Goal: Information Seeking & Learning: Find specific fact

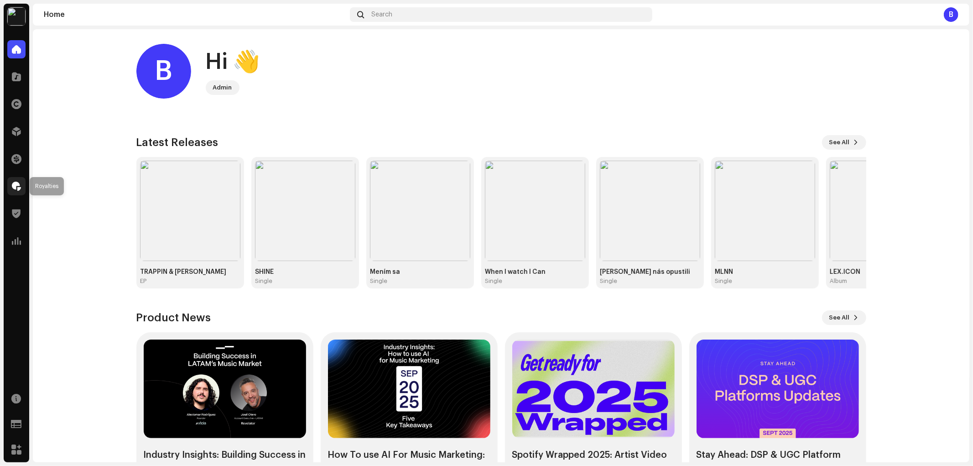
click at [16, 190] on div at bounding box center [16, 186] width 18 height 18
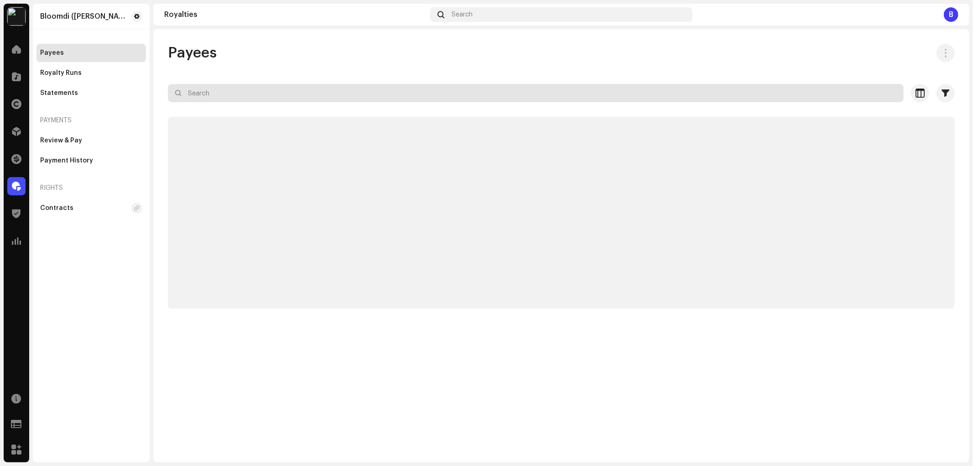
click at [281, 99] on input "text" at bounding box center [536, 93] width 736 height 18
paste input "Viktor Vlasák"
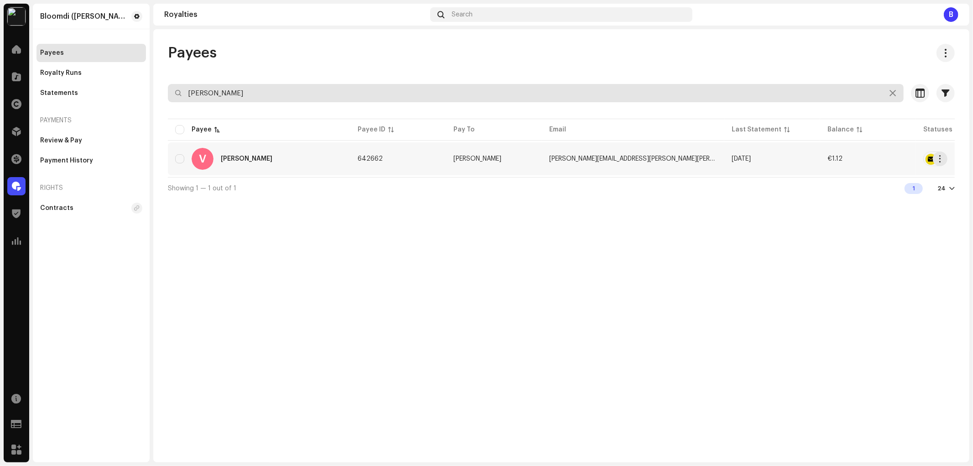
type input "Viktor Vlasák"
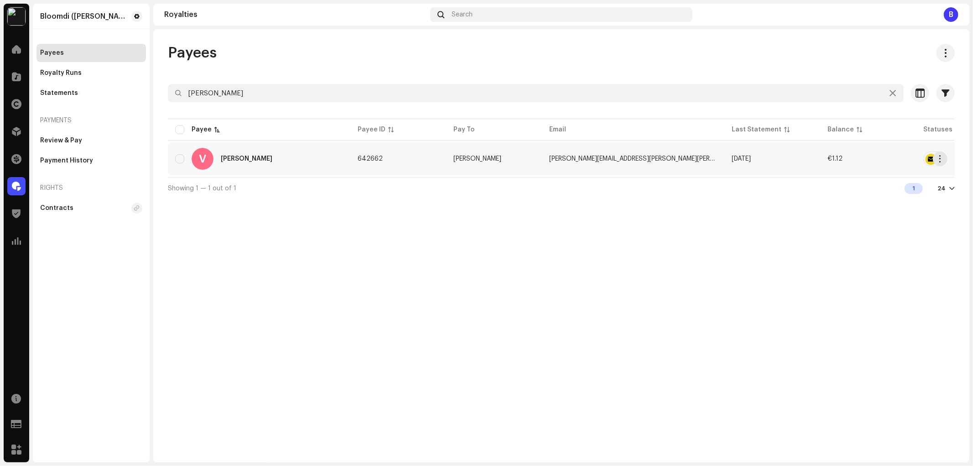
click at [274, 164] on div "V Viktor Vlasák" at bounding box center [259, 159] width 168 height 22
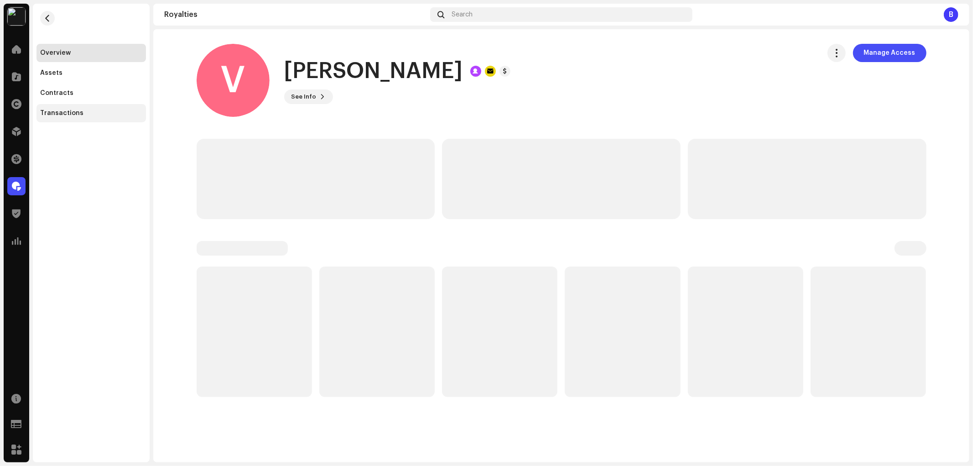
click at [130, 116] on div "Transactions" at bounding box center [91, 112] width 102 height 7
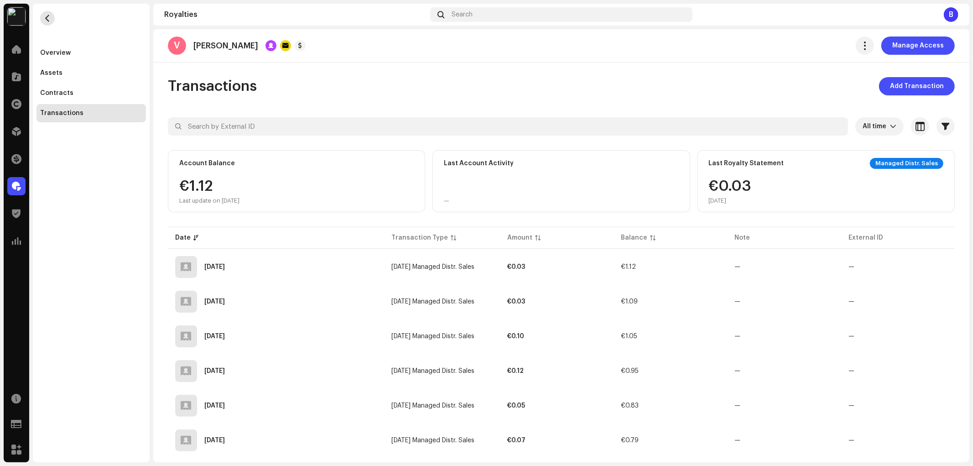
click at [49, 20] on span "button" at bounding box center [47, 18] width 7 height 7
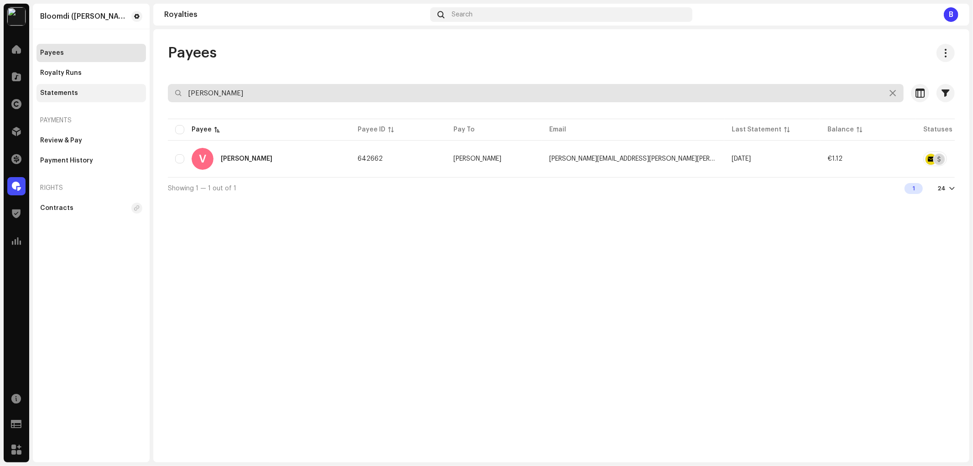
paste input "Jonatan Pastirč"
drag, startPoint x: 145, startPoint y: 98, endPoint x: 71, endPoint y: 98, distance: 73.4
click at [71, 98] on div "Bloomdi (Ruka Hore) Home Catalog Rights Distribution Finance Royalties Trust & …" at bounding box center [486, 233] width 973 height 466
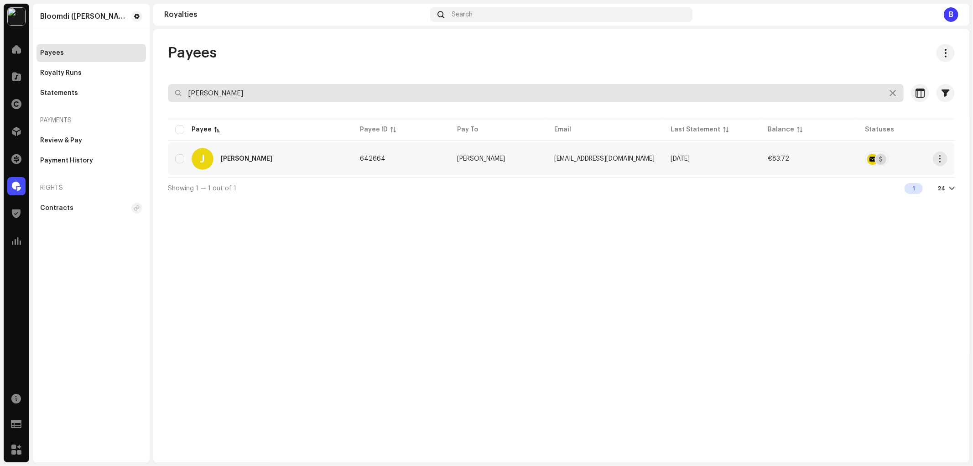
type input "Jonatan Pastirčák"
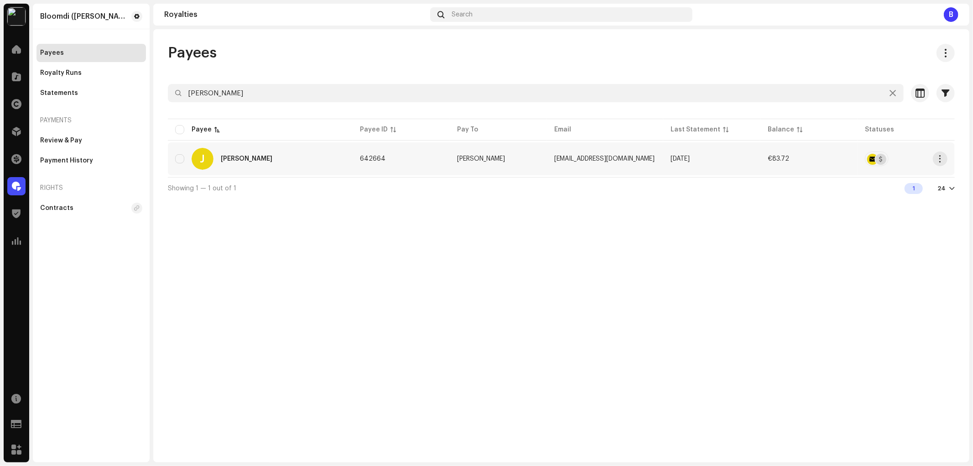
click at [235, 163] on div "J Jonatan Pastirčák" at bounding box center [260, 159] width 170 height 22
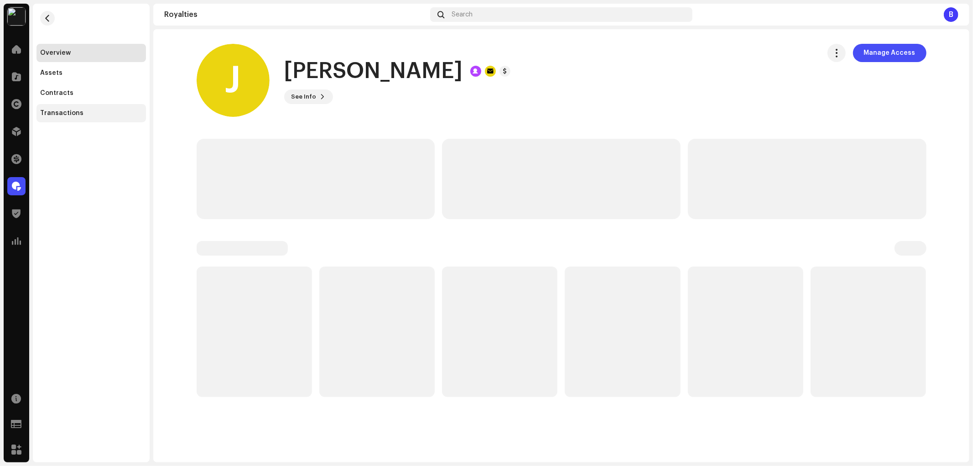
click at [119, 111] on div "Transactions" at bounding box center [91, 112] width 102 height 7
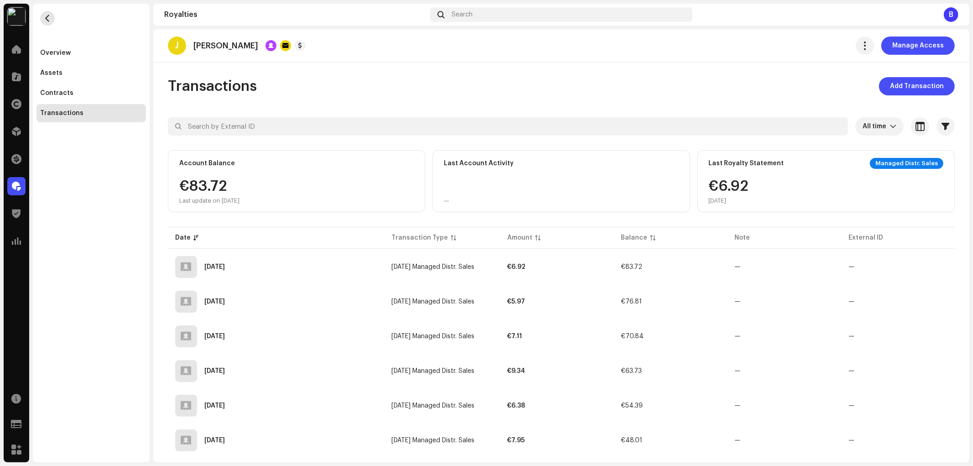
click at [44, 22] on button "button" at bounding box center [47, 18] width 15 height 15
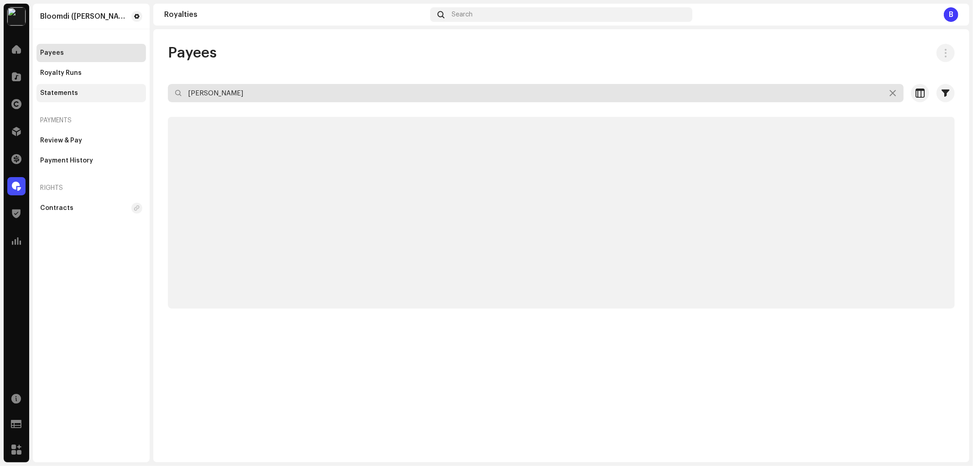
paste input "Roberto Sokeres"
drag, startPoint x: 238, startPoint y: 95, endPoint x: 99, endPoint y: 93, distance: 139.6
click at [99, 93] on div "Bloomdi (Ruka Hore) Home Catalog Rights Distribution Finance Royalties Trust & …" at bounding box center [486, 233] width 973 height 466
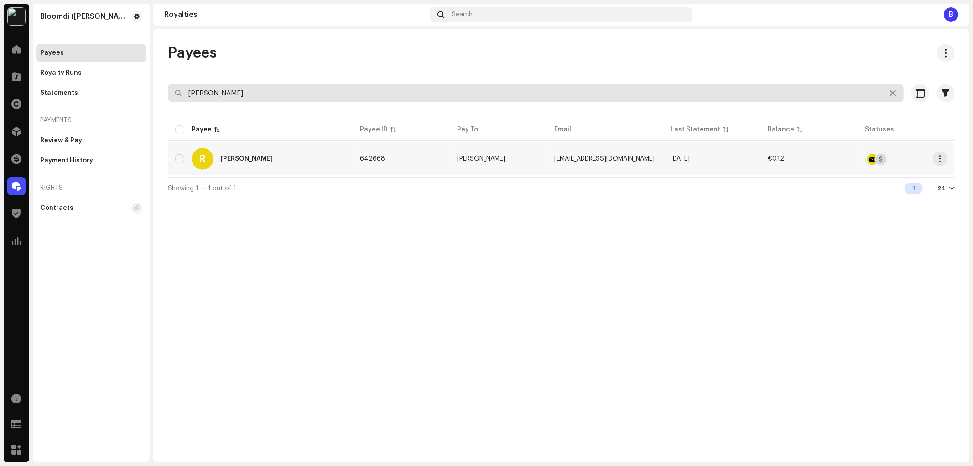
type input "Roberto Sokeres"
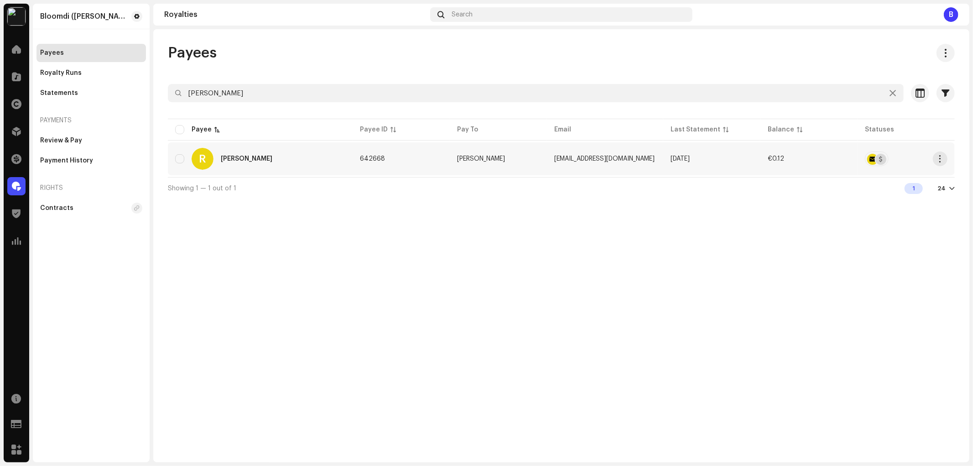
click at [276, 153] on div "R Roberto Sokeres" at bounding box center [260, 159] width 170 height 22
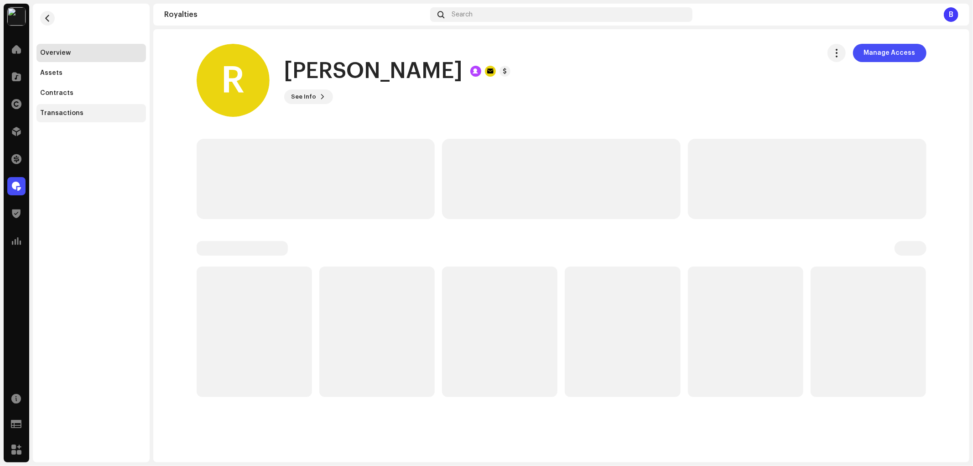
click at [111, 119] on div "Transactions" at bounding box center [90, 113] width 109 height 18
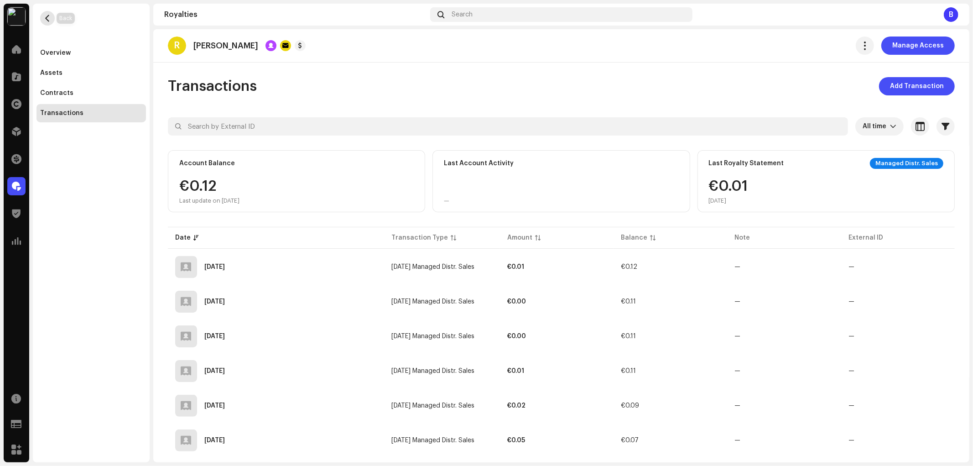
click at [44, 19] on span "button" at bounding box center [47, 18] width 7 height 7
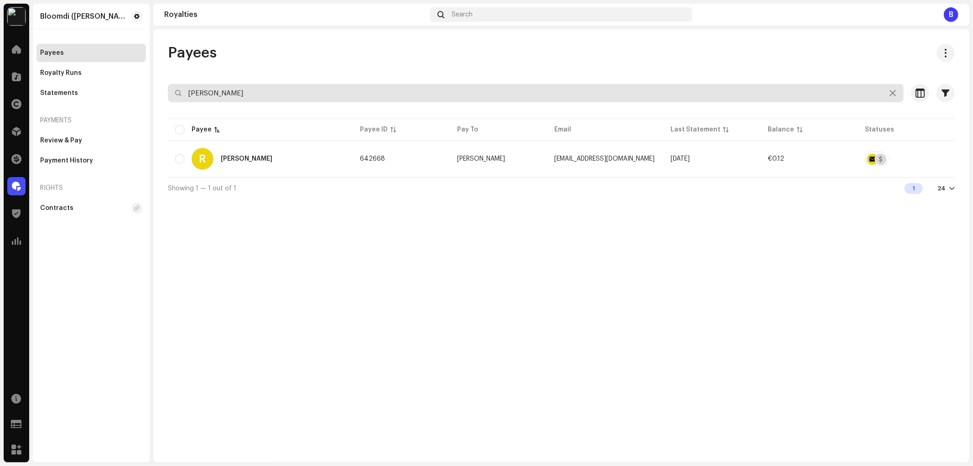
paste input "Jonatan Pastirčák"
drag, startPoint x: 35, startPoint y: 91, endPoint x: 11, endPoint y: 89, distance: 24.2
click at [11, 89] on div "Bloomdi (Ruka Hore) Home Catalog Rights Distribution Finance Royalties Trust & …" at bounding box center [486, 233] width 973 height 466
paste input "s Nainys"
drag, startPoint x: 247, startPoint y: 93, endPoint x: 11, endPoint y: 88, distance: 235.8
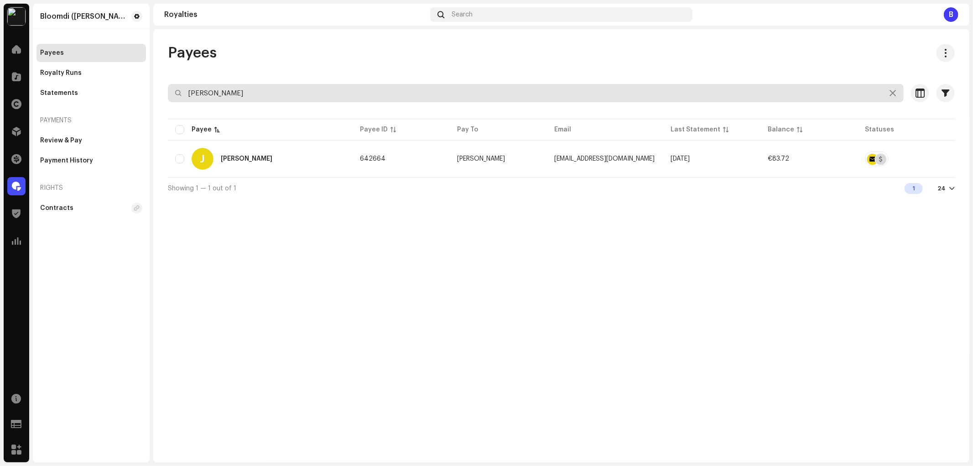
click at [11, 88] on div "Bloomdi (Ruka Hore) Home Catalog Rights Distribution Finance Royalties Trust & …" at bounding box center [486, 233] width 973 height 466
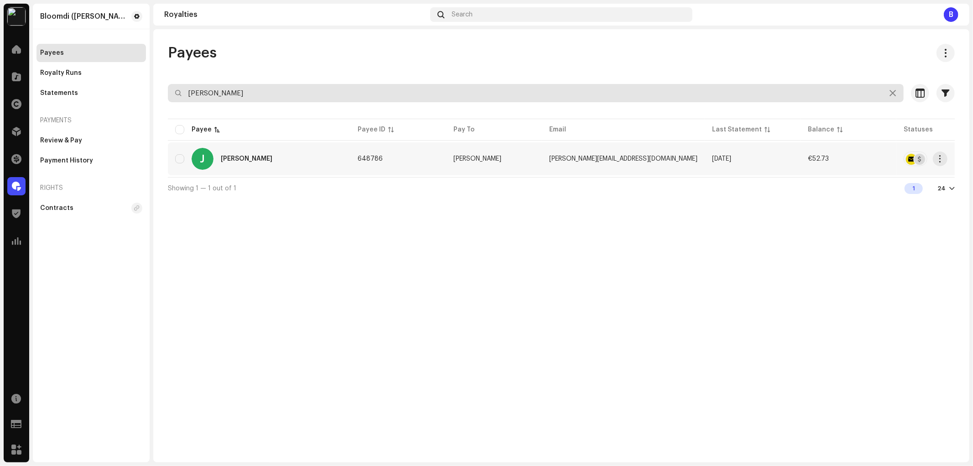
type input "Jonas Nainys"
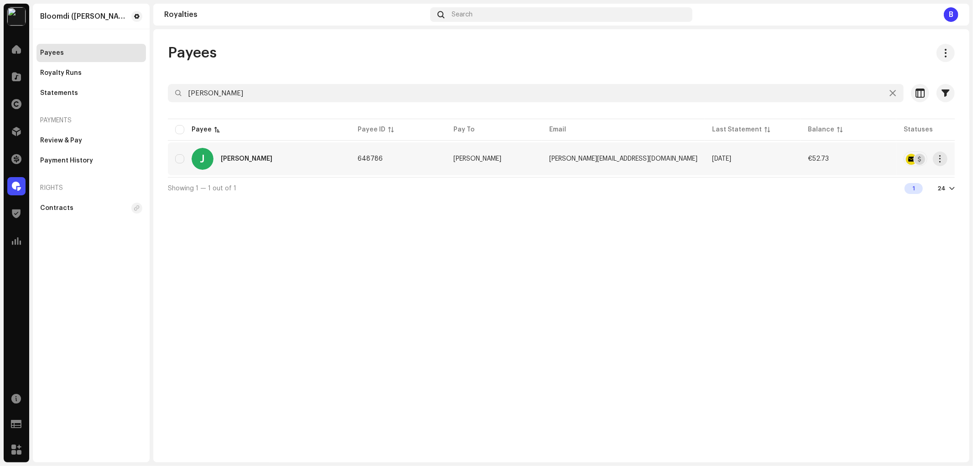
click at [242, 158] on div "Jonas Nainys" at bounding box center [247, 159] width 52 height 6
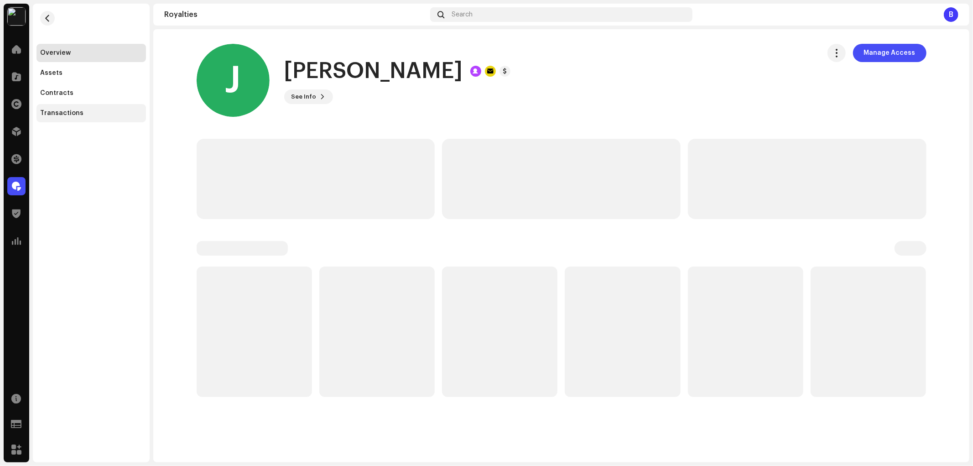
click at [101, 111] on div "Transactions" at bounding box center [91, 112] width 102 height 7
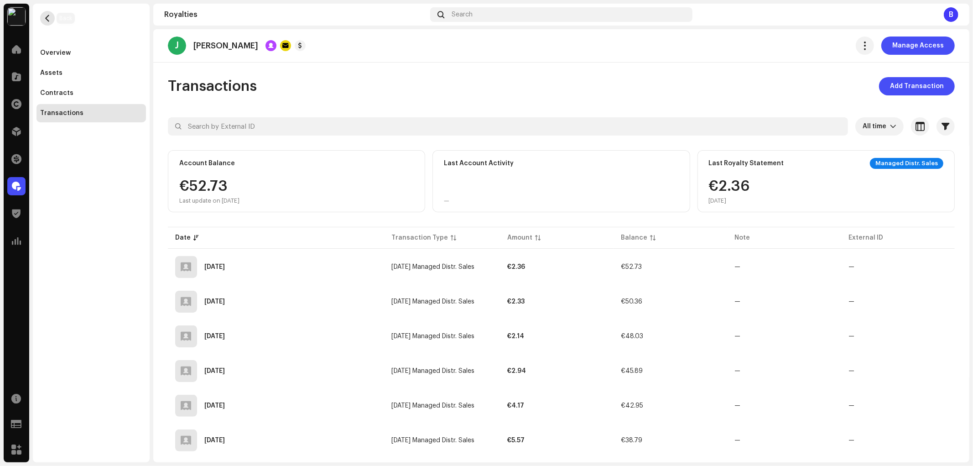
click at [49, 18] on span "button" at bounding box center [47, 18] width 7 height 7
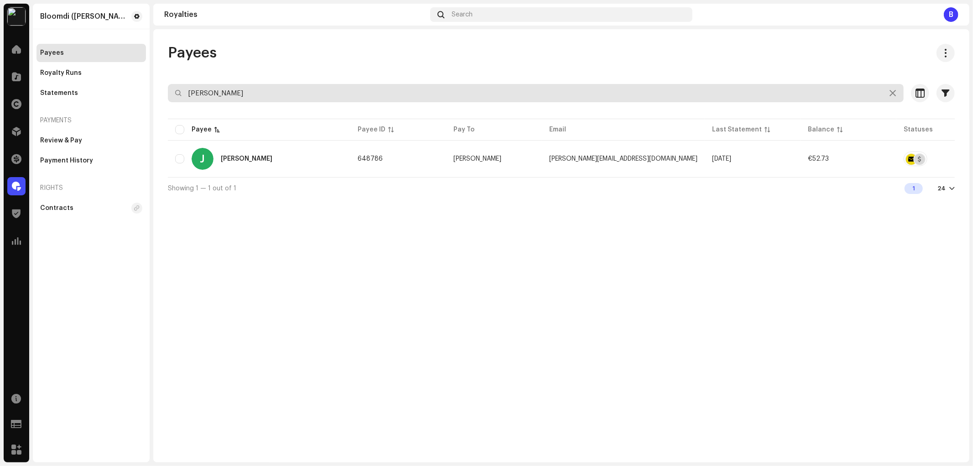
paste input "Meowlau X Val"
drag, startPoint x: 112, startPoint y: 93, endPoint x: 30, endPoint y: 86, distance: 82.4
click at [30, 86] on div "Bloomdi (Ruka Hore) Home Catalog Rights Distribution Finance Royalties Trust & …" at bounding box center [486, 233] width 973 height 466
type input "Meowlau X Val"
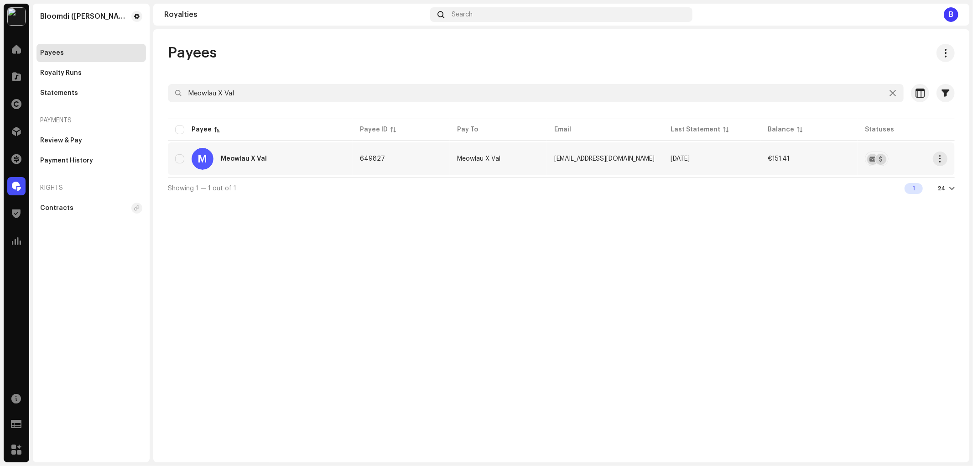
click at [242, 159] on div "Meowlau X Val" at bounding box center [244, 159] width 46 height 6
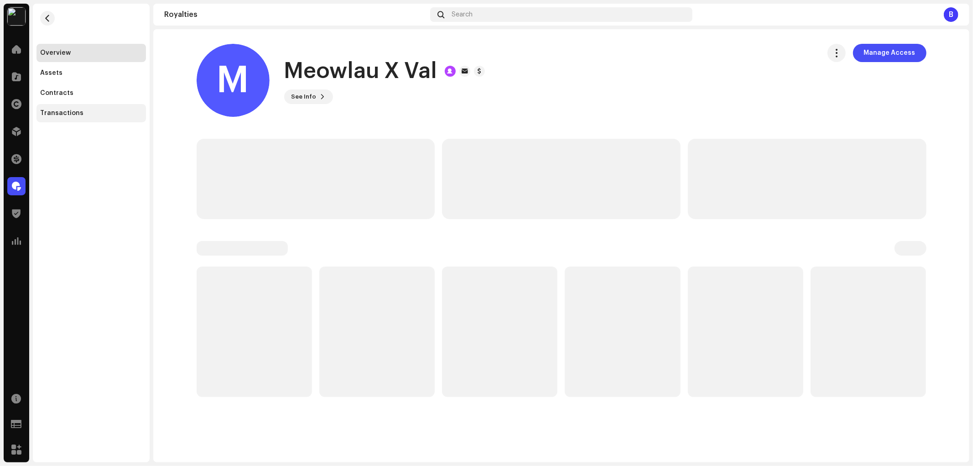
click at [101, 119] on div "Transactions" at bounding box center [90, 113] width 109 height 18
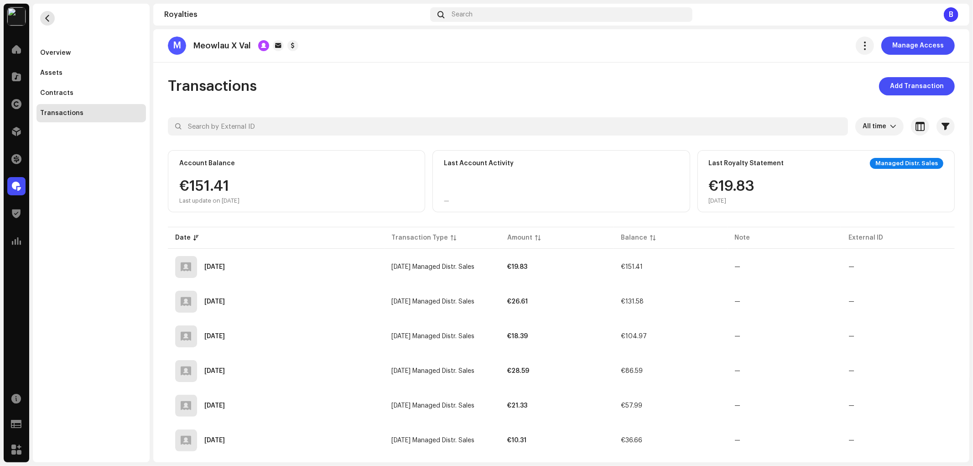
click at [52, 20] on button "button" at bounding box center [47, 18] width 15 height 15
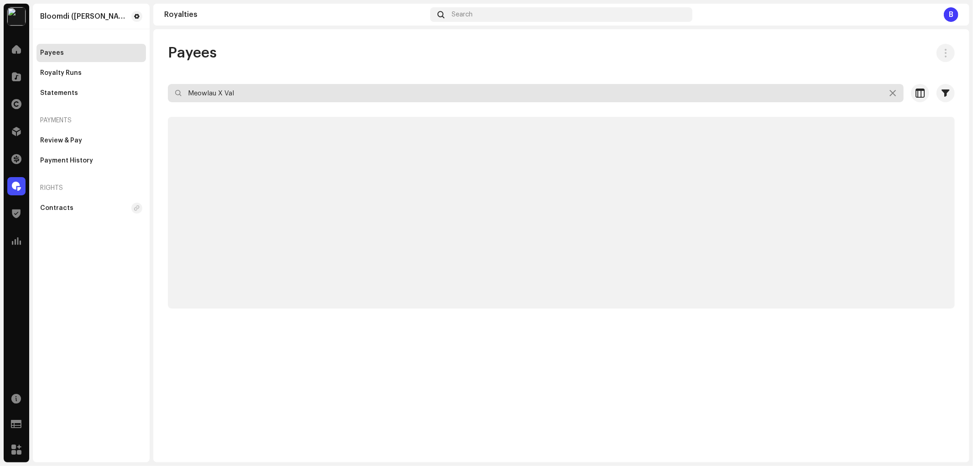
paste input "Daniel"
drag, startPoint x: 53, startPoint y: 85, endPoint x: 0, endPoint y: 81, distance: 53.0
click at [0, 81] on div "Bloomdi (Ruka Hore) Home Catalog Rights Distribution Finance Royalties Trust & …" at bounding box center [486, 233] width 973 height 466
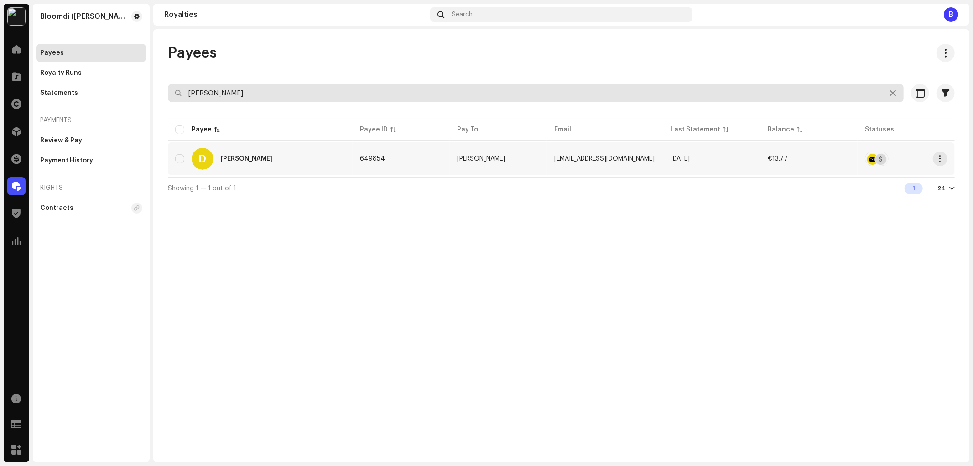
type input "Daniell"
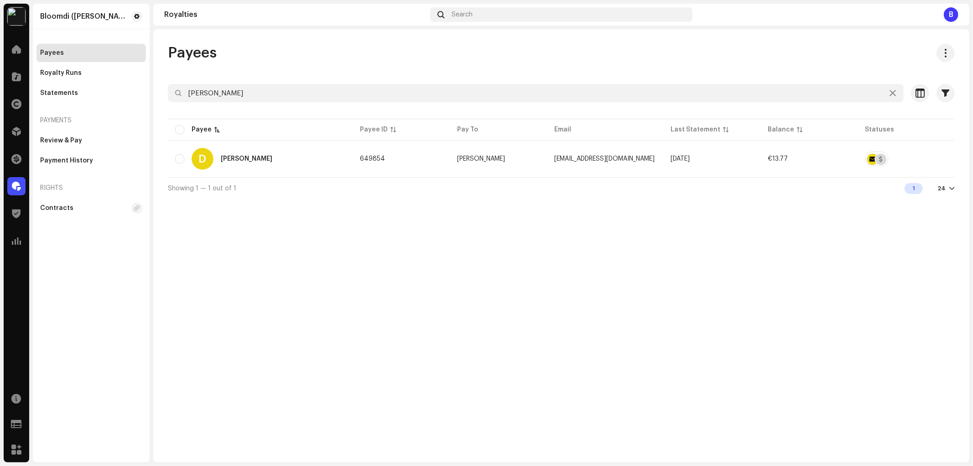
drag, startPoint x: 246, startPoint y: 158, endPoint x: 125, endPoint y: 123, distance: 125.8
click at [243, 157] on div "D Daniell" at bounding box center [260, 159] width 170 height 22
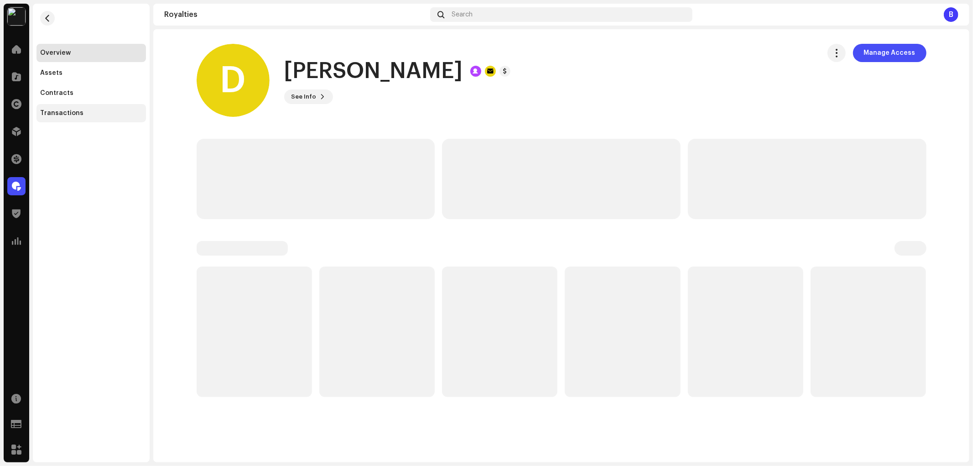
click at [74, 111] on div "Transactions" at bounding box center [61, 112] width 43 height 7
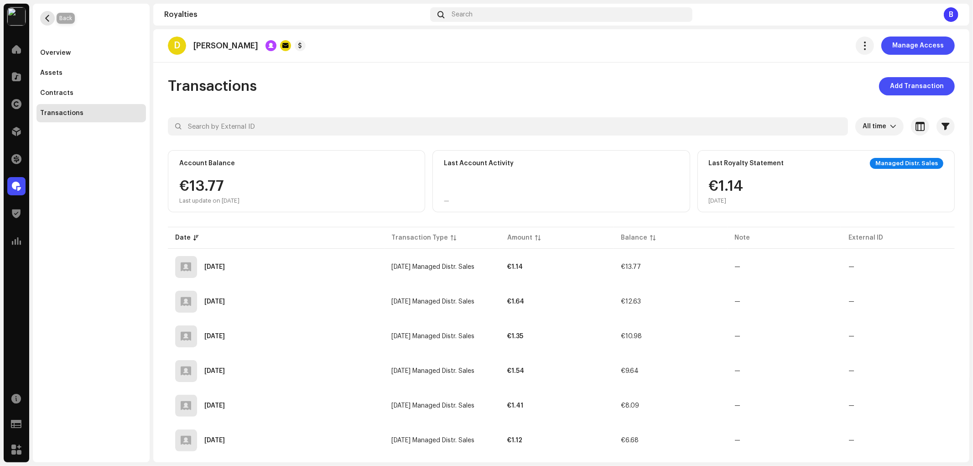
click at [49, 19] on span "button" at bounding box center [47, 18] width 7 height 7
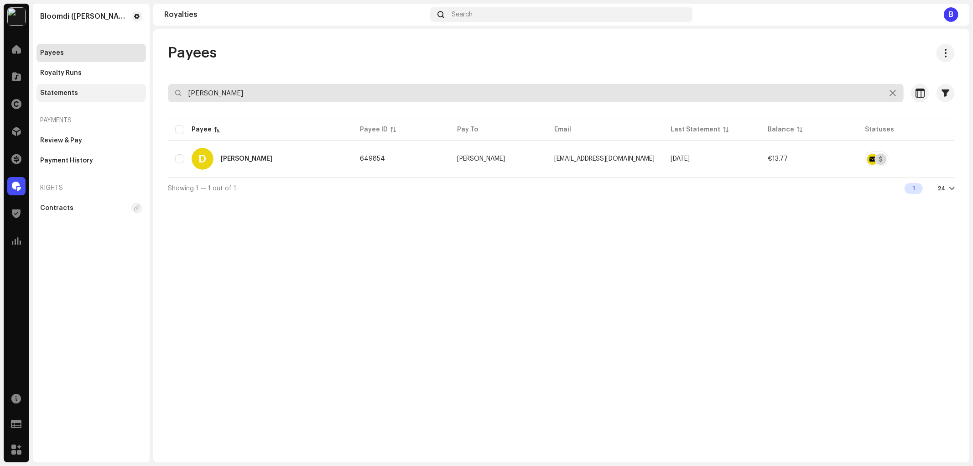
paste input "Ignaty Revinsky"
drag, startPoint x: 206, startPoint y: 95, endPoint x: 113, endPoint y: 91, distance: 93.1
click at [113, 91] on div "Bloomdi (Ruka Hore) Home Catalog Rights Distribution Finance Royalties Trust & …" at bounding box center [486, 233] width 973 height 466
type input "Ignaty Revinsky"
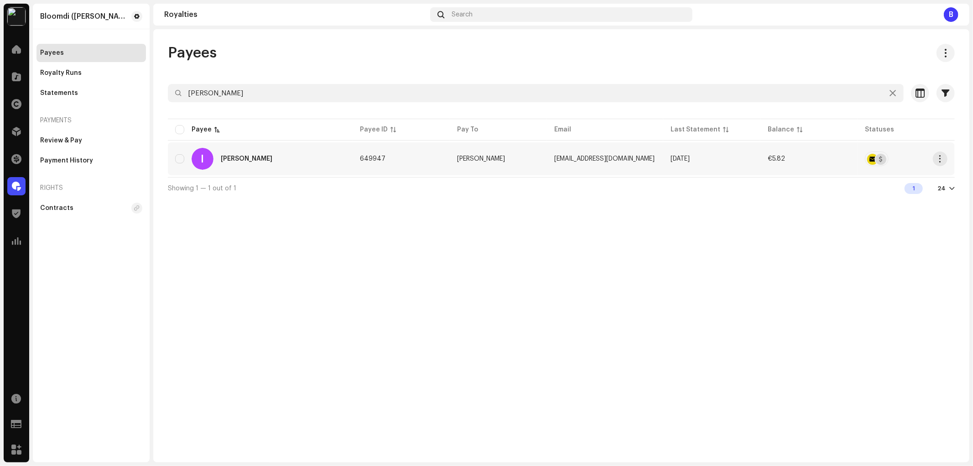
click at [257, 161] on div "Ignaty Revinsky" at bounding box center [247, 159] width 52 height 6
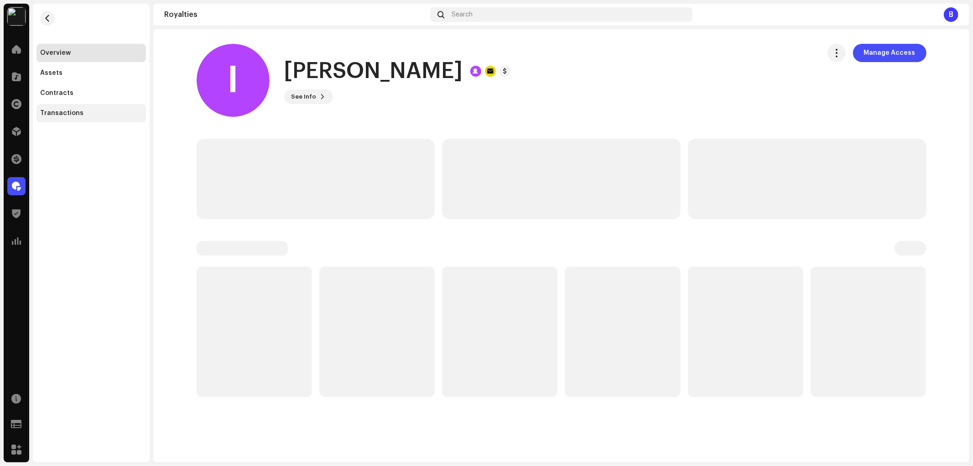
click at [81, 108] on div "Transactions" at bounding box center [90, 113] width 109 height 18
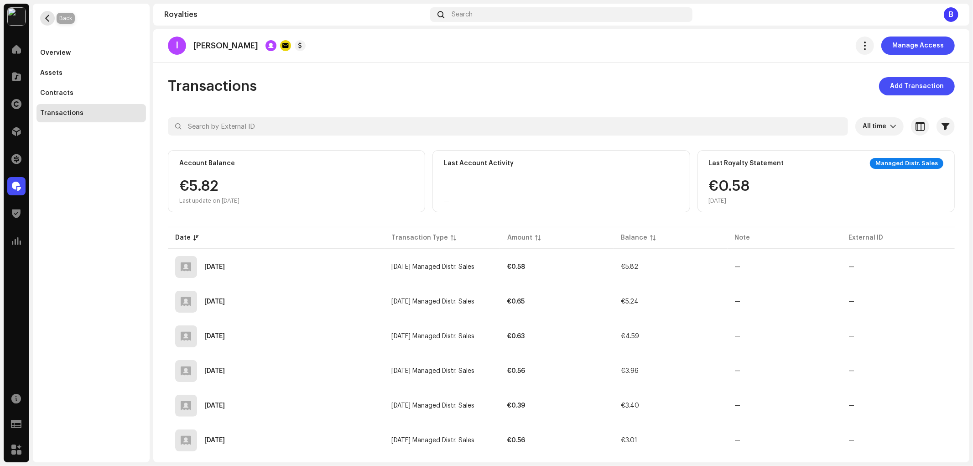
click at [47, 16] on span "button" at bounding box center [47, 18] width 7 height 7
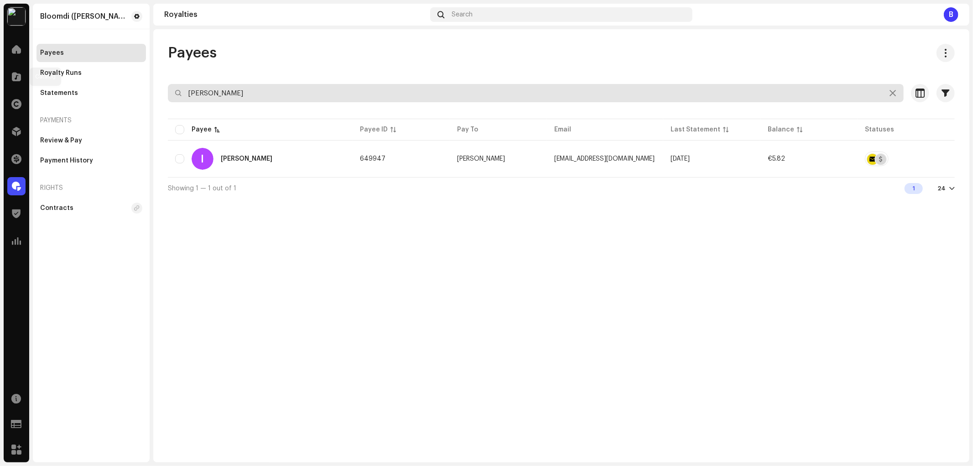
paste input "Samuel Sadiv (Samey)"
drag, startPoint x: 233, startPoint y: 93, endPoint x: 0, endPoint y: 77, distance: 233.2
click at [0, 77] on div "Bloomdi (Ruka Hore) Home Catalog Rights Distribution Finance Royalties Trust & …" at bounding box center [486, 233] width 973 height 466
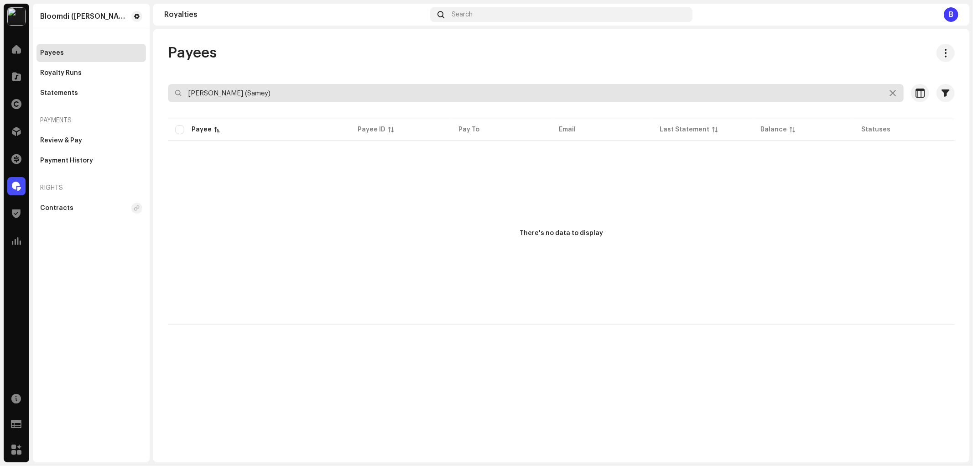
drag, startPoint x: 268, startPoint y: 93, endPoint x: 222, endPoint y: 94, distance: 46.1
click at [222, 94] on input "Samuel Sadiv (Samey)" at bounding box center [536, 93] width 736 height 18
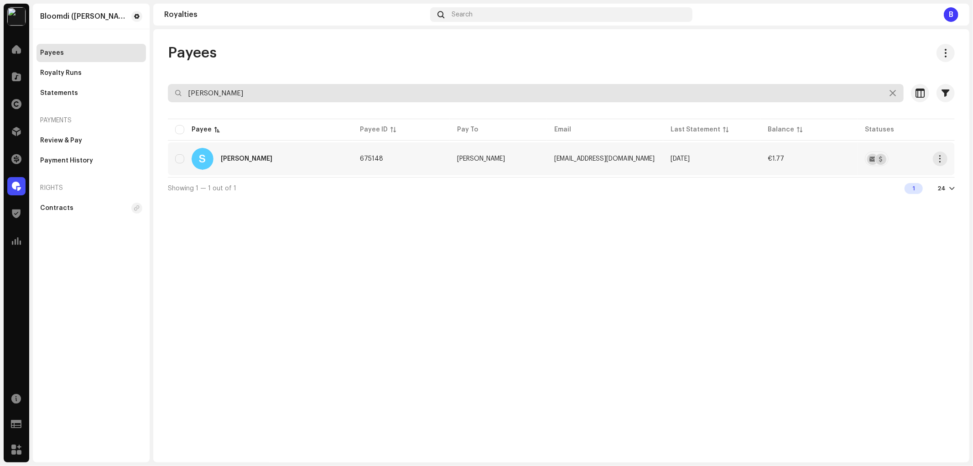
type input "Samuel Sa"
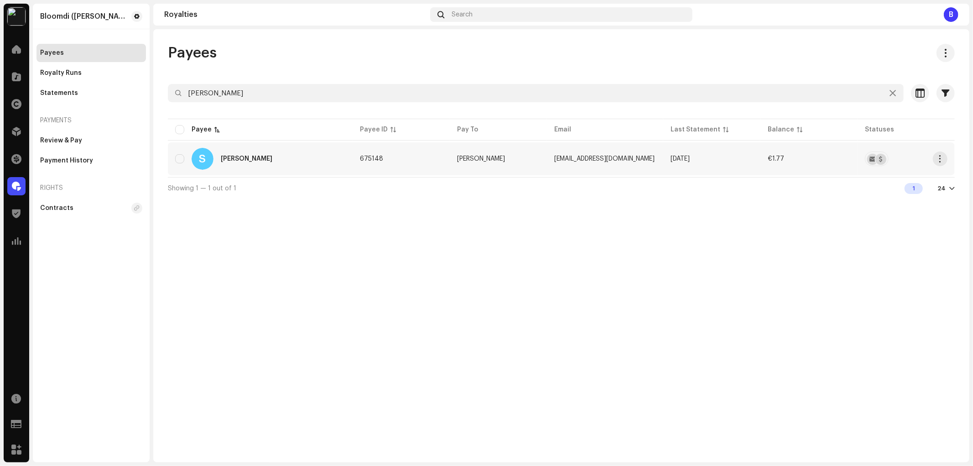
click at [258, 161] on div "S Samuel Sadiv" at bounding box center [260, 159] width 170 height 22
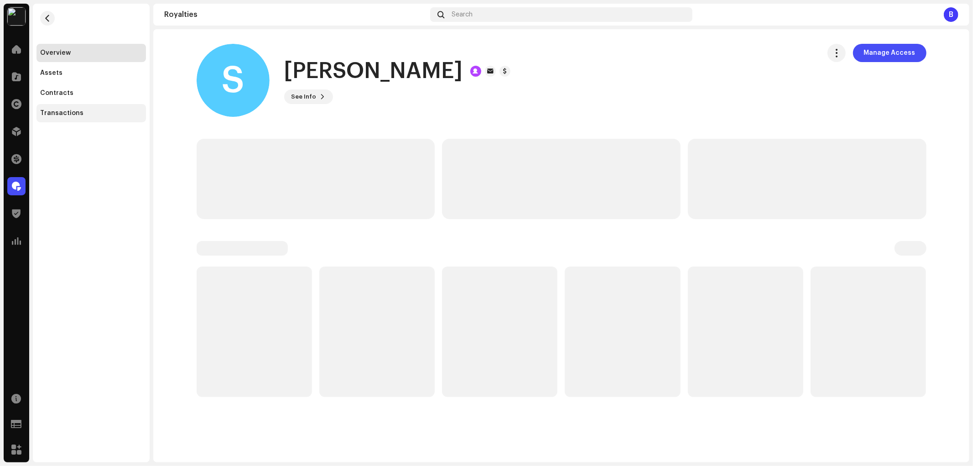
click at [109, 117] on div "Transactions" at bounding box center [90, 113] width 109 height 18
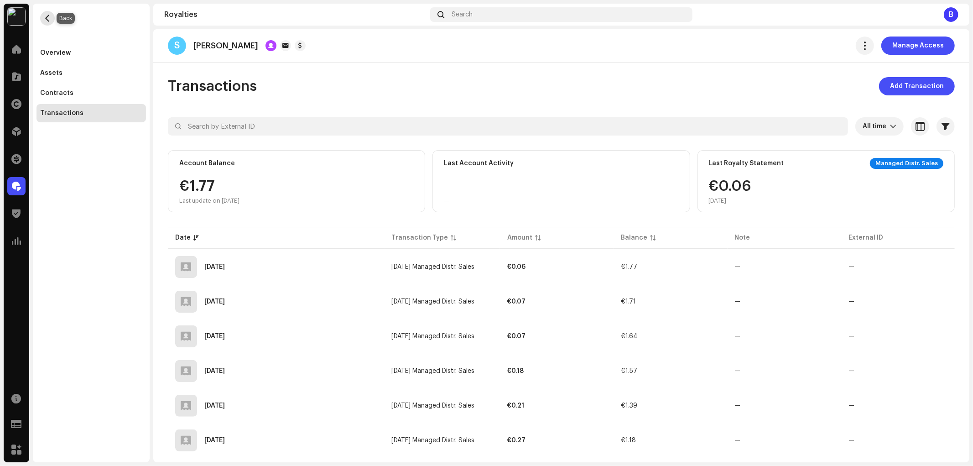
click at [46, 19] on span "button" at bounding box center [47, 18] width 7 height 7
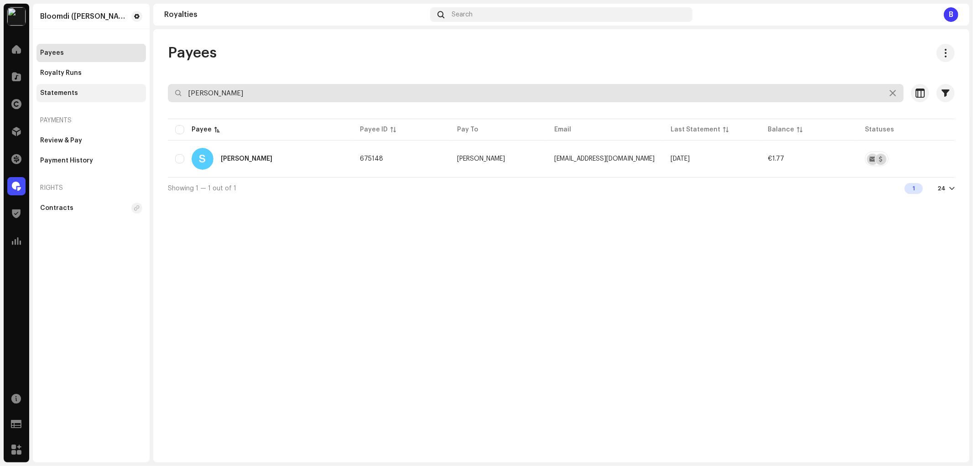
paste input "Hana Kováčová"
drag, startPoint x: 156, startPoint y: 92, endPoint x: 80, endPoint y: 89, distance: 76.2
click at [80, 89] on div "Bloomdi (Ruka Hore) Home Catalog Rights Distribution Finance Royalties Trust & …" at bounding box center [486, 233] width 973 height 466
type input "Hana Kováčová"
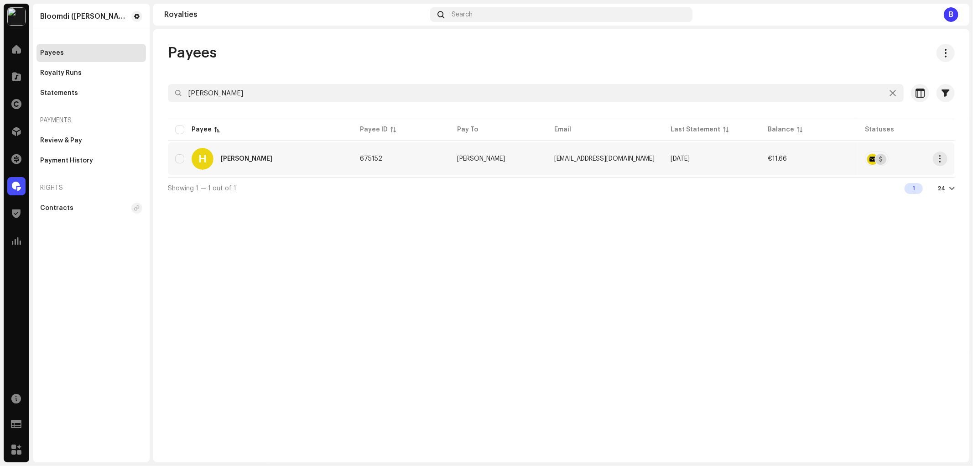
click at [242, 161] on div "H Hana Kováčová" at bounding box center [260, 159] width 170 height 22
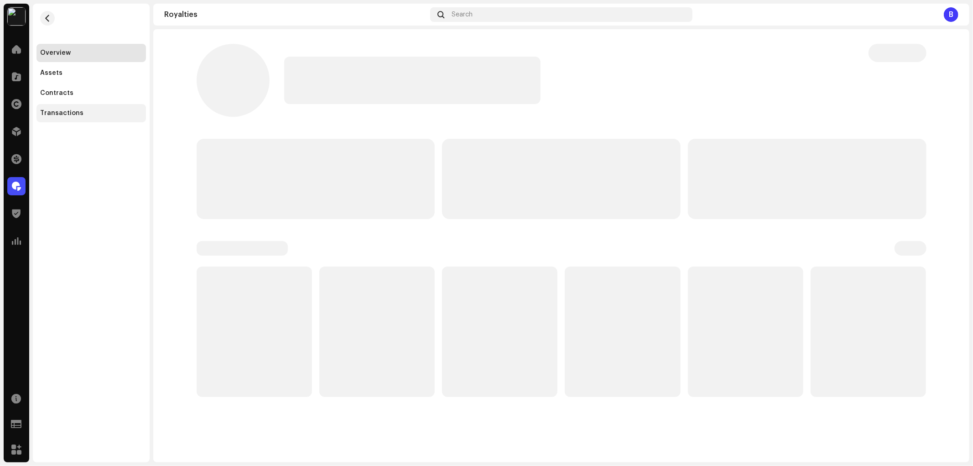
click at [94, 114] on div "Transactions" at bounding box center [91, 112] width 102 height 7
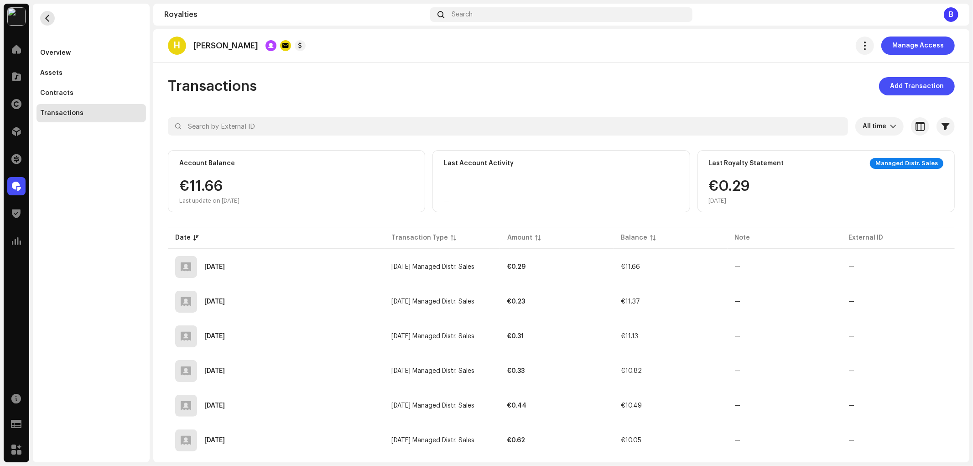
click at [44, 19] on span "button" at bounding box center [47, 18] width 7 height 7
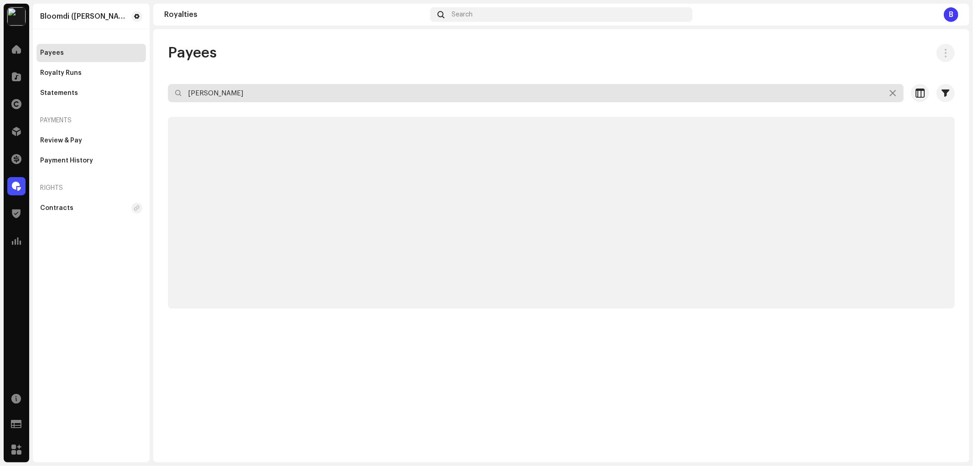
paste input "Emma Čučk"
drag, startPoint x: 158, startPoint y: 90, endPoint x: 47, endPoint y: 83, distance: 112.0
click at [47, 83] on div "Bloomdi (Ruka Hore) Home Catalog Rights Distribution Finance Royalties Trust & …" at bounding box center [486, 233] width 973 height 466
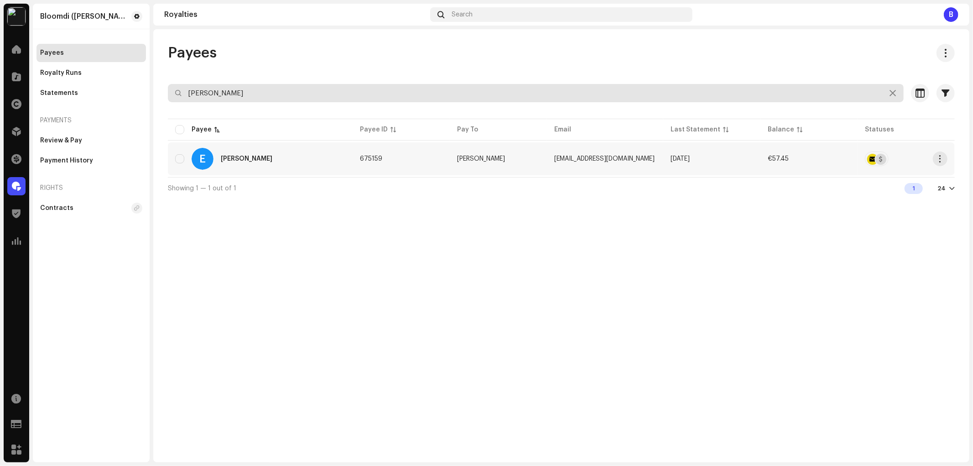
type input "Emma Čučková"
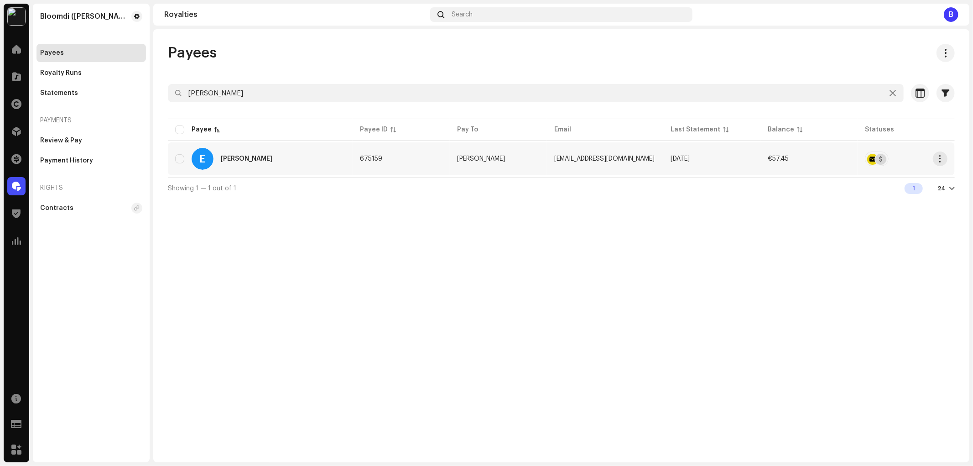
click at [245, 160] on div "Emma Čučková" at bounding box center [247, 159] width 52 height 6
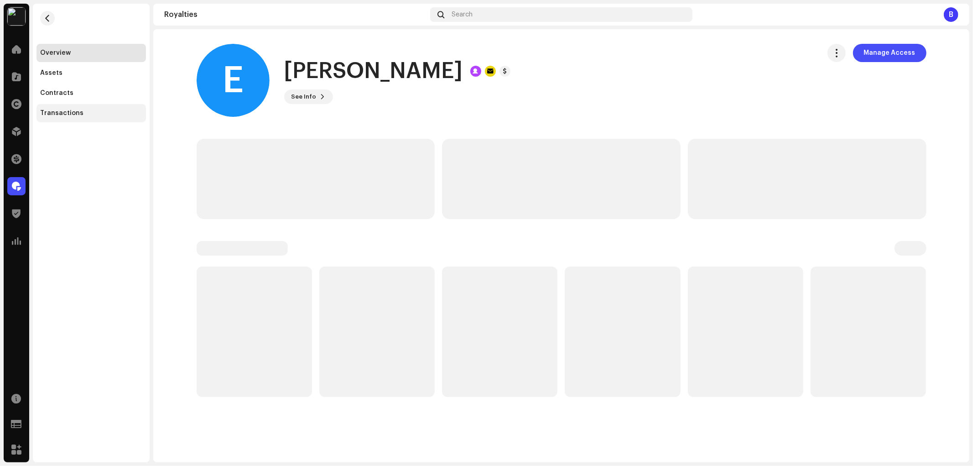
click at [97, 112] on div "Transactions" at bounding box center [91, 112] width 102 height 7
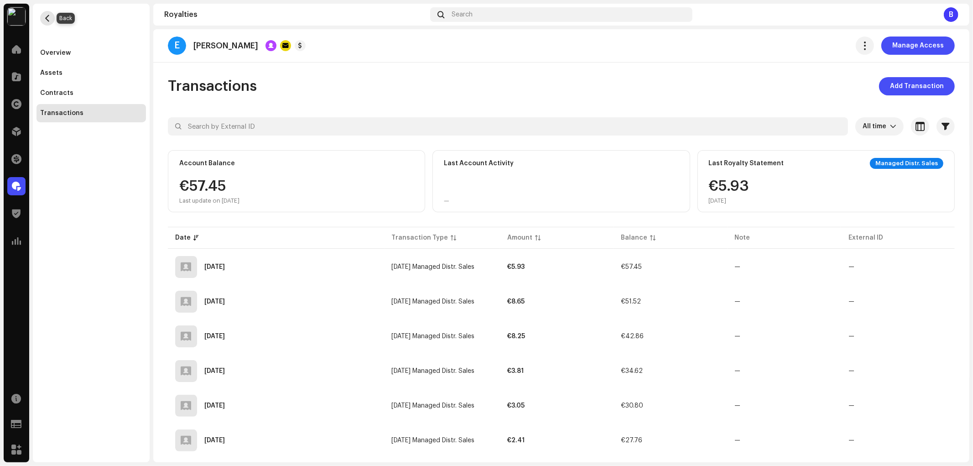
click at [50, 21] on span "button" at bounding box center [47, 18] width 7 height 7
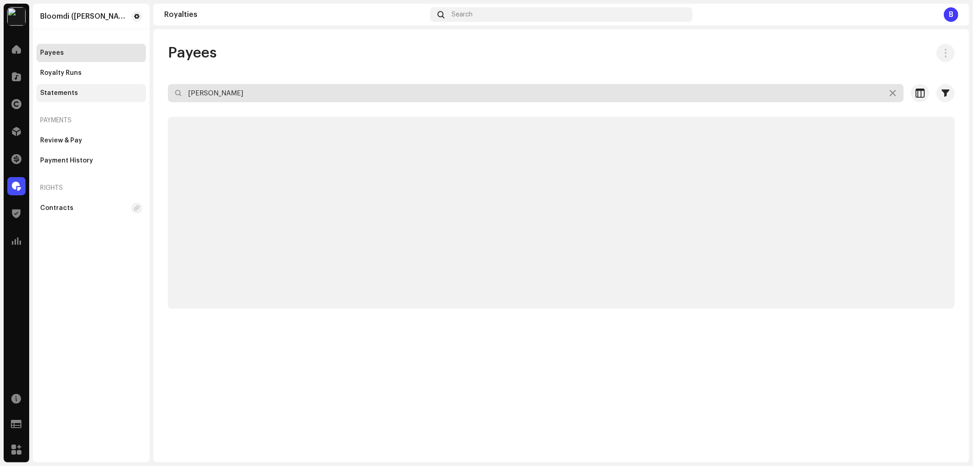
paste input "Artemij Birjukov"
drag, startPoint x: 106, startPoint y: 101, endPoint x: 70, endPoint y: 99, distance: 36.5
click at [70, 99] on div "Bloomdi (Ruka Hore) Home Catalog Rights Distribution Finance Royalties Trust & …" at bounding box center [486, 233] width 973 height 466
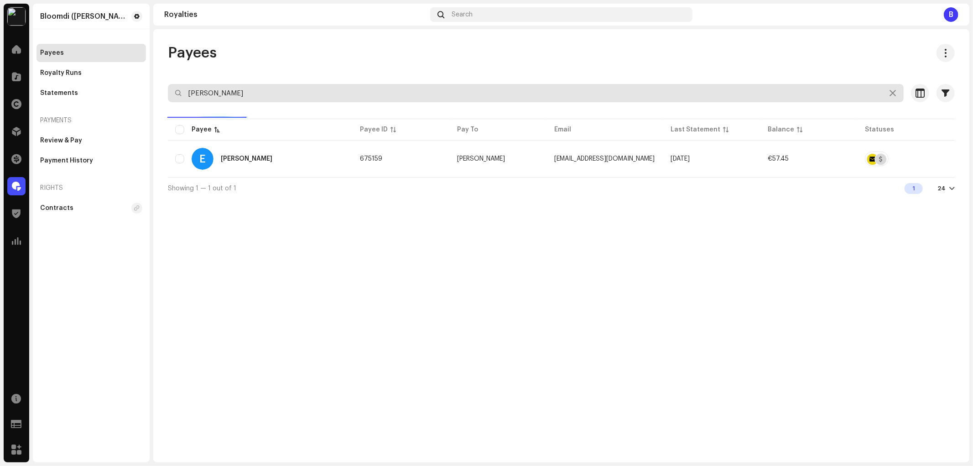
type input "Artemij Birjukov"
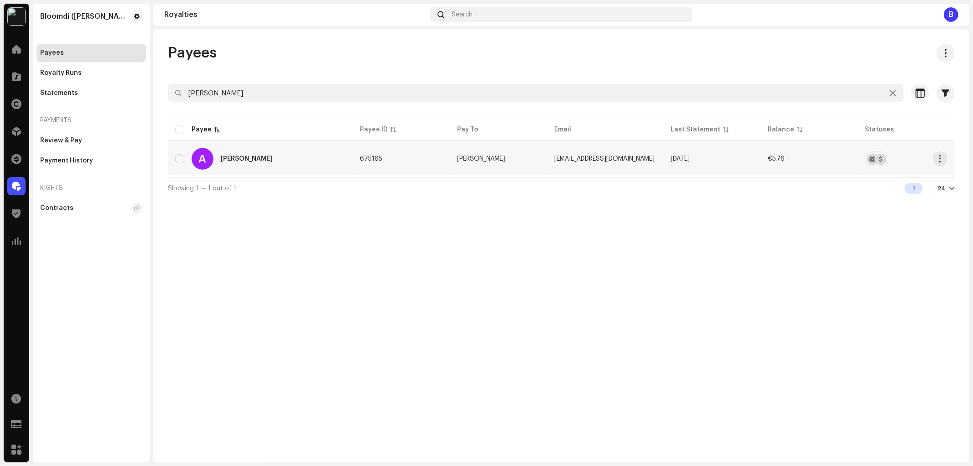
drag, startPoint x: 262, startPoint y: 161, endPoint x: 253, endPoint y: 160, distance: 9.3
click at [253, 160] on div "A Artemij Birjukov" at bounding box center [260, 159] width 170 height 22
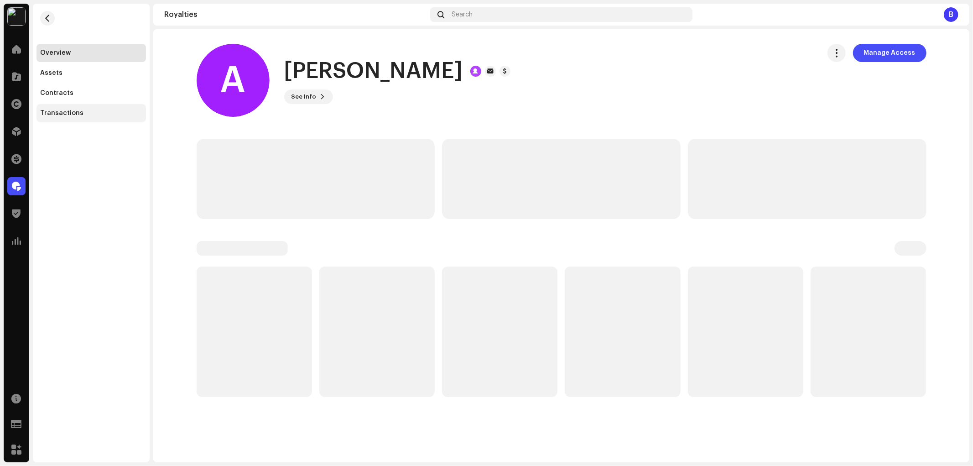
click at [94, 111] on div "Transactions" at bounding box center [91, 112] width 102 height 7
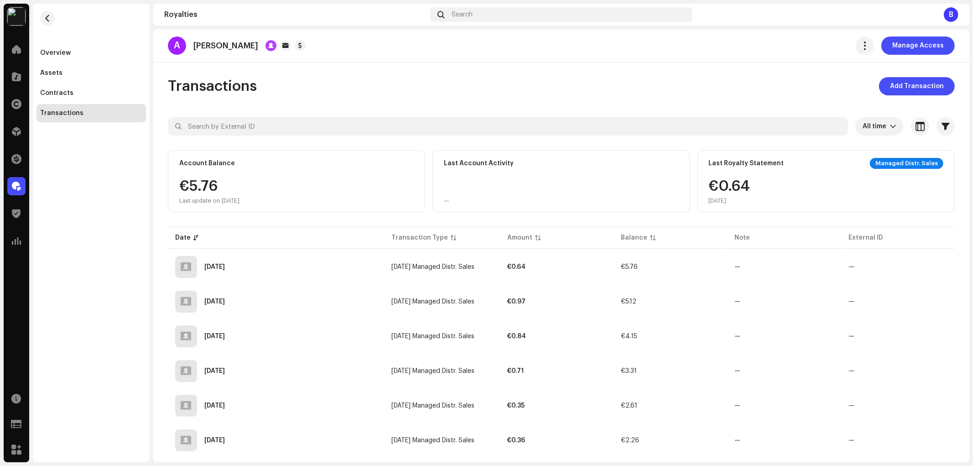
click at [56, 17] on re-m-nav-back at bounding box center [47, 24] width 22 height 40
click at [48, 20] on span "button" at bounding box center [47, 18] width 7 height 7
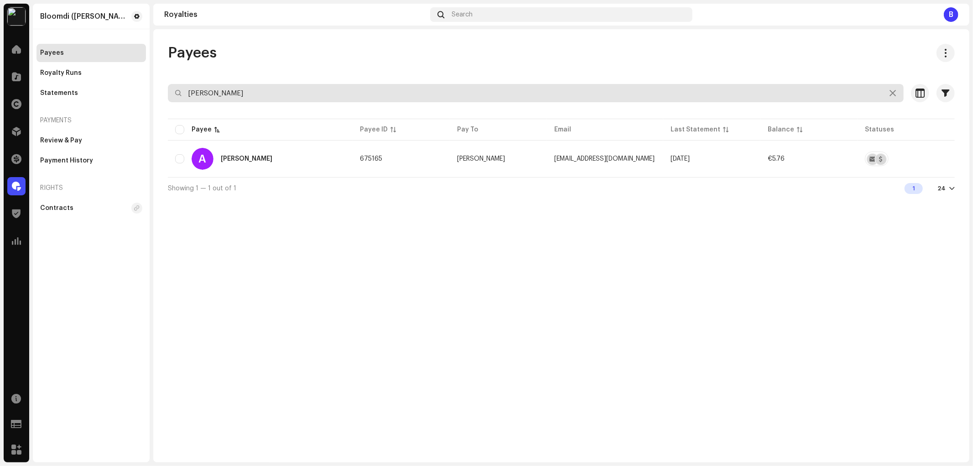
paste input "Drian"
drag, startPoint x: 272, startPoint y: 98, endPoint x: 30, endPoint y: 103, distance: 241.7
click at [30, 103] on div "Bloomdi (Ruka Hore) Home Catalog Rights Distribution Finance Royalties Trust & …" at bounding box center [486, 233] width 973 height 466
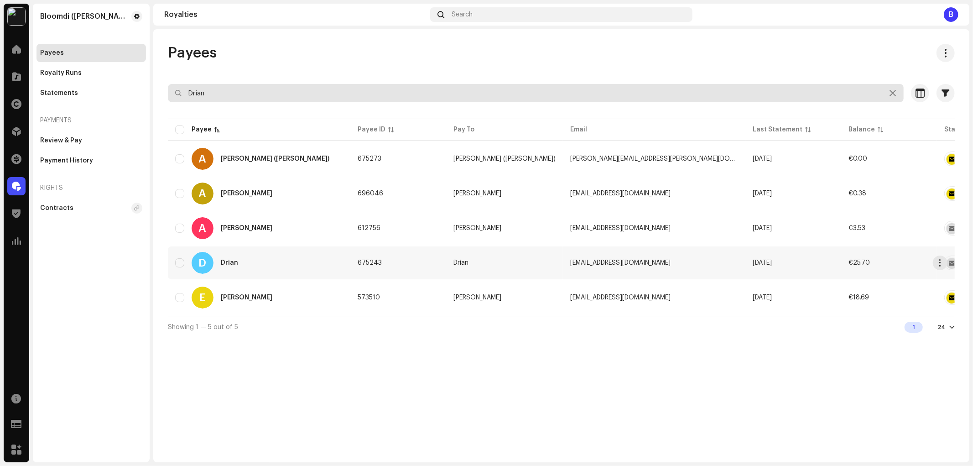
type input "Drian"
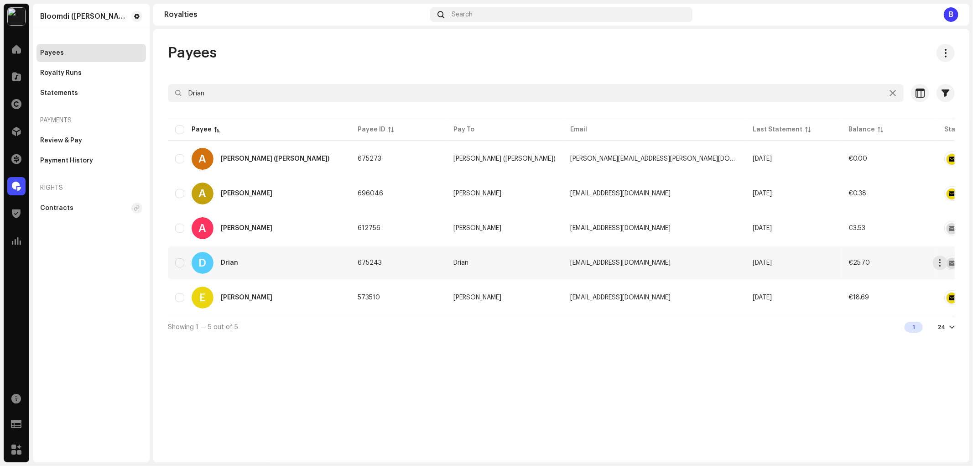
click at [262, 264] on div "D Drian" at bounding box center [259, 263] width 168 height 22
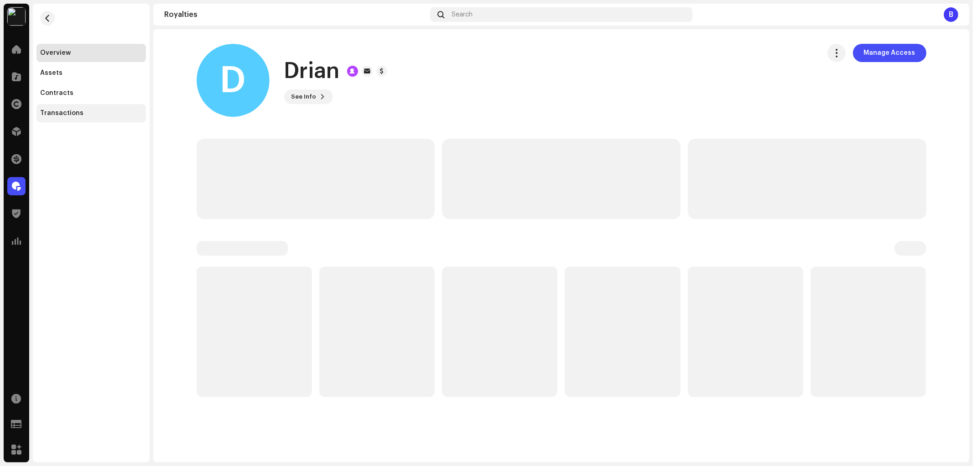
click at [92, 113] on div "Transactions" at bounding box center [91, 112] width 102 height 7
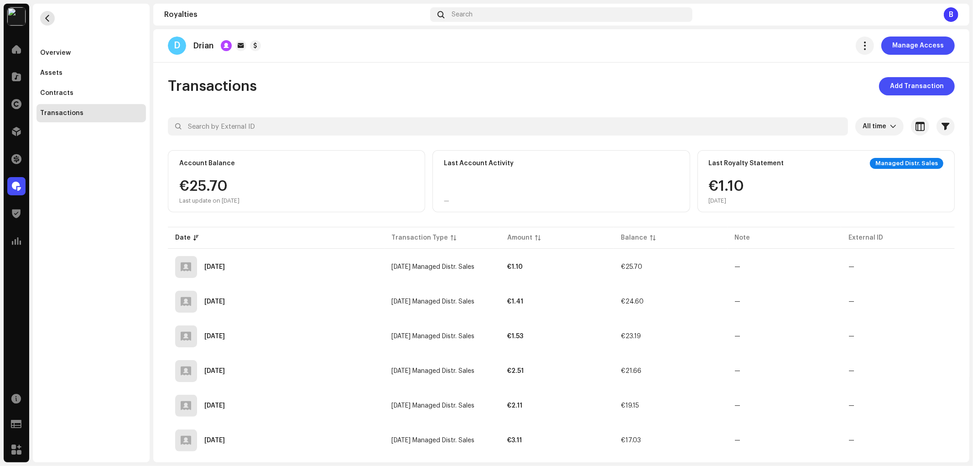
click at [44, 16] on span "button" at bounding box center [47, 18] width 7 height 7
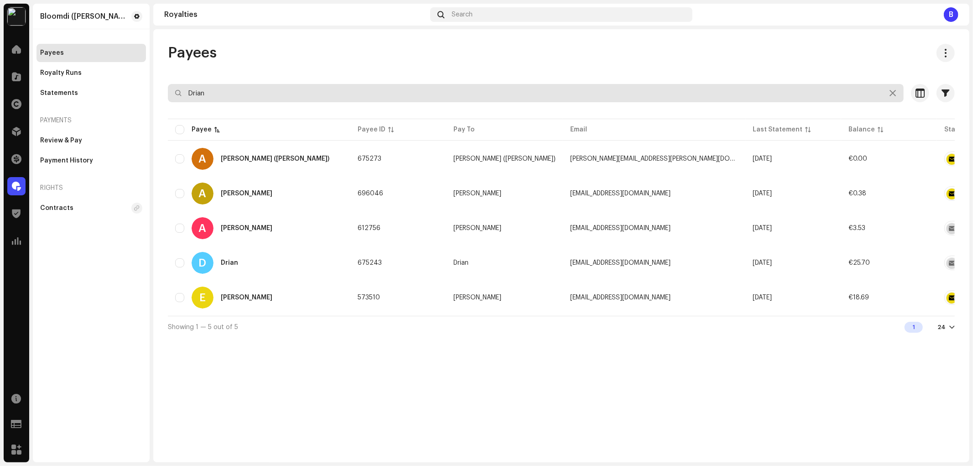
paste input "aniel Galovič (Konex)"
drag, startPoint x: 243, startPoint y: 93, endPoint x: 35, endPoint y: 93, distance: 208.4
click at [35, 93] on div "Bloomdi (Ruka Hore) Home Catalog Rights Distribution Finance Royalties Trust & …" at bounding box center [486, 233] width 973 height 466
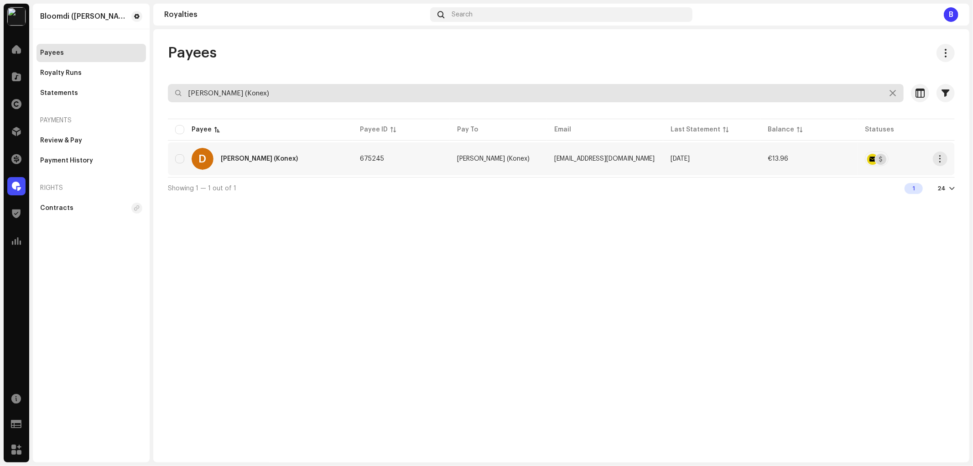
type input "Daniel Galovič (Konex)"
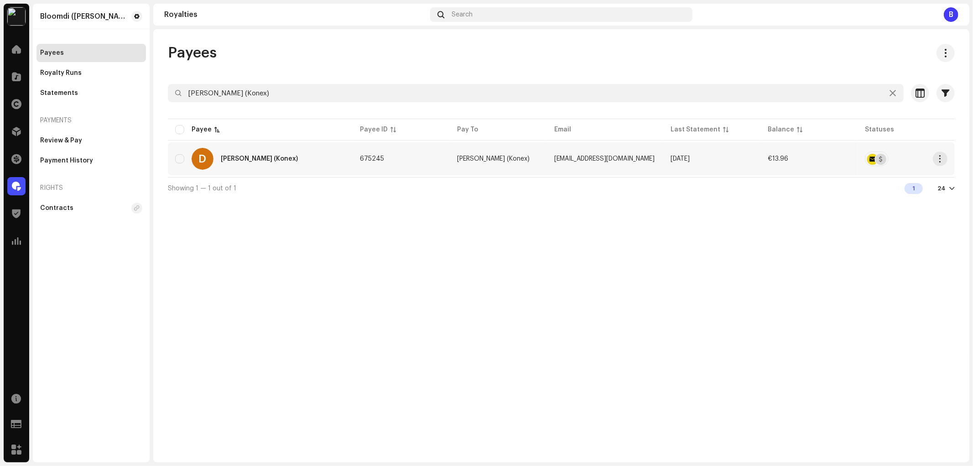
click at [268, 154] on div "D Daniel Galovič (Konex)" at bounding box center [260, 159] width 170 height 22
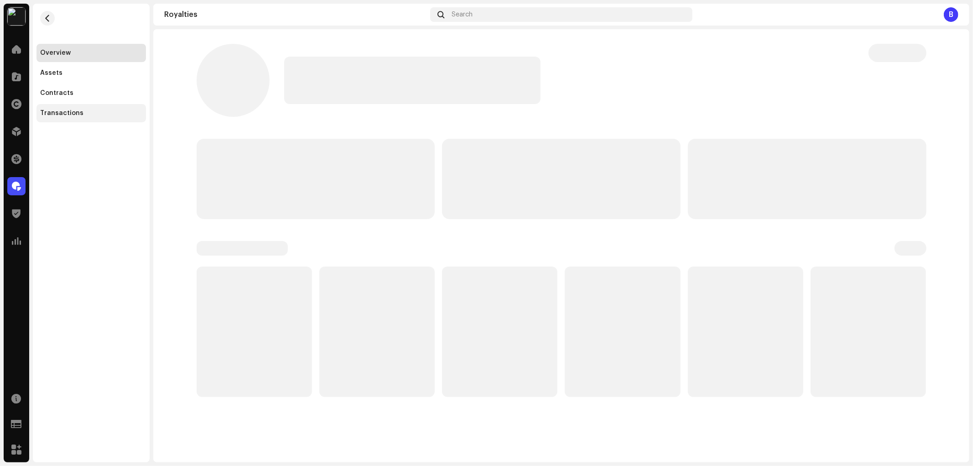
click at [98, 108] on div "Transactions" at bounding box center [90, 113] width 109 height 18
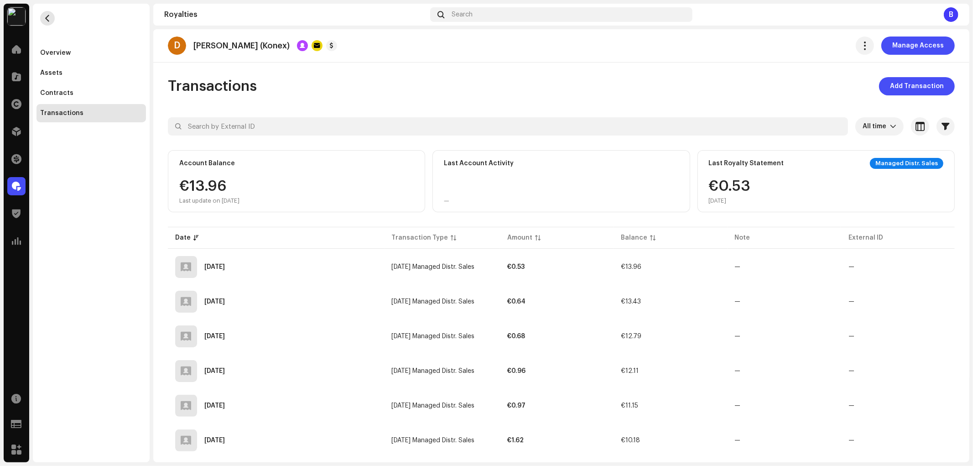
click at [51, 21] on span "button" at bounding box center [47, 18] width 7 height 7
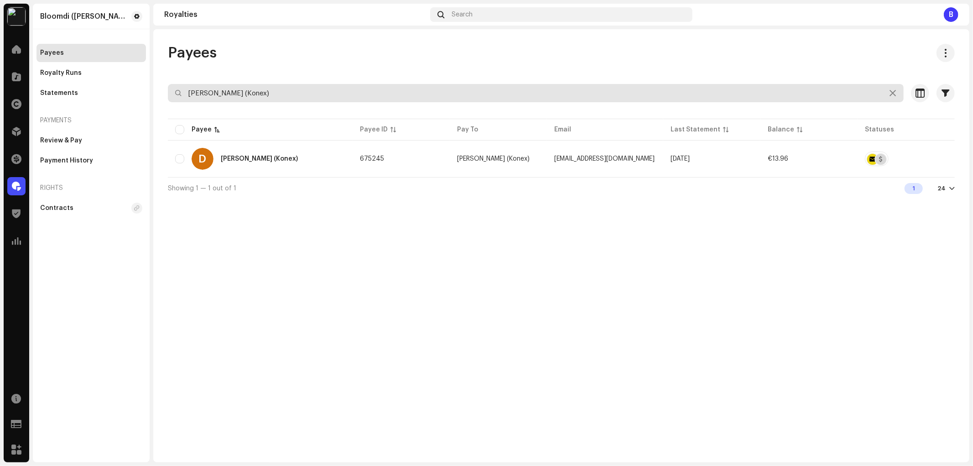
paste input "Matěj Janík"
drag, startPoint x: 277, startPoint y: 93, endPoint x: 10, endPoint y: 86, distance: 267.3
click at [10, 86] on div "Bloomdi (Ruka Hore) Home Catalog Rights Distribution Finance Royalties Trust & …" at bounding box center [486, 233] width 973 height 466
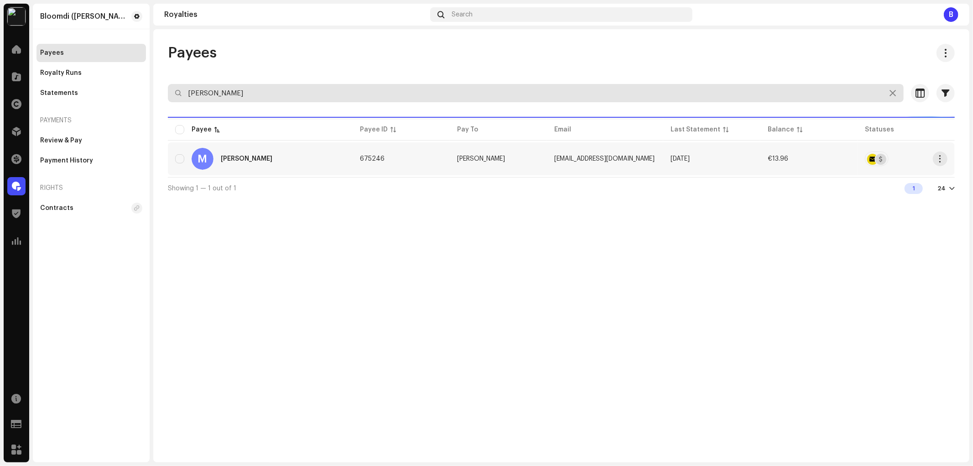
type input "Matěj Janík"
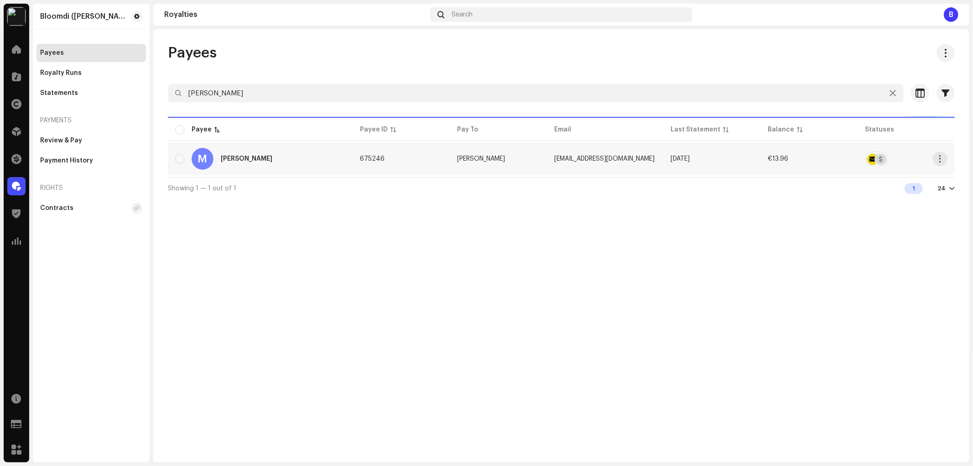
click at [249, 161] on div "Matěj Janík" at bounding box center [247, 159] width 52 height 6
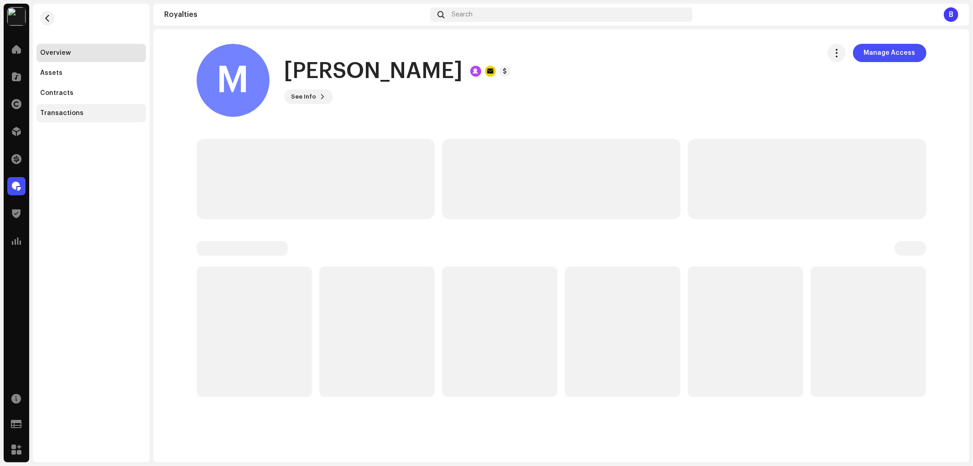
click at [116, 113] on div "Transactions" at bounding box center [91, 112] width 102 height 7
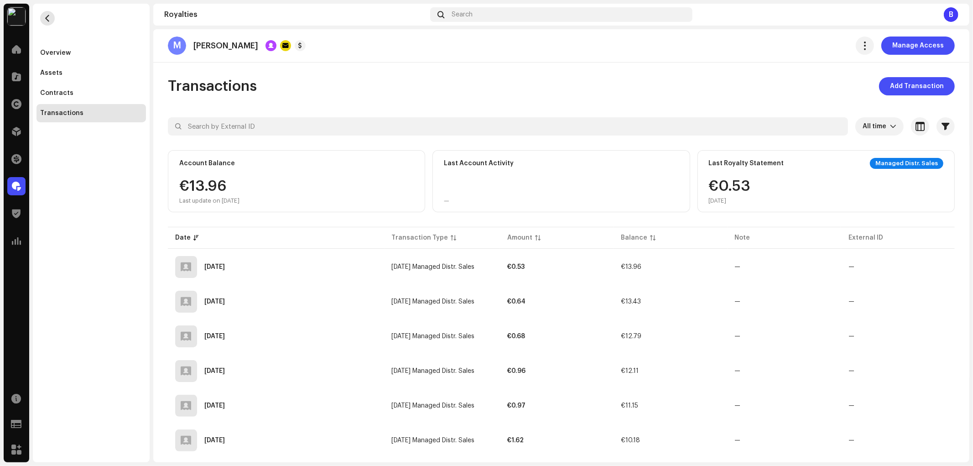
click at [51, 20] on span "button" at bounding box center [47, 18] width 7 height 7
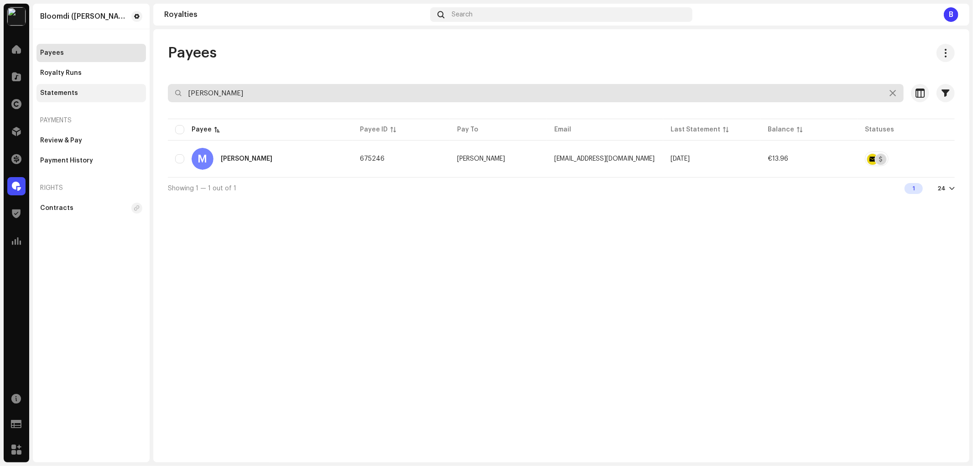
paste input "Jan Pingitzer (pingi)"
drag, startPoint x: 225, startPoint y: 89, endPoint x: 70, endPoint y: 92, distance: 155.1
click at [70, 92] on div "Bloomdi (Ruka Hore) Home Catalog Rights Distribution Finance Royalties Trust & …" at bounding box center [486, 233] width 973 height 466
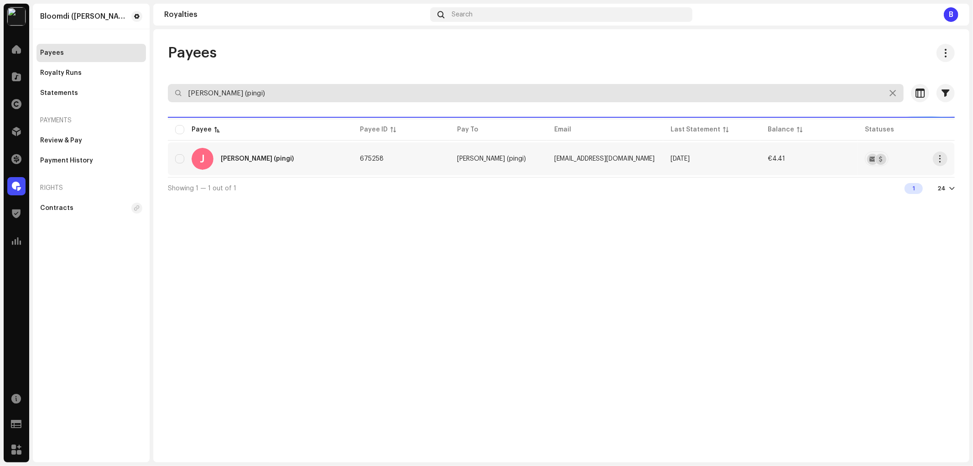
type input "Jan Pingitzer (pingi)"
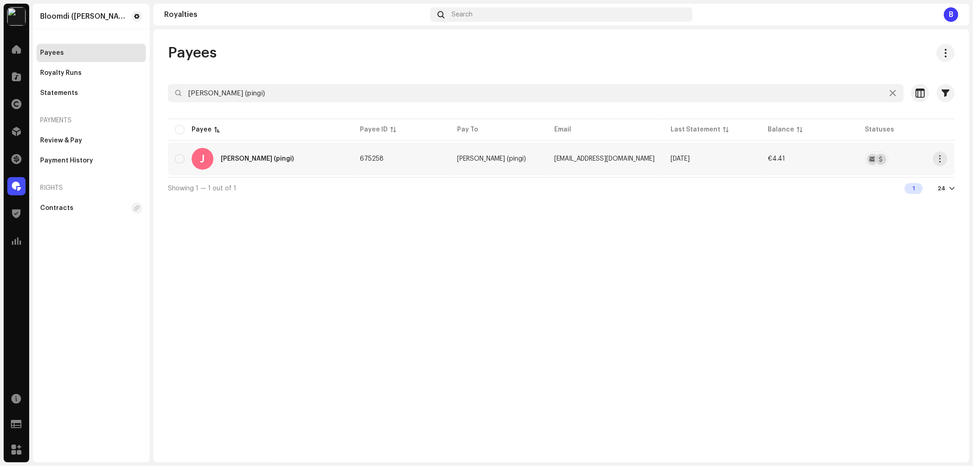
click at [228, 156] on div "Jan Pingitzer (pingi)" at bounding box center [257, 159] width 73 height 6
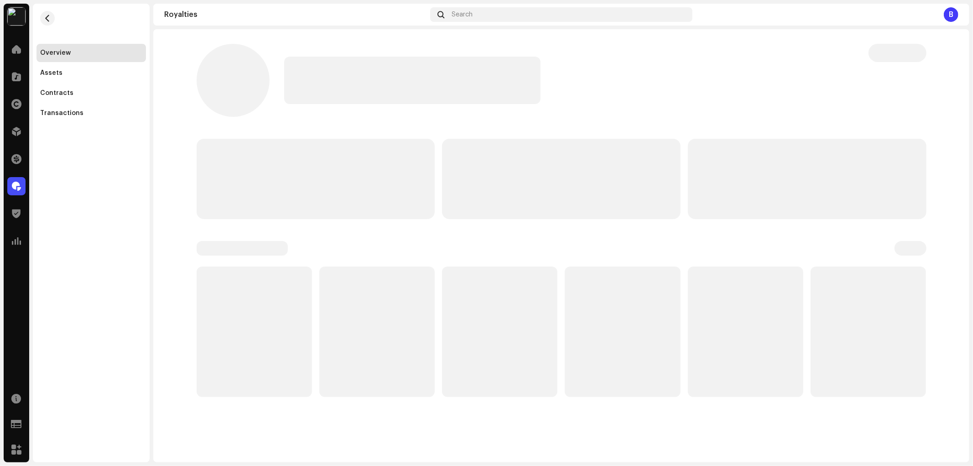
click at [69, 115] on div "Transactions" at bounding box center [61, 112] width 43 height 7
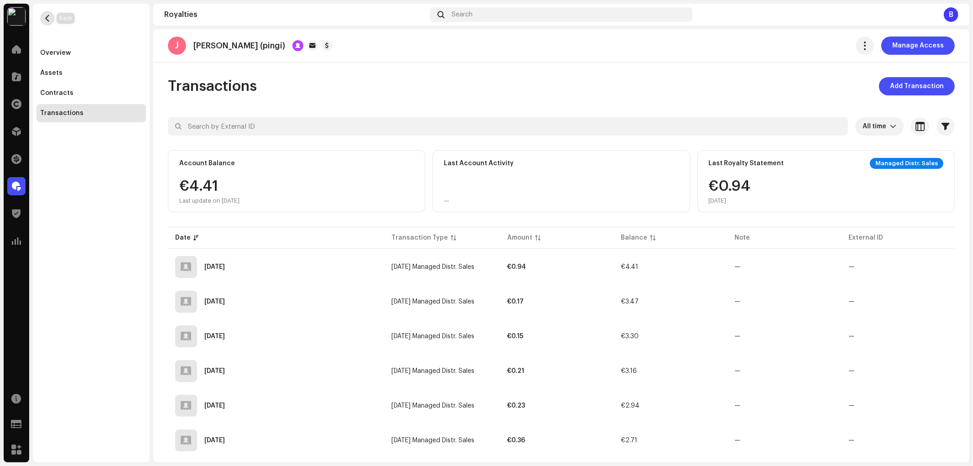
click at [49, 20] on span "button" at bounding box center [47, 18] width 7 height 7
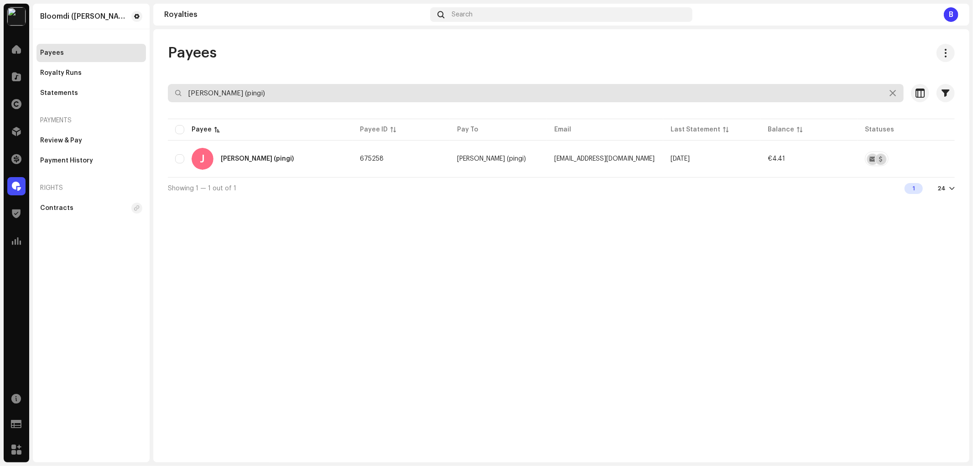
paste input "Martin Bayer (Greensch"
drag, startPoint x: 263, startPoint y: 97, endPoint x: 5, endPoint y: 89, distance: 257.3
click at [5, 89] on div "Bloomdi (Ruka Hore) Home Catalog Rights Distribution Finance Royalties Trust & …" at bounding box center [486, 233] width 973 height 466
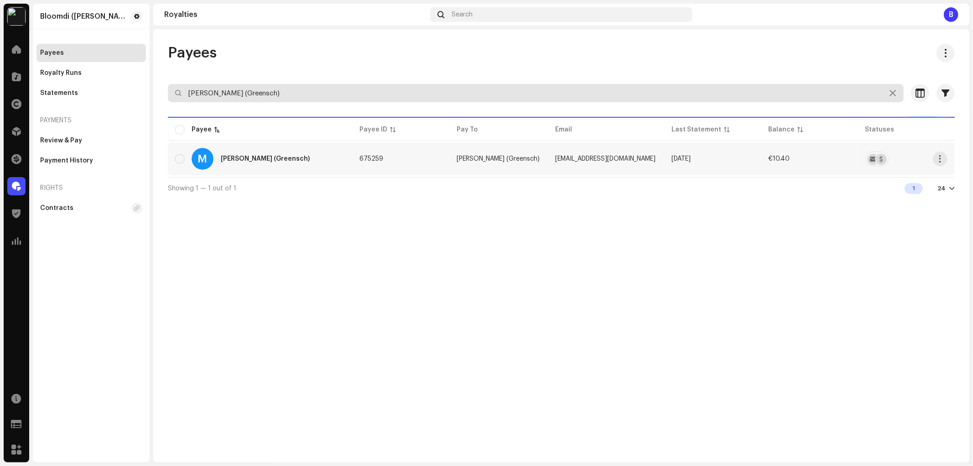
type input "Martin Bayer (Greensch)"
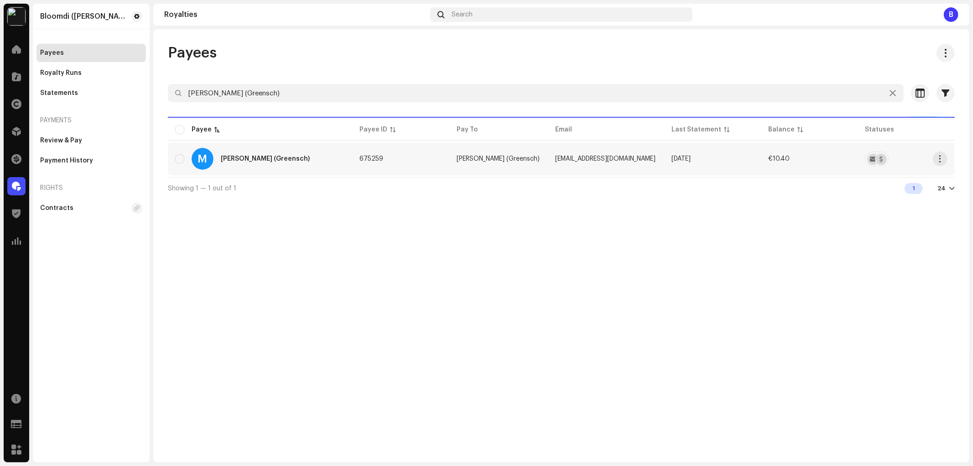
click at [235, 154] on div "M Martin Bayer (Greensch)" at bounding box center [260, 159] width 170 height 22
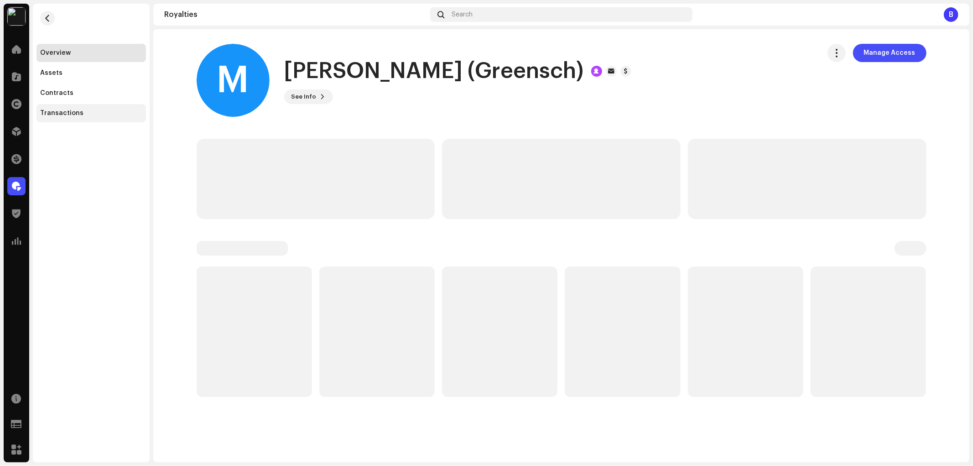
click at [88, 112] on div "Transactions" at bounding box center [91, 112] width 102 height 7
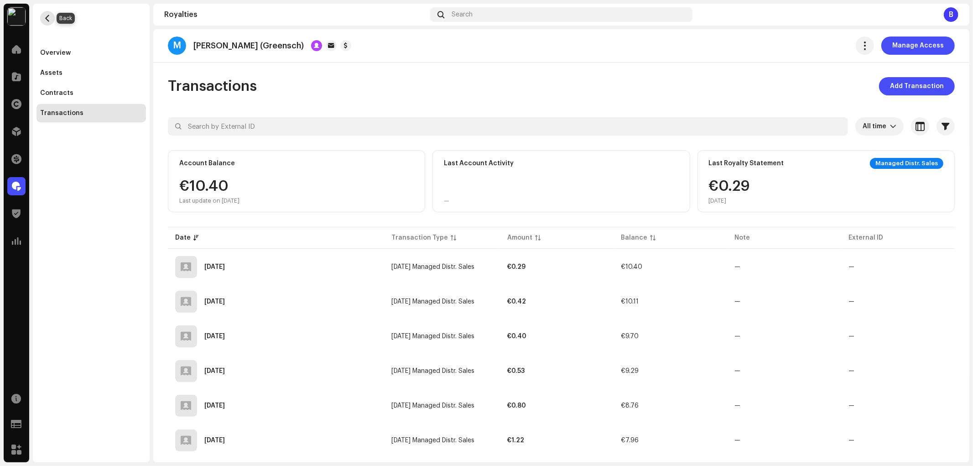
click at [47, 17] on span "button" at bounding box center [47, 18] width 7 height 7
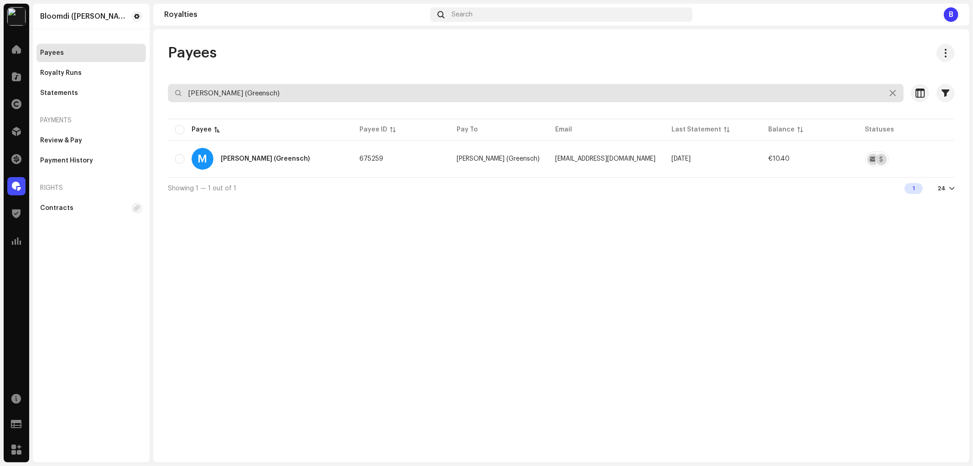
paste input "Pawlie Poizn"
drag, startPoint x: 281, startPoint y: 94, endPoint x: 10, endPoint y: 87, distance: 270.5
click at [10, 87] on div "Bloomdi (Ruka Hore) Home Catalog Rights Distribution Finance Royalties Trust & …" at bounding box center [486, 233] width 973 height 466
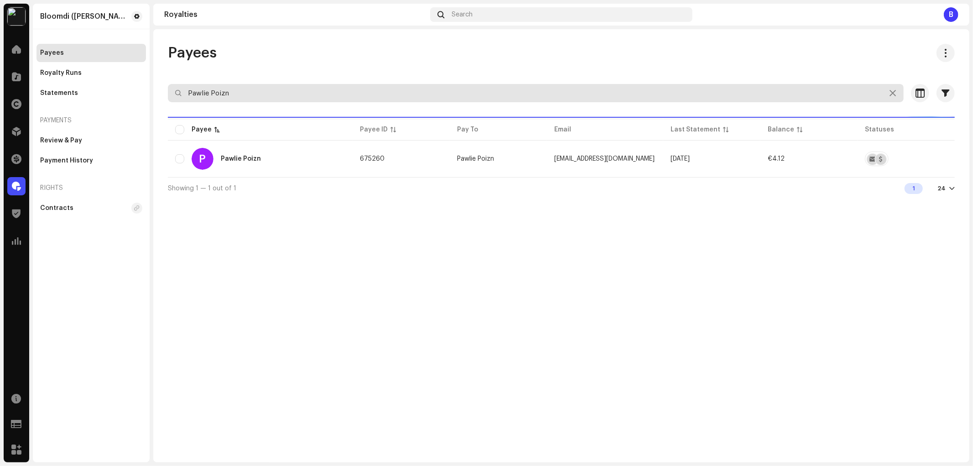
type input "Pawlie Poizn"
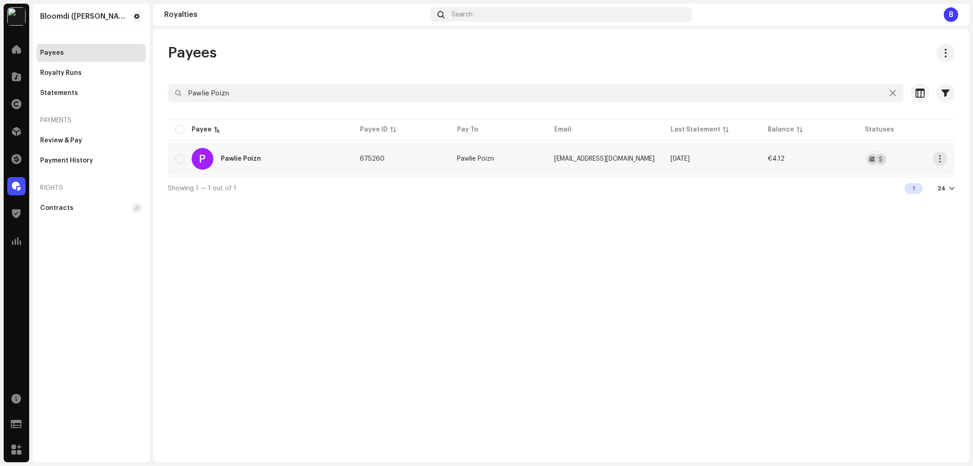
click at [260, 155] on div "P [PERSON_NAME]" at bounding box center [260, 159] width 170 height 22
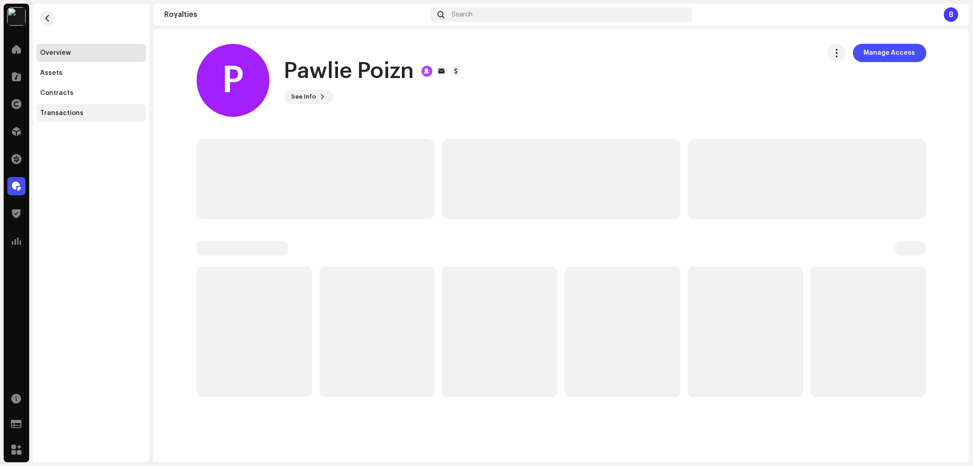
click at [119, 116] on div "Transactions" at bounding box center [91, 112] width 102 height 7
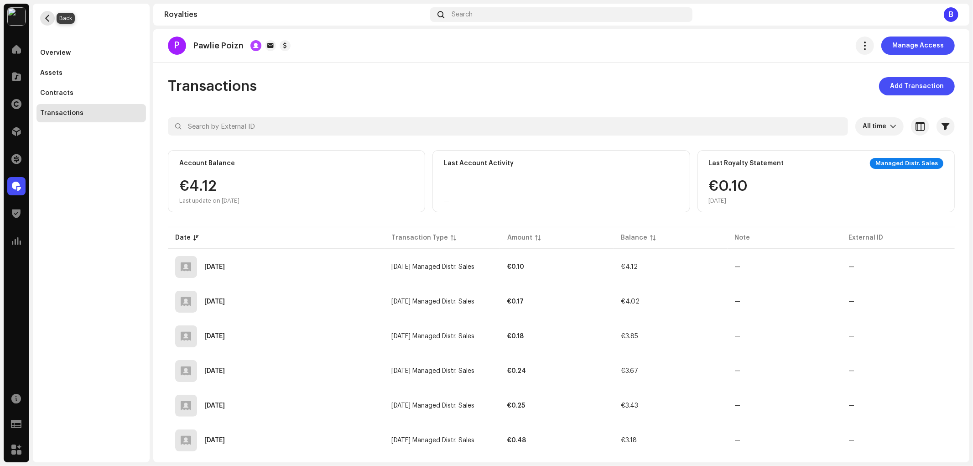
click at [50, 17] on span "button" at bounding box center [47, 18] width 7 height 7
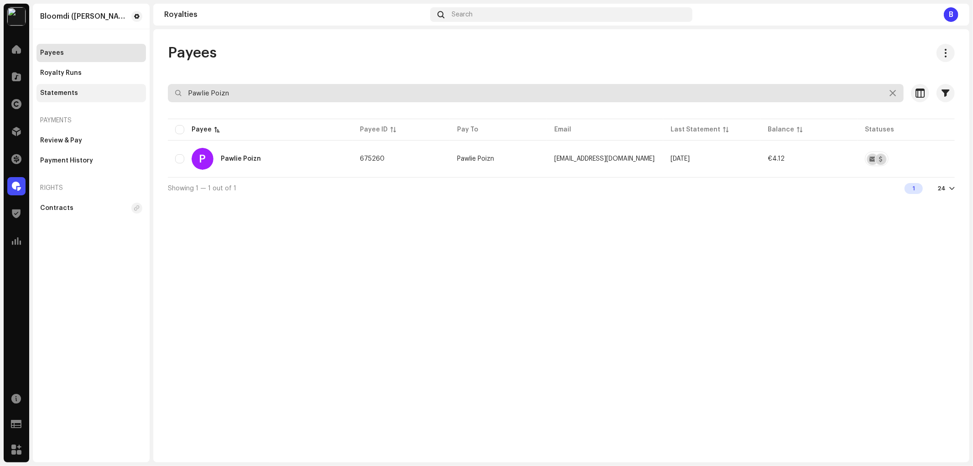
paste input "Lebma"
drag, startPoint x: 239, startPoint y: 94, endPoint x: 50, endPoint y: 87, distance: 189.4
click at [50, 87] on div "Bloomdi (Ruka Hore) Home Catalog Rights Distribution Finance Royalties Trust & …" at bounding box center [486, 233] width 973 height 466
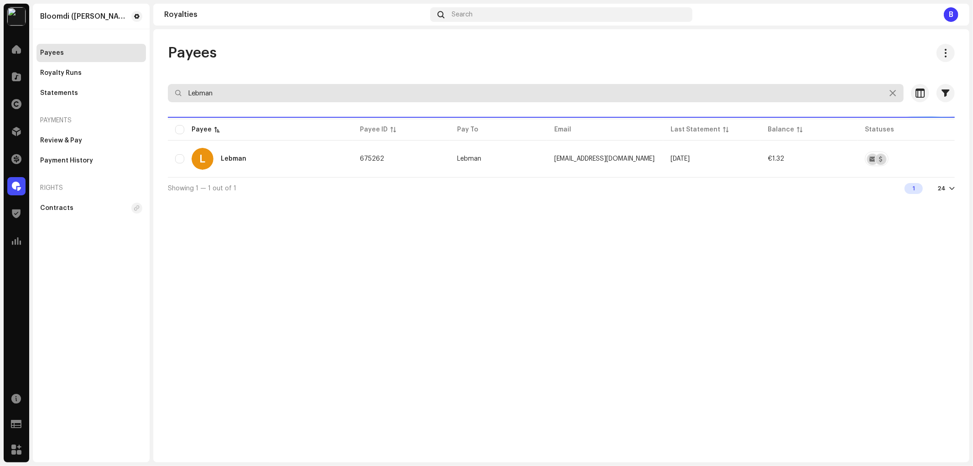
type input "Lebman"
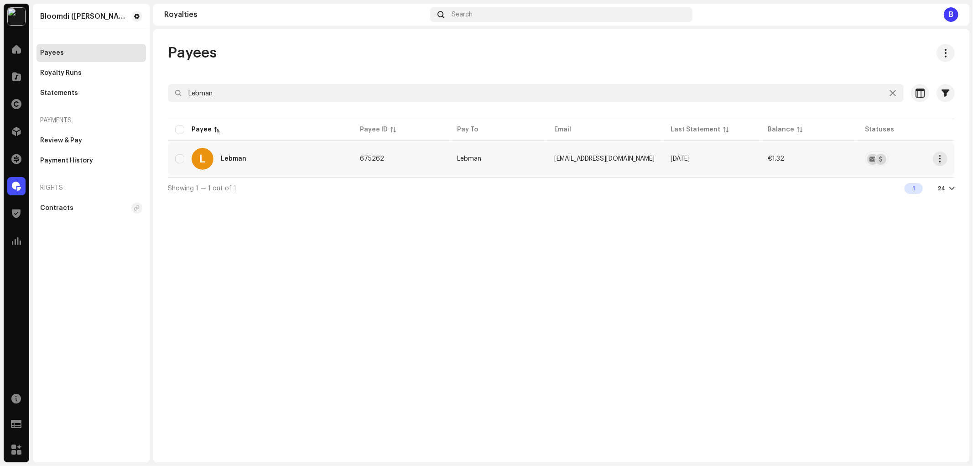
click at [256, 156] on div "L Lebman" at bounding box center [260, 159] width 170 height 22
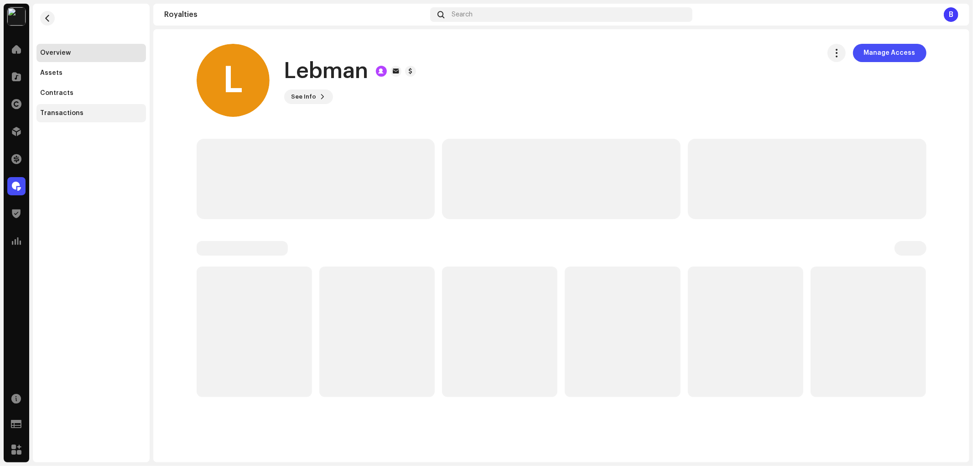
click at [116, 109] on div "Transactions" at bounding box center [91, 112] width 102 height 7
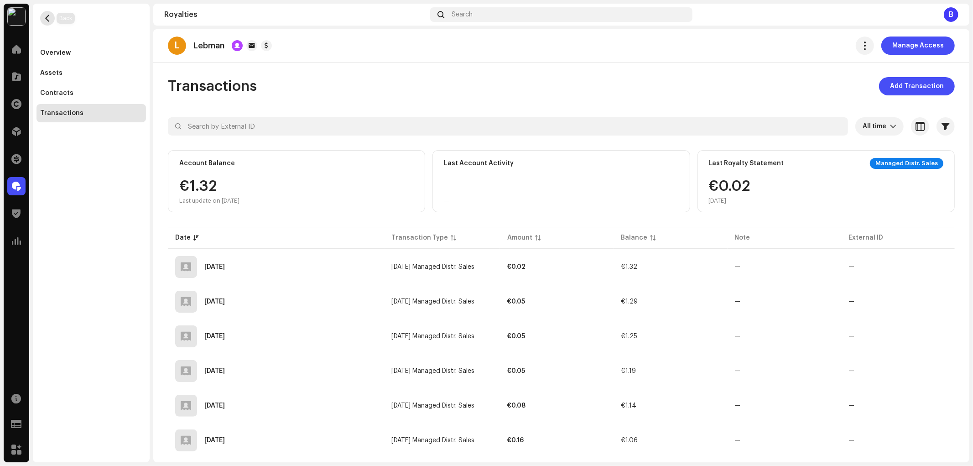
click at [46, 14] on button "button" at bounding box center [47, 18] width 15 height 15
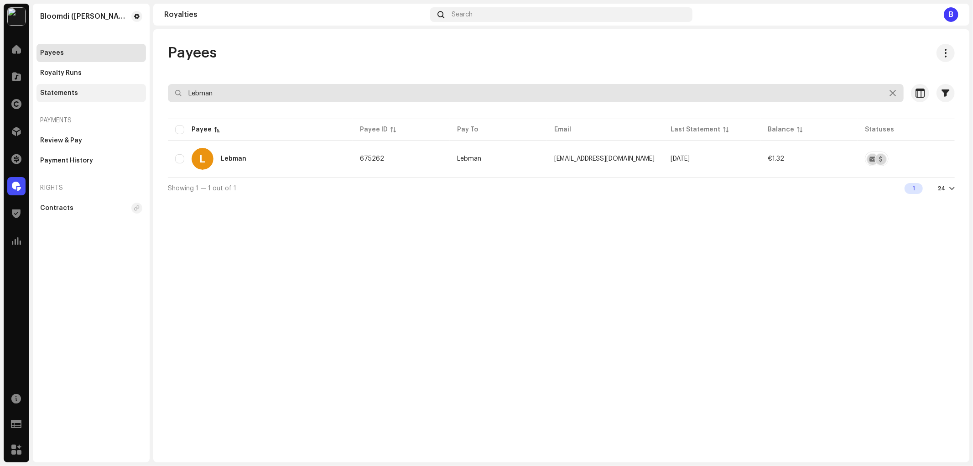
paste input "stiff Jangle"
drag, startPoint x: 67, startPoint y: 89, endPoint x: 59, endPoint y: 89, distance: 7.3
click at [59, 89] on div "Bloomdi (Ruka Hore) Home Catalog Rights Distribution Finance Royalties Trust & …" at bounding box center [486, 233] width 973 height 466
type input "stiff Jangle"
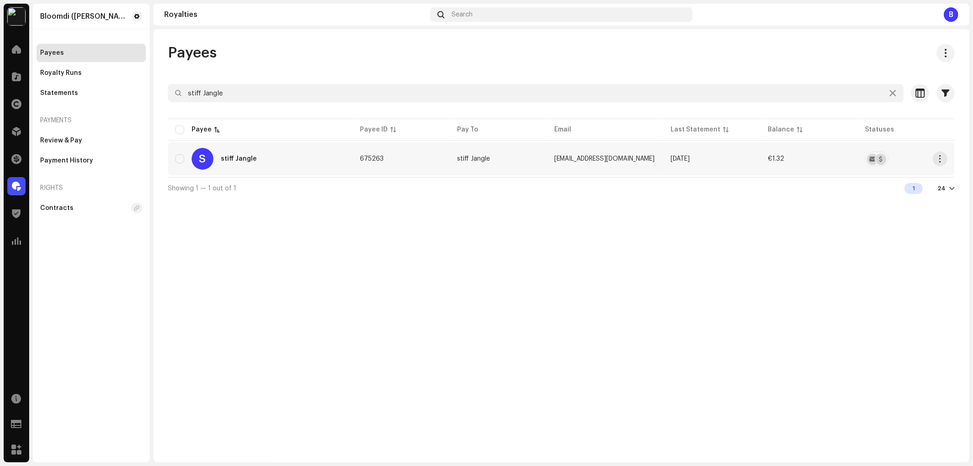
click at [230, 158] on div "stiff Jangle" at bounding box center [239, 159] width 36 height 6
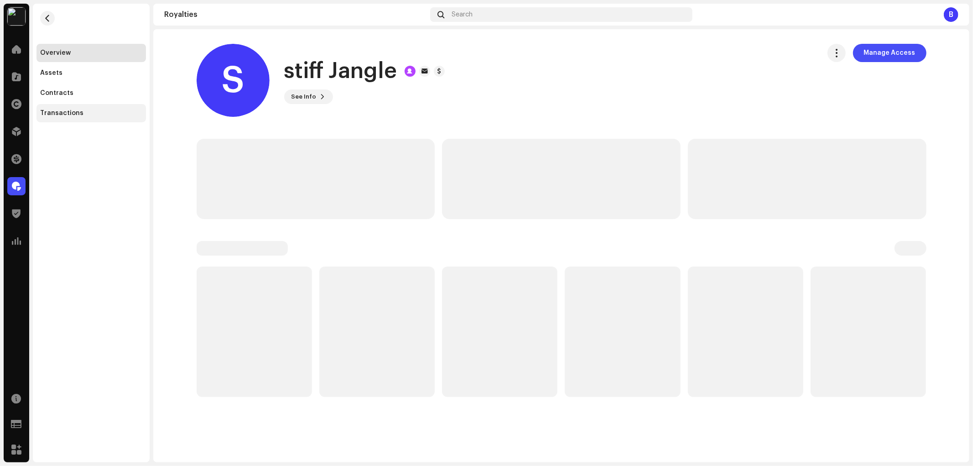
click at [106, 120] on div "Transactions" at bounding box center [90, 113] width 109 height 18
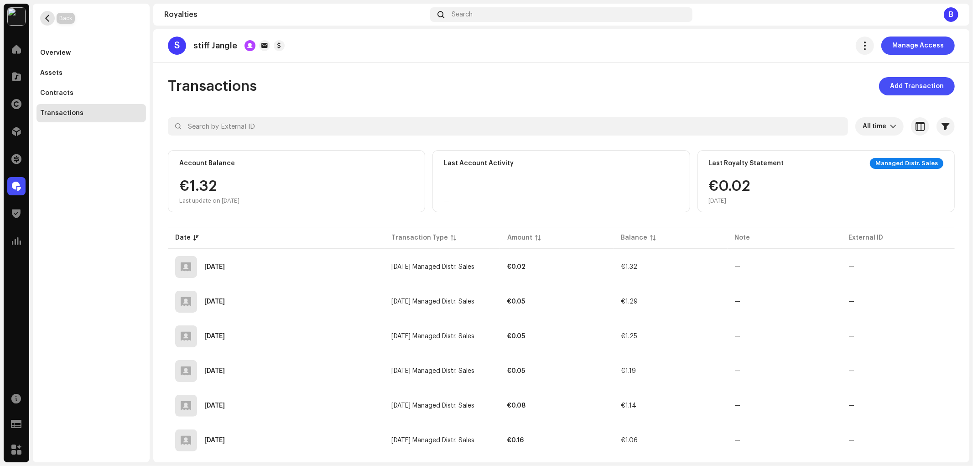
click at [47, 18] on span "button" at bounding box center [47, 18] width 7 height 7
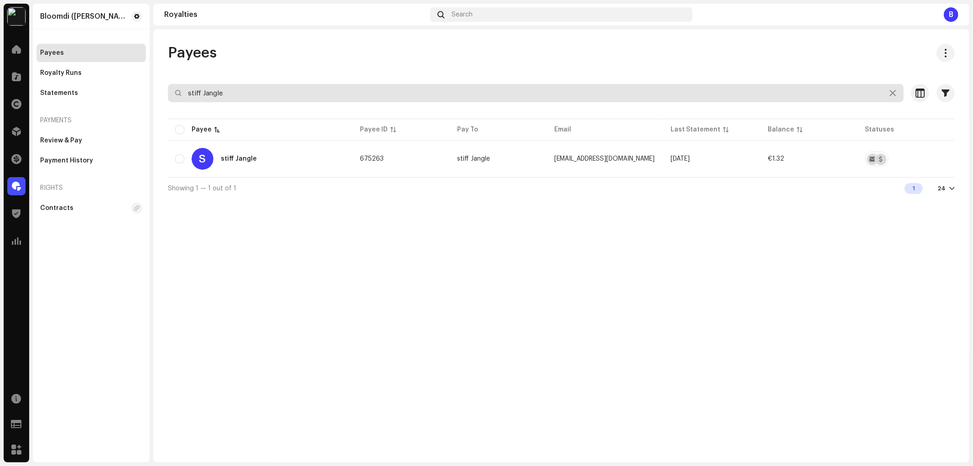
paste input "Druhá Strana"
drag, startPoint x: 101, startPoint y: 93, endPoint x: 16, endPoint y: 88, distance: 85.4
click at [16, 88] on div "Bloomdi (Ruka Hore) Home Catalog Rights Distribution Finance Royalties Trust & …" at bounding box center [486, 233] width 973 height 466
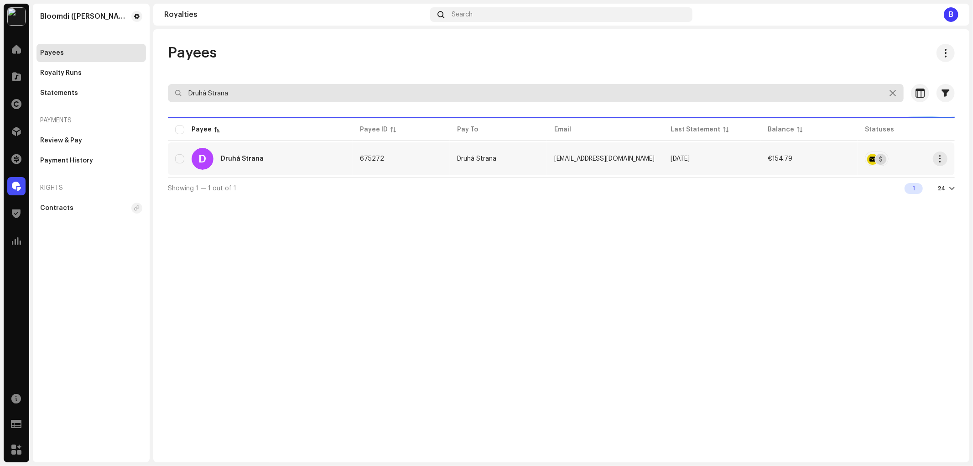
type input "Druhá Strana"
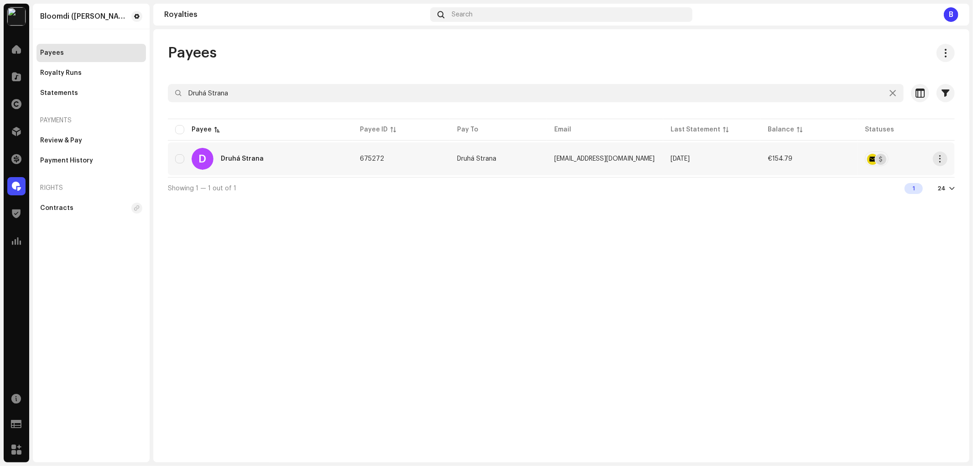
click at [230, 153] on div "D Druhá Strana" at bounding box center [260, 159] width 170 height 22
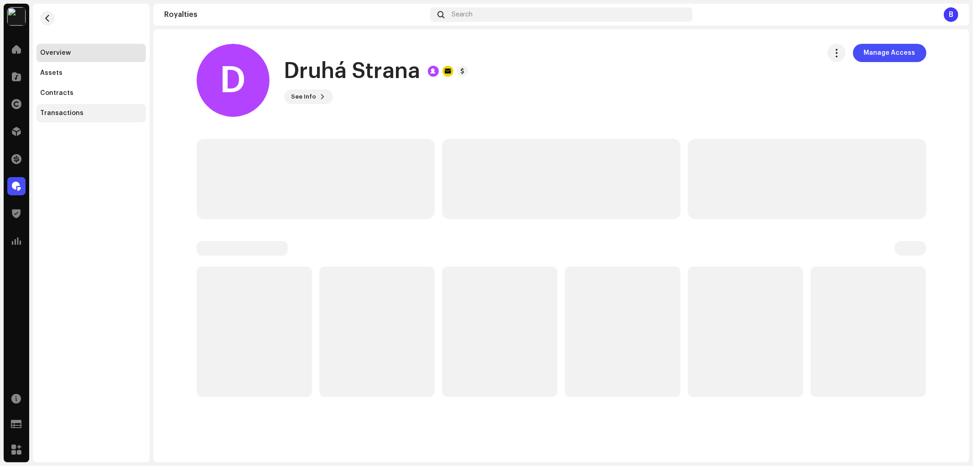
click at [122, 120] on div "Transactions" at bounding box center [90, 113] width 109 height 18
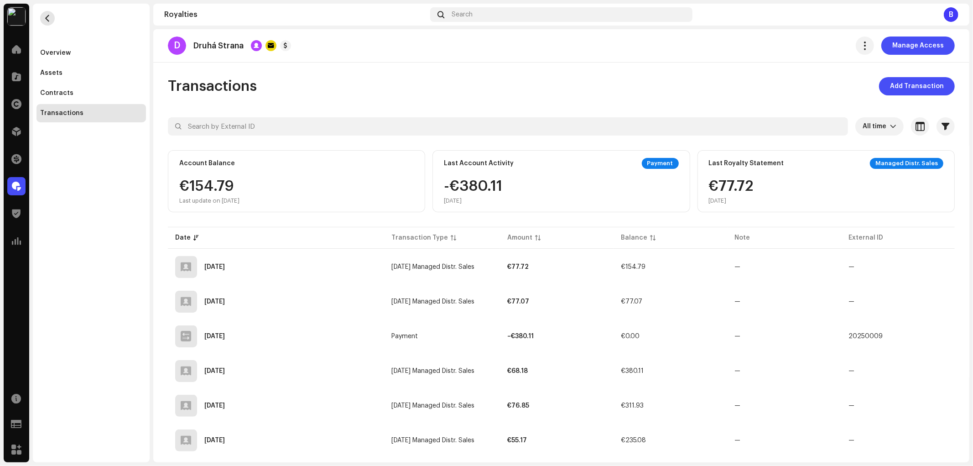
click at [50, 20] on span "button" at bounding box center [47, 18] width 7 height 7
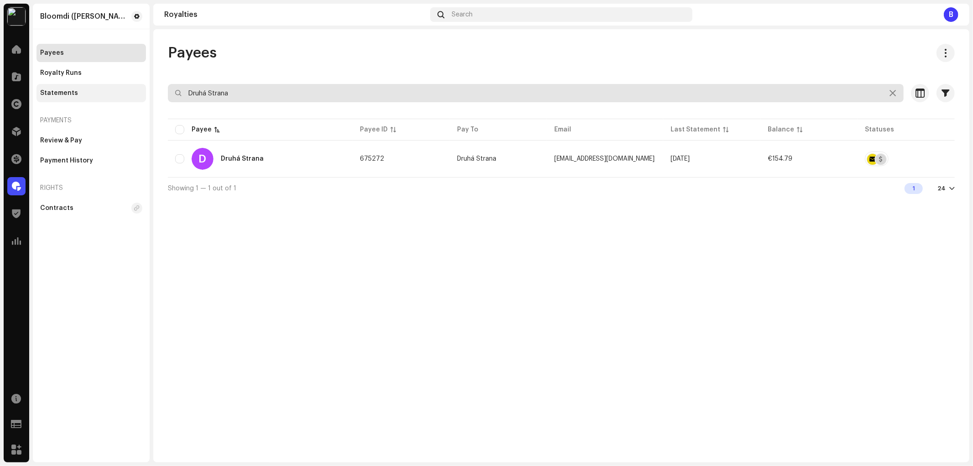
paste input "[PERSON_NAME] ([PERSON_NAME])"
drag, startPoint x: 225, startPoint y: 92, endPoint x: 38, endPoint y: 87, distance: 186.6
click at [38, 87] on div "Bloomdi (Ruka Hore) Home Catalog Rights Distribution Finance Royalties Trust & …" at bounding box center [486, 233] width 973 height 466
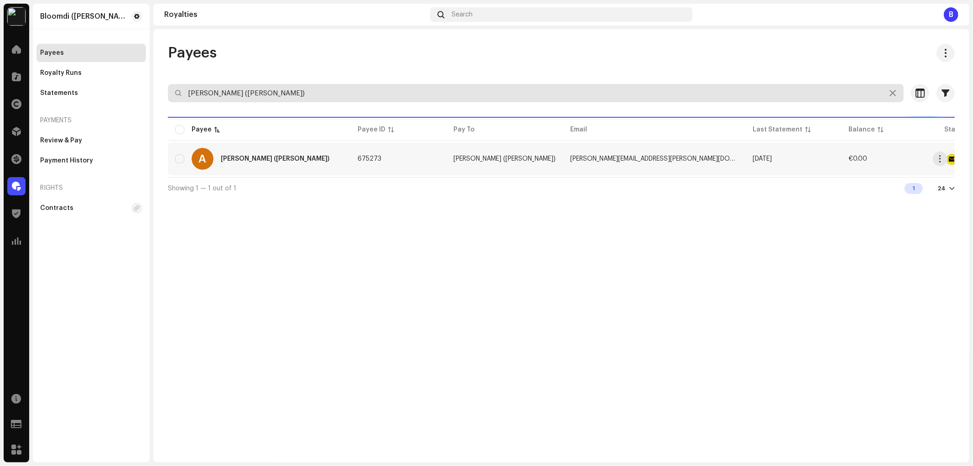
type input "[PERSON_NAME] ([PERSON_NAME])"
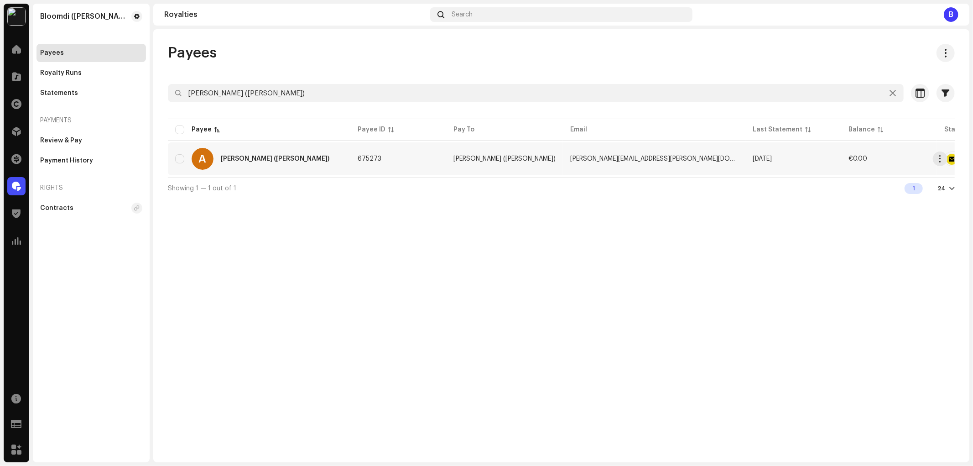
click at [240, 158] on div "[PERSON_NAME] ([PERSON_NAME])" at bounding box center [275, 159] width 109 height 6
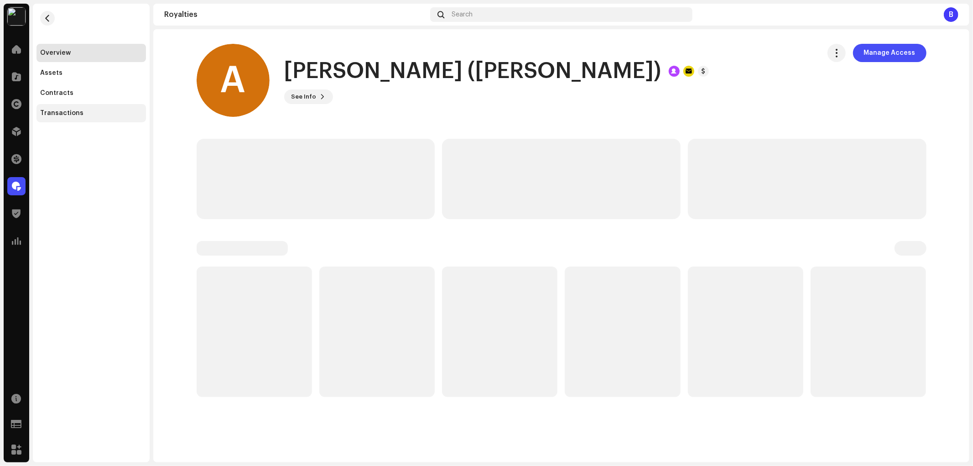
click at [114, 115] on div "Transactions" at bounding box center [91, 112] width 102 height 7
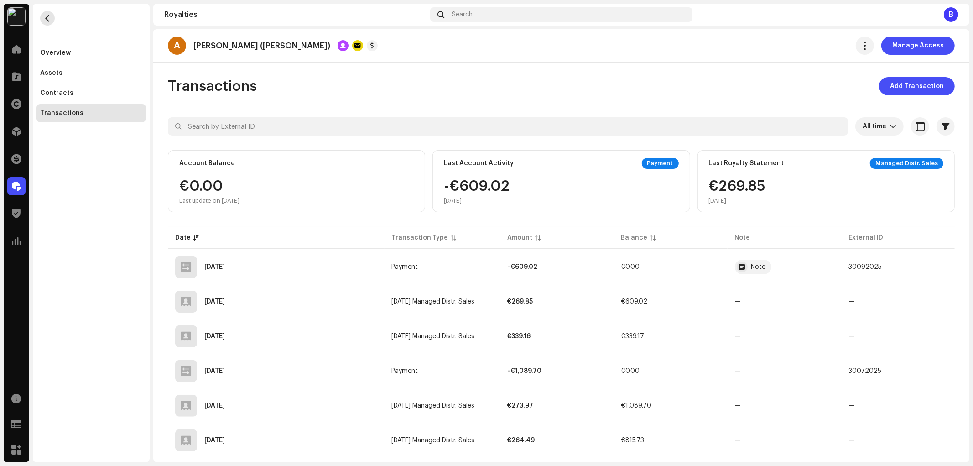
click at [47, 21] on span "button" at bounding box center [47, 18] width 7 height 7
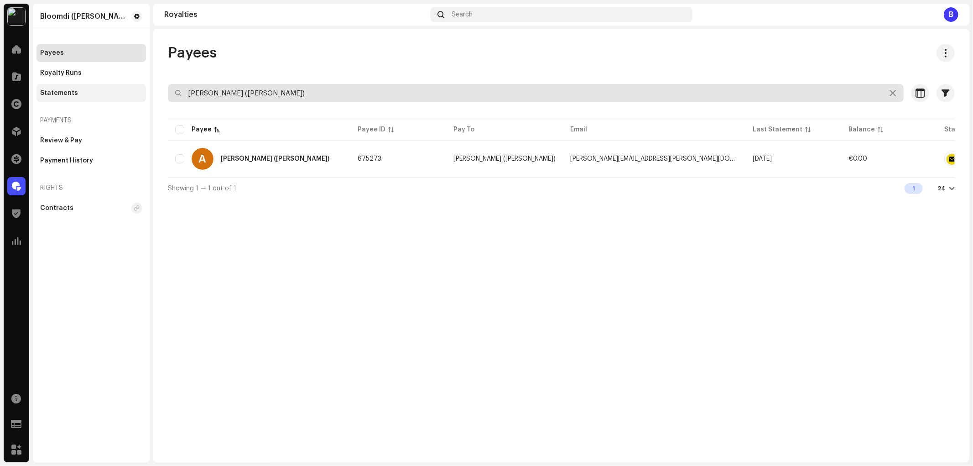
paste input "Elban"
drag, startPoint x: 267, startPoint y: 85, endPoint x: 55, endPoint y: 94, distance: 212.7
click at [55, 94] on div "Bloomdi (Ruka Hore) Home Catalog Rights Distribution Finance Royalties Trust & …" at bounding box center [486, 233] width 973 height 466
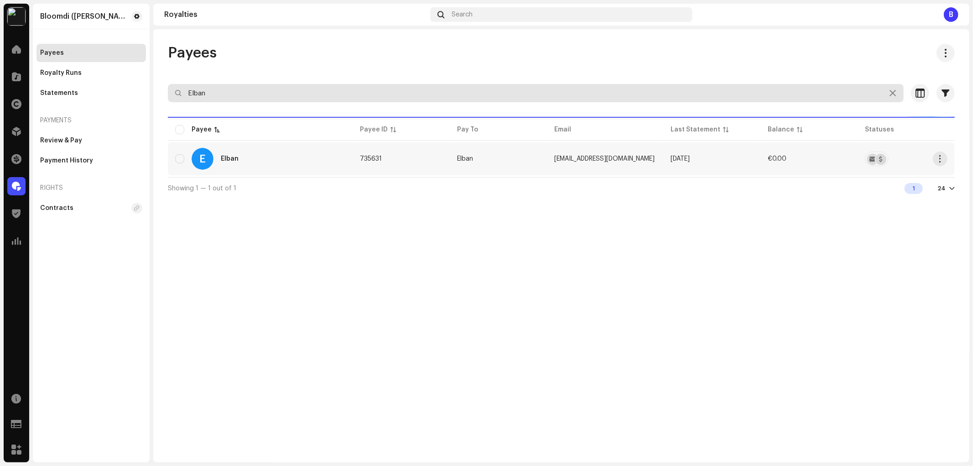
type input "Elban"
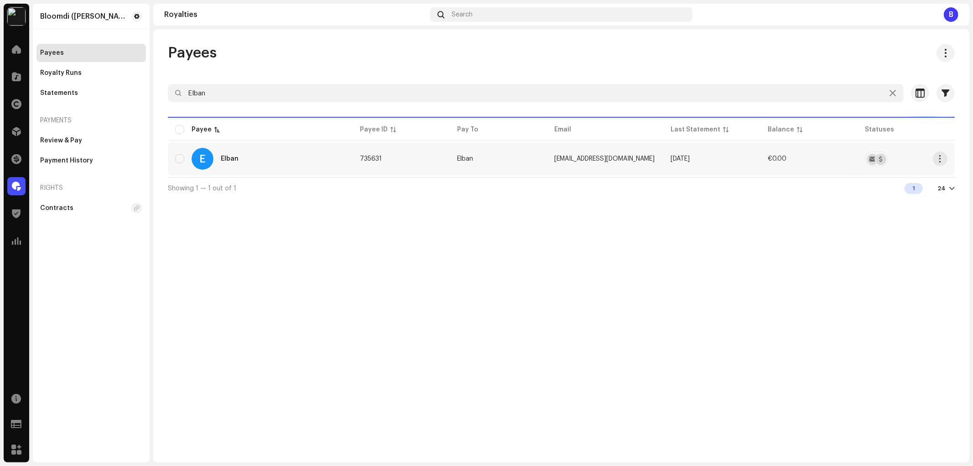
click at [259, 158] on div "E Elban" at bounding box center [260, 159] width 170 height 22
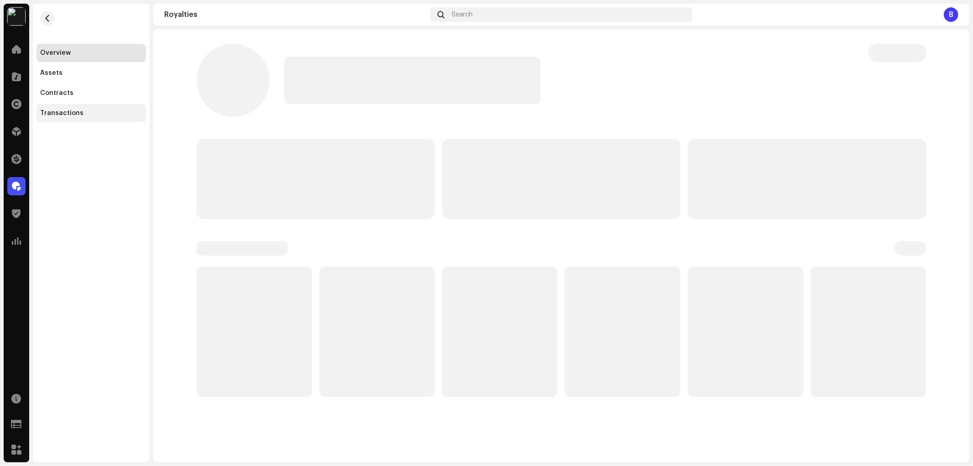
click at [126, 114] on div "Transactions" at bounding box center [91, 112] width 102 height 7
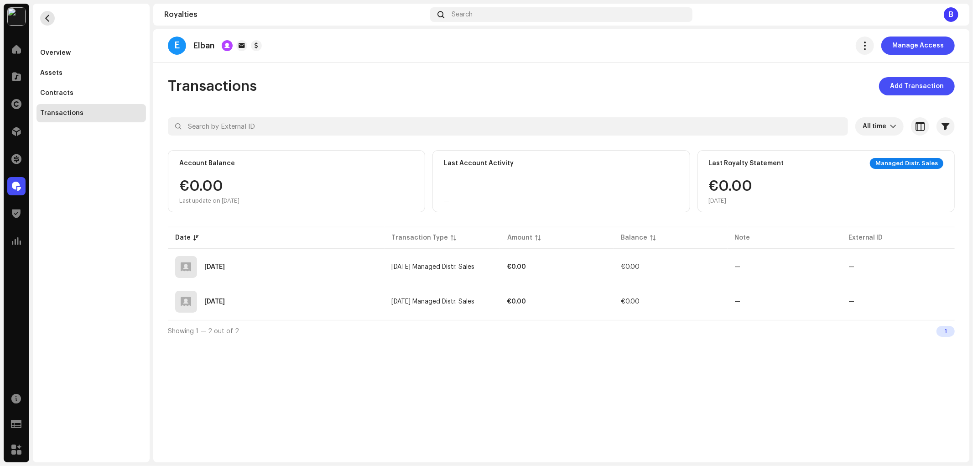
click at [52, 21] on button "button" at bounding box center [47, 18] width 15 height 15
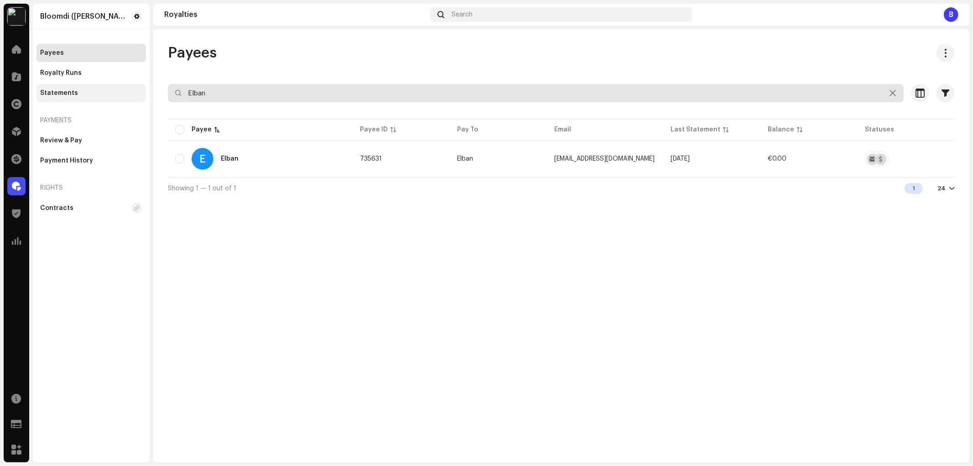
paste input "Kubowelly"
drag, startPoint x: 207, startPoint y: 89, endPoint x: 102, endPoint y: 83, distance: 105.5
click at [106, 84] on div "Bloomdi (Ruka Hore) Home Catalog Rights Distribution Finance Royalties Trust & …" at bounding box center [486, 233] width 973 height 466
type input "Kubowelly"
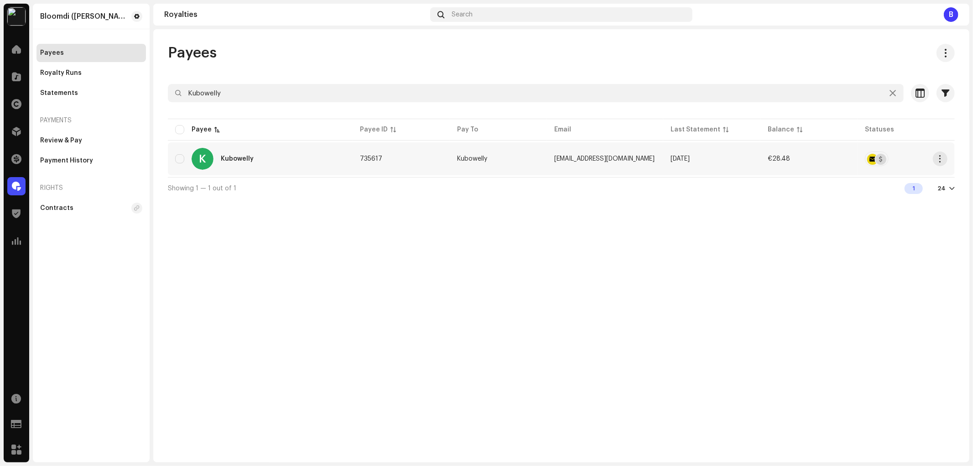
click at [240, 158] on div "Kubowelly" at bounding box center [237, 159] width 33 height 6
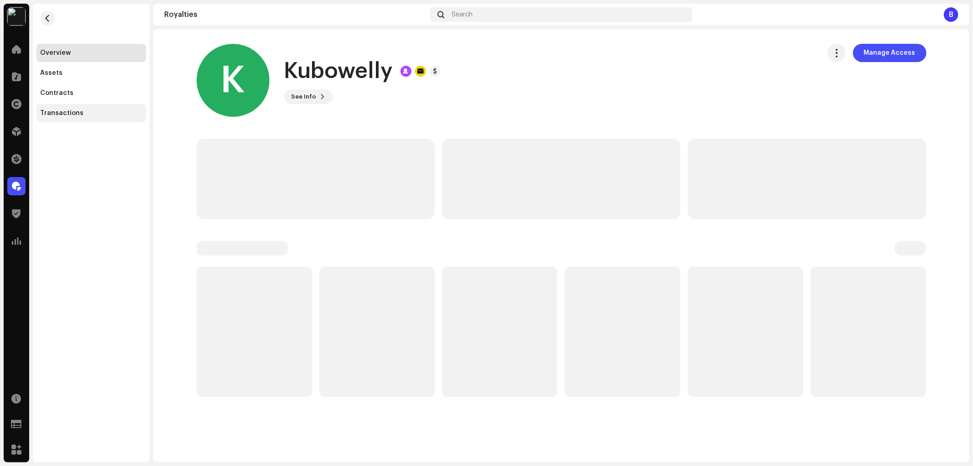
click at [100, 118] on div "Transactions" at bounding box center [90, 113] width 109 height 18
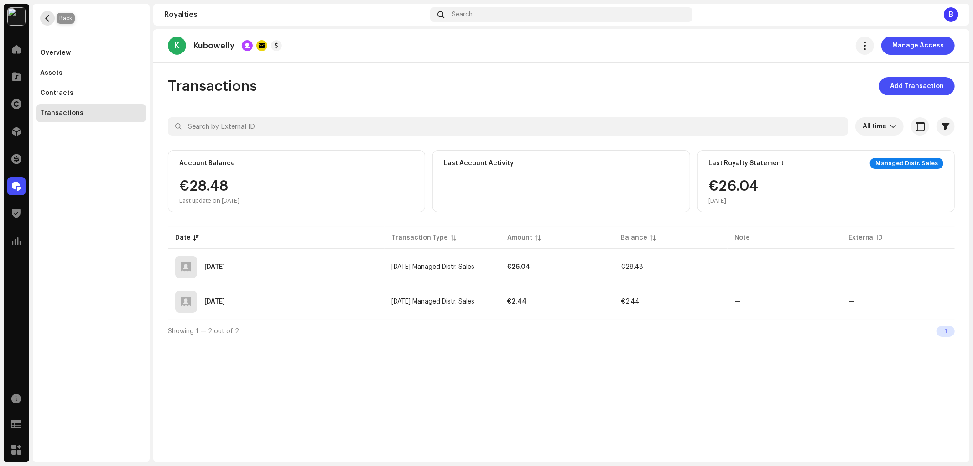
click at [47, 15] on span "button" at bounding box center [47, 18] width 7 height 7
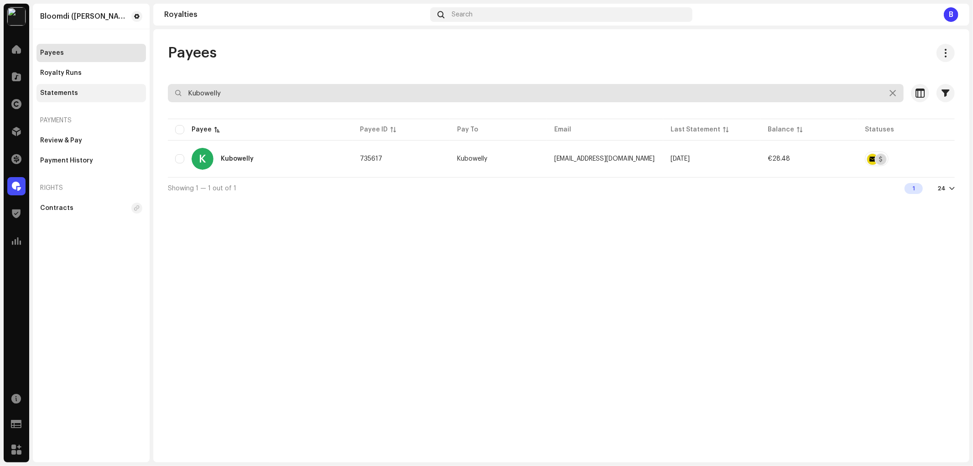
paste input "[PERSON_NAME]"
drag, startPoint x: 119, startPoint y: 92, endPoint x: 75, endPoint y: 88, distance: 44.3
click at [75, 88] on div "Bloomdi (Ruka Hore) Home Catalog Rights Distribution Finance Royalties Trust & …" at bounding box center [486, 233] width 973 height 466
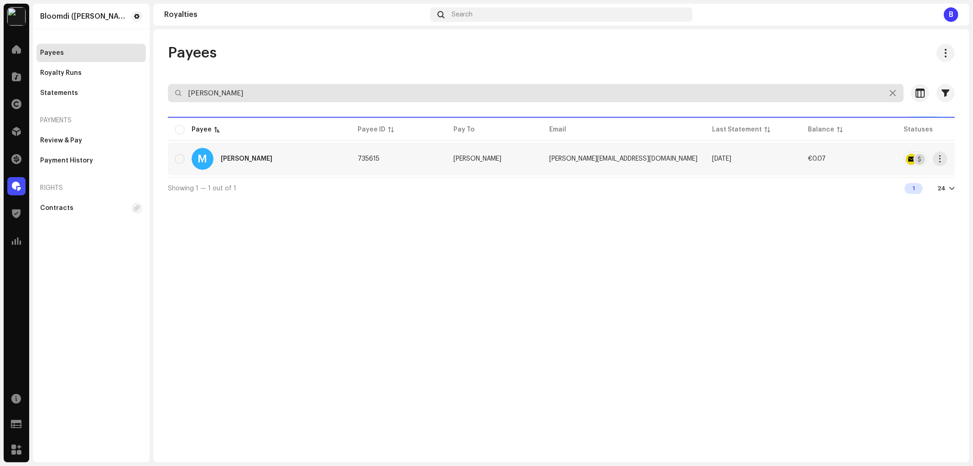
type input "[PERSON_NAME]"
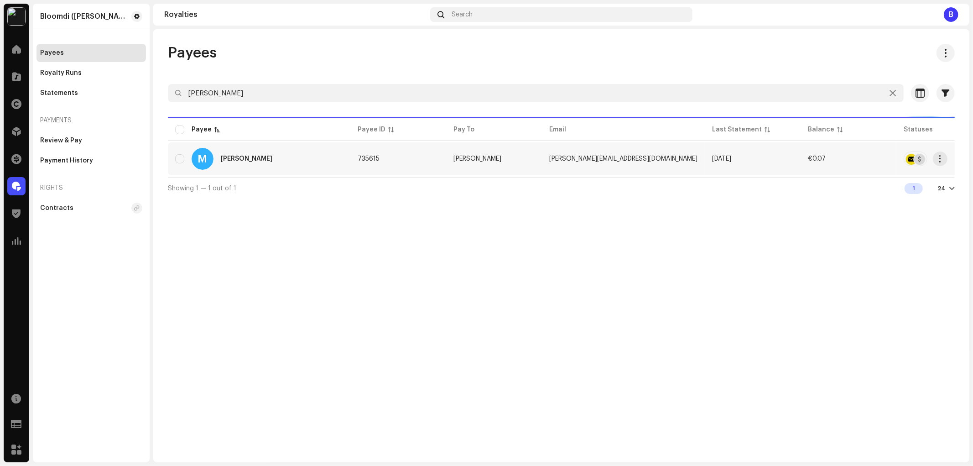
click at [236, 158] on div "[PERSON_NAME]" at bounding box center [247, 159] width 52 height 6
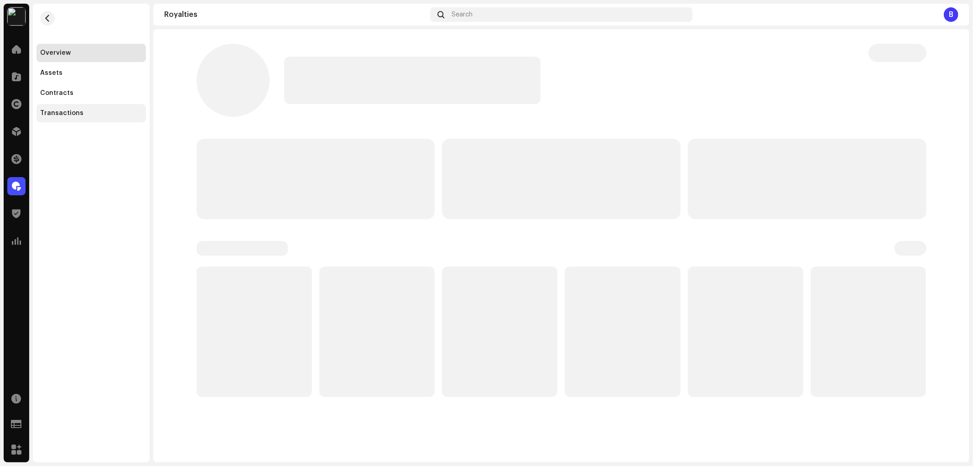
click at [112, 114] on div "Transactions" at bounding box center [91, 112] width 102 height 7
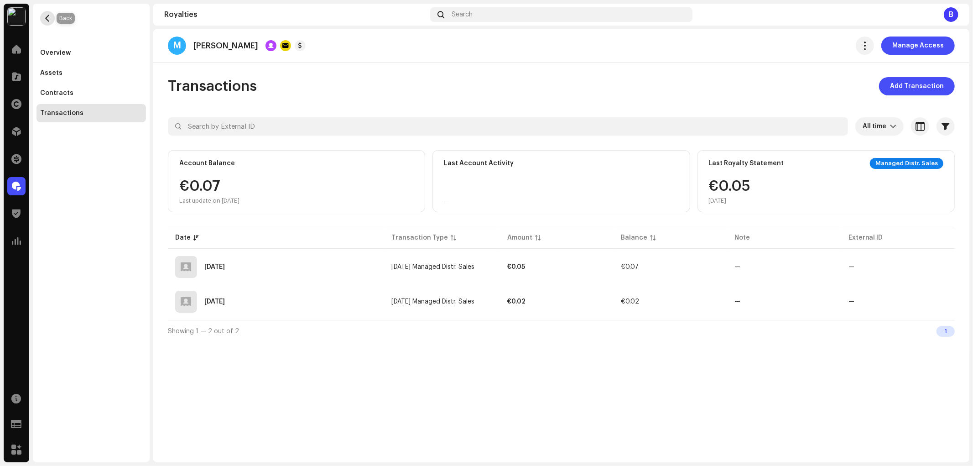
click at [47, 18] on span "button" at bounding box center [47, 18] width 7 height 7
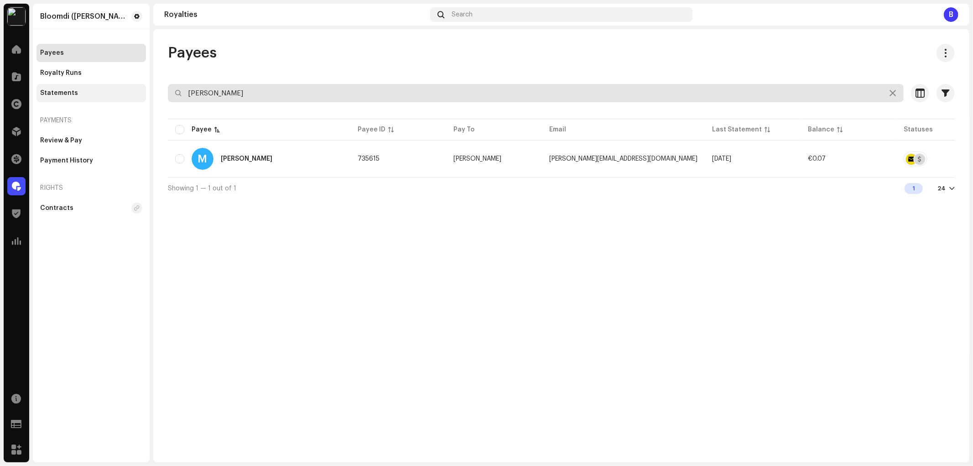
paste input "Chio"
drag, startPoint x: 250, startPoint y: 95, endPoint x: 62, endPoint y: 86, distance: 188.1
click at [62, 86] on div "Bloomdi (Ruka Hore) Home Catalog Rights Distribution Finance Royalties Trust & …" at bounding box center [486, 233] width 973 height 466
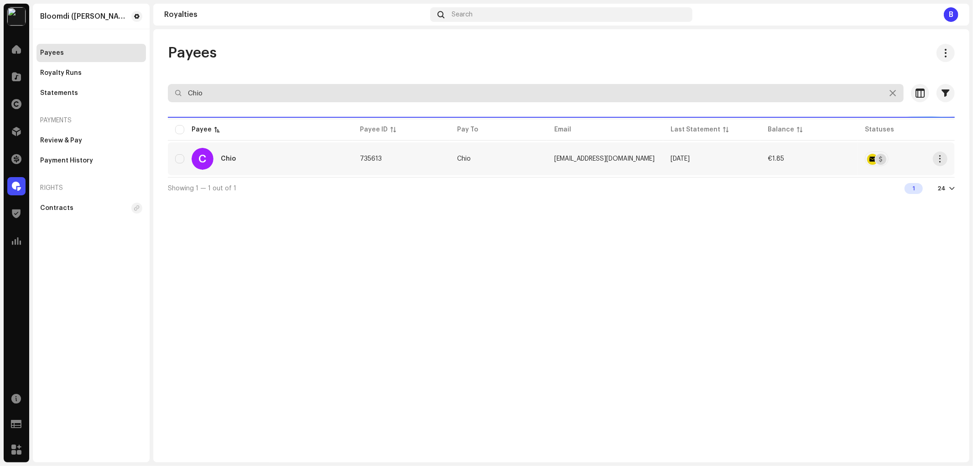
type input "Chio"
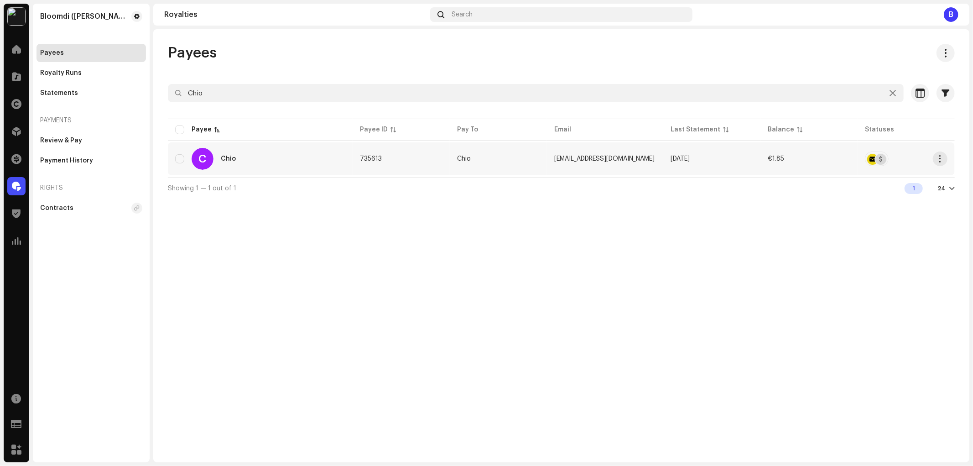
click at [226, 157] on div "Chio" at bounding box center [228, 159] width 15 height 6
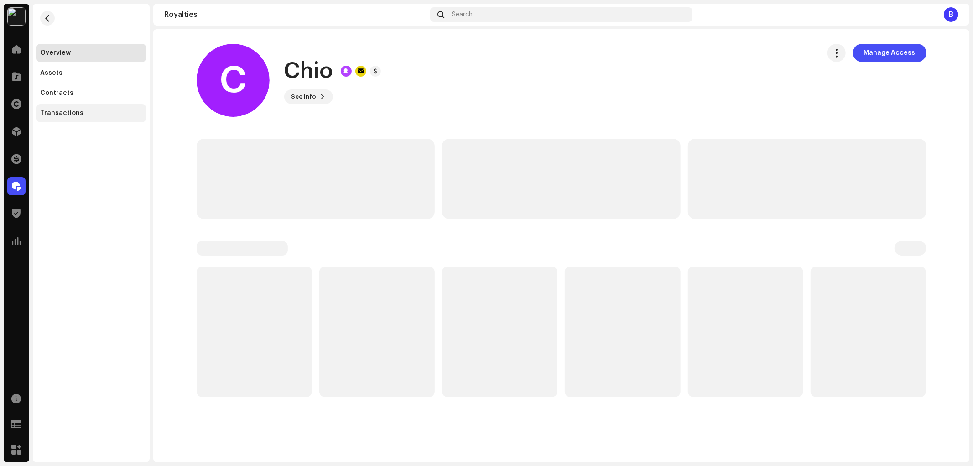
click at [104, 114] on div "Transactions" at bounding box center [91, 112] width 102 height 7
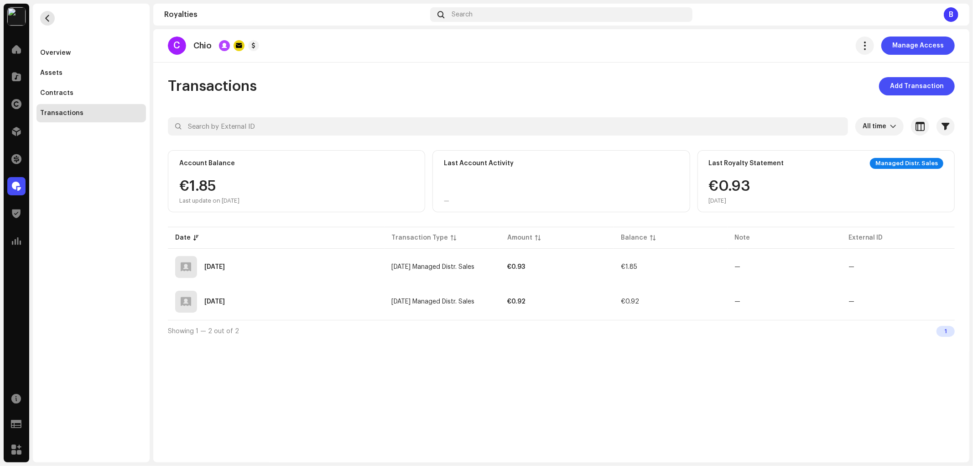
click at [47, 17] on span "button" at bounding box center [47, 18] width 7 height 7
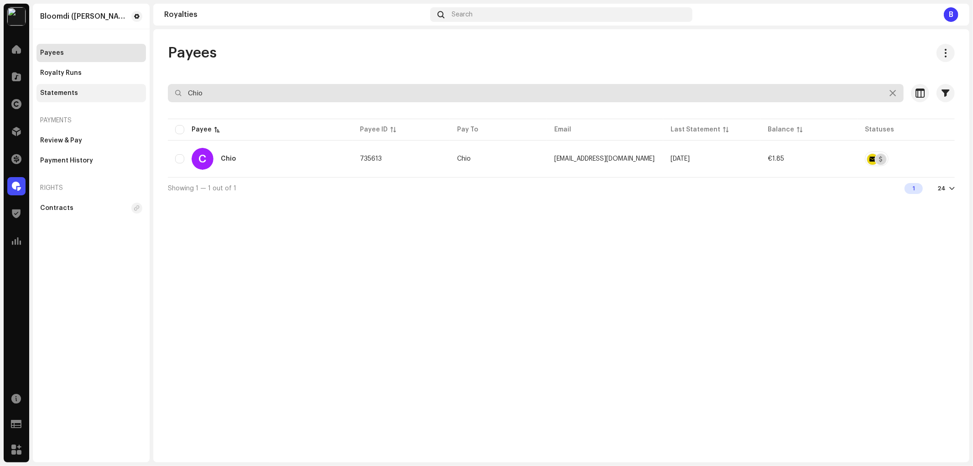
paste input "Zigs"
drag, startPoint x: 163, startPoint y: 91, endPoint x: 56, endPoint y: 83, distance: 107.5
click at [56, 83] on div "Bloomdi (Ruka Hore) Home Catalog Rights Distribution Finance Royalties Trust & …" at bounding box center [486, 233] width 973 height 466
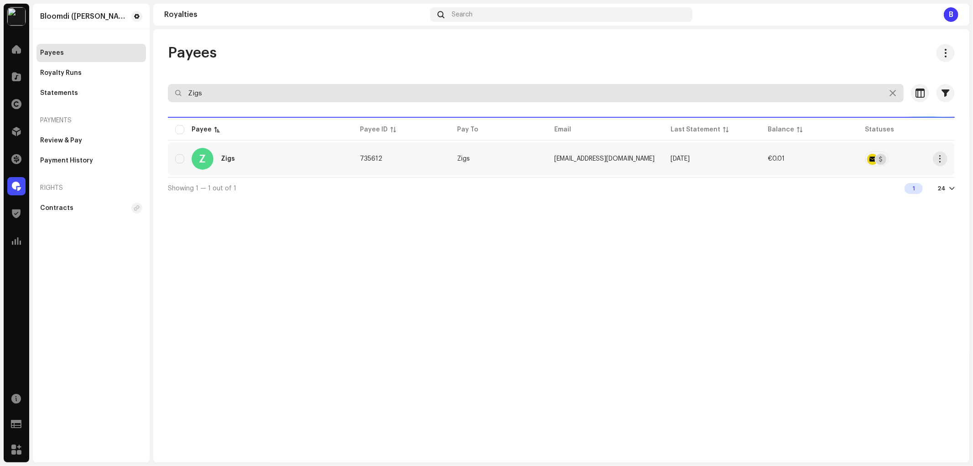
type input "Zigs"
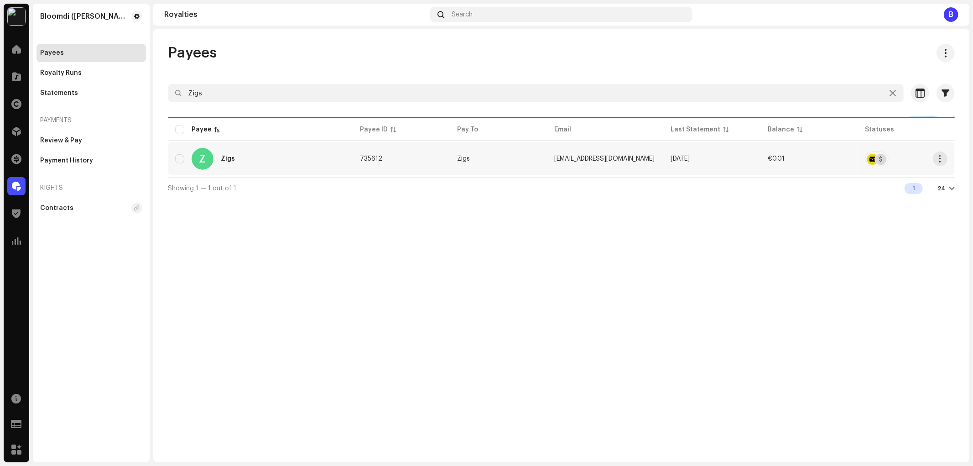
click at [245, 160] on div "Z Zigs" at bounding box center [260, 159] width 170 height 22
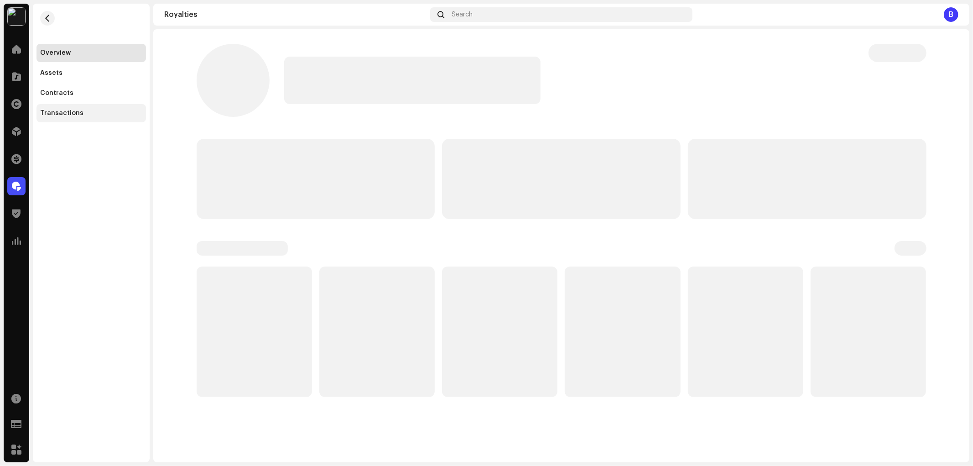
click at [76, 113] on div "Transactions" at bounding box center [61, 112] width 43 height 7
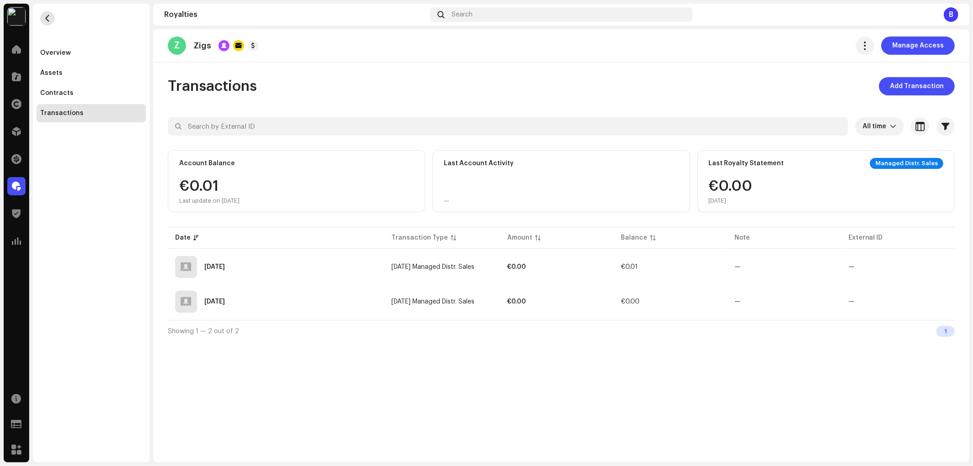
click at [47, 15] on span "button" at bounding box center [47, 18] width 7 height 7
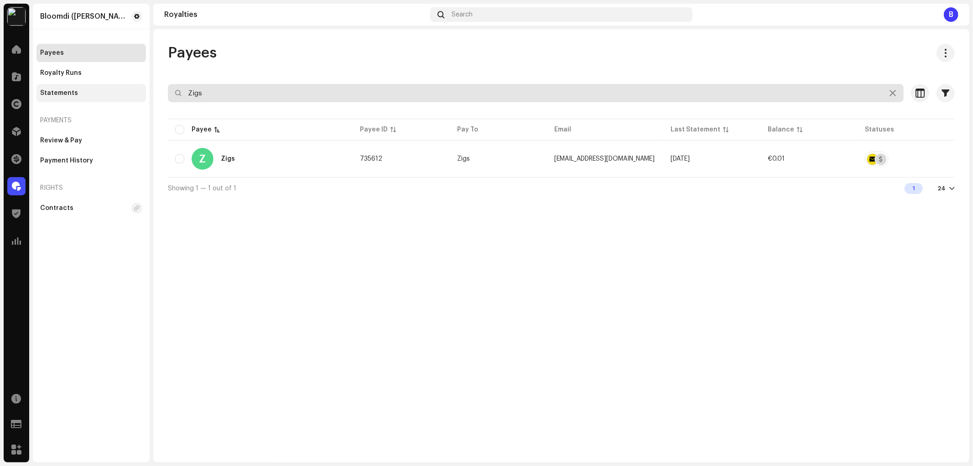
paste input "[PERSON_NAME]"
drag, startPoint x: 207, startPoint y: 94, endPoint x: 112, endPoint y: 88, distance: 94.6
click at [112, 88] on div "Bloomdi (Ruka Hore) Home Catalog Rights Distribution Finance Royalties Trust & …" at bounding box center [486, 233] width 973 height 466
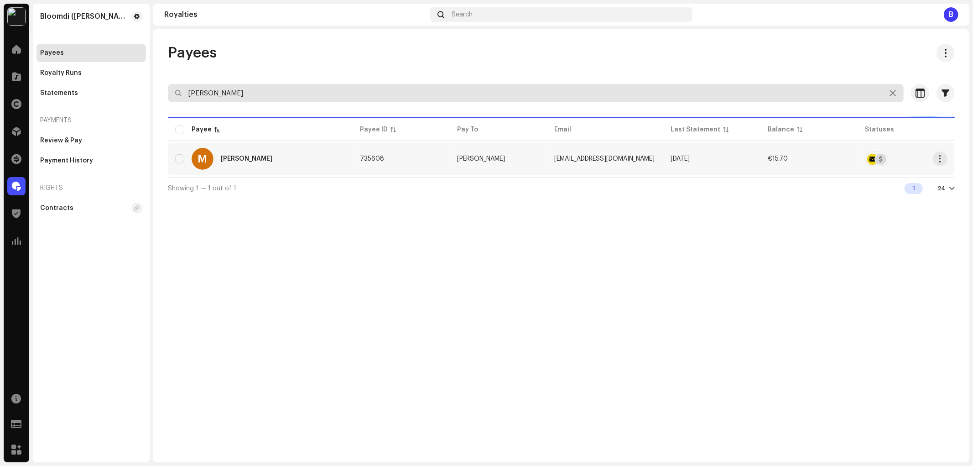
type input "[PERSON_NAME]"
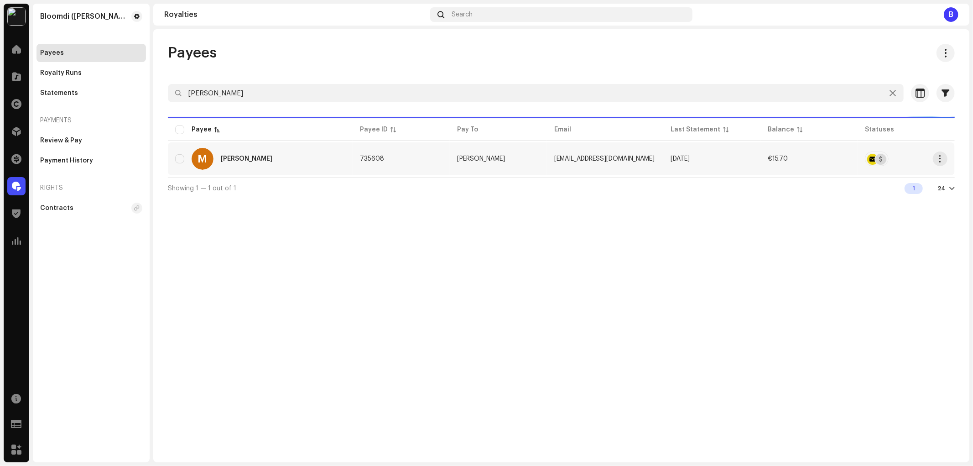
click at [261, 161] on div "M [PERSON_NAME]" at bounding box center [260, 159] width 170 height 22
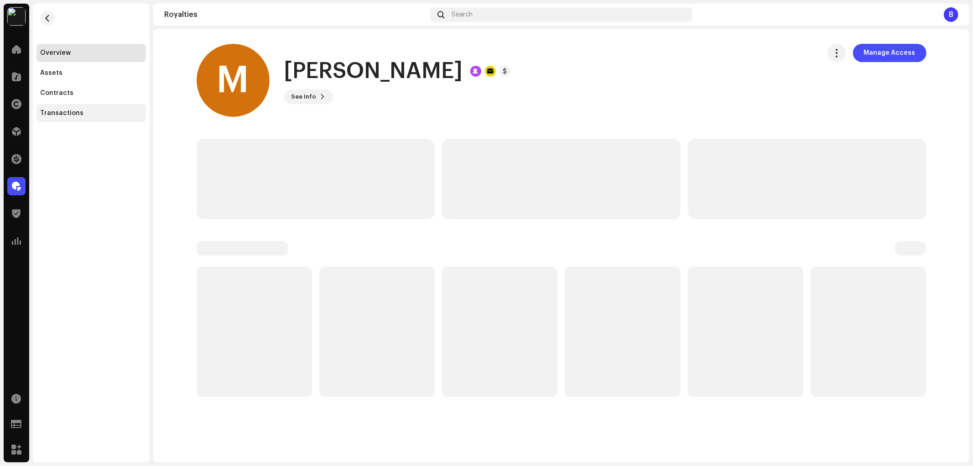
click at [101, 114] on div "Transactions" at bounding box center [91, 112] width 102 height 7
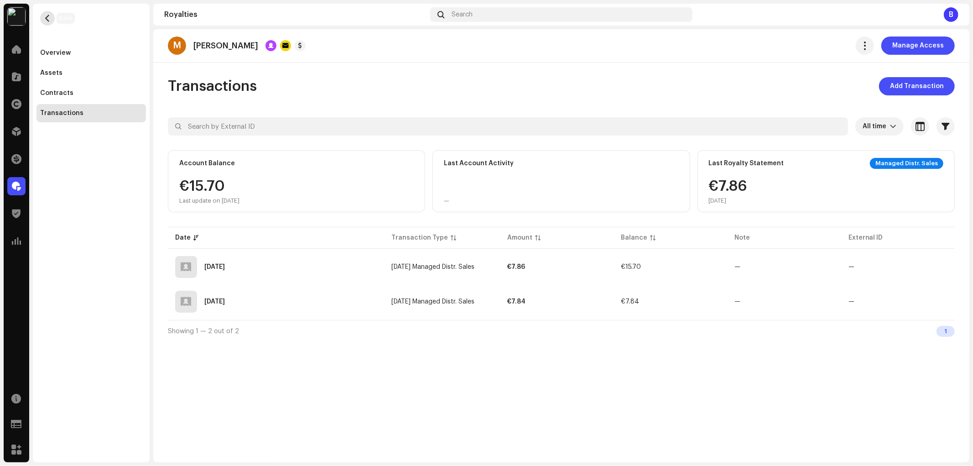
click at [53, 18] on button "button" at bounding box center [47, 18] width 15 height 15
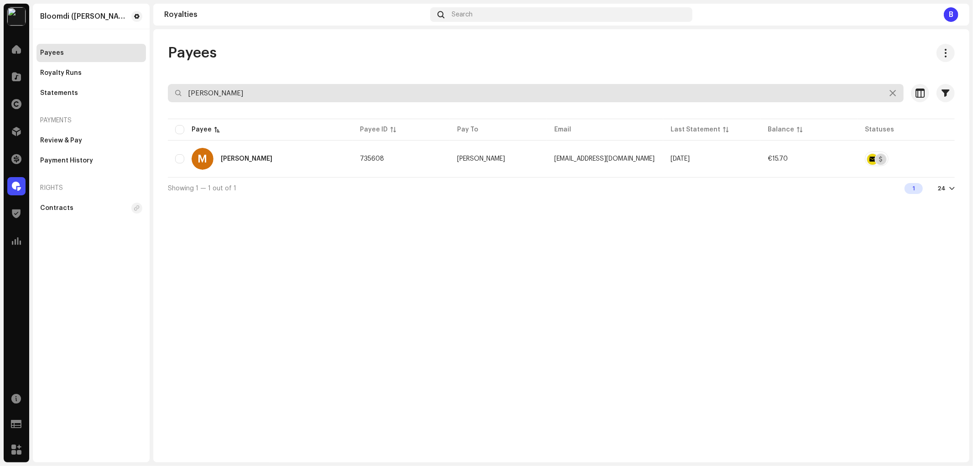
paste input "[PERSON_NAME] ([PERSON_NAME])"
drag, startPoint x: 72, startPoint y: 84, endPoint x: 52, endPoint y: 83, distance: 19.7
click at [52, 83] on div "Bloomdi (Ruka Hore) Home Catalog Rights Distribution Finance Royalties Trust & …" at bounding box center [486, 233] width 973 height 466
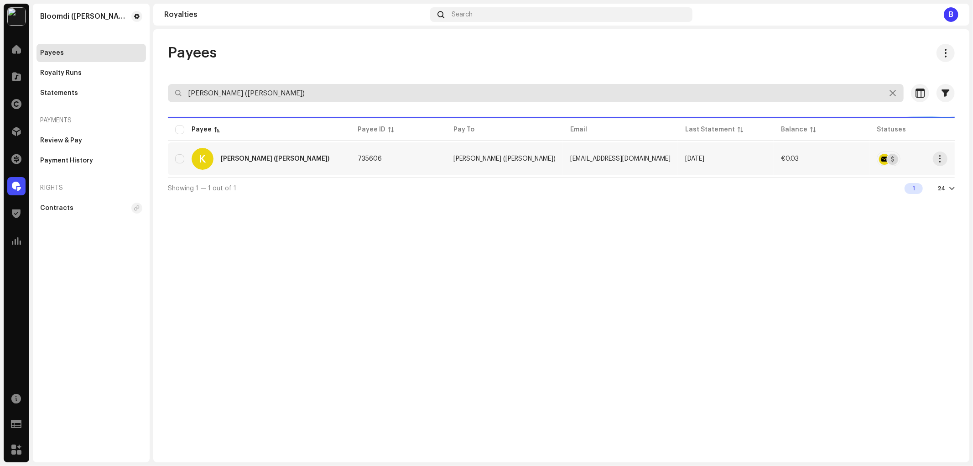
type input "[PERSON_NAME] ([PERSON_NAME])"
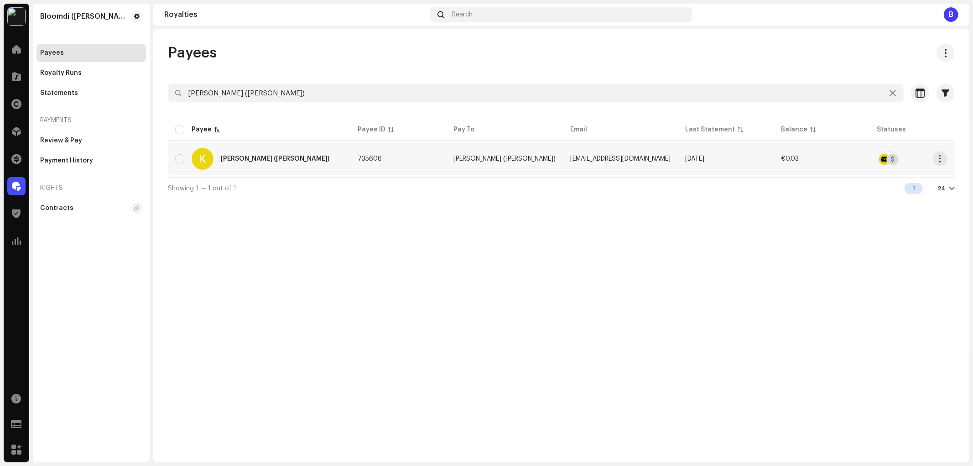
click at [243, 156] on div "[PERSON_NAME] ([PERSON_NAME])" at bounding box center [275, 159] width 109 height 6
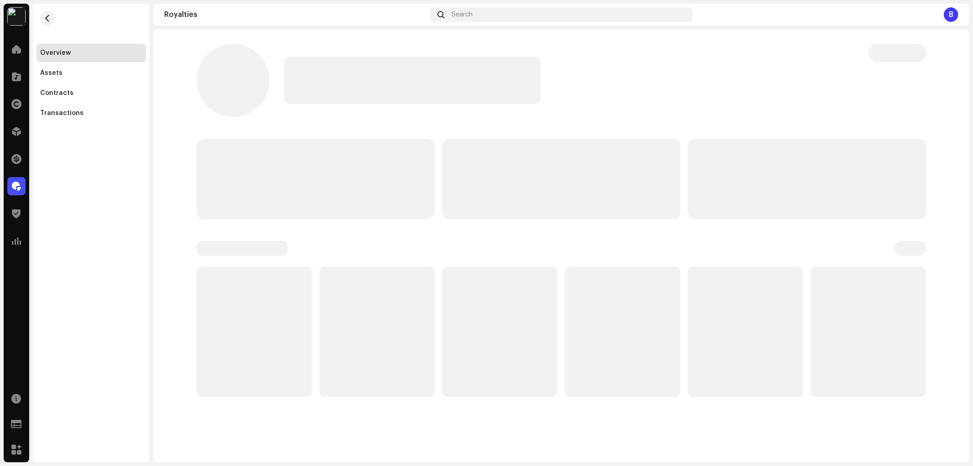
click at [90, 107] on div "Transactions" at bounding box center [90, 113] width 109 height 18
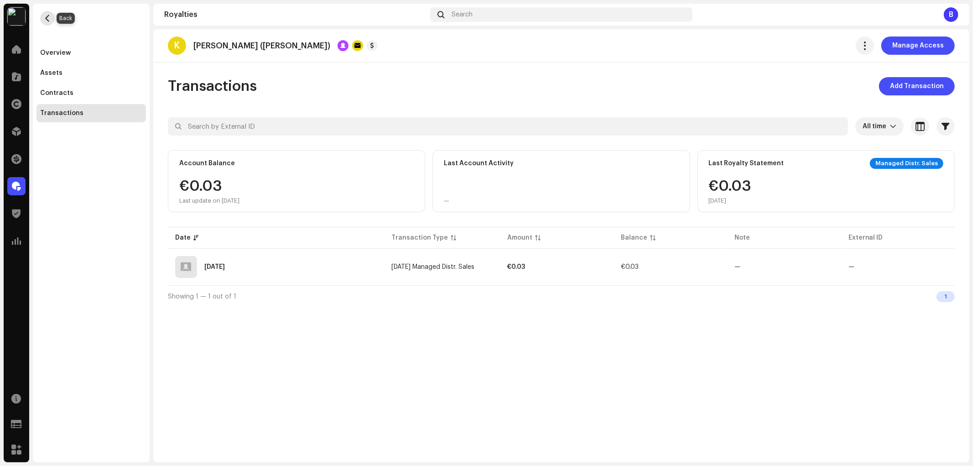
click at [51, 17] on span "button" at bounding box center [47, 18] width 7 height 7
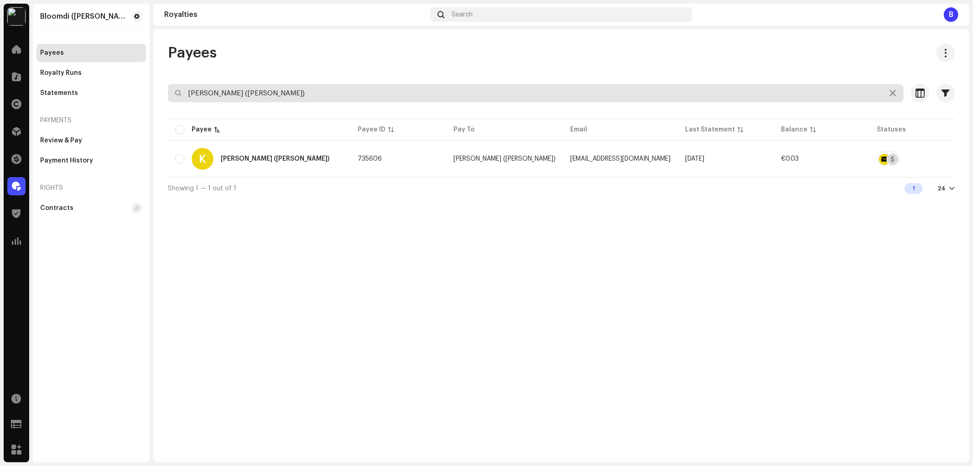
paste input "[PERSON_NAME]"
drag, startPoint x: 276, startPoint y: 93, endPoint x: 0, endPoint y: 72, distance: 277.1
click at [0, 72] on div "Bloomdi (Ruka Hore) Home Catalog Rights Distribution Finance Royalties Trust & …" at bounding box center [486, 233] width 973 height 466
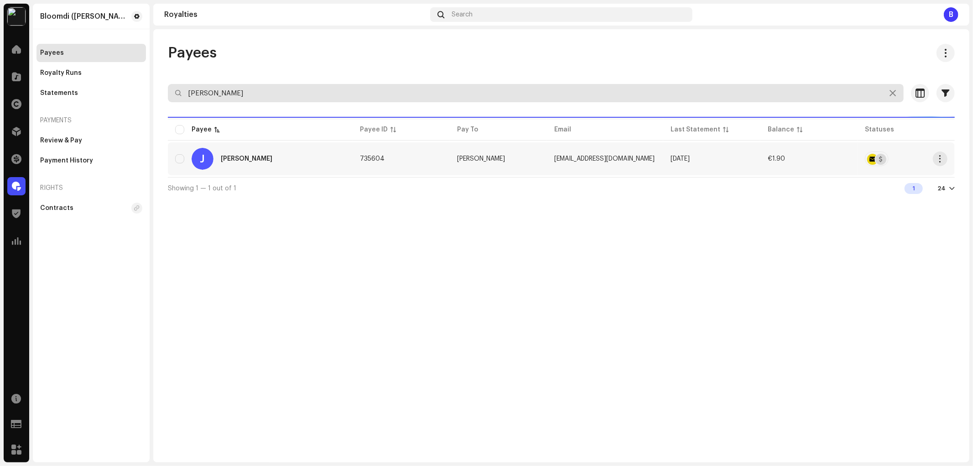
type input "[PERSON_NAME]"
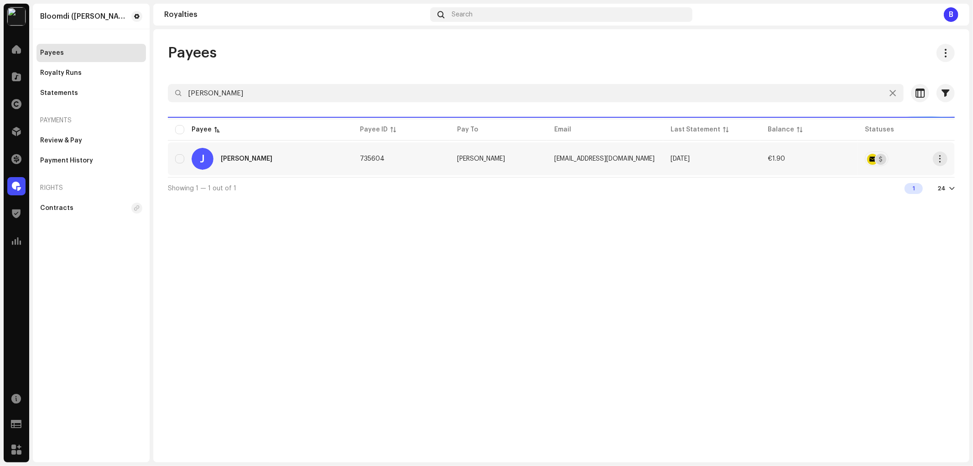
click at [244, 157] on div "[PERSON_NAME]" at bounding box center [247, 159] width 52 height 6
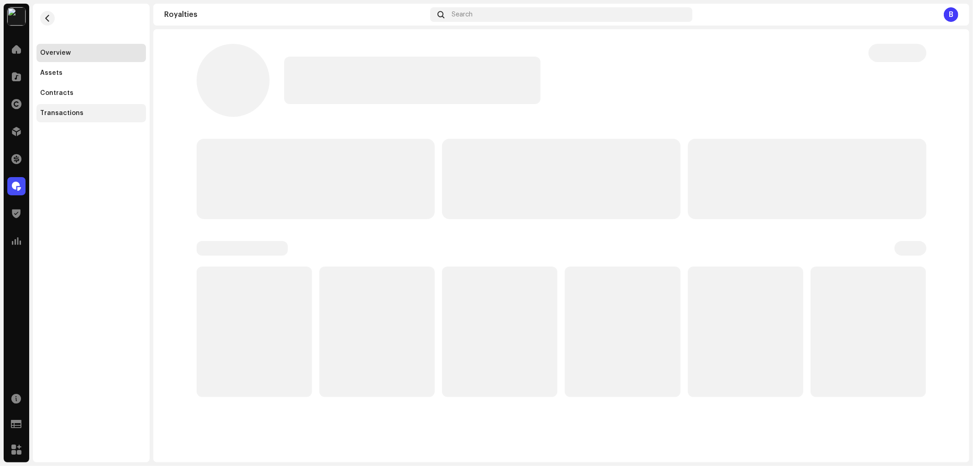
click at [104, 110] on div "Transactions" at bounding box center [91, 112] width 102 height 7
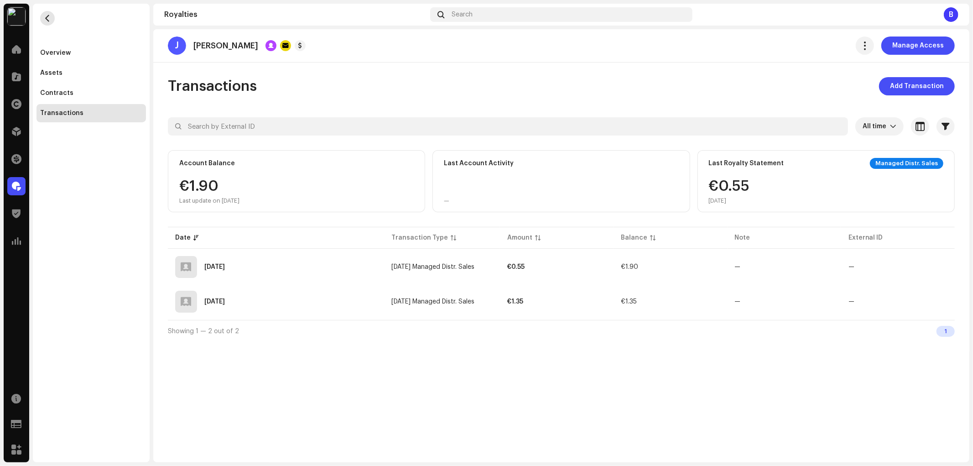
click at [57, 20] on re-m-nav-back at bounding box center [47, 24] width 22 height 40
click at [49, 16] on span "button" at bounding box center [47, 18] width 7 height 7
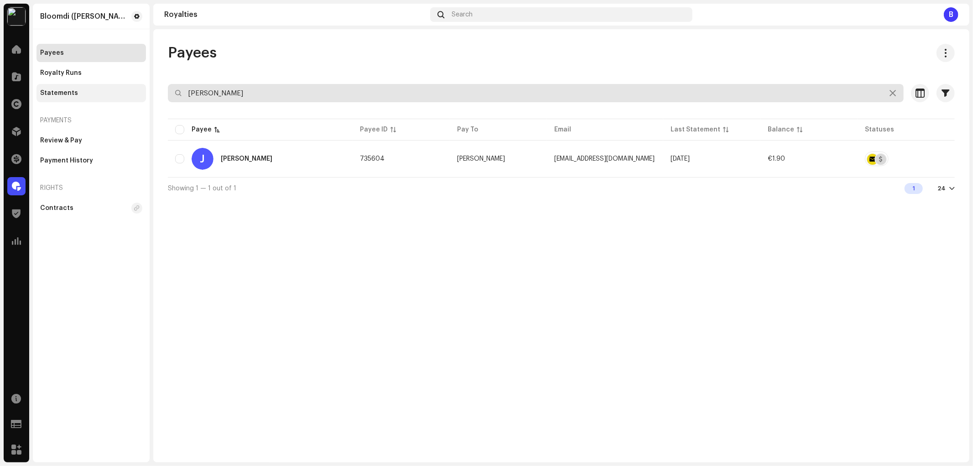
paste input "Lukáš Minařík"
drag, startPoint x: 238, startPoint y: 93, endPoint x: 67, endPoint y: 98, distance: 171.5
click at [67, 98] on div "Bloomdi (Ruka Hore) Home Catalog Rights Distribution Finance Royalties Trust & …" at bounding box center [486, 233] width 973 height 466
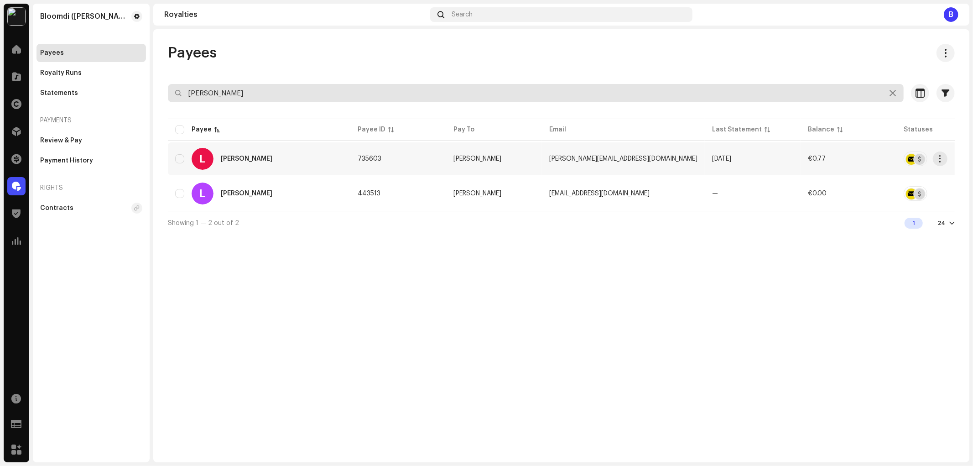
type input "Lukáš Minařík"
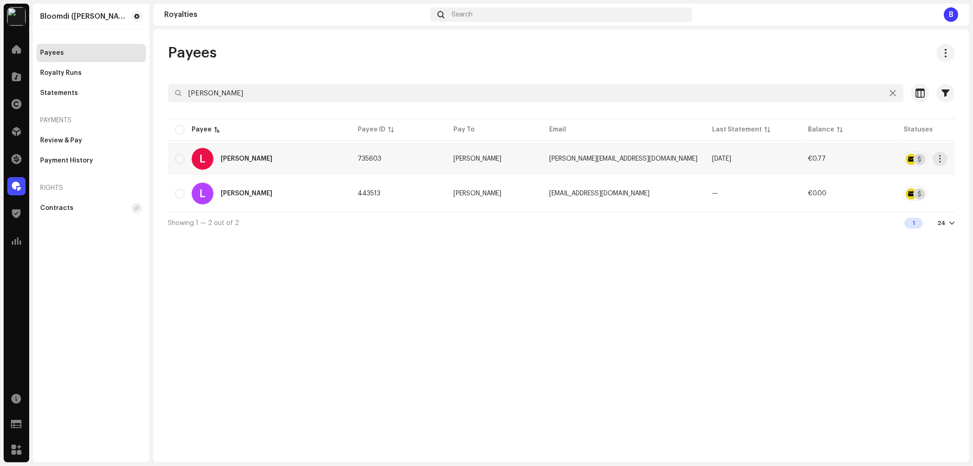
click at [252, 160] on div "Lukáš Minařík" at bounding box center [247, 159] width 52 height 6
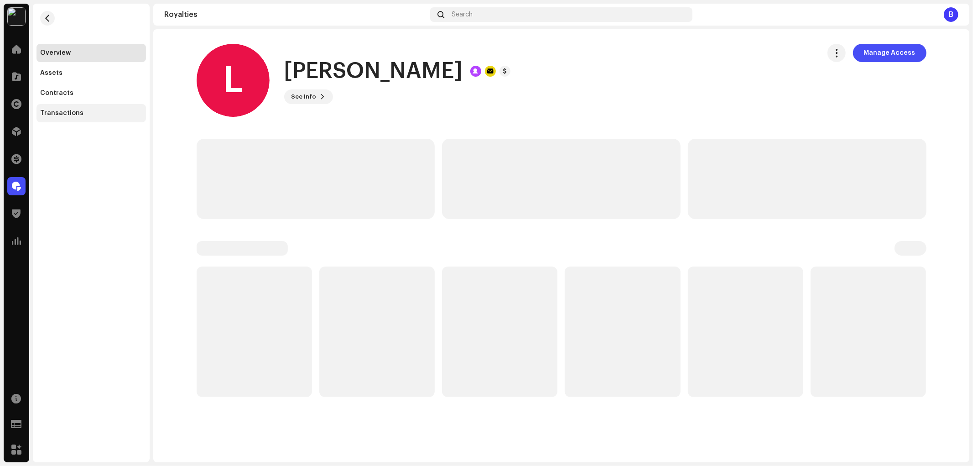
click at [109, 114] on div "Transactions" at bounding box center [91, 112] width 102 height 7
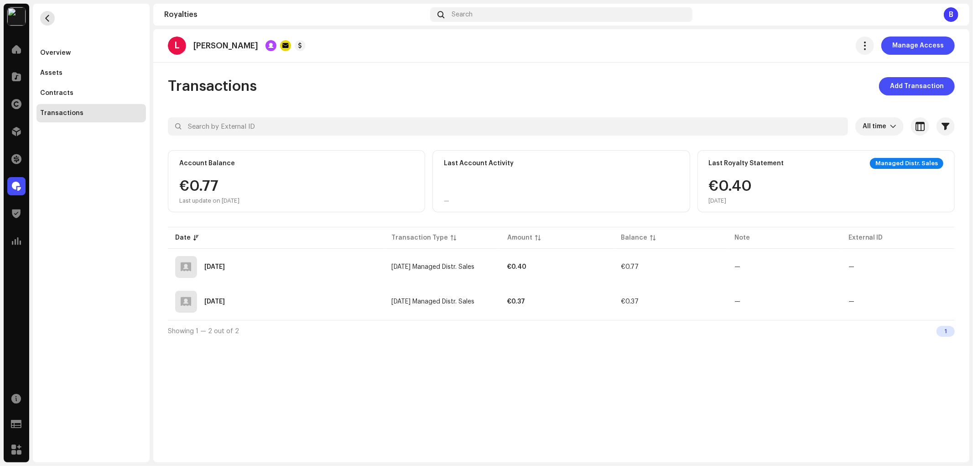
click at [50, 17] on span "button" at bounding box center [47, 18] width 7 height 7
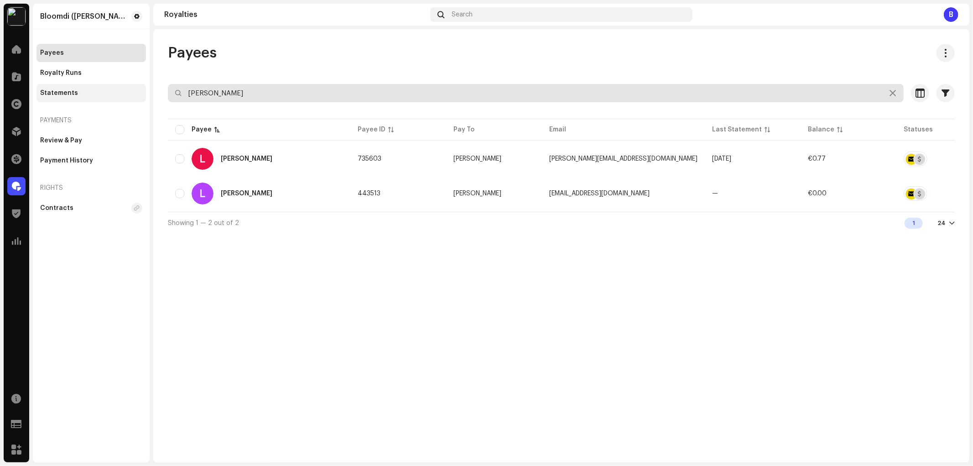
paste input "Andrea Loužecká"
drag, startPoint x: 230, startPoint y: 90, endPoint x: 73, endPoint y: 96, distance: 157.0
click at [73, 96] on div "Bloomdi (Ruka Hore) Home Catalog Rights Distribution Finance Royalties Trust & …" at bounding box center [486, 233] width 973 height 466
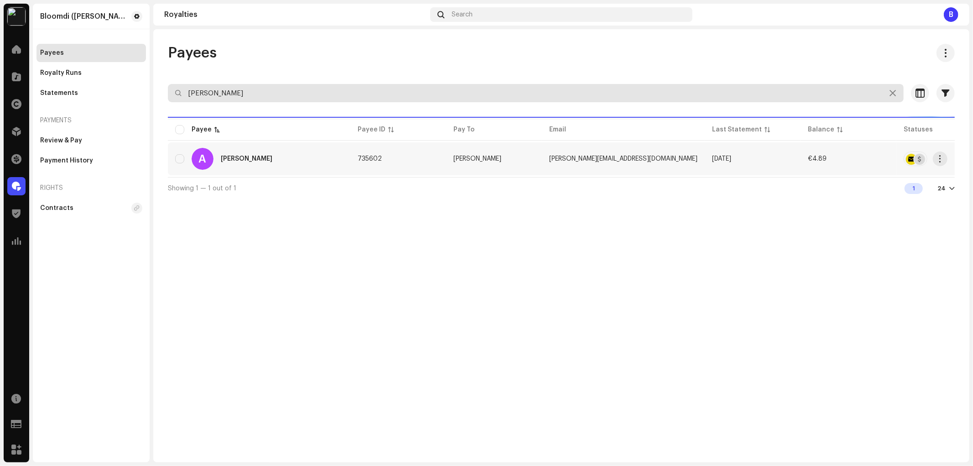
type input "Andrea Loužecká"
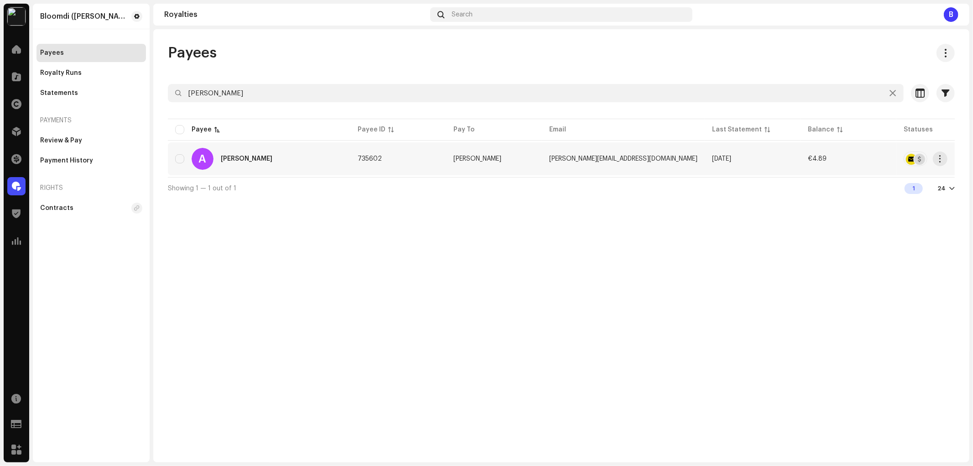
click at [262, 153] on div "A Andrea Loužecká" at bounding box center [259, 159] width 168 height 22
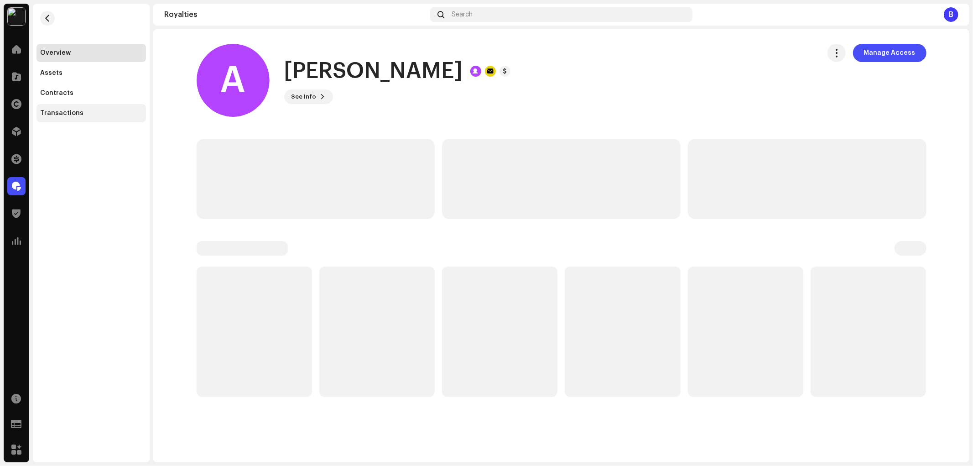
click at [103, 112] on div "Transactions" at bounding box center [91, 112] width 102 height 7
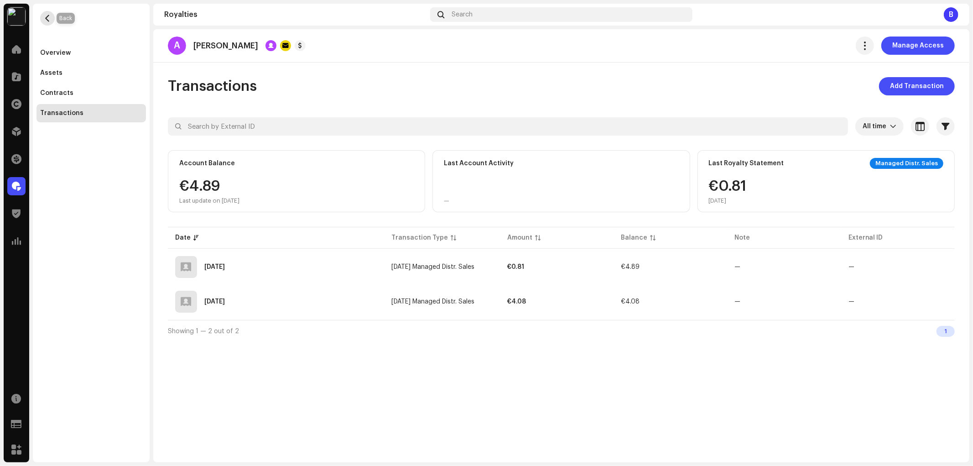
click at [52, 18] on button "button" at bounding box center [47, 18] width 15 height 15
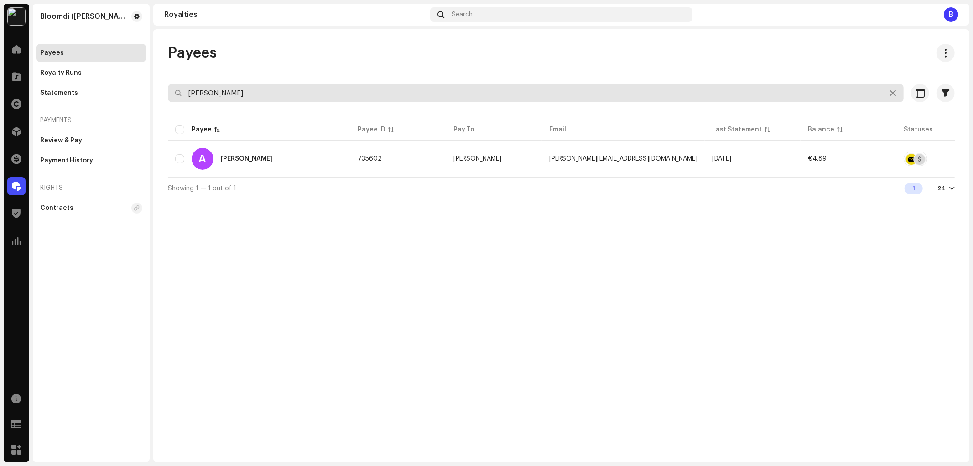
paste input "Cloud 9 Records s.r.o."
drag, startPoint x: 247, startPoint y: 94, endPoint x: 0, endPoint y: 76, distance: 247.8
click at [0, 76] on div "Bloomdi (Ruka Hore) Home Catalog Rights Distribution Finance Royalties Trust & …" at bounding box center [486, 233] width 973 height 466
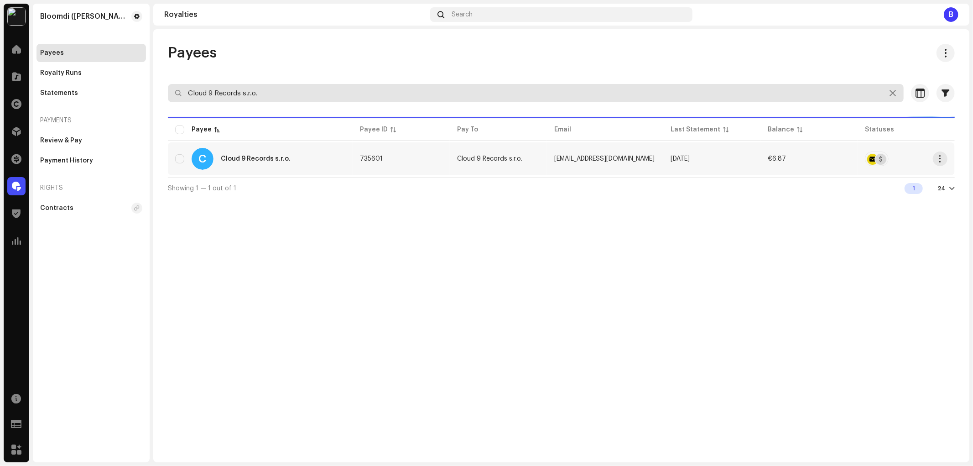
type input "Cloud 9 Records s.r.o."
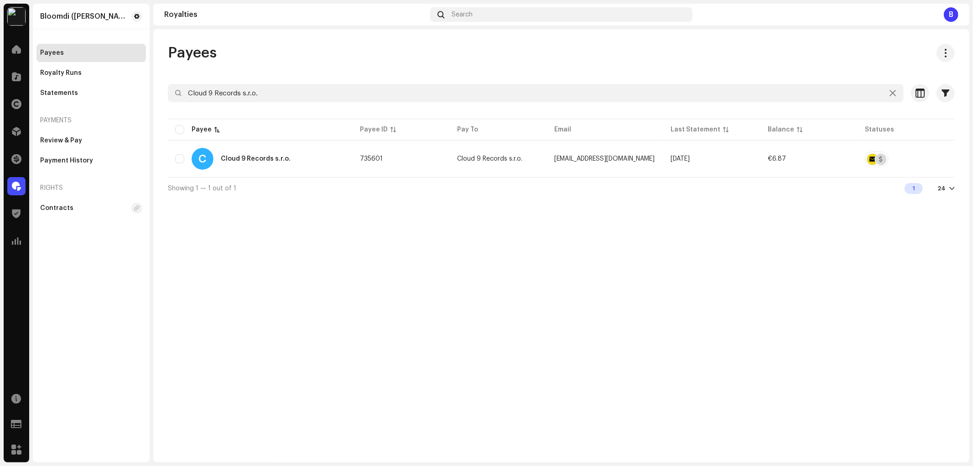
drag, startPoint x: 260, startPoint y: 163, endPoint x: 117, endPoint y: 124, distance: 148.3
click at [253, 161] on div "C Cloud 9 Records s.r.o." at bounding box center [260, 159] width 170 height 22
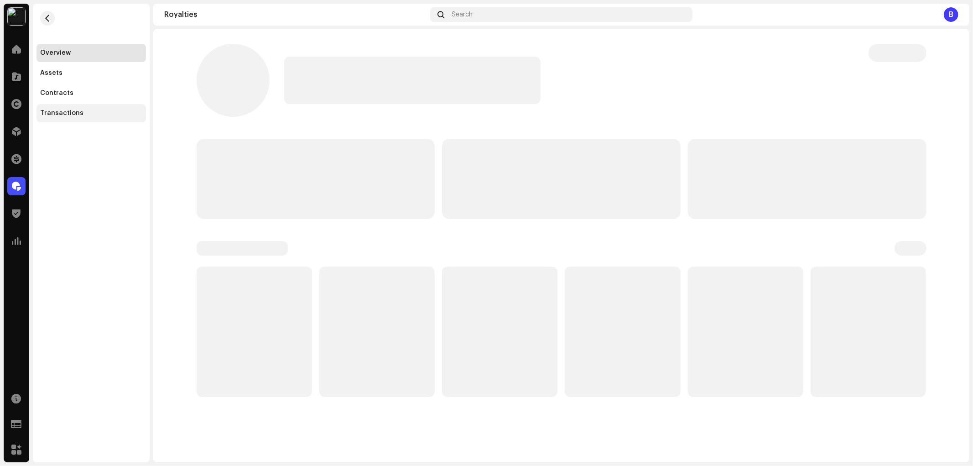
click at [76, 110] on div "Transactions" at bounding box center [61, 112] width 43 height 7
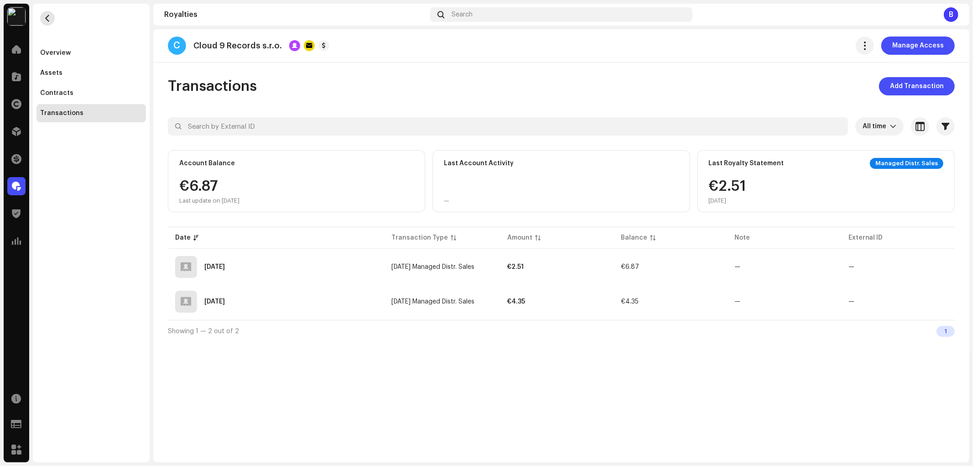
click at [50, 19] on span "button" at bounding box center [47, 18] width 7 height 7
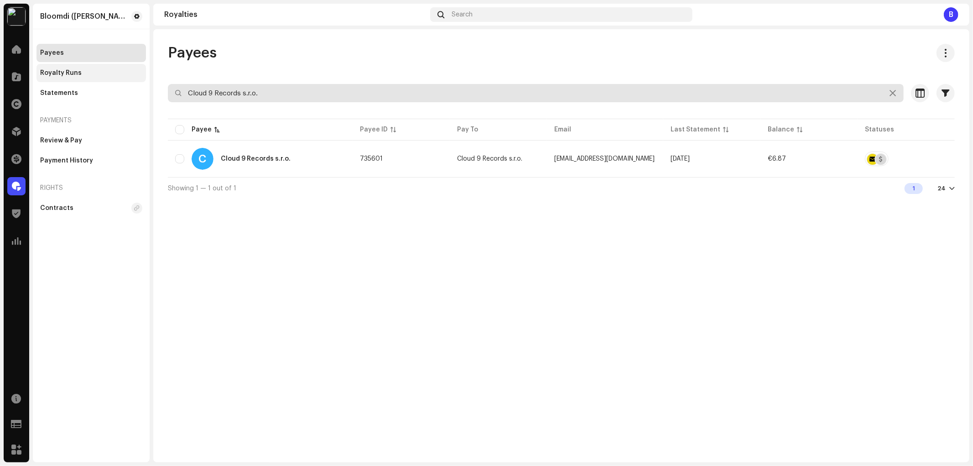
paste input "Matyáš Josef Trpišovský (Trpi)"
drag, startPoint x: 277, startPoint y: 94, endPoint x: 39, endPoint y: 79, distance: 238.9
click at [39, 79] on div "Bloomdi (Ruka Hore) Home Catalog Rights Distribution Finance Royalties Trust & …" at bounding box center [486, 233] width 973 height 466
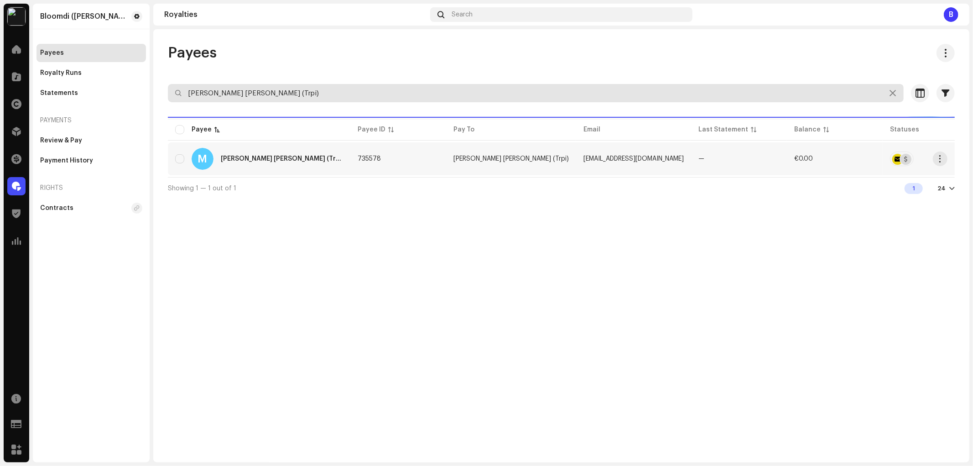
type input "Matyáš Josef Trpišovský (Trpi)"
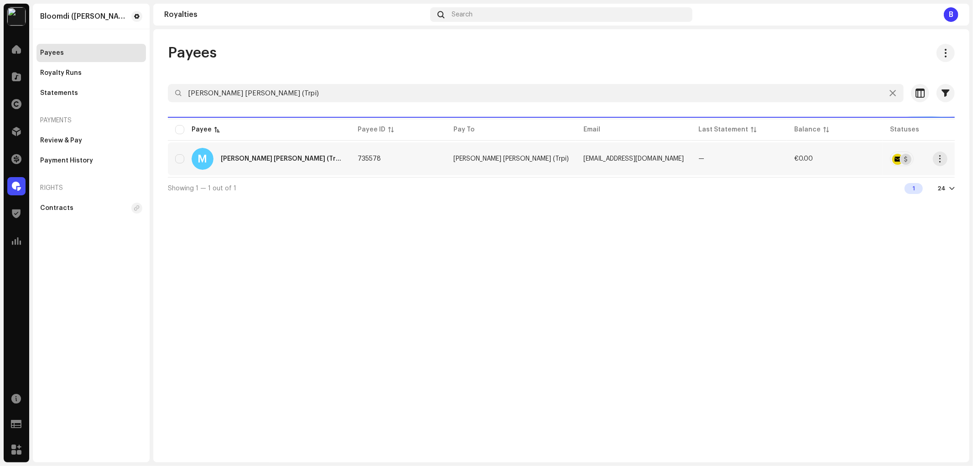
click at [252, 148] on div "M Matyáš Josef Trpišovský (Trpi)" at bounding box center [259, 159] width 168 height 22
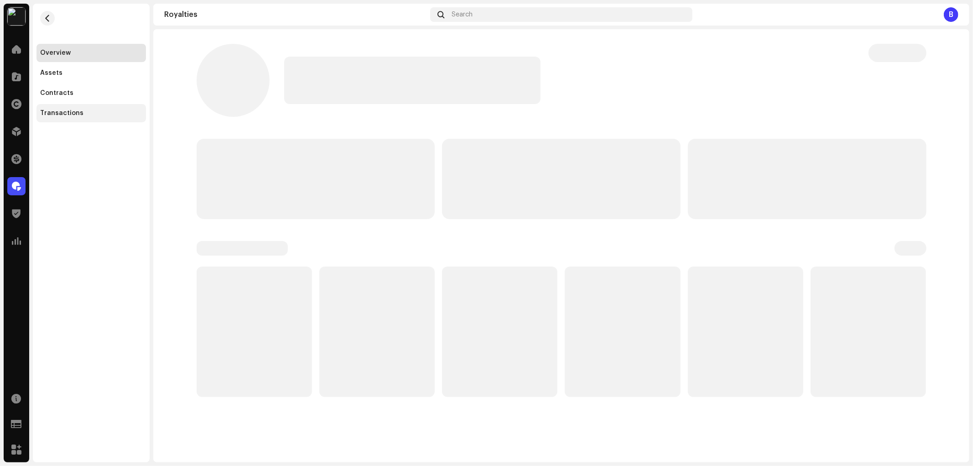
click at [94, 112] on div "Transactions" at bounding box center [91, 112] width 102 height 7
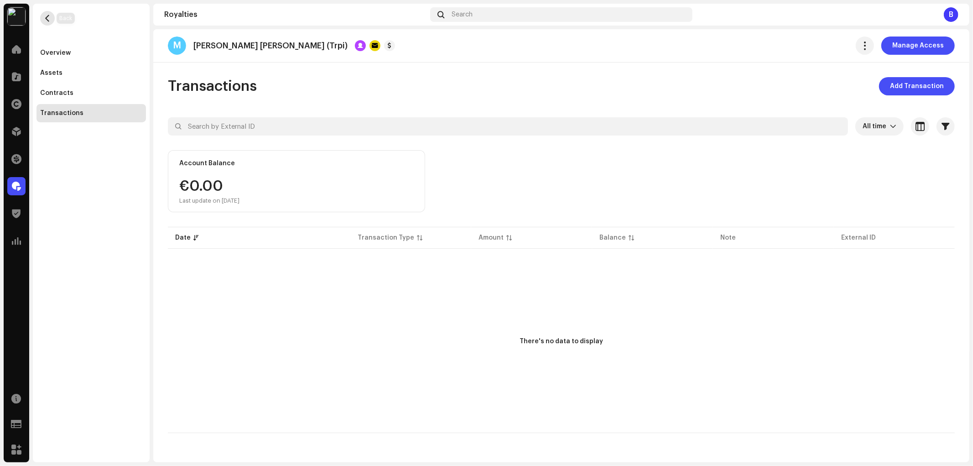
click at [48, 18] on span "button" at bounding box center [47, 18] width 7 height 7
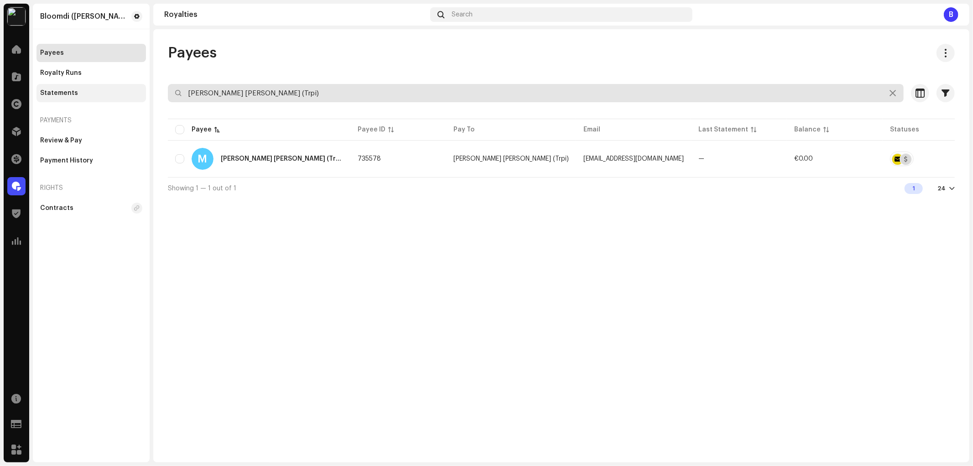
paste input "Sulpicius Records"
drag, startPoint x: 215, startPoint y: 93, endPoint x: 70, endPoint y: 84, distance: 144.9
click at [70, 84] on div "Bloomdi (Ruka Hore) Home Catalog Rights Distribution Finance Royalties Trust & …" at bounding box center [486, 233] width 973 height 466
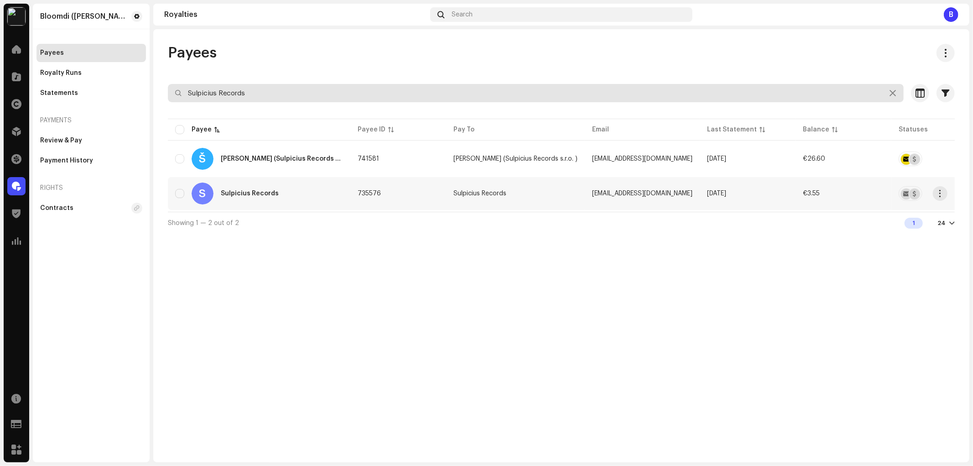
type input "Sulpicius Records"
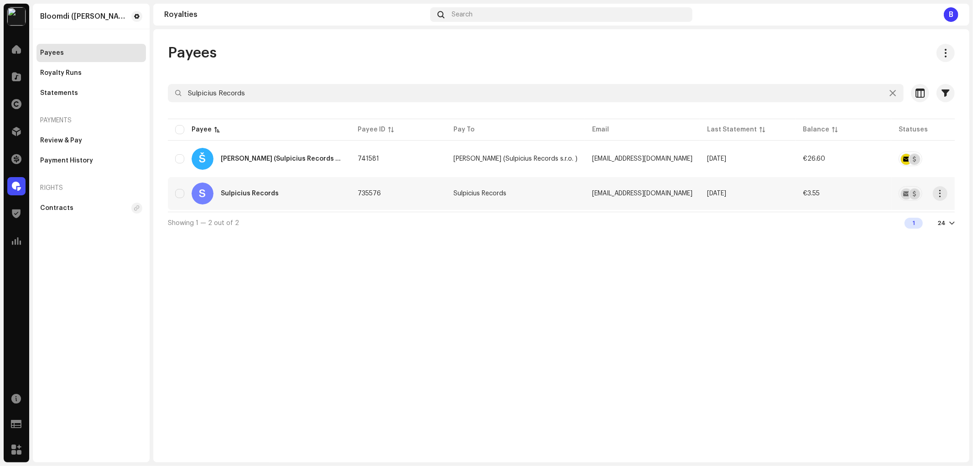
click at [266, 191] on div "Sulpicius Records" at bounding box center [250, 193] width 58 height 6
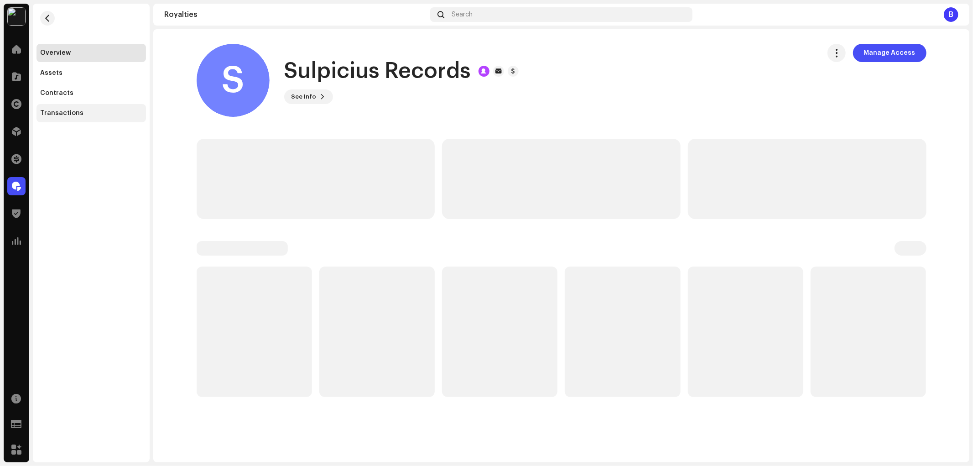
click at [109, 109] on div "Transactions" at bounding box center [91, 112] width 102 height 7
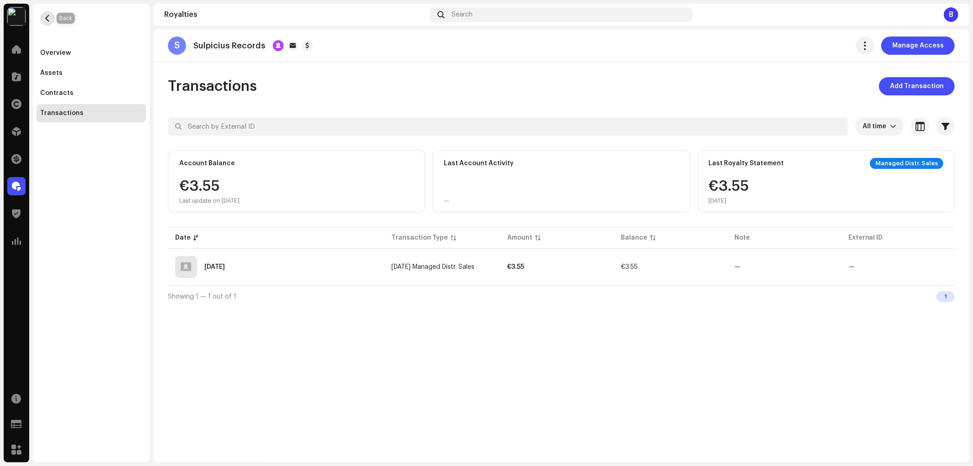
click at [49, 20] on span "button" at bounding box center [47, 18] width 7 height 7
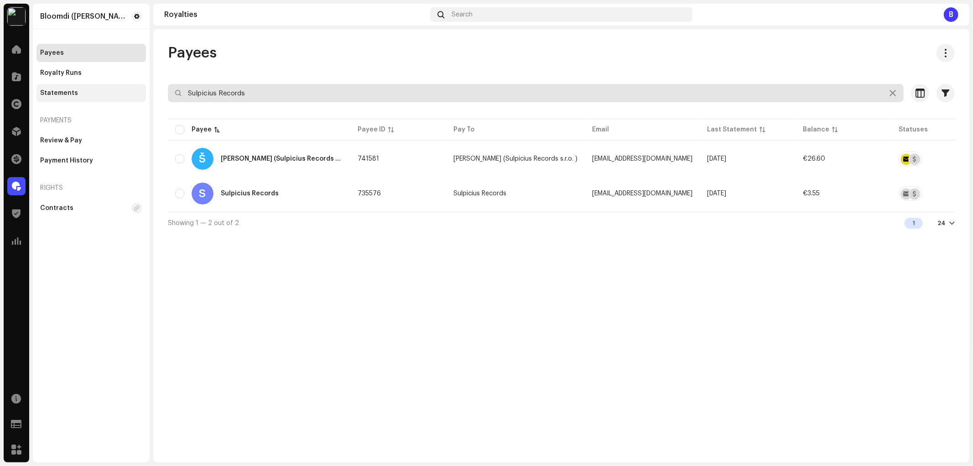
paste input "Matej Masarik"
drag, startPoint x: 228, startPoint y: 94, endPoint x: 47, endPoint y: 84, distance: 181.8
click at [47, 84] on div "Bloomdi (Ruka Hore) Home Catalog Rights Distribution Finance Royalties Trust & …" at bounding box center [486, 233] width 973 height 466
type input "Matej Masarik"
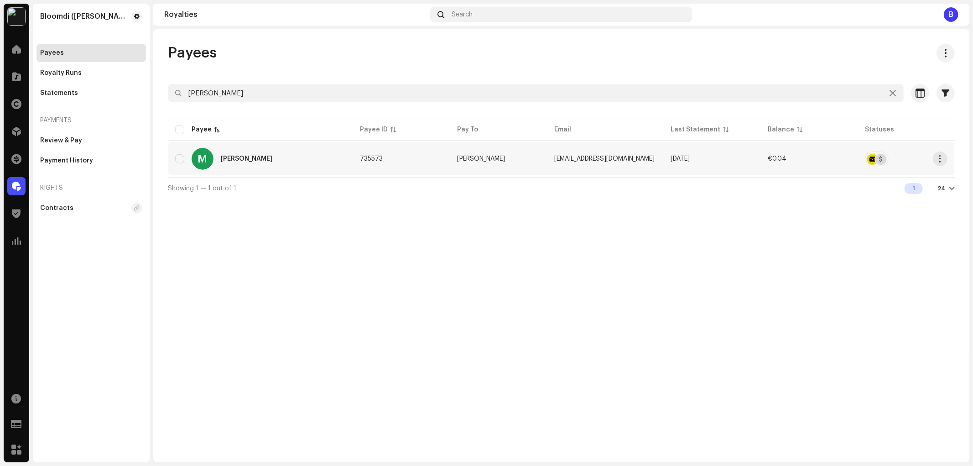
click at [230, 149] on div "M Matej Masarik" at bounding box center [260, 159] width 170 height 22
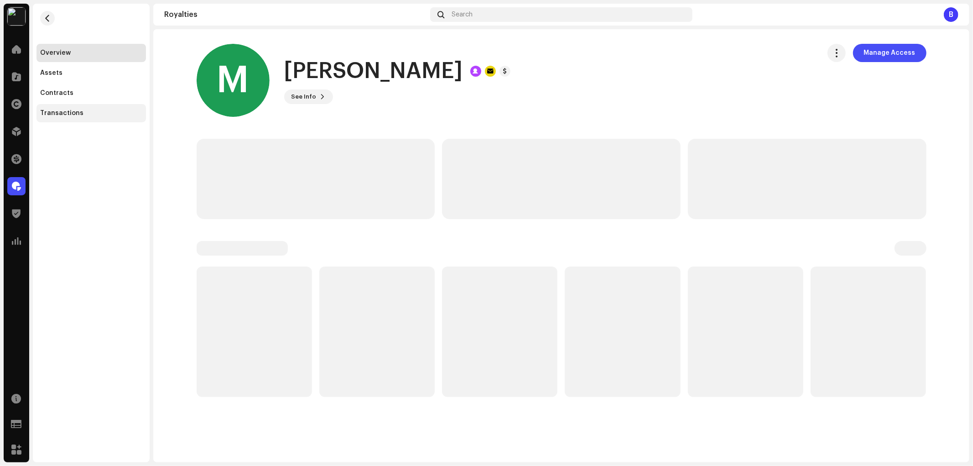
click at [113, 113] on div "Transactions" at bounding box center [91, 112] width 102 height 7
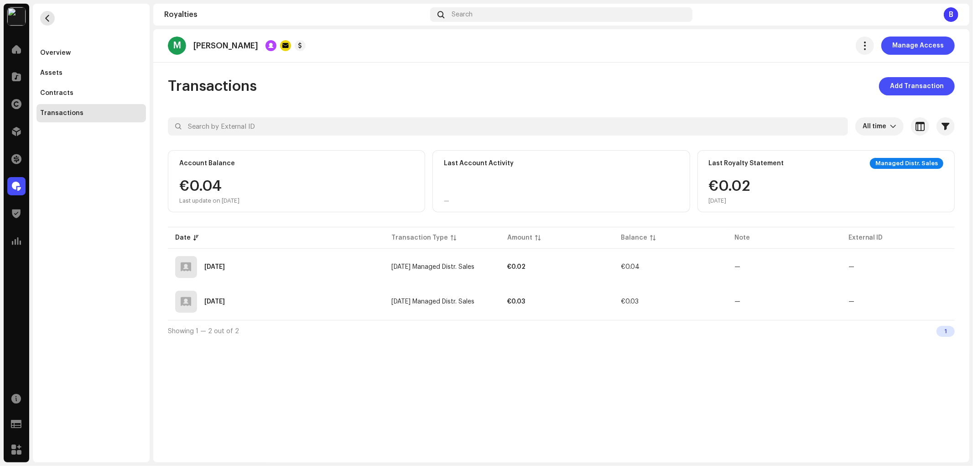
click at [53, 19] on button "button" at bounding box center [47, 18] width 15 height 15
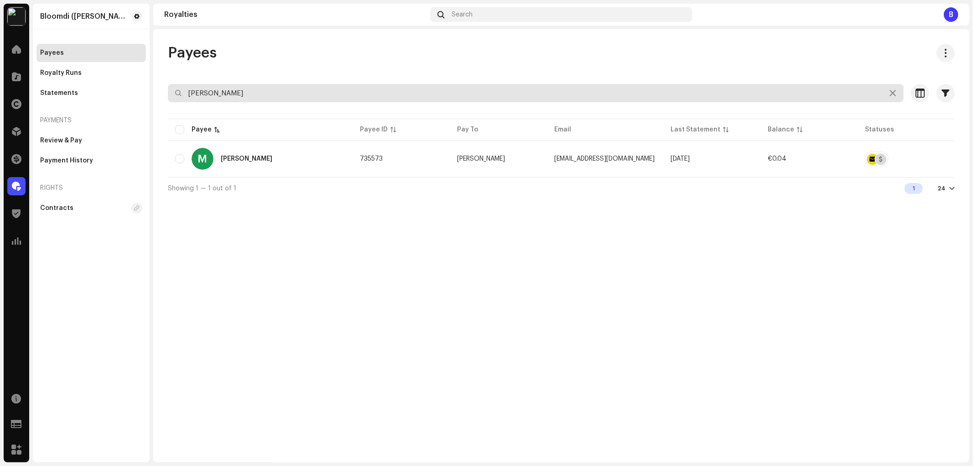
paste input "Viktoriya Michshenko (Vikavikoos)"
drag, startPoint x: 212, startPoint y: 96, endPoint x: 13, endPoint y: 92, distance: 198.9
click at [13, 92] on div "Bloomdi (Ruka Hore) Home Catalog Rights Distribution Finance Royalties Trust & …" at bounding box center [486, 233] width 973 height 466
type input "Viktoriya Michshenko (Vikavikoos)"
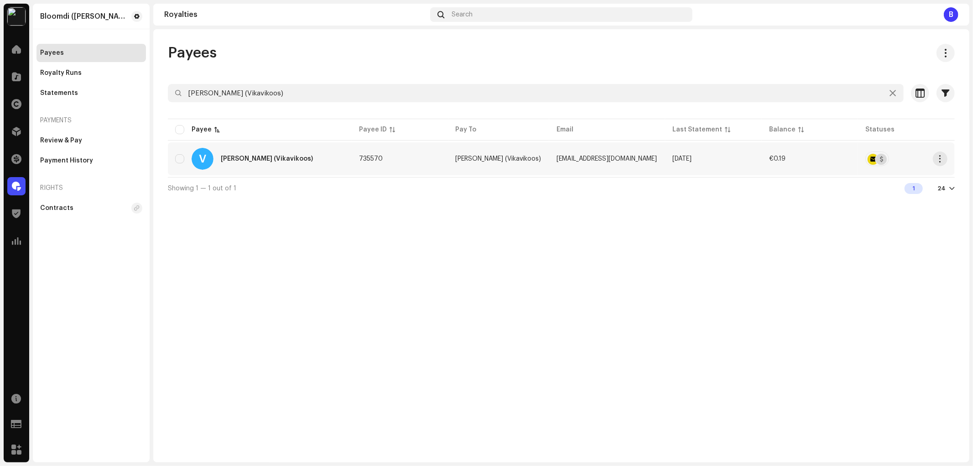
click at [306, 157] on div "Viktoriya Michshenko (Vikavikoos)" at bounding box center [267, 159] width 92 height 6
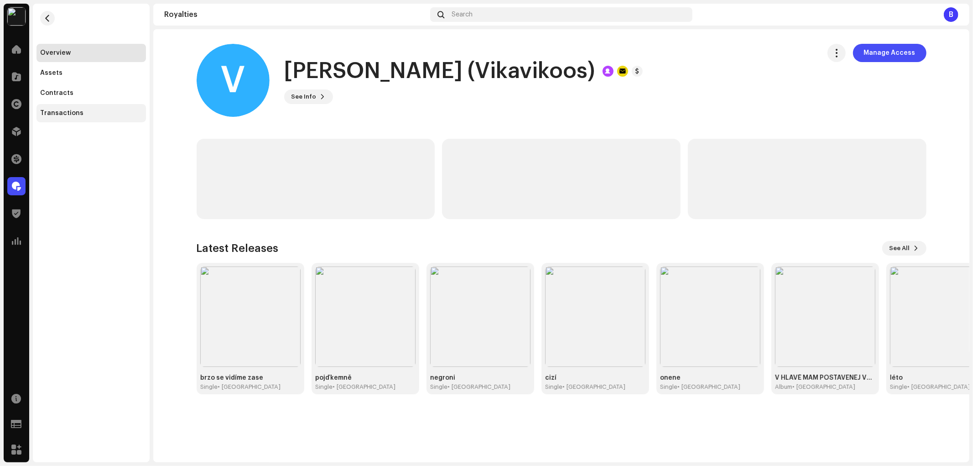
click at [64, 110] on div "Transactions" at bounding box center [61, 112] width 43 height 7
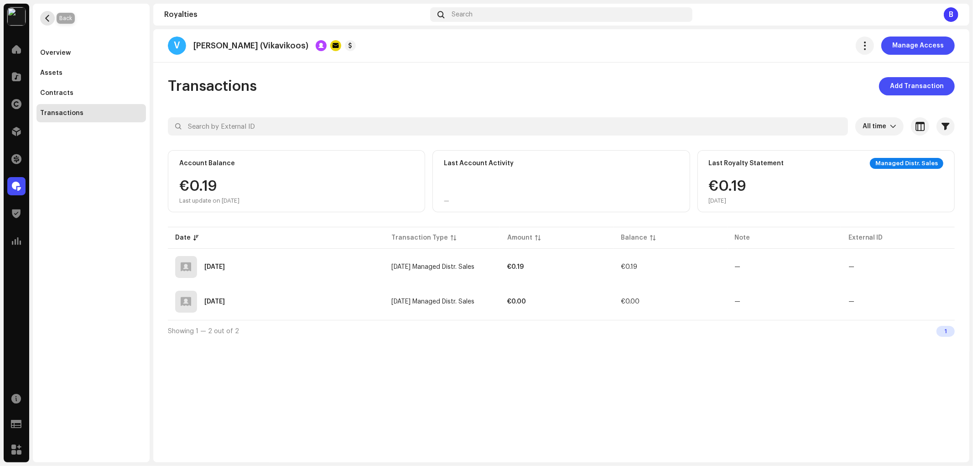
click at [53, 18] on button "button" at bounding box center [47, 18] width 15 height 15
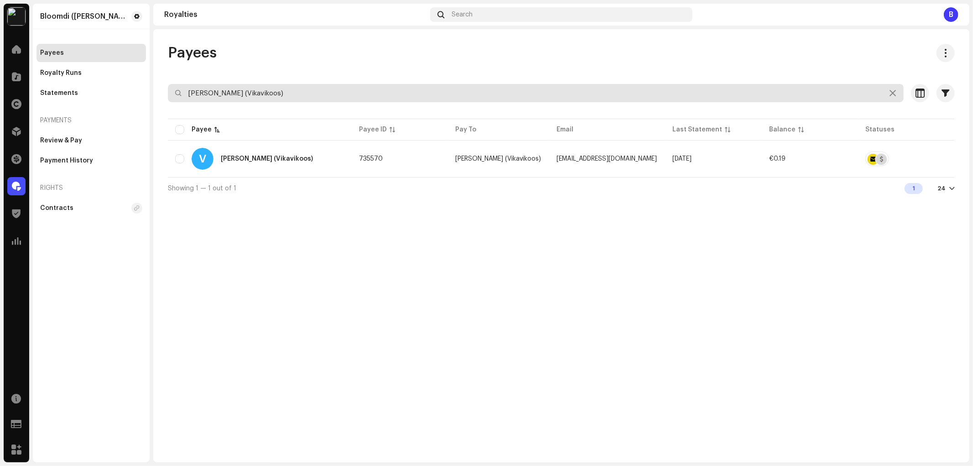
paste input "Jakub Martinak"
drag, startPoint x: 217, startPoint y: 103, endPoint x: 49, endPoint y: 103, distance: 168.3
click at [49, 103] on div "Bloomdi (Ruka Hore) Home Catalog Rights Distribution Finance Royalties Trust & …" at bounding box center [486, 233] width 973 height 466
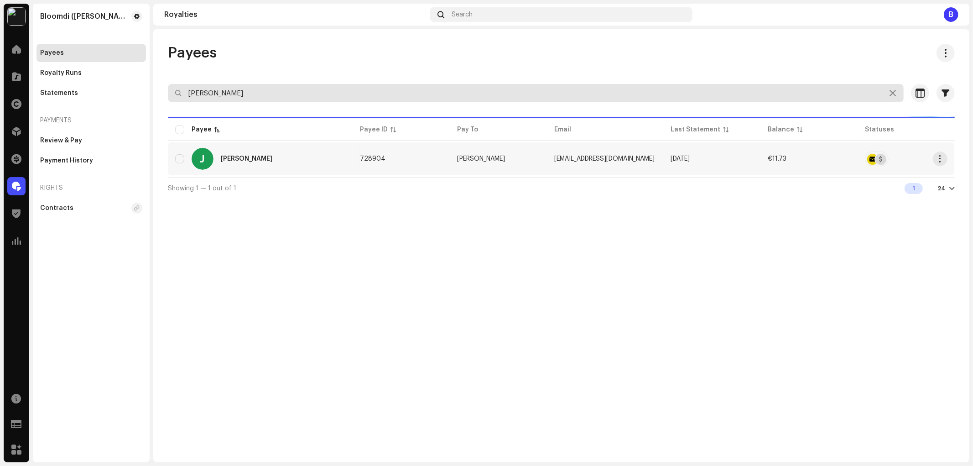
type input "Jakub Martinak"
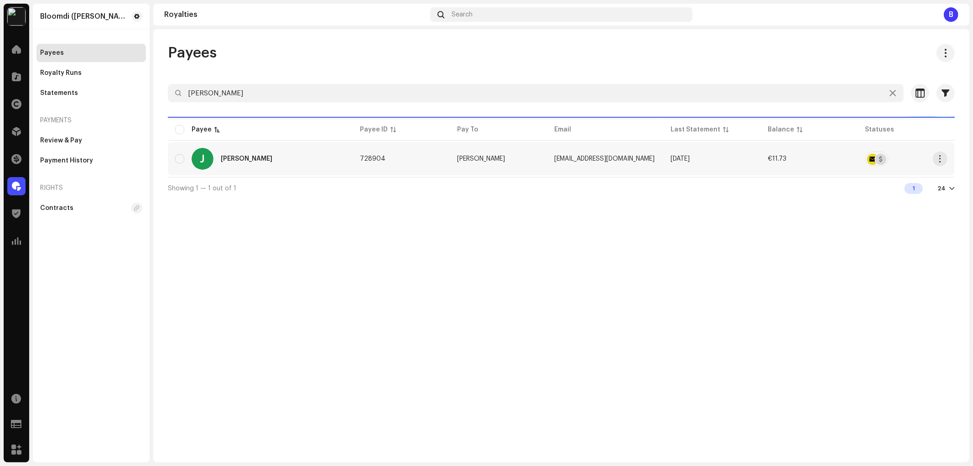
click at [272, 152] on div "J Jakub Martinak" at bounding box center [260, 159] width 170 height 22
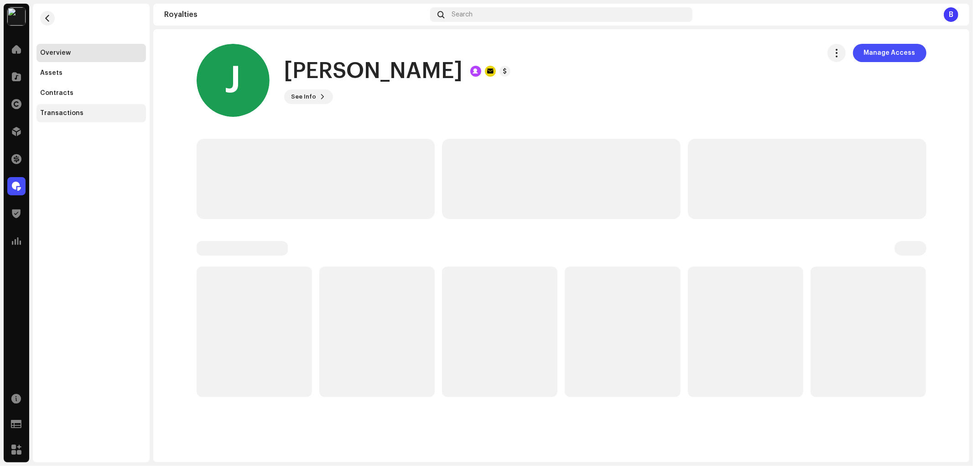
click at [86, 111] on div "Transactions" at bounding box center [91, 112] width 102 height 7
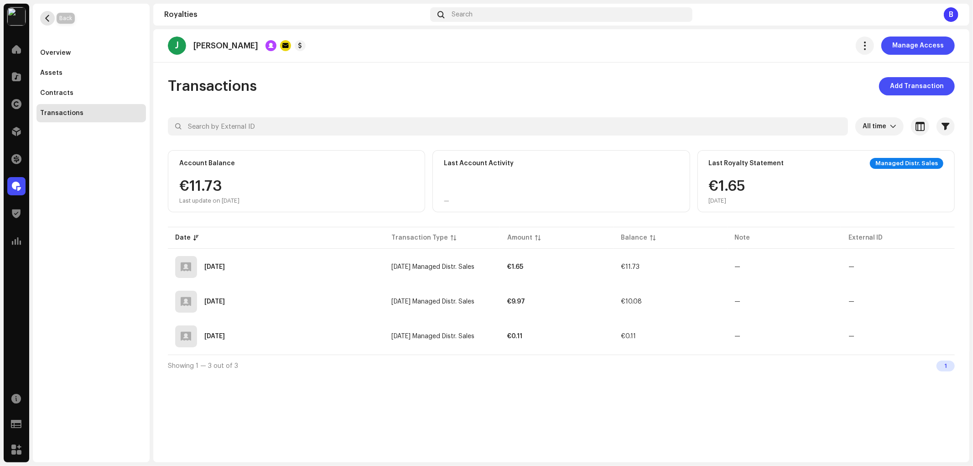
click at [47, 18] on span "button" at bounding box center [47, 18] width 7 height 7
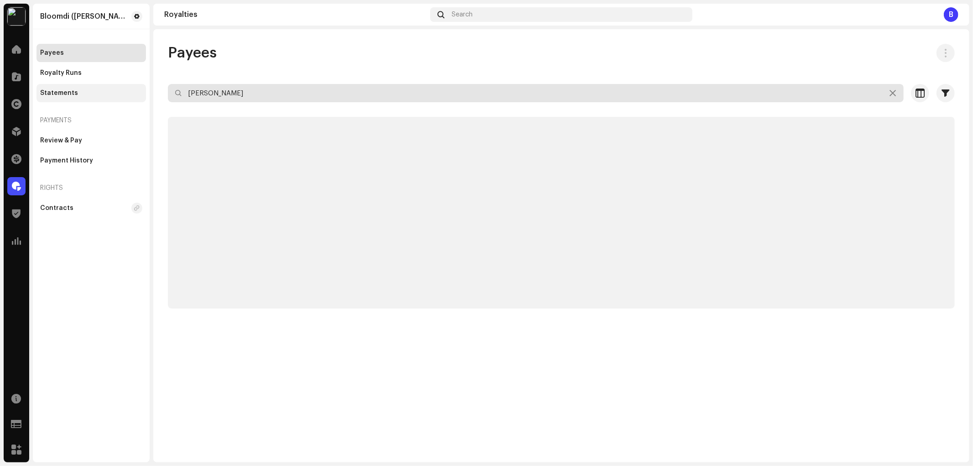
paste input "Desolate"
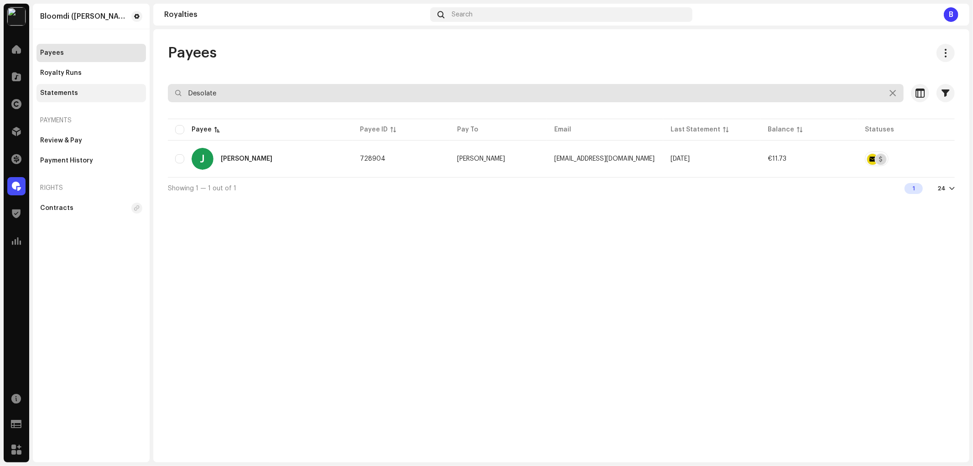
drag, startPoint x: 254, startPoint y: 92, endPoint x: 41, endPoint y: 98, distance: 213.0
click at [41, 98] on div "Bloomdi (Ruka Hore) Home Catalog Rights Distribution Finance Royalties Trust & …" at bounding box center [486, 233] width 973 height 466
type input "Desolate"
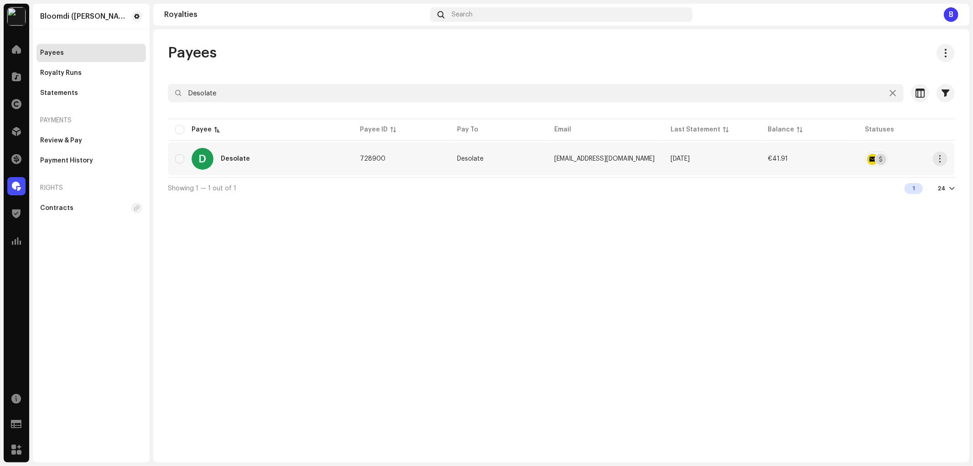
drag, startPoint x: 257, startPoint y: 163, endPoint x: 250, endPoint y: 161, distance: 7.6
click at [250, 161] on div "D Desolate" at bounding box center [260, 159] width 170 height 22
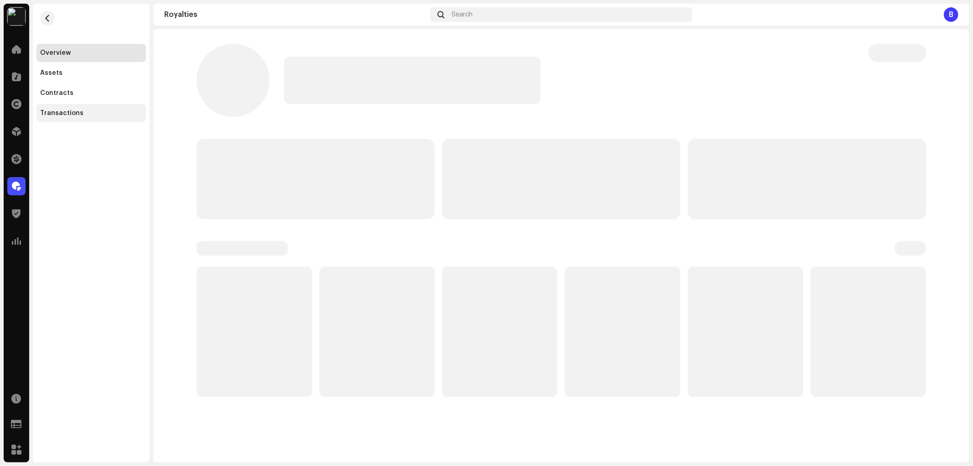
click at [97, 107] on div "Transactions" at bounding box center [90, 113] width 109 height 18
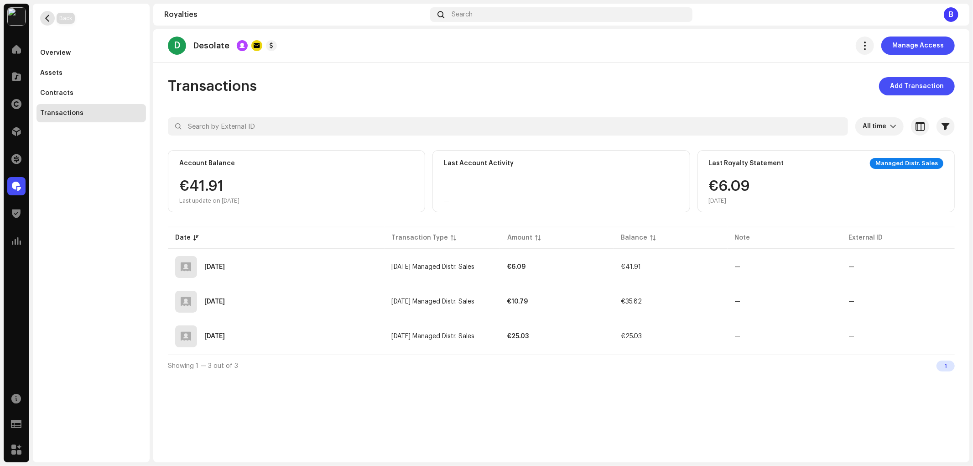
click at [45, 19] on span "button" at bounding box center [47, 18] width 7 height 7
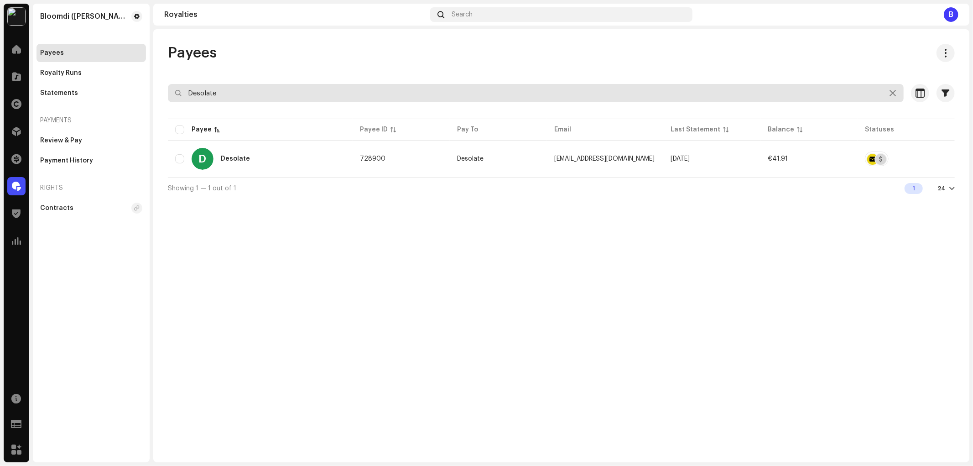
paste input "Alessia Turekova"
drag, startPoint x: 115, startPoint y: 98, endPoint x: 3, endPoint y: 93, distance: 112.3
click at [7, 93] on div "Bloomdi (Ruka Hore) Home Catalog Rights Distribution Finance Royalties Trust & …" at bounding box center [486, 233] width 973 height 466
type input "Alessia Turekova"
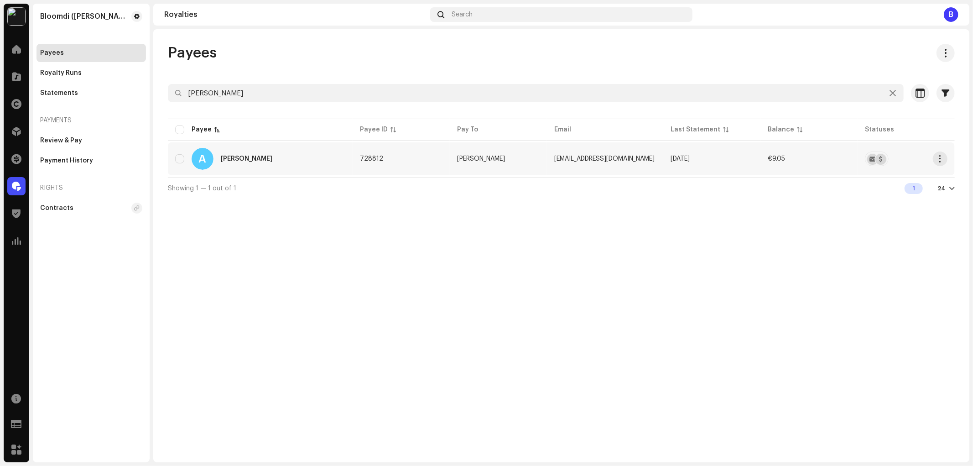
click at [231, 162] on div "A Alessia Turekova" at bounding box center [260, 159] width 170 height 22
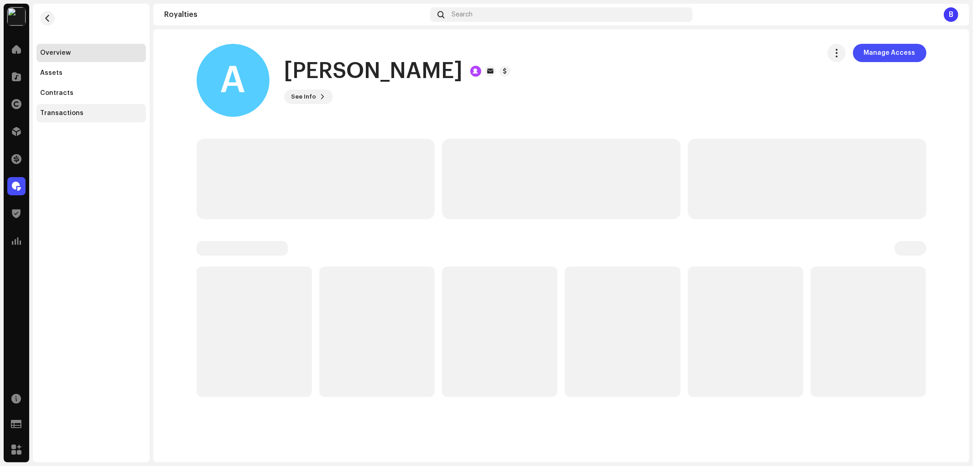
click at [98, 105] on div "Transactions" at bounding box center [90, 113] width 109 height 18
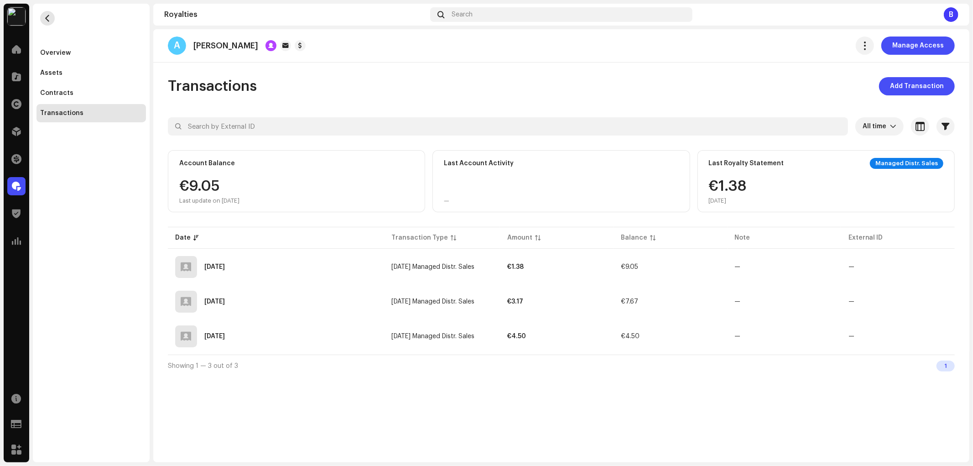
click at [45, 20] on span "button" at bounding box center [47, 18] width 7 height 7
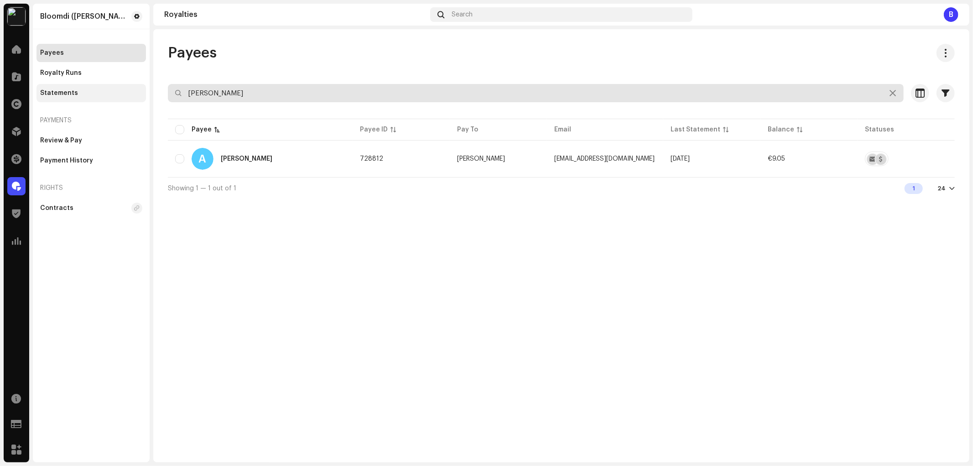
paste input "Cristian Stefan Prajescu"
drag, startPoint x: 277, startPoint y: 95, endPoint x: 57, endPoint y: 88, distance: 219.9
click at [57, 88] on div "Bloomdi (Ruka Hore) Home Catalog Rights Distribution Finance Royalties Trust & …" at bounding box center [486, 233] width 973 height 466
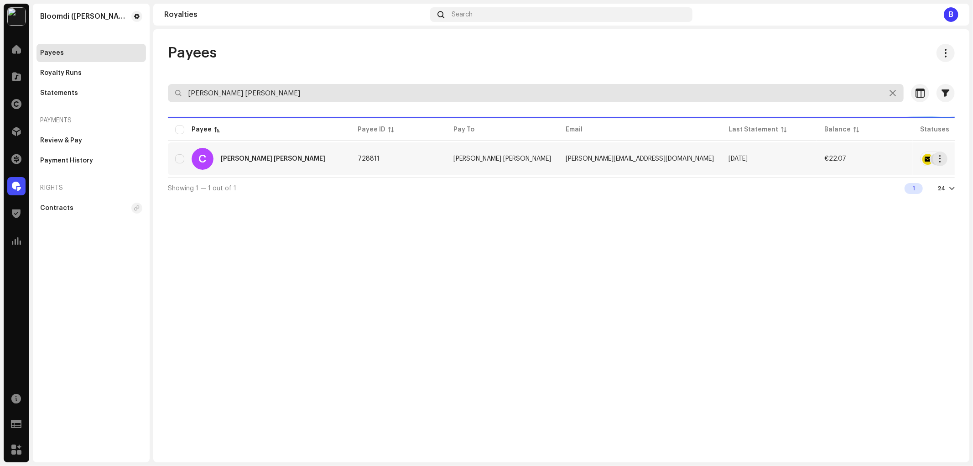
type input "Cristian Stefan Prajescu"
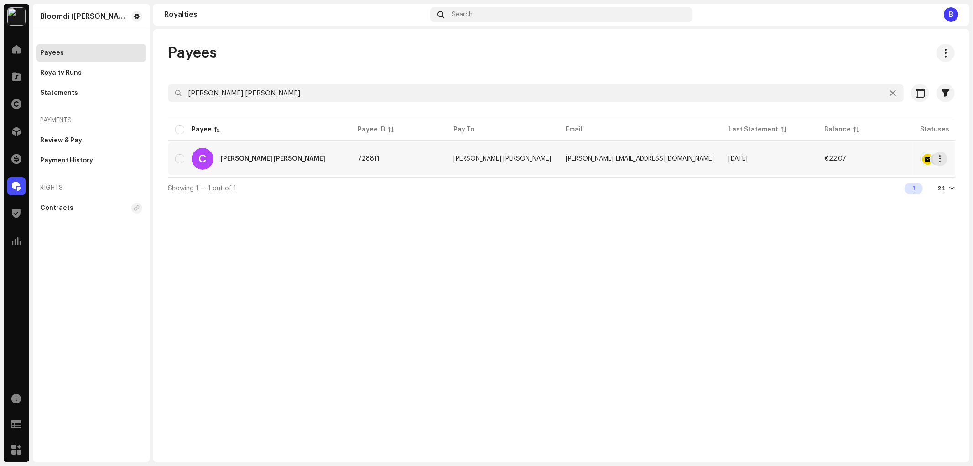
click at [243, 160] on div "Cristian Stefan Prajescu" at bounding box center [273, 159] width 104 height 6
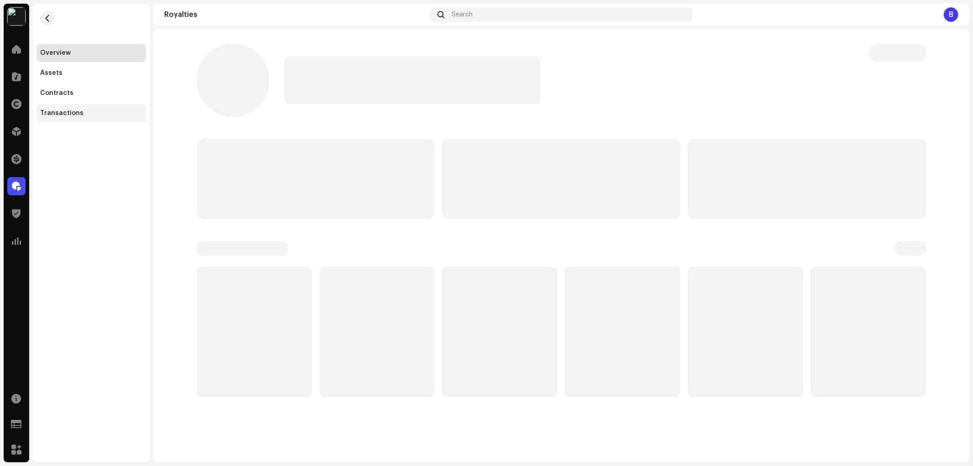
click at [103, 104] on div "Transactions" at bounding box center [90, 113] width 109 height 18
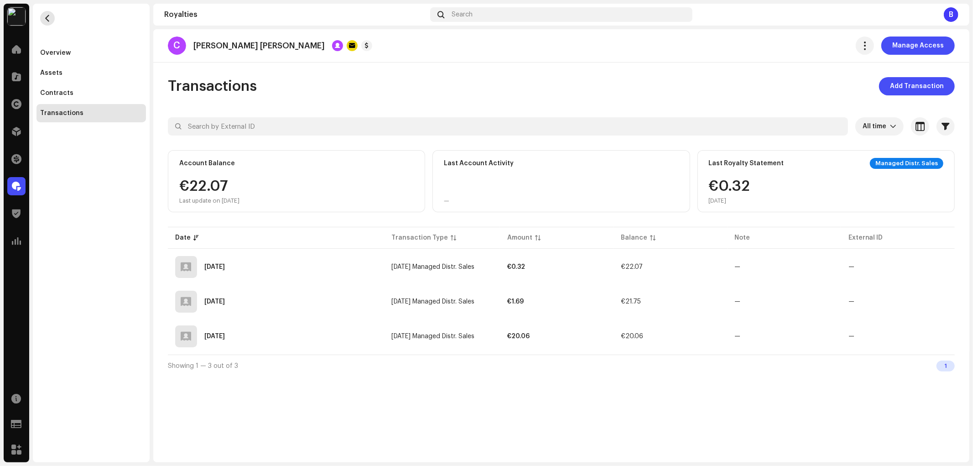
click at [48, 16] on span "button" at bounding box center [47, 18] width 7 height 7
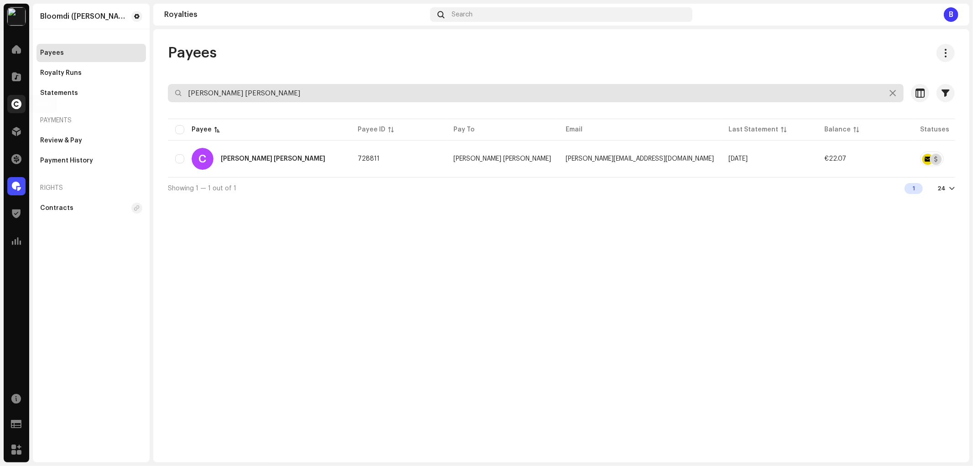
paste input "Iona Diana Hrisca"
drag, startPoint x: 195, startPoint y: 98, endPoint x: 20, endPoint y: 96, distance: 175.1
click at [20, 96] on div "Bloomdi (Ruka Hore) Home Catalog Rights Distribution Finance Royalties Trust & …" at bounding box center [486, 233] width 973 height 466
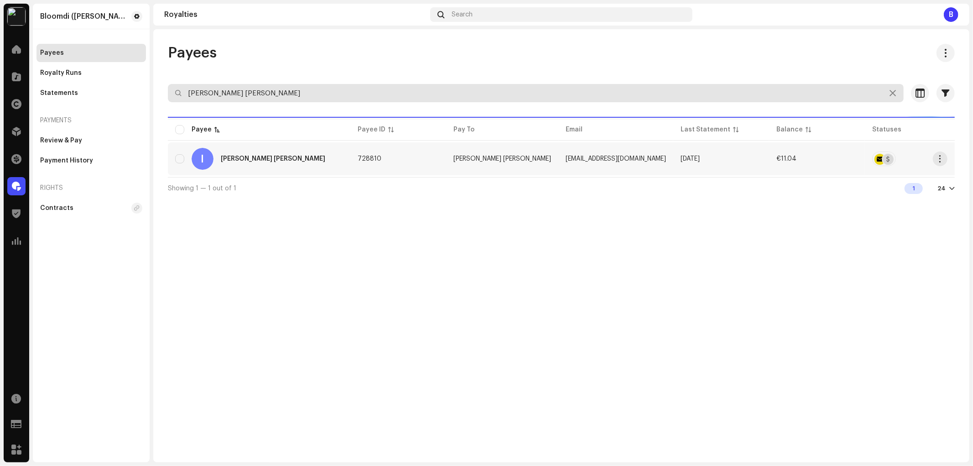
type input "Iona Diana Hrisca"
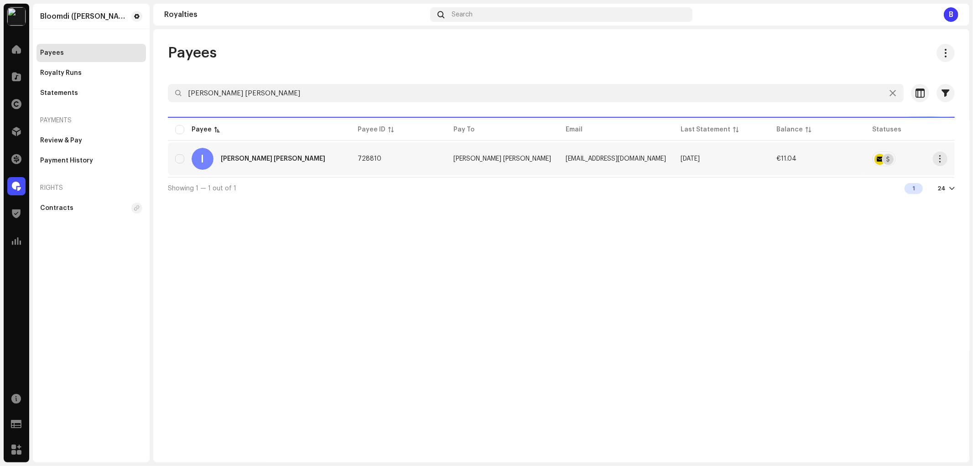
click at [247, 163] on div "I Iona Diana Hrisca" at bounding box center [259, 159] width 168 height 22
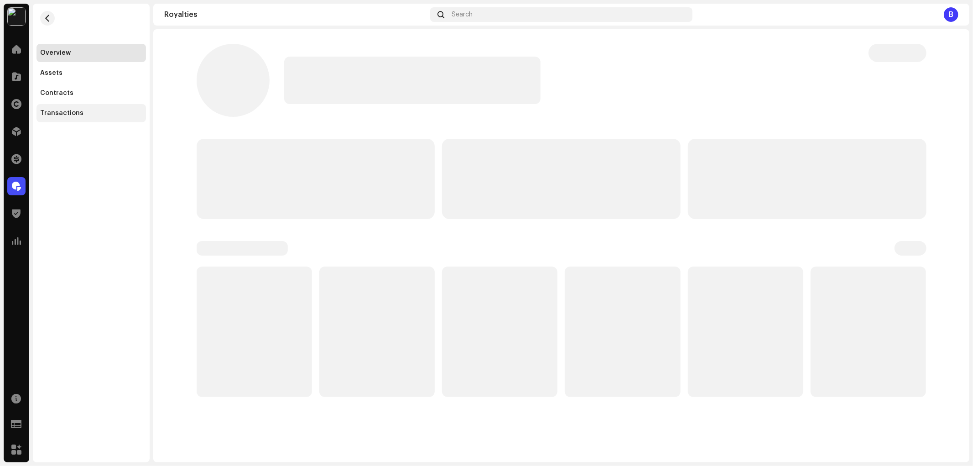
click at [81, 105] on div "Transactions" at bounding box center [90, 113] width 109 height 18
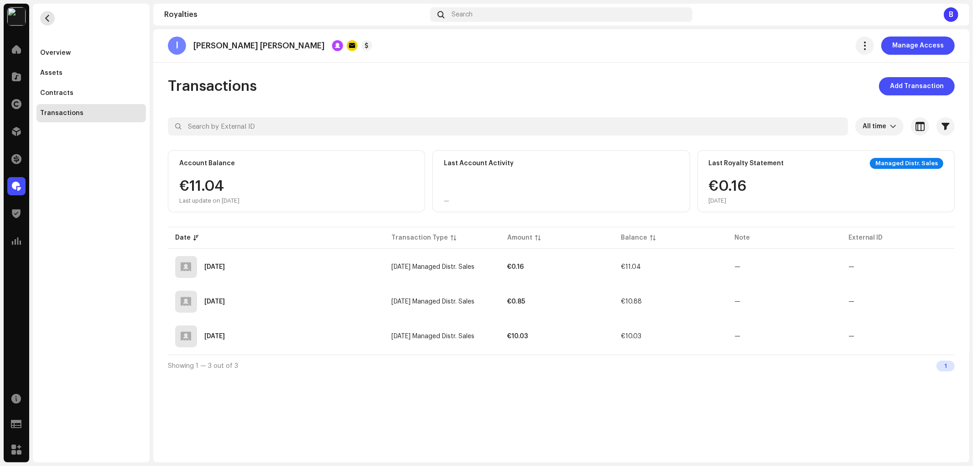
click at [46, 20] on span "button" at bounding box center [47, 18] width 7 height 7
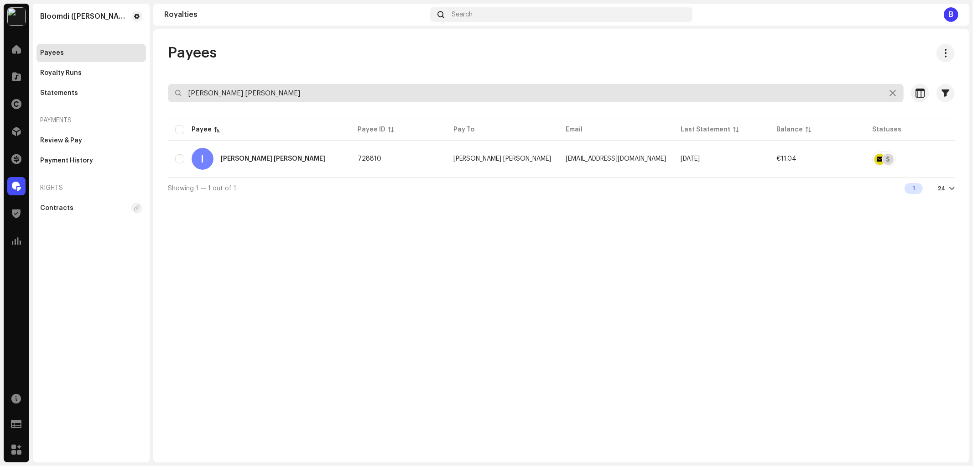
paste input "Matej Homol"
drag, startPoint x: 282, startPoint y: 93, endPoint x: 1, endPoint y: 95, distance: 280.9
click at [1, 95] on div "Bloomdi (Ruka Hore) Home Catalog Rights Distribution Finance Royalties Trust & …" at bounding box center [486, 233] width 973 height 466
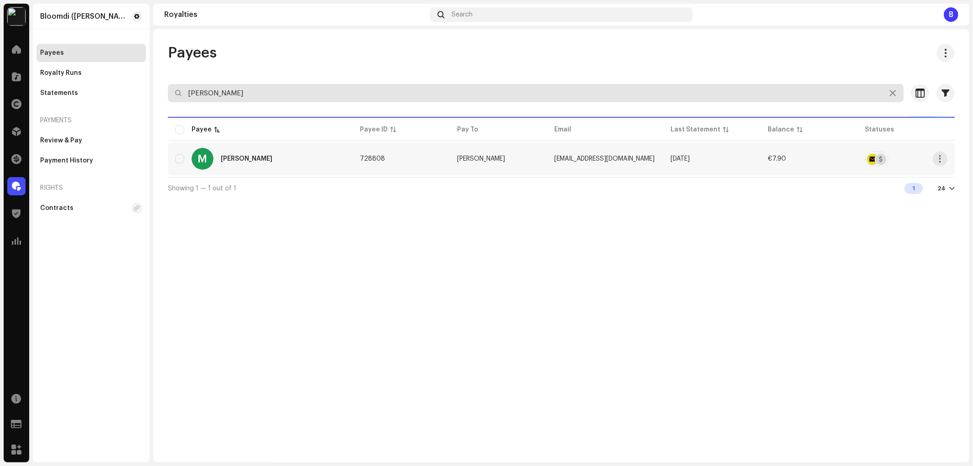
type input "Matej Homola"
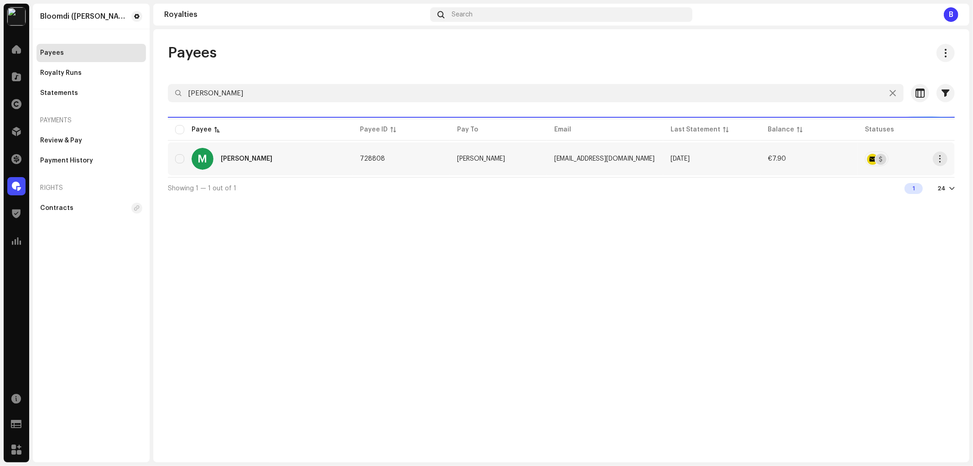
click at [223, 152] on div "M Matej Homola" at bounding box center [260, 159] width 170 height 22
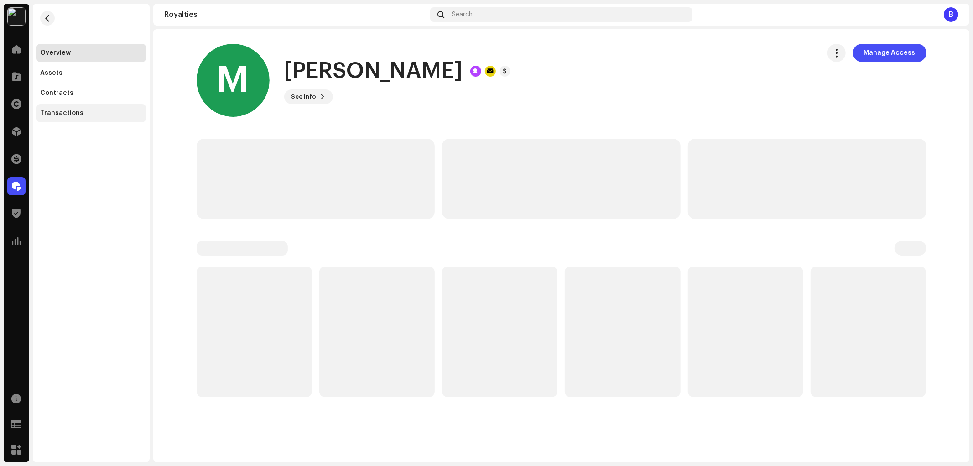
click at [93, 105] on div "Transactions" at bounding box center [90, 113] width 109 height 18
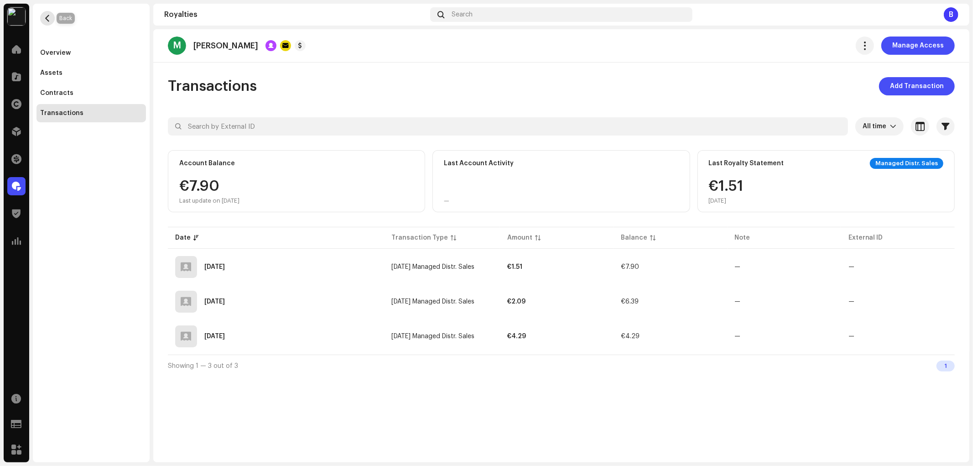
click at [44, 18] on span "button" at bounding box center [47, 18] width 7 height 7
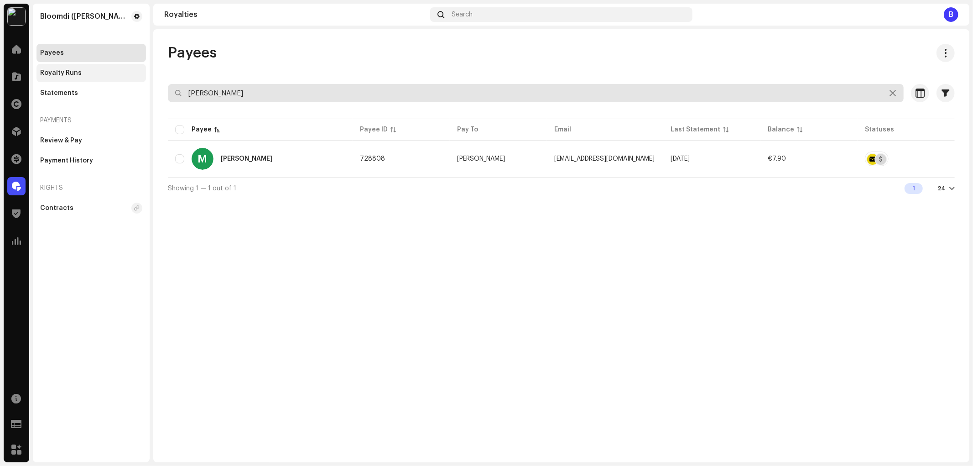
paste input "Goreczki Marcel"
drag, startPoint x: 235, startPoint y: 91, endPoint x: 46, endPoint y: 78, distance: 189.3
click at [47, 78] on div "Bloomdi (Ruka Hore) Home Catalog Rights Distribution Finance Royalties Trust & …" at bounding box center [486, 233] width 973 height 466
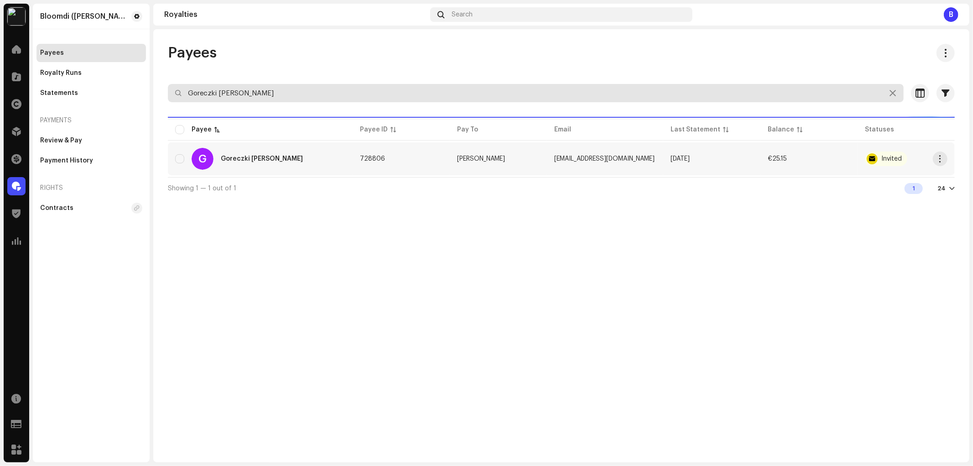
type input "Goreczki Marcel"
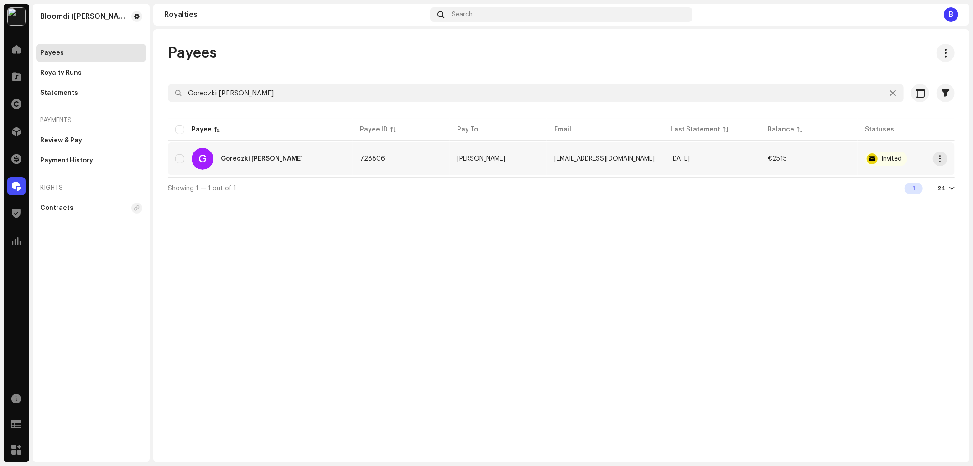
drag, startPoint x: 235, startPoint y: 155, endPoint x: 144, endPoint y: 125, distance: 95.6
click at [234, 156] on div "Goreczki Marcel" at bounding box center [262, 159] width 82 height 6
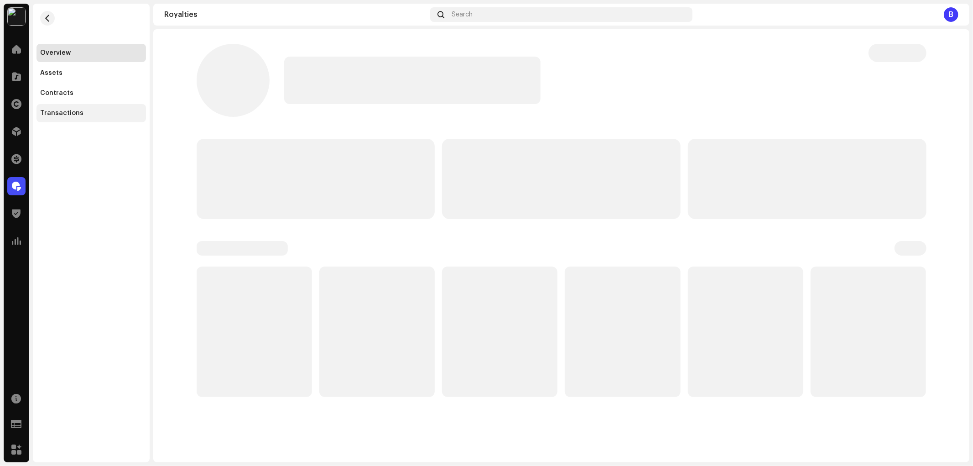
click at [105, 111] on div "Transactions" at bounding box center [91, 112] width 102 height 7
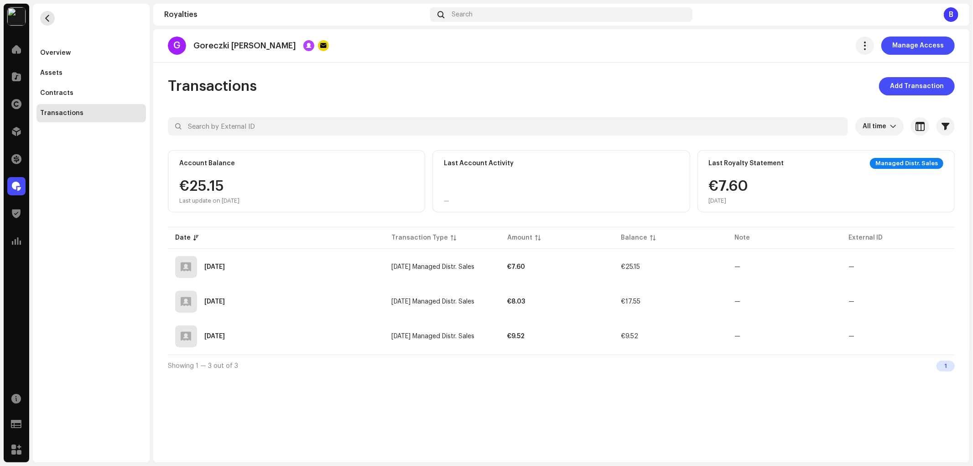
click at [49, 20] on span "button" at bounding box center [47, 18] width 7 height 7
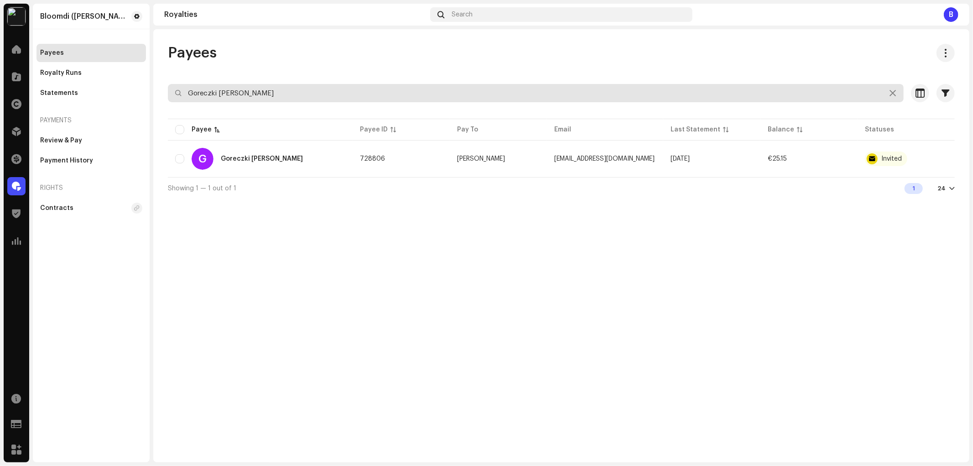
paste input "Don1ka (Varga Dónát)"
drag, startPoint x: 275, startPoint y: 100, endPoint x: 23, endPoint y: 88, distance: 252.5
click at [23, 88] on div "Bloomdi (Ruka Hore) Home Catalog Rights Distribution Finance Royalties Trust & …" at bounding box center [486, 233] width 973 height 466
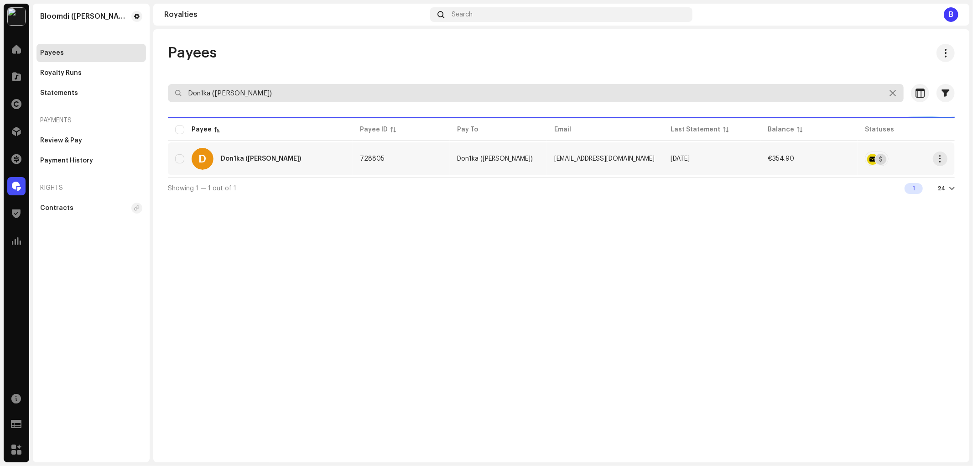
type input "Don1ka (Varga Dónát)"
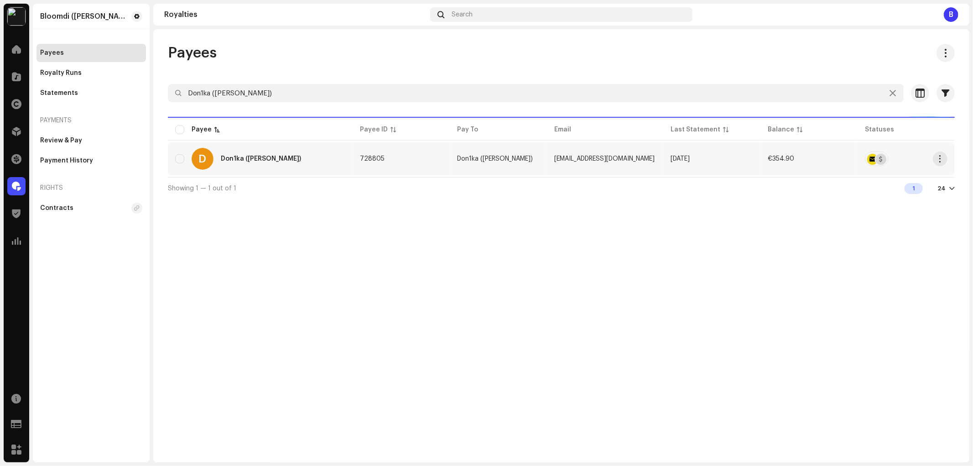
click at [268, 165] on div "D Don1ka (Varga Dónát)" at bounding box center [260, 159] width 170 height 22
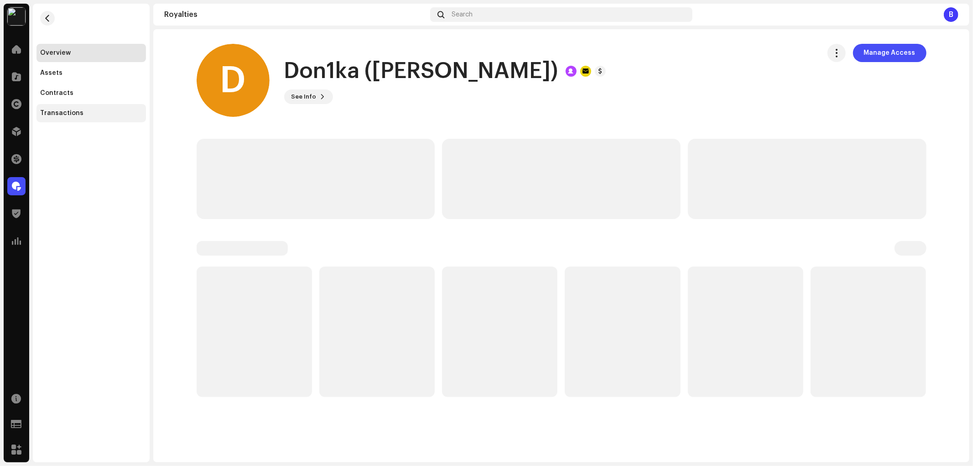
click at [97, 107] on div "Transactions" at bounding box center [90, 113] width 109 height 18
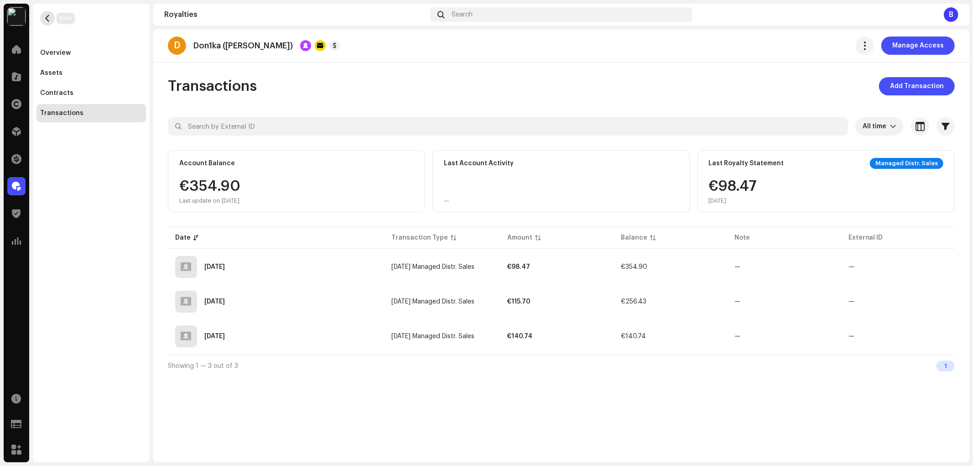
click at [48, 21] on span "button" at bounding box center [47, 18] width 7 height 7
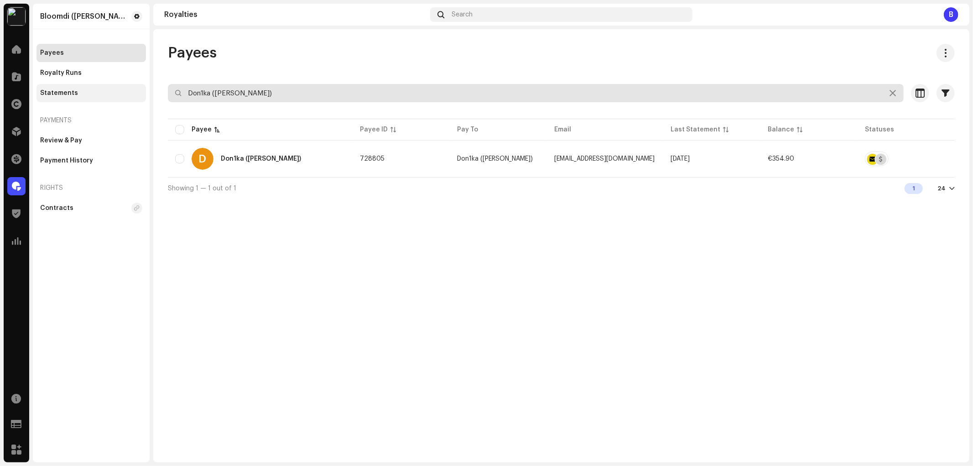
paste input "Carti Bankx"
drag, startPoint x: 275, startPoint y: 97, endPoint x: 51, endPoint y: 97, distance: 224.8
click at [51, 97] on div "Bloomdi (Ruka Hore) Home Catalog Rights Distribution Finance Royalties Trust & …" at bounding box center [486, 233] width 973 height 466
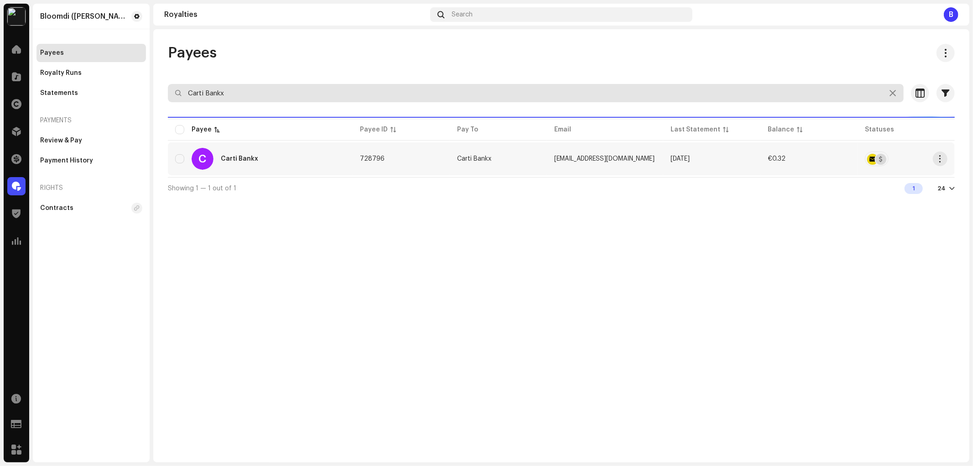
type input "Carti Bankx"
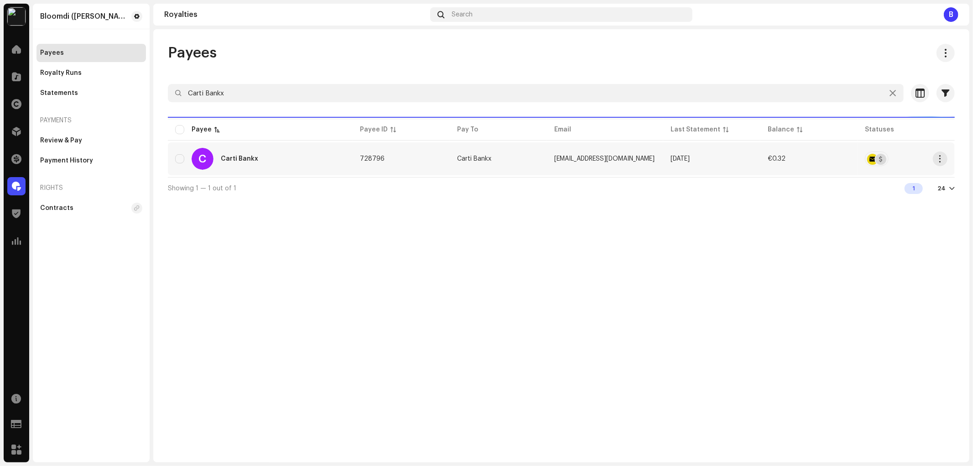
click at [254, 161] on div "Carti Bankx" at bounding box center [239, 159] width 37 height 6
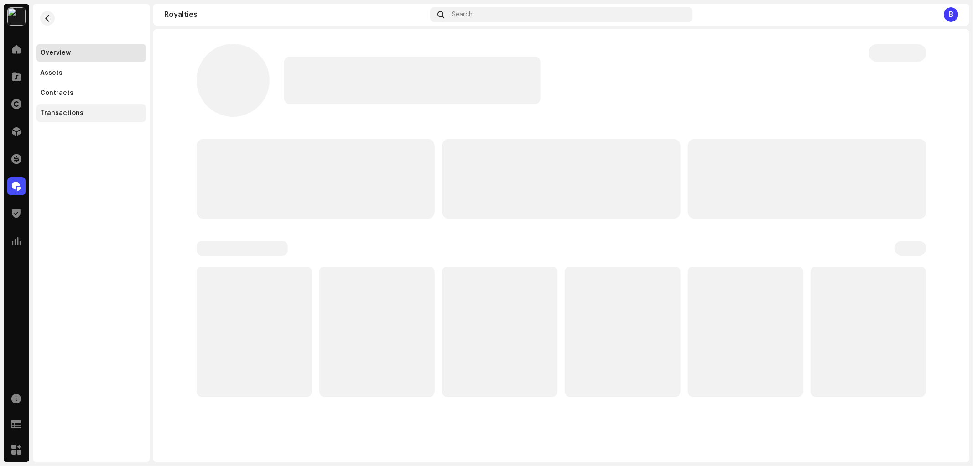
click at [94, 114] on div "Transactions" at bounding box center [91, 112] width 102 height 7
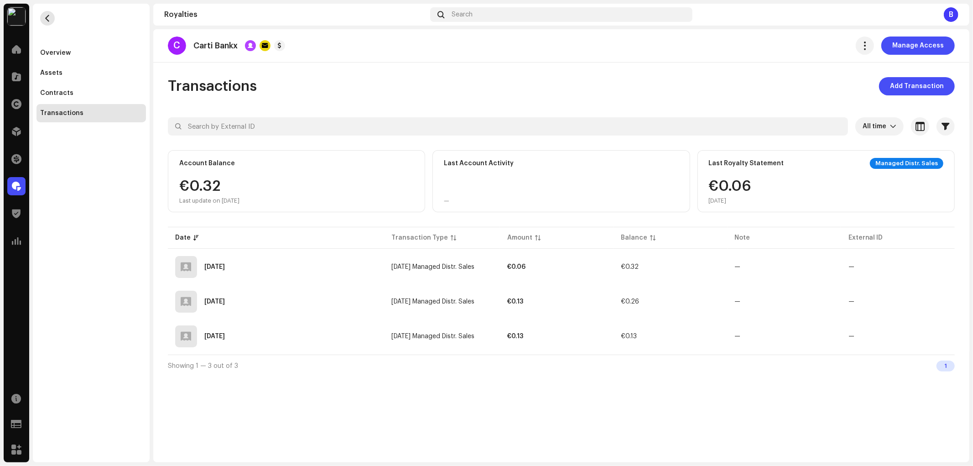
click at [41, 16] on button "button" at bounding box center [47, 18] width 15 height 15
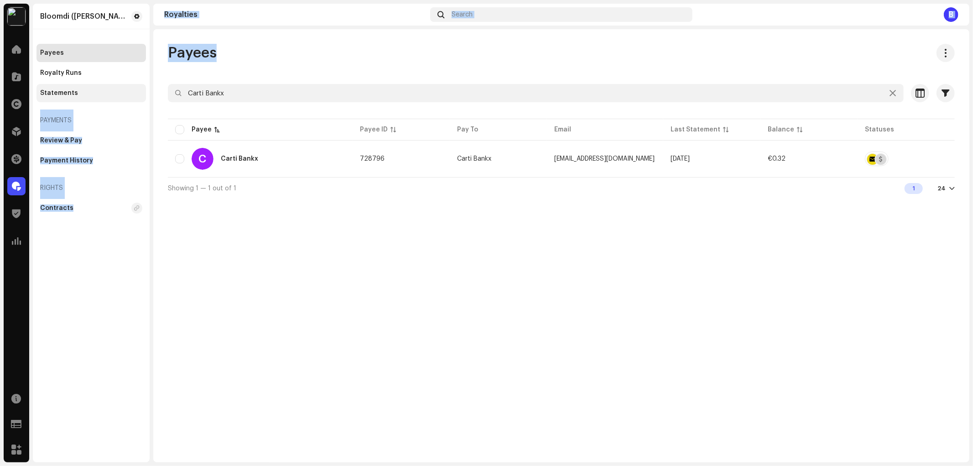
drag, startPoint x: 227, startPoint y: 91, endPoint x: 102, endPoint y: 91, distance: 124.5
click at [102, 91] on div "Bloomdi (Ruka Hore) Home Catalog Rights Distribution Finance Royalties Trust & …" at bounding box center [486, 233] width 973 height 466
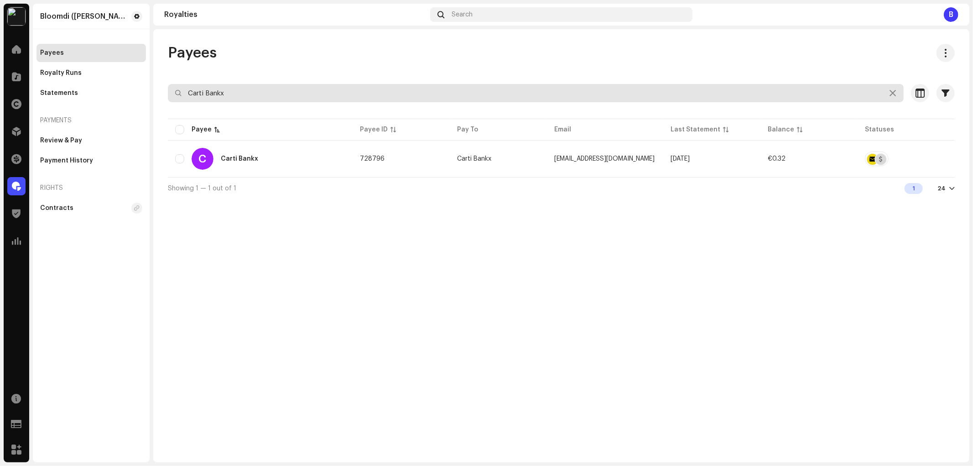
click at [211, 96] on input "Carti Bankx" at bounding box center [536, 93] width 736 height 18
paste input "Klára Odehnalová"
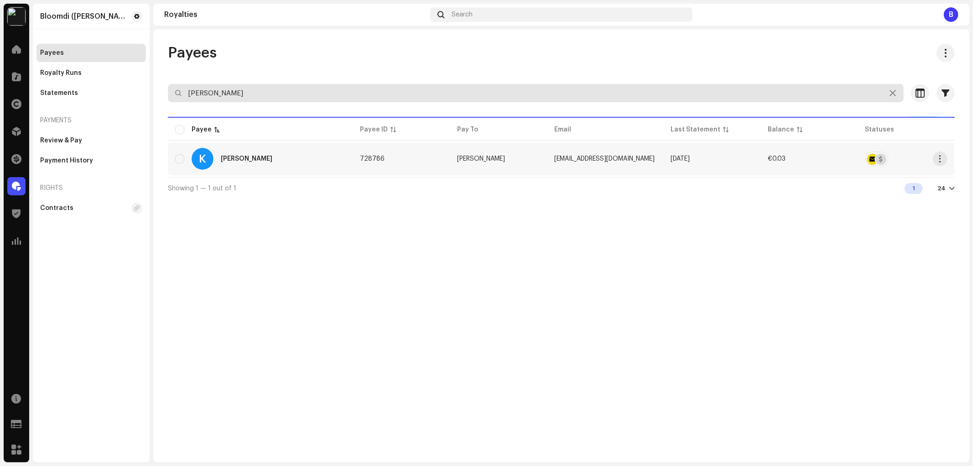
type input "Klára Odehnalová"
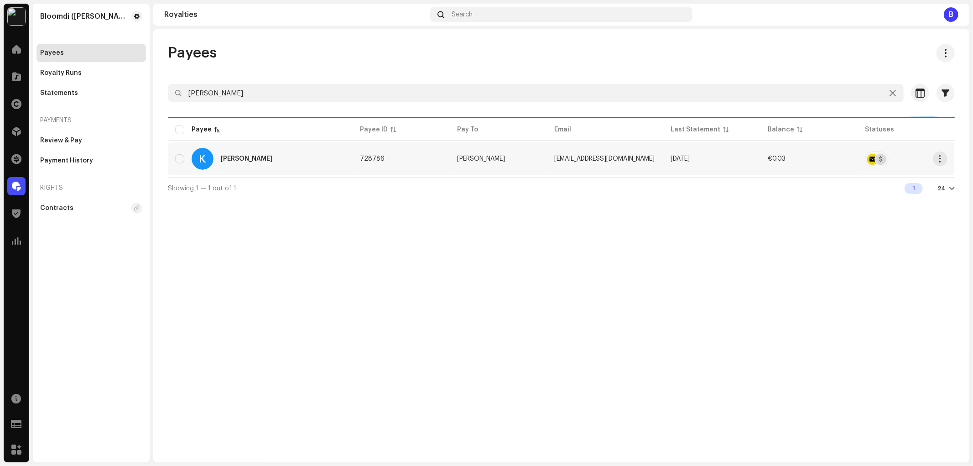
click at [249, 160] on div "Klára Odehnalová" at bounding box center [247, 159] width 52 height 6
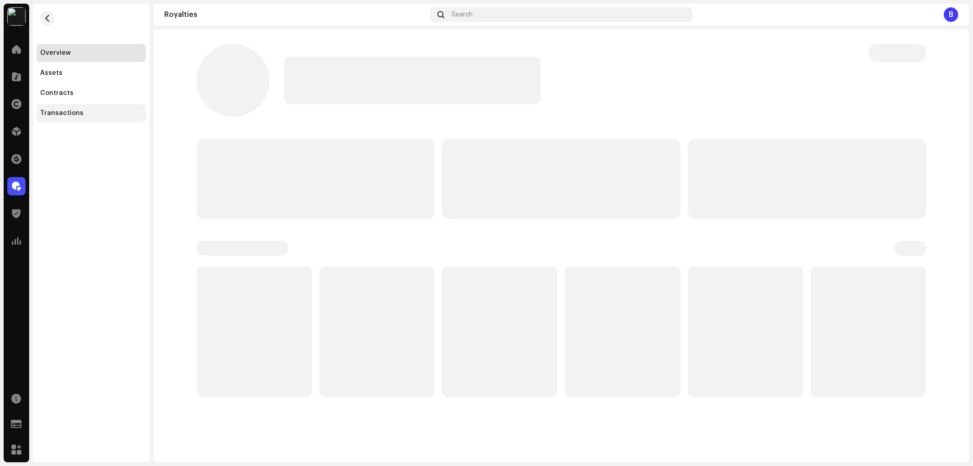
click at [108, 119] on div "Transactions" at bounding box center [90, 113] width 109 height 18
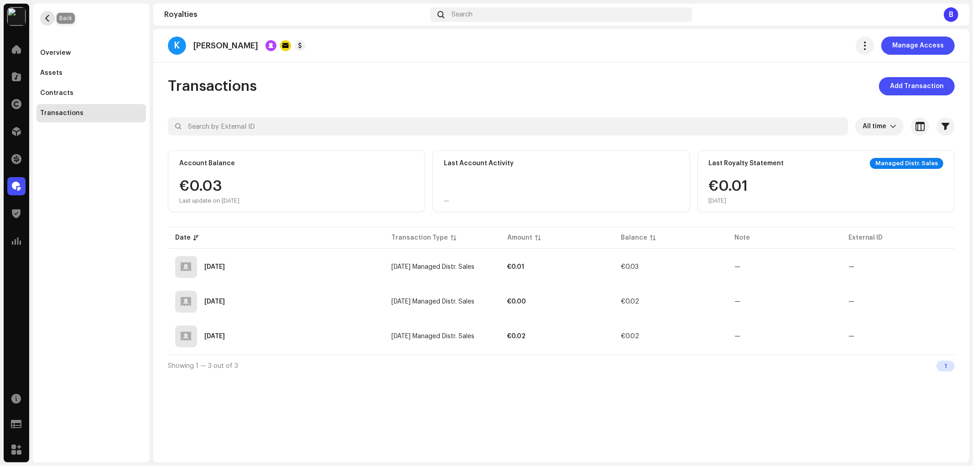
click at [47, 21] on span "button" at bounding box center [47, 18] width 7 height 7
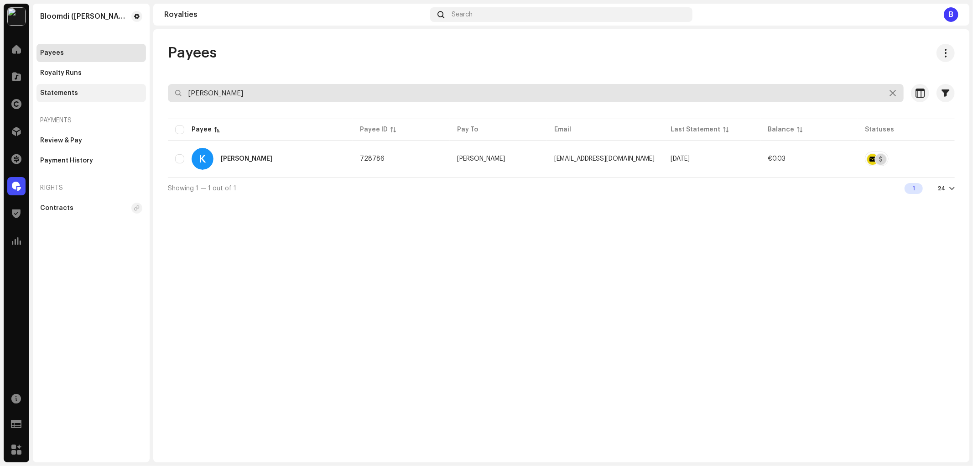
paste input "Lukáš Chejn"
drag, startPoint x: 241, startPoint y: 94, endPoint x: 78, endPoint y: 87, distance: 162.5
click at [78, 87] on div "Bloomdi (Ruka Hore) Home Catalog Rights Distribution Finance Royalties Trust & …" at bounding box center [486, 233] width 973 height 466
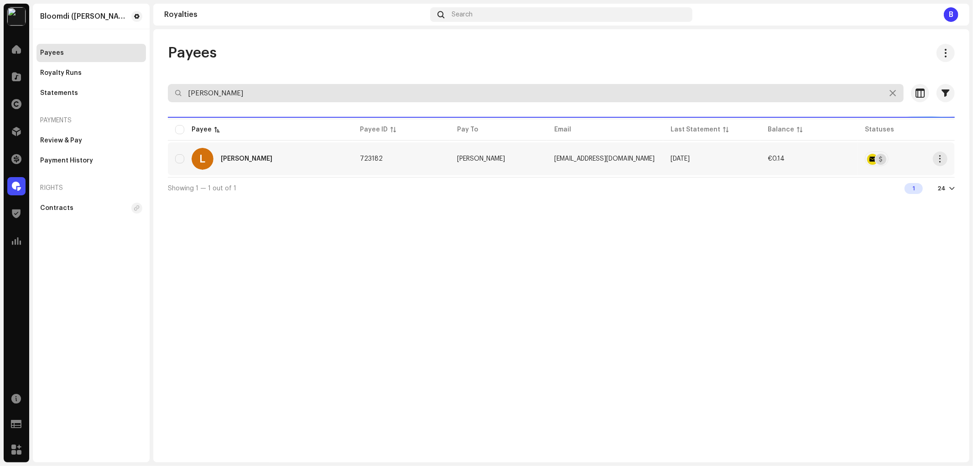
type input "Lukáš Chejn"
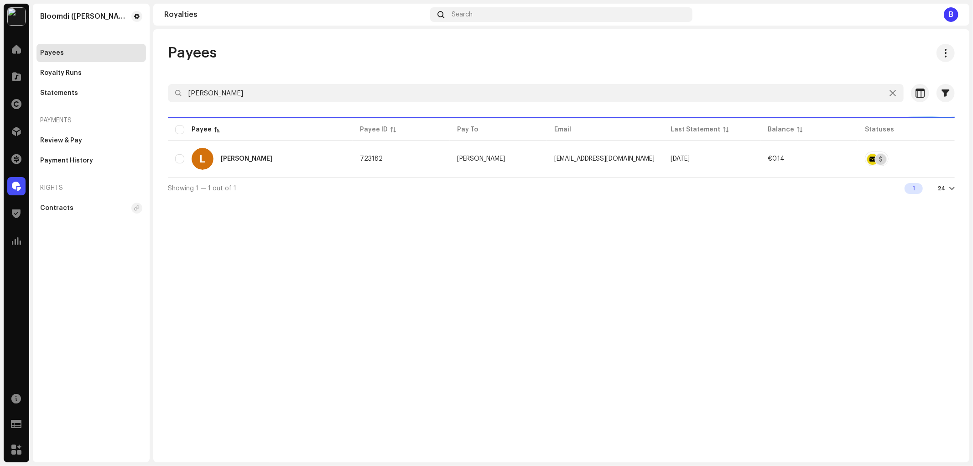
drag, startPoint x: 256, startPoint y: 156, endPoint x: 152, endPoint y: 130, distance: 107.2
click at [255, 156] on div "Lukáš Chejn" at bounding box center [247, 159] width 52 height 6
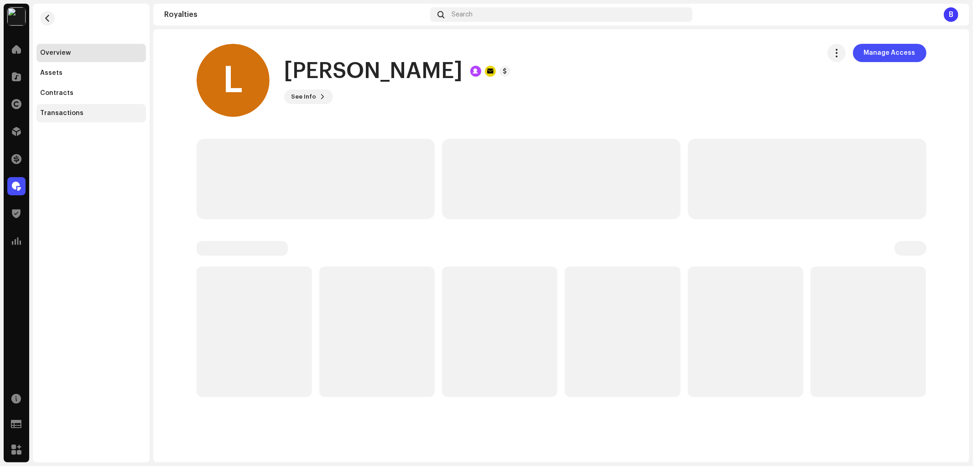
click at [94, 117] on div "Transactions" at bounding box center [90, 113] width 109 height 18
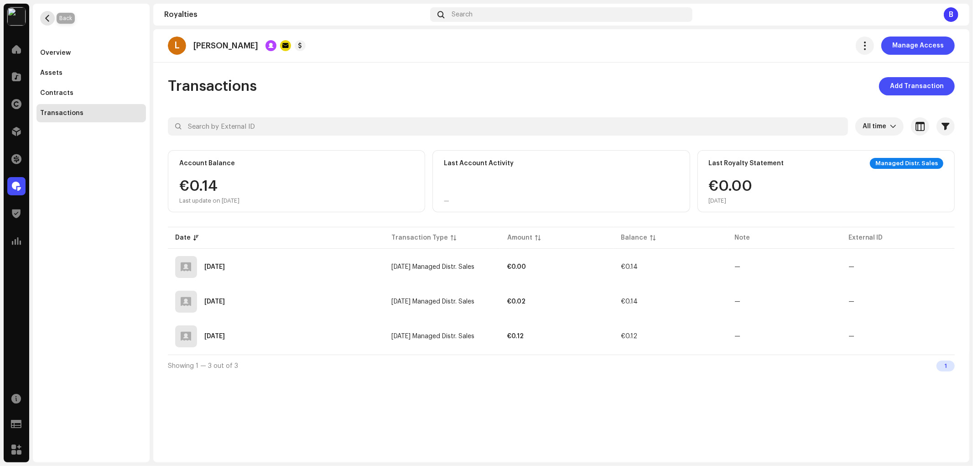
click at [46, 18] on span "button" at bounding box center [47, 18] width 7 height 7
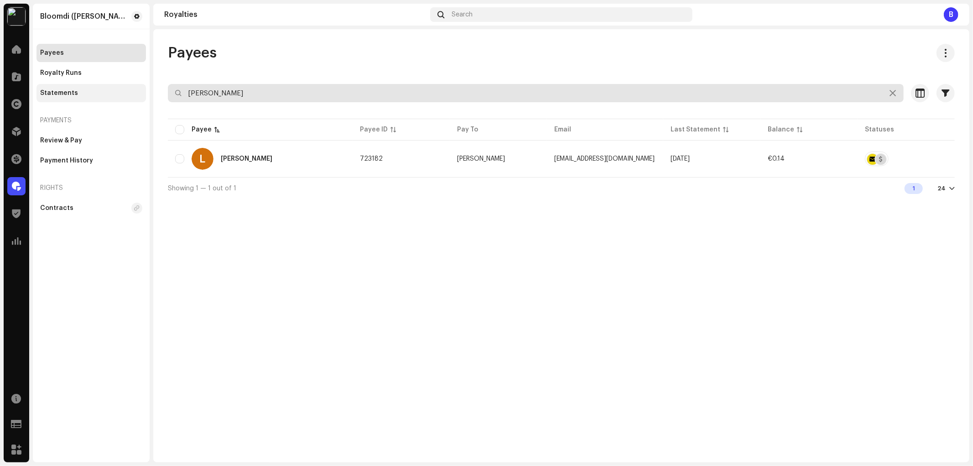
drag, startPoint x: 101, startPoint y: 95, endPoint x: 66, endPoint y: 93, distance: 35.2
click at [66, 93] on div "Bloomdi (Ruka Hore) Home Catalog Rights Distribution Finance Royalties Trust & …" at bounding box center [486, 233] width 973 height 466
paste input "SpiralShawty"
type input "SpiralShawty"
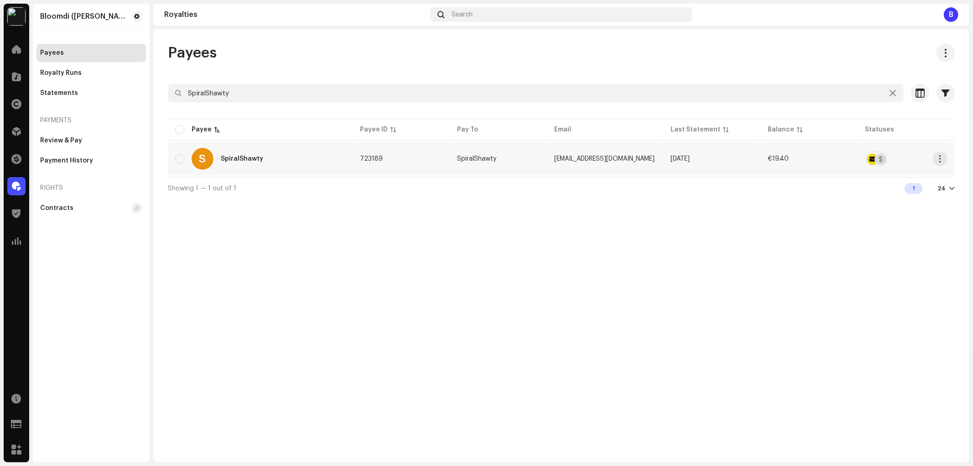
click at [243, 156] on div "SpiralShawty" at bounding box center [242, 159] width 42 height 6
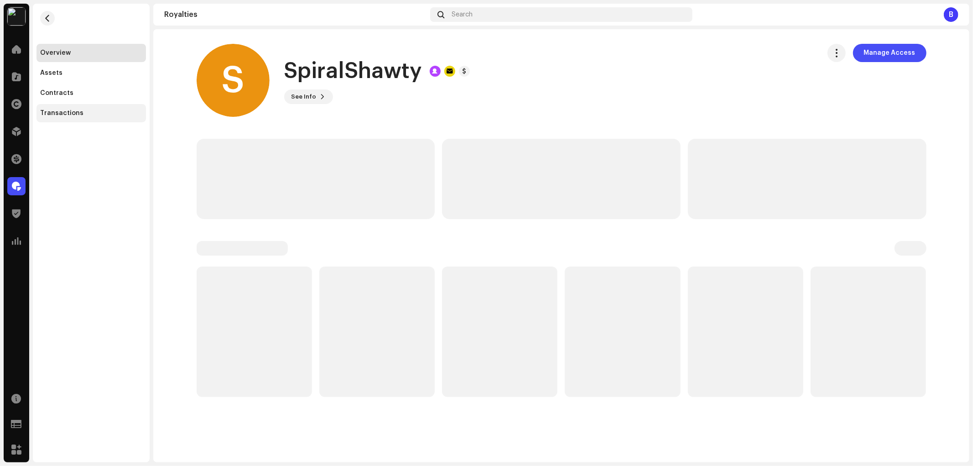
drag, startPoint x: 107, startPoint y: 116, endPoint x: 148, endPoint y: 102, distance: 43.1
click at [108, 116] on div "Transactions" at bounding box center [91, 112] width 102 height 7
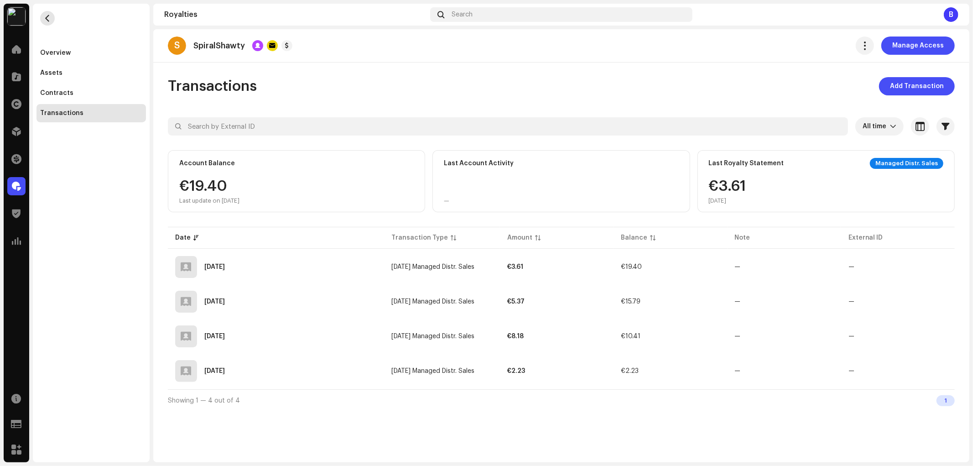
click at [49, 16] on span "button" at bounding box center [47, 18] width 7 height 7
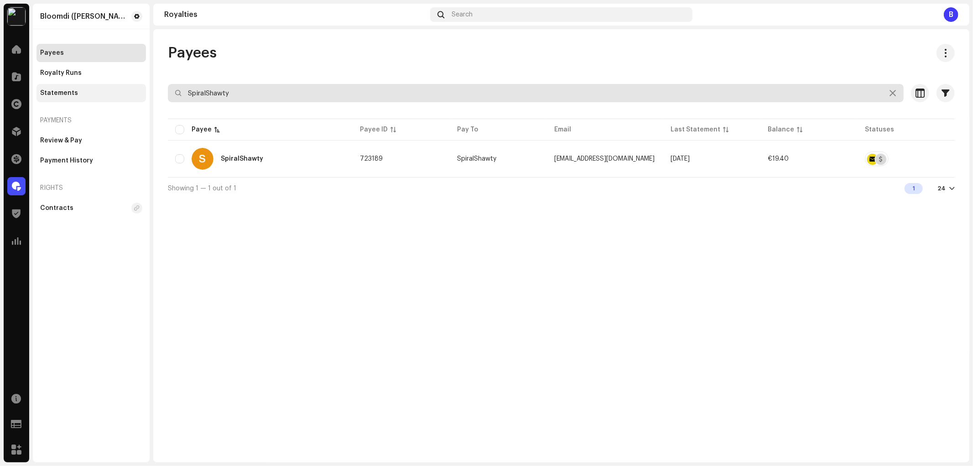
paste input "Lukáš Schneider (Schneider)"
drag, startPoint x: 230, startPoint y: 93, endPoint x: 79, endPoint y: 94, distance: 151.4
click at [79, 94] on div "Bloomdi (Ruka Hore) Home Catalog Rights Distribution Finance Royalties Trust & …" at bounding box center [486, 233] width 973 height 466
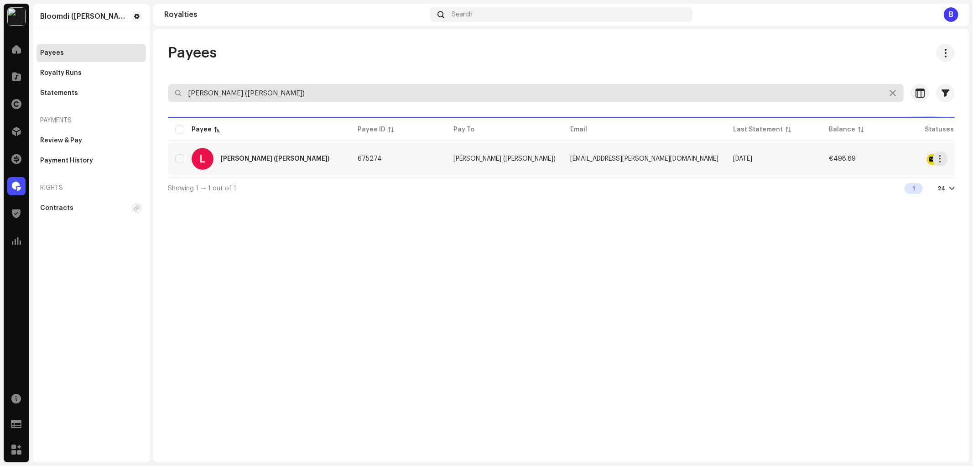
type input "Lukáš Schneider (Schneider)"
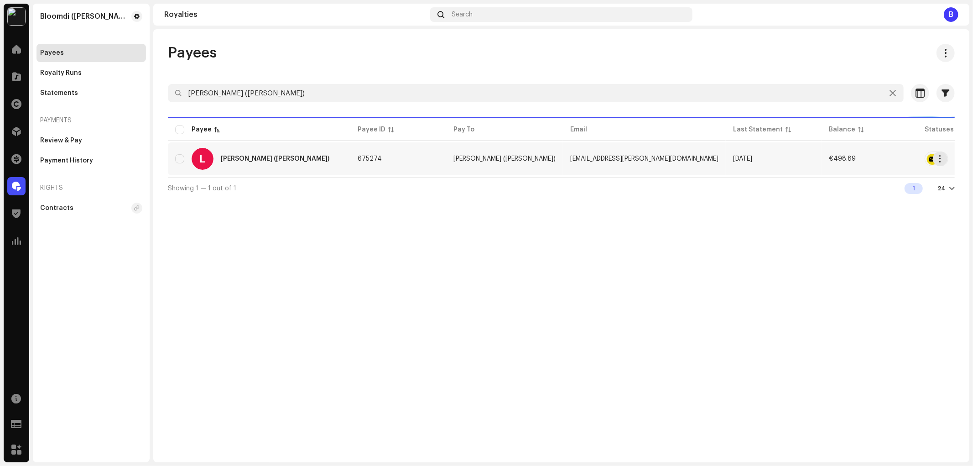
click at [284, 169] on div "L Lukáš Schneider (Schneider)" at bounding box center [259, 159] width 168 height 22
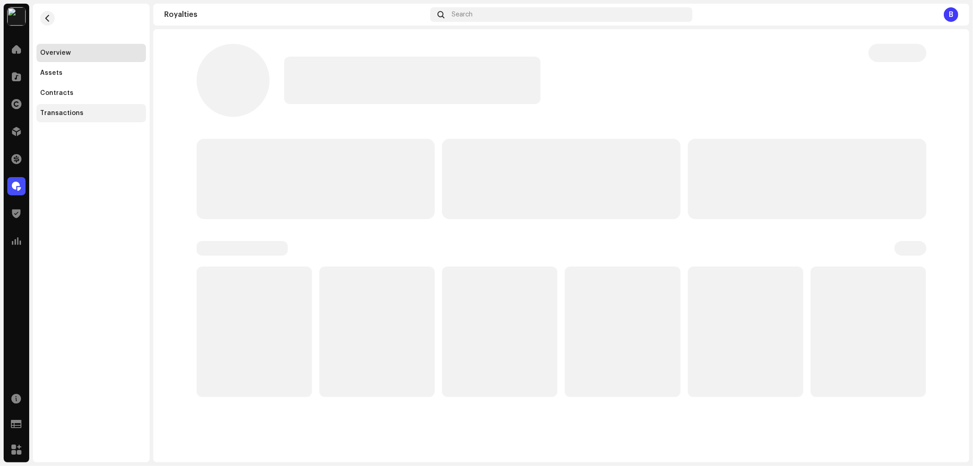
click at [89, 114] on div "Transactions" at bounding box center [91, 112] width 102 height 7
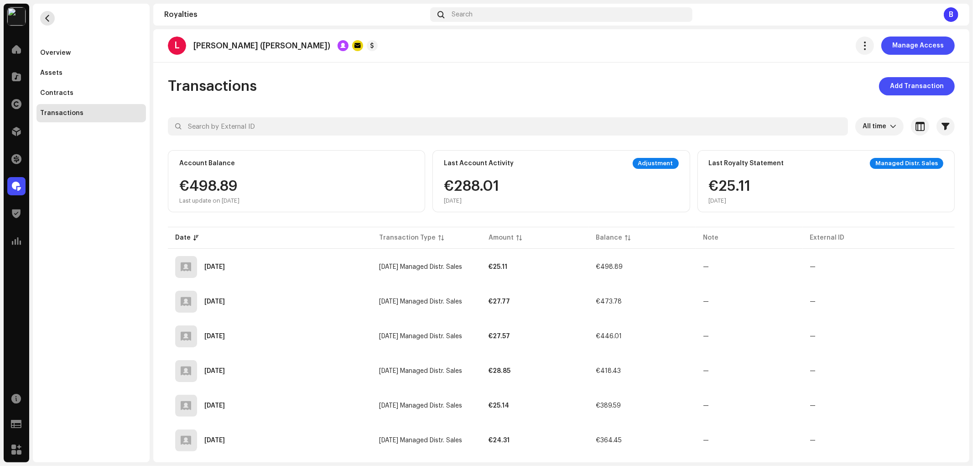
click at [49, 17] on span "button" at bounding box center [47, 18] width 7 height 7
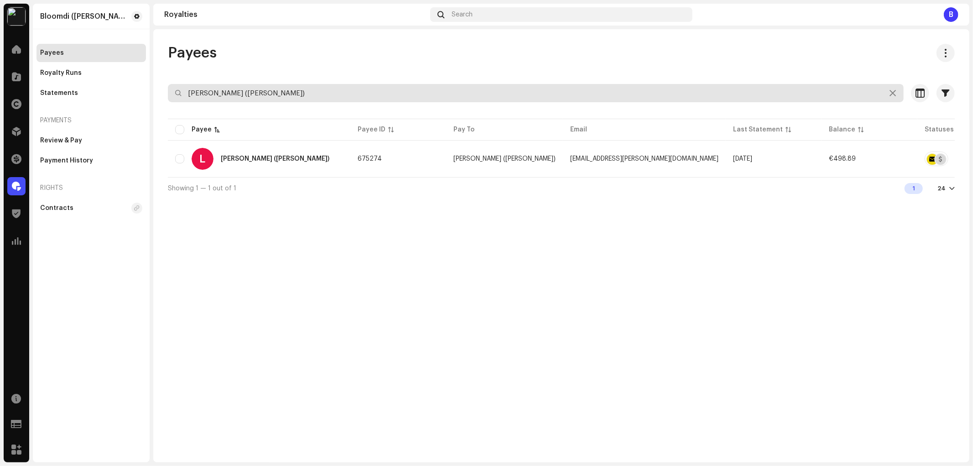
paste input "Ondřej Teplík"
drag, startPoint x: 245, startPoint y: 93, endPoint x: 0, endPoint y: 82, distance: 245.1
click at [0, 82] on div "Bloomdi (Ruka Hore) Home Catalog Rights Distribution Finance Royalties Trust & …" at bounding box center [486, 233] width 973 height 466
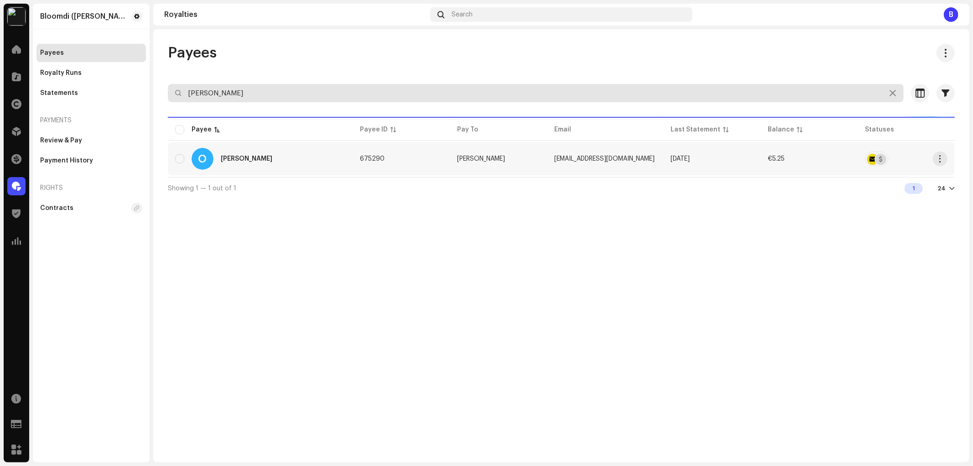
type input "Ondřej Teplík"
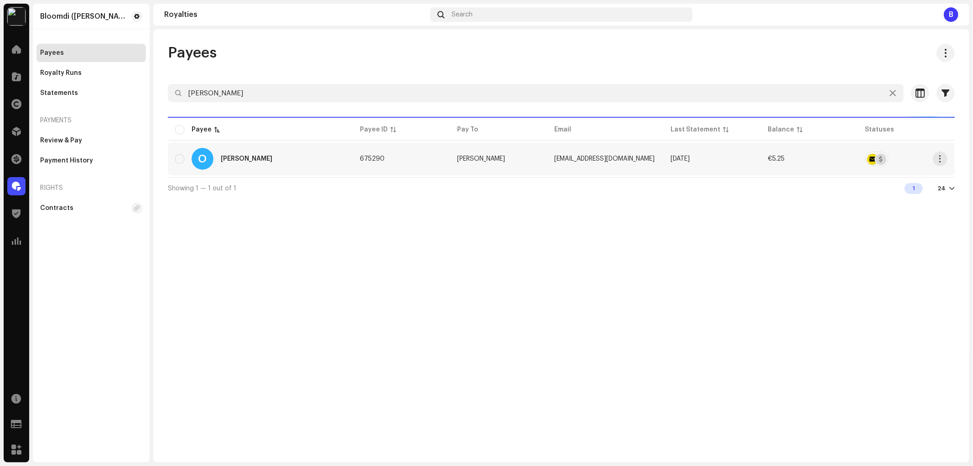
click at [274, 156] on div "O Ondřej Teplík" at bounding box center [260, 159] width 170 height 22
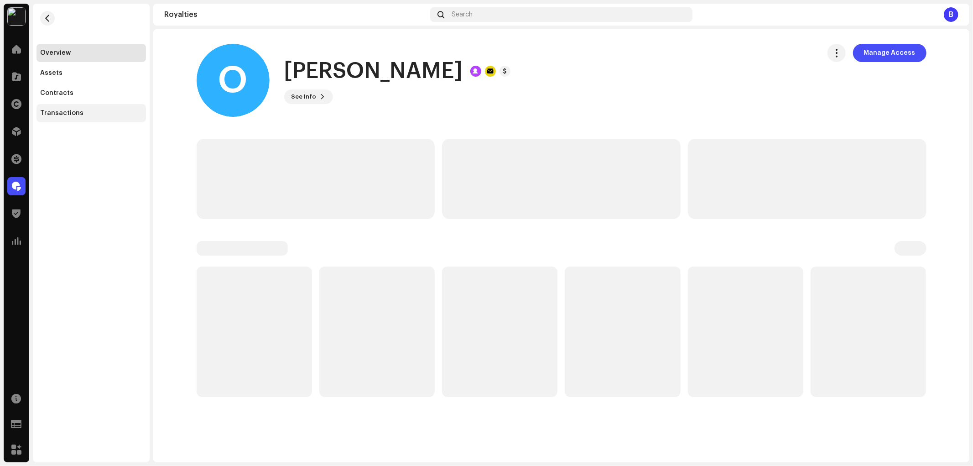
click at [117, 116] on div "Transactions" at bounding box center [91, 112] width 102 height 7
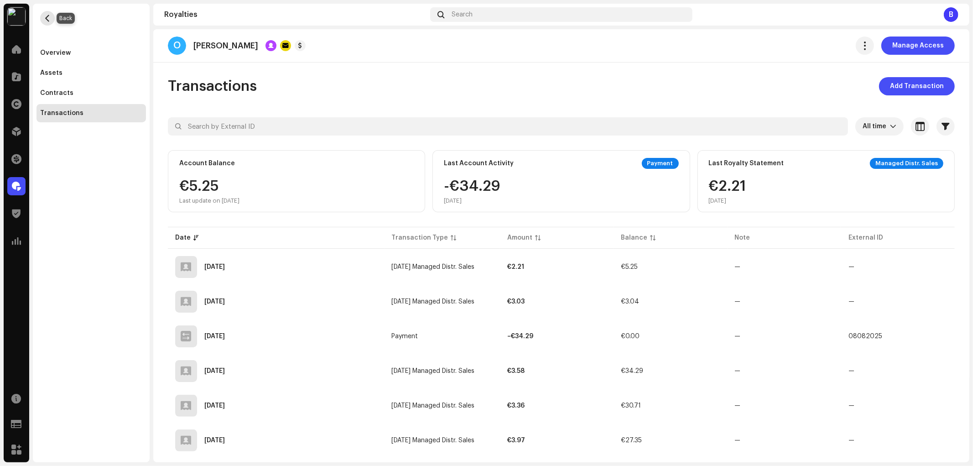
click at [52, 20] on button "button" at bounding box center [47, 18] width 15 height 15
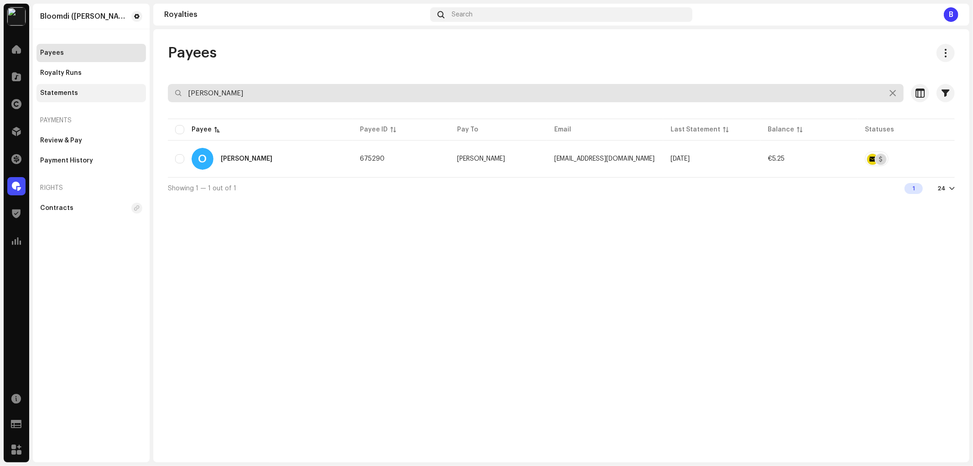
paste input "Adam Houšť (Resetedh)"
drag, startPoint x: 220, startPoint y: 101, endPoint x: 67, endPoint y: 99, distance: 153.2
click at [68, 99] on div "Bloomdi (Ruka Hore) Home Catalog Rights Distribution Finance Royalties Trust & …" at bounding box center [486, 233] width 973 height 466
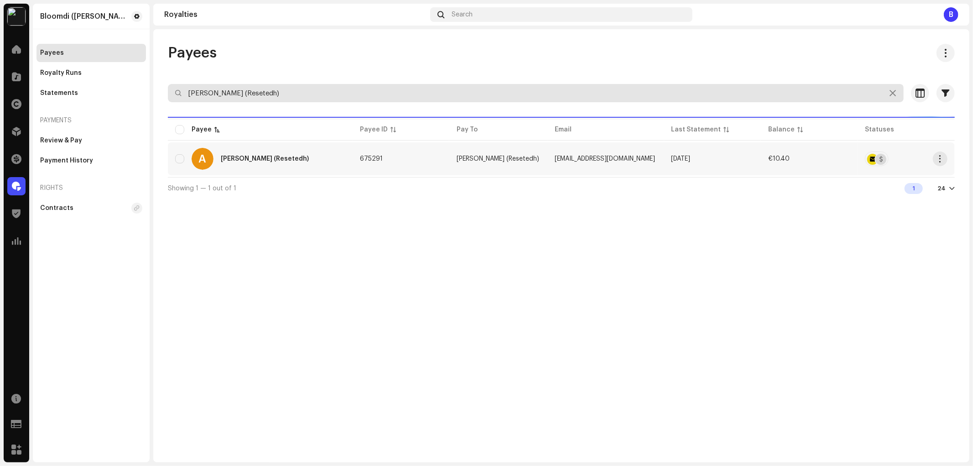
type input "Adam Houšť (Resetedh)"
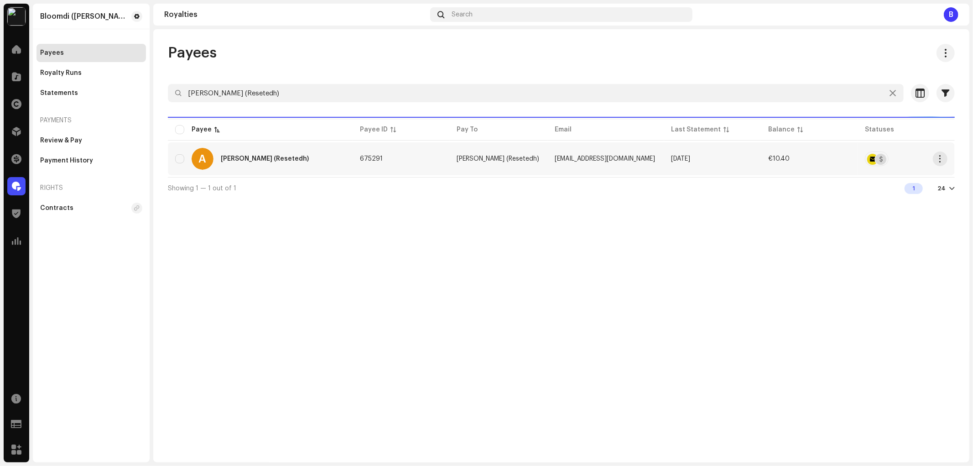
click at [271, 162] on div "A Adam Houšť (Resetedh)" at bounding box center [260, 159] width 170 height 22
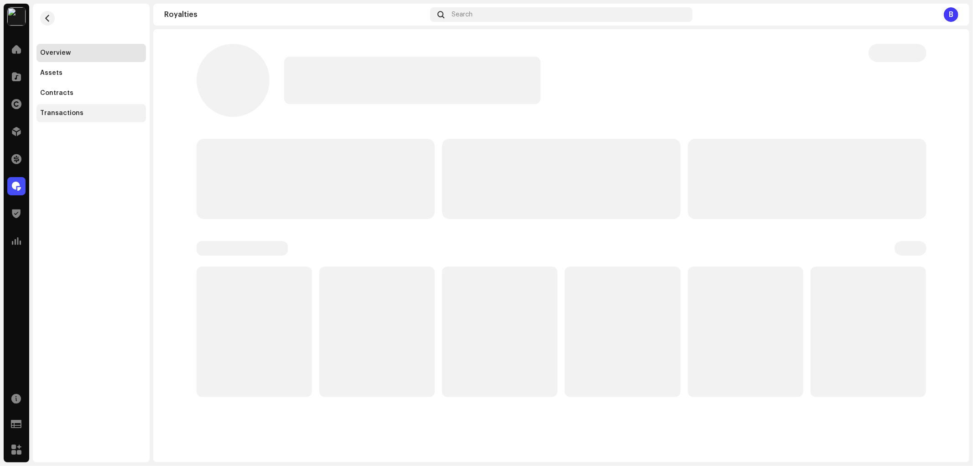
click at [94, 119] on div "Transactions" at bounding box center [90, 113] width 109 height 18
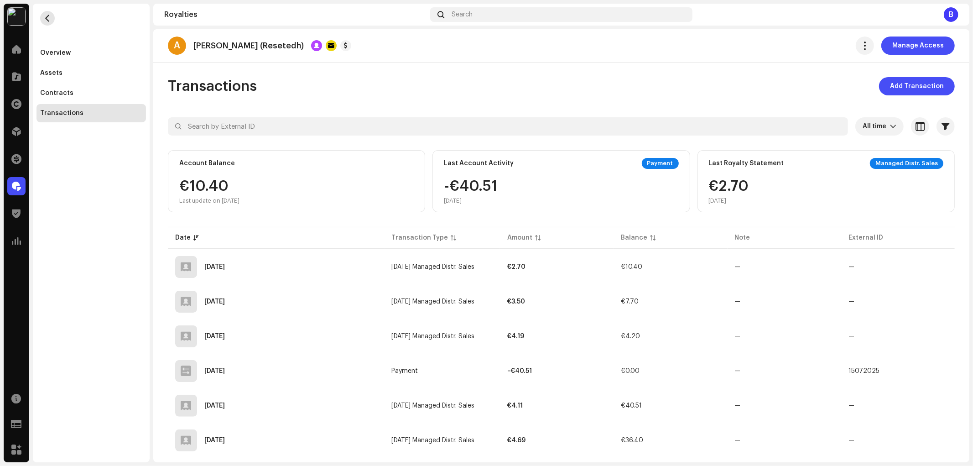
click at [48, 21] on span "button" at bounding box center [47, 18] width 7 height 7
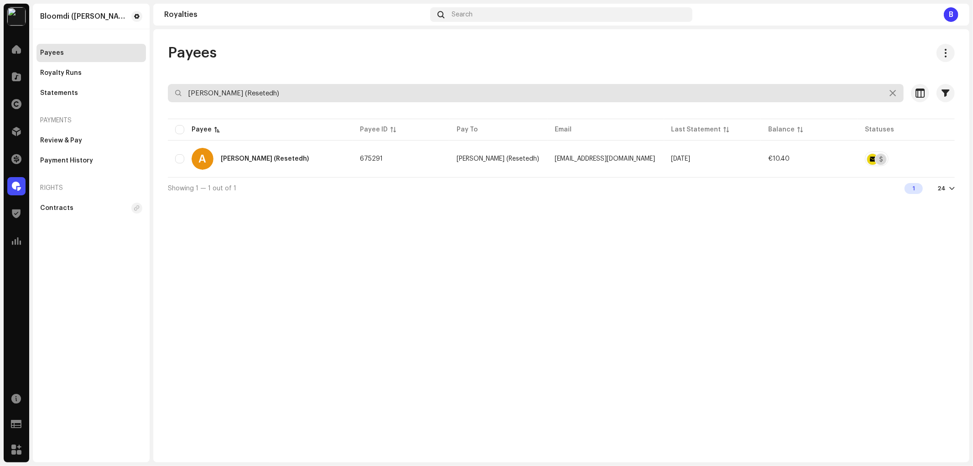
paste input "Bjarke Sorensena"
drag, startPoint x: 270, startPoint y: 98, endPoint x: 1, endPoint y: 85, distance: 268.4
click at [1, 85] on div "Bloomdi (Ruka Hore) Home Catalog Rights Distribution Finance Royalties Trust & …" at bounding box center [486, 233] width 973 height 466
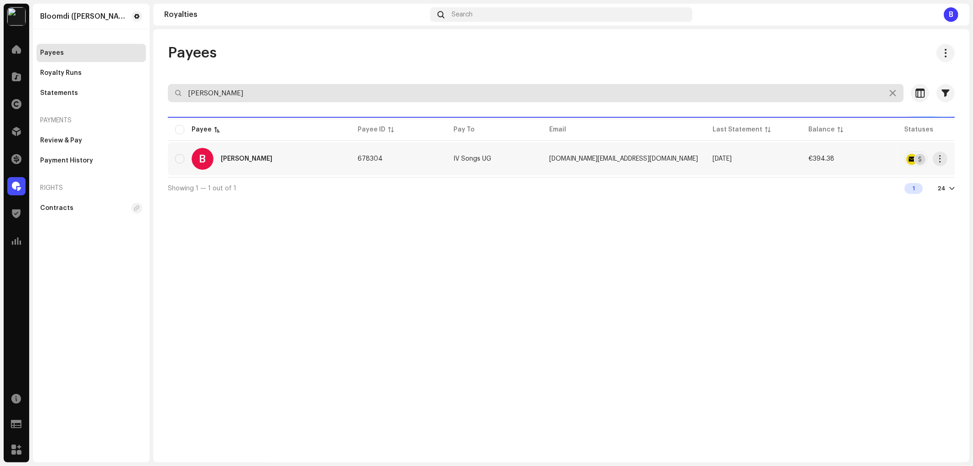
type input "Bjarke Sorensena"
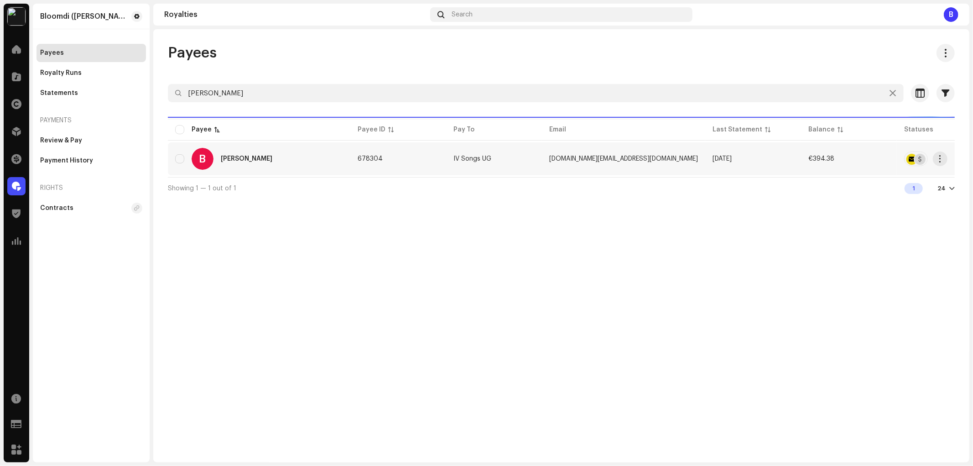
click at [272, 171] on td "B Bjarke Sorensena" at bounding box center [259, 158] width 182 height 33
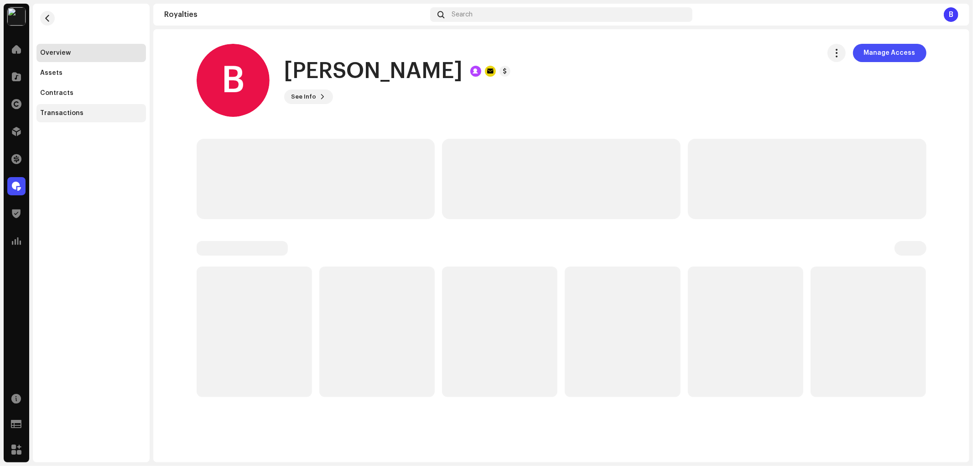
click at [97, 111] on div "Transactions" at bounding box center [91, 112] width 102 height 7
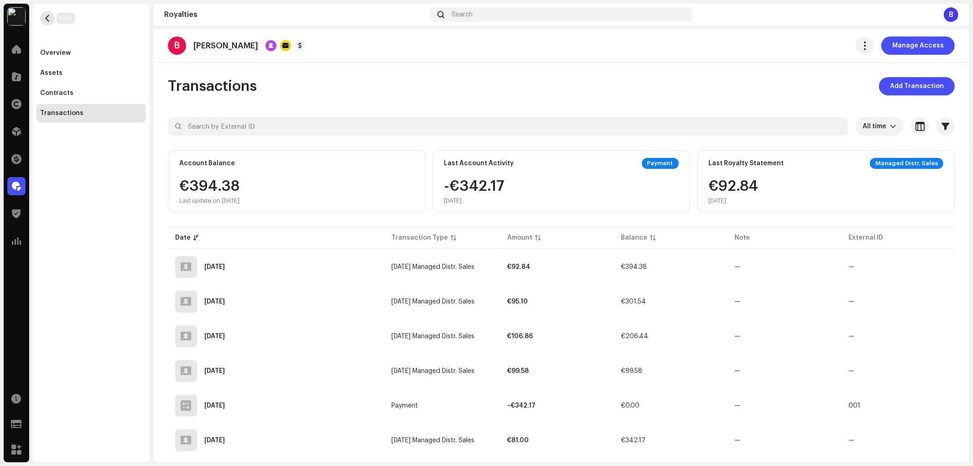
click at [51, 21] on button "button" at bounding box center [47, 18] width 15 height 15
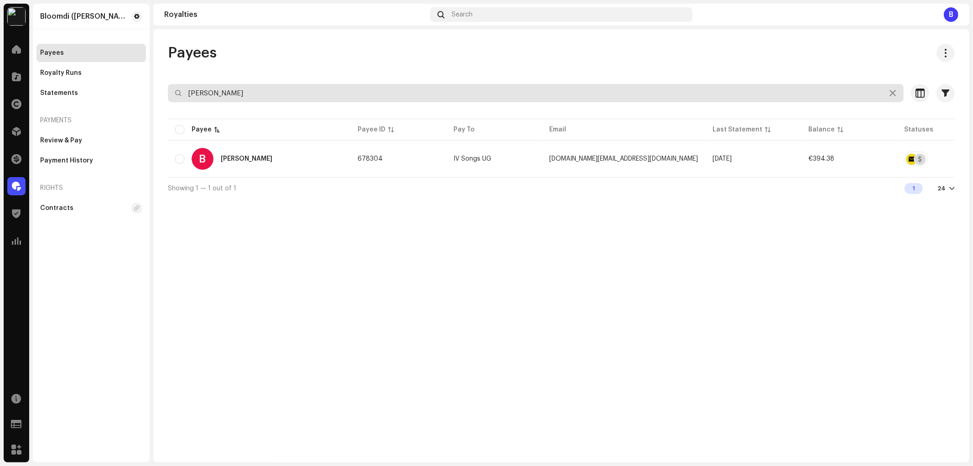
paste input "Dalibor Štofan (Dalyb)"
drag, startPoint x: 239, startPoint y: 90, endPoint x: 29, endPoint y: 86, distance: 210.7
click at [29, 86] on div "Bloomdi (Ruka Hore) Home Catalog Rights Distribution Finance Royalties Trust & …" at bounding box center [486, 233] width 973 height 466
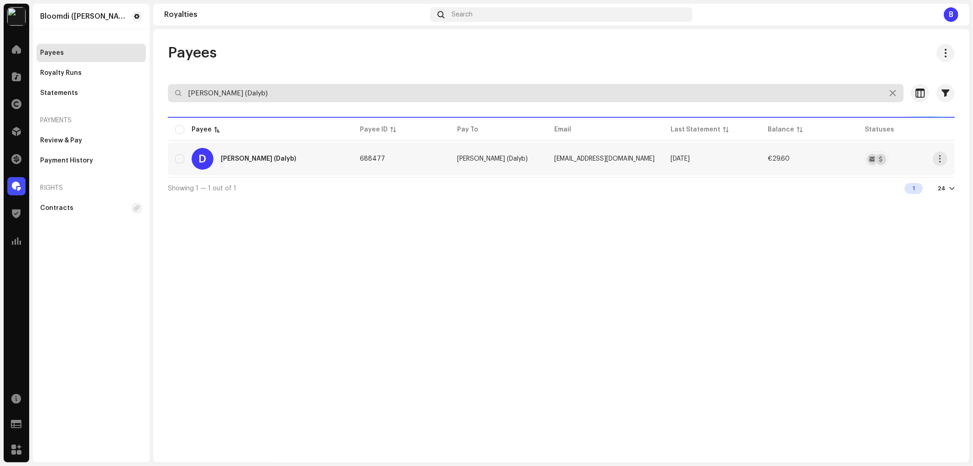
type input "Dalibor Štofan (Dalyb)"
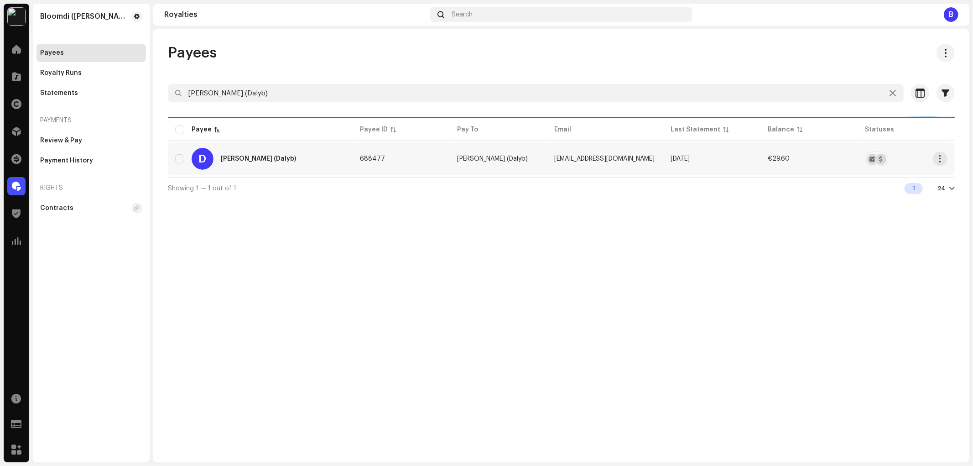
click at [269, 156] on div "Dalibor Štofan (Dalyb)" at bounding box center [258, 159] width 75 height 6
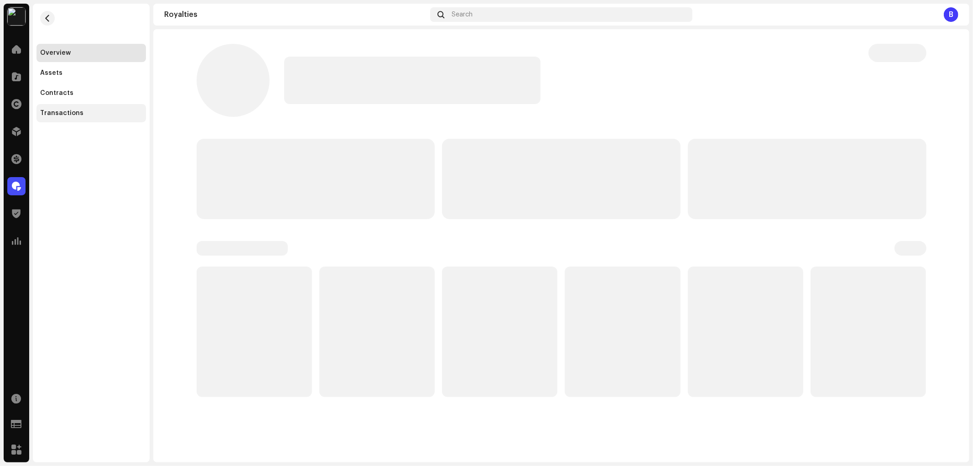
click at [80, 111] on div "Transactions" at bounding box center [91, 112] width 102 height 7
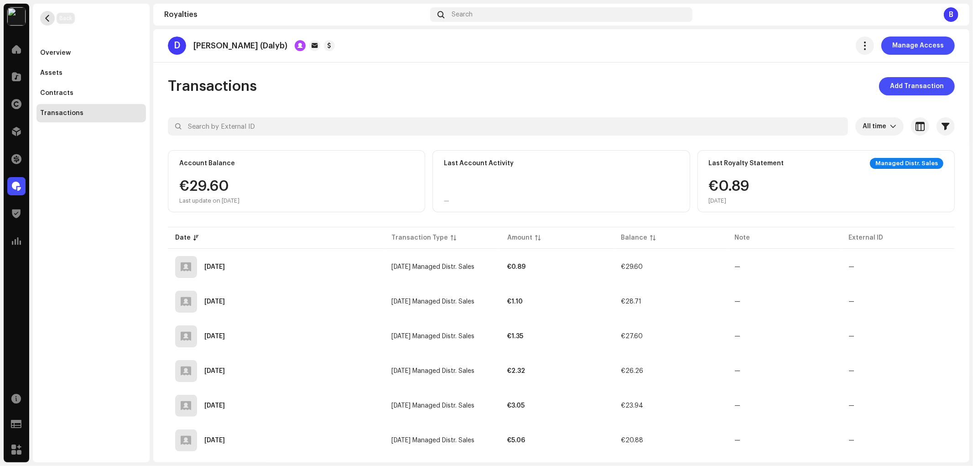
click at [45, 16] on span "button" at bounding box center [47, 18] width 7 height 7
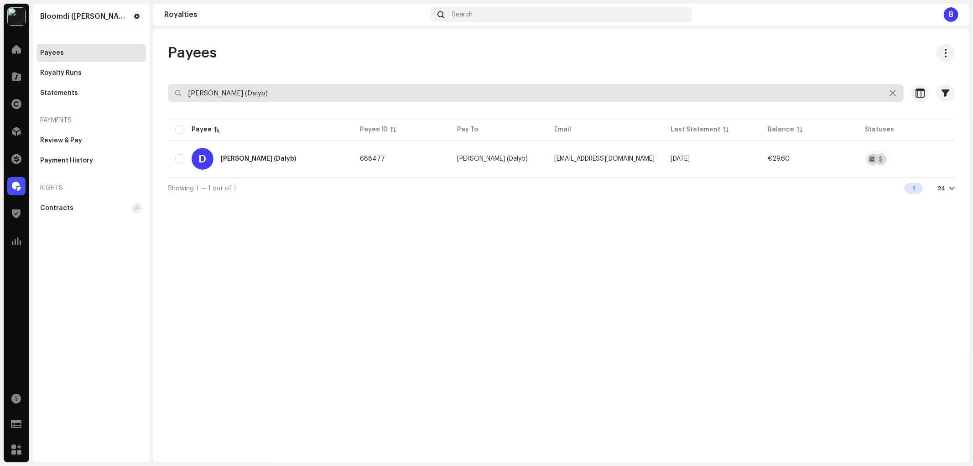
click at [320, 93] on input "Dalibor Štofan (Dalyb)" at bounding box center [536, 93] width 736 height 18
paste input "Jiří Burian"
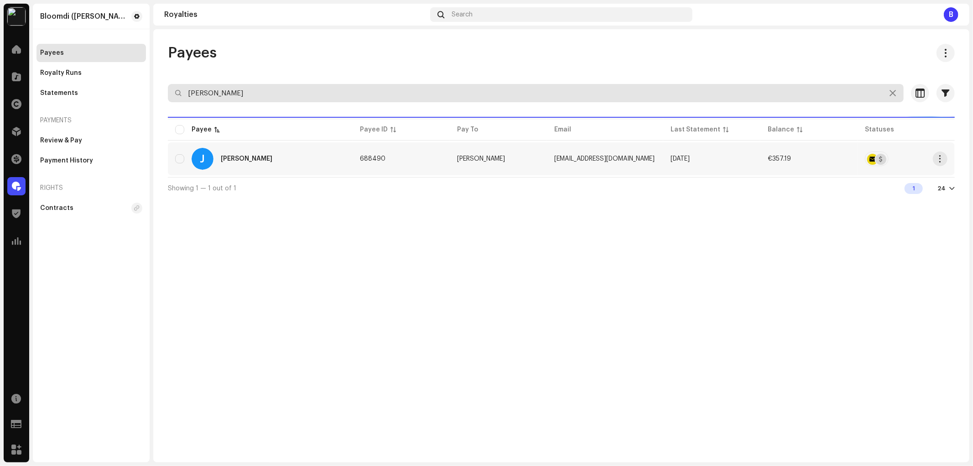
type input "Jiří Burian"
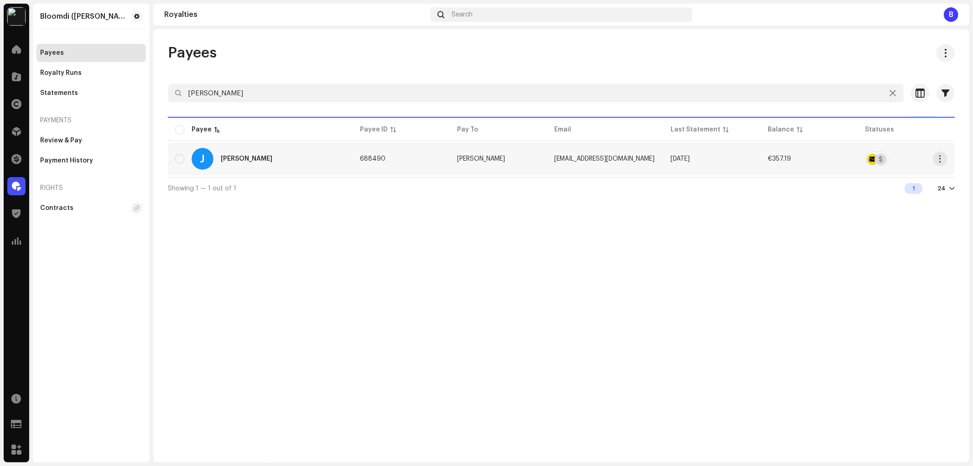
click at [276, 161] on div "J Jiří Burian" at bounding box center [260, 159] width 170 height 22
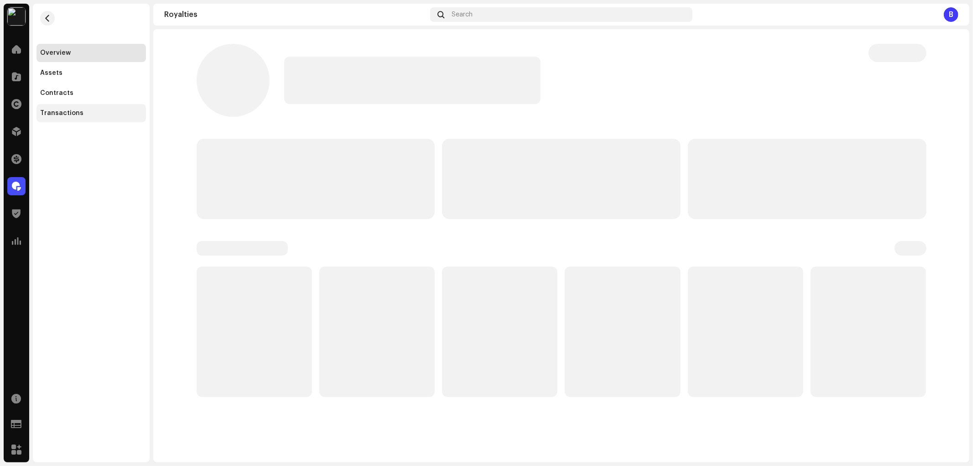
click at [111, 117] on div "Transactions" at bounding box center [90, 113] width 109 height 18
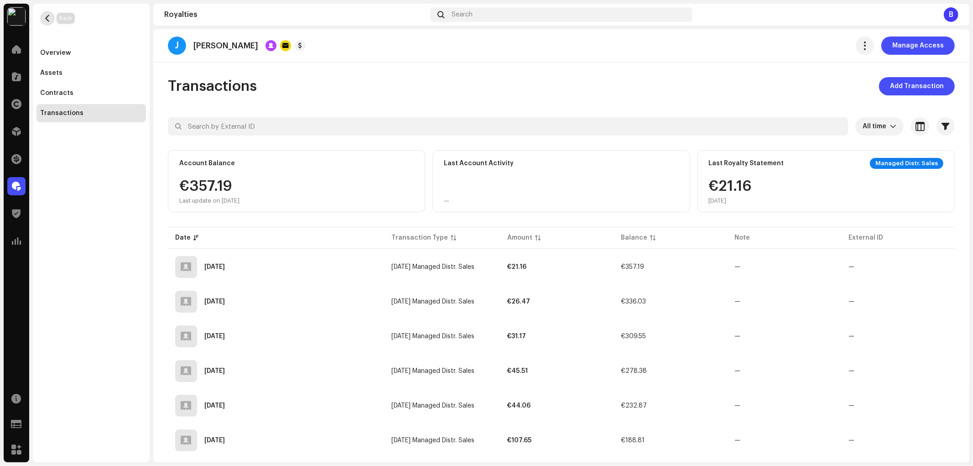
click at [49, 15] on span "button" at bounding box center [47, 18] width 7 height 7
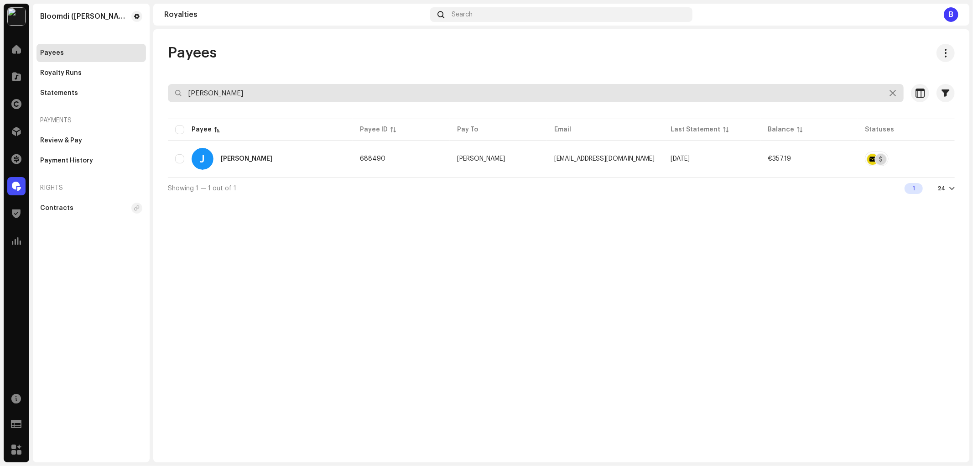
paste input "Mikoláš Růžička"
drag, startPoint x: 171, startPoint y: 94, endPoint x: 0, endPoint y: 87, distance: 170.7
click at [0, 87] on div "Bloomdi (Ruka Hore) Home Catalog Rights Distribution Finance Royalties Trust & …" at bounding box center [486, 233] width 973 height 466
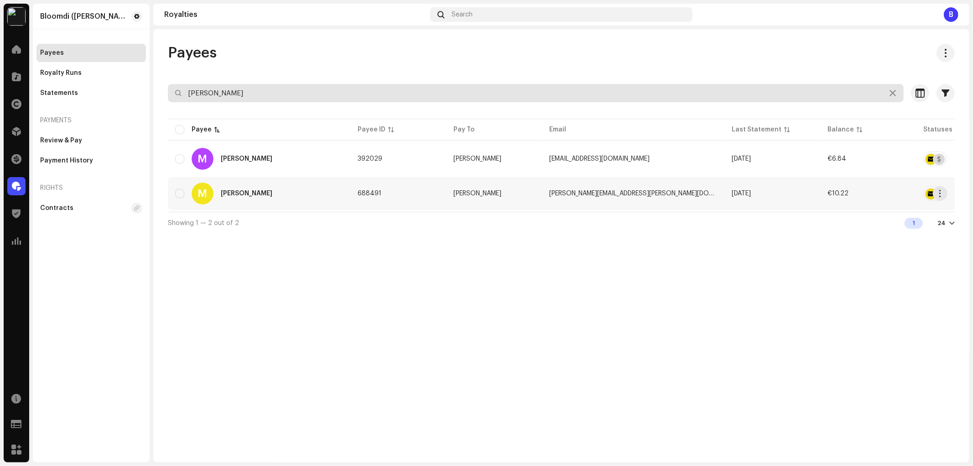
type input "Mikoláš Růžička"
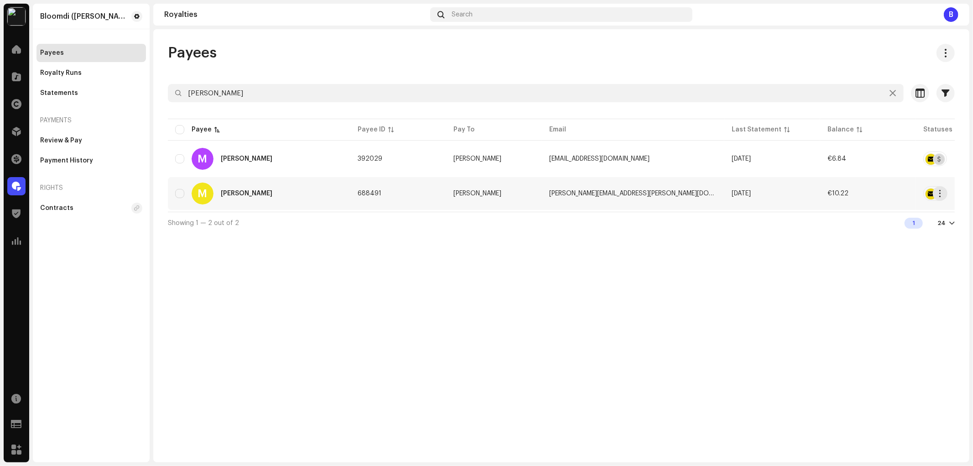
click at [248, 188] on div "M Mikoláš Růžička" at bounding box center [259, 193] width 168 height 22
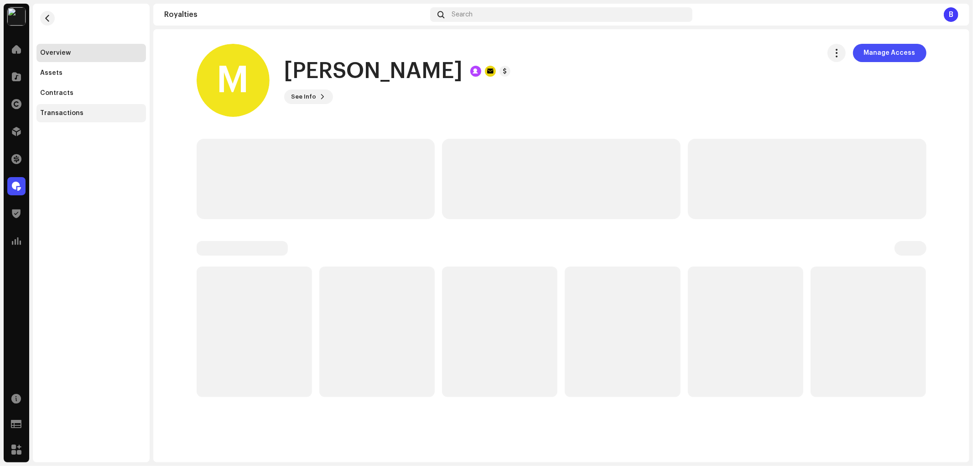
click at [108, 110] on div "Transactions" at bounding box center [91, 112] width 102 height 7
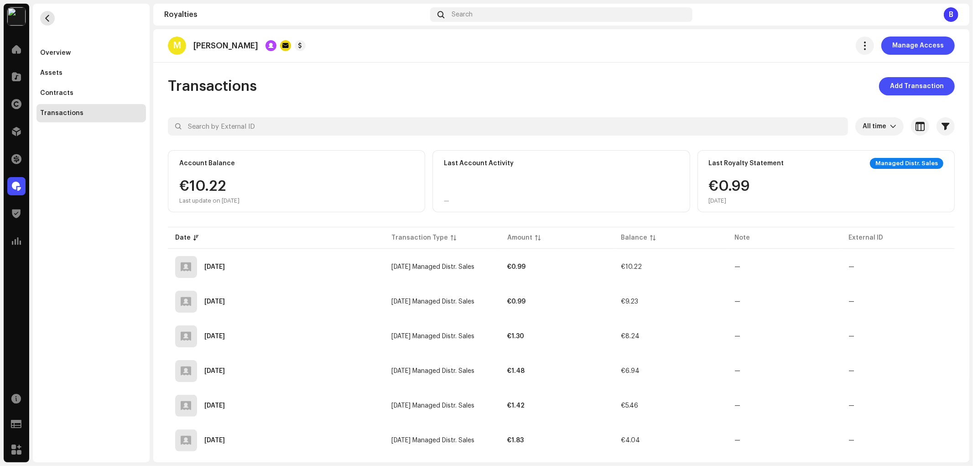
click at [47, 19] on span "button" at bounding box center [47, 18] width 7 height 7
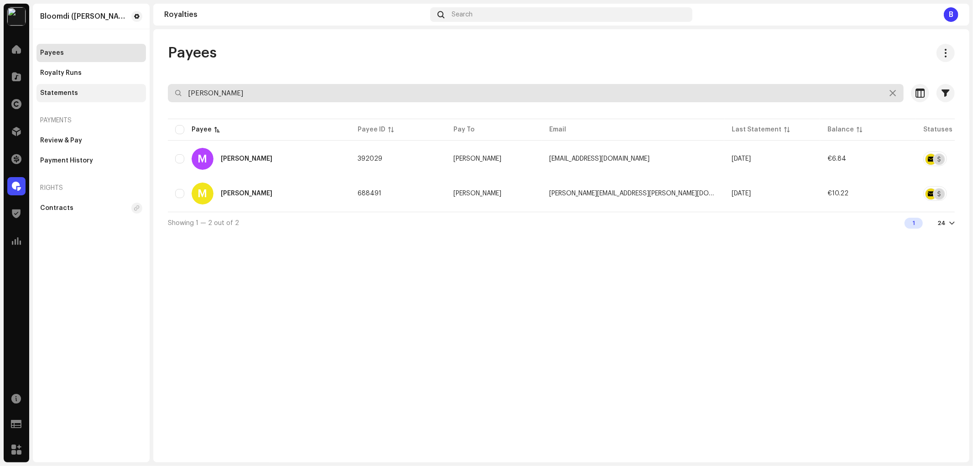
paste input "Adam Gorcs"
drag, startPoint x: 241, startPoint y: 96, endPoint x: 40, endPoint y: 90, distance: 201.2
click at [40, 90] on div "Bloomdi (Ruka Hore) Home Catalog Rights Distribution Finance Royalties Trust & …" at bounding box center [486, 233] width 973 height 466
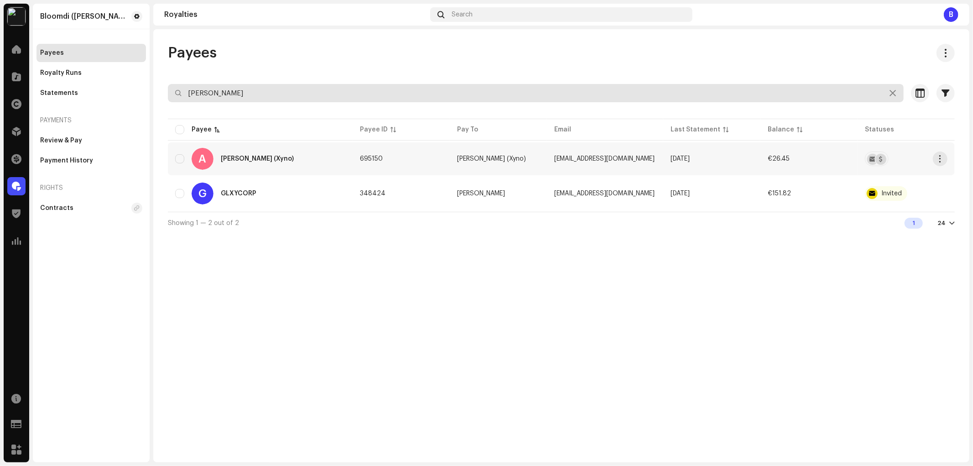
type input "Adam Gorcs"
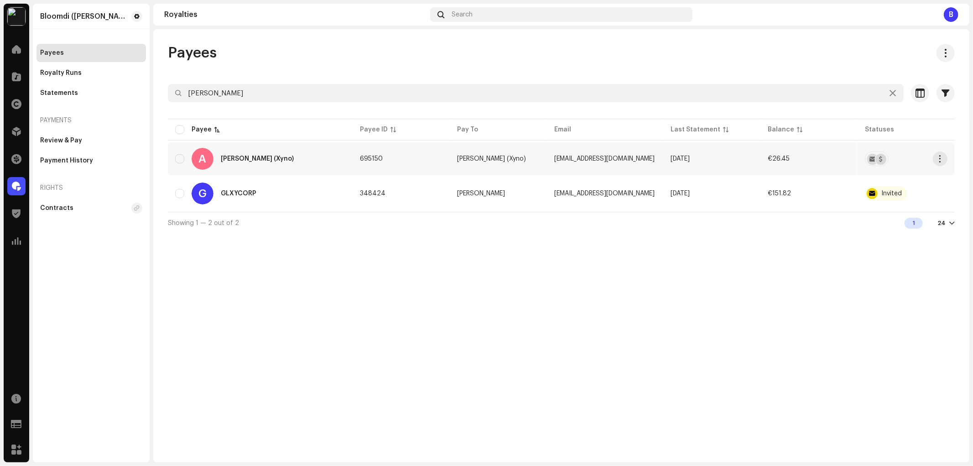
click at [260, 163] on div "A Adam Gorcs (Xyno)" at bounding box center [260, 159] width 170 height 22
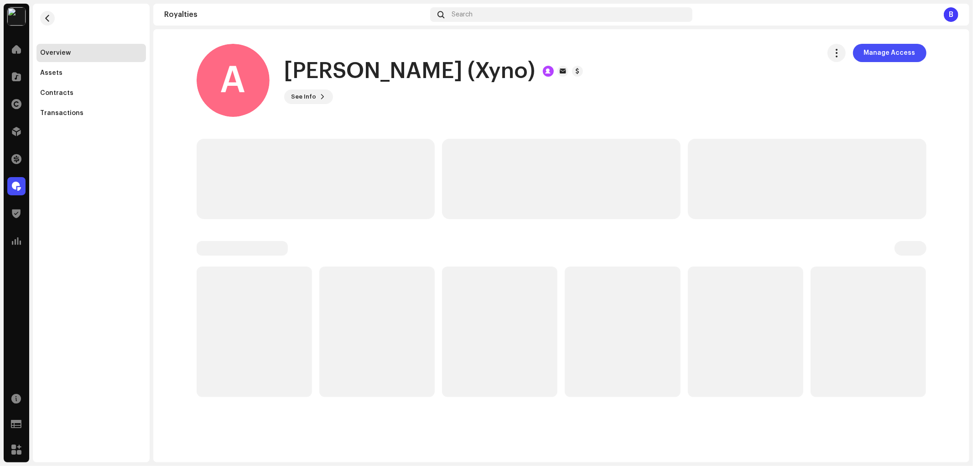
click at [113, 124] on div "Overview Assets Contracts Transactions" at bounding box center [91, 233] width 117 height 458
click at [111, 118] on div "Transactions" at bounding box center [90, 113] width 109 height 18
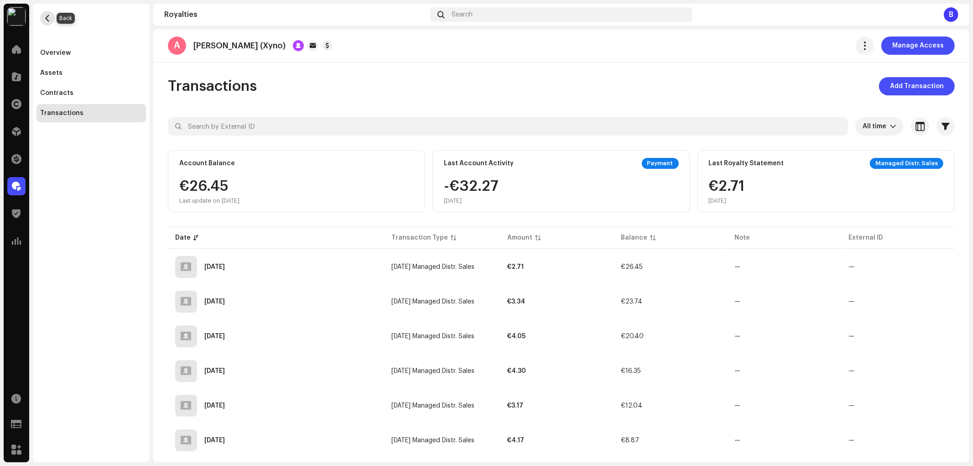
click at [53, 16] on button "button" at bounding box center [47, 18] width 15 height 15
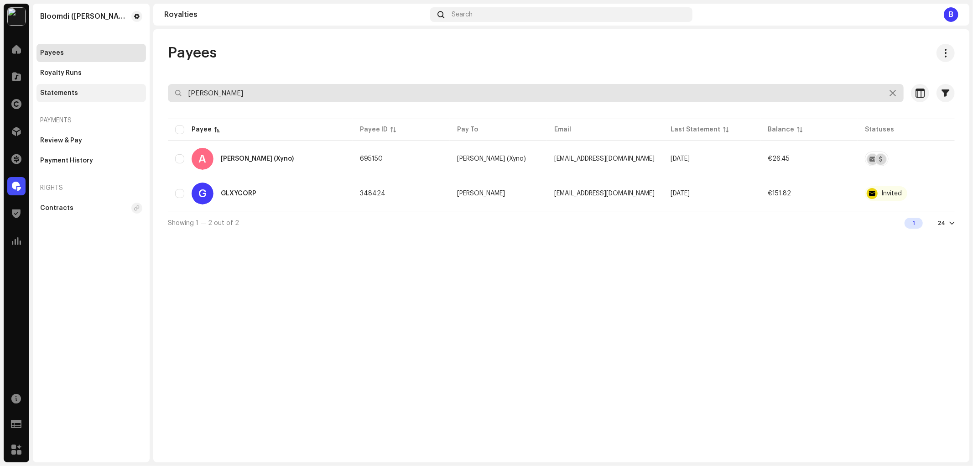
paste input "Tomáš Konůpka"
drag, startPoint x: 230, startPoint y: 93, endPoint x: 67, endPoint y: 87, distance: 162.5
click at [67, 87] on div "Bloomdi (Ruka Hore) Home Catalog Rights Distribution Finance Royalties Trust & …" at bounding box center [486, 233] width 973 height 466
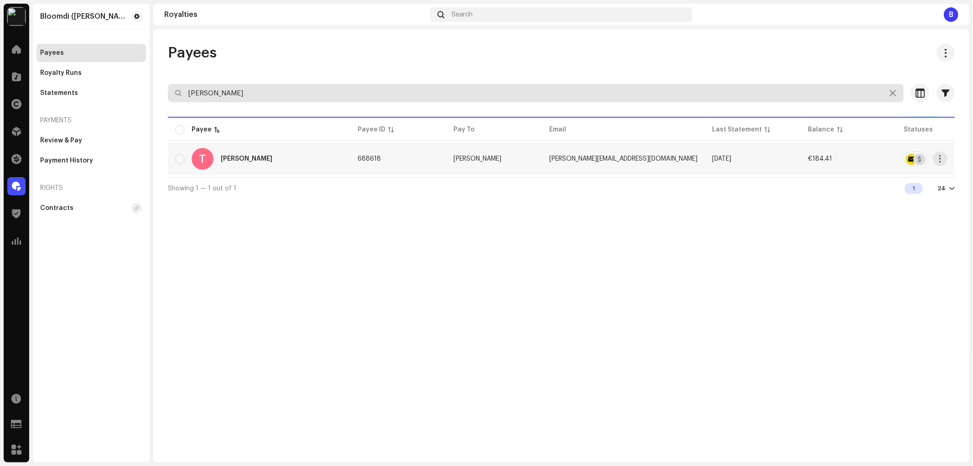
type input "Tomáš Konůpka"
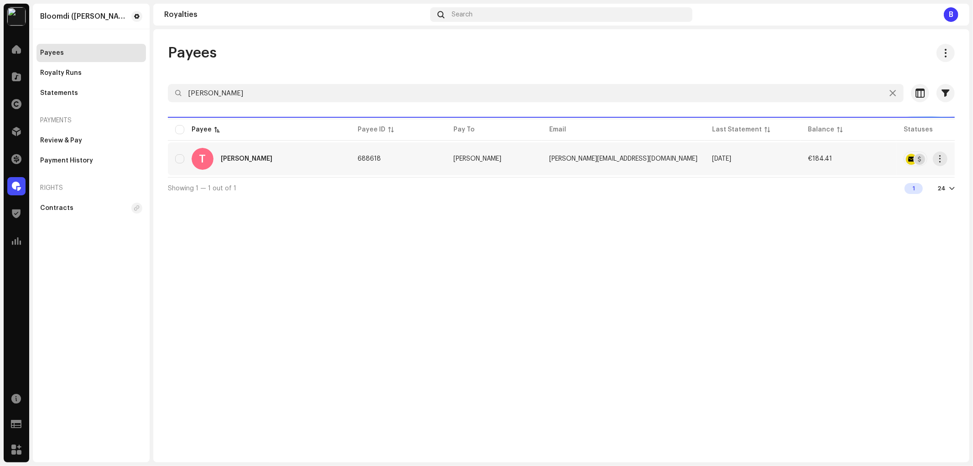
click at [255, 148] on div "T Tomáš Konůpka" at bounding box center [259, 159] width 168 height 22
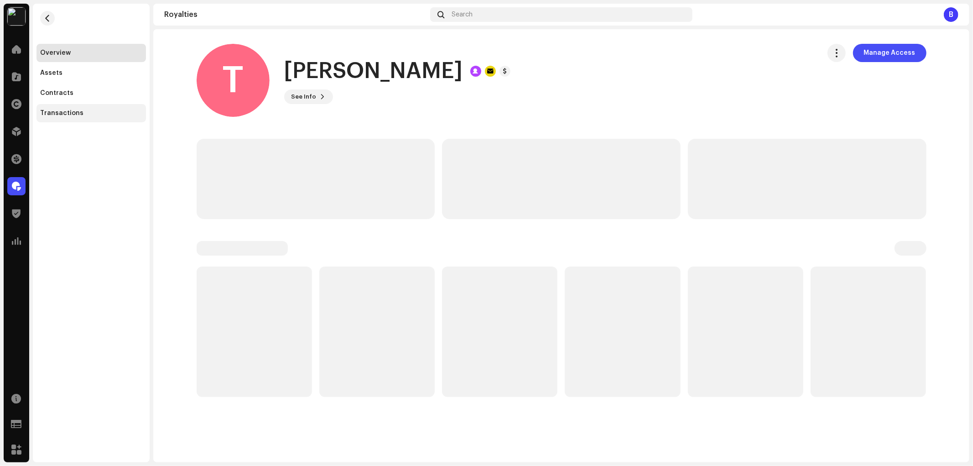
click at [87, 106] on div "Transactions" at bounding box center [90, 113] width 109 height 18
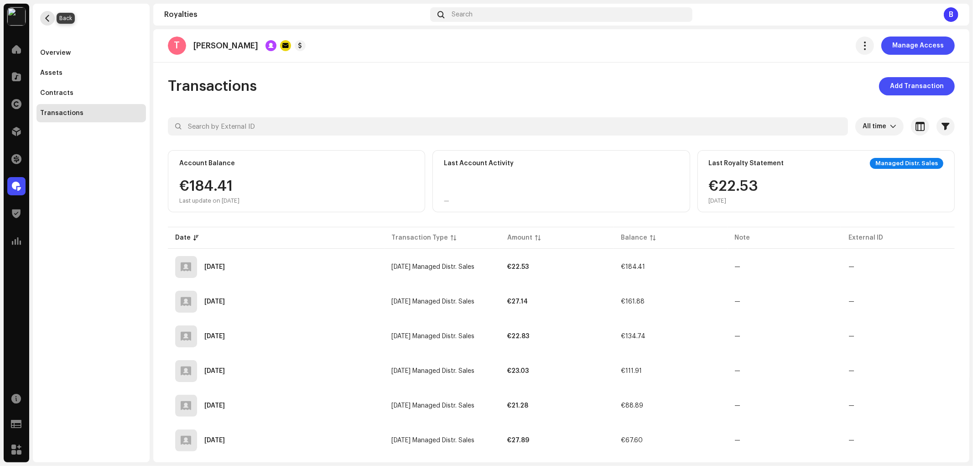
click at [48, 18] on span "button" at bounding box center [47, 18] width 7 height 7
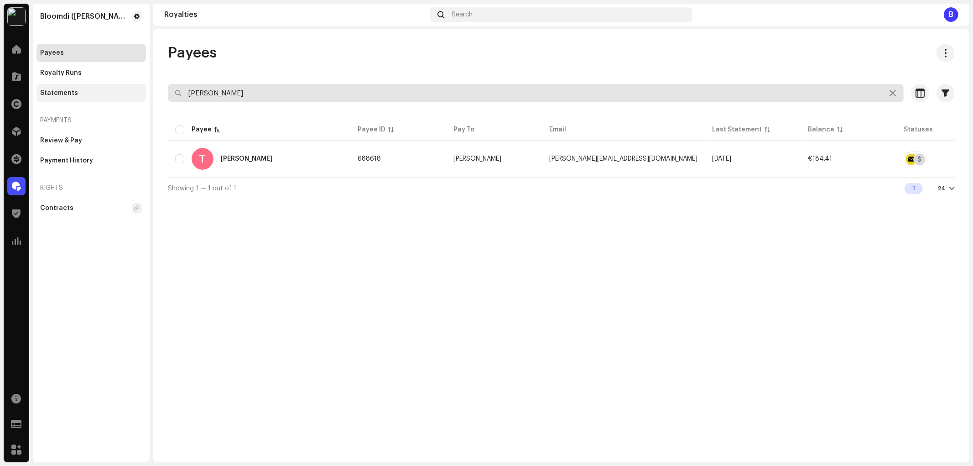
paste input "Lenka Navrátilová"
drag, startPoint x: 194, startPoint y: 97, endPoint x: 44, endPoint y: 90, distance: 150.6
click at [44, 90] on div "Bloomdi (Ruka Hore) Home Catalog Rights Distribution Finance Royalties Trust & …" at bounding box center [486, 233] width 973 height 466
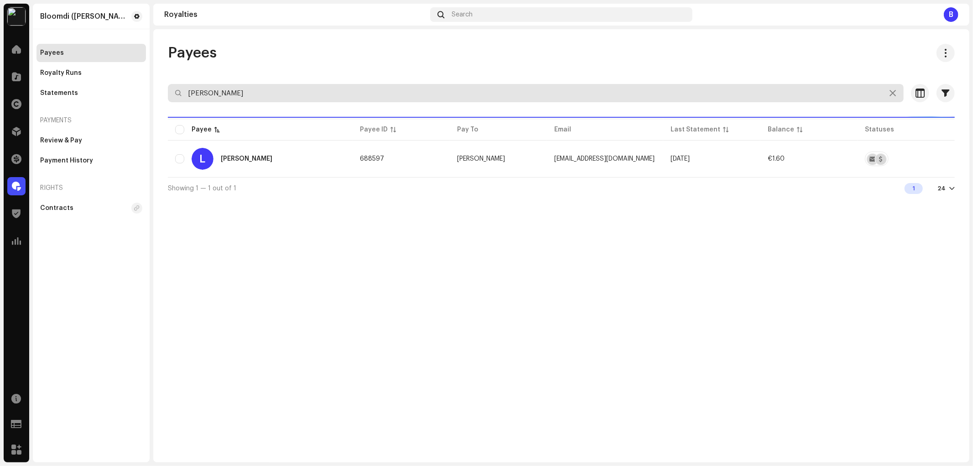
type input "Lenka Navrátilová"
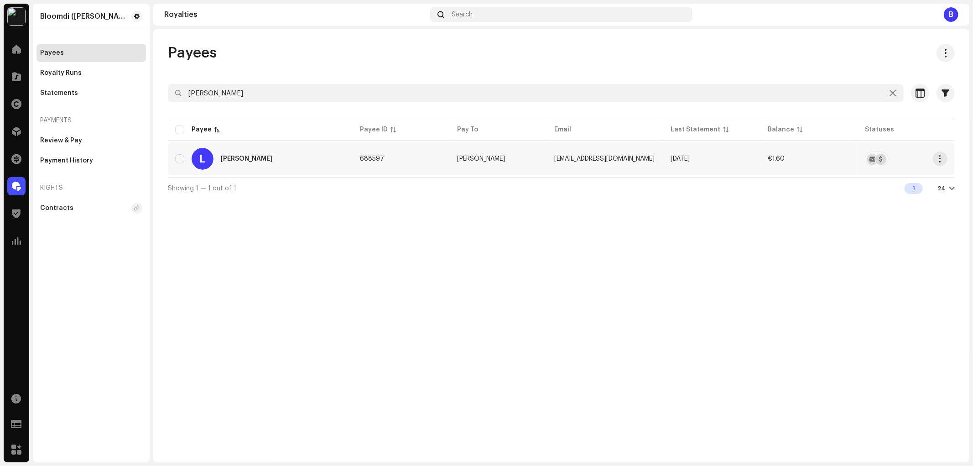
click at [269, 165] on div "L Lenka Navrátilová" at bounding box center [260, 159] width 170 height 22
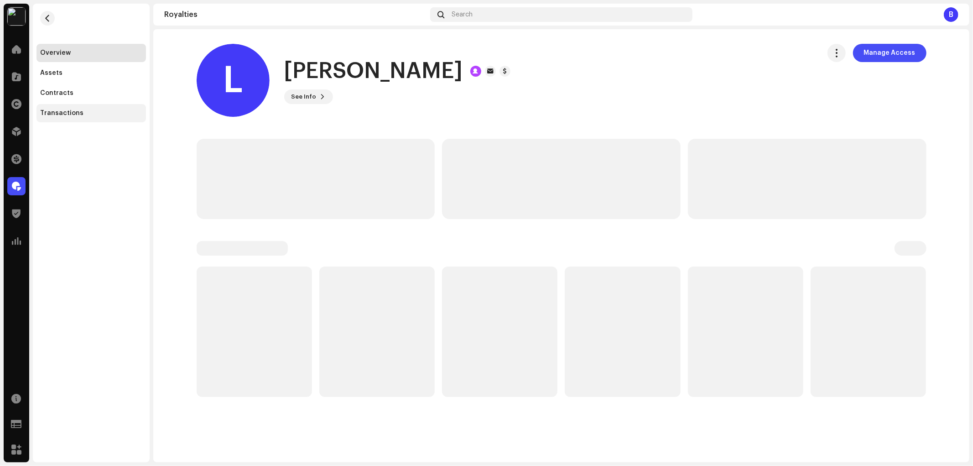
click at [120, 114] on div "Transactions" at bounding box center [91, 112] width 102 height 7
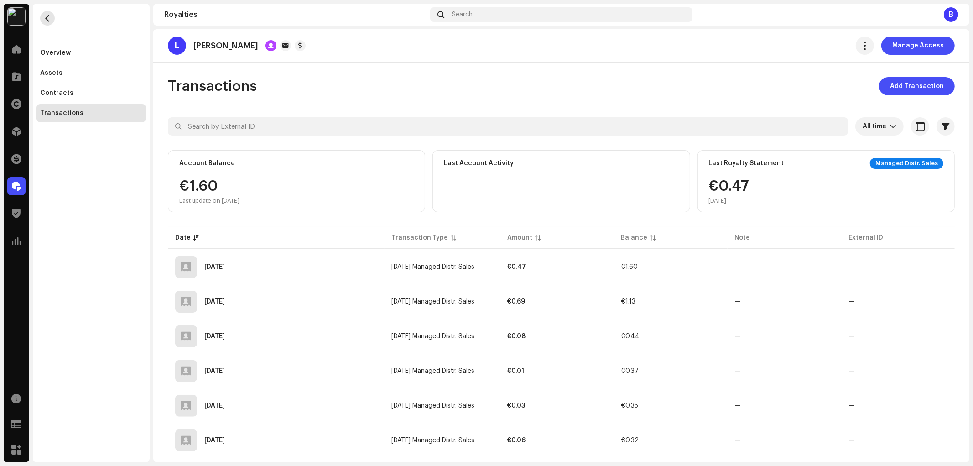
click at [46, 11] on button "button" at bounding box center [47, 18] width 15 height 15
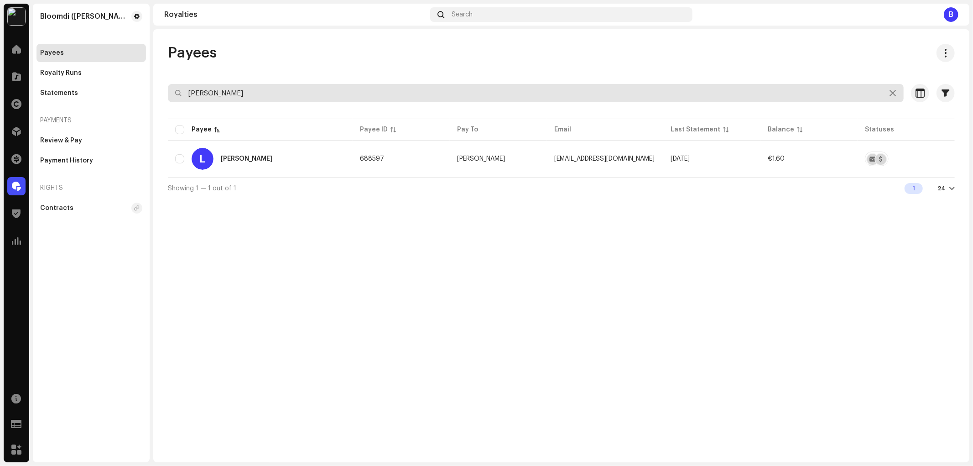
paste input "Angie Mangombe"
drag, startPoint x: 225, startPoint y: 93, endPoint x: 57, endPoint y: 83, distance: 168.1
click at [57, 83] on div "Bloomdi (Ruka Hore) Home Catalog Rights Distribution Finance Royalties Trust & …" at bounding box center [486, 233] width 973 height 466
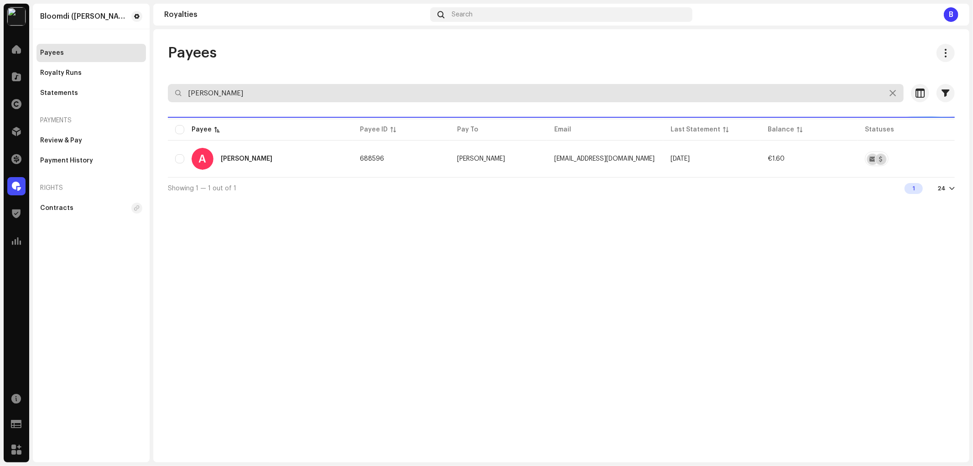
type input "Angie Mangombe"
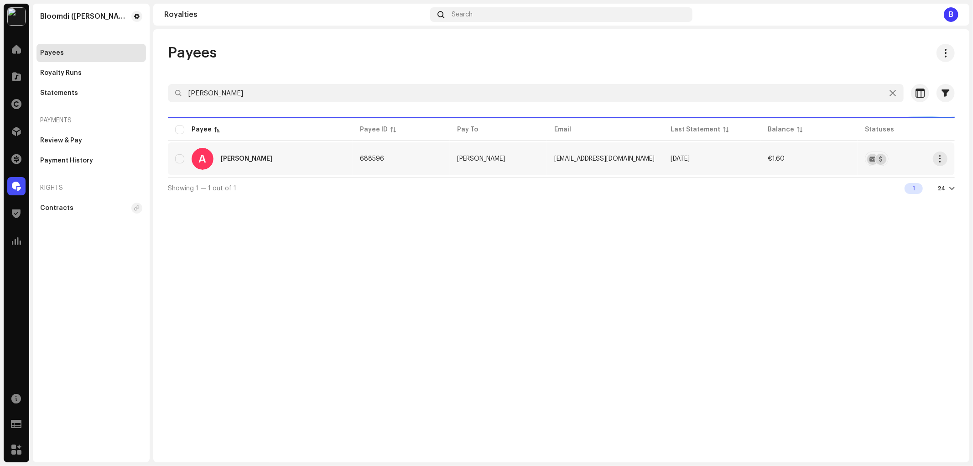
drag, startPoint x: 237, startPoint y: 154, endPoint x: 261, endPoint y: 157, distance: 24.4
click at [261, 157] on div "Angie Mangombe" at bounding box center [247, 159] width 52 height 6
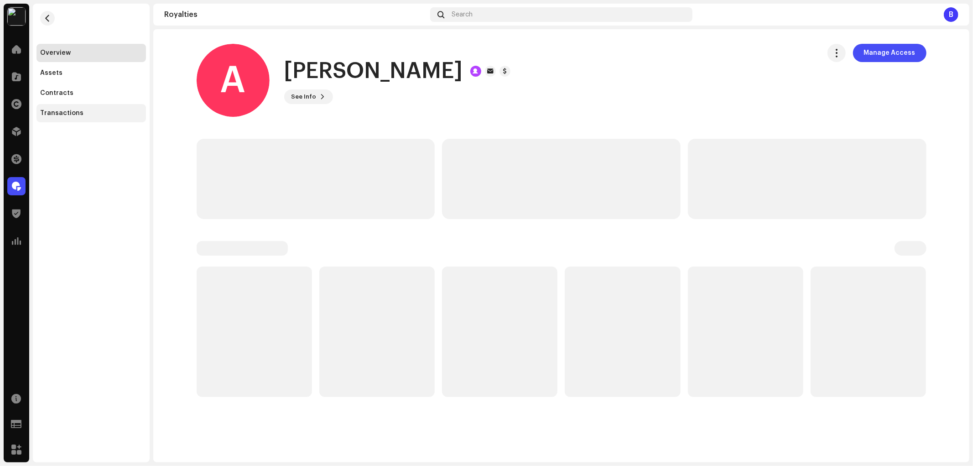
click at [111, 107] on div "Transactions" at bounding box center [90, 113] width 109 height 18
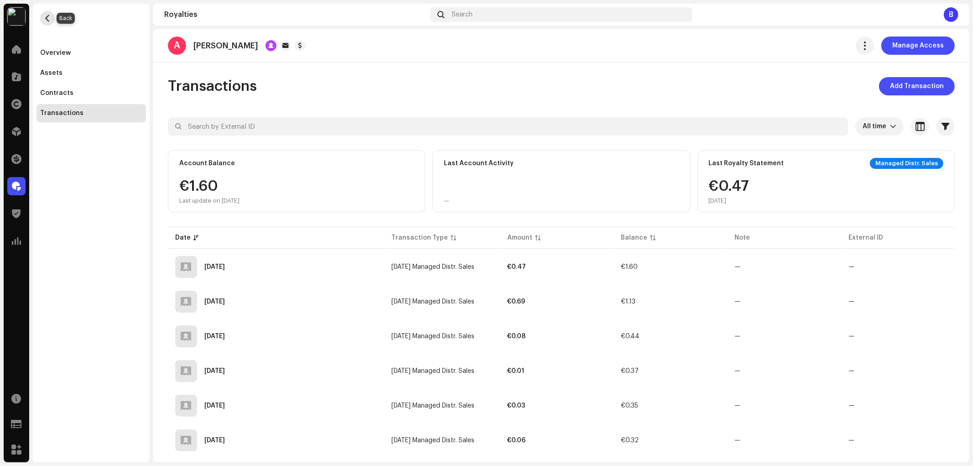
click at [47, 16] on span "button" at bounding box center [47, 18] width 7 height 7
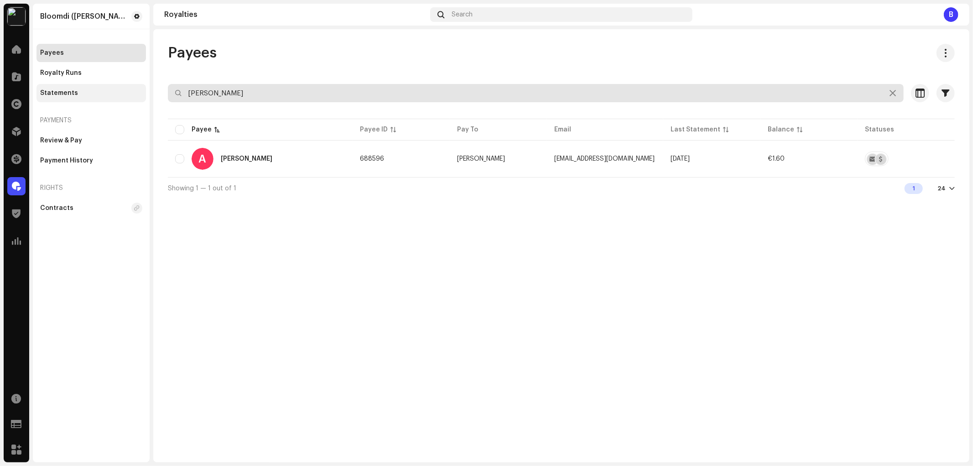
paste input "Lucas Havlík"
drag, startPoint x: 261, startPoint y: 92, endPoint x: 57, endPoint y: 93, distance: 204.3
click at [57, 93] on div "Bloomdi (Ruka Hore) Home Catalog Rights Distribution Finance Royalties Trust & …" at bounding box center [486, 233] width 973 height 466
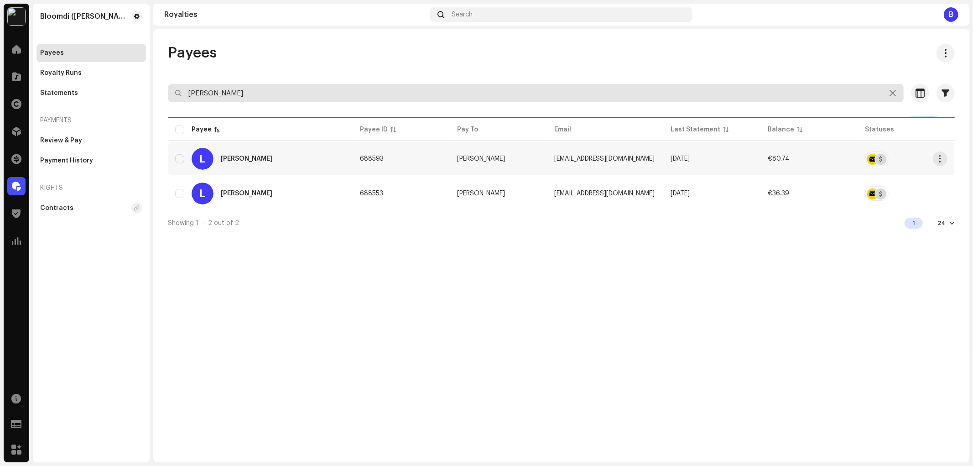
type input "Lucas Havlík"
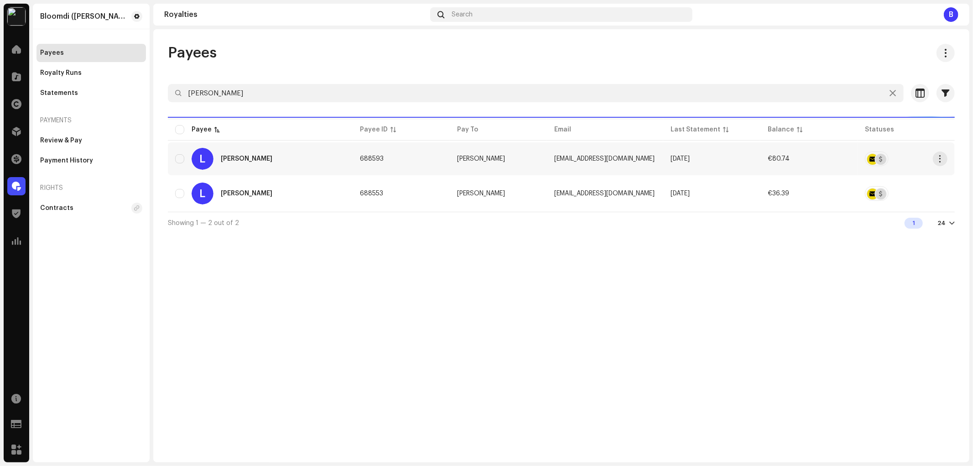
click at [268, 156] on div "L Lucas Havlík" at bounding box center [260, 159] width 170 height 22
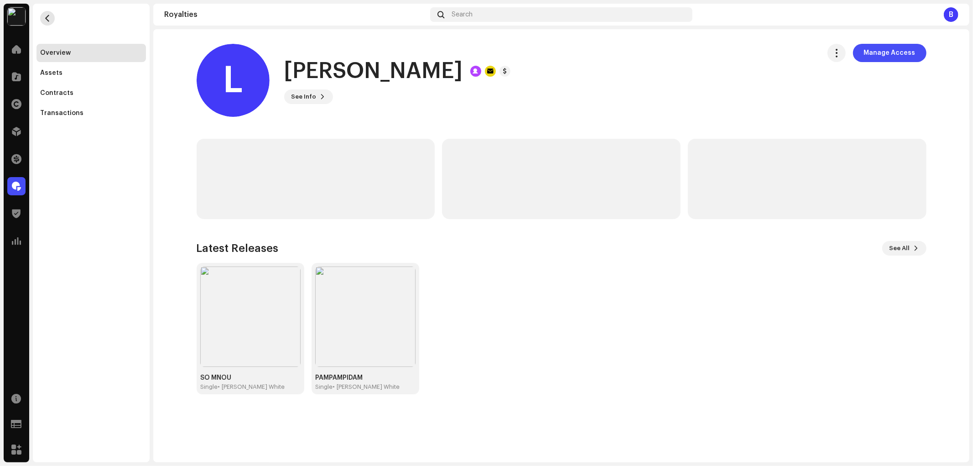
click at [49, 25] on button "button" at bounding box center [47, 18] width 15 height 15
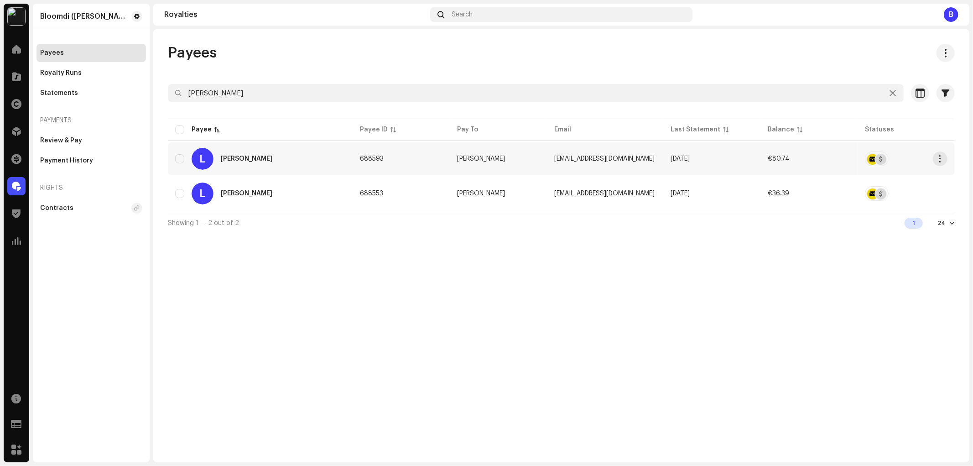
click at [297, 152] on div "L Lucas Havlík" at bounding box center [260, 159] width 170 height 22
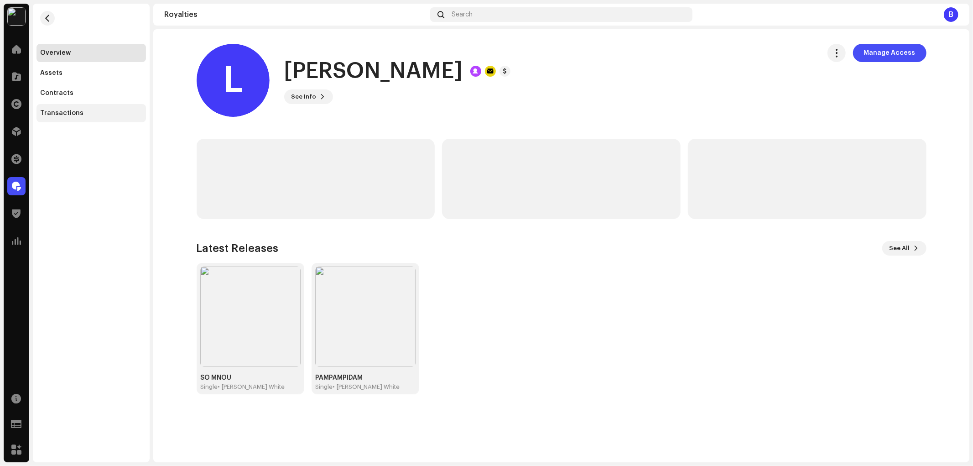
click at [92, 120] on div "Transactions" at bounding box center [90, 113] width 109 height 18
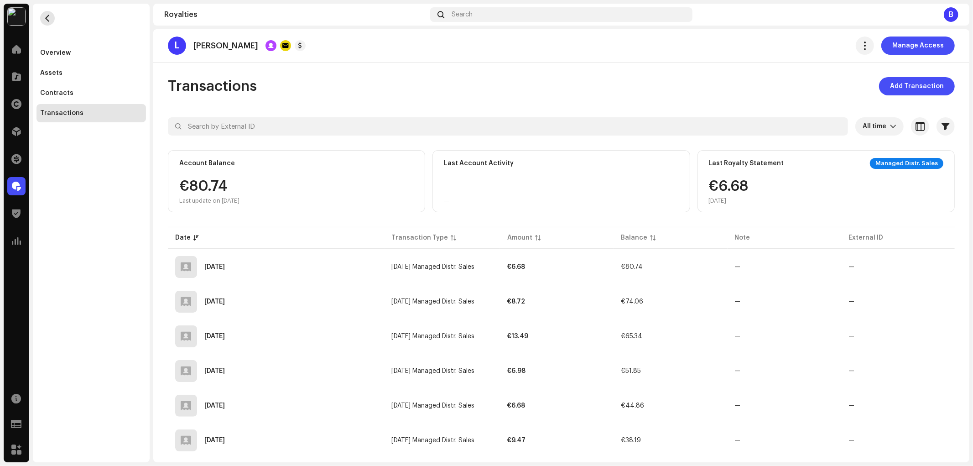
click at [47, 16] on span "button" at bounding box center [47, 18] width 7 height 7
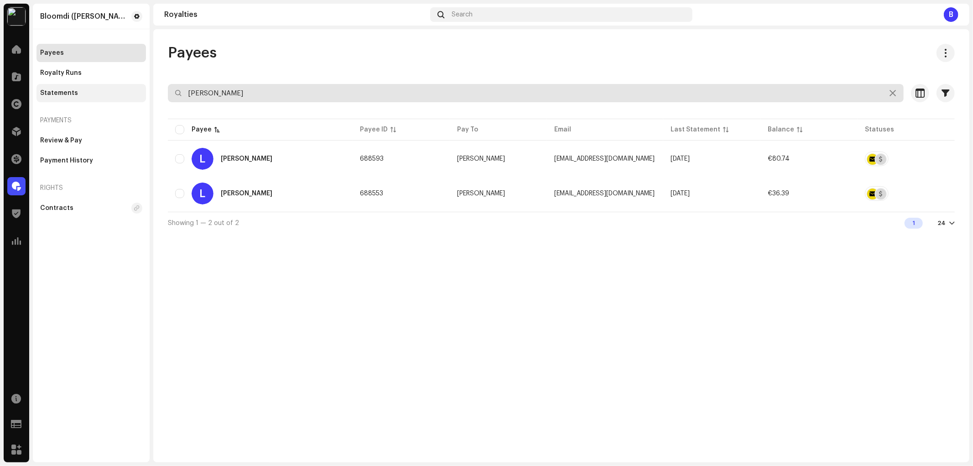
paste input "Charlette Fairman"
drag, startPoint x: 113, startPoint y: 92, endPoint x: 95, endPoint y: 92, distance: 18.2
click at [95, 92] on div "Bloomdi (Ruka Hore) Home Catalog Rights Distribution Finance Royalties Trust & …" at bounding box center [486, 233] width 973 height 466
type input "Charlette Fairman"
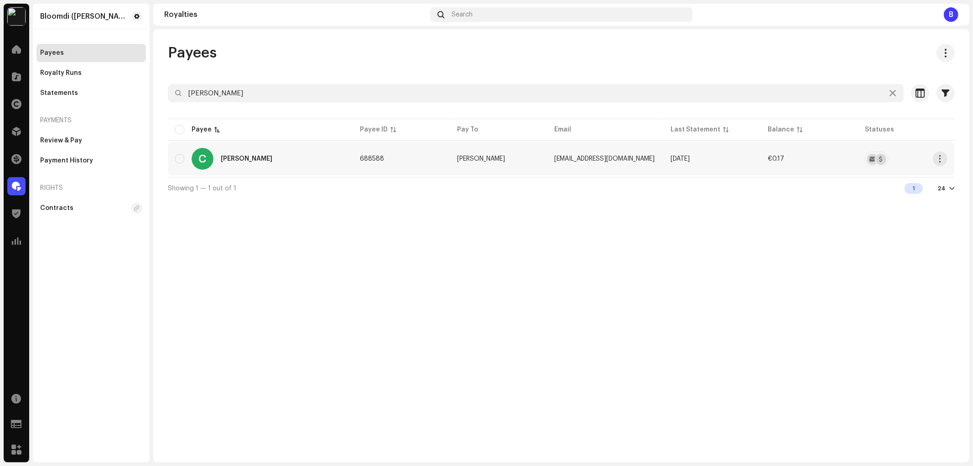
click at [271, 156] on div "Charlette Fairman" at bounding box center [247, 159] width 52 height 6
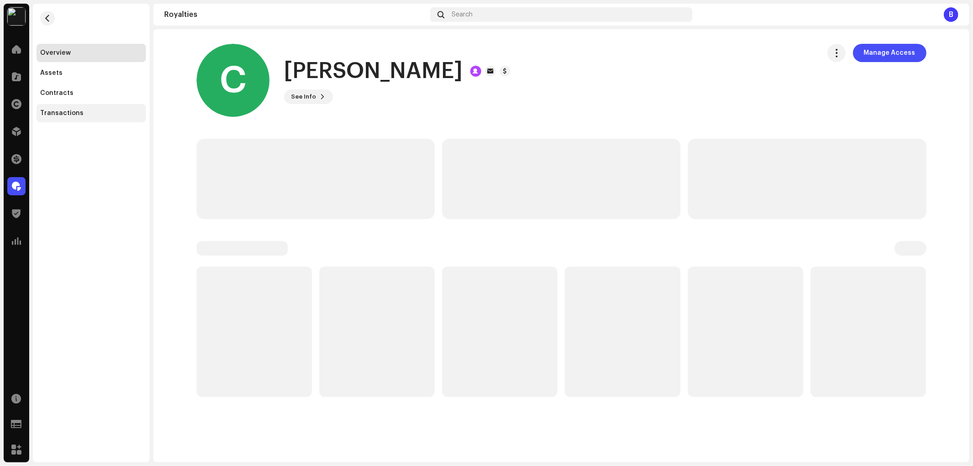
click at [105, 114] on div "Transactions" at bounding box center [91, 112] width 102 height 7
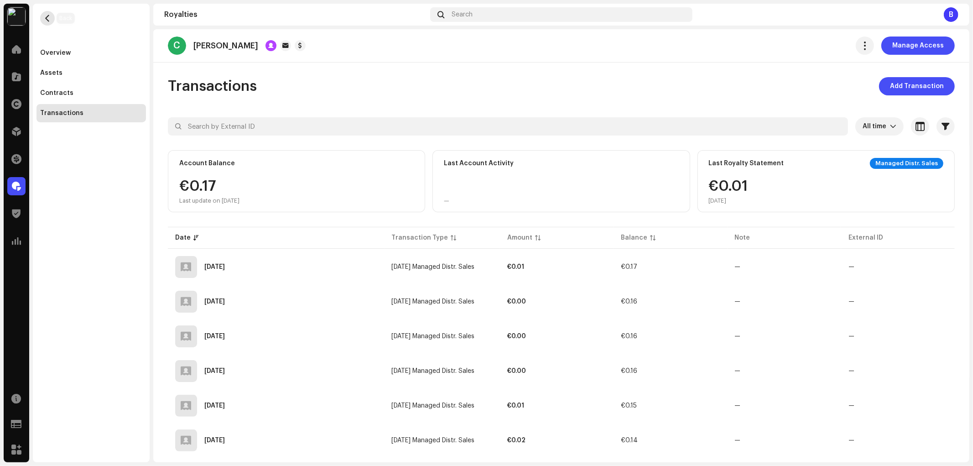
click at [48, 15] on span "button" at bounding box center [47, 18] width 7 height 7
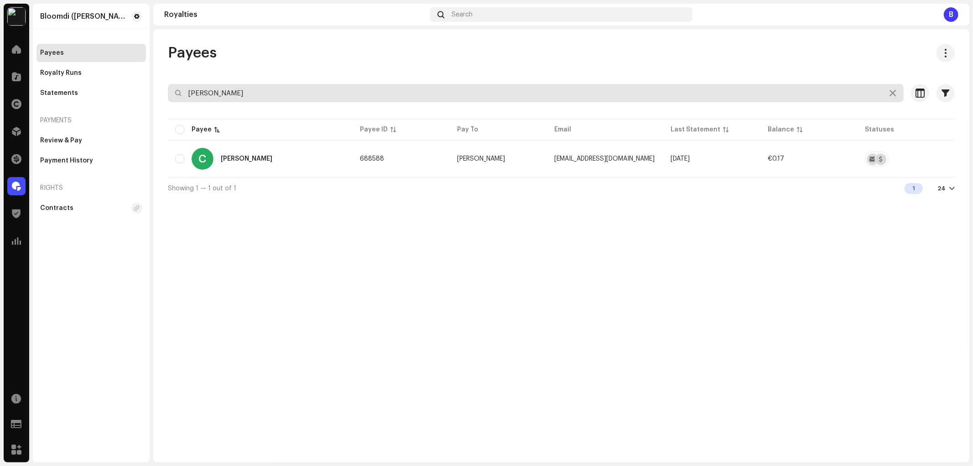
click at [240, 88] on input "Charlette Fairman" at bounding box center [536, 93] width 736 height 18
paste input "Jan Čechtický"
drag, startPoint x: 248, startPoint y: 89, endPoint x: 62, endPoint y: 85, distance: 185.7
click at [62, 85] on div "Bloomdi (Ruka Hore) Home Catalog Rights Distribution Finance Royalties Trust & …" at bounding box center [486, 233] width 973 height 466
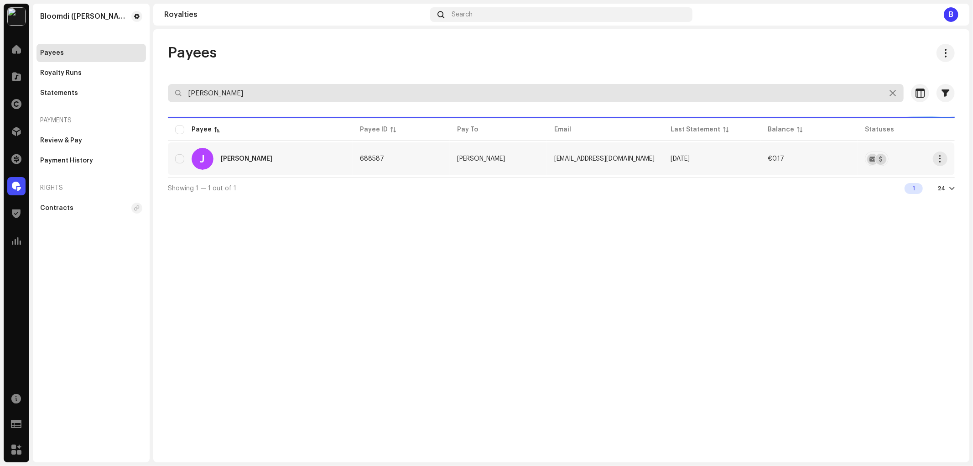
type input "Jan Čechtický"
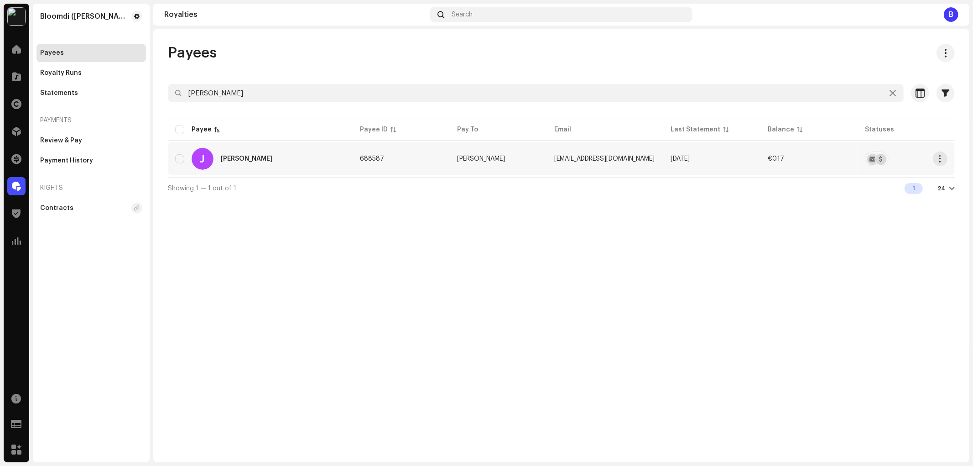
click at [247, 162] on div "J Jan Čechtický" at bounding box center [260, 159] width 170 height 22
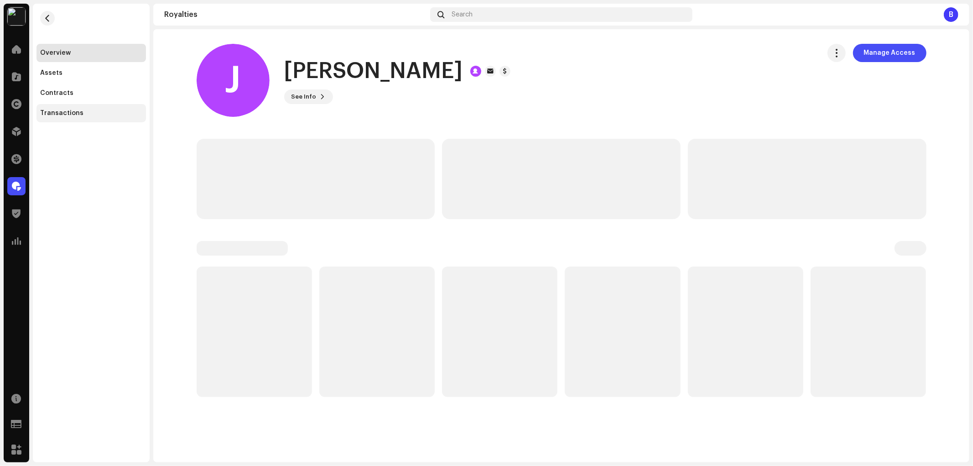
click at [115, 118] on div "Transactions" at bounding box center [90, 113] width 109 height 18
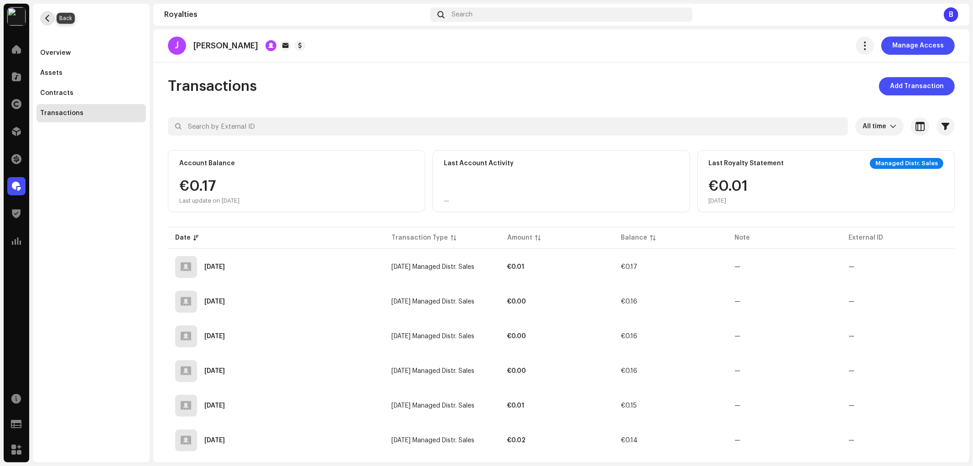
click at [47, 16] on span "button" at bounding box center [47, 18] width 7 height 7
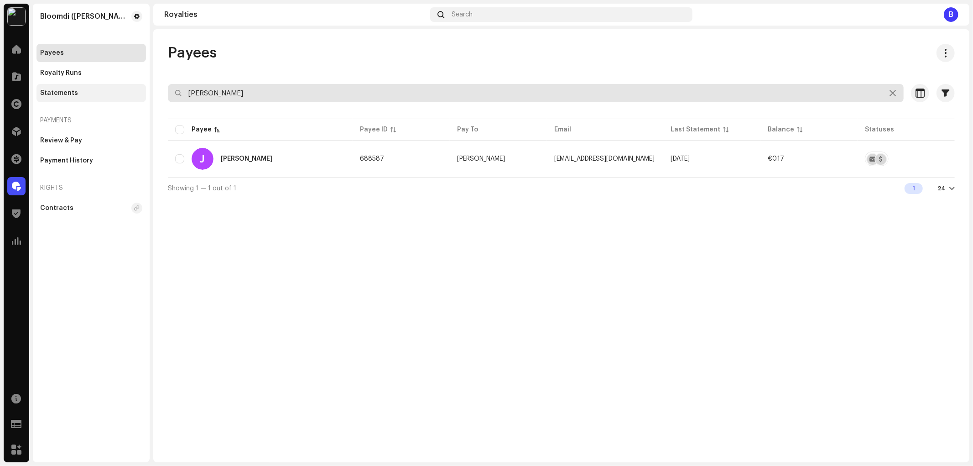
paste input "Polansky"
drag, startPoint x: 219, startPoint y: 98, endPoint x: 48, endPoint y: 97, distance: 170.6
click at [49, 97] on div "Bloomdi (Ruka Hore) Home Catalog Rights Distribution Finance Royalties Trust & …" at bounding box center [486, 233] width 973 height 466
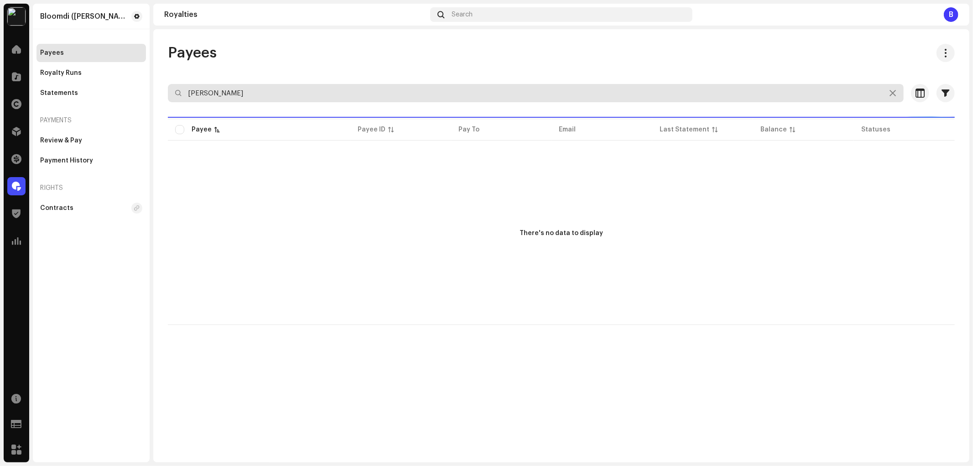
click at [241, 86] on input "Polansky" at bounding box center [536, 93] width 736 height 18
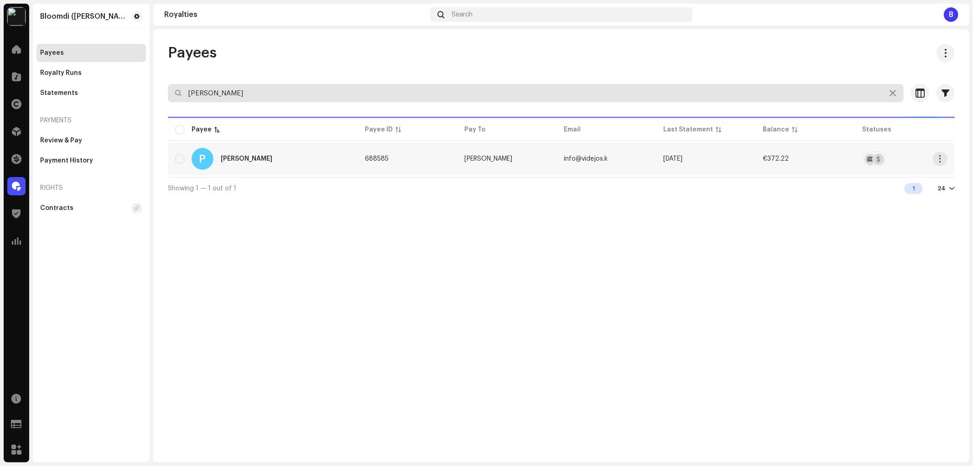
type input "Polansky"
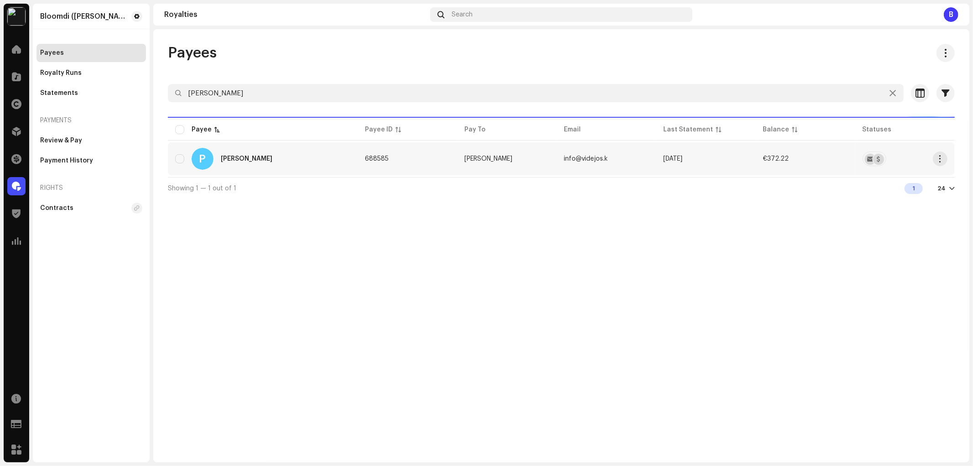
click at [239, 160] on div "Polansky" at bounding box center [247, 159] width 52 height 6
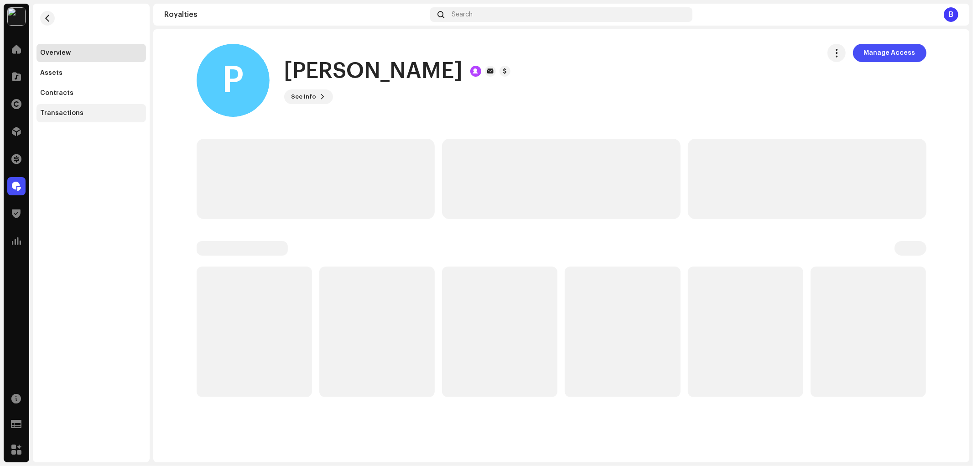
click at [92, 111] on div "Transactions" at bounding box center [91, 112] width 102 height 7
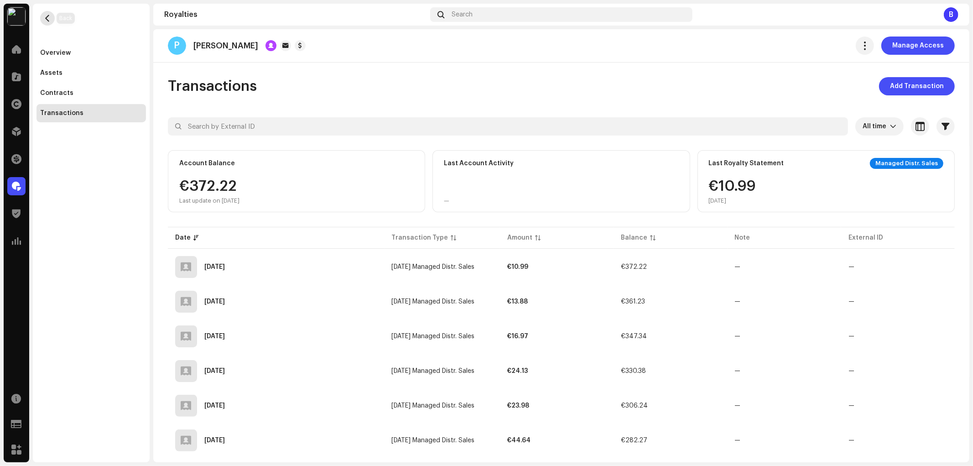
click at [52, 17] on button "button" at bounding box center [47, 18] width 15 height 15
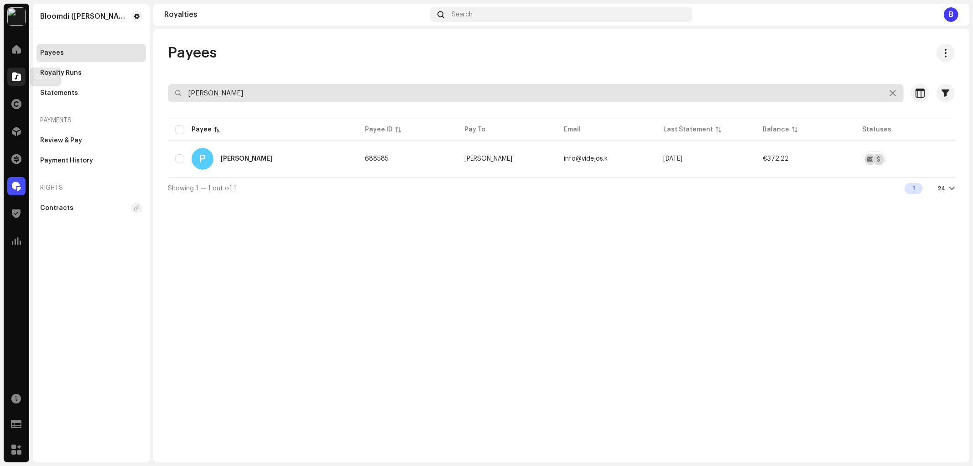
paste input "Svoboda"
drag, startPoint x: 249, startPoint y: 90, endPoint x: 20, endPoint y: 81, distance: 229.1
click at [20, 81] on div "Bloomdi (Ruka Hore) Home Catalog Rights Distribution Finance Royalties Trust & …" at bounding box center [486, 233] width 973 height 466
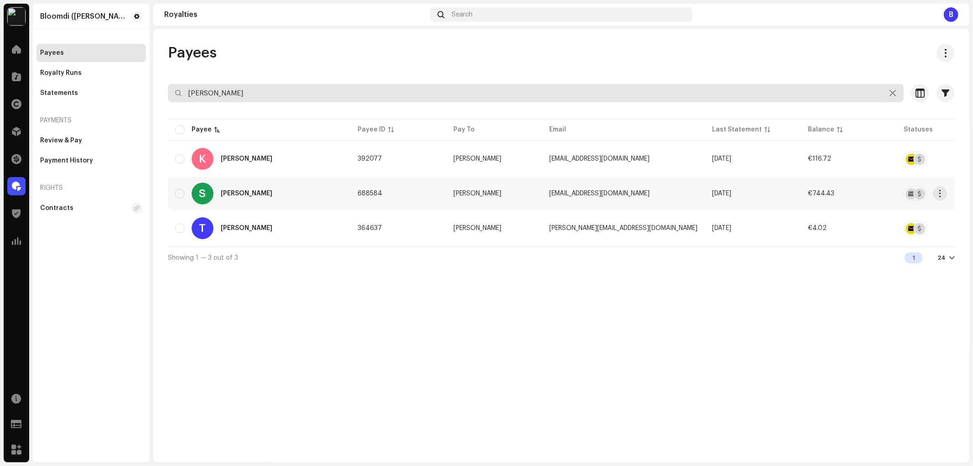
type input "Svoboda"
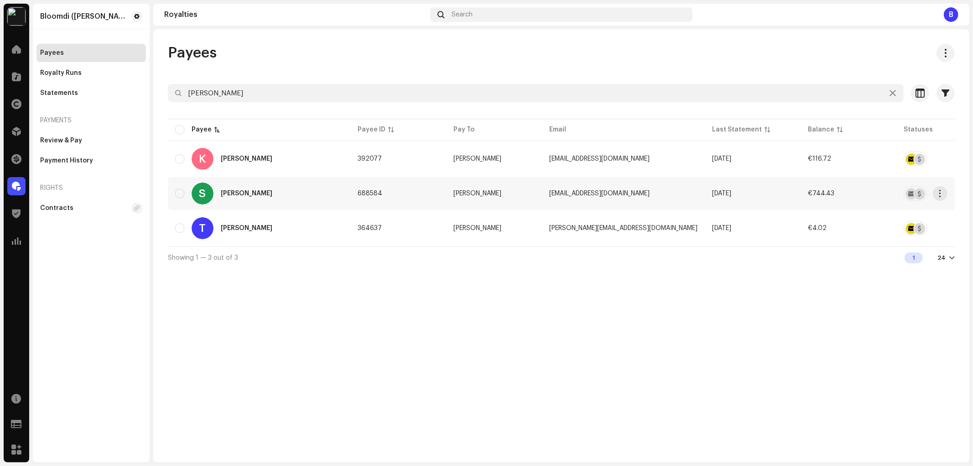
click at [248, 193] on div "S Svoboda" at bounding box center [259, 193] width 168 height 22
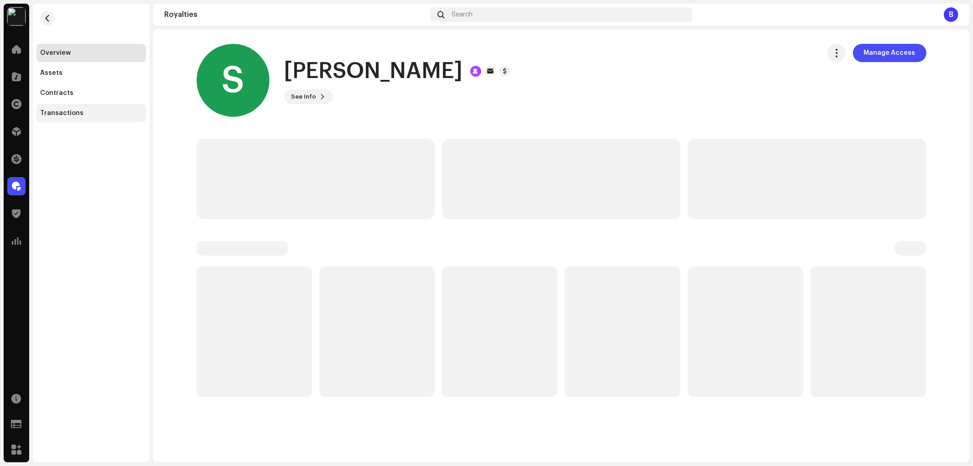
click at [106, 114] on div "Transactions" at bounding box center [91, 112] width 102 height 7
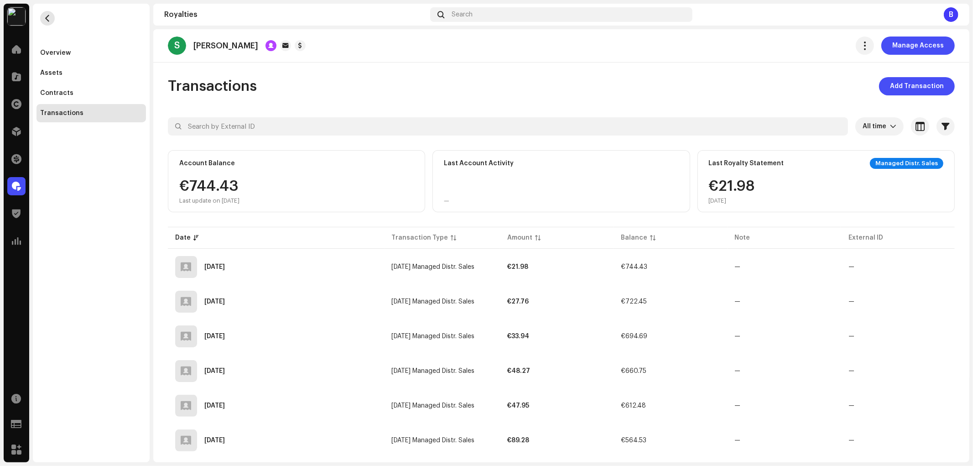
click at [48, 19] on span "button" at bounding box center [47, 18] width 7 height 7
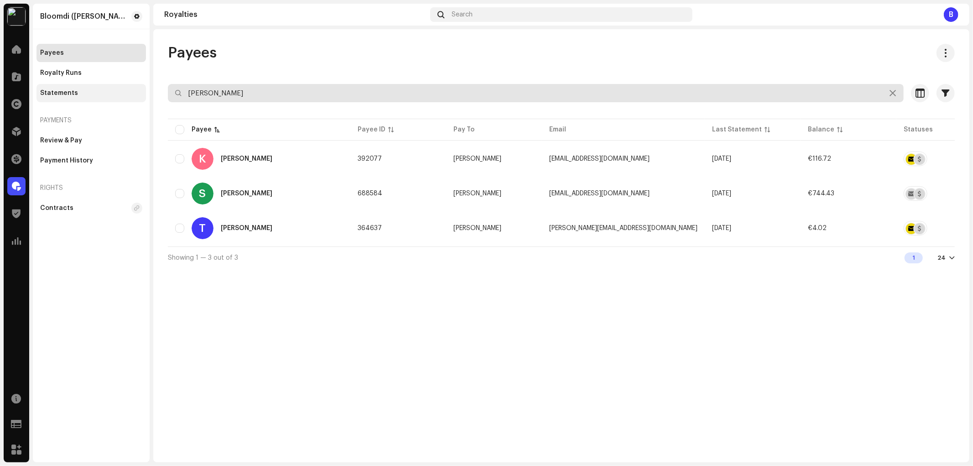
paste input "Psycho Rhyme"
drag, startPoint x: 170, startPoint y: 97, endPoint x: 47, endPoint y: 93, distance: 123.2
click at [47, 93] on div "Bloomdi (Ruka Hore) Home Catalog Rights Distribution Finance Royalties Trust & …" at bounding box center [486, 233] width 973 height 466
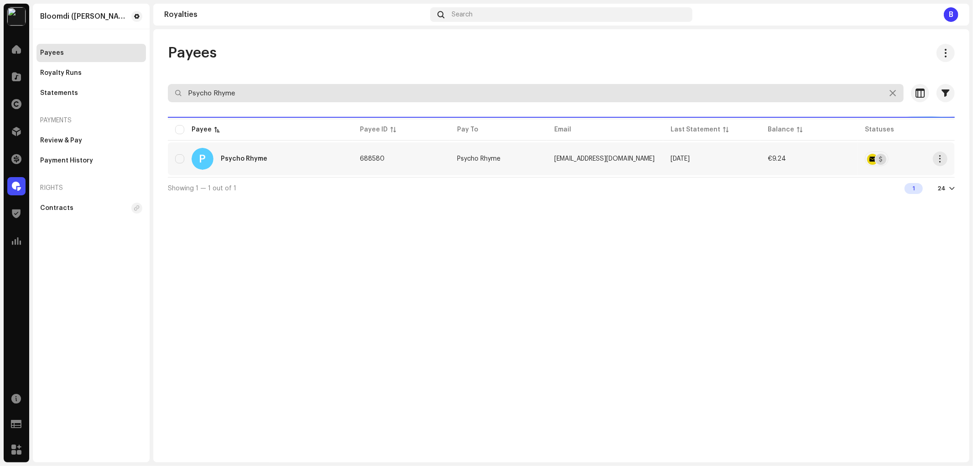
type input "Psycho Rhyme"
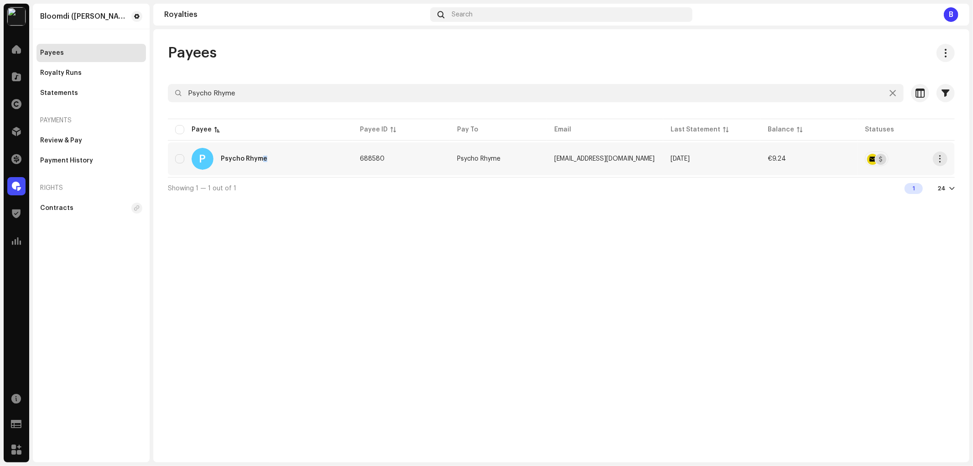
click at [263, 156] on div "Psycho Rhyme" at bounding box center [244, 159] width 47 height 6
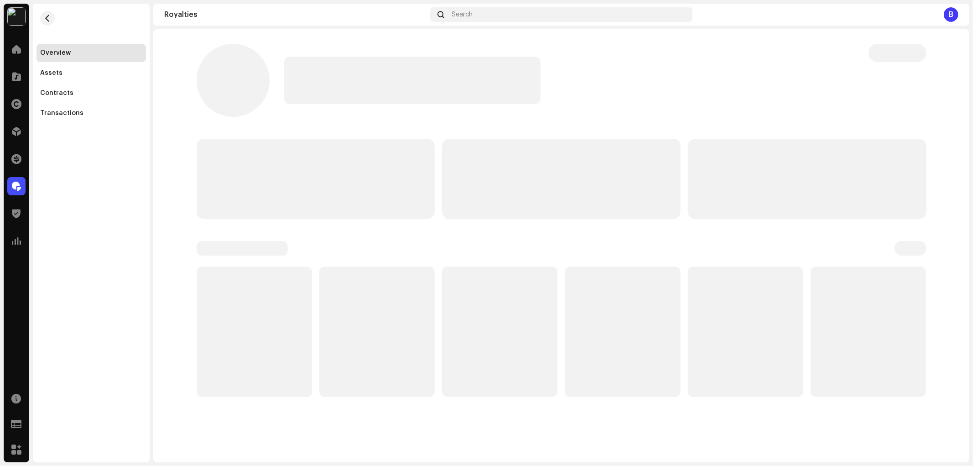
click at [80, 108] on div "Transactions" at bounding box center [90, 113] width 109 height 18
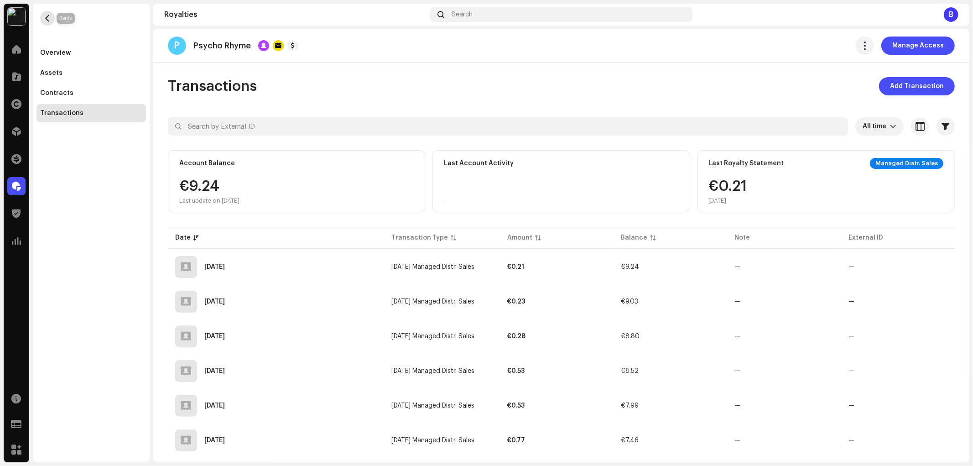
click at [48, 16] on span "button" at bounding box center [47, 18] width 7 height 7
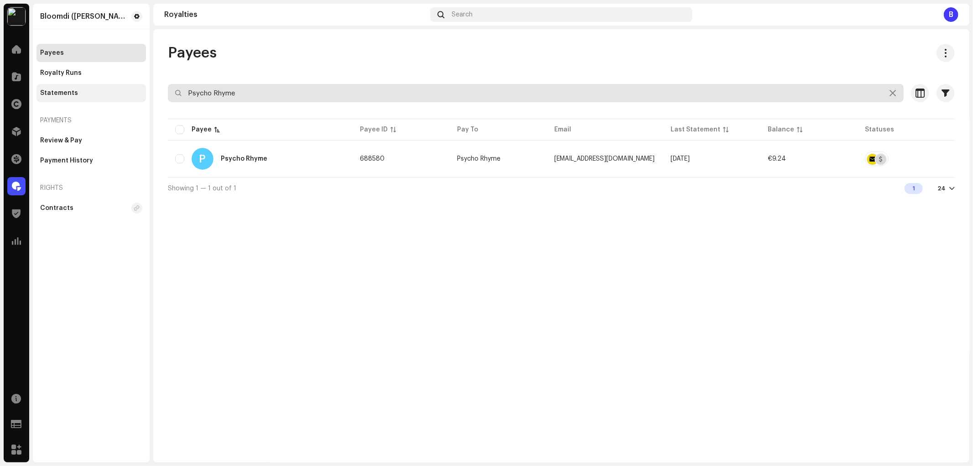
paste input "JAYKO SATORI"
drag, startPoint x: 235, startPoint y: 96, endPoint x: 81, endPoint y: 87, distance: 154.0
click at [83, 87] on div "Bloomdi (Ruka Hore) Home Catalog Rights Distribution Finance Royalties Trust & …" at bounding box center [486, 233] width 973 height 466
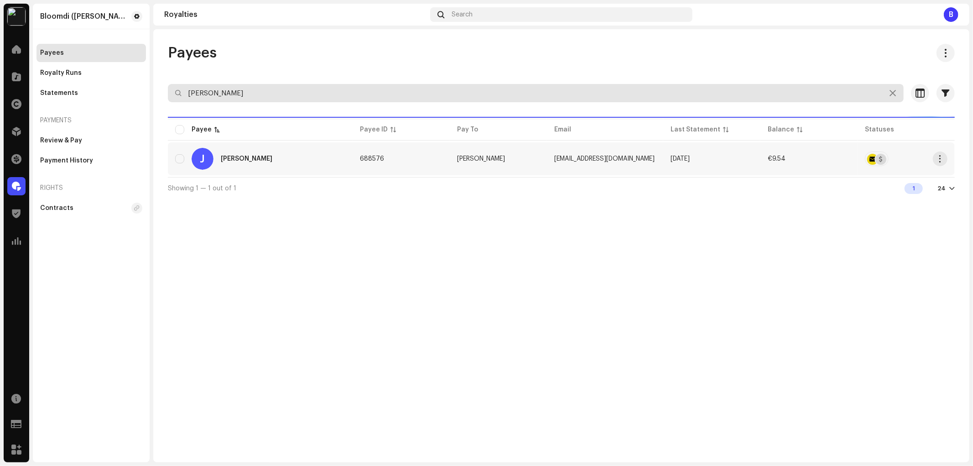
type input "JAYKO SATORI"
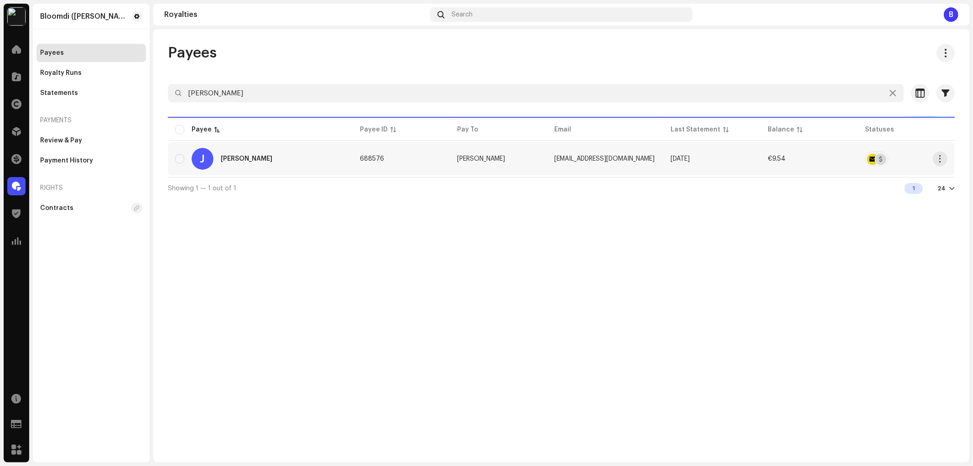
drag, startPoint x: 267, startPoint y: 163, endPoint x: 262, endPoint y: 160, distance: 5.7
click at [262, 160] on div "J JAYKO SATORI" at bounding box center [260, 159] width 170 height 22
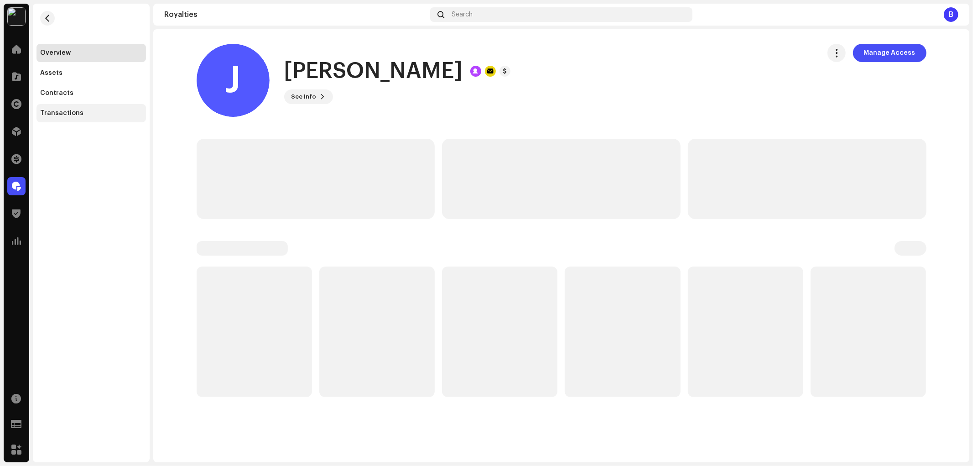
click at [104, 113] on div "Transactions" at bounding box center [91, 112] width 102 height 7
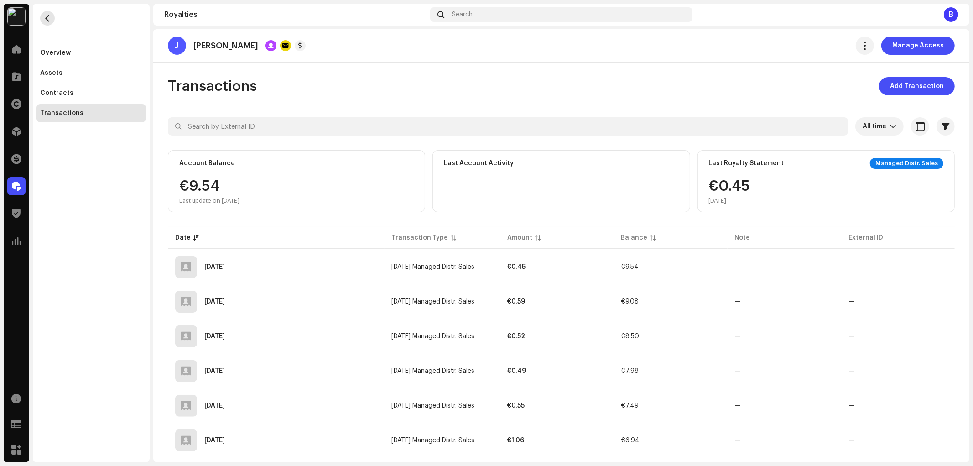
drag, startPoint x: 34, startPoint y: 23, endPoint x: 48, endPoint y: 15, distance: 17.0
click at [42, 19] on div "Overview Assets Contracts Transactions" at bounding box center [91, 63] width 117 height 119
click at [48, 15] on span "button" at bounding box center [47, 18] width 7 height 7
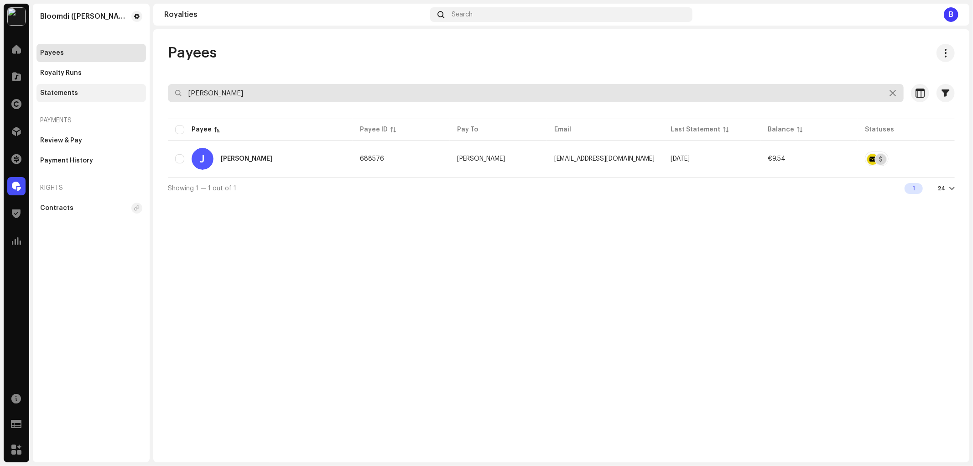
paste input "[PERSON_NAME]"
drag, startPoint x: 276, startPoint y: 93, endPoint x: 78, endPoint y: 92, distance: 197.5
click at [78, 92] on div "Bloomdi (Ruka Hore) Home Catalog Rights Distribution Finance Royalties Trust & …" at bounding box center [486, 233] width 973 height 466
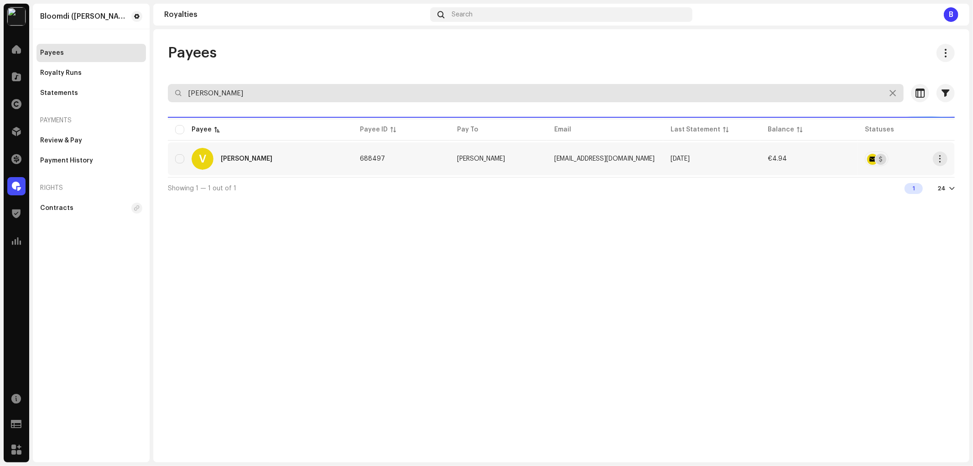
type input "[PERSON_NAME]"
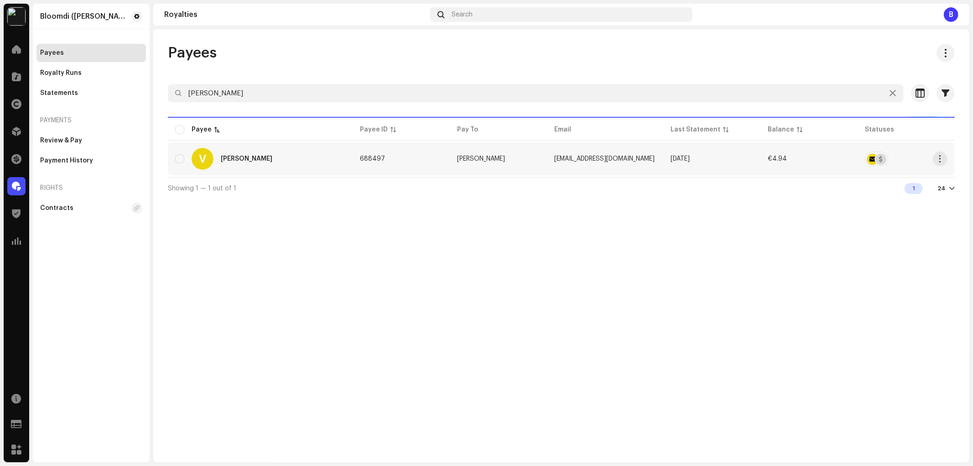
click at [272, 156] on div "V Vladimír Paška" at bounding box center [260, 159] width 170 height 22
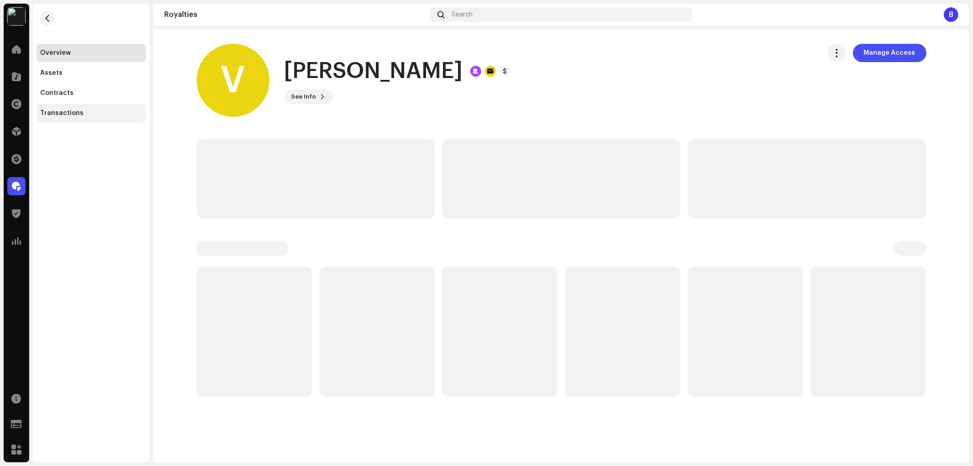
click at [98, 109] on div "Transactions" at bounding box center [91, 112] width 102 height 7
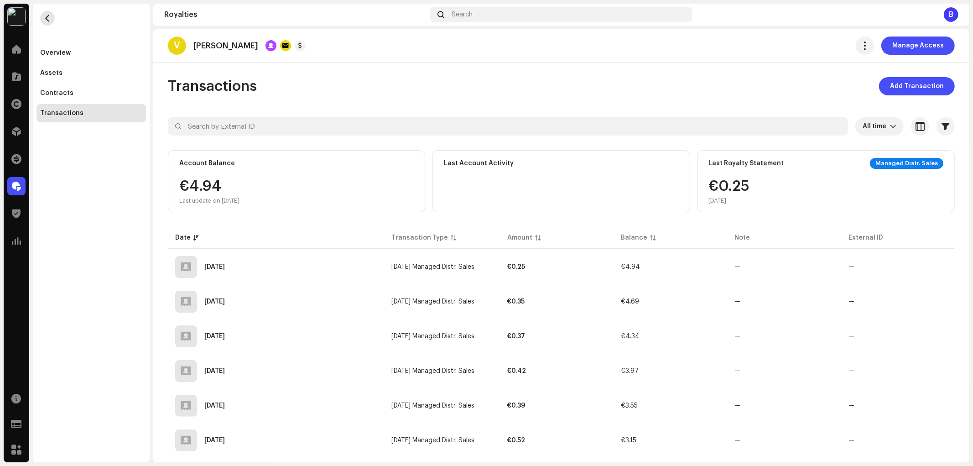
click at [42, 17] on button "button" at bounding box center [47, 18] width 15 height 15
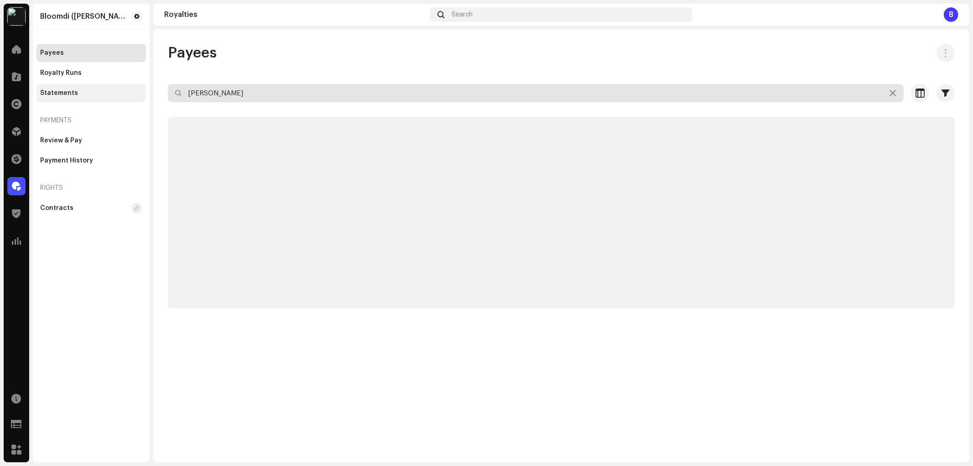
paste input "[PERSON_NAME]"
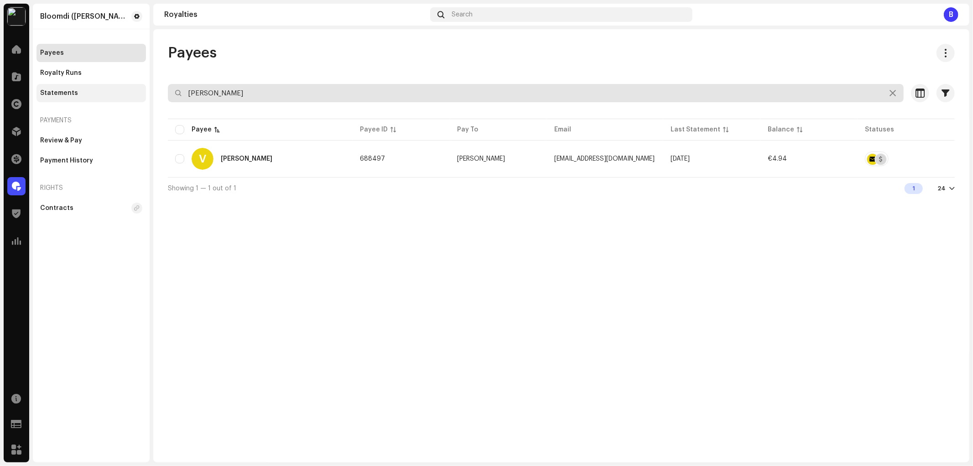
drag, startPoint x: 250, startPoint y: 89, endPoint x: 62, endPoint y: 87, distance: 187.9
click at [62, 87] on div "Bloomdi (Ruka Hore) Home Catalog Rights Distribution Finance Royalties Trust & …" at bounding box center [486, 233] width 973 height 466
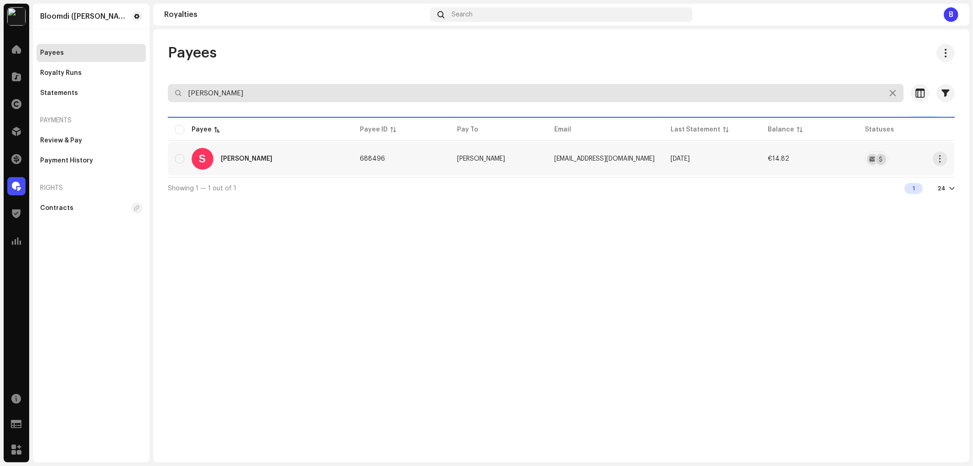
type input "[PERSON_NAME]"
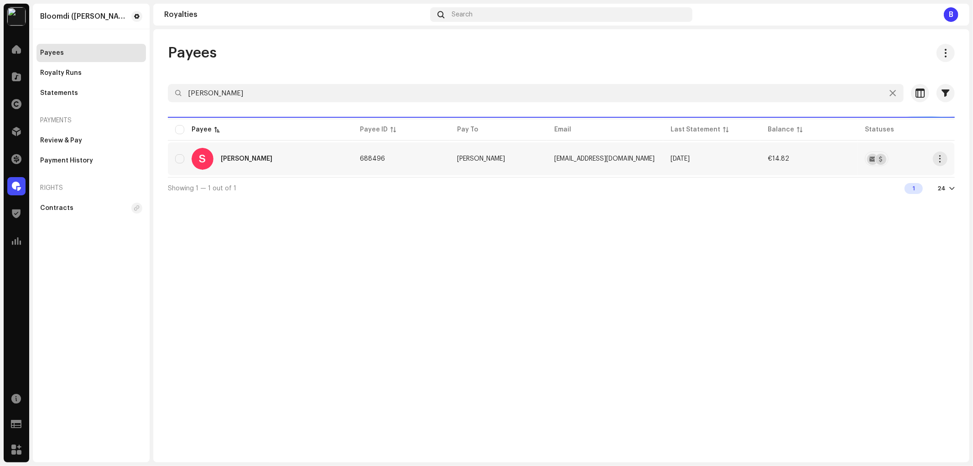
click at [252, 158] on div "[PERSON_NAME]" at bounding box center [247, 159] width 52 height 6
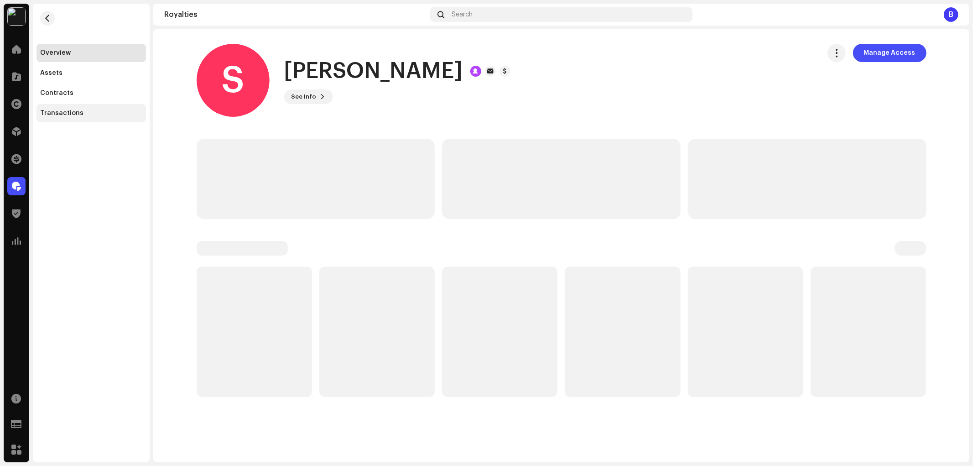
click at [102, 112] on div "Transactions" at bounding box center [91, 112] width 102 height 7
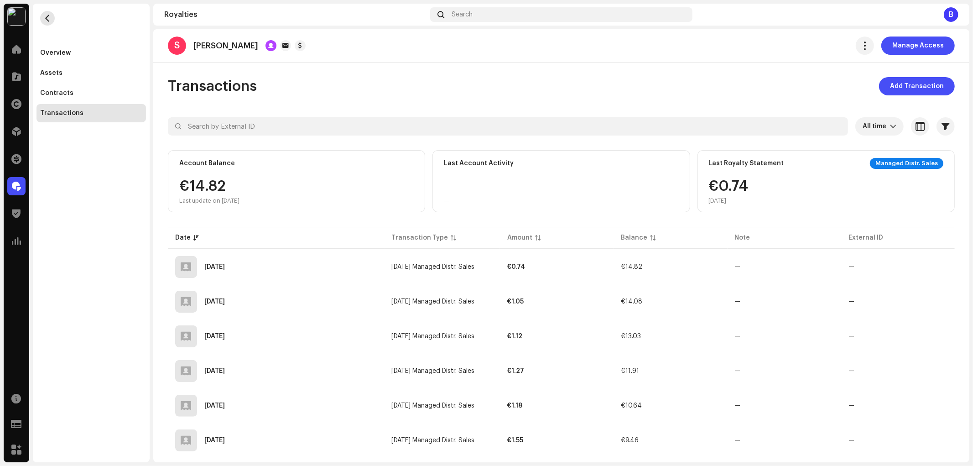
click at [47, 20] on span "button" at bounding box center [47, 18] width 7 height 7
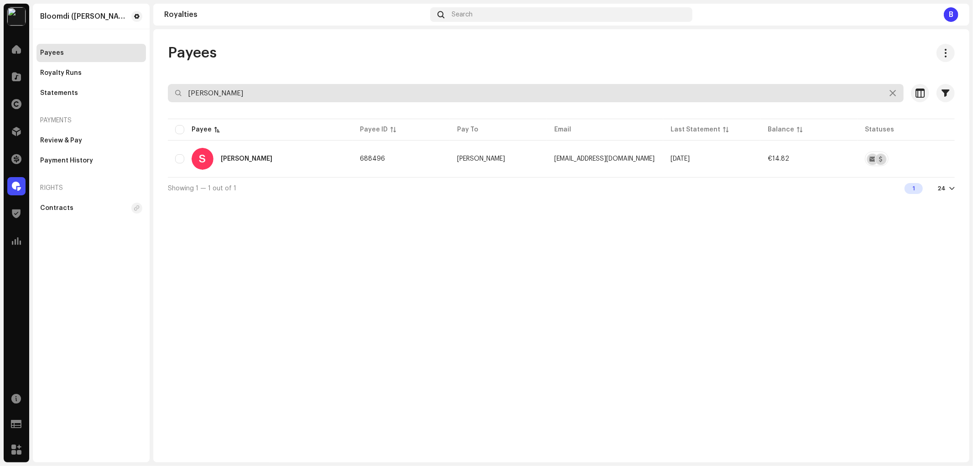
paste input "Laura Jašková"
drag, startPoint x: 145, startPoint y: 92, endPoint x: 0, endPoint y: 82, distance: 144.9
click at [0, 82] on div "Bloomdi (Ruka Hore) Home Catalog Rights Distribution Finance Royalties Trust & …" at bounding box center [486, 233] width 973 height 466
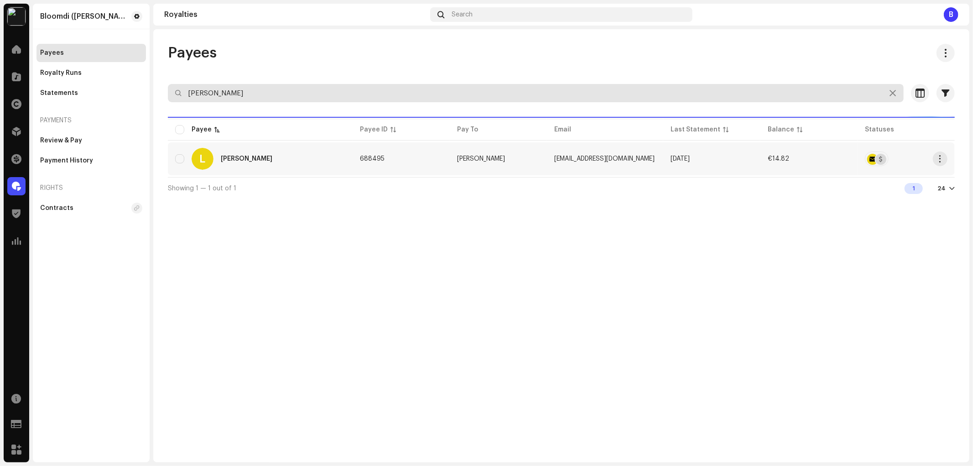
type input "Laura Jašková"
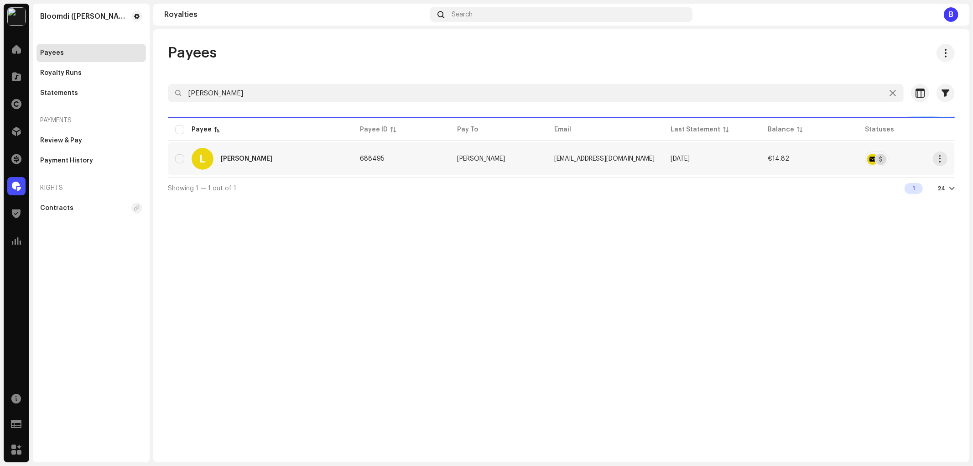
click at [247, 156] on div "Laura Jašková" at bounding box center [247, 159] width 52 height 6
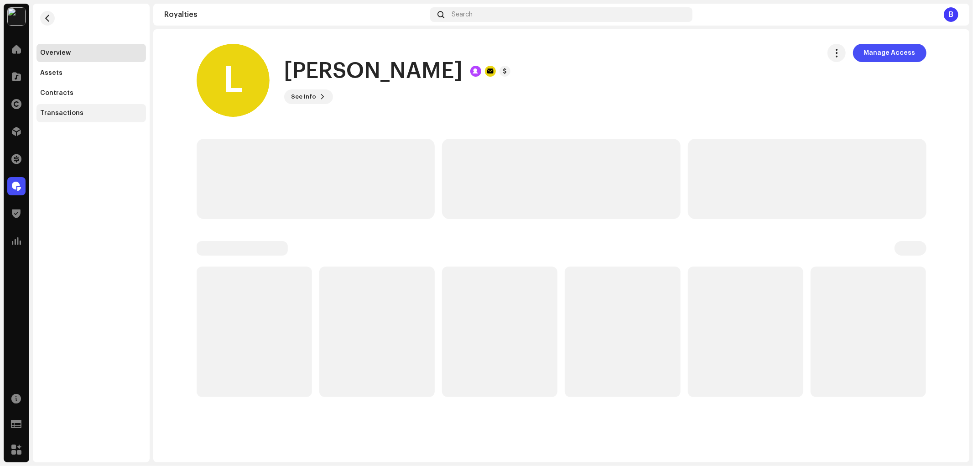
click at [107, 121] on div "Transactions" at bounding box center [90, 113] width 109 height 18
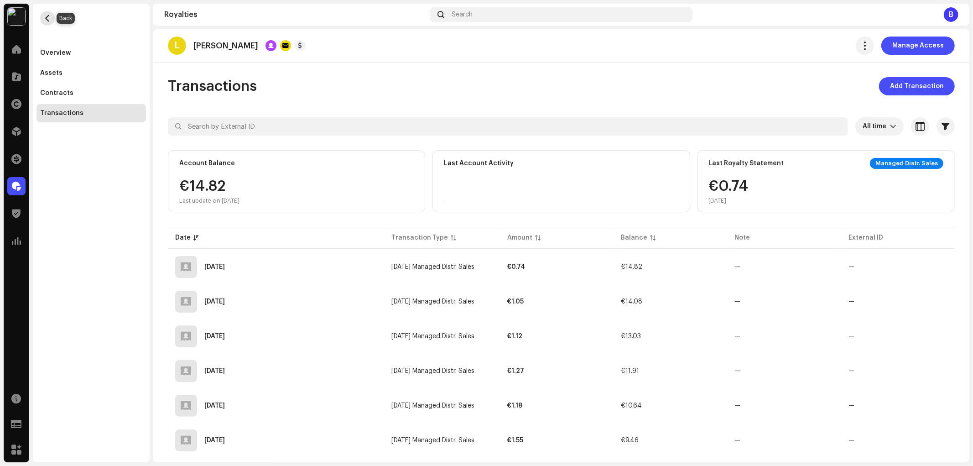
click at [47, 20] on span "button" at bounding box center [47, 18] width 7 height 7
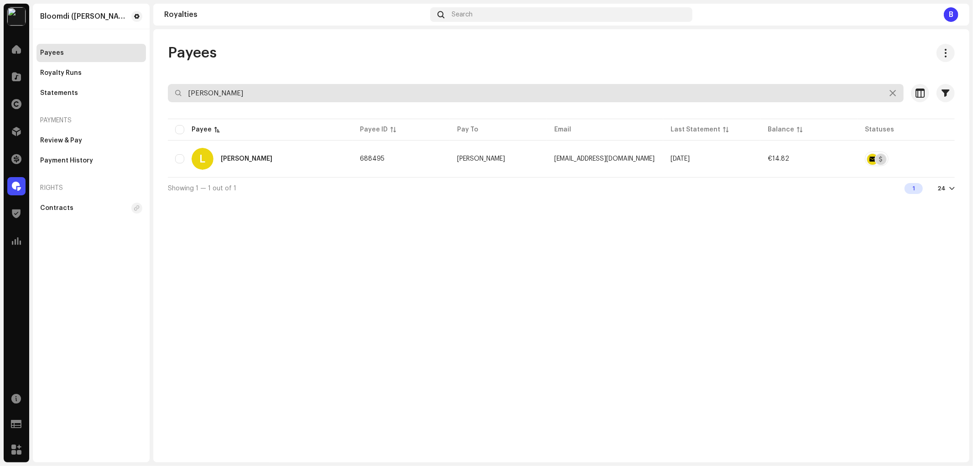
paste input "Valentina Vl"
drag, startPoint x: 256, startPoint y: 99, endPoint x: 8, endPoint y: 92, distance: 247.7
click at [8, 92] on div "Bloomdi (Ruka Hore) Home Catalog Rights Distribution Finance Royalties Trust & …" at bounding box center [486, 233] width 973 height 466
type input "Valentina Vlková"
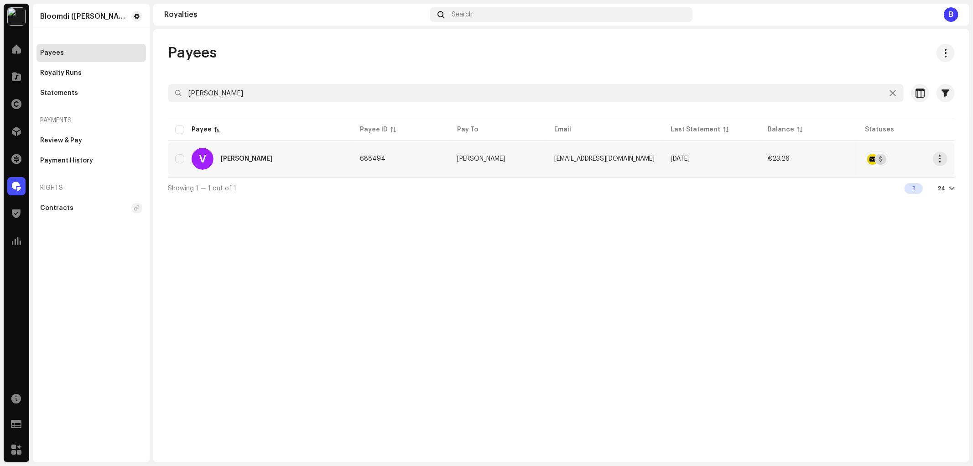
click at [256, 161] on div "V Valentina Vlková" at bounding box center [260, 159] width 170 height 22
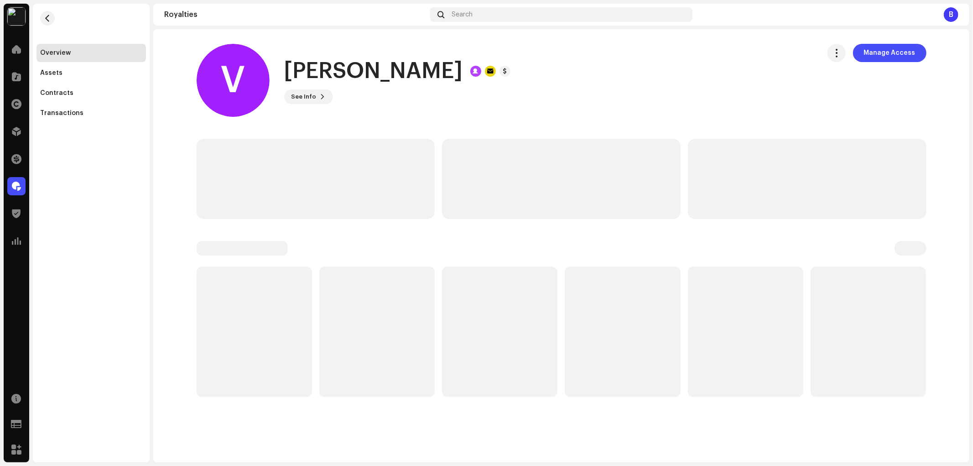
click at [91, 103] on div "Overview Assets Contracts Transactions" at bounding box center [90, 83] width 109 height 78
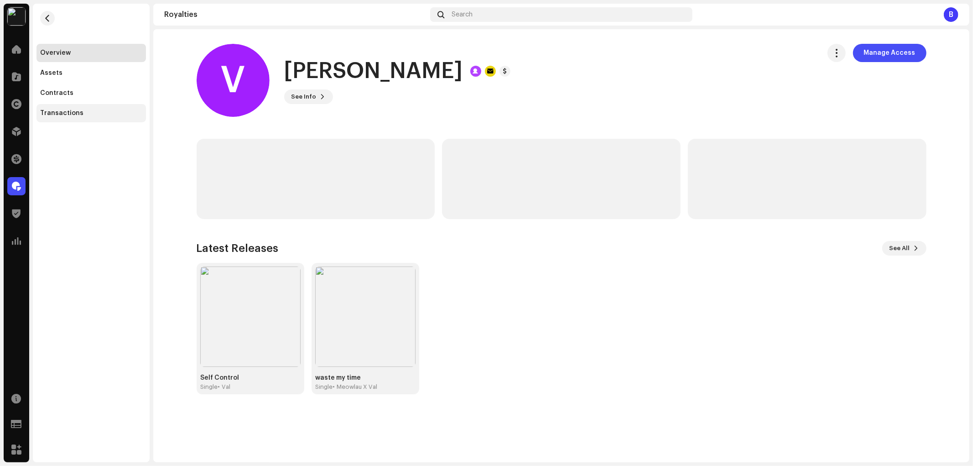
click at [108, 113] on div "Transactions" at bounding box center [91, 112] width 102 height 7
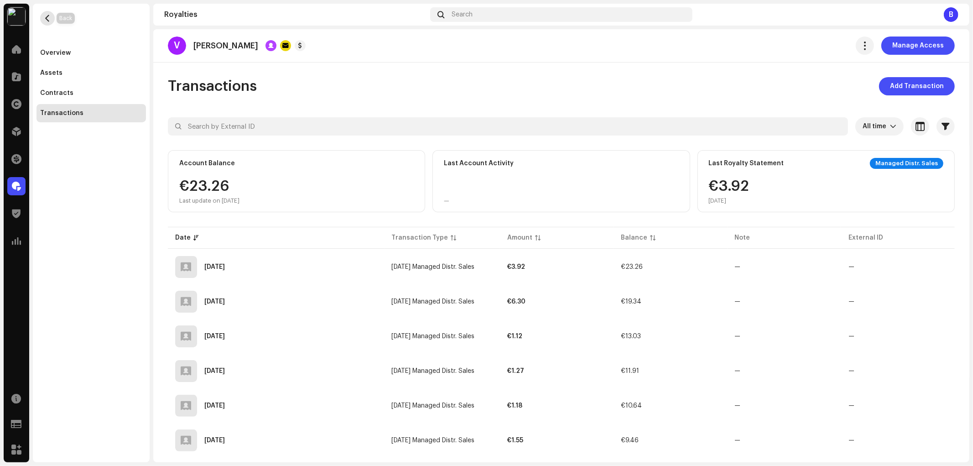
click at [48, 17] on span "button" at bounding box center [47, 18] width 7 height 7
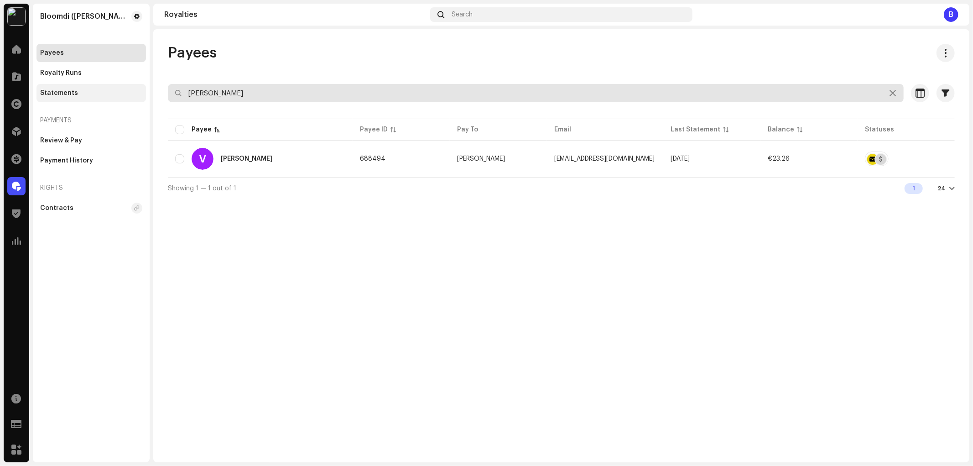
paste input "Anna Čekan"
drag, startPoint x: 242, startPoint y: 89, endPoint x: 72, endPoint y: 96, distance: 169.8
click at [73, 96] on div "Bloomdi (Ruka Hore) Home Catalog Rights Distribution Finance Royalties Trust & …" at bounding box center [486, 233] width 973 height 466
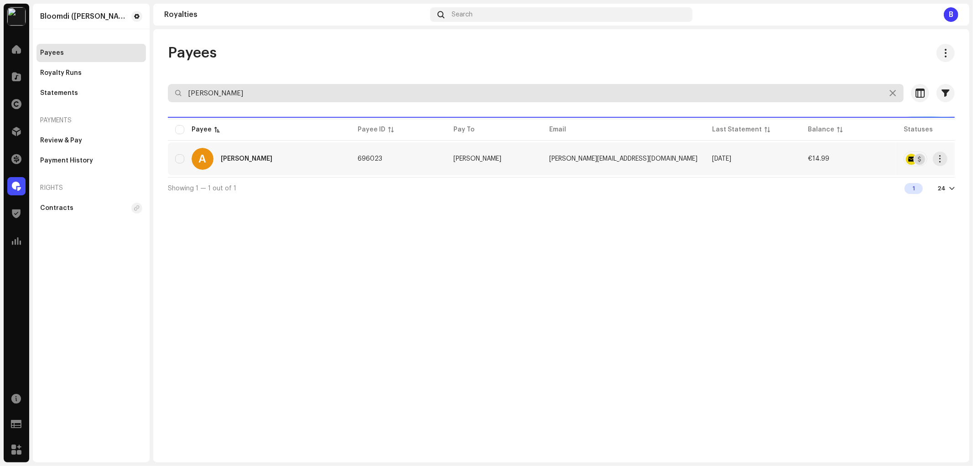
type input "Anna Čekanová"
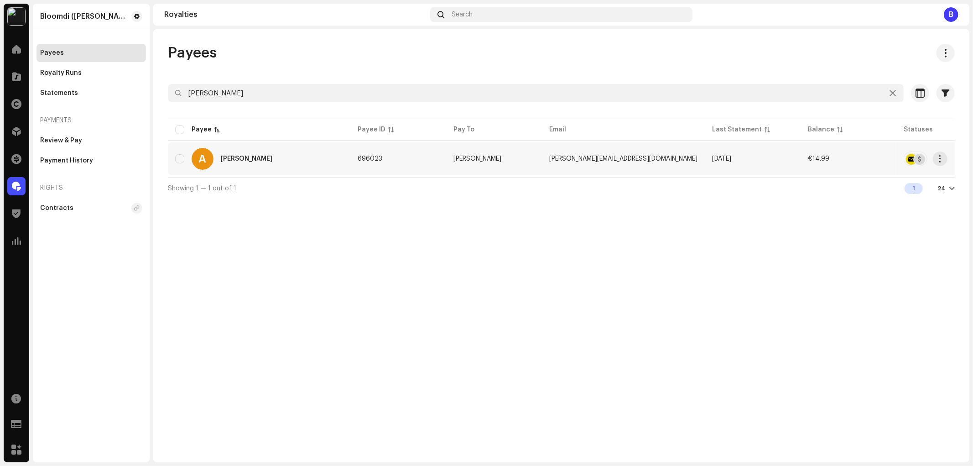
click at [266, 155] on div "A Anna Čekanová" at bounding box center [259, 159] width 168 height 22
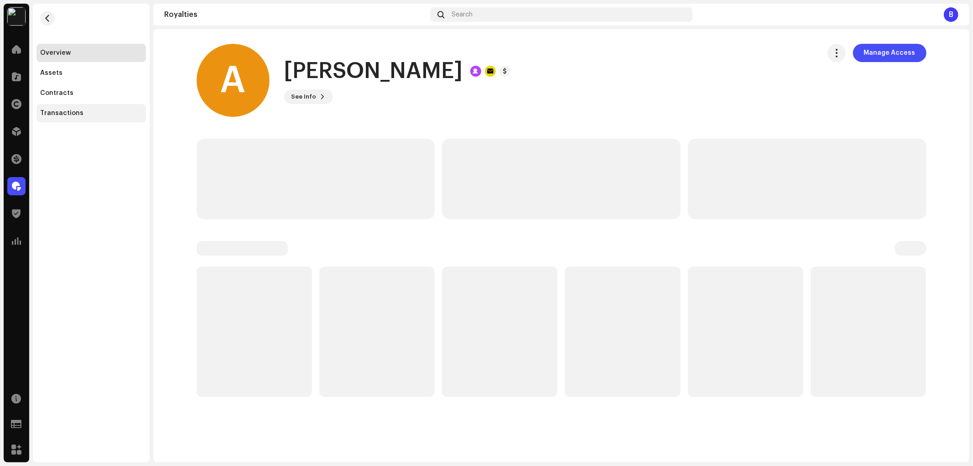
click at [108, 117] on div "Transactions" at bounding box center [90, 113] width 109 height 18
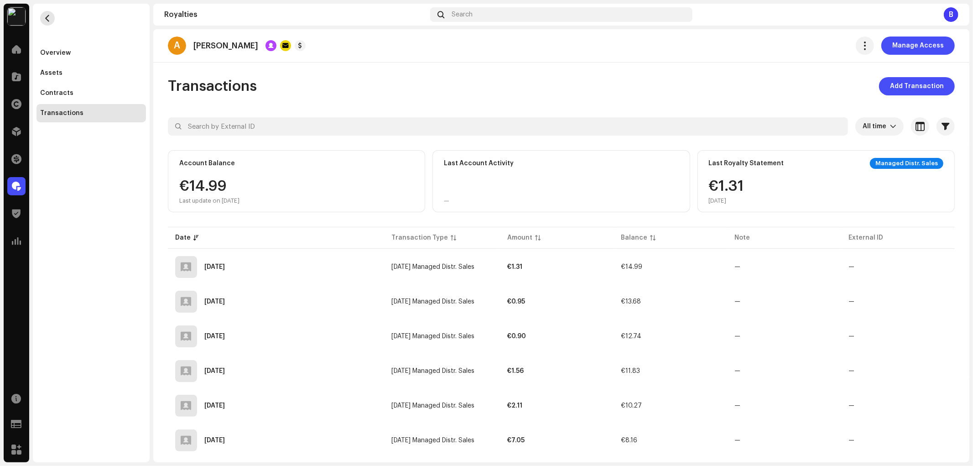
click at [49, 19] on span "button" at bounding box center [47, 18] width 7 height 7
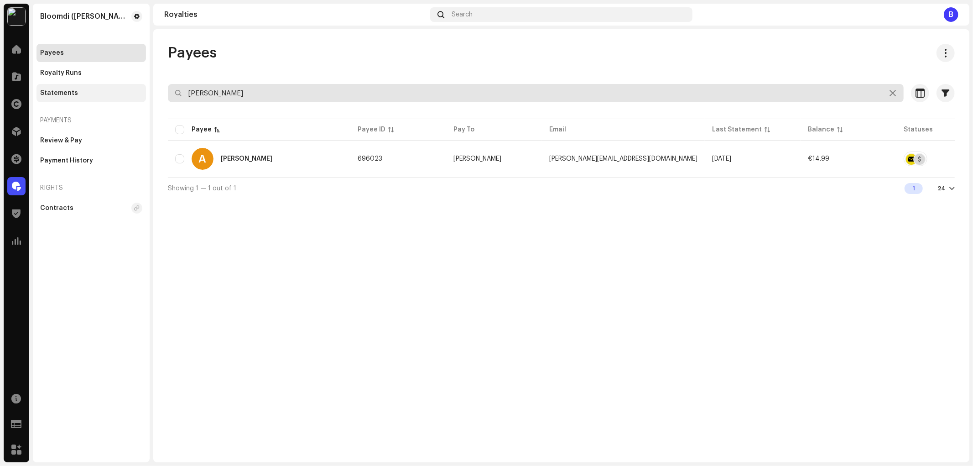
paste input "Dorota Pavlík"
drag, startPoint x: 289, startPoint y: 92, endPoint x: 52, endPoint y: 93, distance: 237.6
click at [52, 93] on div "Bloomdi (Ruka Hore) Home Catalog Rights Distribution Finance Royalties Trust & …" at bounding box center [486, 233] width 973 height 466
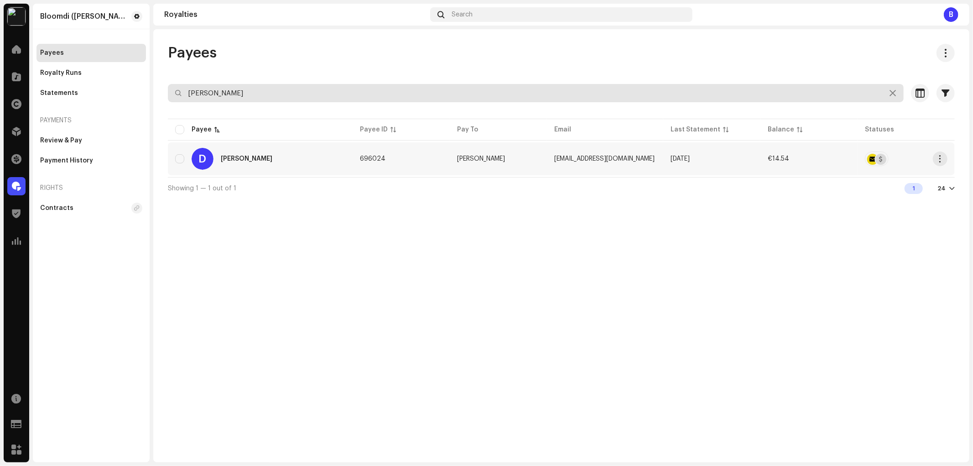
type input "Dorota Pavlíková"
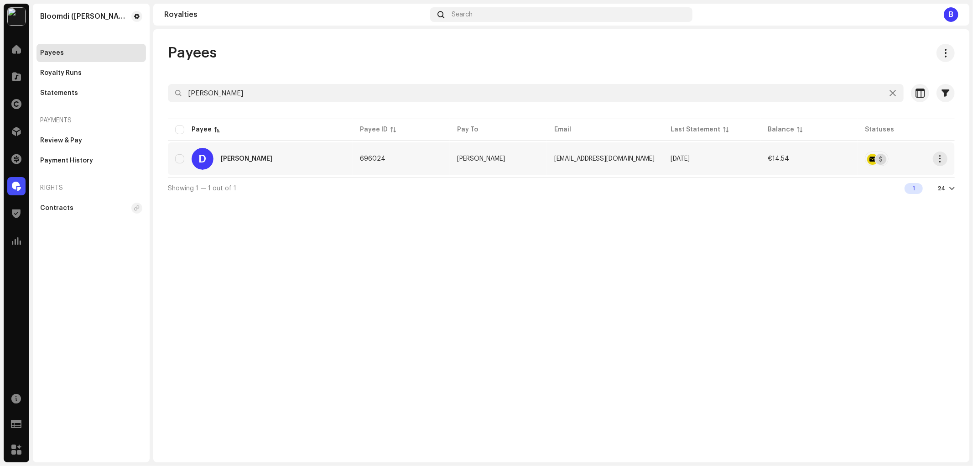
click at [268, 154] on div "D Dorota Pavlíková" at bounding box center [260, 159] width 170 height 22
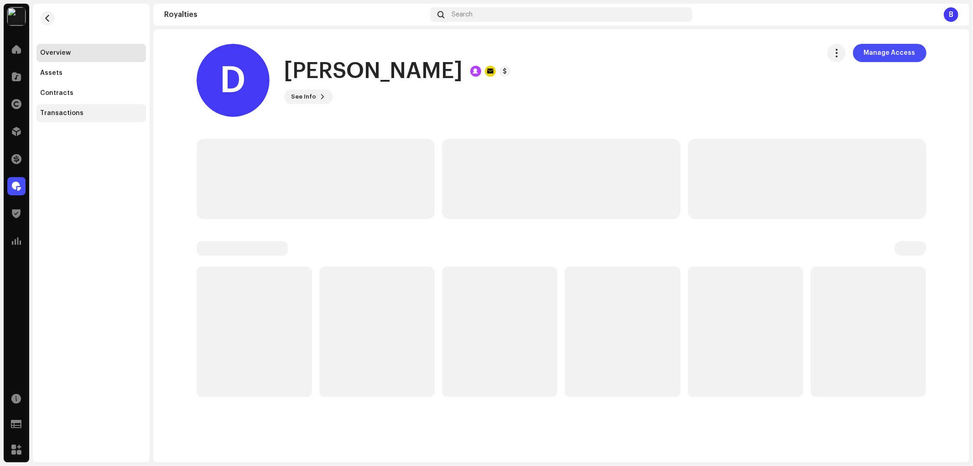
click at [88, 111] on div "Transactions" at bounding box center [91, 112] width 102 height 7
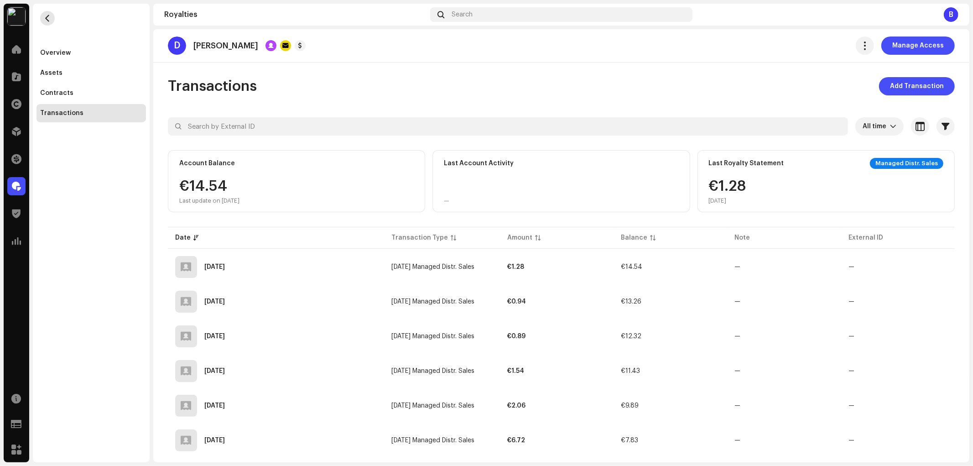
click at [47, 20] on span "button" at bounding box center [47, 18] width 7 height 7
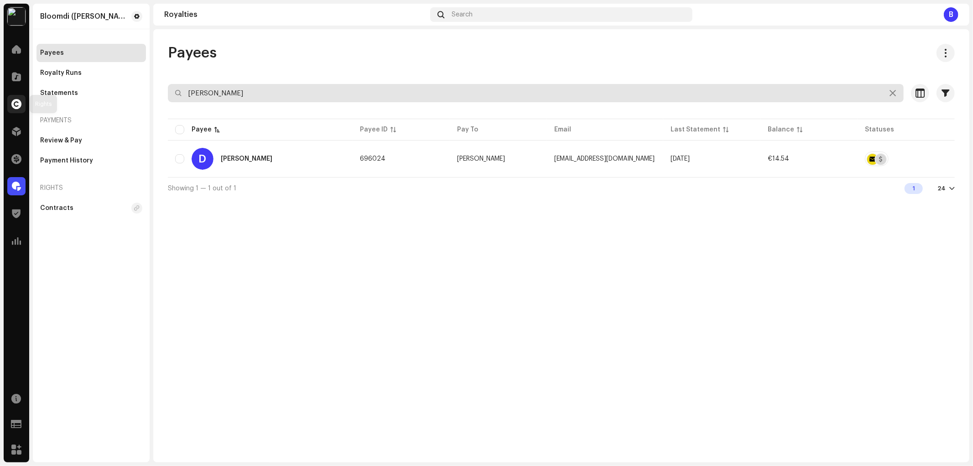
paste input "Ela Šull"
drag, startPoint x: 268, startPoint y: 98, endPoint x: 14, endPoint y: 96, distance: 254.0
click at [14, 96] on div "Bloomdi (Ruka Hore) Home Catalog Rights Distribution Finance Royalties Trust & …" at bounding box center [486, 233] width 973 height 466
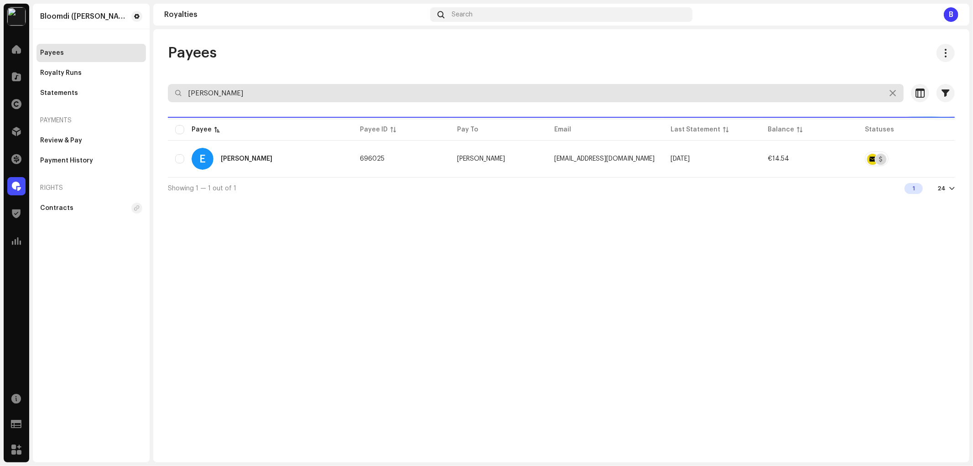
type input "Ela Šullová"
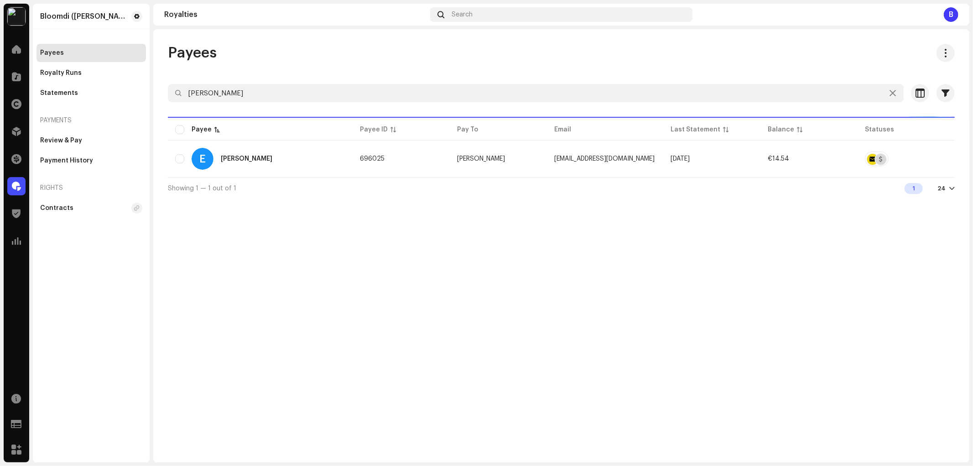
click at [260, 156] on div "E Ela Šullová" at bounding box center [260, 159] width 170 height 22
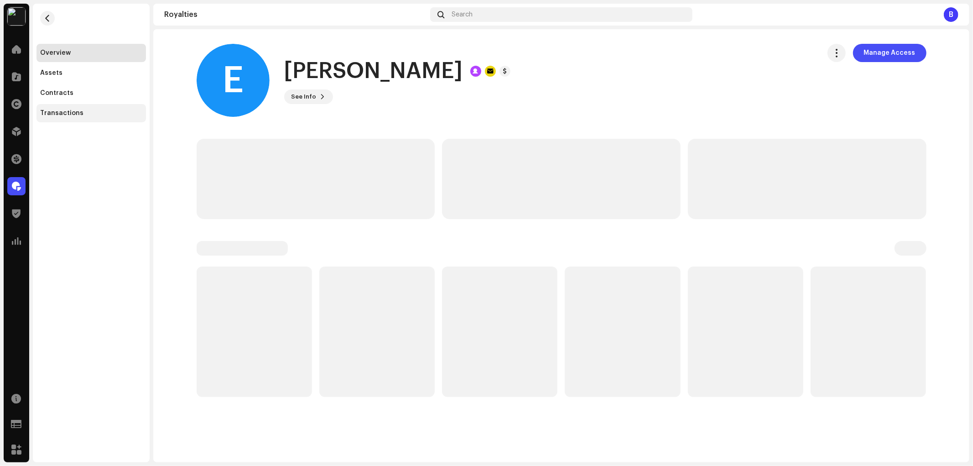
click at [89, 113] on div "Transactions" at bounding box center [91, 112] width 102 height 7
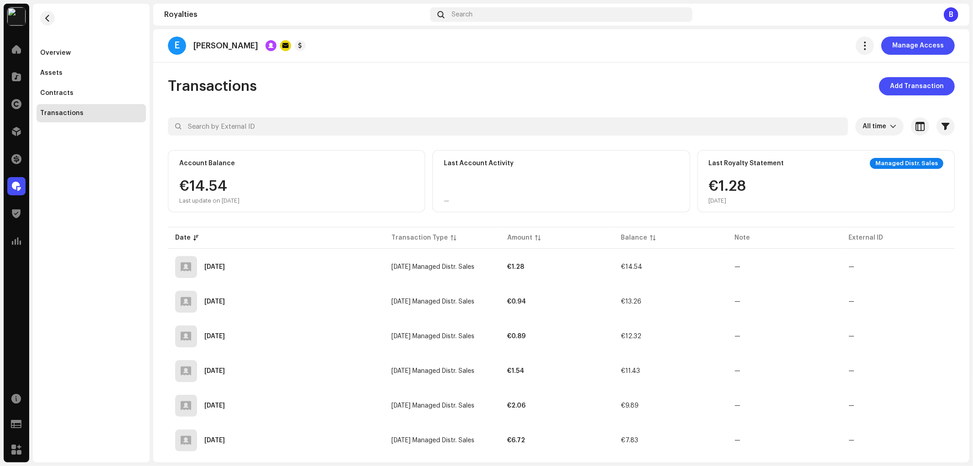
click at [37, 15] on re-m-nav-back at bounding box center [47, 24] width 22 height 40
click at [47, 19] on span "button" at bounding box center [47, 18] width 7 height 7
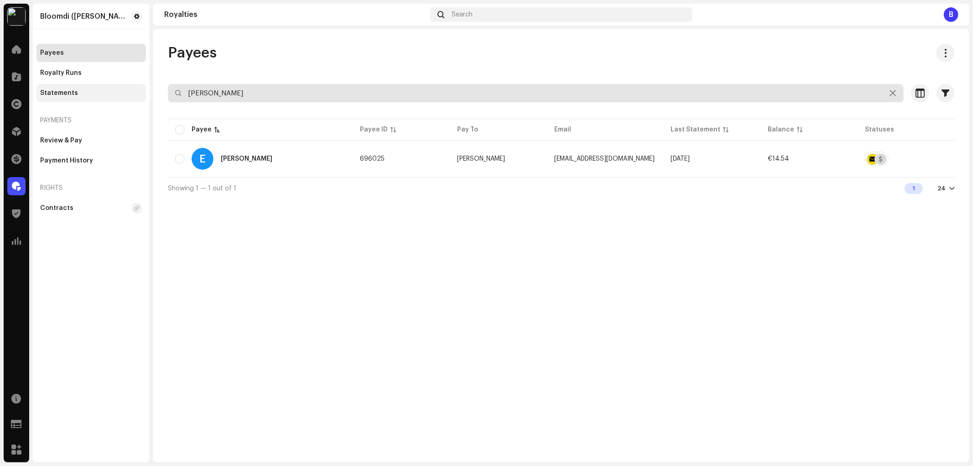
paste input "Aneta Kubinc"
drag, startPoint x: 127, startPoint y: 94, endPoint x: 108, endPoint y: 95, distance: 19.2
click at [108, 95] on div "Bloomdi (Ruka Hore) Home Catalog Rights Distribution Finance Royalties Trust & …" at bounding box center [486, 233] width 973 height 466
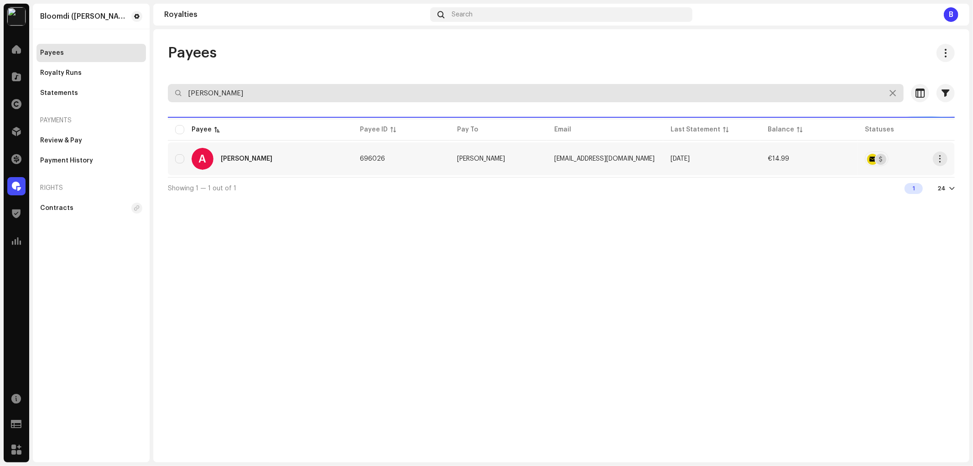
type input "Aneta Kubincová"
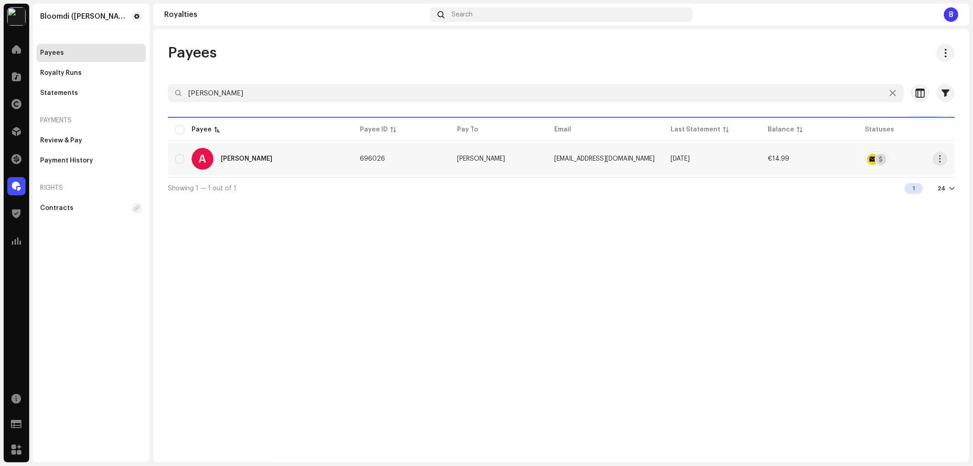
click at [230, 156] on div "Aneta Kubincová" at bounding box center [247, 159] width 52 height 6
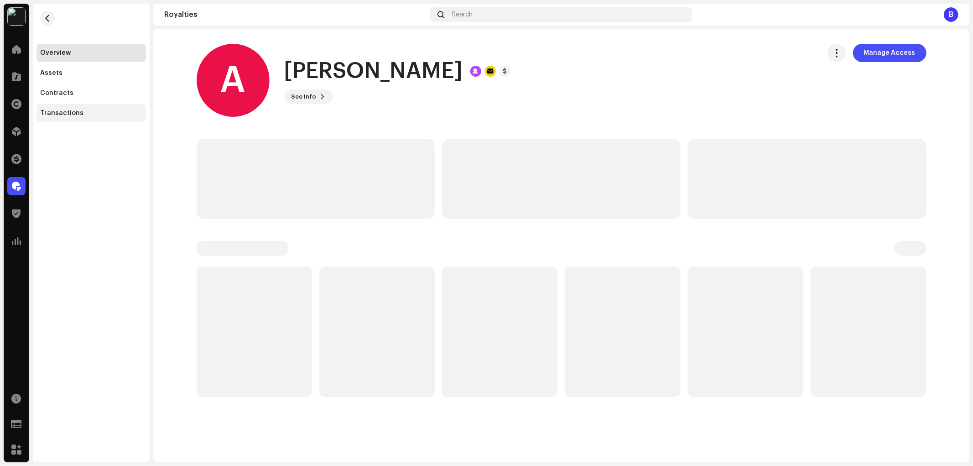
click at [114, 116] on div "Transactions" at bounding box center [91, 112] width 102 height 7
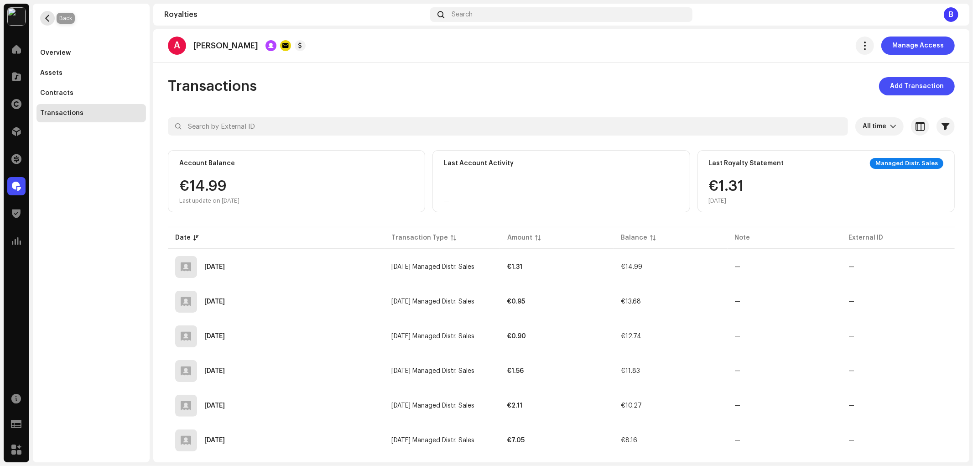
click at [52, 21] on button "button" at bounding box center [47, 18] width 15 height 15
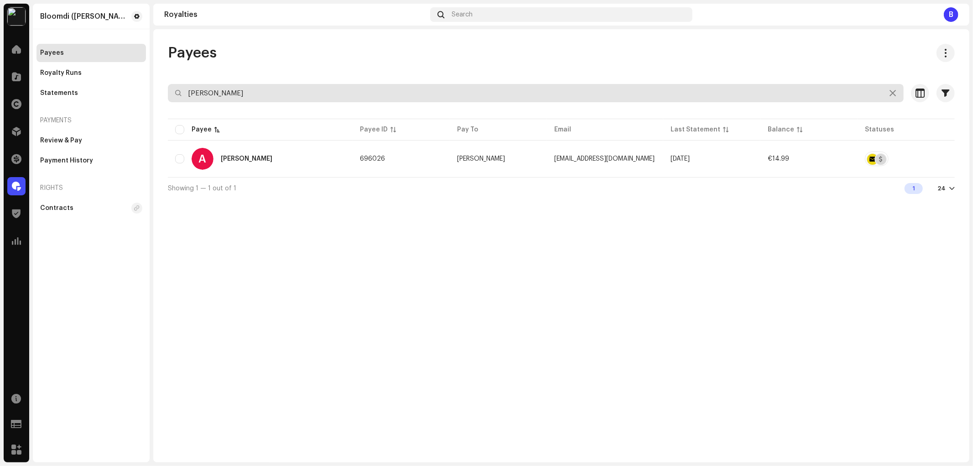
paste input "Emma Záchensk"
type input "Emma Záchenská"
drag, startPoint x: 257, startPoint y: 90, endPoint x: 0, endPoint y: 90, distance: 256.7
click at [0, 90] on div "Bloomdi (Ruka Hore) Home Catalog Rights Distribution Finance Royalties Trust & …" at bounding box center [486, 233] width 973 height 466
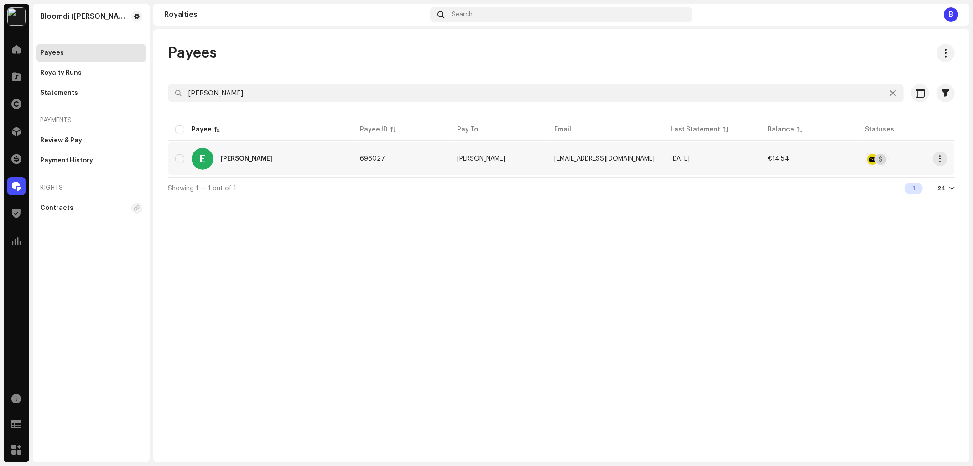
click at [271, 156] on div "Emma Záchenská" at bounding box center [247, 159] width 52 height 6
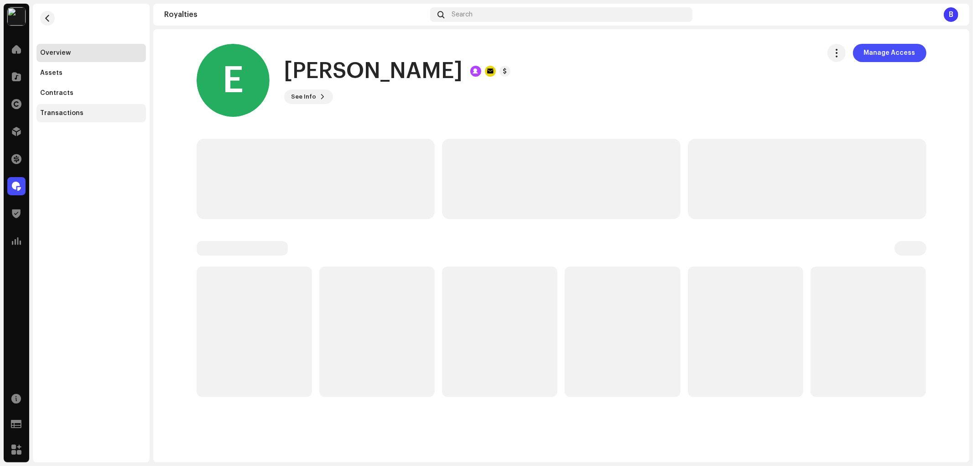
click at [124, 113] on div "Transactions" at bounding box center [91, 112] width 102 height 7
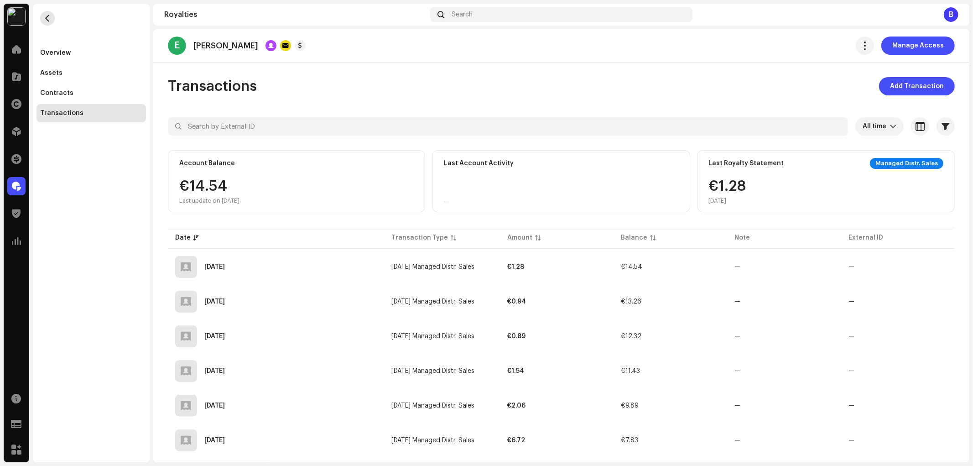
click at [46, 19] on span "button" at bounding box center [47, 18] width 7 height 7
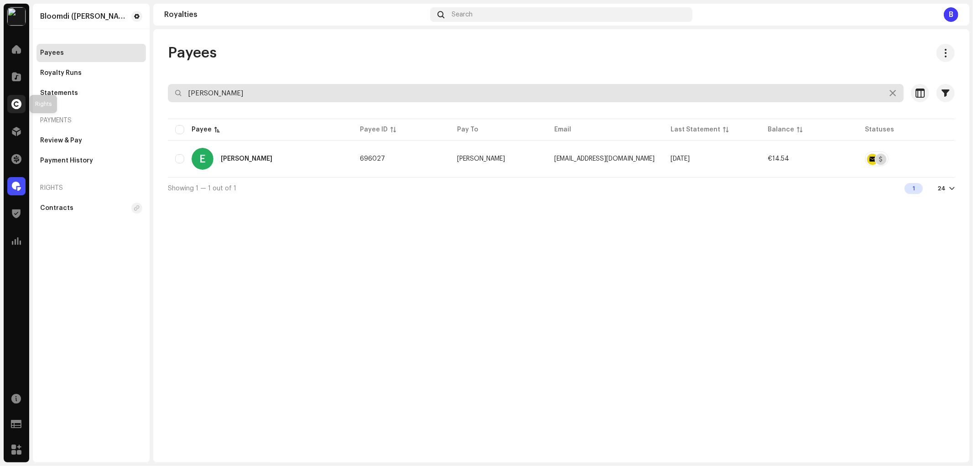
drag, startPoint x: 242, startPoint y: 96, endPoint x: 21, endPoint y: 101, distance: 220.8
click at [21, 101] on div "Bloomdi (Ruka Hore) Home Catalog Rights Distribution Finance Royalties Trust & …" at bounding box center [486, 233] width 973 height 466
paste input "POHODA"
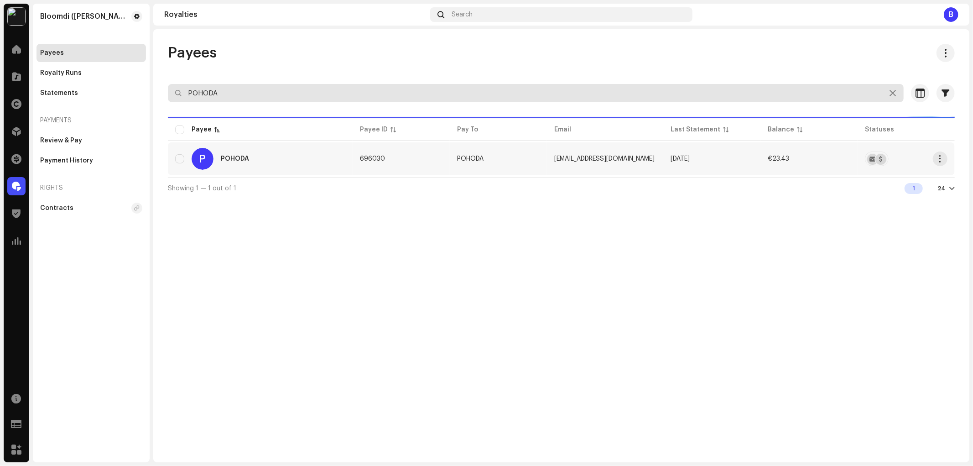
type input "POHODA"
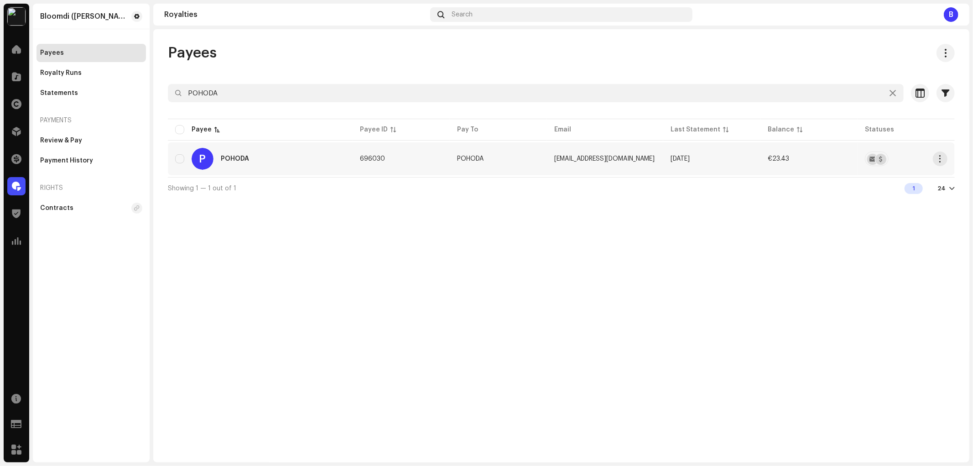
click at [232, 158] on div "POHODA" at bounding box center [235, 159] width 28 height 6
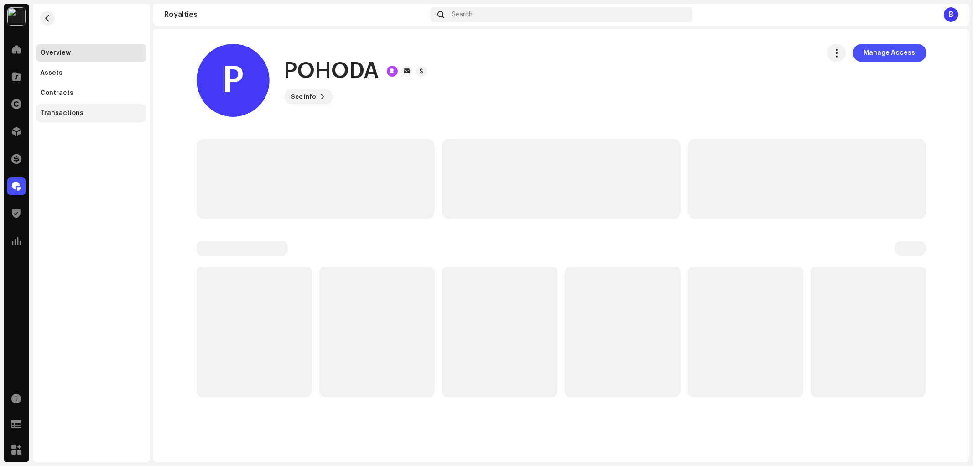
click at [102, 110] on div "Transactions" at bounding box center [91, 112] width 102 height 7
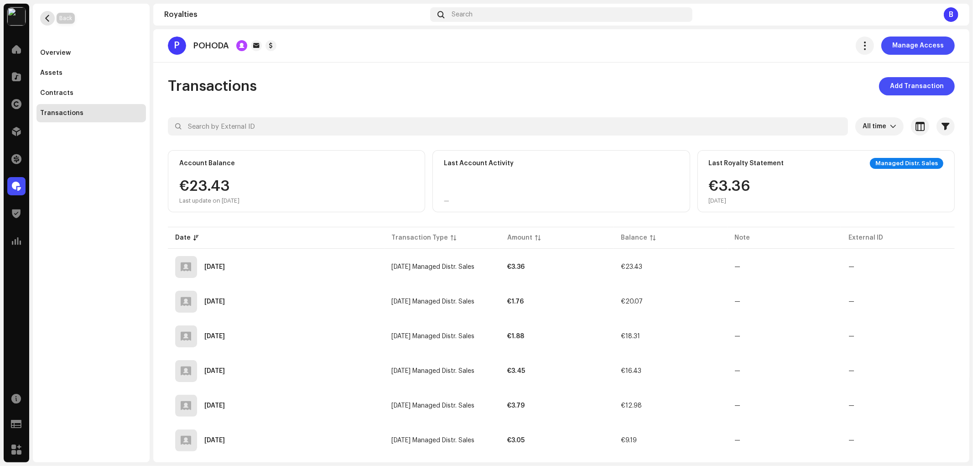
click at [47, 21] on span "button" at bounding box center [47, 18] width 7 height 7
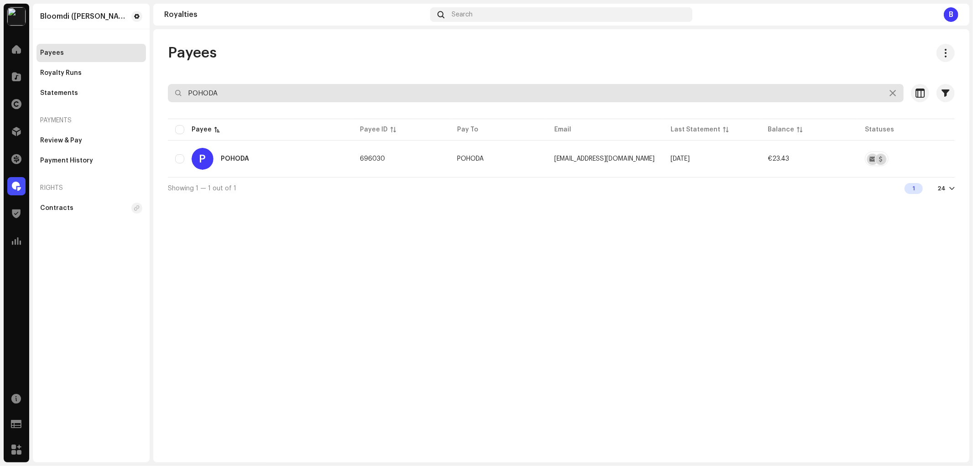
paste input "Michaela Petříková"
drag, startPoint x: 222, startPoint y: 97, endPoint x: 31, endPoint y: 93, distance: 191.1
click at [31, 93] on div "Bloomdi (Ruka Hore) Home Catalog Rights Distribution Finance Royalties Trust & …" at bounding box center [486, 233] width 973 height 466
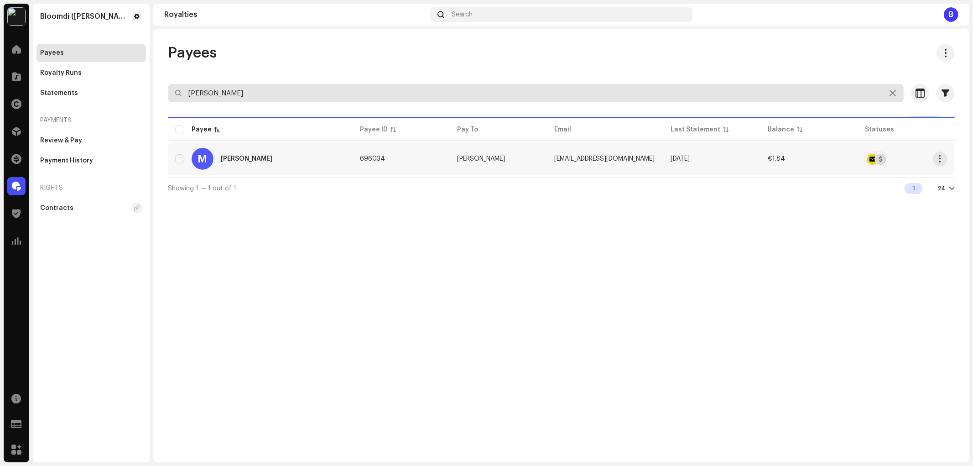
type input "Michaela Petříková"
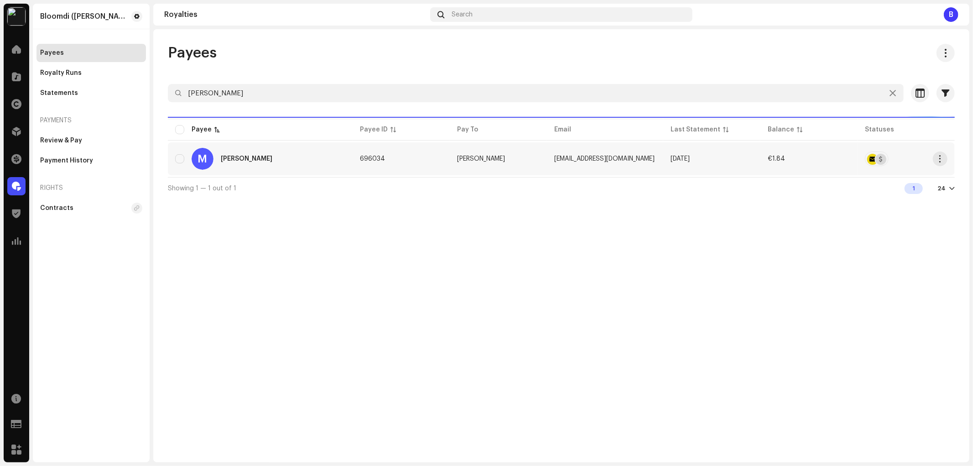
drag, startPoint x: 248, startPoint y: 156, endPoint x: 244, endPoint y: 154, distance: 4.7
click at [244, 156] on div "Michaela Petříková" at bounding box center [247, 159] width 52 height 6
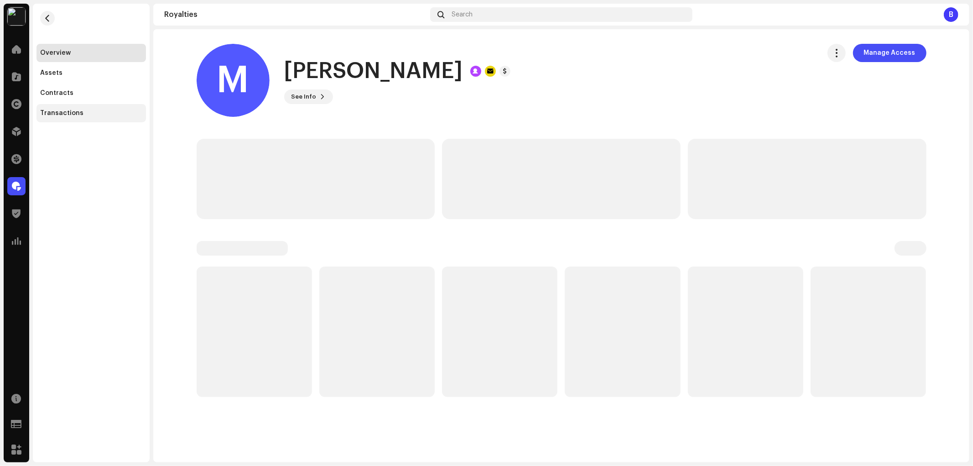
click at [106, 106] on div "Transactions" at bounding box center [90, 113] width 109 height 18
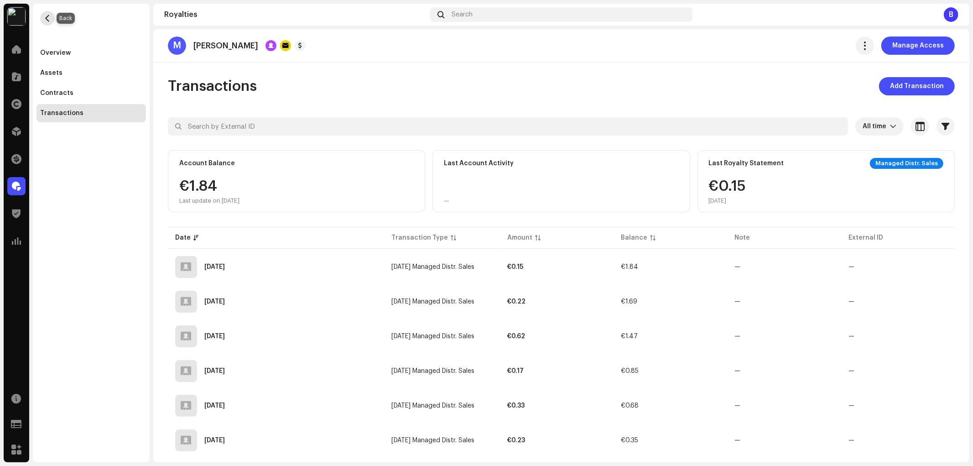
click at [49, 16] on span "button" at bounding box center [47, 18] width 7 height 7
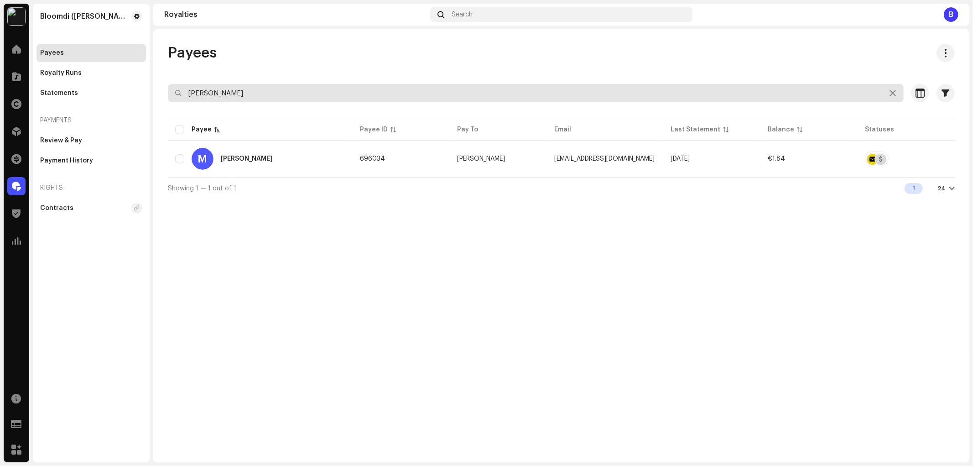
paste input "artin Hrdlička"
drag, startPoint x: 203, startPoint y: 91, endPoint x: 30, endPoint y: 79, distance: 173.2
click at [30, 79] on div "Bloomdi (Ruka Hore) Home Catalog Rights Distribution Finance Royalties Trust & …" at bounding box center [486, 233] width 973 height 466
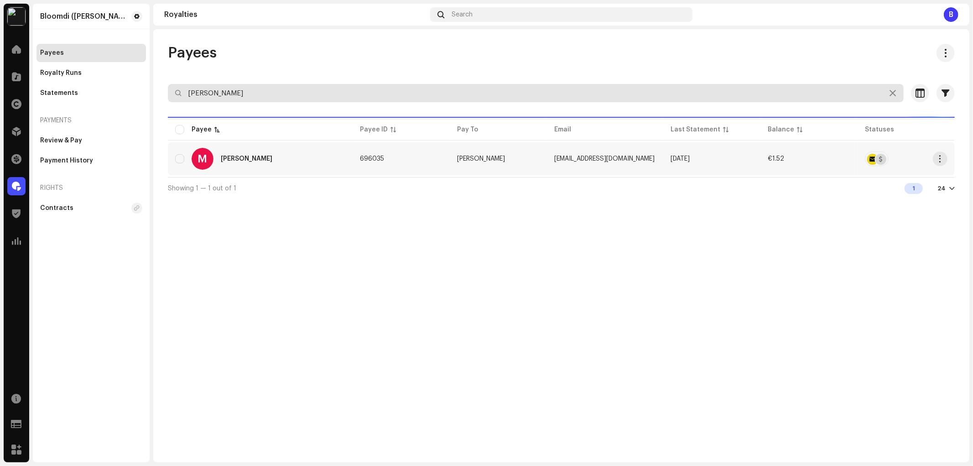
type input "Martin Hrdlička"
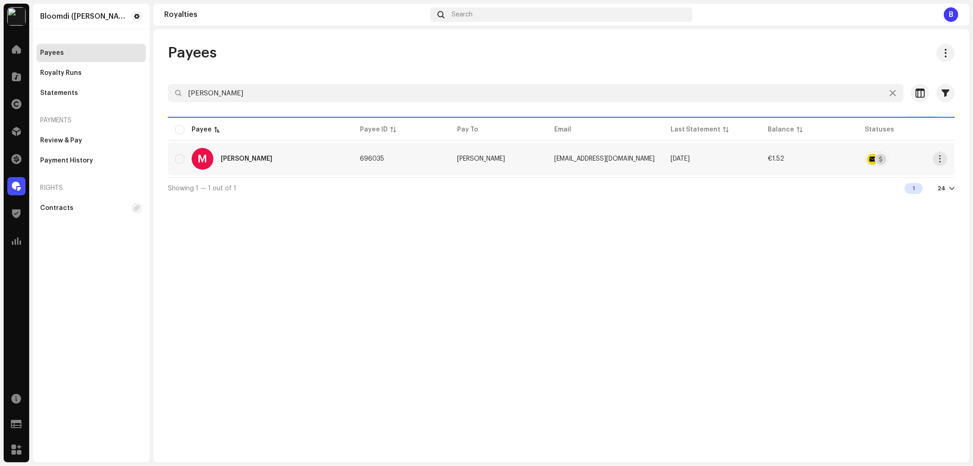
click at [272, 158] on div "M Martin Hrdlička" at bounding box center [260, 159] width 170 height 22
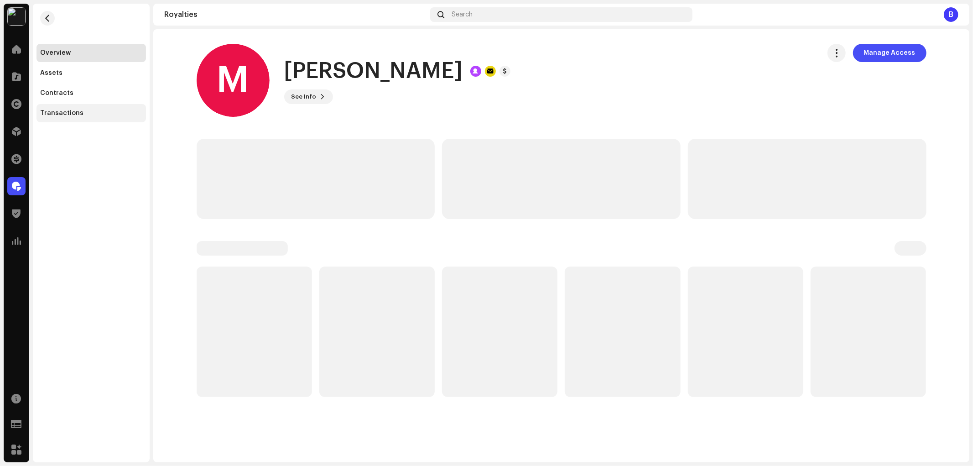
click at [109, 111] on div "Transactions" at bounding box center [91, 112] width 102 height 7
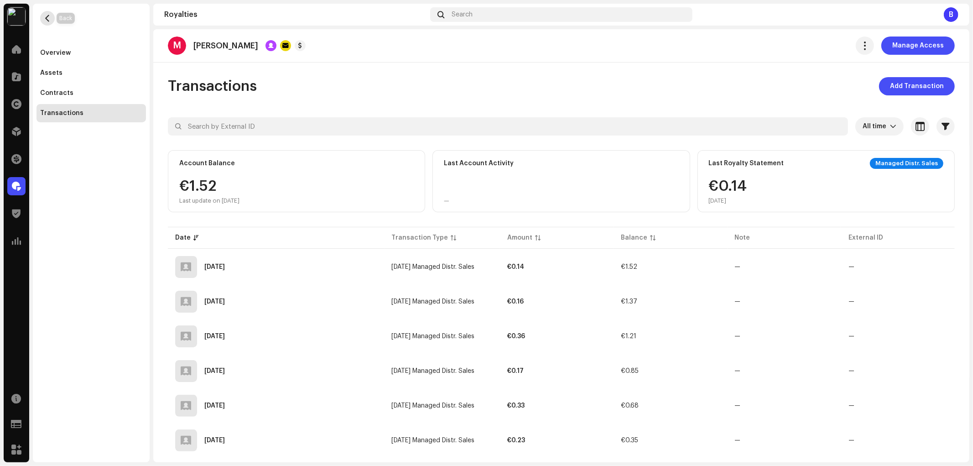
click at [44, 21] on span "button" at bounding box center [47, 18] width 7 height 7
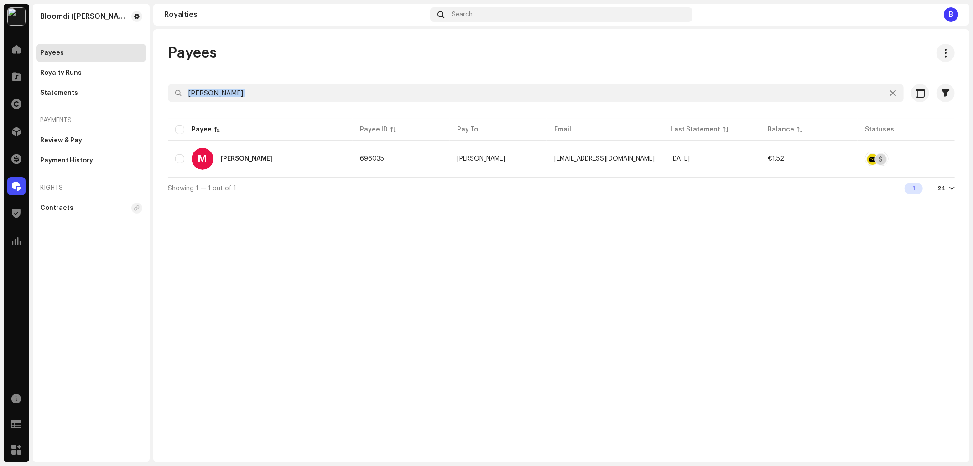
click at [156, 99] on div "Payees Martin Hrdlička Selected 0 Select all 1 Options Filters Status Active Pa…" at bounding box center [561, 121] width 816 height 155
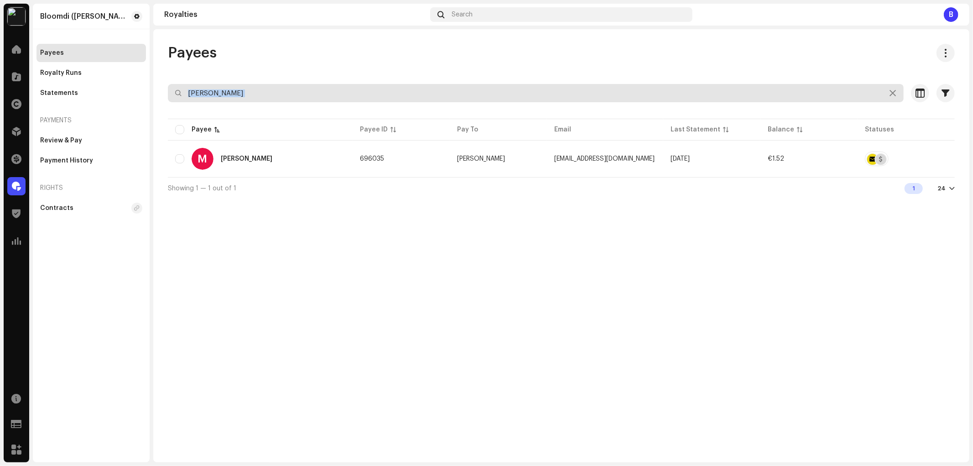
click at [239, 93] on input "Martin Hrdlička" at bounding box center [536, 93] width 736 height 18
paste input "Vendula Nedělová"
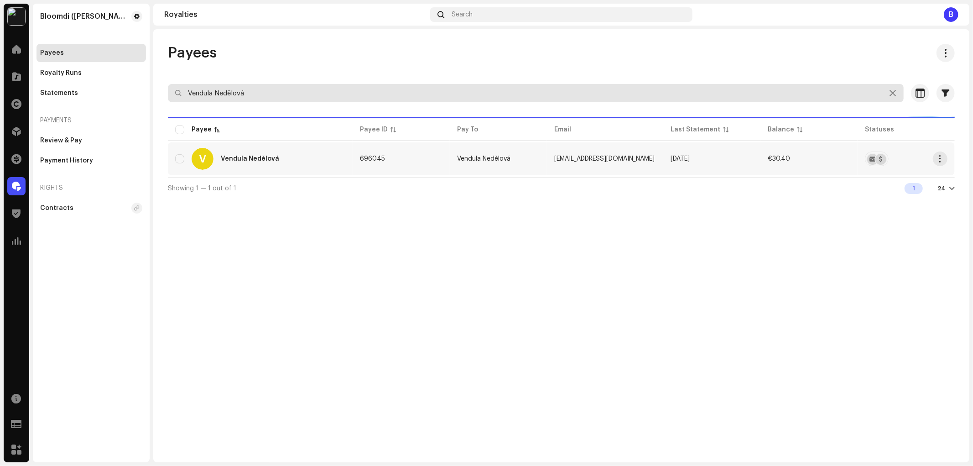
type input "Vendula Nedělová"
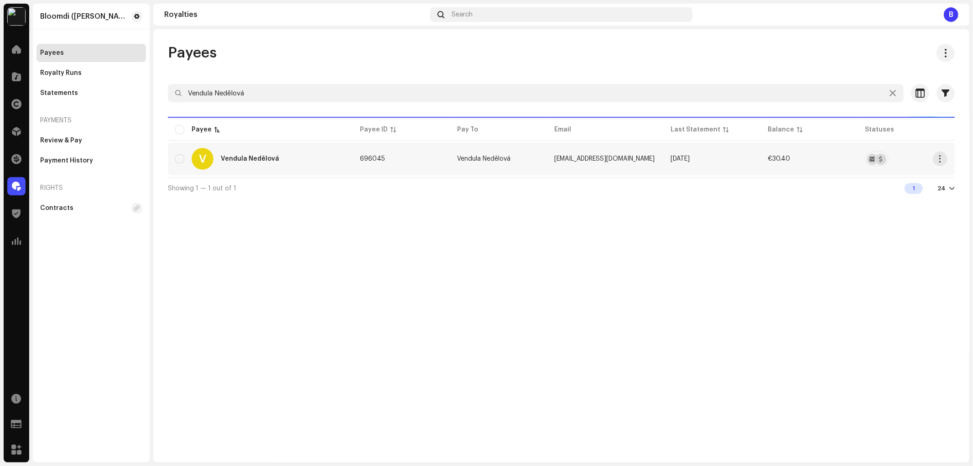
click at [253, 160] on div "Vendula Nedělová" at bounding box center [250, 159] width 58 height 6
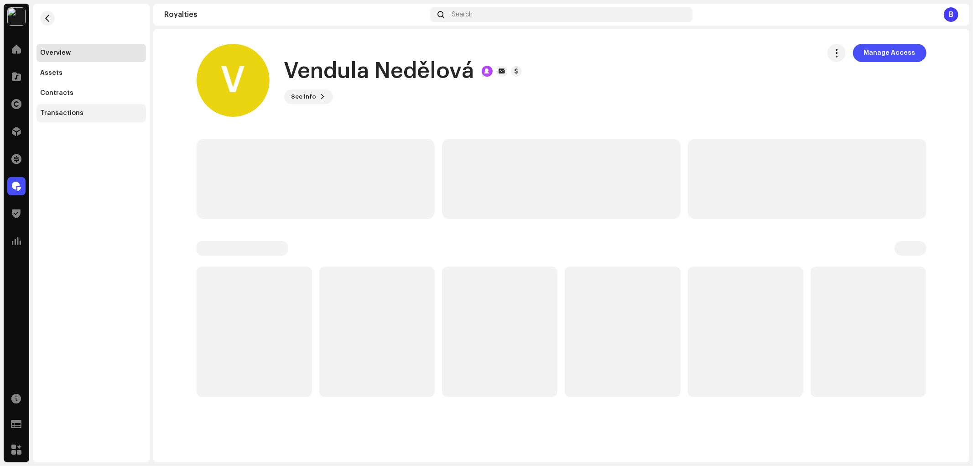
click at [109, 116] on div "Transactions" at bounding box center [91, 112] width 102 height 7
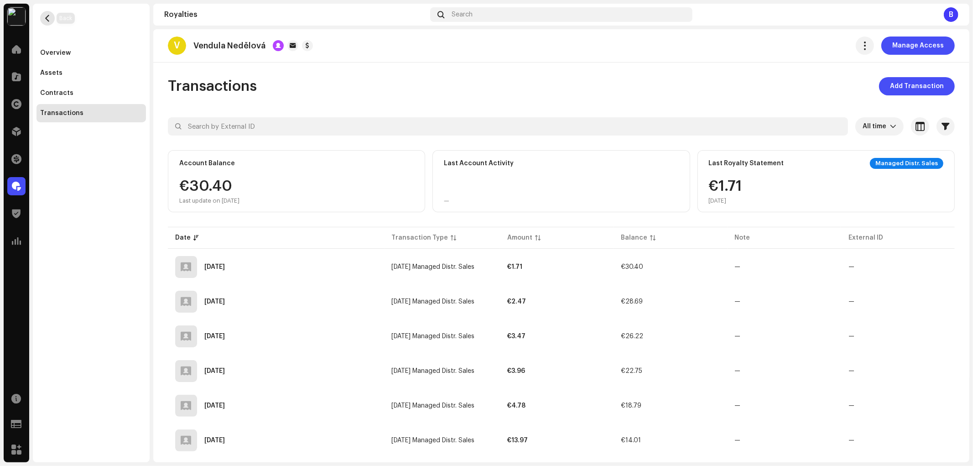
click at [49, 21] on span "button" at bounding box center [47, 18] width 7 height 7
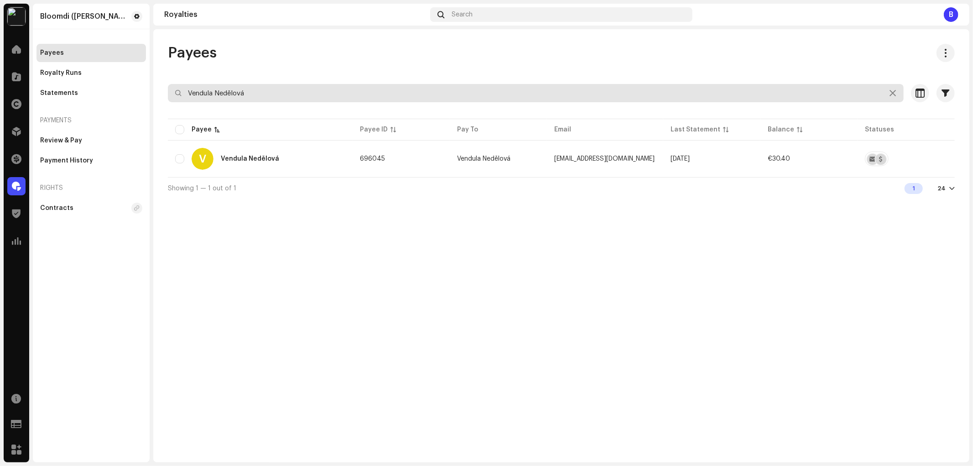
paste input "Adrián Líška"
drag, startPoint x: 285, startPoint y: 93, endPoint x: 26, endPoint y: 85, distance: 258.7
click at [26, 85] on div "Bloomdi (Ruka Hore) Home Catalog Rights Distribution Finance Royalties Trust & …" at bounding box center [486, 233] width 973 height 466
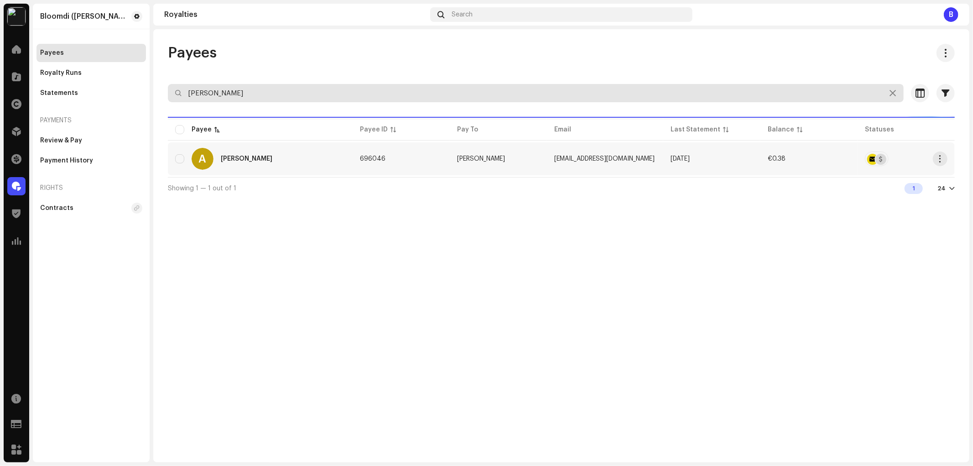
type input "Adrián Líška"
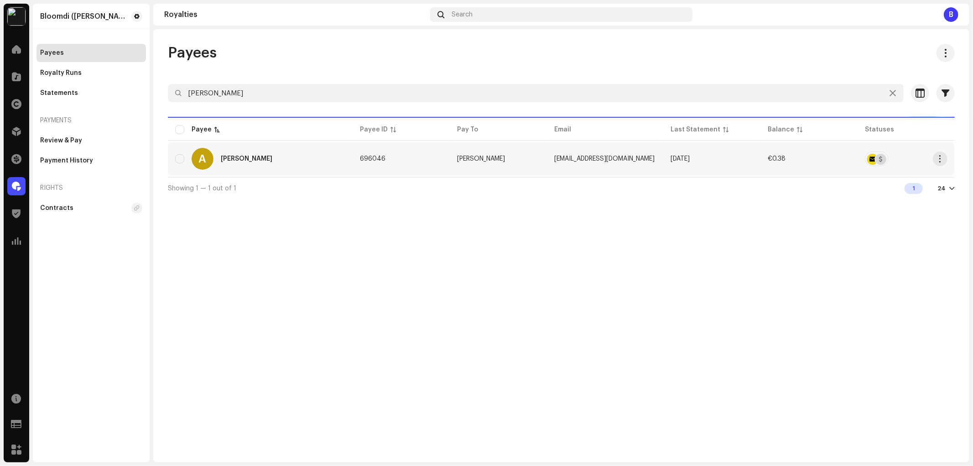
click at [254, 161] on div "Adrián Líška" at bounding box center [247, 159] width 52 height 6
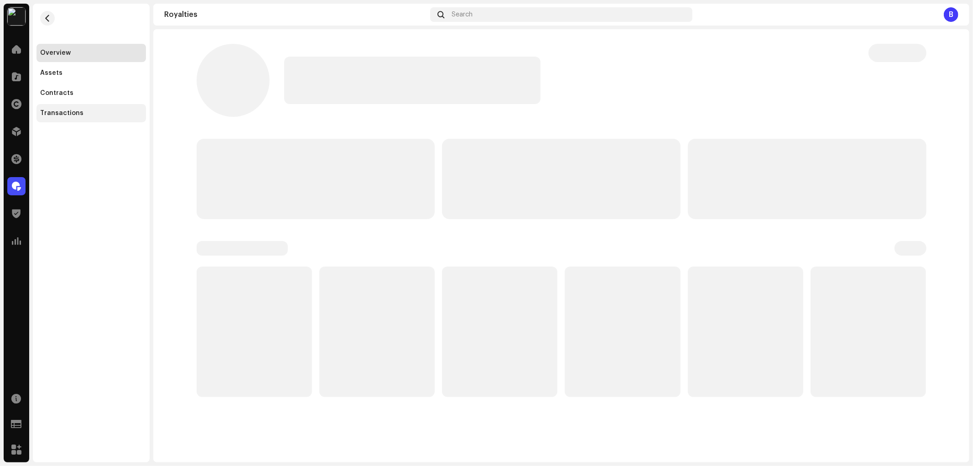
click at [107, 109] on div "Transactions" at bounding box center [91, 112] width 102 height 7
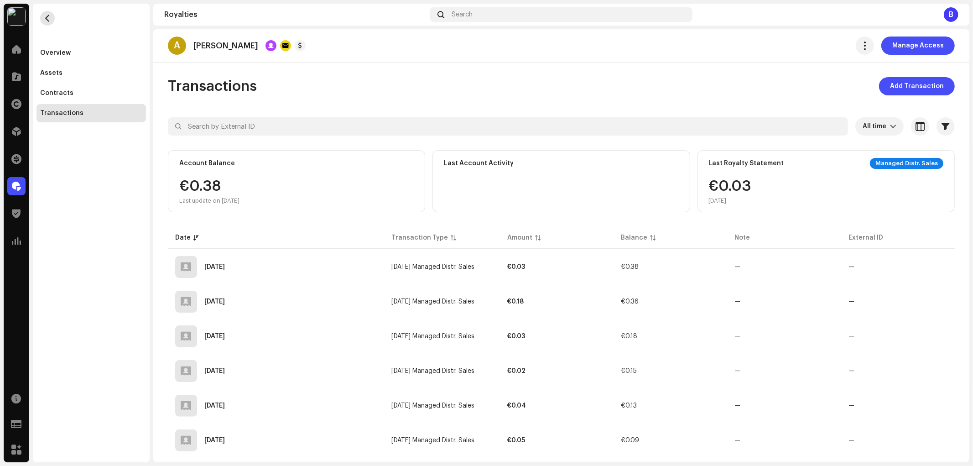
click at [51, 21] on button "button" at bounding box center [47, 18] width 15 height 15
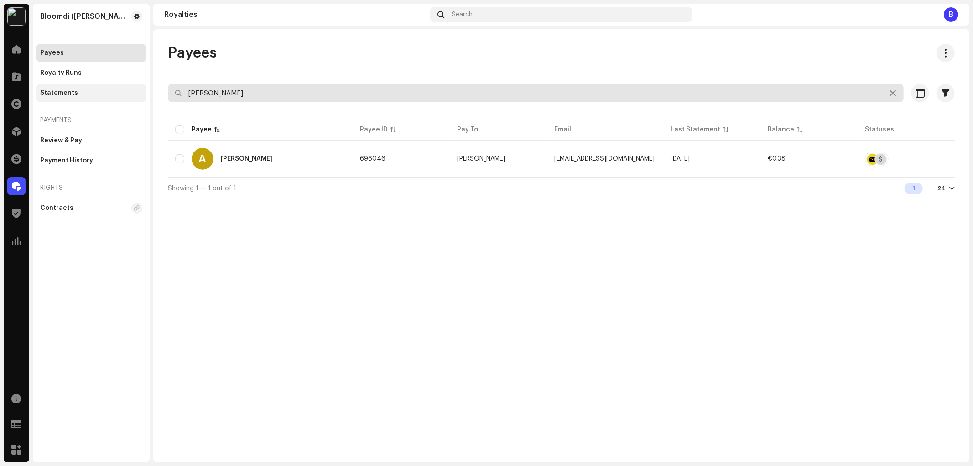
paste input "Martin Krajčír"
drag, startPoint x: 210, startPoint y: 97, endPoint x: 41, endPoint y: 94, distance: 168.3
click at [42, 94] on div "Bloomdi (Ruka Hore) Home Catalog Rights Distribution Finance Royalties Trust & …" at bounding box center [486, 233] width 973 height 466
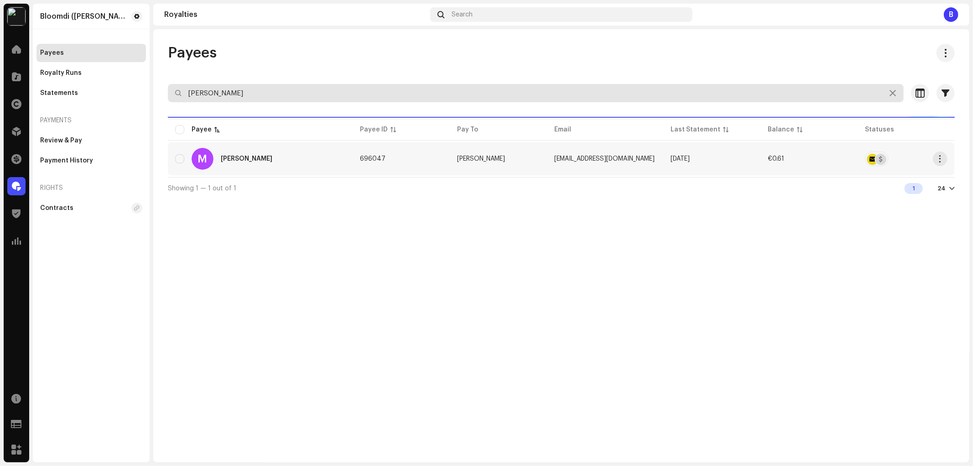
type input "Martin Krajčír"
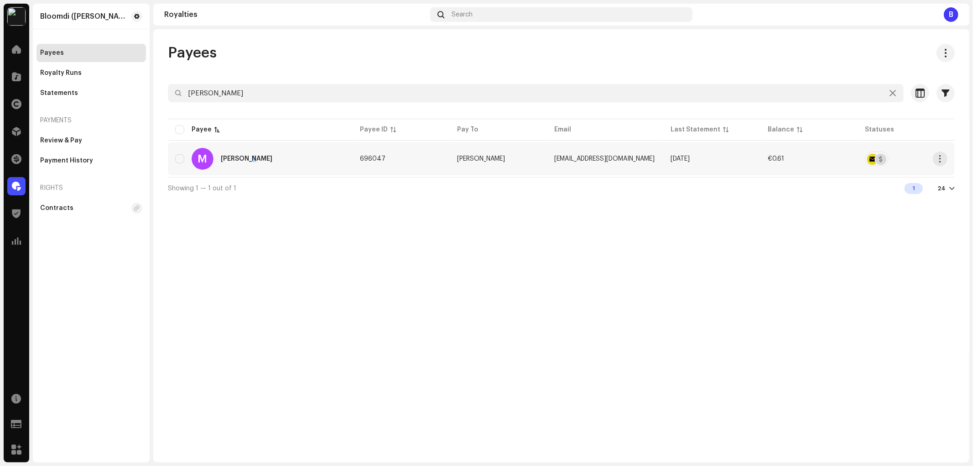
click at [247, 160] on div "Martin Krajčír" at bounding box center [247, 159] width 52 height 6
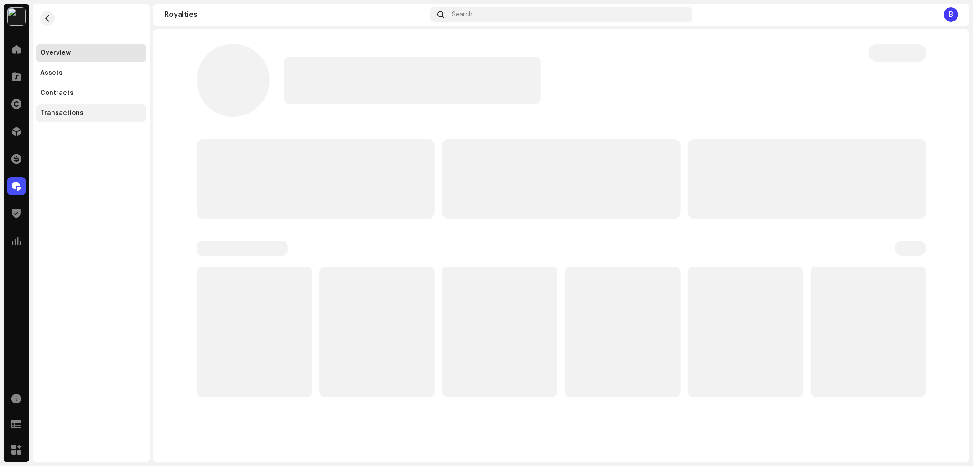
click at [75, 107] on div "Transactions" at bounding box center [90, 113] width 109 height 18
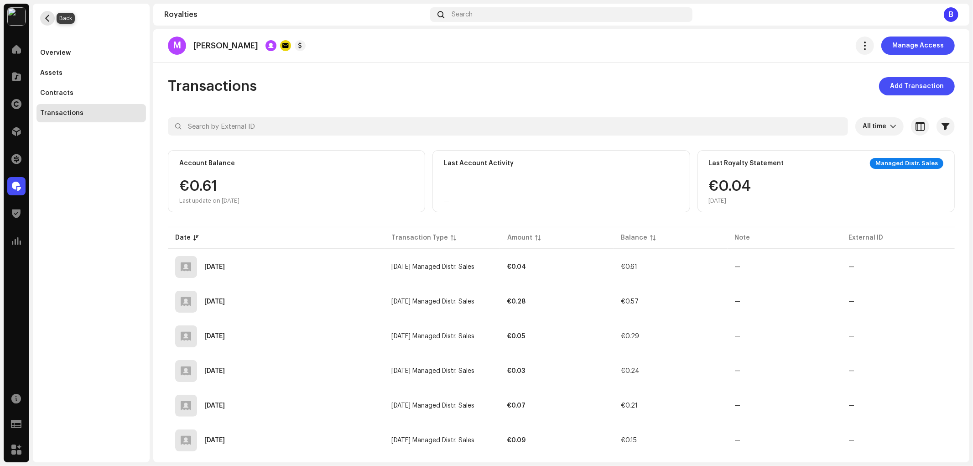
click at [52, 16] on button "button" at bounding box center [47, 18] width 15 height 15
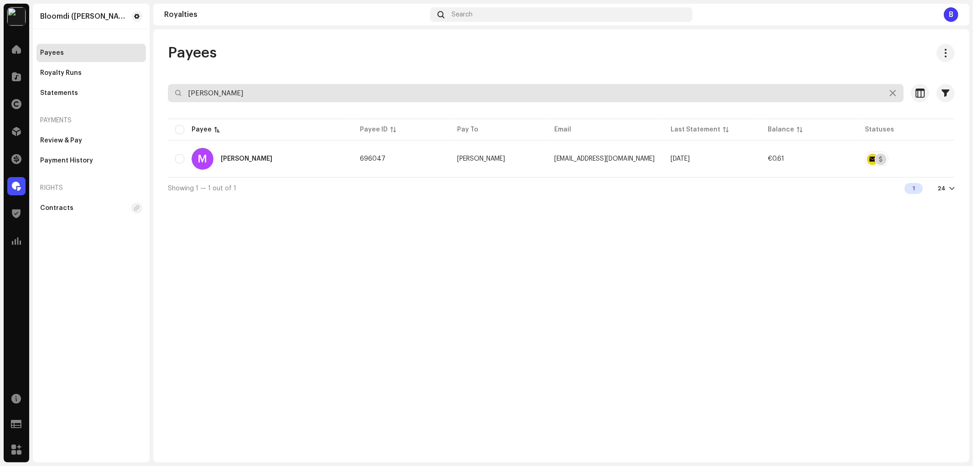
paste input "Lukáš Petráš"
drag, startPoint x: 270, startPoint y: 87, endPoint x: 16, endPoint y: 88, distance: 254.0
click at [16, 88] on div "Bloomdi (Ruka Hore) Home Catalog Rights Distribution Finance Royalties Trust & …" at bounding box center [486, 233] width 973 height 466
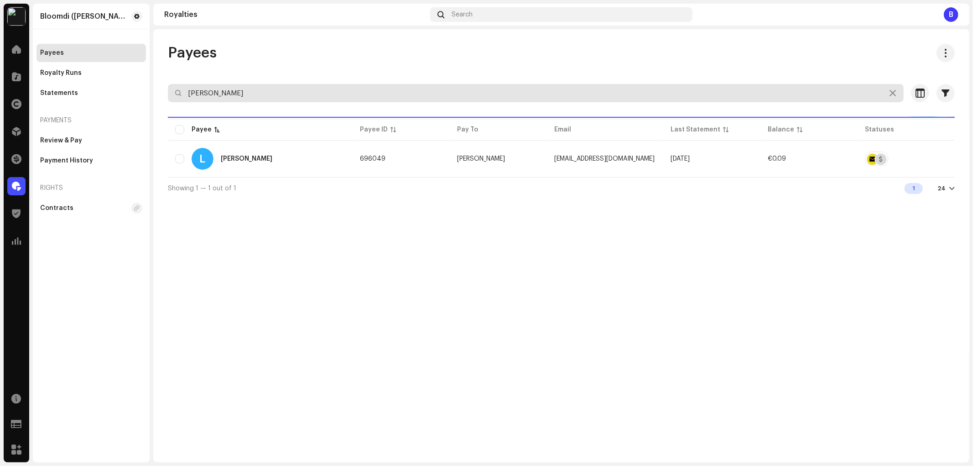
type input "Lukáš Petráš"
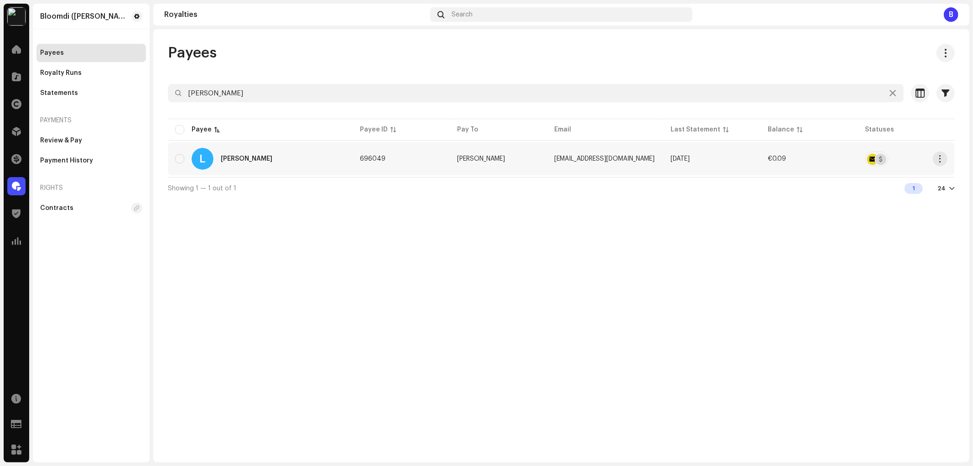
click at [255, 154] on div "L Lukáš Petráš" at bounding box center [260, 159] width 170 height 22
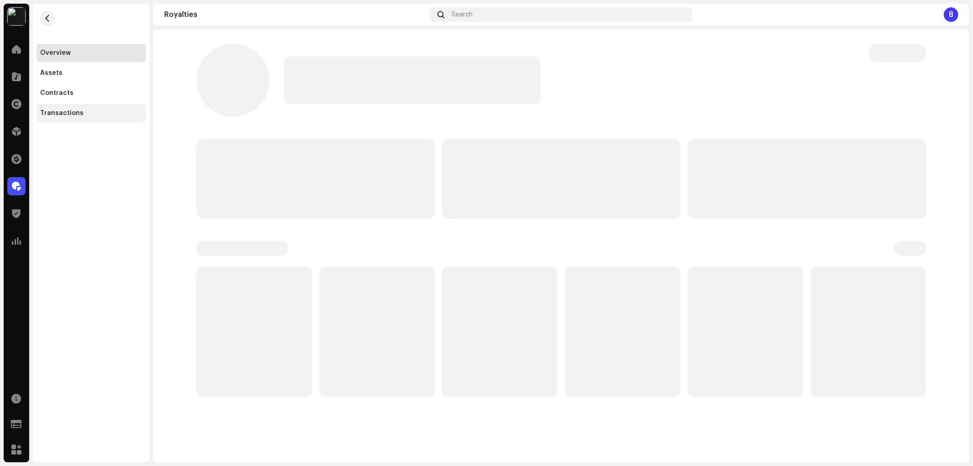
click at [85, 110] on div "Transactions" at bounding box center [91, 112] width 102 height 7
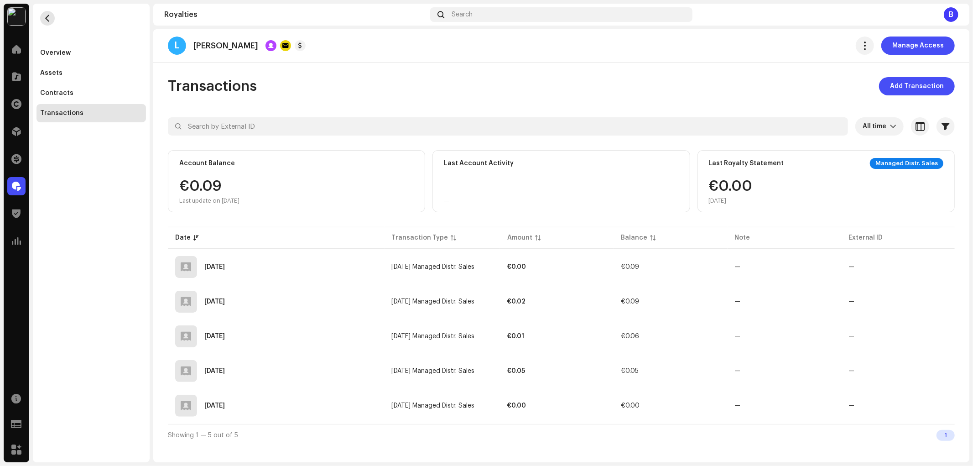
click at [47, 20] on span "button" at bounding box center [47, 18] width 7 height 7
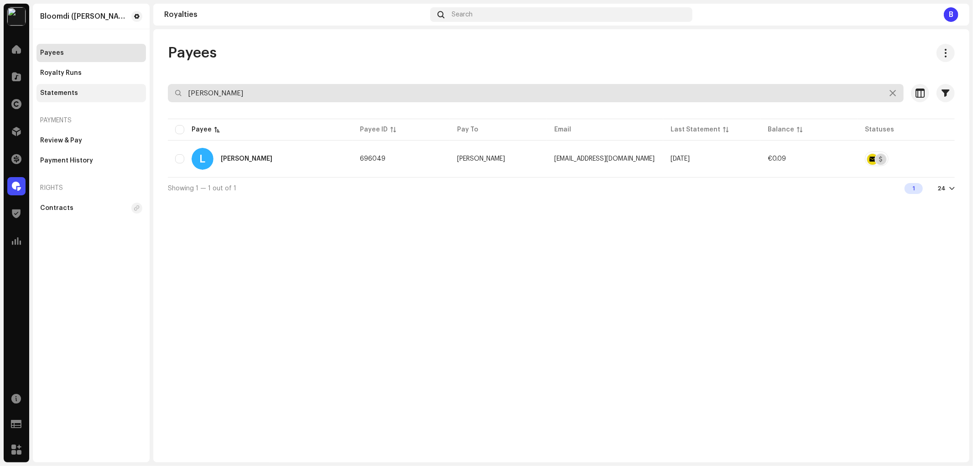
paste input "Tomáš Vošmera"
drag, startPoint x: 265, startPoint y: 94, endPoint x: 40, endPoint y: 83, distance: 226.0
click at [40, 83] on div "Bloomdi (Ruka Hore) Home Catalog Rights Distribution Finance Royalties Trust & …" at bounding box center [486, 233] width 973 height 466
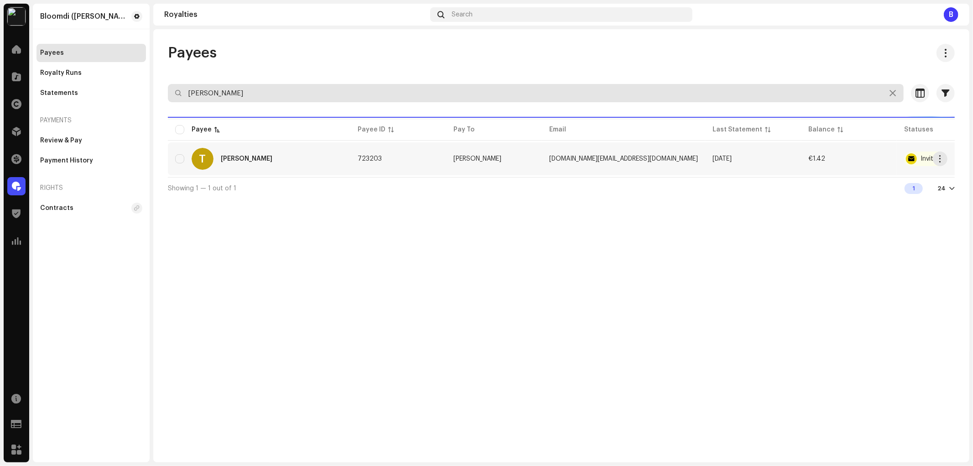
type input "Tomáš Vošmera"
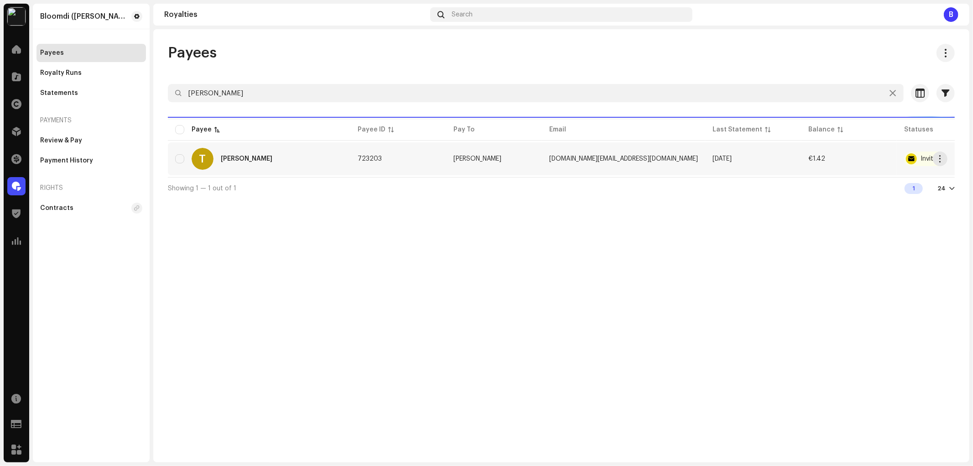
click at [249, 161] on div "T Tomáš Vošmera" at bounding box center [259, 159] width 168 height 22
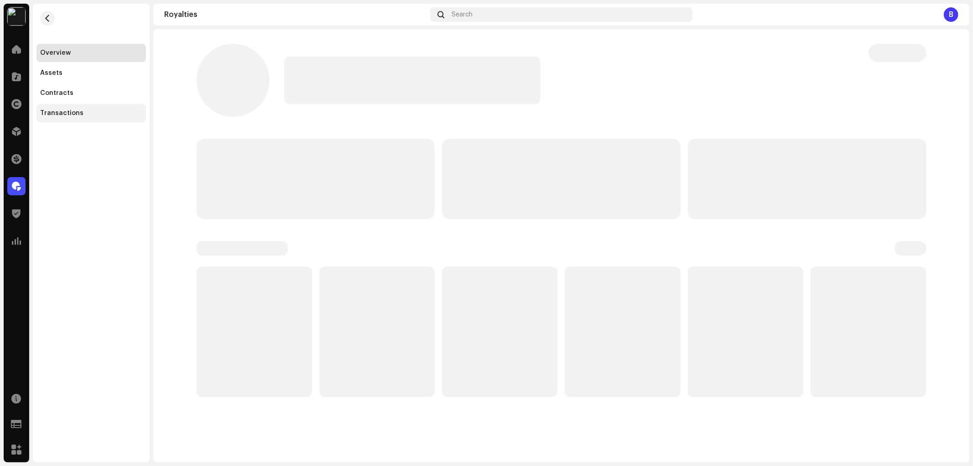
click at [102, 112] on div "Transactions" at bounding box center [91, 112] width 102 height 7
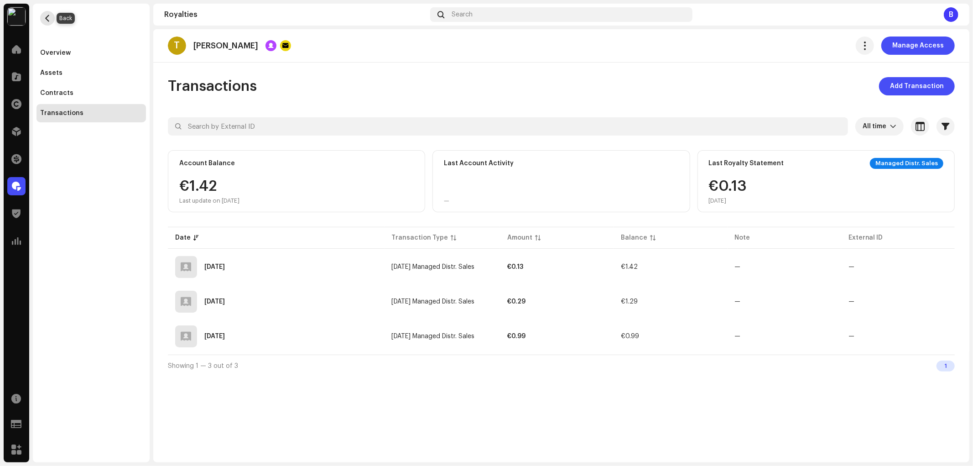
click at [46, 17] on span "button" at bounding box center [47, 18] width 7 height 7
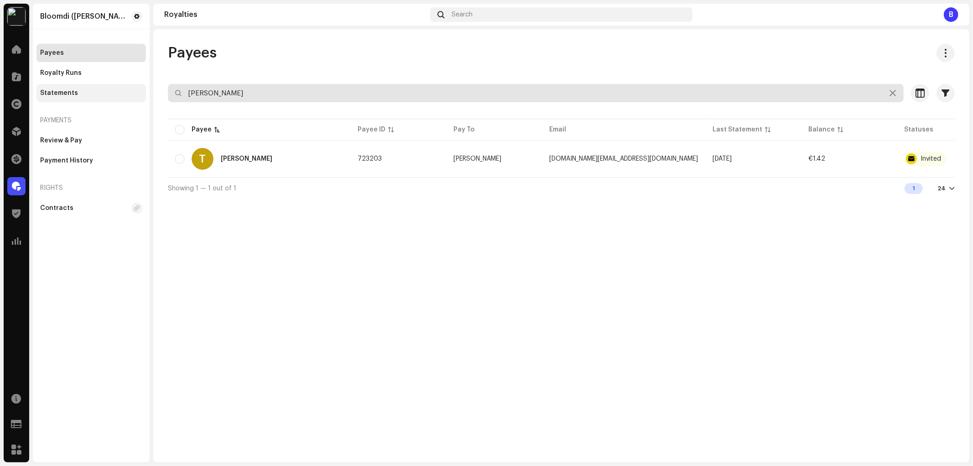
paste input "Alexandra Okálová"
drag, startPoint x: 260, startPoint y: 101, endPoint x: 77, endPoint y: 97, distance: 183.4
click at [77, 97] on div "Bloomdi (Ruka Hore) Home Catalog Rights Distribution Finance Royalties Trust & …" at bounding box center [486, 233] width 973 height 466
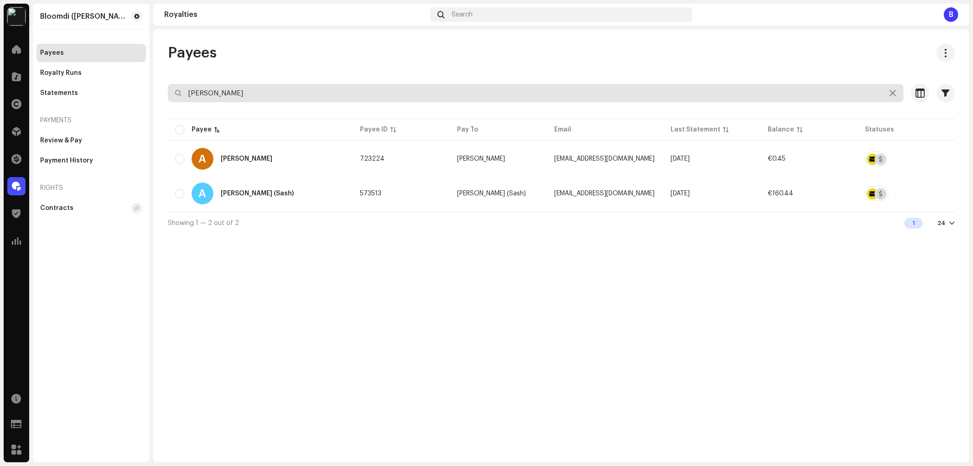
type input "Alexandra Okálová"
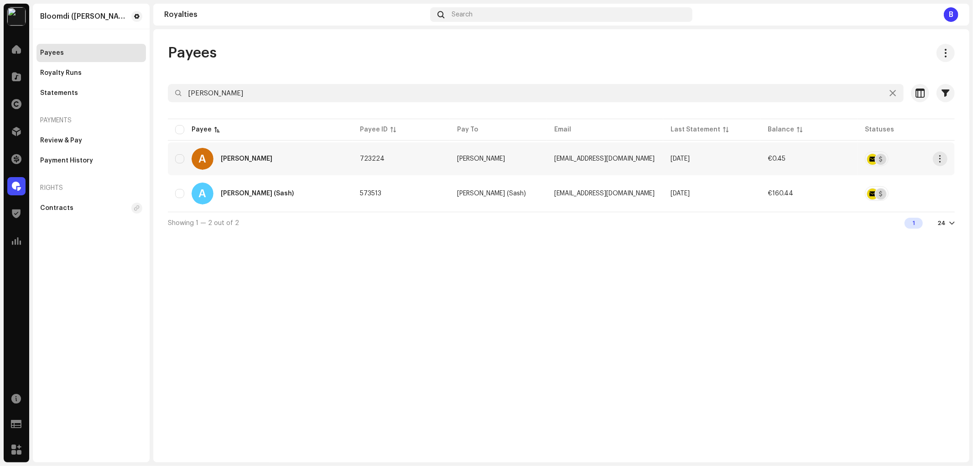
click at [278, 155] on div "A Alexandra Okálová" at bounding box center [260, 159] width 170 height 22
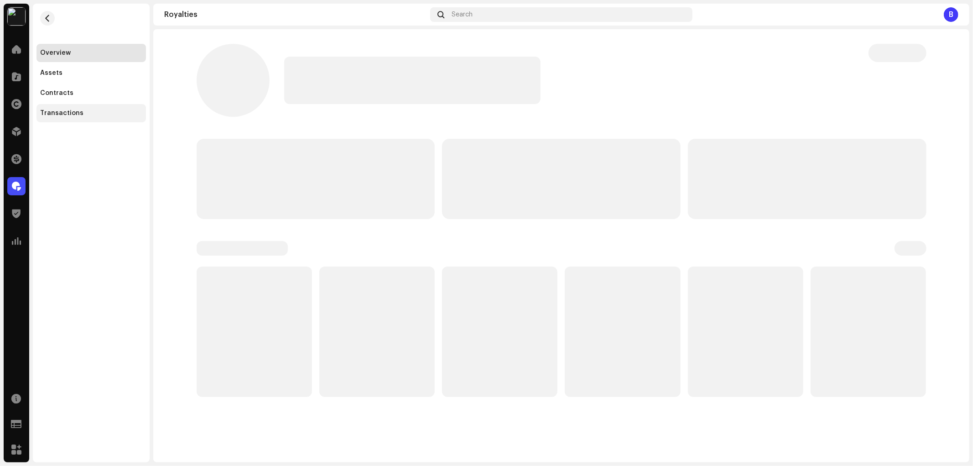
click at [67, 106] on div "Transactions" at bounding box center [90, 113] width 109 height 18
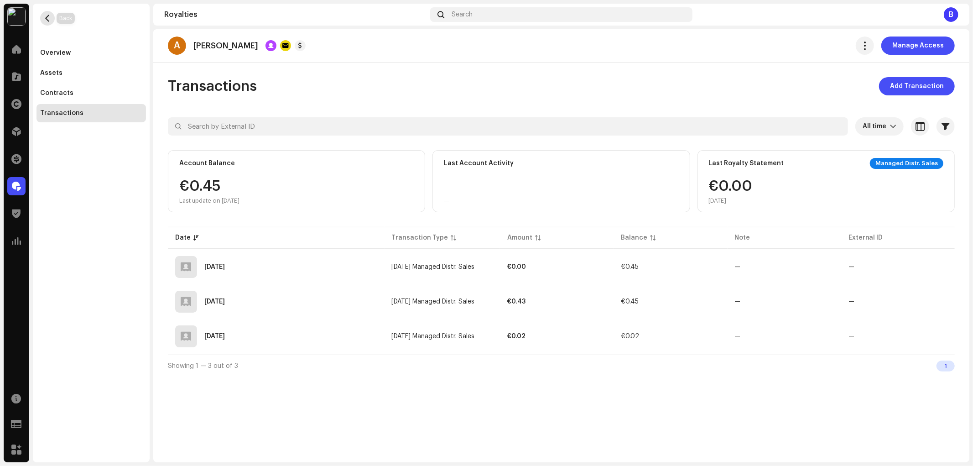
click at [45, 21] on span "button" at bounding box center [47, 18] width 7 height 7
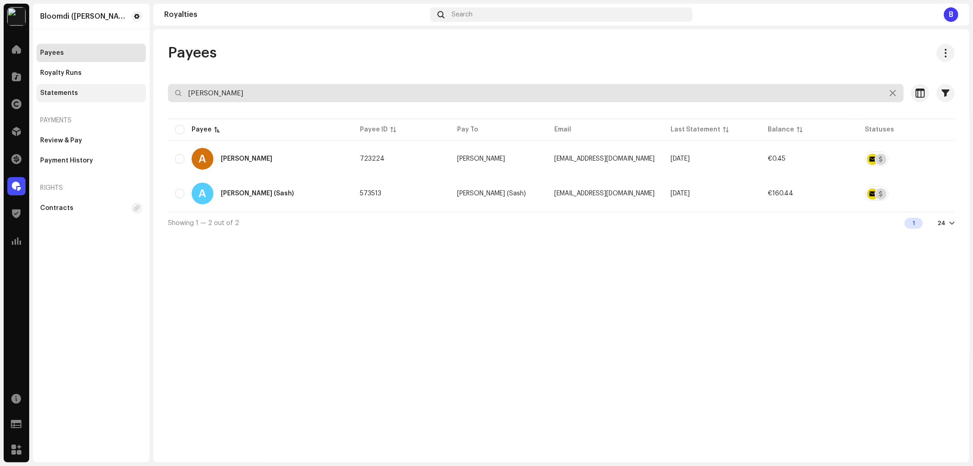
paste input "ngeli Mangombe"
drag, startPoint x: 74, startPoint y: 92, endPoint x: 56, endPoint y: 92, distance: 17.8
click at [56, 92] on div "Bloomdi (Ruka Hore) Home Catalog Rights Distribution Finance Royalties Trust & …" at bounding box center [486, 233] width 973 height 466
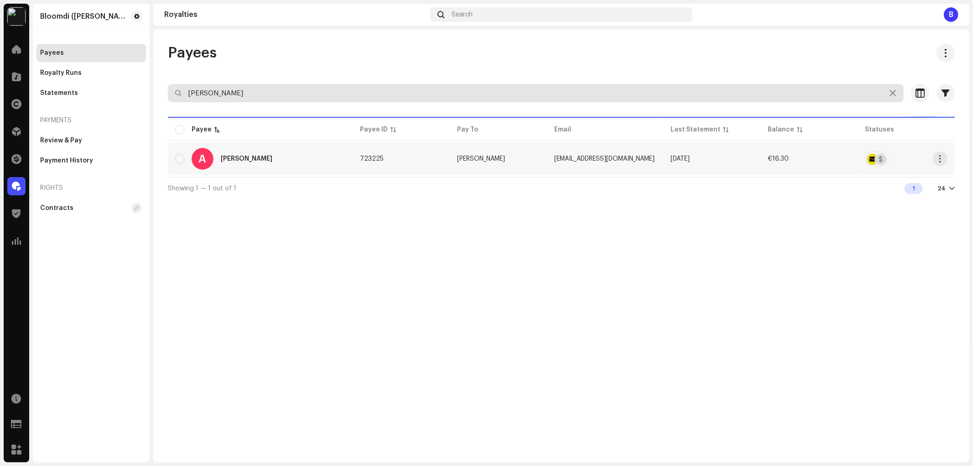
type input "Angeli Mangombe"
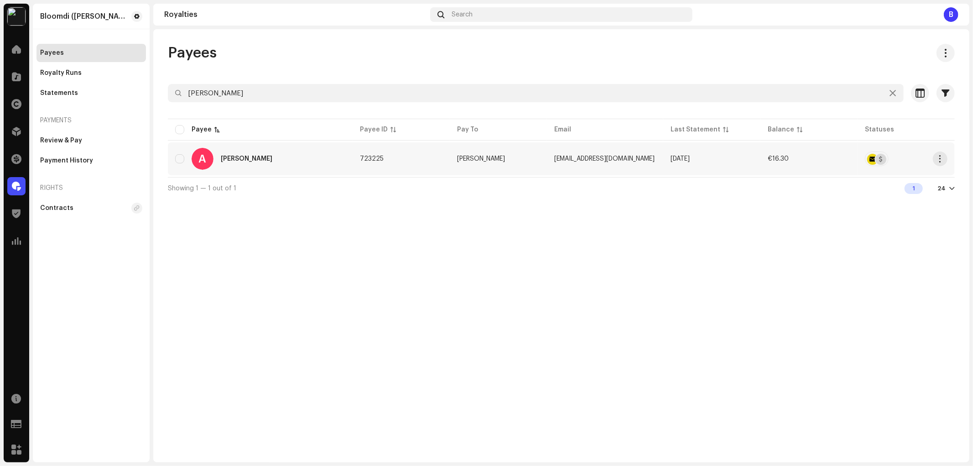
click at [243, 156] on div "Angeli Mangombe" at bounding box center [247, 159] width 52 height 6
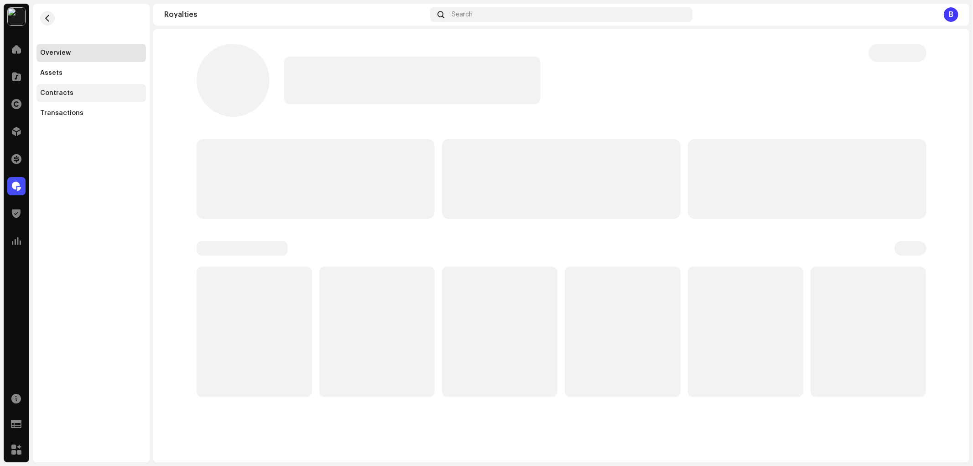
click at [83, 99] on div "Contracts" at bounding box center [90, 93] width 109 height 18
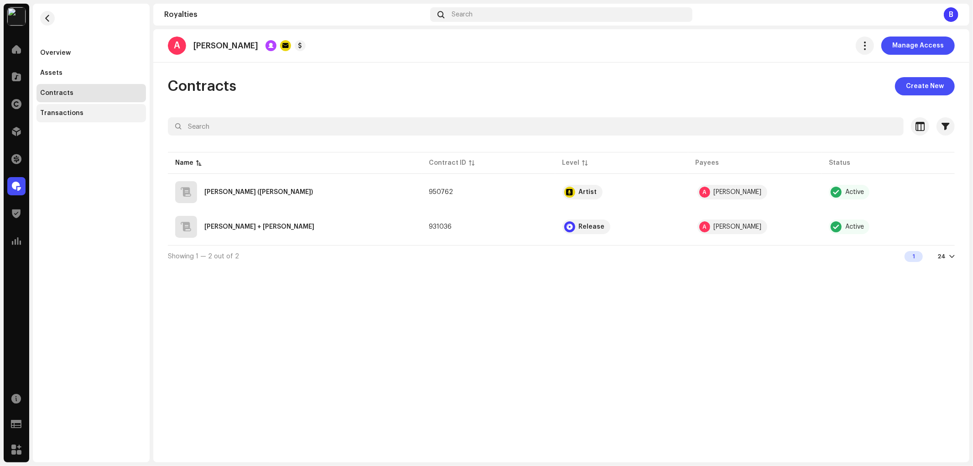
click at [105, 114] on div "Transactions" at bounding box center [91, 112] width 102 height 7
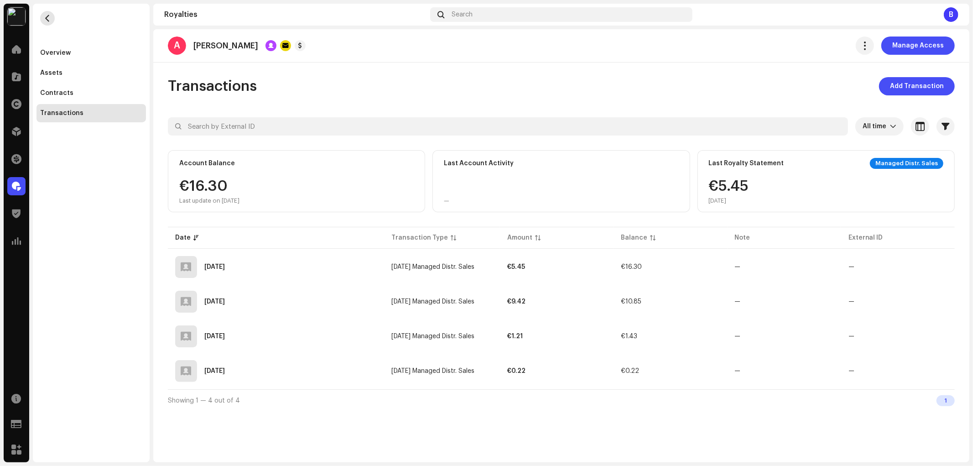
click at [51, 20] on button "button" at bounding box center [47, 18] width 15 height 15
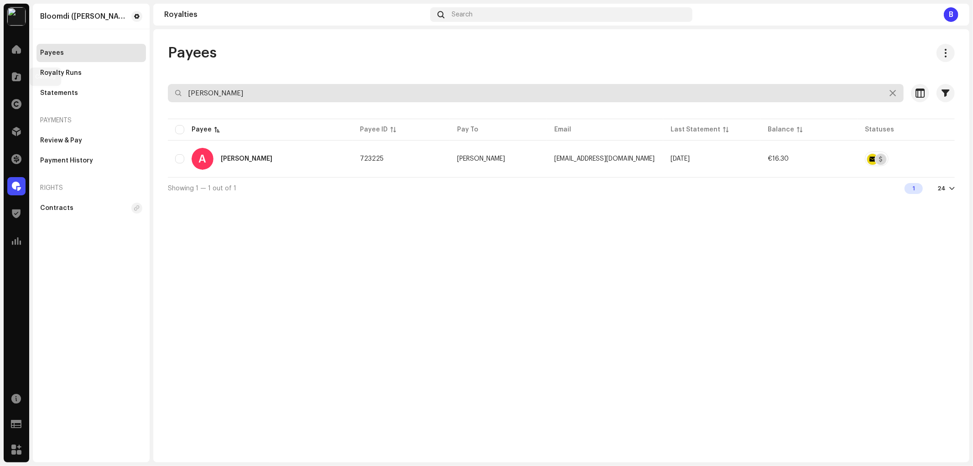
paste input "Jessica Rose Arthur"
drag, startPoint x: 21, startPoint y: 77, endPoint x: 1, endPoint y: 76, distance: 19.6
click at [1, 76] on div "Bloomdi (Ruka Hore) Home Catalog Rights Distribution Finance Royalties Trust & …" at bounding box center [486, 233] width 973 height 466
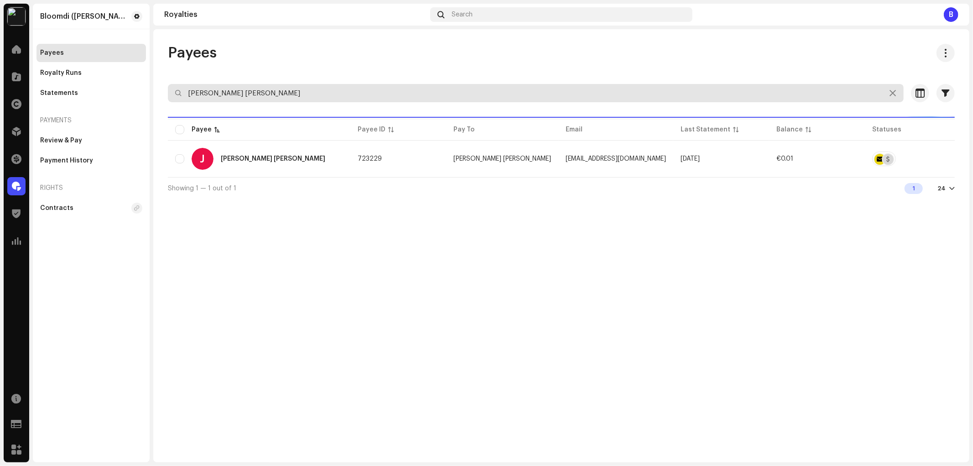
type input "Jessica Rose Arthur"
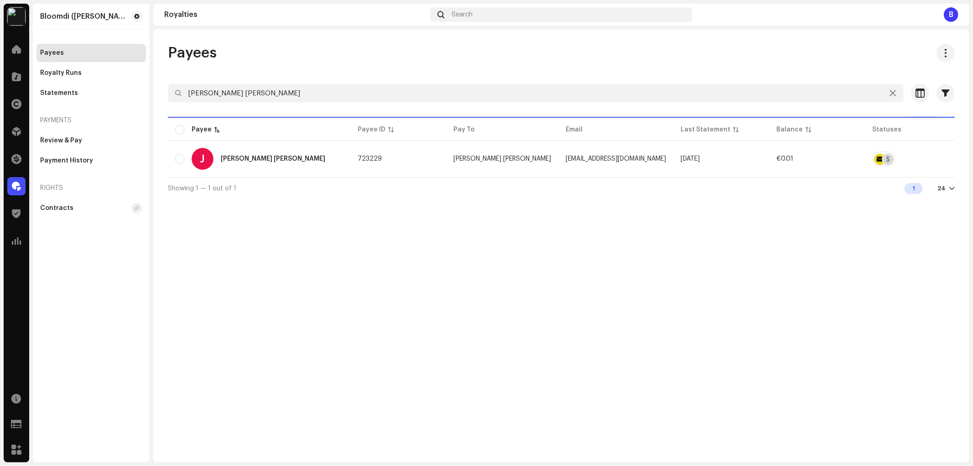
drag, startPoint x: 275, startPoint y: 150, endPoint x: 272, endPoint y: 165, distance: 15.4
click at [272, 165] on div "J Jessica Rose Arthur" at bounding box center [259, 159] width 168 height 22
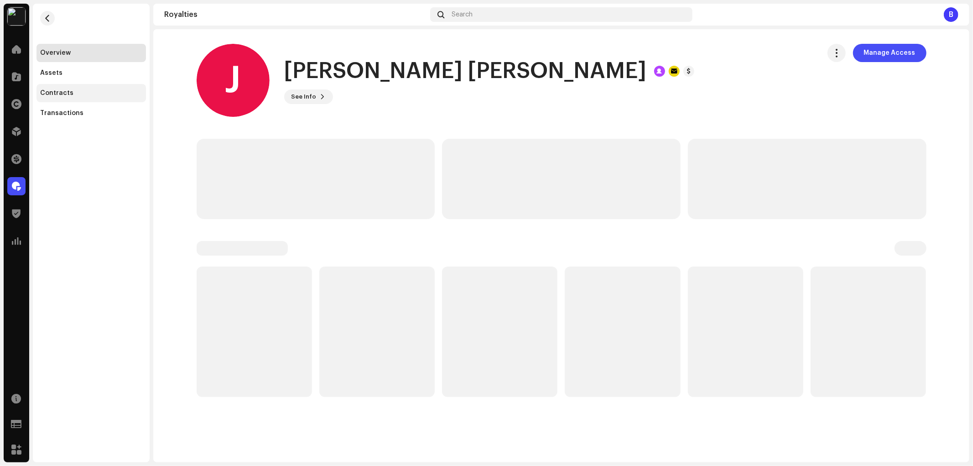
click at [75, 101] on div "Contracts" at bounding box center [90, 93] width 109 height 18
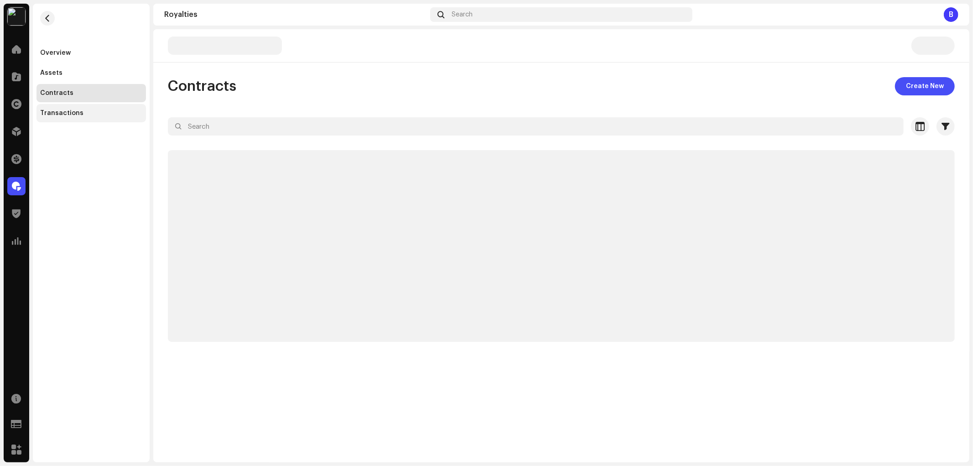
click at [107, 112] on div "Transactions" at bounding box center [91, 112] width 102 height 7
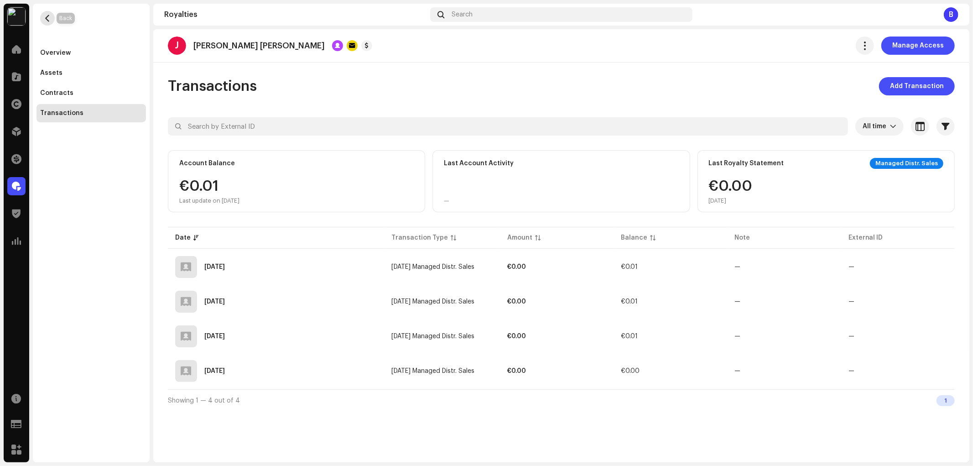
click at [52, 13] on button "button" at bounding box center [47, 18] width 15 height 15
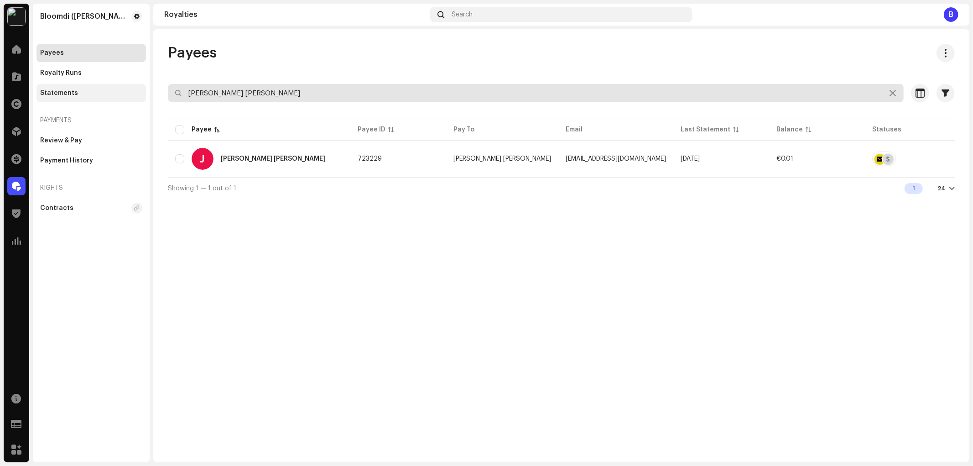
paste input "Vladimir Litvin"
drag, startPoint x: 250, startPoint y: 90, endPoint x: 39, endPoint y: 87, distance: 211.2
click at [39, 87] on div "Bloomdi (Ruka Hore) Home Catalog Rights Distribution Finance Royalties Trust & …" at bounding box center [486, 233] width 973 height 466
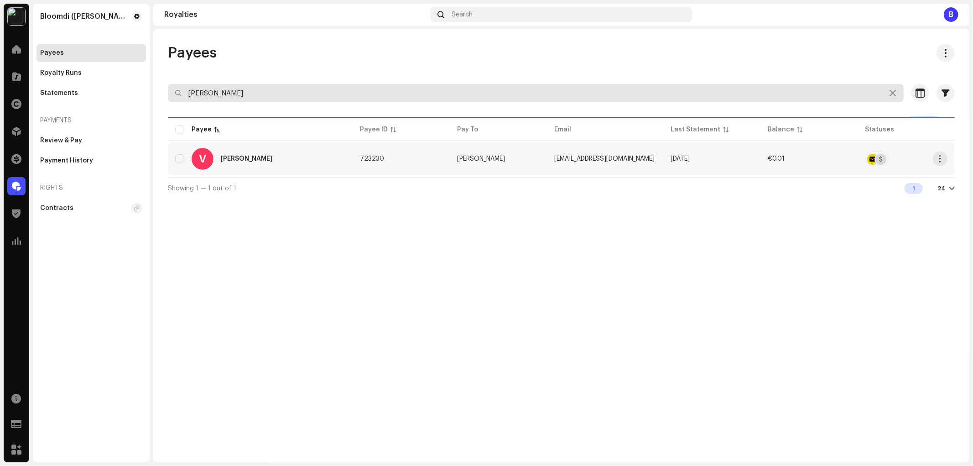
type input "Vladimir Litvin"
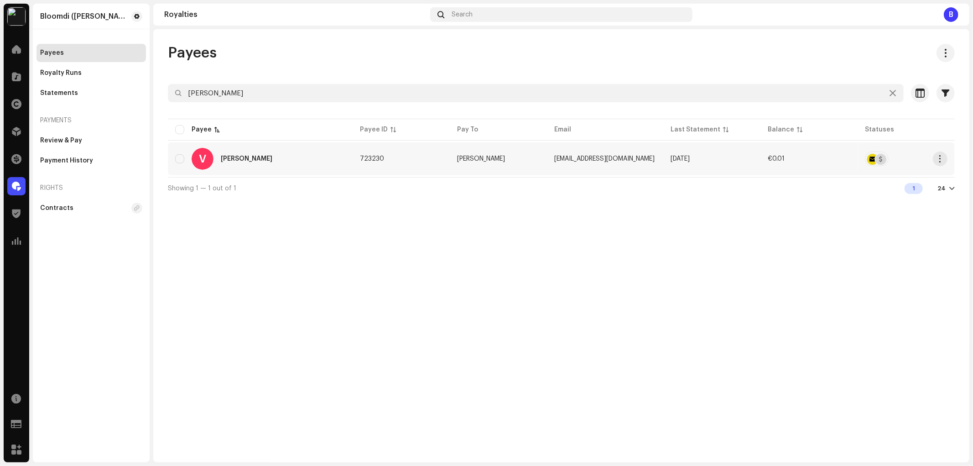
click at [263, 157] on div "Vladimir Litvin" at bounding box center [247, 159] width 52 height 6
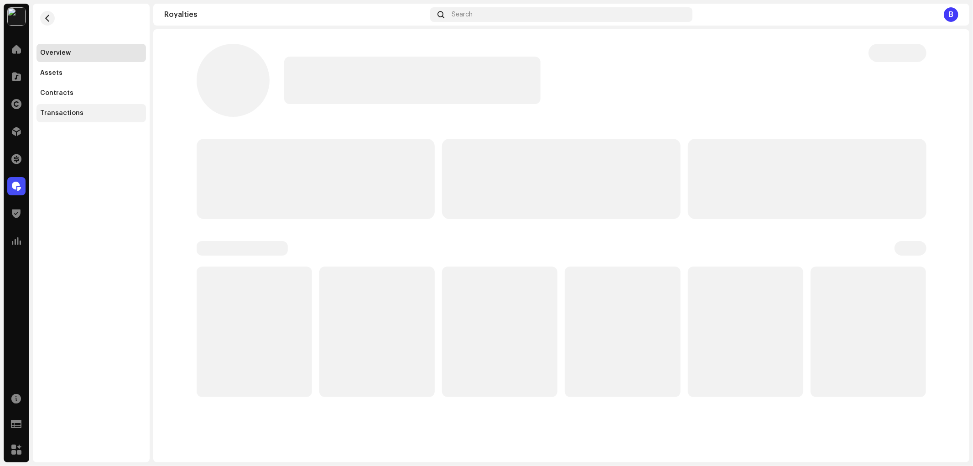
click at [81, 113] on div "Transactions" at bounding box center [91, 112] width 102 height 7
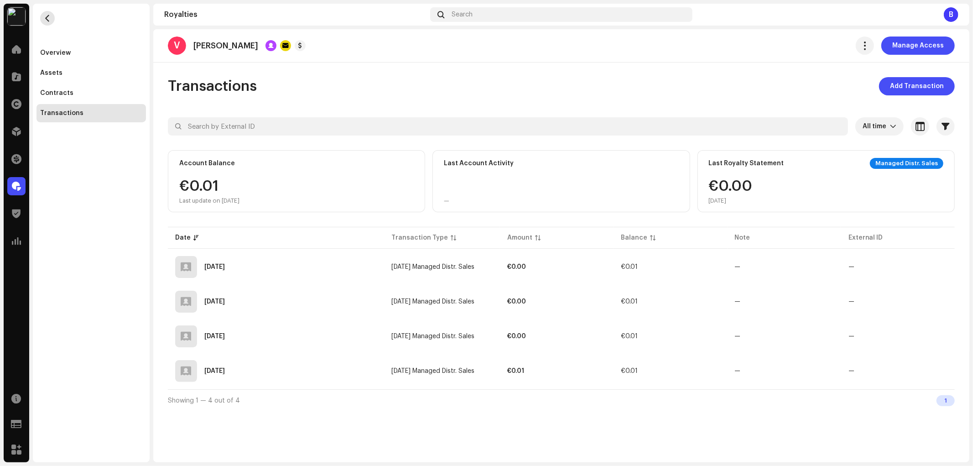
click at [48, 15] on span "button" at bounding box center [47, 18] width 7 height 7
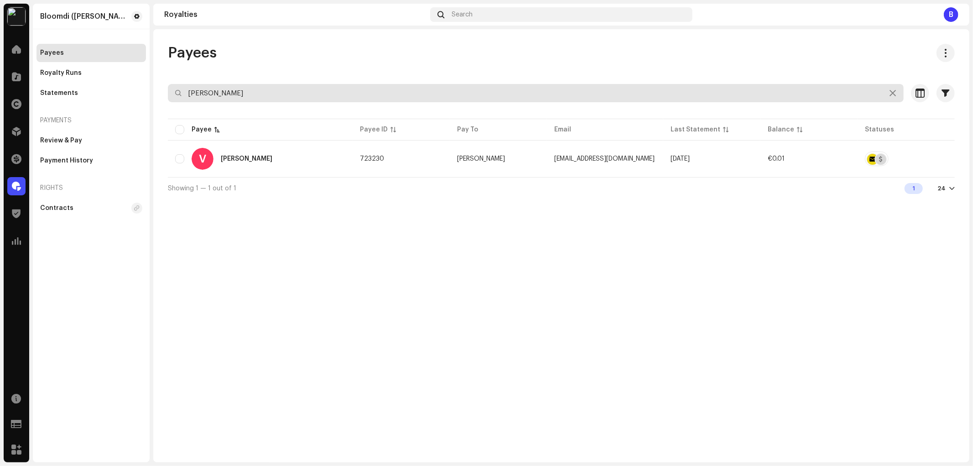
paste input "SencakoE"
drag, startPoint x: 235, startPoint y: 94, endPoint x: 30, endPoint y: 83, distance: 205.5
click at [30, 83] on div "Bloomdi (Ruka Hore) Home Catalog Rights Distribution Finance Royalties Trust & …" at bounding box center [486, 233] width 973 height 466
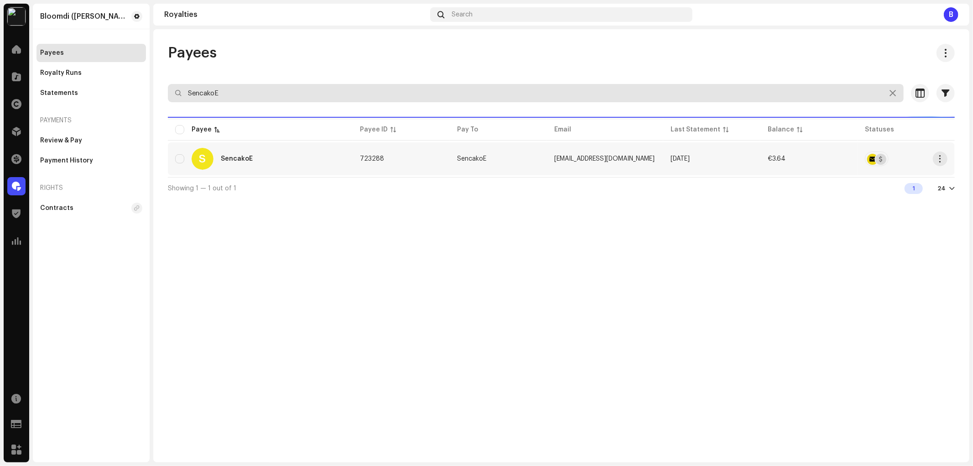
type input "SencakoE"
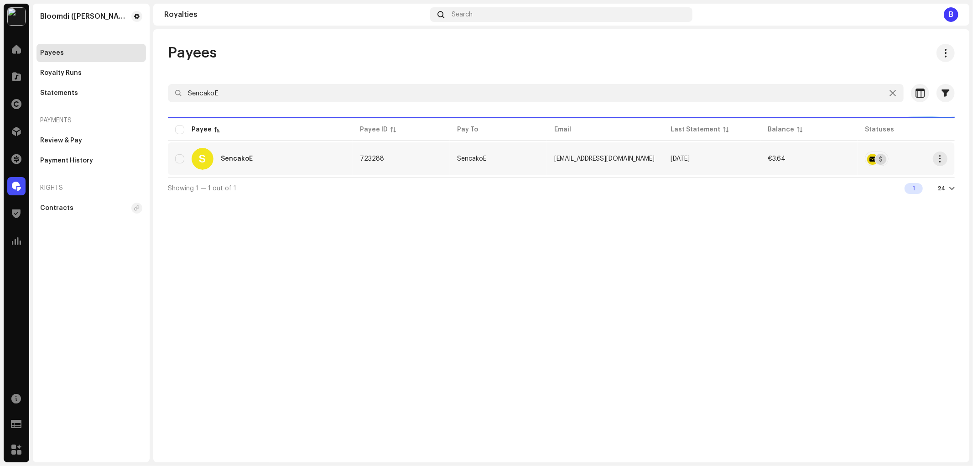
click at [255, 166] on div "S SencakoE" at bounding box center [260, 159] width 170 height 22
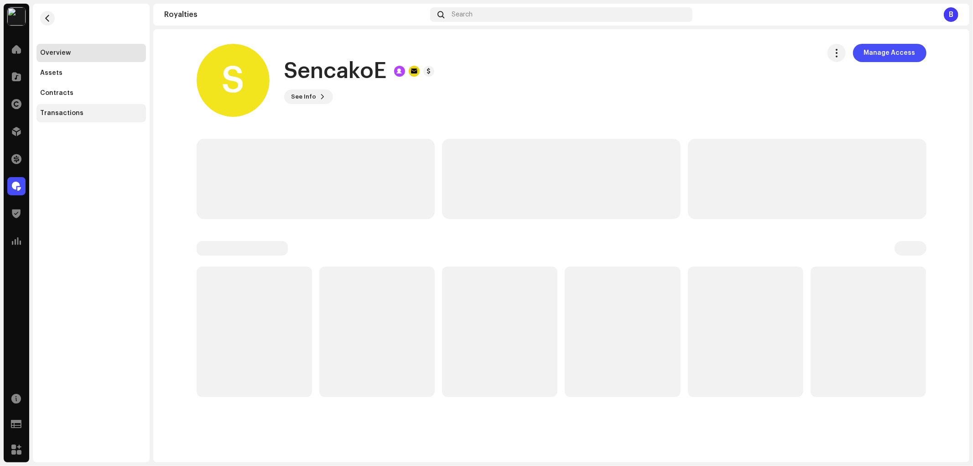
click at [108, 110] on div "Transactions" at bounding box center [91, 112] width 102 height 7
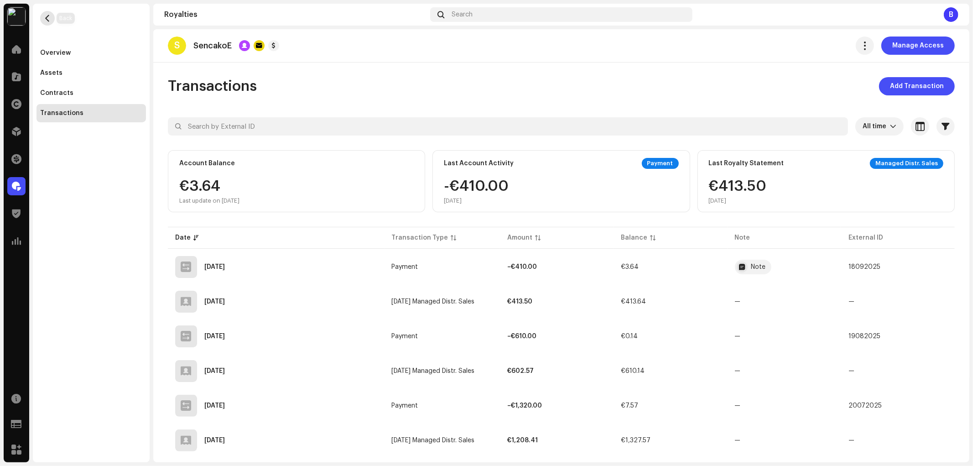
click at [41, 21] on button "button" at bounding box center [47, 18] width 15 height 15
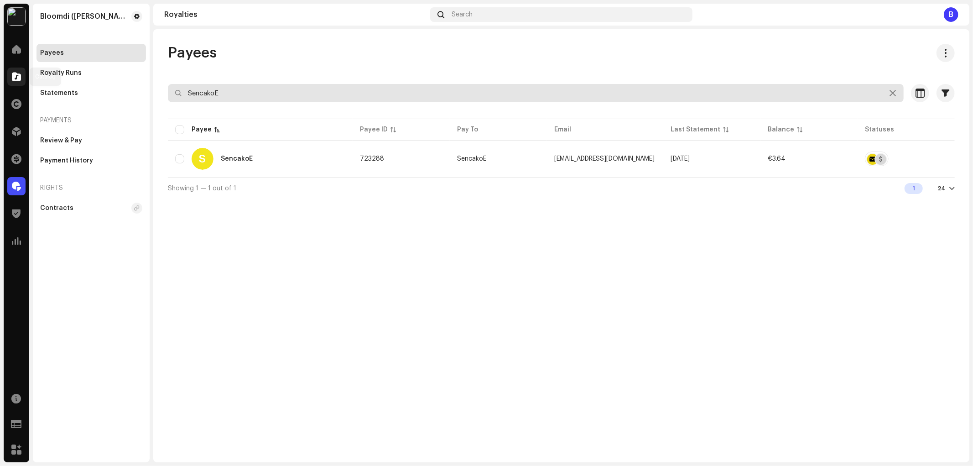
paste input "CPSkyy"
drag, startPoint x: 220, startPoint y: 91, endPoint x: 16, endPoint y: 79, distance: 204.2
click at [16, 79] on div "Bloomdi (Ruka Hore) Home Catalog Rights Distribution Finance Royalties Trust & …" at bounding box center [486, 233] width 973 height 466
type input "CPSkyy"
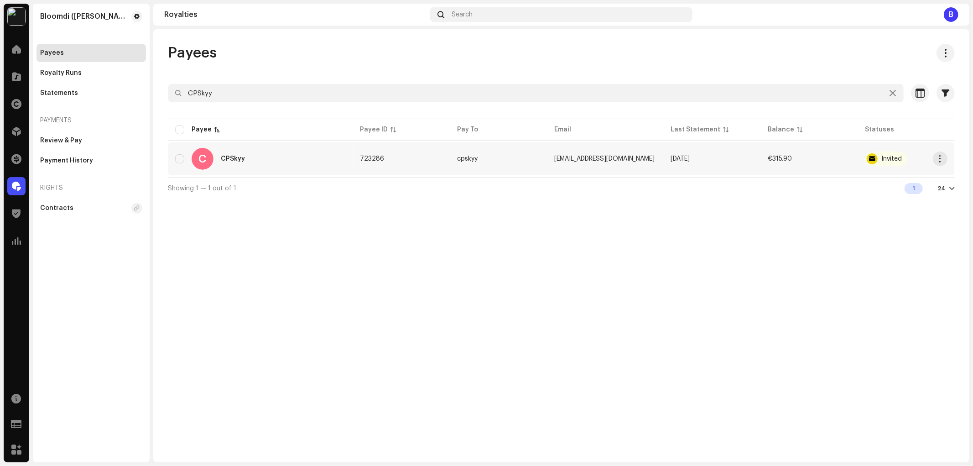
click at [285, 166] on div "C CPSkyy" at bounding box center [260, 159] width 170 height 22
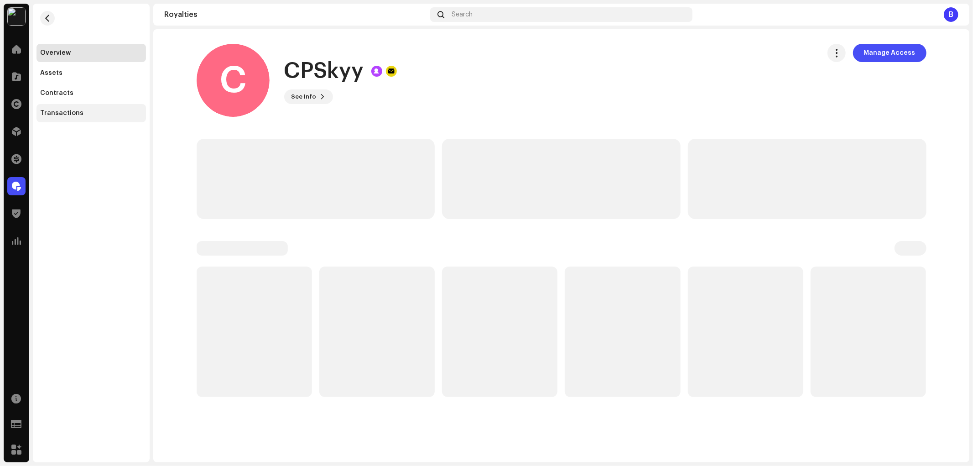
click at [112, 113] on div "Transactions" at bounding box center [91, 112] width 102 height 7
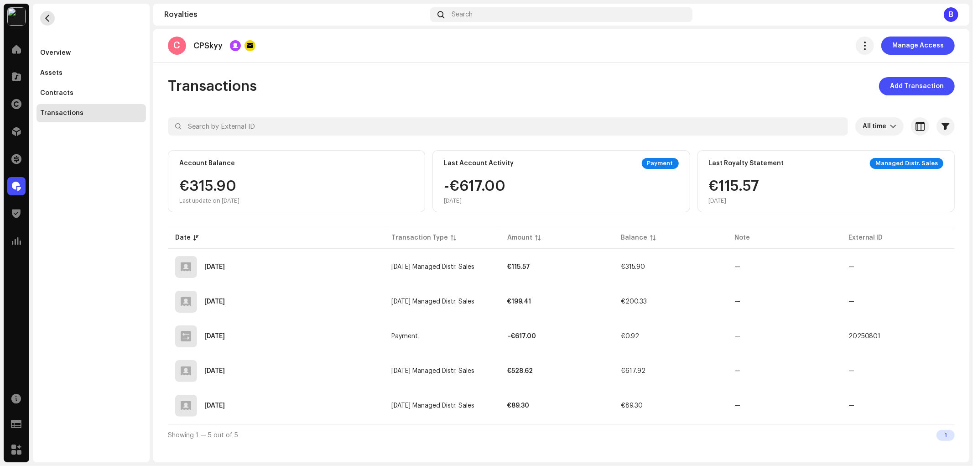
click at [48, 21] on span "button" at bounding box center [47, 18] width 7 height 7
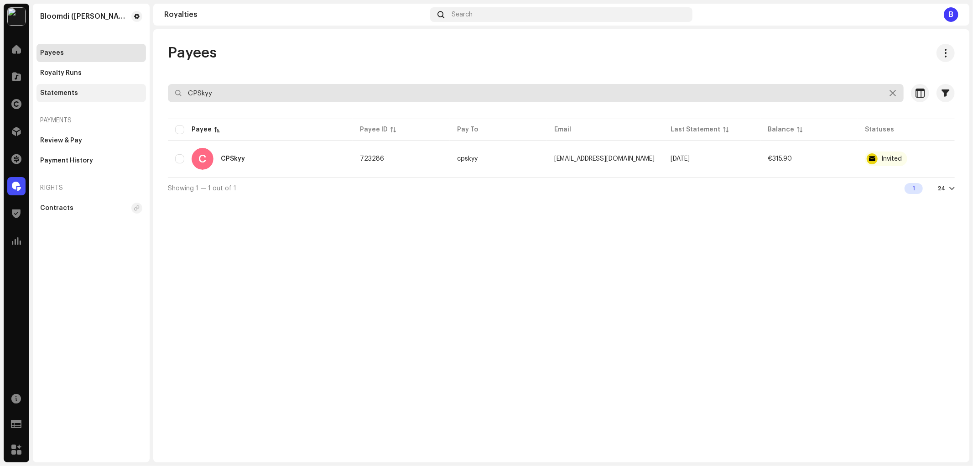
paste input "Hellion"
drag, startPoint x: 217, startPoint y: 92, endPoint x: 53, endPoint y: 85, distance: 163.9
click at [53, 85] on div "Bloomdi (Ruka Hore) Home Catalog Rights Distribution Finance Royalties Trust & …" at bounding box center [486, 233] width 973 height 466
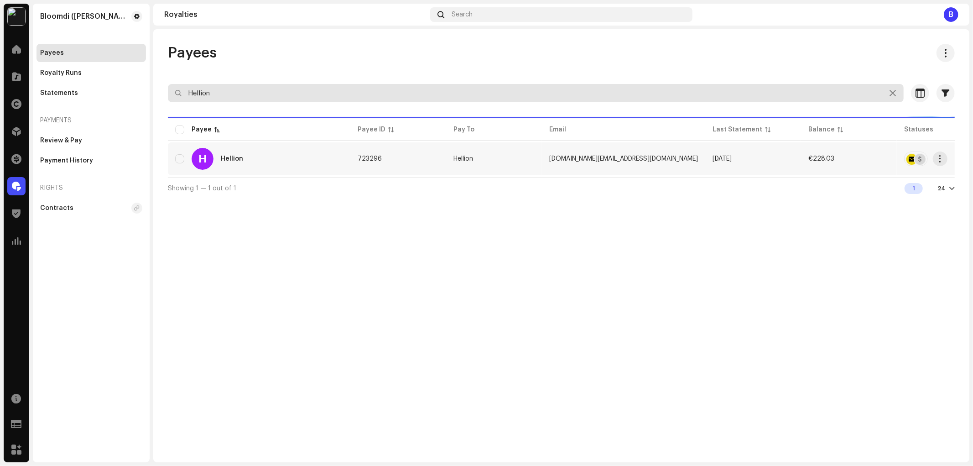
type input "Hellion"
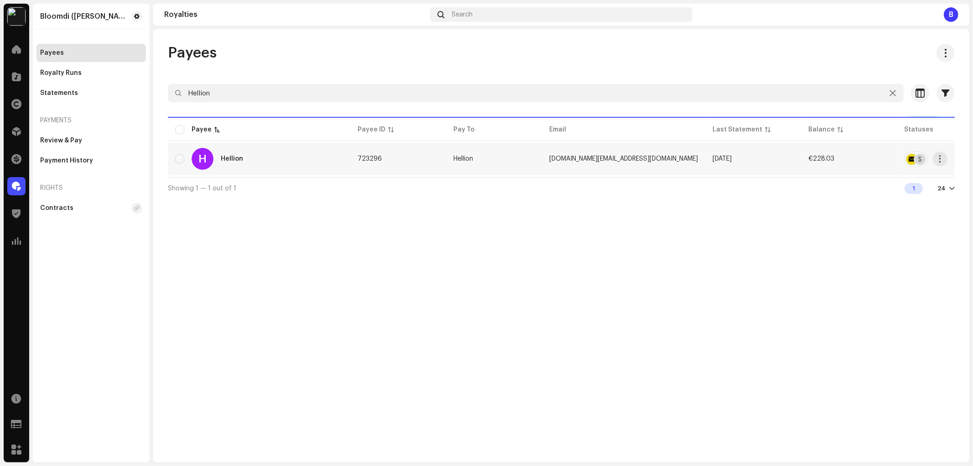
click at [230, 166] on div "H Hellion" at bounding box center [259, 159] width 168 height 22
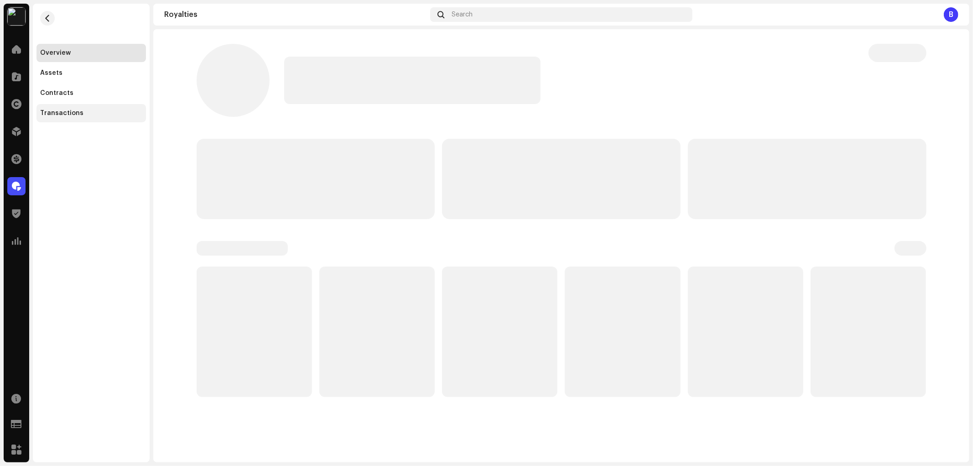
click at [73, 114] on div "Transactions" at bounding box center [61, 112] width 43 height 7
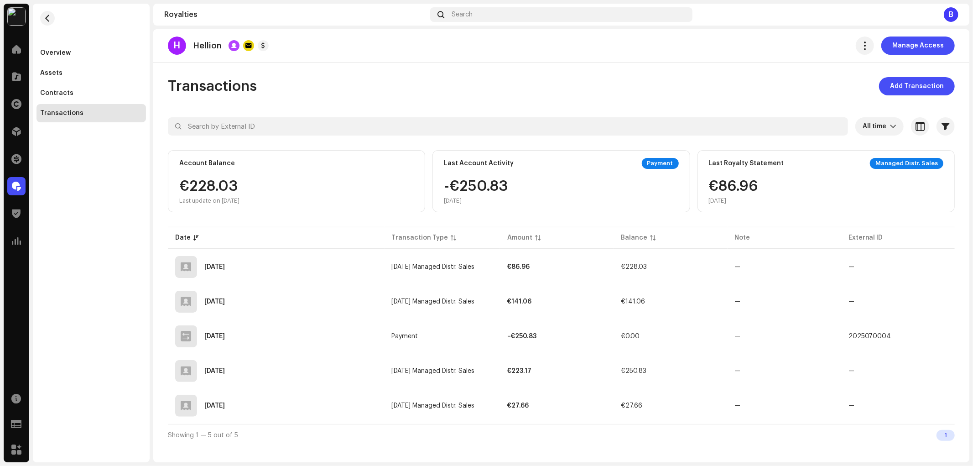
click at [57, 17] on re-m-nav-back at bounding box center [47, 24] width 22 height 40
click at [46, 17] on span "button" at bounding box center [47, 18] width 7 height 7
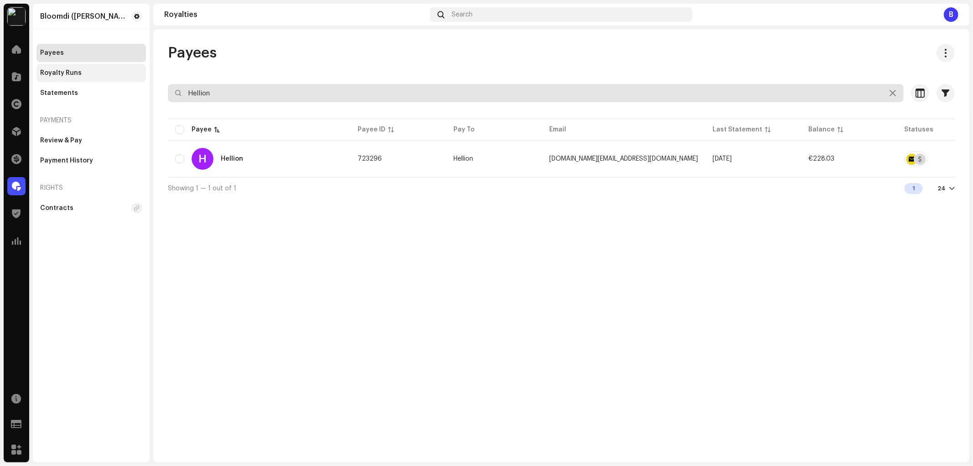
paste input "Danvi"
drag, startPoint x: 137, startPoint y: 88, endPoint x: 55, endPoint y: 79, distance: 82.5
click at [55, 79] on div "Bloomdi (Ruka Hore) Home Catalog Rights Distribution Finance Royalties Trust & …" at bounding box center [486, 233] width 973 height 466
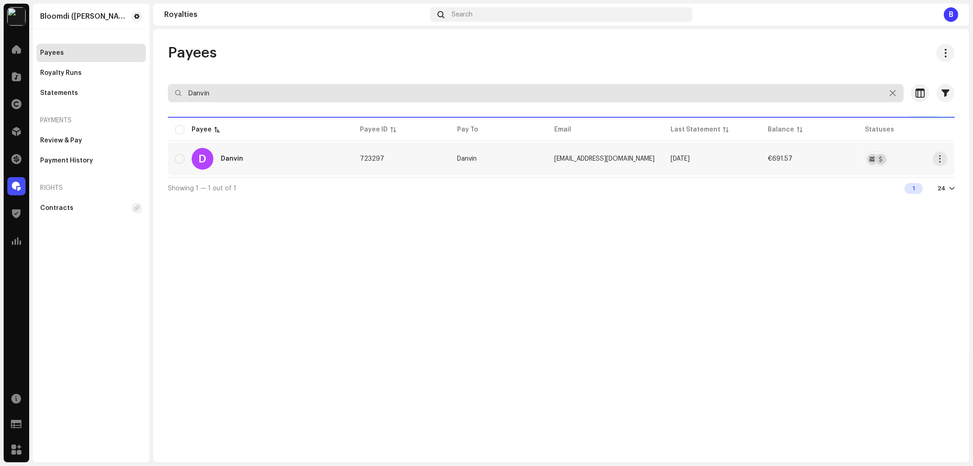
type input "Danvin"
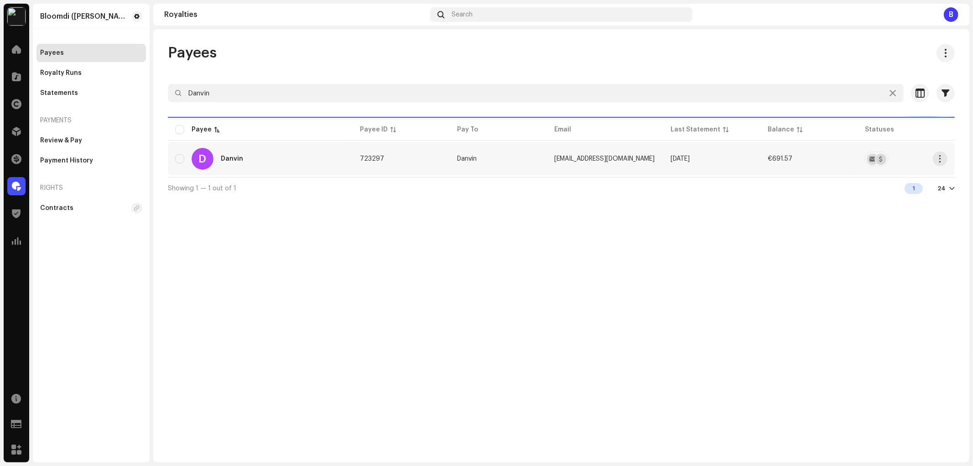
drag, startPoint x: 250, startPoint y: 157, endPoint x: 238, endPoint y: 150, distance: 14.5
click at [238, 150] on div "D Danvin" at bounding box center [260, 159] width 170 height 22
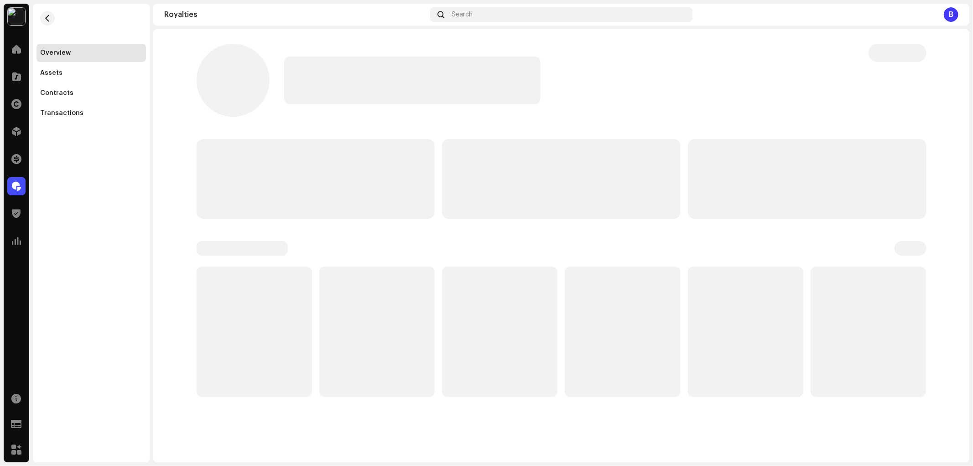
click at [59, 103] on div "Overview Assets Contracts Transactions" at bounding box center [90, 83] width 109 height 78
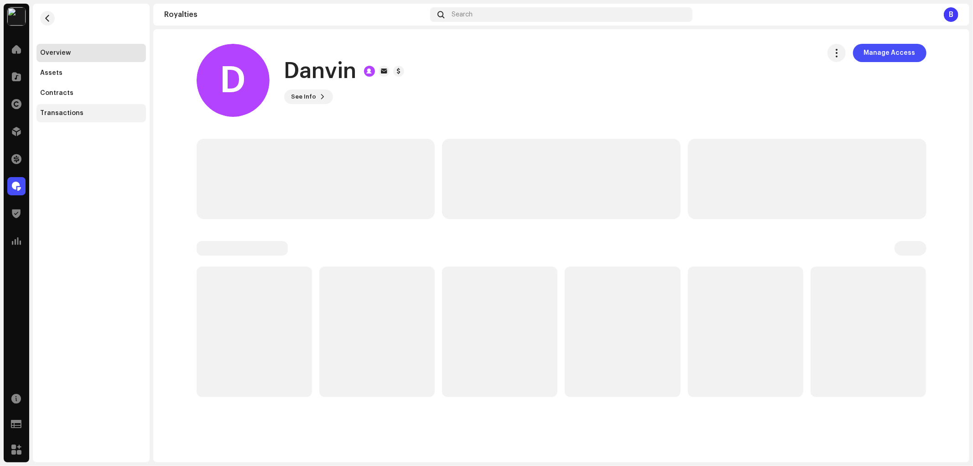
drag, startPoint x: 85, startPoint y: 111, endPoint x: 119, endPoint y: 105, distance: 34.3
click at [86, 111] on div "Transactions" at bounding box center [91, 112] width 102 height 7
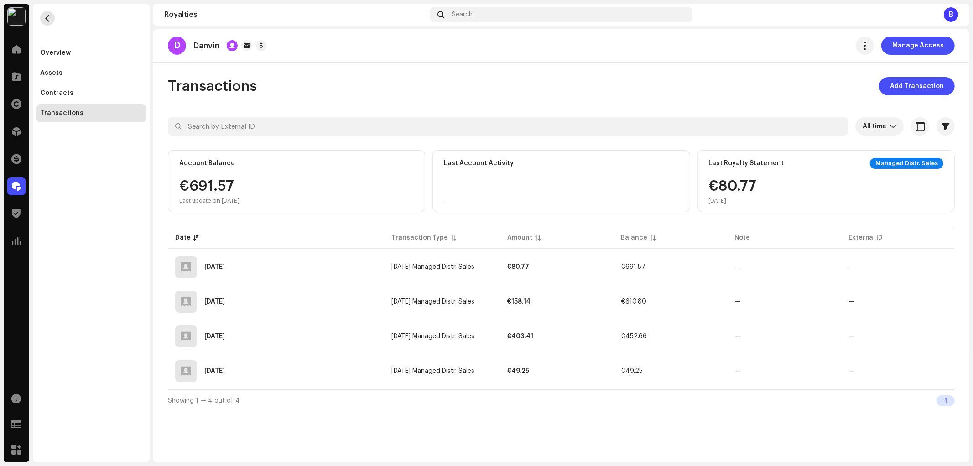
click at [47, 21] on span "button" at bounding box center [47, 18] width 7 height 7
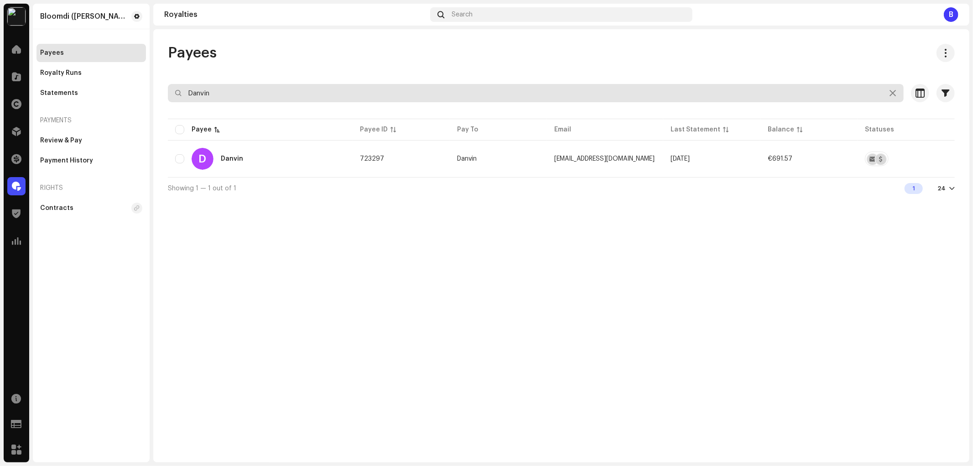
paste input "French Montana"
drag, startPoint x: 238, startPoint y: 93, endPoint x: 35, endPoint y: 85, distance: 204.0
click at [35, 85] on div "Bloomdi (Ruka Hore) Home Catalog Rights Distribution Finance Royalties Trust & …" at bounding box center [486, 233] width 973 height 466
type input "French Montana"
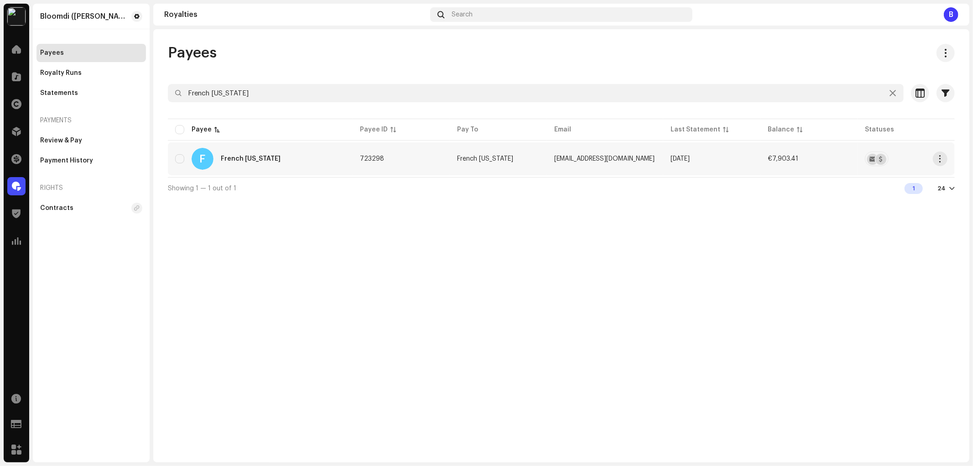
click at [236, 156] on div "French Montana" at bounding box center [251, 159] width 60 height 6
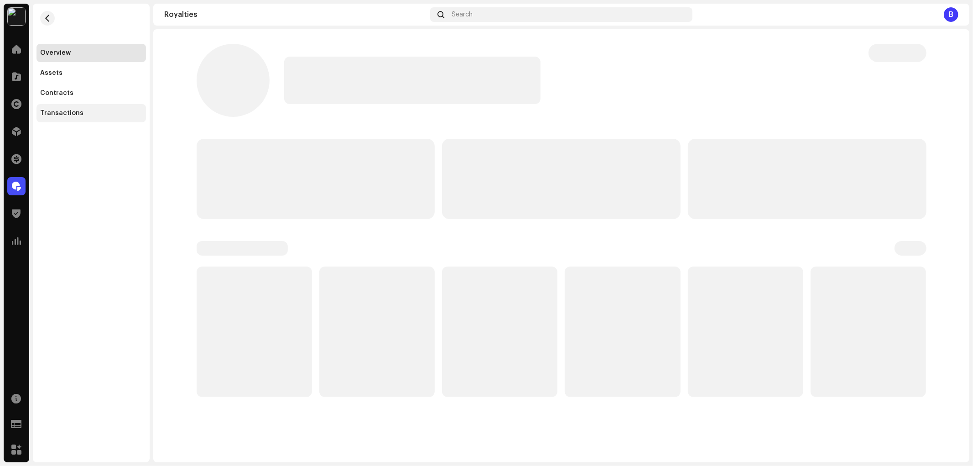
click at [111, 107] on div "Transactions" at bounding box center [90, 113] width 109 height 18
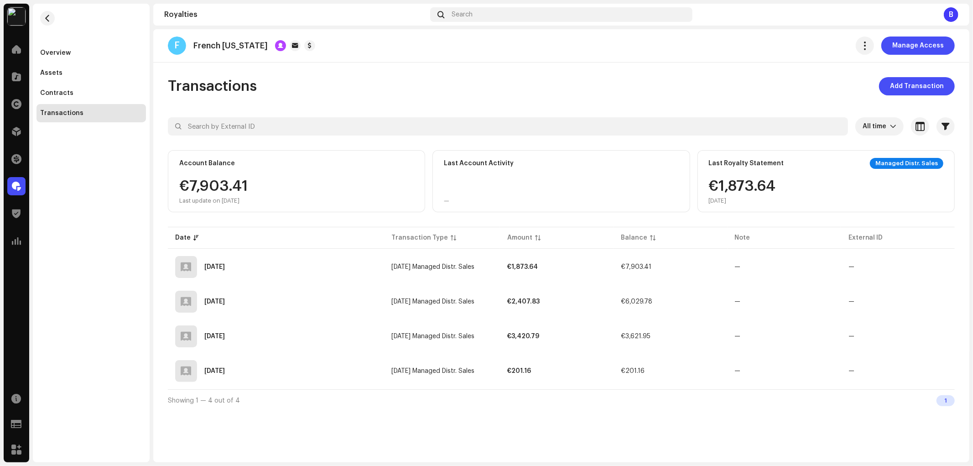
click at [581, 97] on div "Transactions Add Transaction All time Selected 0 Select all Options Filters Typ…" at bounding box center [561, 244] width 816 height 334
click at [626, 85] on div "Transactions Add Transaction" at bounding box center [561, 86] width 787 height 18
click at [564, 87] on div "Transactions Add Transaction" at bounding box center [561, 86] width 787 height 18
click at [51, 16] on button "button" at bounding box center [47, 18] width 15 height 15
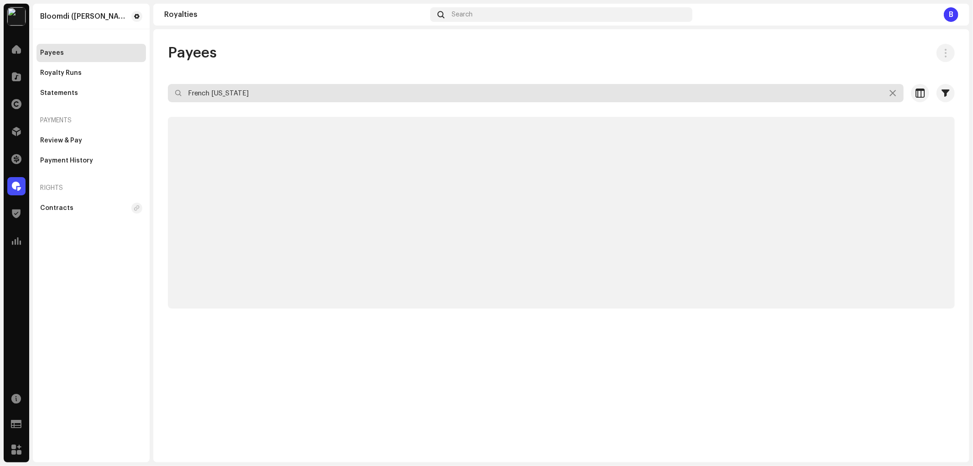
paste input "Dualitor"
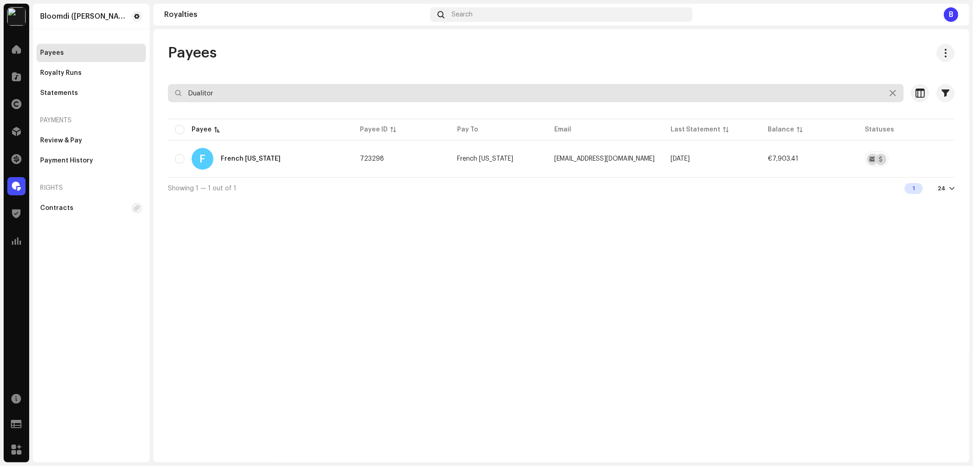
drag, startPoint x: 263, startPoint y: 99, endPoint x: 33, endPoint y: 99, distance: 229.4
click at [33, 99] on div "Bloomdi (Ruka Hore) Home Catalog Rights Distribution Finance Royalties Trust & …" at bounding box center [486, 233] width 973 height 466
type input "Dualitor"
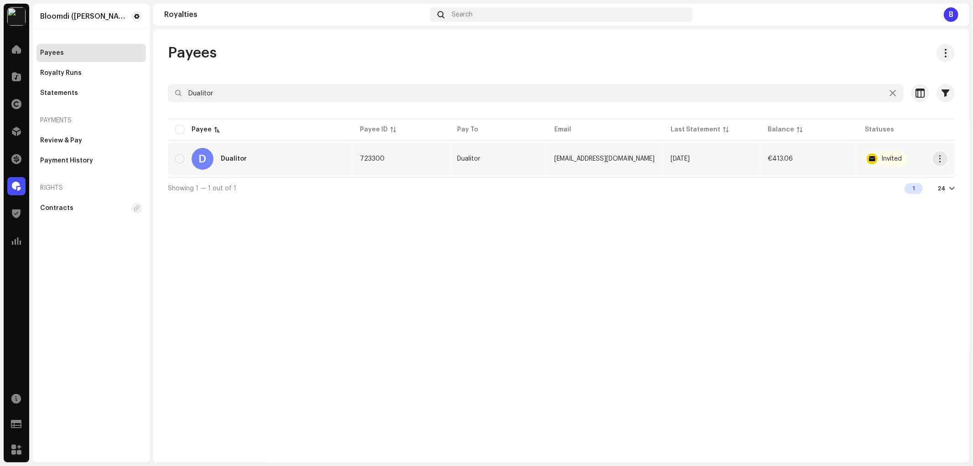
click at [265, 157] on div "D Dualitor" at bounding box center [260, 159] width 170 height 22
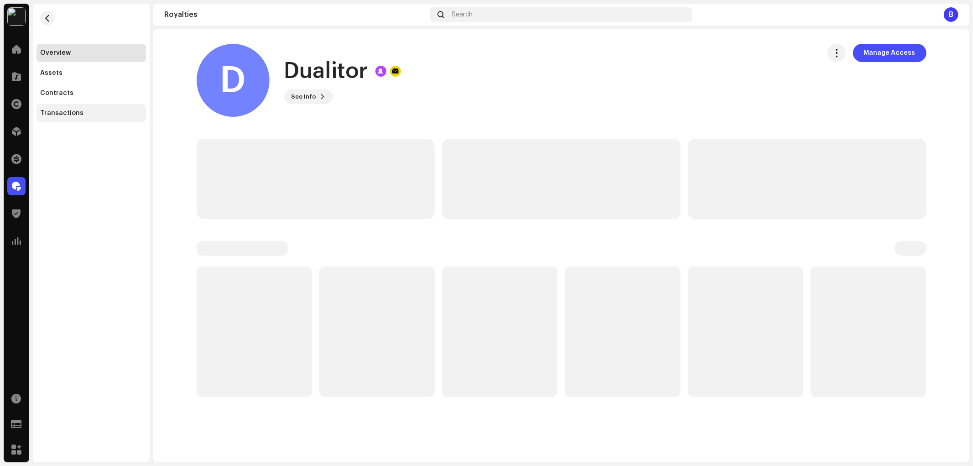
click at [104, 115] on div "Transactions" at bounding box center [91, 112] width 102 height 7
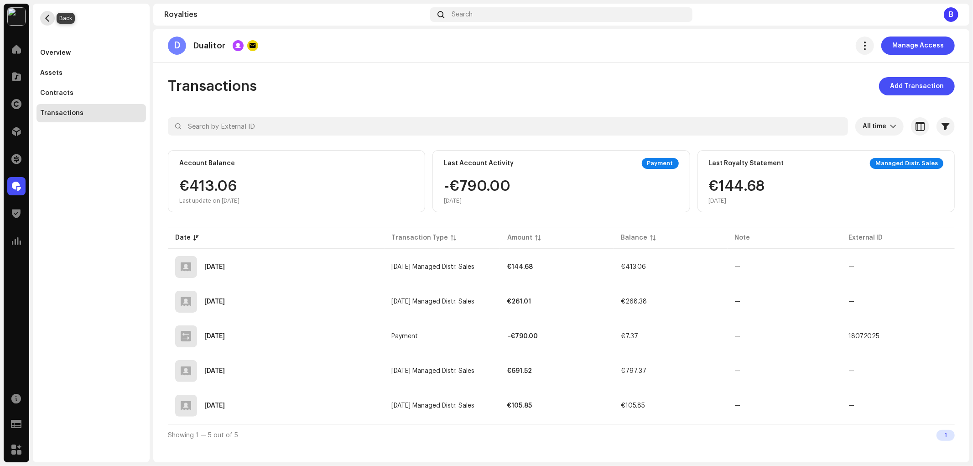
click at [49, 19] on span "button" at bounding box center [47, 18] width 7 height 7
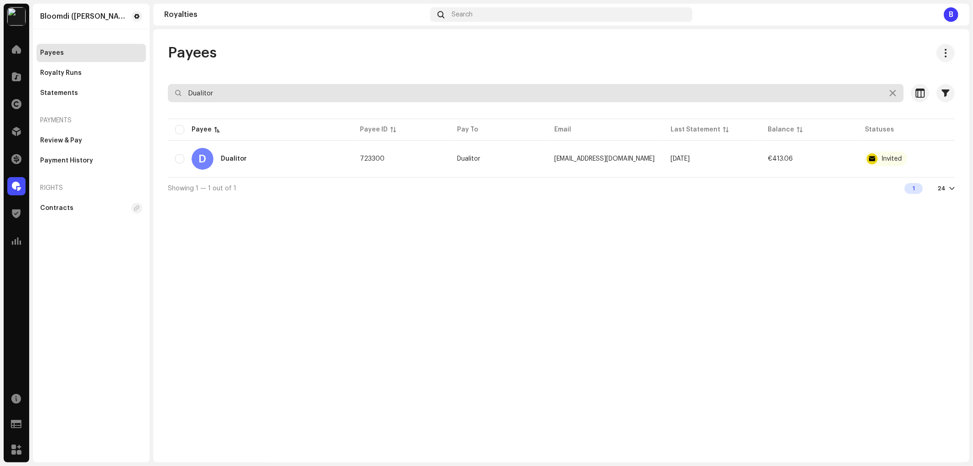
paste input "Adrián Bortník (Coder)"
drag, startPoint x: 227, startPoint y: 93, endPoint x: 20, endPoint y: 89, distance: 207.1
click at [20, 89] on div "Bloomdi (Ruka Hore) Home Catalog Rights Distribution Finance Royalties Trust & …" at bounding box center [486, 233] width 973 height 466
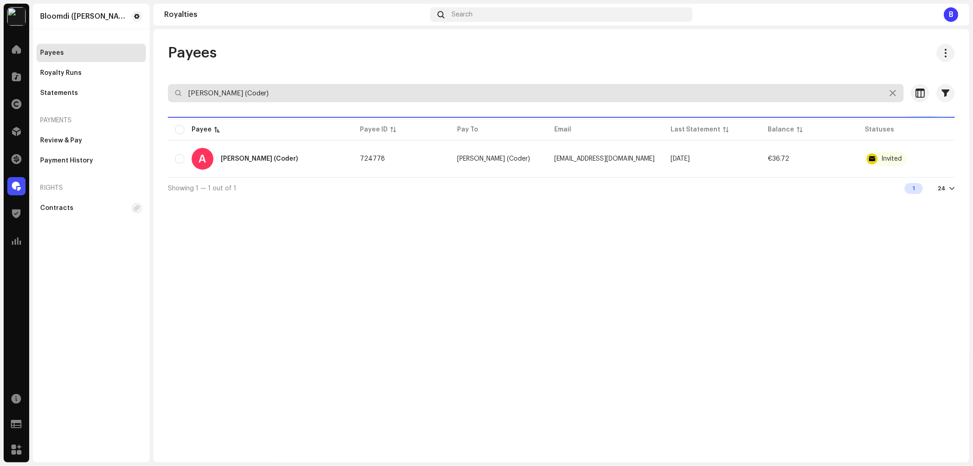
type input "Adrián Bortník (Coder)"
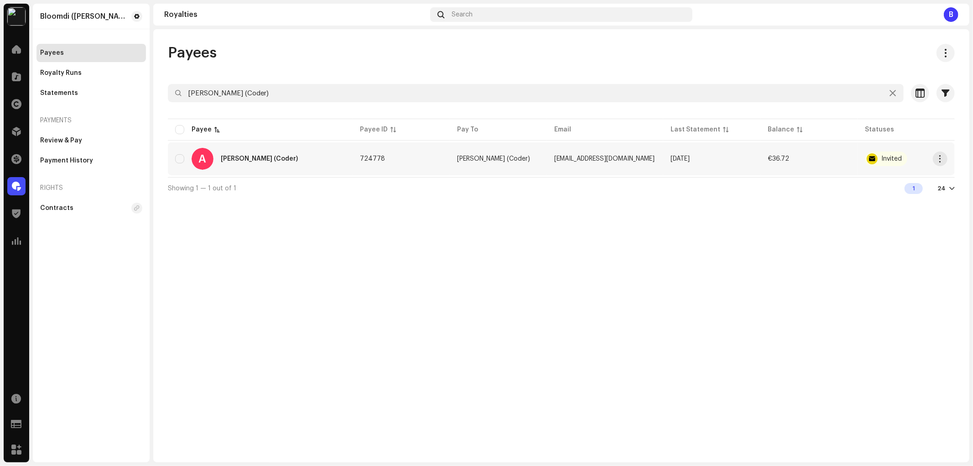
click at [257, 156] on div "Adrián Bortník (Coder)" at bounding box center [259, 159] width 77 height 6
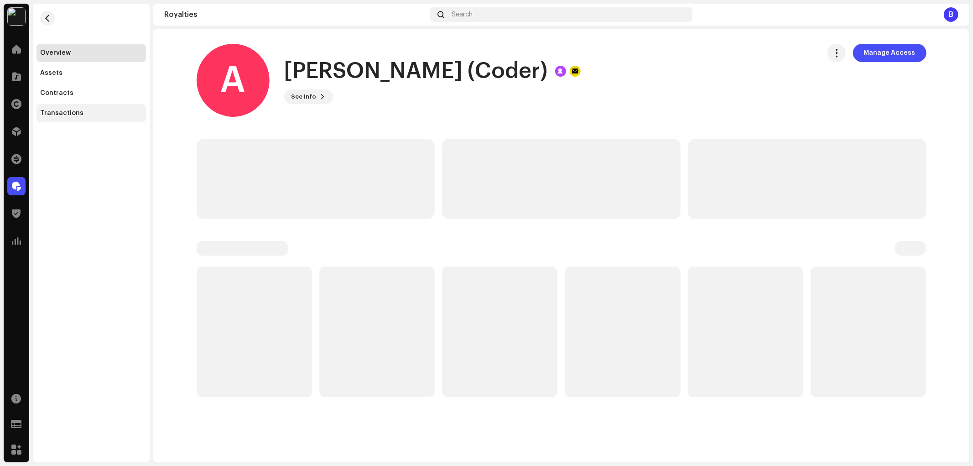
drag, startPoint x: 99, startPoint y: 114, endPoint x: 126, endPoint y: 108, distance: 27.7
click at [99, 114] on div "Transactions" at bounding box center [91, 112] width 102 height 7
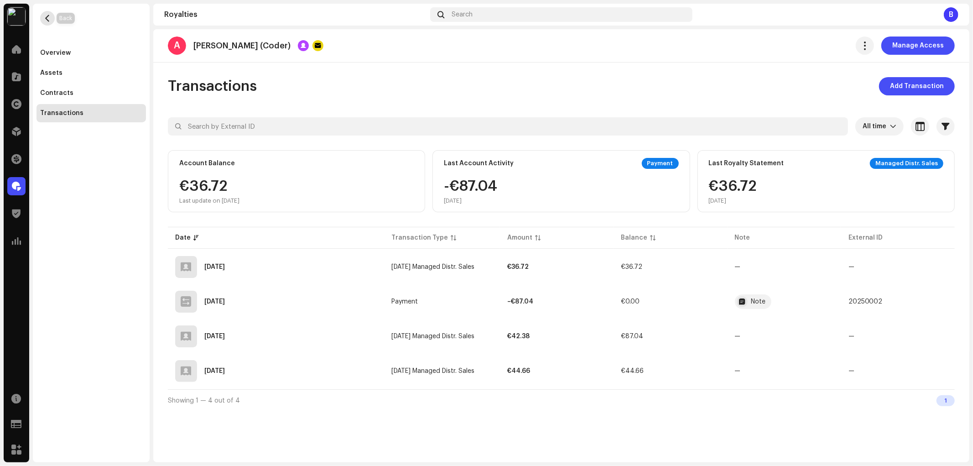
click at [43, 15] on button "button" at bounding box center [47, 18] width 15 height 15
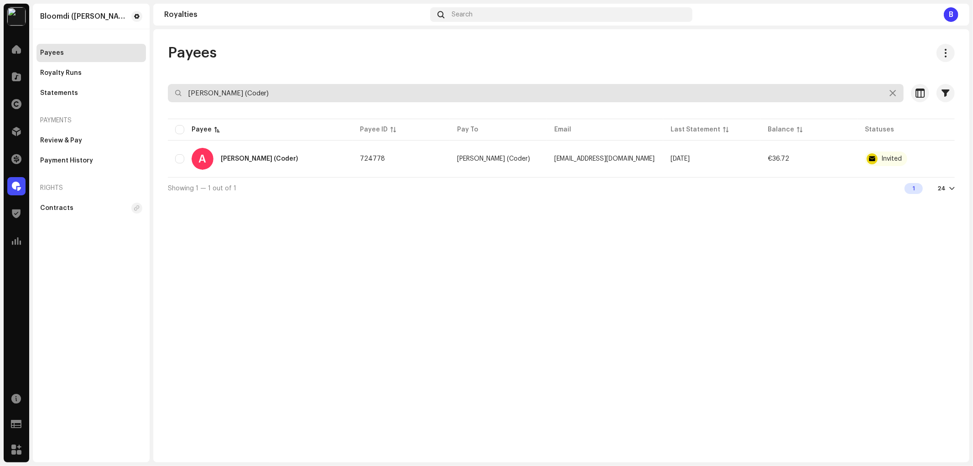
paste input "Marek Vereb (Hentai God"
drag, startPoint x: 234, startPoint y: 93, endPoint x: 0, endPoint y: 76, distance: 235.0
click at [0, 84] on div "Bloomdi (Ruka Hore) Home Catalog Rights Distribution Finance Royalties Trust & …" at bounding box center [486, 233] width 973 height 466
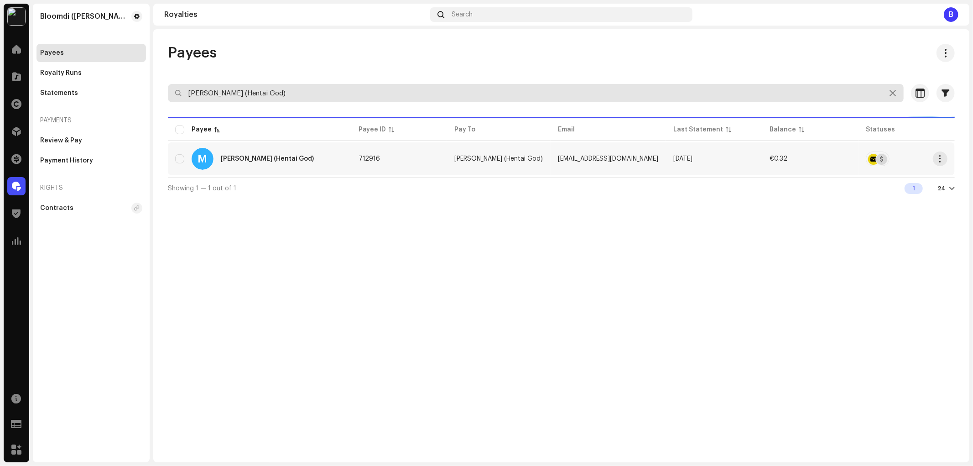
type input "Marek Vereb (Hentai God)"
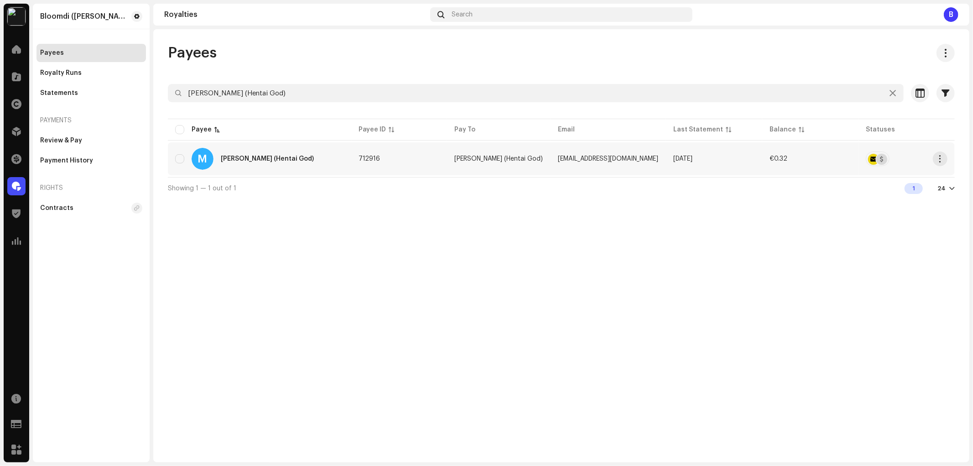
click at [290, 156] on div "Marek Vereb (Hentai God)" at bounding box center [267, 159] width 93 height 6
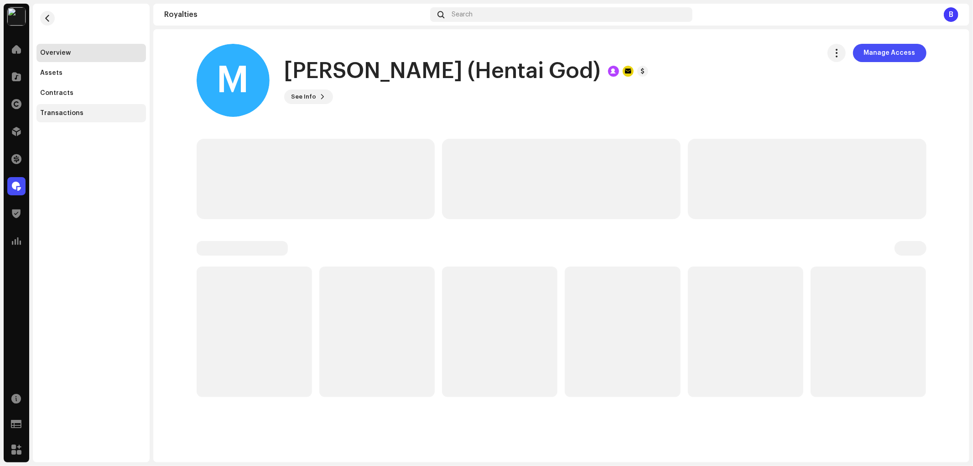
click at [115, 118] on div "Transactions" at bounding box center [90, 113] width 109 height 18
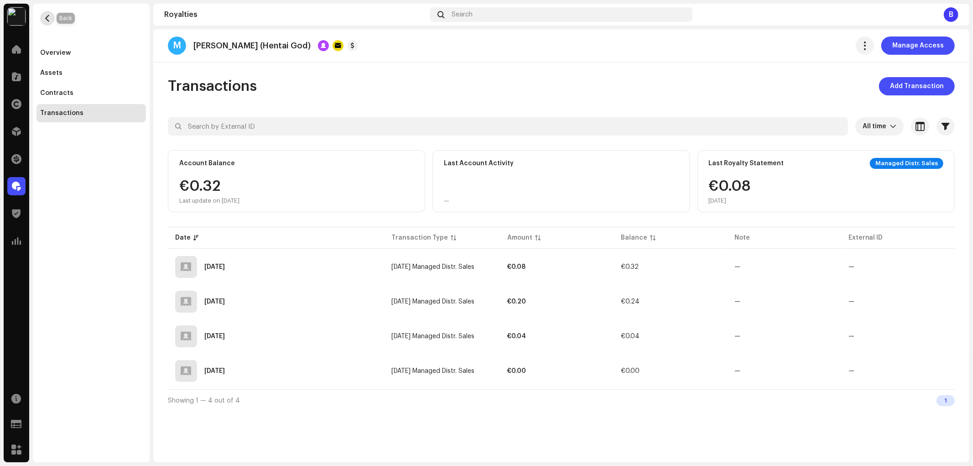
click at [49, 16] on span "button" at bounding box center [47, 18] width 7 height 7
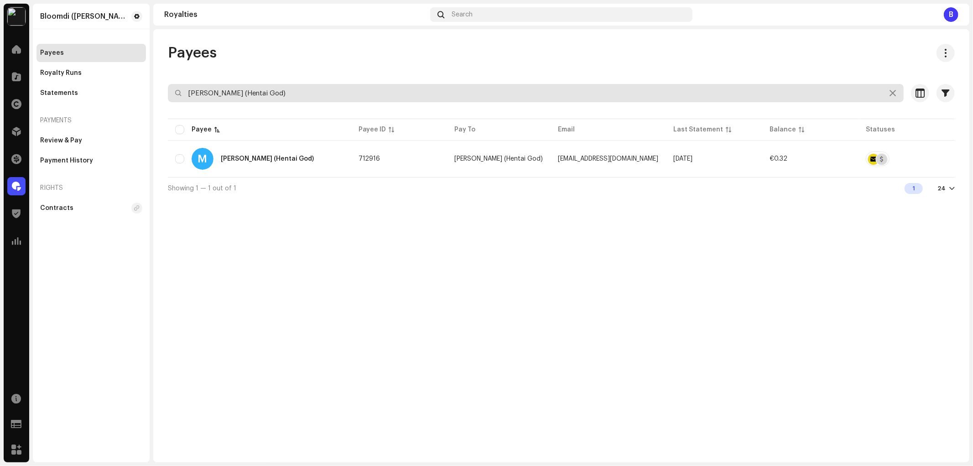
paste input "Gesto Booth"
drag, startPoint x: 293, startPoint y: 94, endPoint x: 0, endPoint y: 101, distance: 292.8
click at [3, 103] on div "Bloomdi (Ruka Hore) Home Catalog Rights Distribution Finance Royalties Trust & …" at bounding box center [486, 233] width 973 height 466
type input "Gesto Booth"
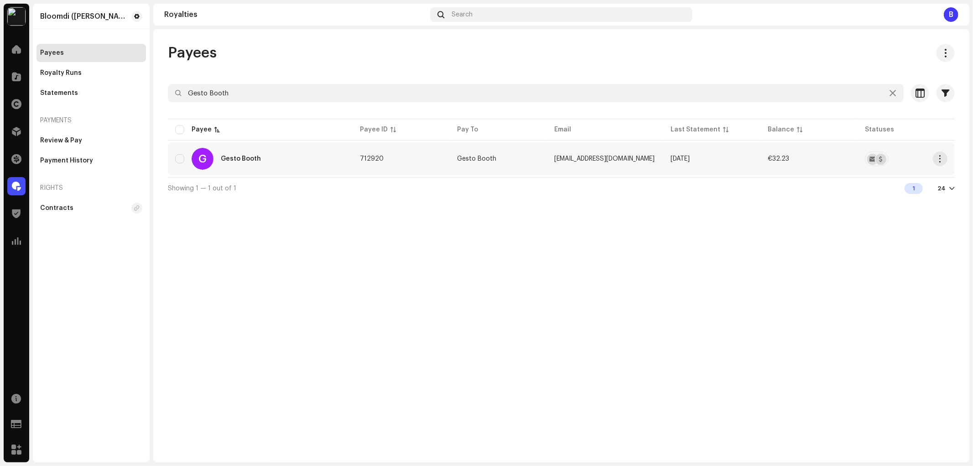
click at [281, 159] on div "G Gesto Booth" at bounding box center [260, 159] width 170 height 22
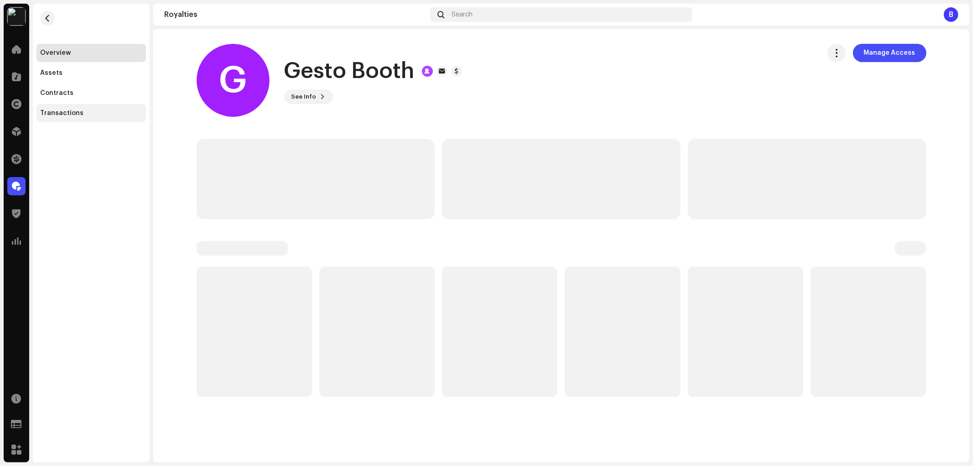
click at [102, 109] on div "Transactions" at bounding box center [91, 112] width 102 height 7
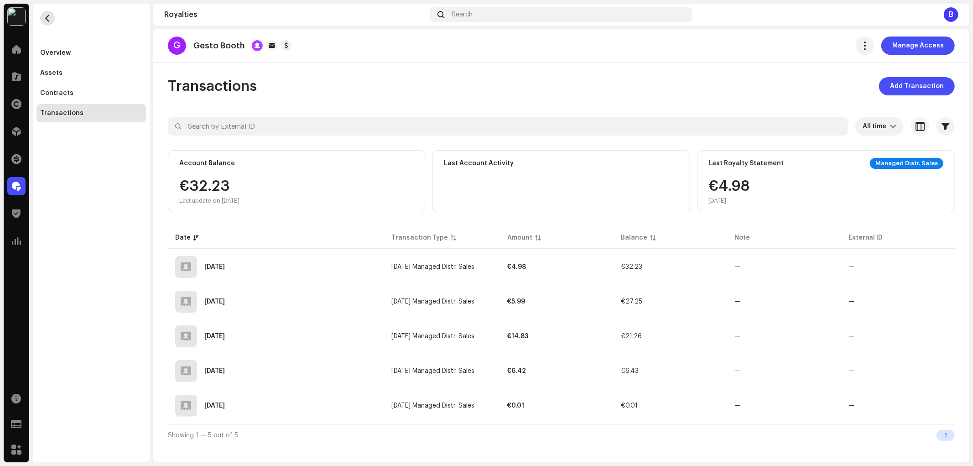
click at [48, 19] on span "button" at bounding box center [47, 18] width 7 height 7
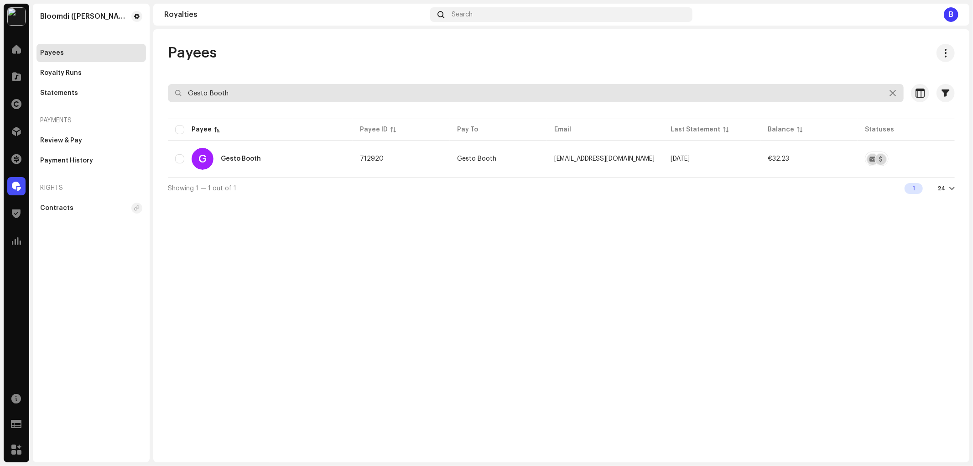
paste input "Valentína Lee"
drag, startPoint x: 197, startPoint y: 93, endPoint x: 12, endPoint y: 86, distance: 185.3
click at [16, 92] on div "Bloomdi (Ruka Hore) Home Catalog Rights Distribution Finance Royalties Trust & …" at bounding box center [486, 233] width 973 height 466
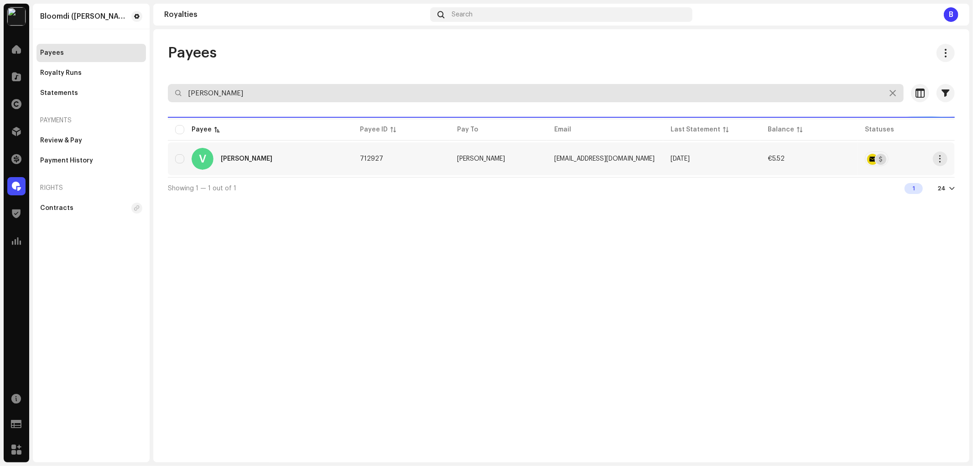
type input "Valentína Lee"
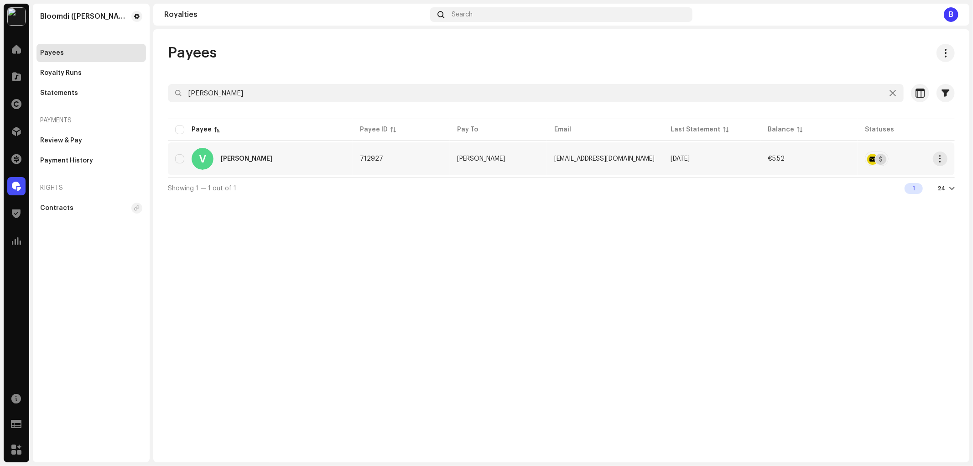
click at [241, 159] on div "Valentína Lee" at bounding box center [247, 159] width 52 height 6
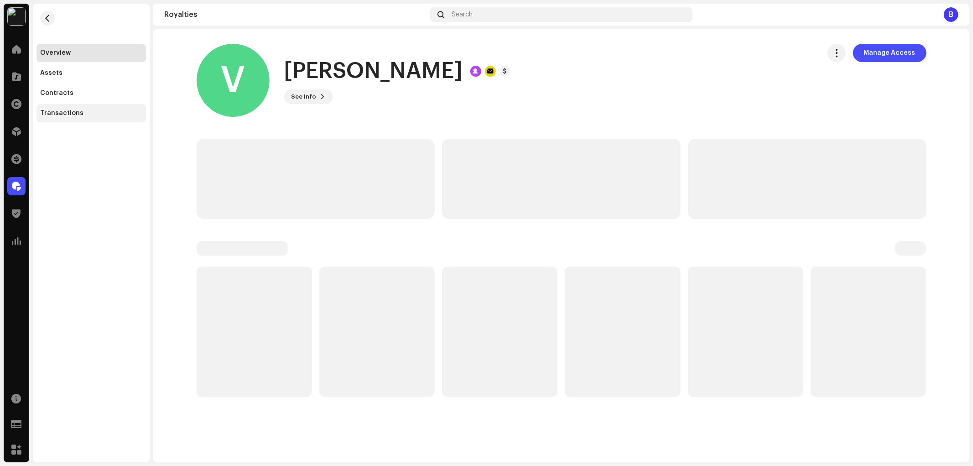
click at [134, 116] on div "Transactions" at bounding box center [91, 112] width 102 height 7
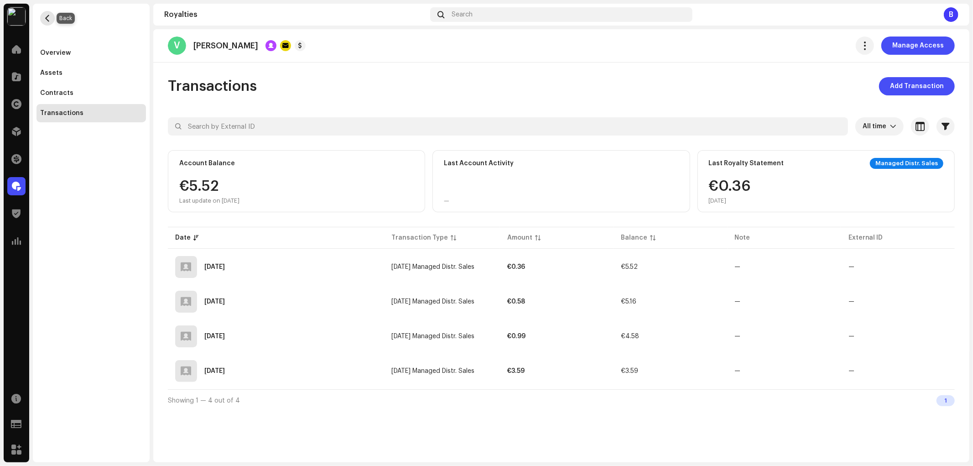
click at [48, 21] on span "button" at bounding box center [47, 18] width 7 height 7
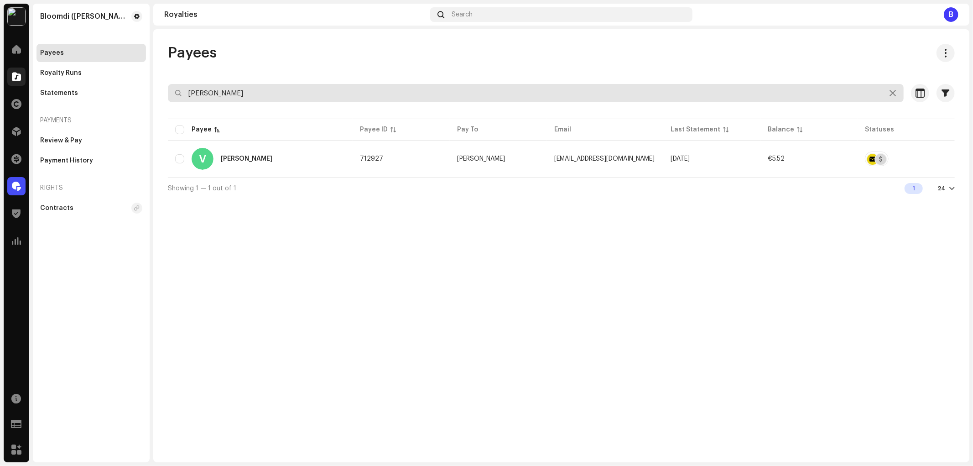
paste input "Patrick Adams"
drag, startPoint x: 243, startPoint y: 94, endPoint x: 8, endPoint y: 83, distance: 234.7
click at [8, 83] on div "Bloomdi (Ruka Hore) Home Catalog Rights Distribution Finance Royalties Trust & …" at bounding box center [486, 233] width 973 height 466
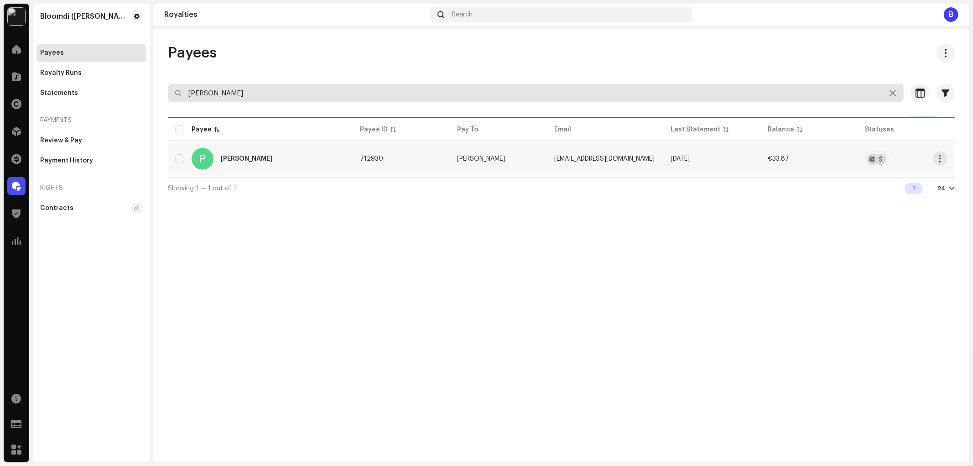
type input "Patrick Adams"
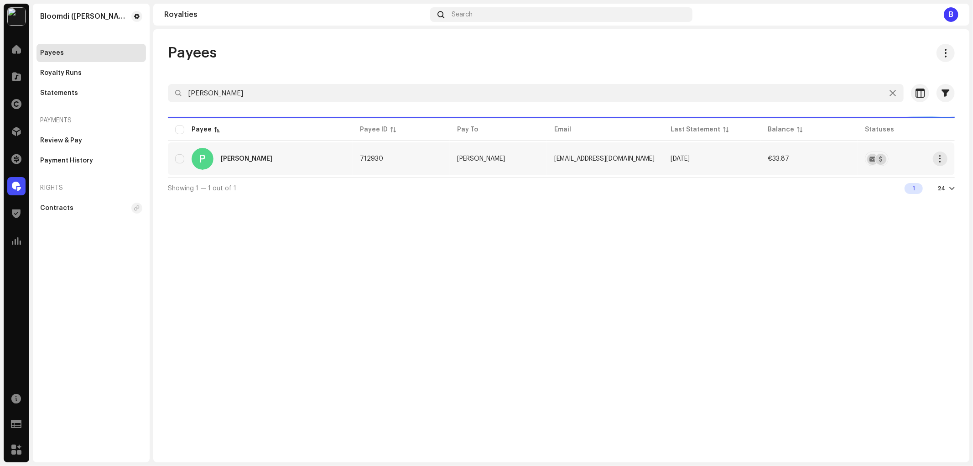
click at [241, 157] on div "Patrick Adams" at bounding box center [247, 159] width 52 height 6
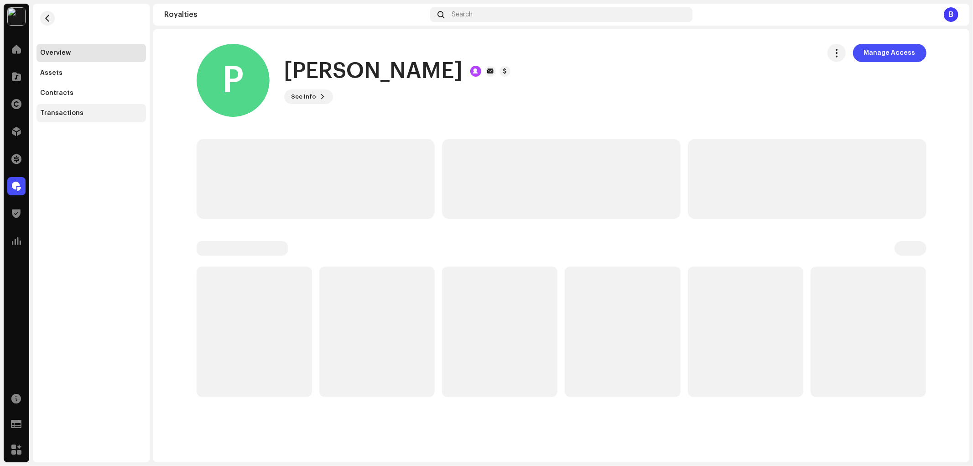
click at [118, 116] on div "Transactions" at bounding box center [91, 112] width 102 height 7
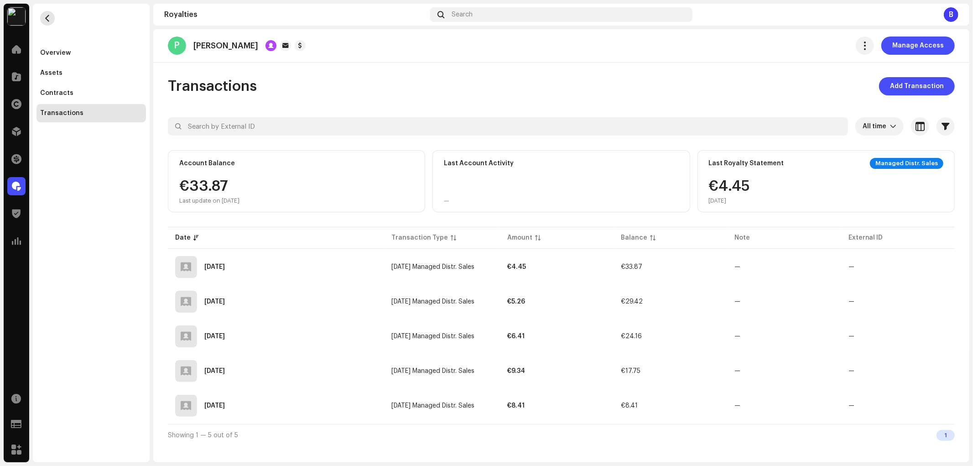
click at [47, 21] on span "button" at bounding box center [47, 18] width 7 height 7
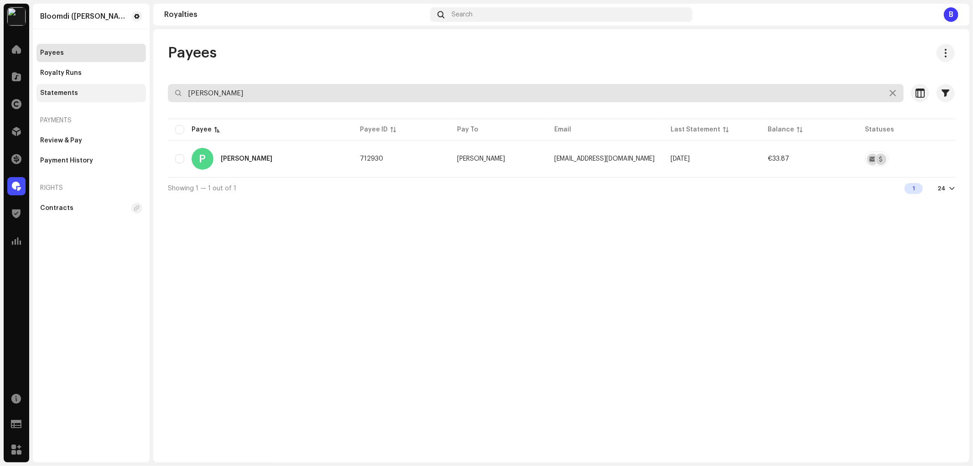
paste input "Gregory Carmichael"
drag, startPoint x: 293, startPoint y: 94, endPoint x: 60, endPoint y: 96, distance: 233.0
click at [60, 96] on div "Bloomdi (Ruka Hore) Home Catalog Rights Distribution Finance Royalties Trust & …" at bounding box center [486, 233] width 973 height 466
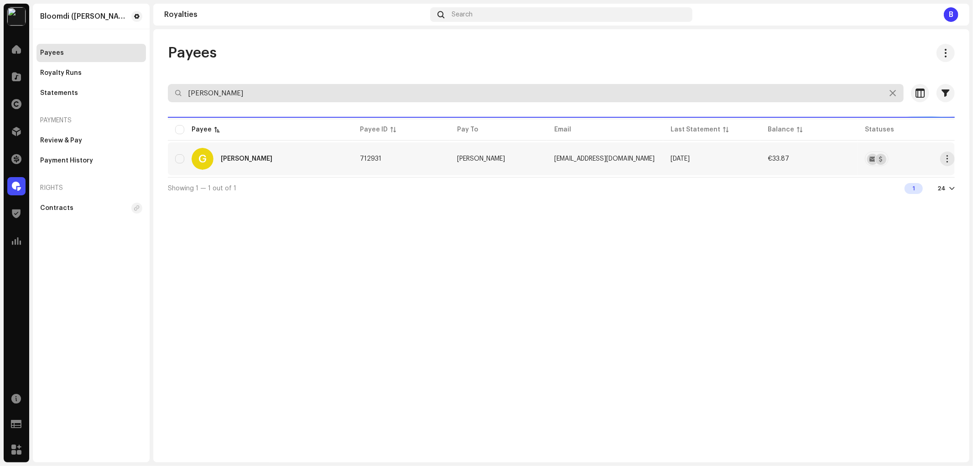
type input "Gregory Carmichael"
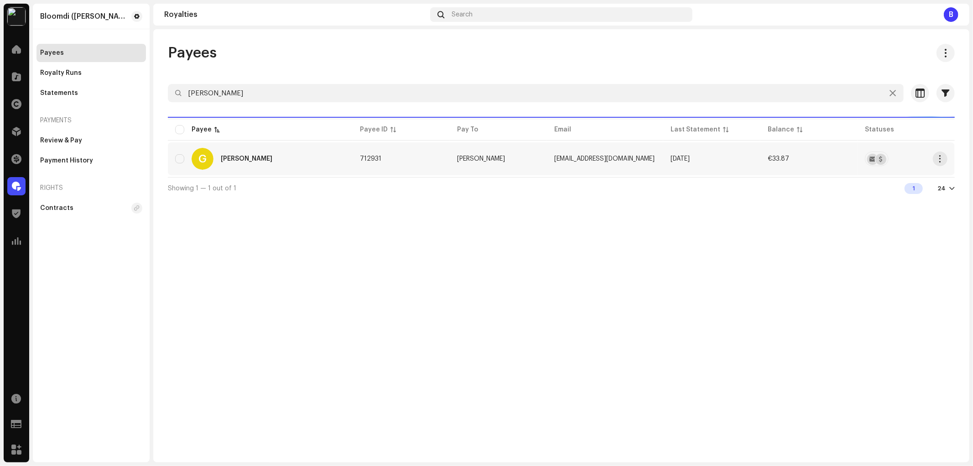
click at [272, 157] on div "Gregory Carmichael" at bounding box center [247, 159] width 52 height 6
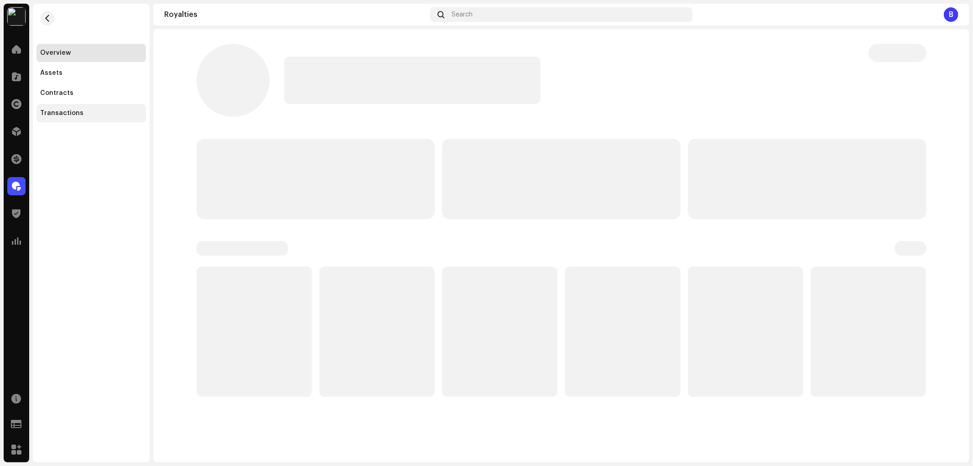
click at [99, 115] on div "Transactions" at bounding box center [91, 112] width 102 height 7
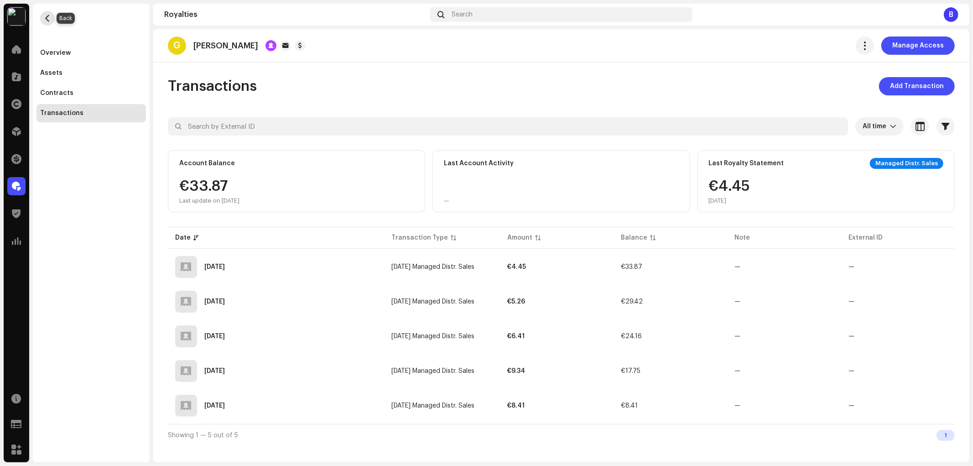
click at [49, 18] on span "button" at bounding box center [47, 18] width 7 height 7
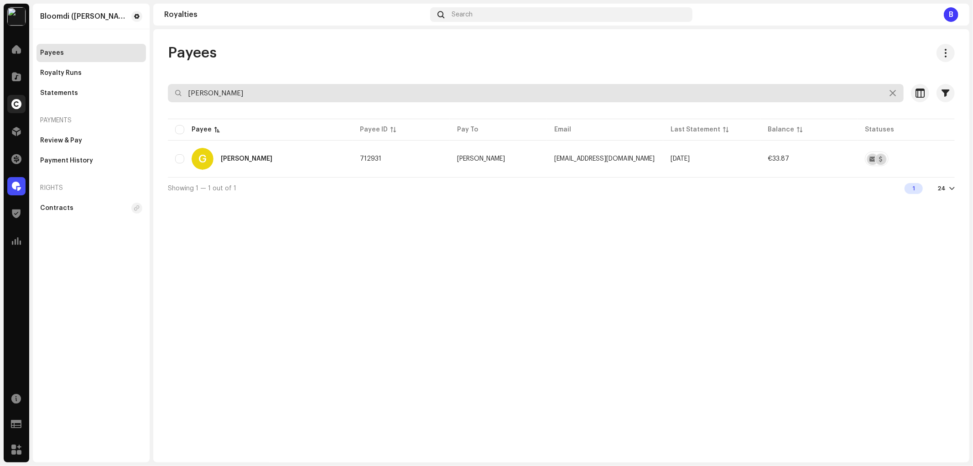
paste input "[PERSON_NAME]"
drag, startPoint x: 269, startPoint y: 94, endPoint x: 7, endPoint y: 98, distance: 261.8
click at [9, 98] on div "Bloomdi (Ruka Hore) Home Catalog Rights Distribution Finance Royalties Trust & …" at bounding box center [486, 233] width 973 height 466
type input "[PERSON_NAME]"
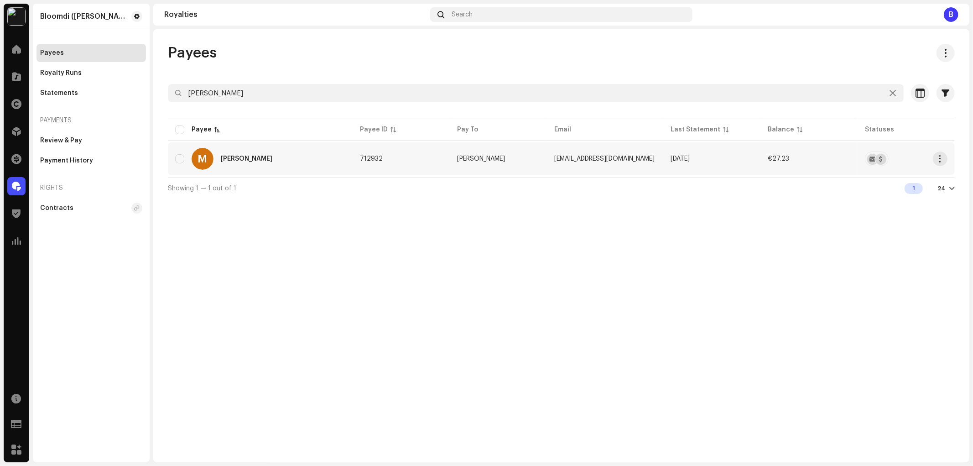
click at [234, 150] on div "M Michal Žitňanský" at bounding box center [260, 159] width 170 height 22
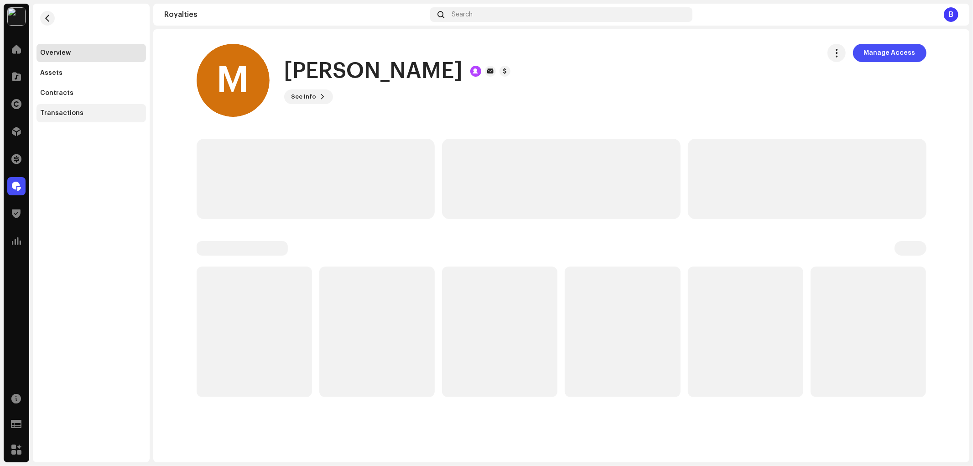
click at [94, 115] on div "Transactions" at bounding box center [91, 112] width 102 height 7
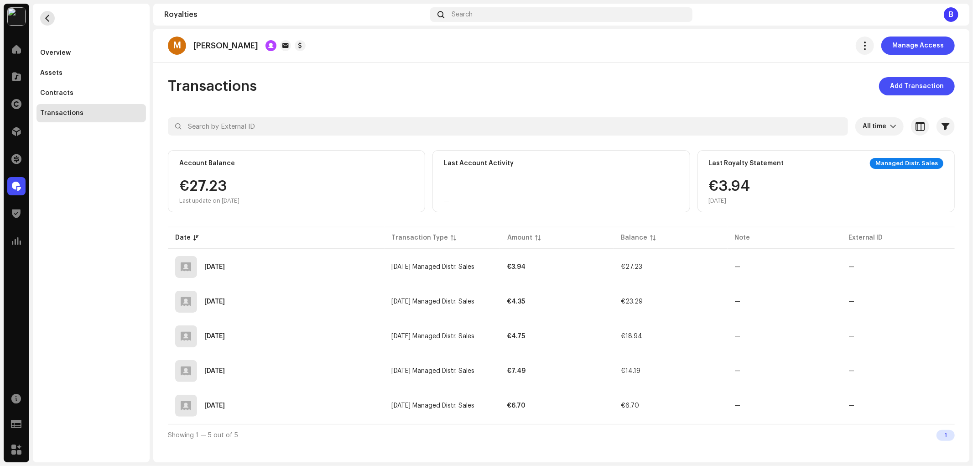
click at [46, 17] on span "button" at bounding box center [47, 18] width 7 height 7
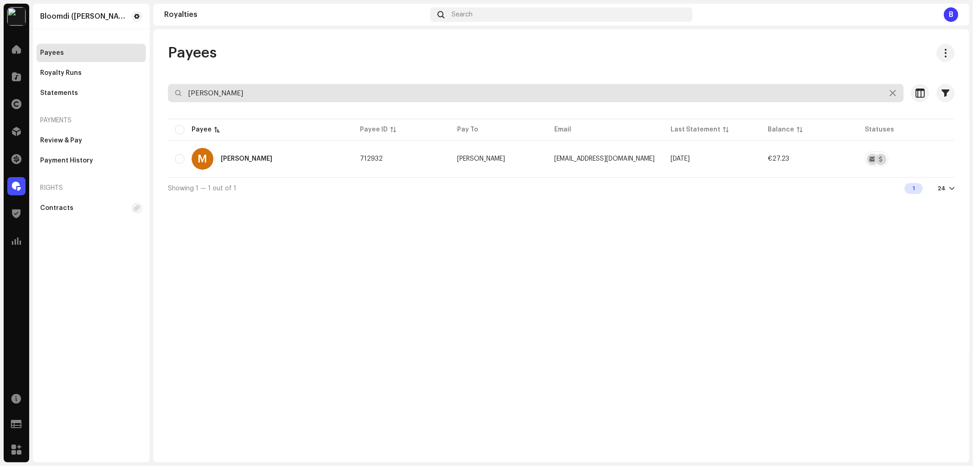
paste input "Daniel Vangarde"
drag, startPoint x: 331, startPoint y: 101, endPoint x: 48, endPoint y: 106, distance: 282.8
click at [48, 106] on div "Bloomdi (Ruka Hore) Home Catalog Rights Distribution Finance Royalties Trust & …" at bounding box center [486, 233] width 973 height 466
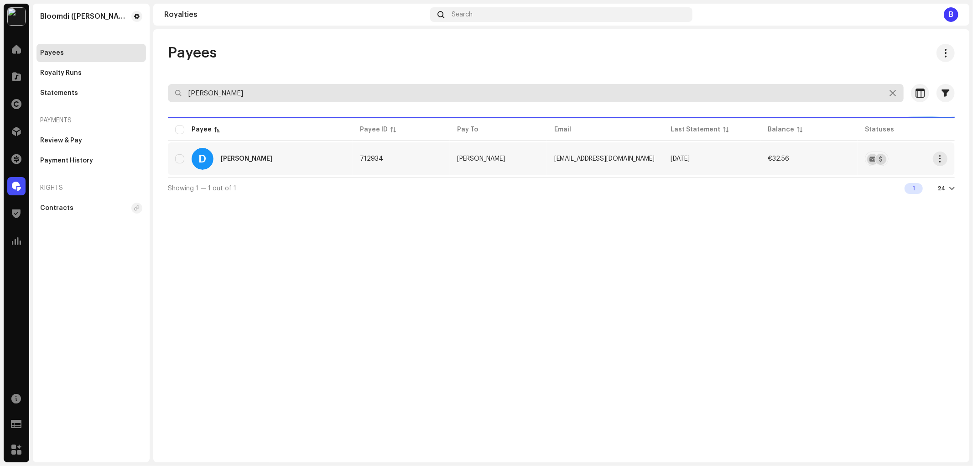
type input "Daniel Vangarde"
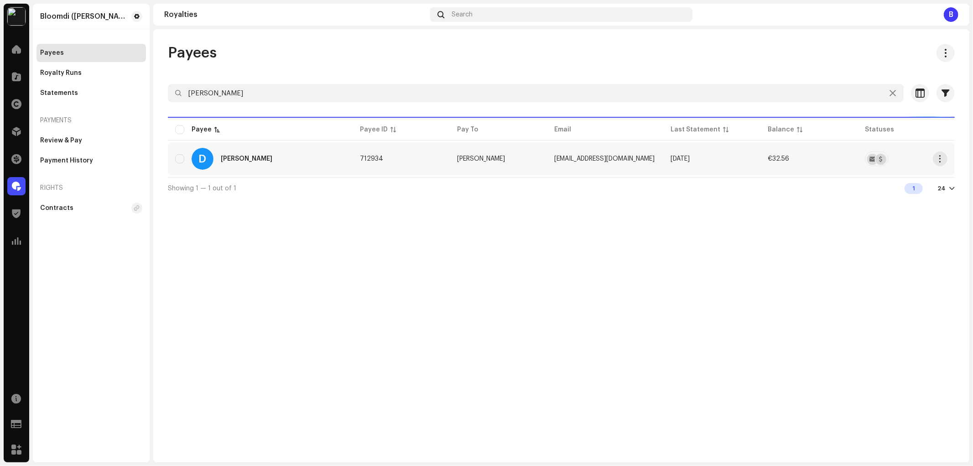
click at [260, 160] on div "Daniel Vangarde" at bounding box center [247, 159] width 52 height 6
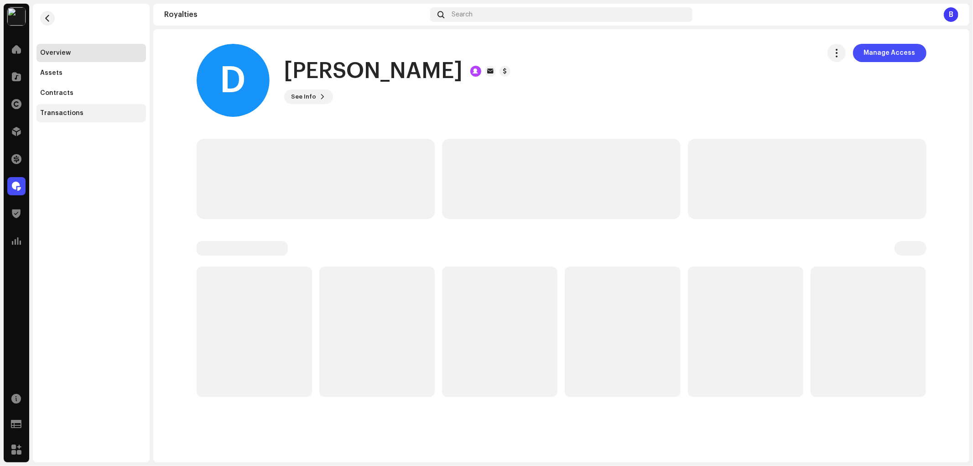
click at [107, 113] on div "Transactions" at bounding box center [91, 112] width 102 height 7
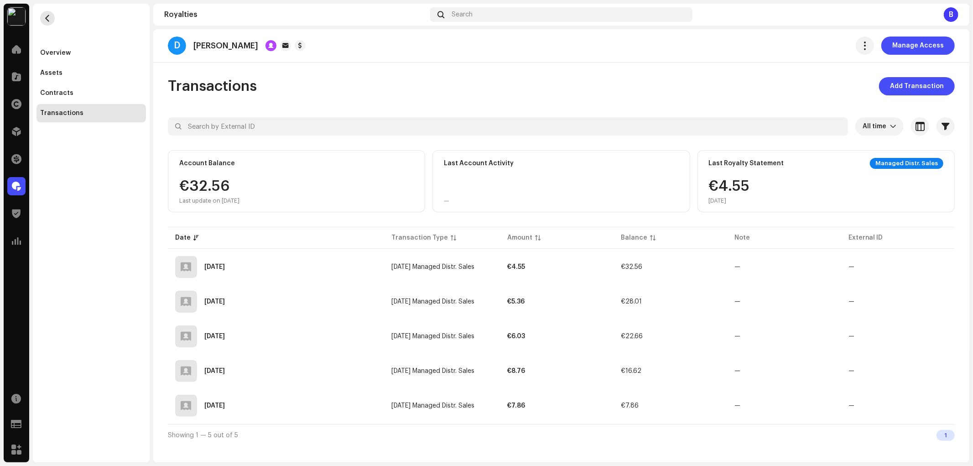
click at [47, 19] on span "button" at bounding box center [47, 18] width 7 height 7
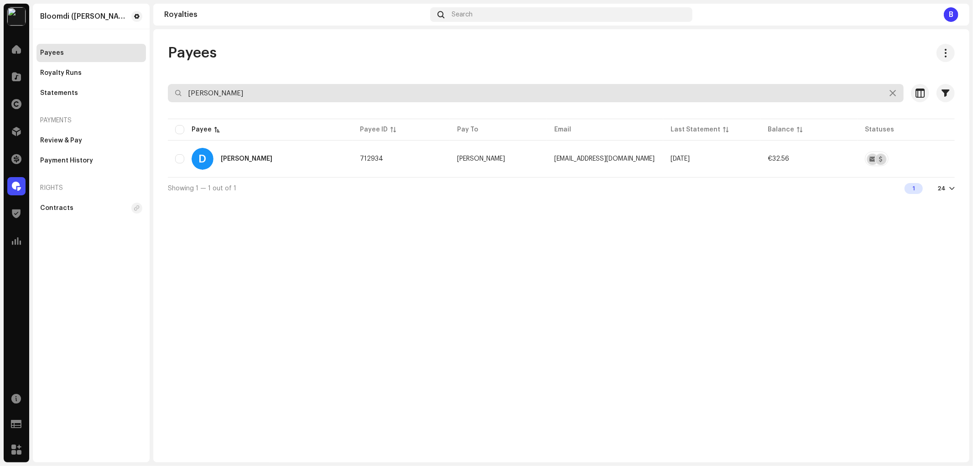
paste input "Jean Kluger"
drag, startPoint x: 308, startPoint y: 99, endPoint x: 31, endPoint y: 104, distance: 277.3
click at [31, 104] on div "Bloomdi (Ruka Hore) Home Catalog Rights Distribution Finance Royalties Trust & …" at bounding box center [486, 233] width 973 height 466
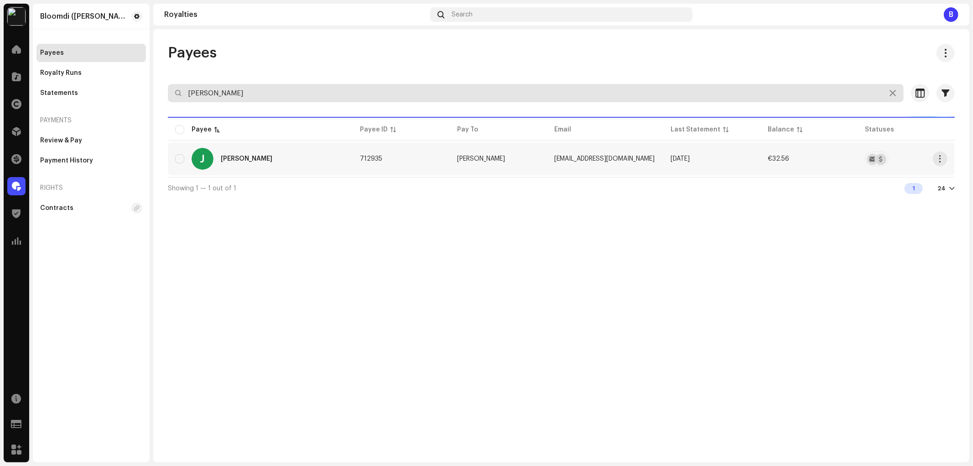
type input "Jean Kluger"
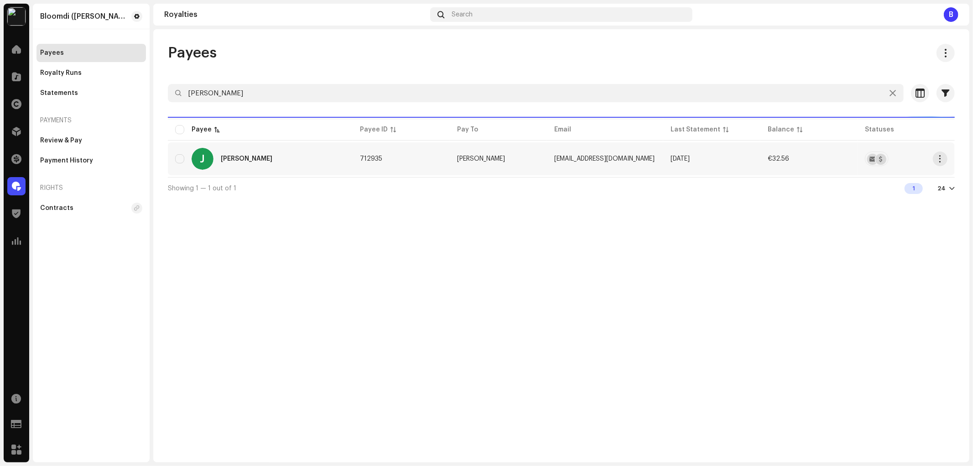
click at [252, 160] on div "Jean Kluger" at bounding box center [247, 159] width 52 height 6
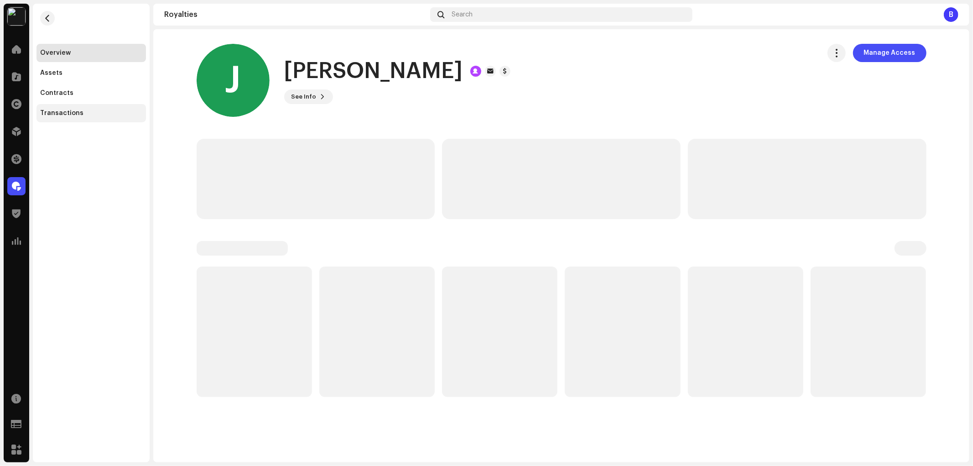
click at [109, 118] on div "Transactions" at bounding box center [90, 113] width 109 height 18
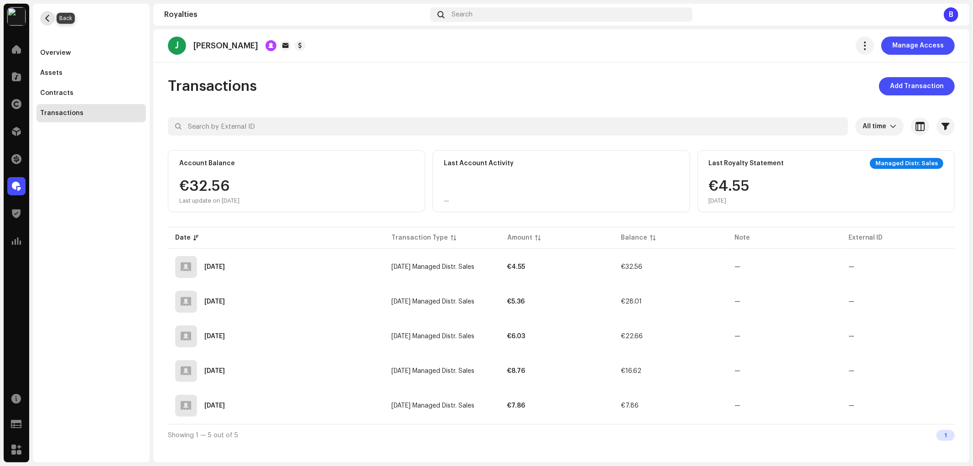
click at [50, 20] on span "button" at bounding box center [47, 18] width 7 height 7
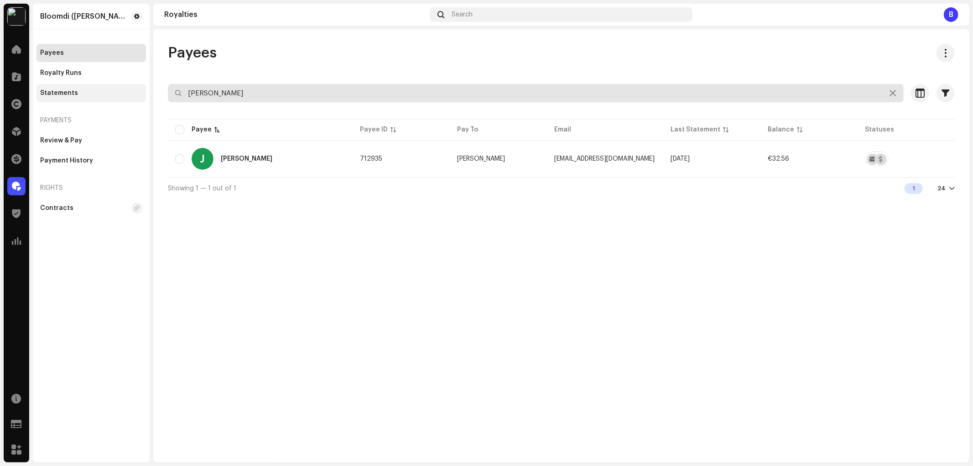
paste input "Mário Plaštiak (Nomin)"
drag, startPoint x: 150, startPoint y: 96, endPoint x: 40, endPoint y: 92, distance: 110.4
click at [40, 92] on div "Bloomdi (Ruka Hore) Home Catalog Rights Distribution Finance Royalties Trust & …" at bounding box center [486, 233] width 973 height 466
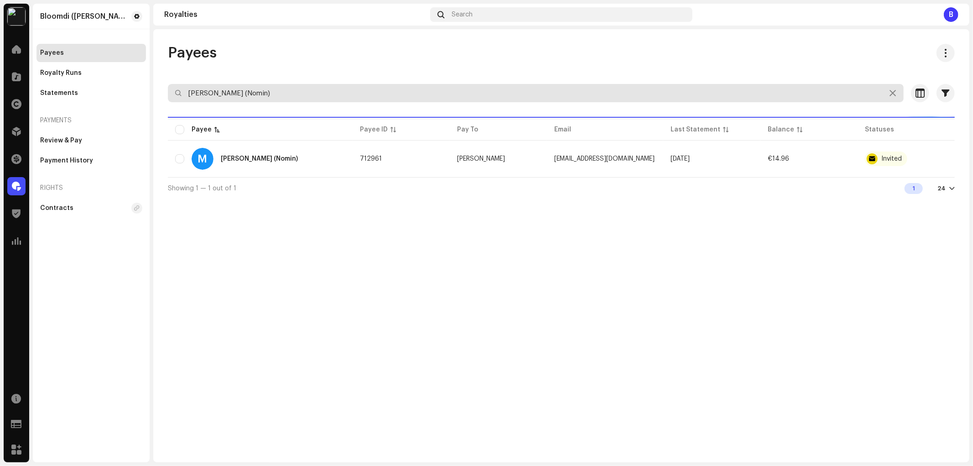
type input "Mário Plaštiak (Nomin)"
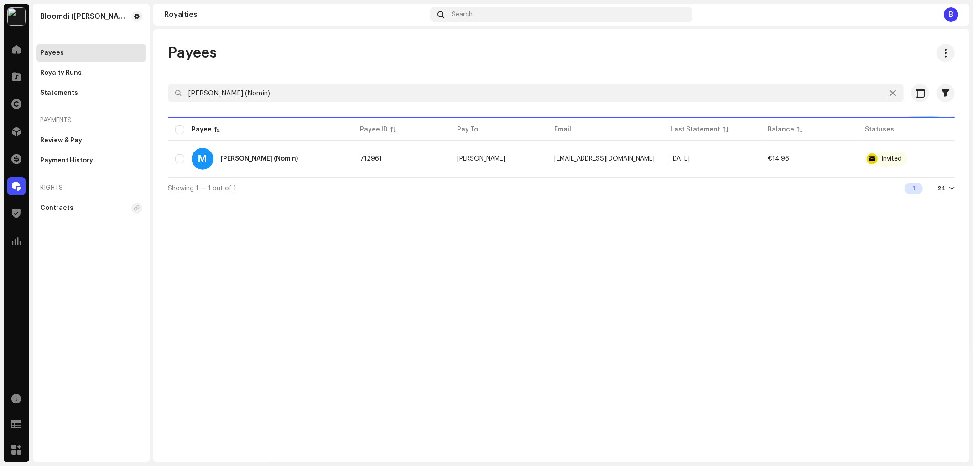
click at [238, 160] on div "Mário Plaštiak (Nomin)" at bounding box center [259, 159] width 77 height 6
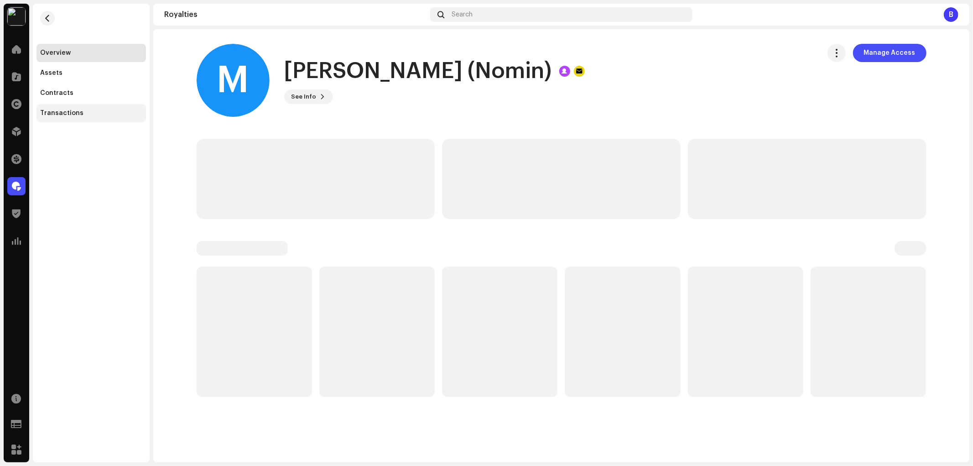
click at [88, 108] on div "Transactions" at bounding box center [90, 113] width 109 height 18
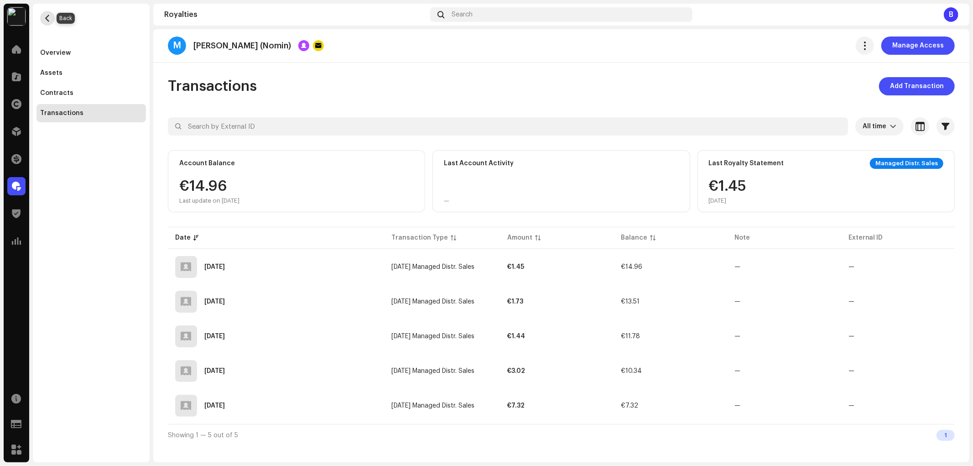
click at [48, 18] on span "button" at bounding box center [47, 18] width 7 height 7
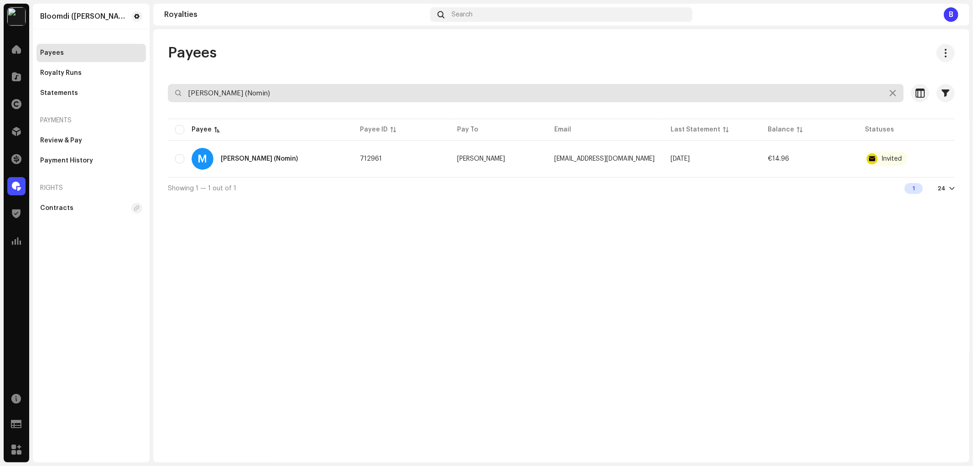
paste input "Jaroslav Barášek"
drag, startPoint x: 277, startPoint y: 88, endPoint x: 27, endPoint y: 80, distance: 249.6
click at [27, 80] on div "Bloomdi (Ruka Hore) Home Catalog Rights Distribution Finance Royalties Trust & …" at bounding box center [486, 233] width 973 height 466
type input "Jaroslav Barášek"
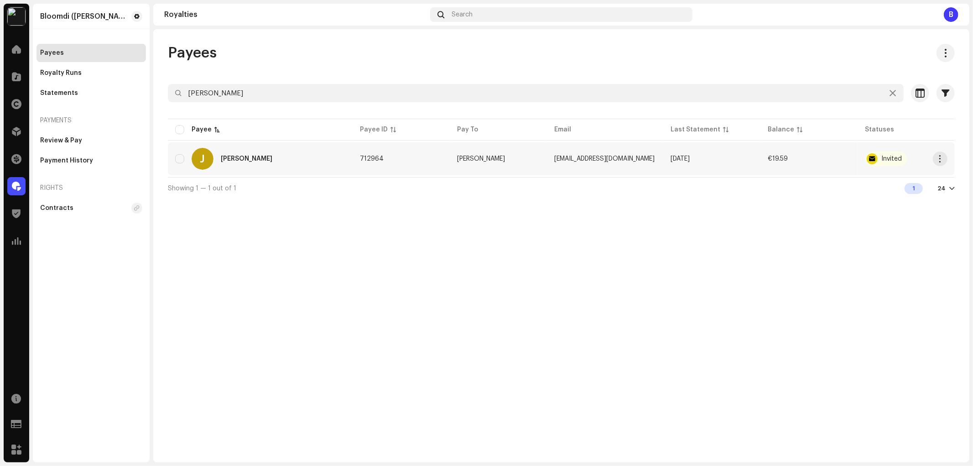
click at [270, 151] on div "J Jaroslav Barášek" at bounding box center [260, 159] width 170 height 22
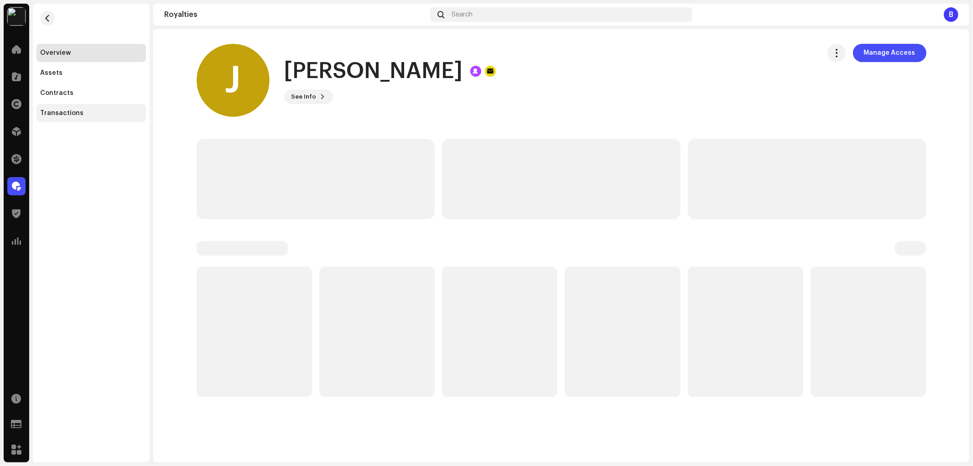
click at [122, 108] on div "Transactions" at bounding box center [90, 113] width 109 height 18
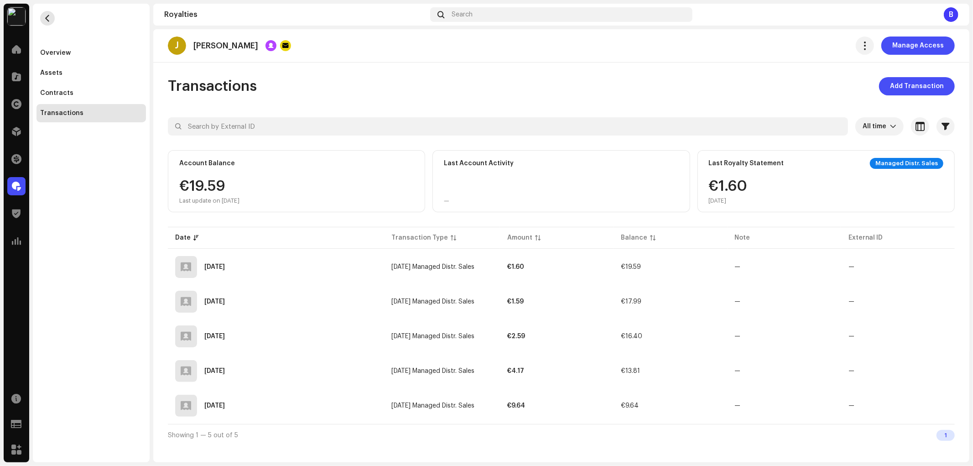
drag, startPoint x: 65, startPoint y: 22, endPoint x: 53, endPoint y: 19, distance: 12.2
click at [61, 21] on div "Overview Assets Contracts Transactions" at bounding box center [91, 63] width 117 height 119
click at [53, 19] on button "button" at bounding box center [47, 18] width 15 height 15
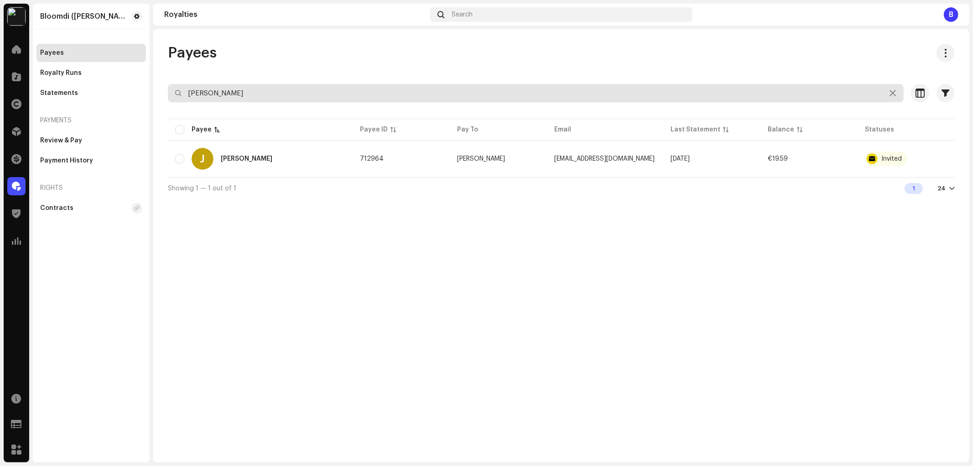
paste input "[PERSON_NAME]"
drag, startPoint x: 249, startPoint y: 93, endPoint x: 5, endPoint y: 88, distance: 243.6
click at [5, 88] on div "Bloomdi (Ruka Hore) Home Catalog Rights Distribution Finance Royalties Trust & …" at bounding box center [486, 233] width 973 height 466
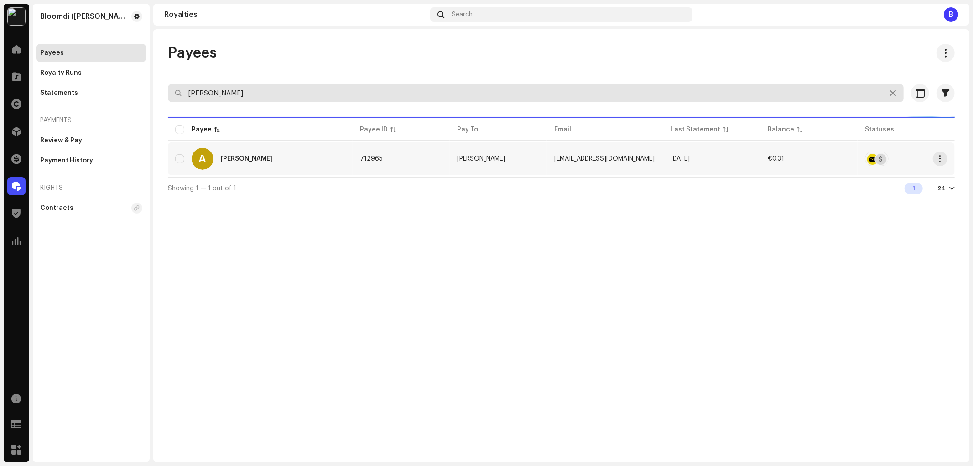
type input "[PERSON_NAME]"
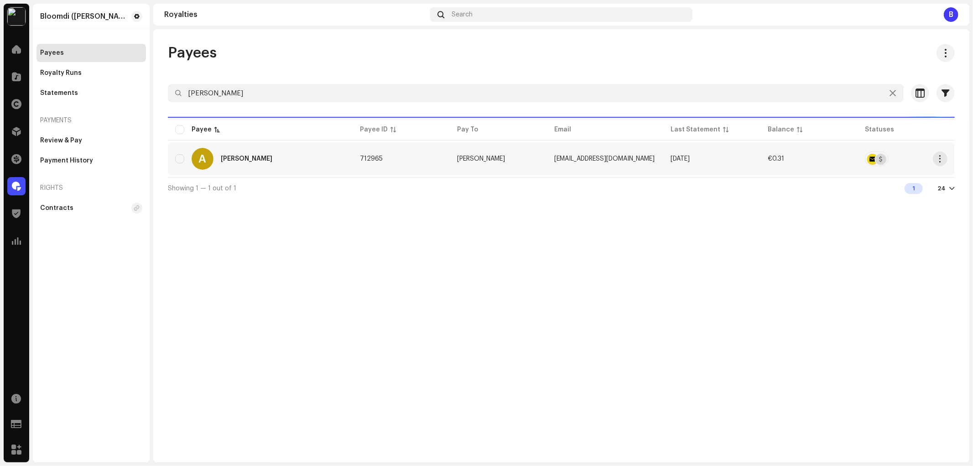
click at [245, 156] on div "[PERSON_NAME]" at bounding box center [247, 159] width 52 height 6
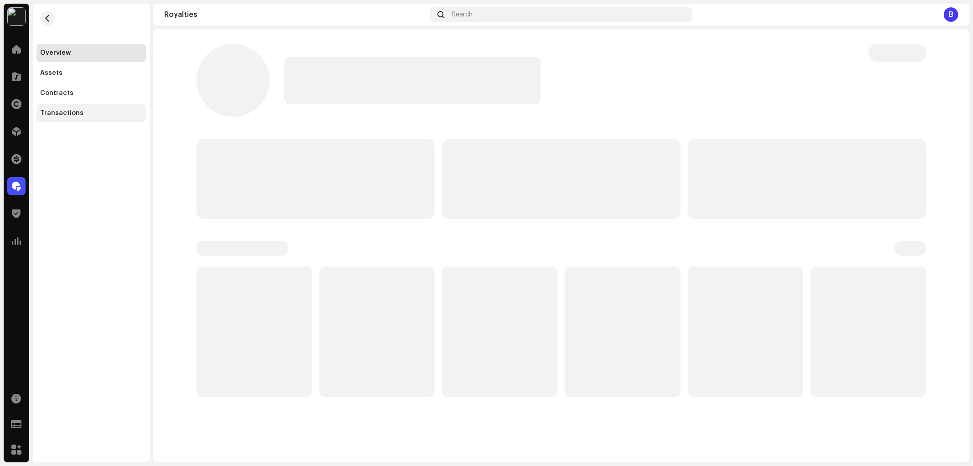
click at [81, 107] on div "Transactions" at bounding box center [90, 113] width 109 height 18
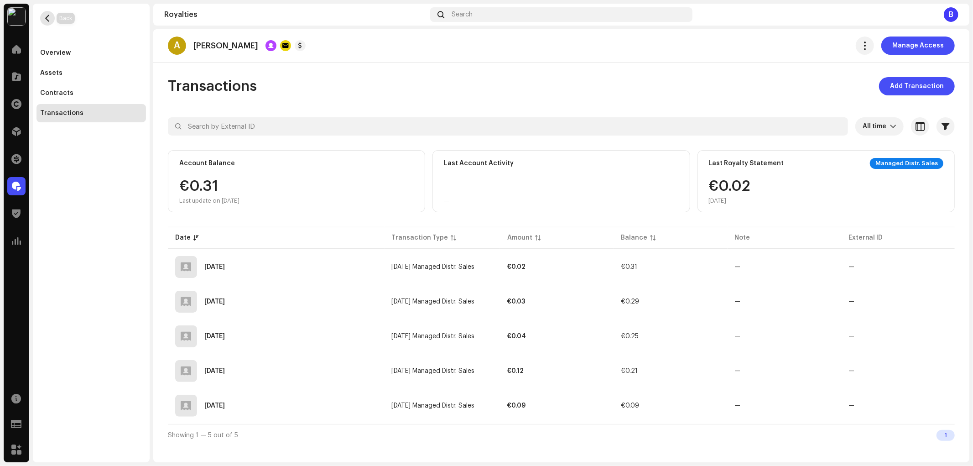
click at [46, 18] on span "button" at bounding box center [47, 18] width 7 height 7
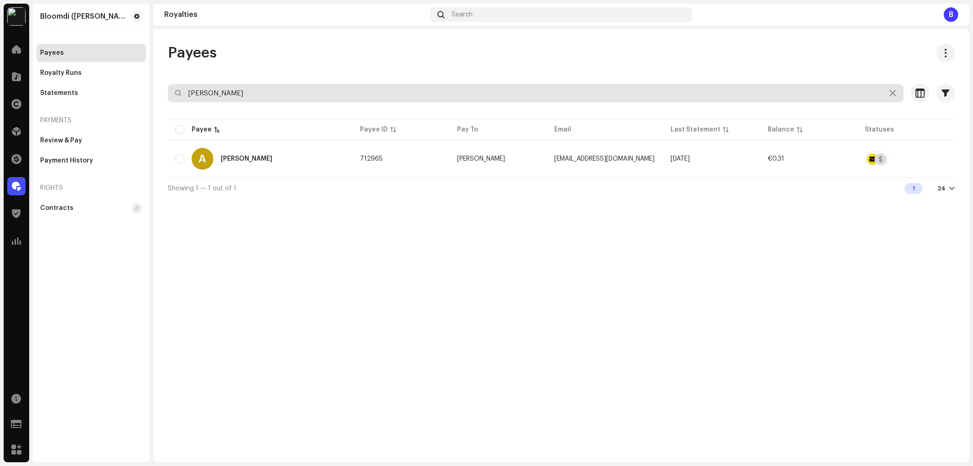
paste input "Jan Drahoňovský"
click at [0, 102] on div "Bloomdi (Ruka Hore) Home Catalog Rights Distribution Finance Royalties Trust & …" at bounding box center [486, 233] width 973 height 466
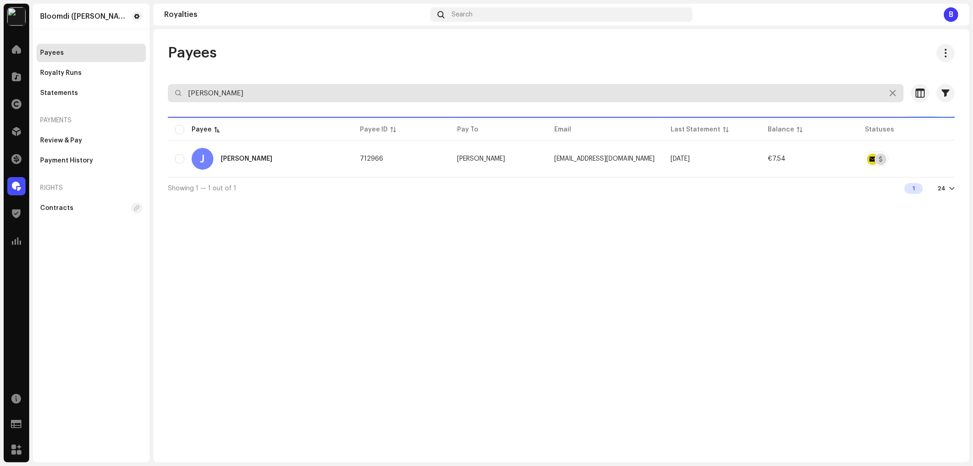
type input "Jan Drahoňovský"
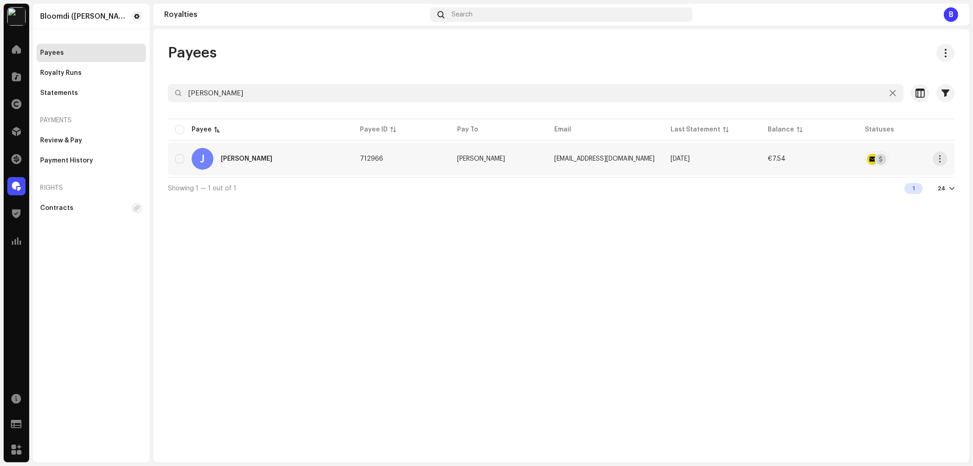
drag, startPoint x: 234, startPoint y: 162, endPoint x: 226, endPoint y: 157, distance: 10.0
click at [226, 157] on div "J Jan Drahoňovský" at bounding box center [260, 159] width 170 height 22
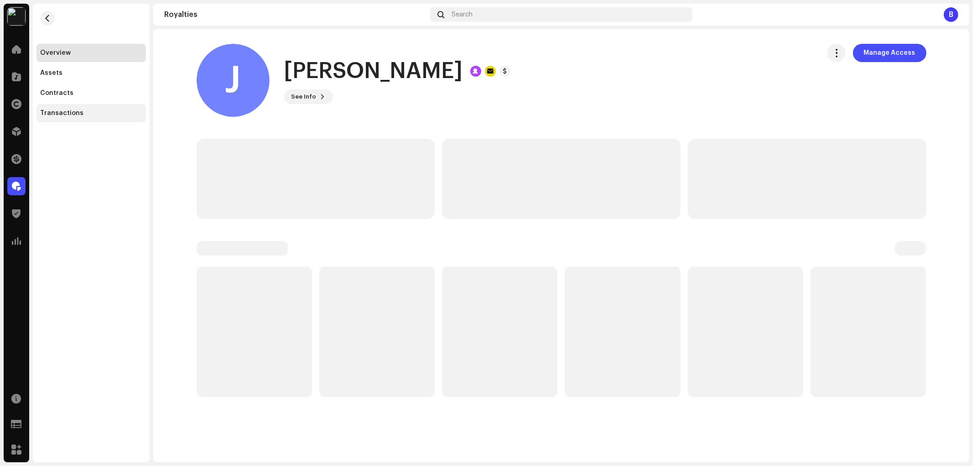
click at [124, 113] on div "Transactions" at bounding box center [91, 112] width 102 height 7
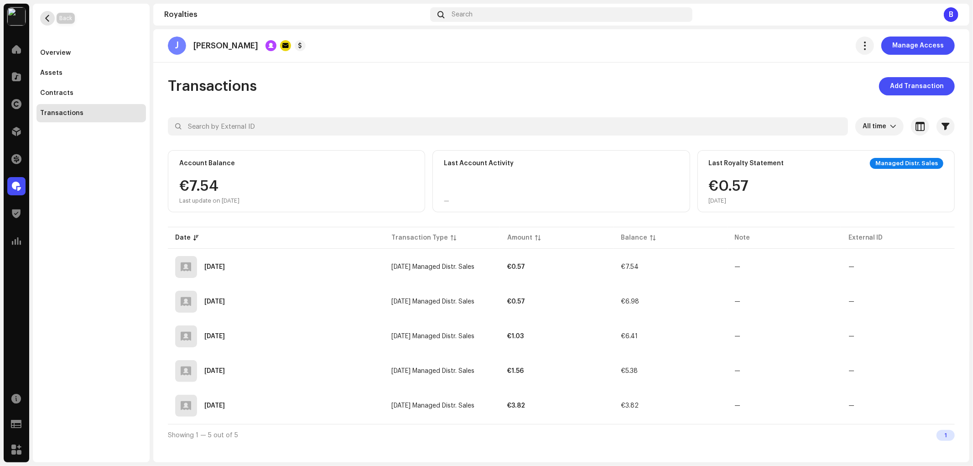
click at [51, 19] on button "button" at bounding box center [47, 18] width 15 height 15
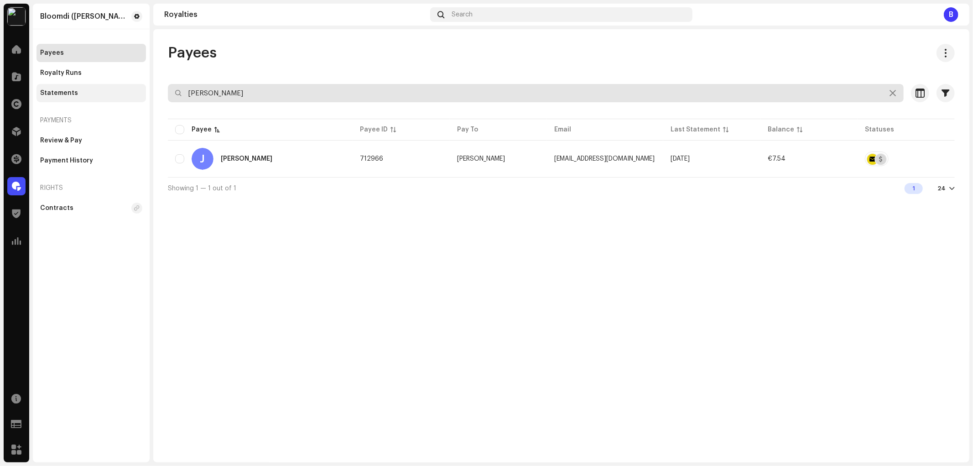
paste input "Noel Noelizi"
drag, startPoint x: 213, startPoint y: 99, endPoint x: 76, endPoint y: 92, distance: 137.0
click at [78, 92] on div "Bloomdi (Ruka Hore) Home Catalog Rights Distribution Finance Royalties Trust & …" at bounding box center [486, 233] width 973 height 466
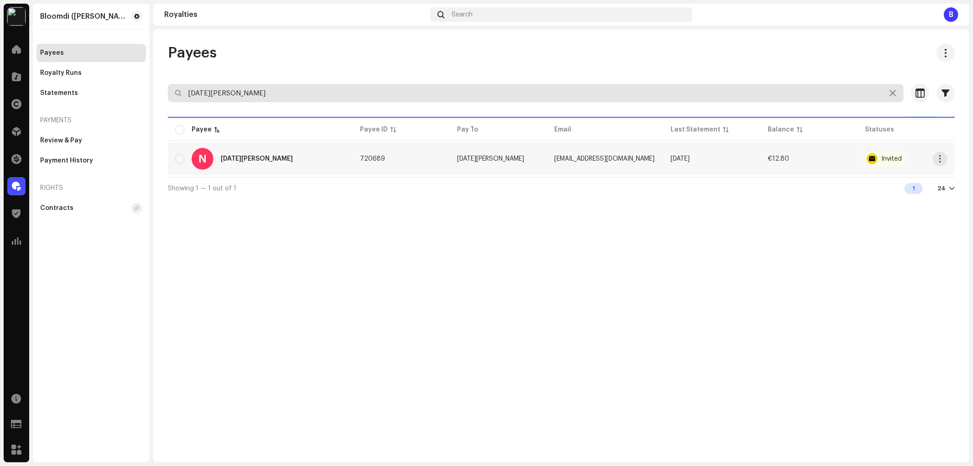
type input "Noel Noelizi"
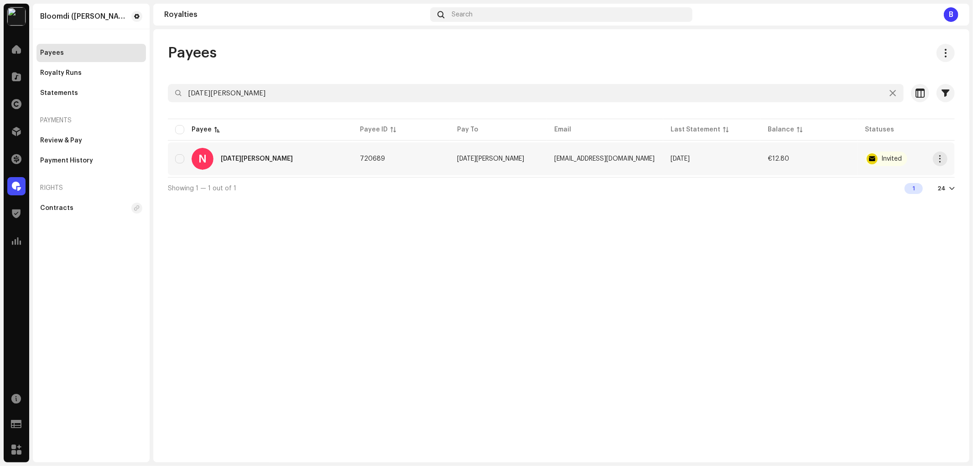
click at [252, 157] on div "Noel Noelizi" at bounding box center [257, 159] width 72 height 6
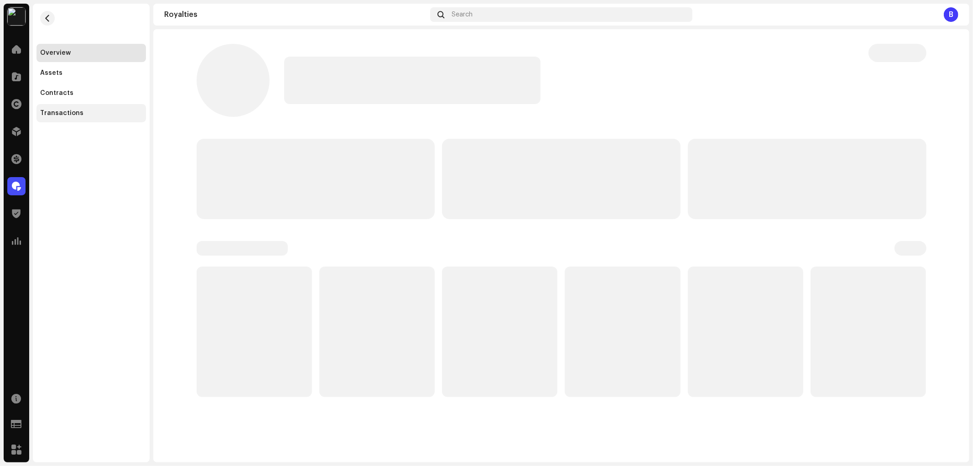
click at [98, 107] on div "Transactions" at bounding box center [90, 113] width 109 height 18
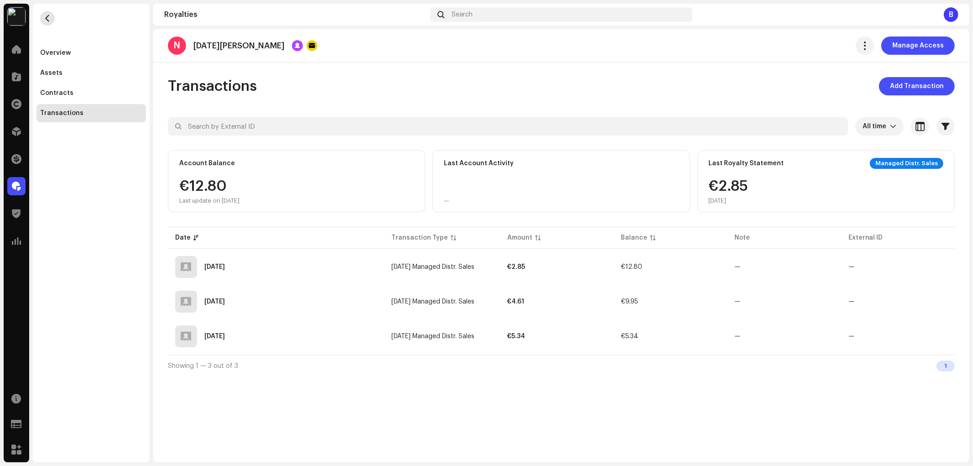
click at [48, 17] on span "button" at bounding box center [47, 18] width 7 height 7
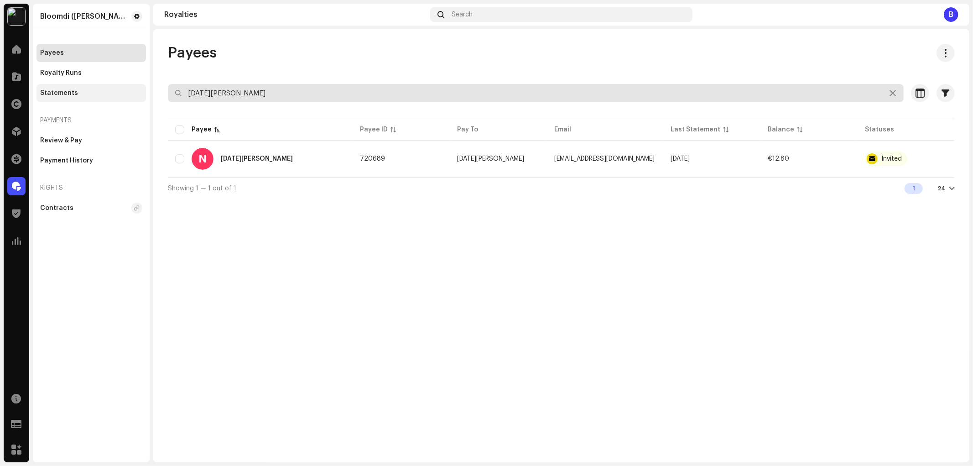
paste input "ikolas Iški (ahojniki)"
drag, startPoint x: 222, startPoint y: 96, endPoint x: 65, endPoint y: 92, distance: 156.9
click at [65, 92] on div "Bloomdi (Ruka Hore) Home Catalog Rights Distribution Finance Royalties Trust & …" at bounding box center [486, 233] width 973 height 466
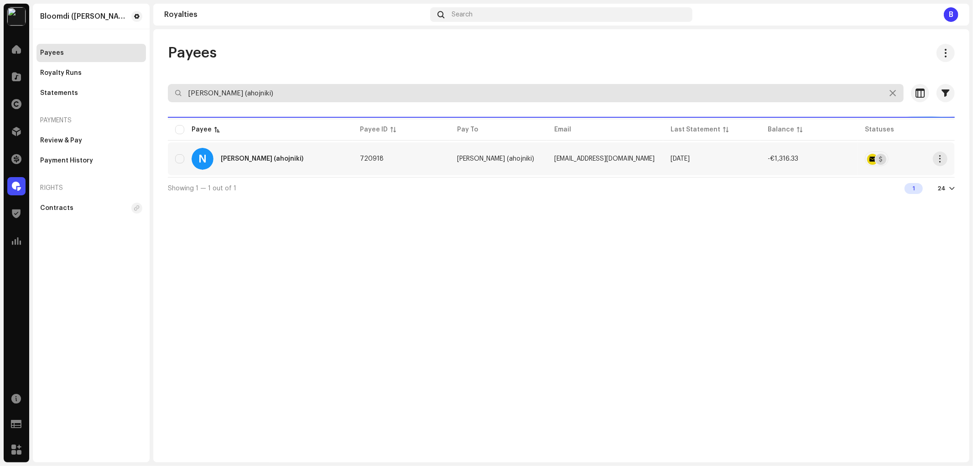
type input "Nikolas Iški (ahojniki)"
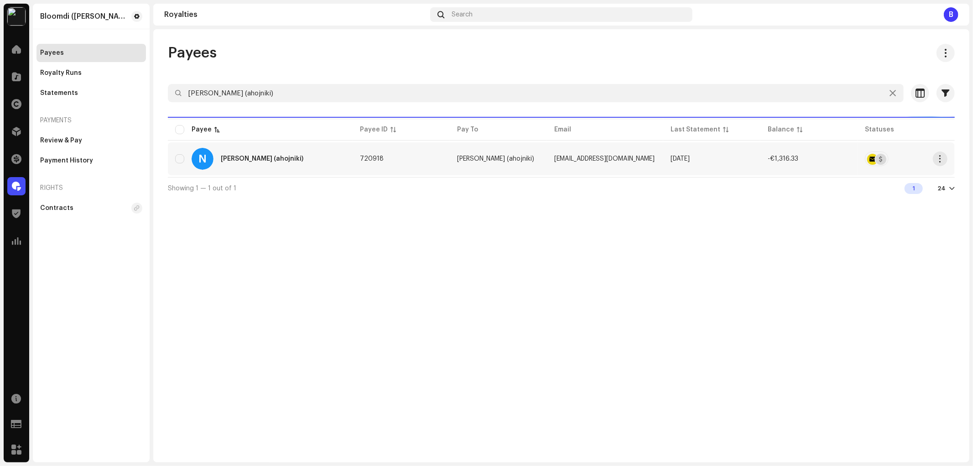
click at [238, 160] on div "Nikolas Iški (ahojniki)" at bounding box center [262, 159] width 83 height 6
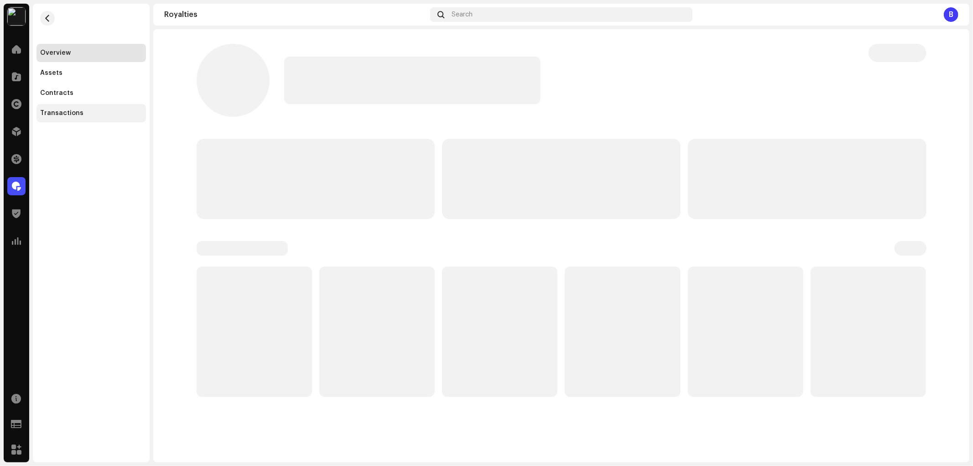
click at [114, 116] on div "Transactions" at bounding box center [91, 112] width 102 height 7
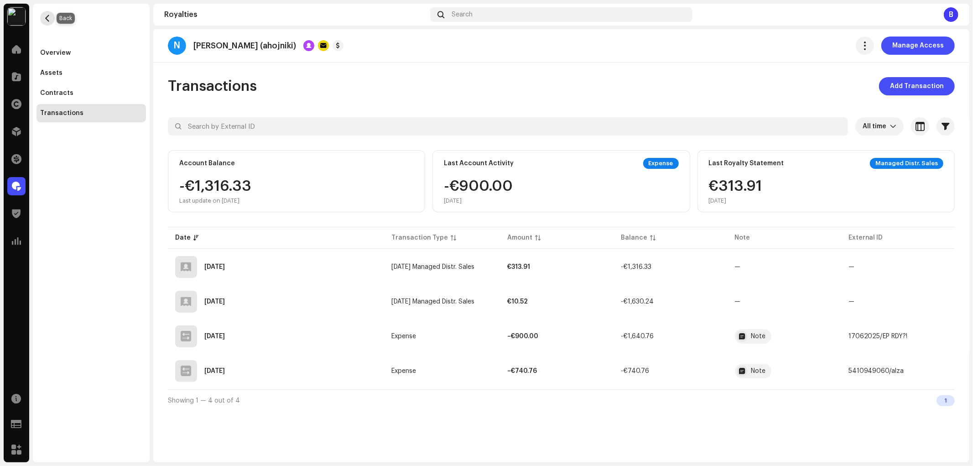
click at [46, 20] on span "button" at bounding box center [47, 18] width 7 height 7
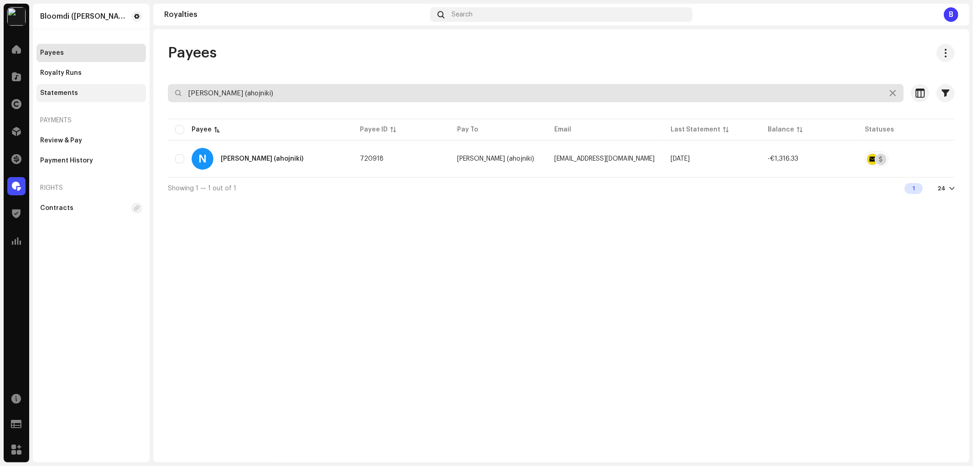
drag, startPoint x: 277, startPoint y: 96, endPoint x: 92, endPoint y: 95, distance: 185.6
click at [92, 96] on div "Bloomdi (Ruka Hore) Home Catalog Rights Distribution Finance Royalties Trust & …" at bounding box center [486, 233] width 973 height 466
paste input "Frosti Rege (Frost"
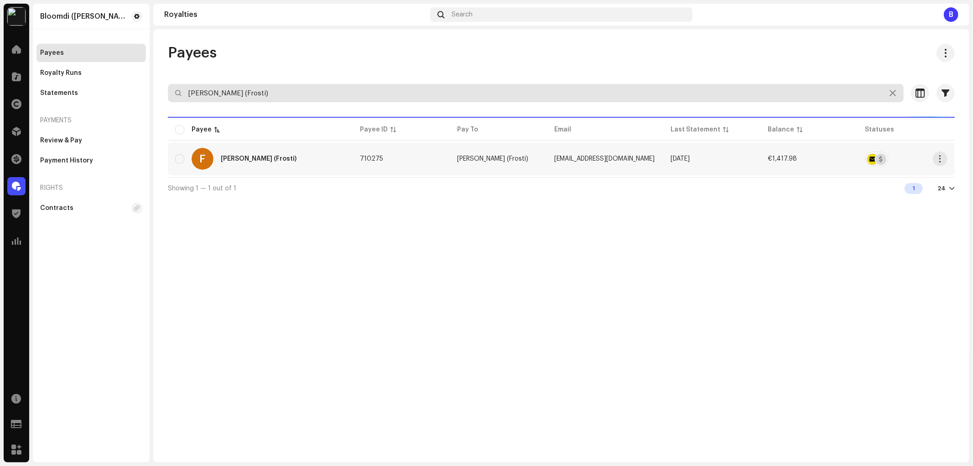
type input "Frosti Rege (Frosti)"
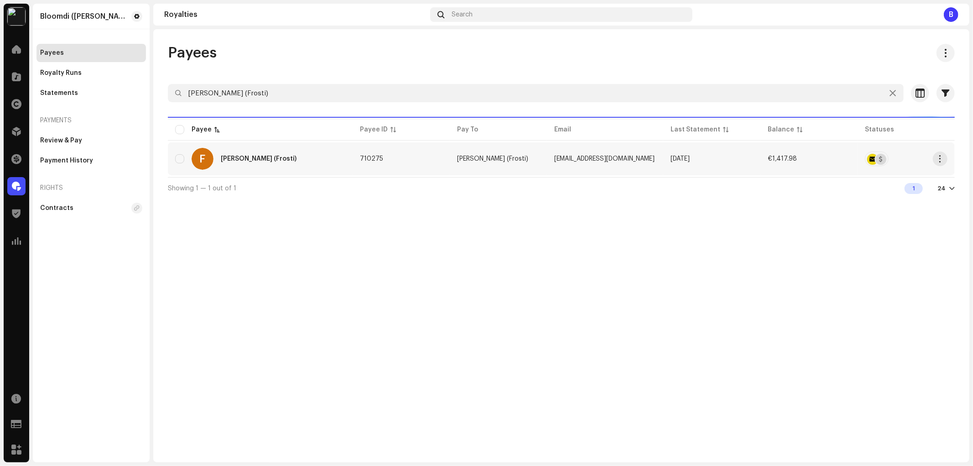
click at [287, 156] on div "F Frosti Rege (Frosti)" at bounding box center [260, 159] width 170 height 22
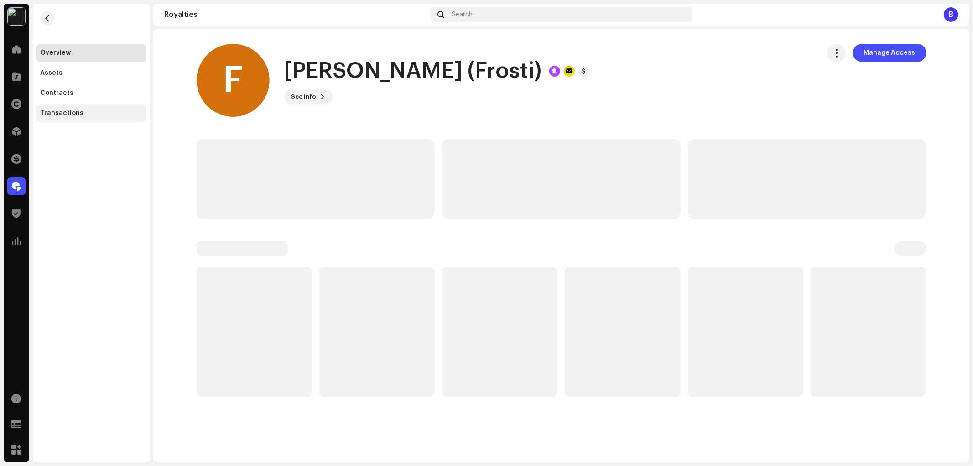
click at [96, 109] on div "Transactions" at bounding box center [91, 112] width 102 height 7
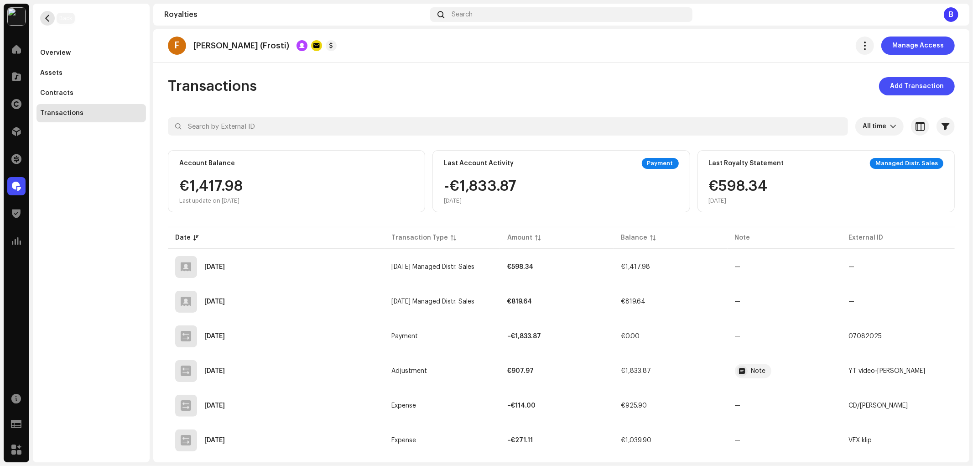
click at [48, 19] on span "button" at bounding box center [47, 18] width 7 height 7
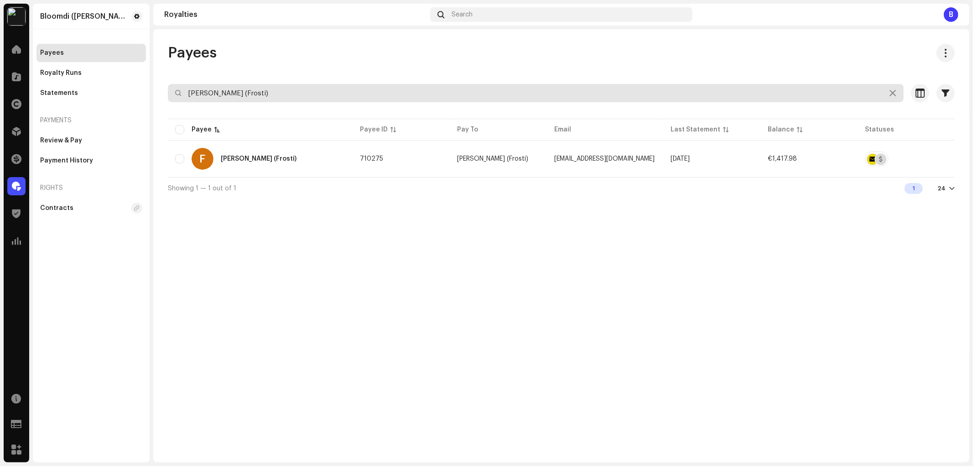
paste input "Patrik Rivier"
click at [0, 89] on div "Bloomdi (Ruka Hore) Home Catalog Rights Distribution Finance Royalties Trust & …" at bounding box center [486, 233] width 973 height 466
type input "Patrik Rivier"
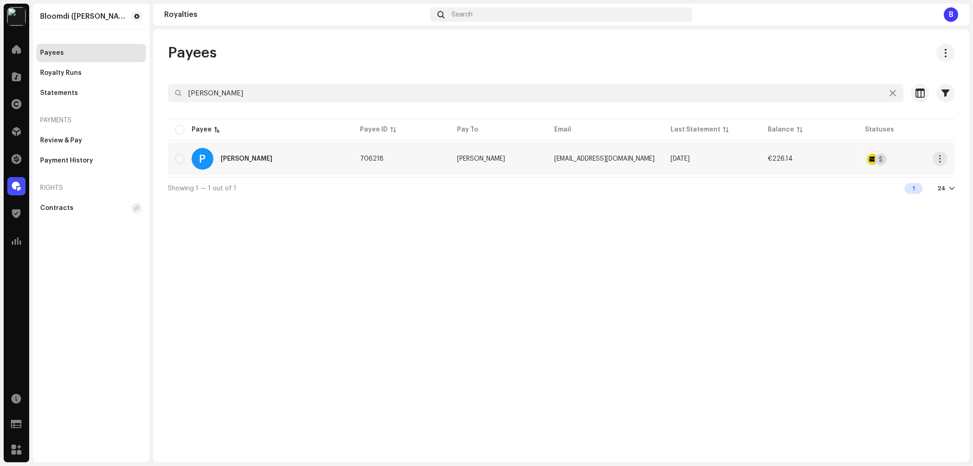
click at [244, 157] on div "Patrik Rivier" at bounding box center [247, 159] width 52 height 6
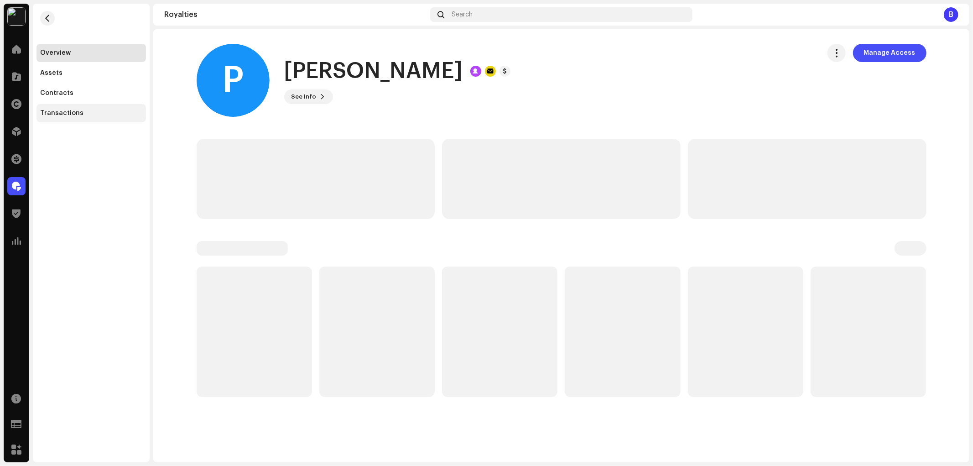
click at [119, 119] on div "Transactions" at bounding box center [90, 113] width 109 height 18
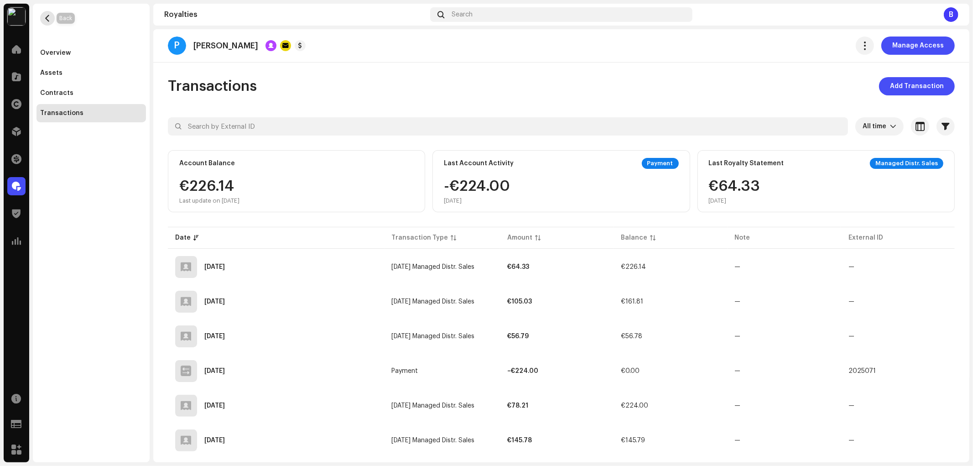
drag, startPoint x: 48, startPoint y: 22, endPoint x: 66, endPoint y: 31, distance: 20.2
click at [48, 22] on button "button" at bounding box center [47, 18] width 15 height 15
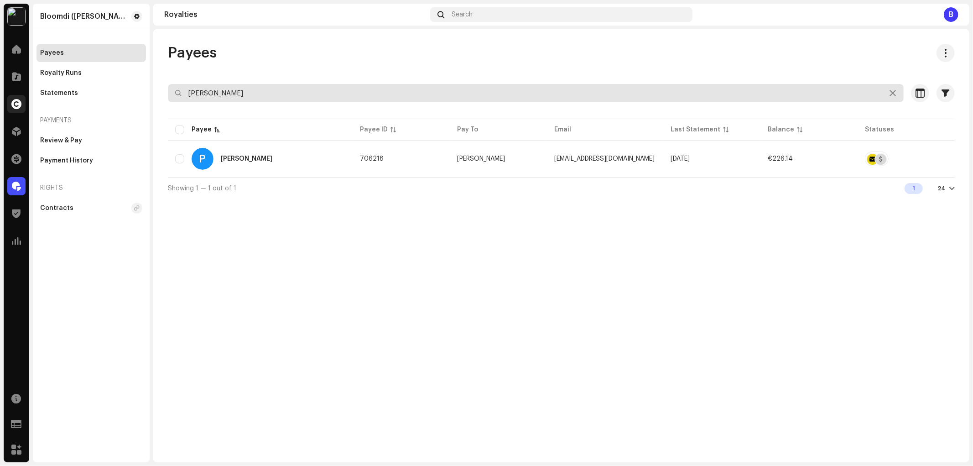
paste input "Zdeněk Šmída"
drag, startPoint x: 280, startPoint y: 98, endPoint x: 12, endPoint y: 102, distance: 267.3
click at [13, 102] on div "Bloomdi (Ruka Hore) Home Catalog Rights Distribution Finance Royalties Trust & …" at bounding box center [486, 233] width 973 height 466
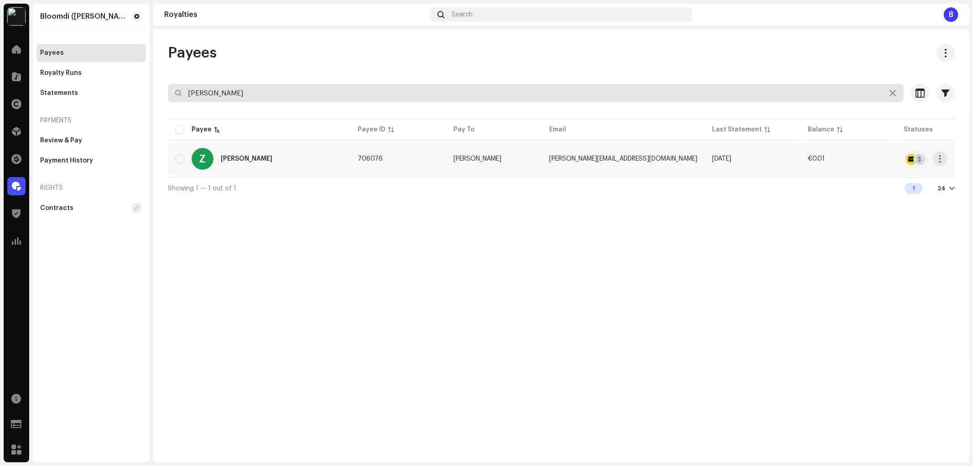
type input "Zdeněk Šmída"
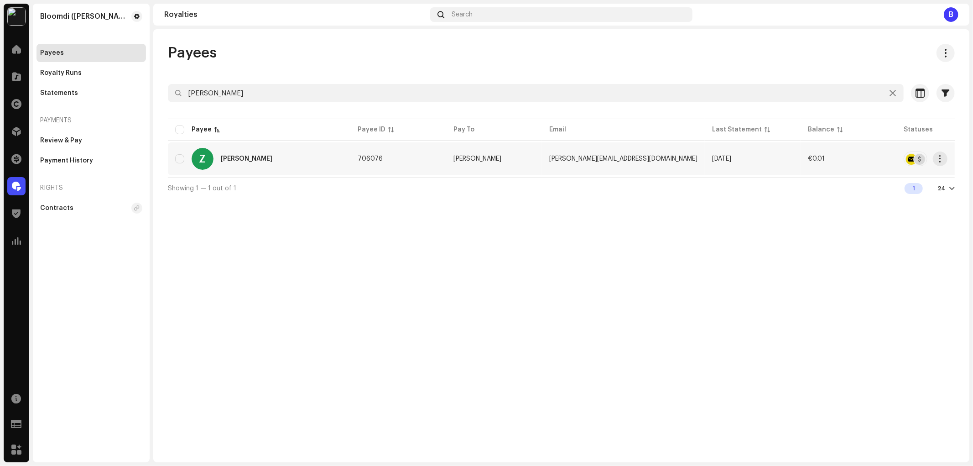
click at [277, 162] on div "Z Zdeněk Šmída" at bounding box center [259, 159] width 168 height 22
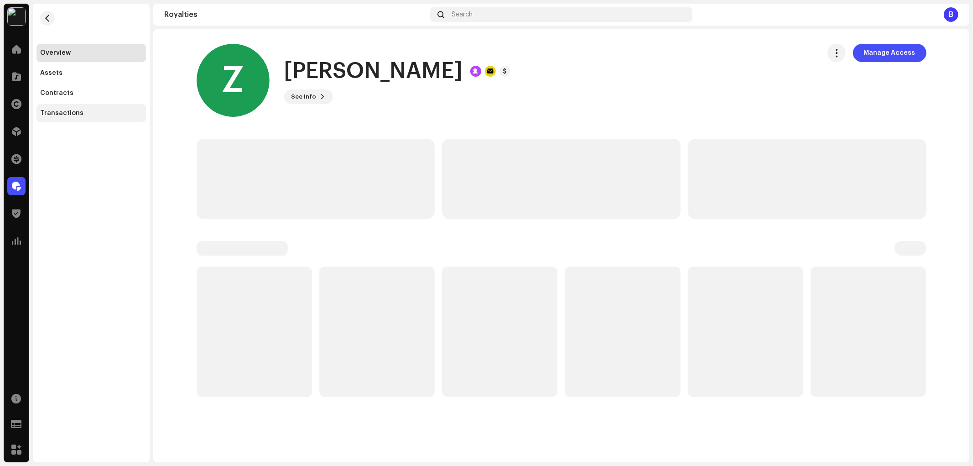
click at [129, 118] on div "Transactions" at bounding box center [90, 113] width 109 height 18
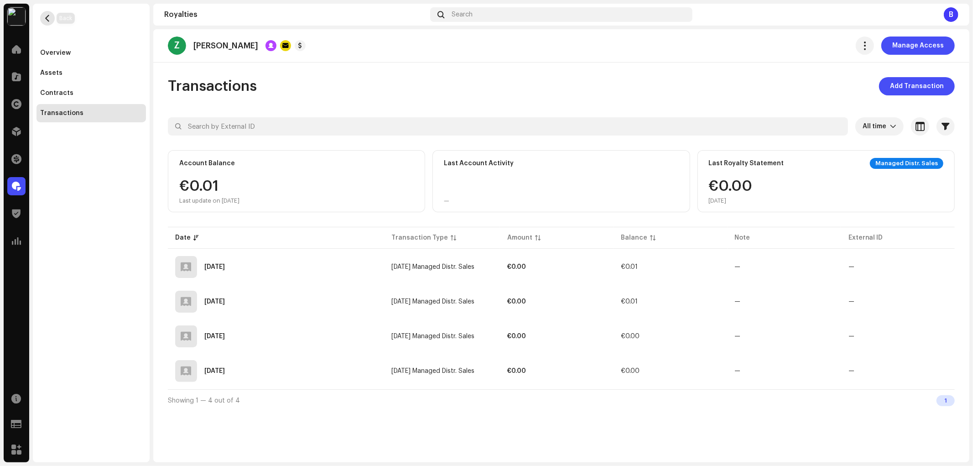
click at [49, 15] on span "button" at bounding box center [47, 18] width 7 height 7
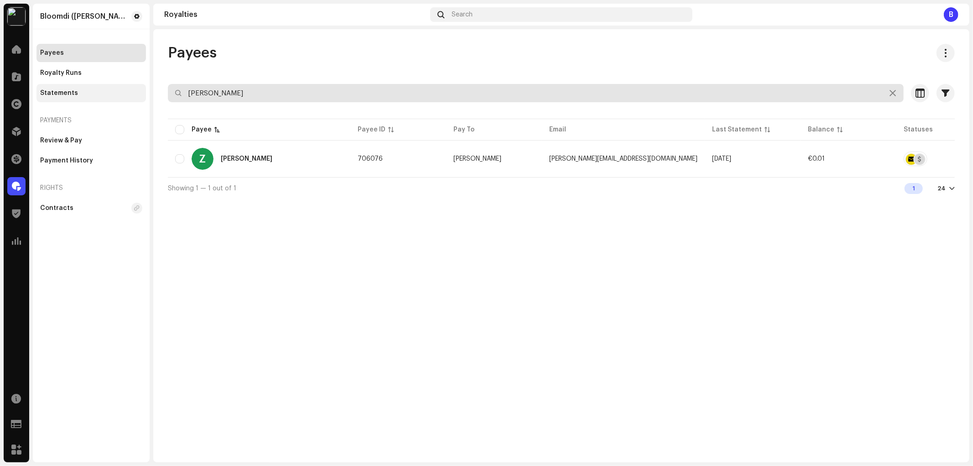
paste input "Lubomír Piskoř"
drag, startPoint x: 242, startPoint y: 89, endPoint x: 60, endPoint y: 88, distance: 182.0
click at [60, 88] on div "Bloomdi (Ruka Hore) Home Catalog Rights Distribution Finance Royalties Trust & …" at bounding box center [486, 233] width 973 height 466
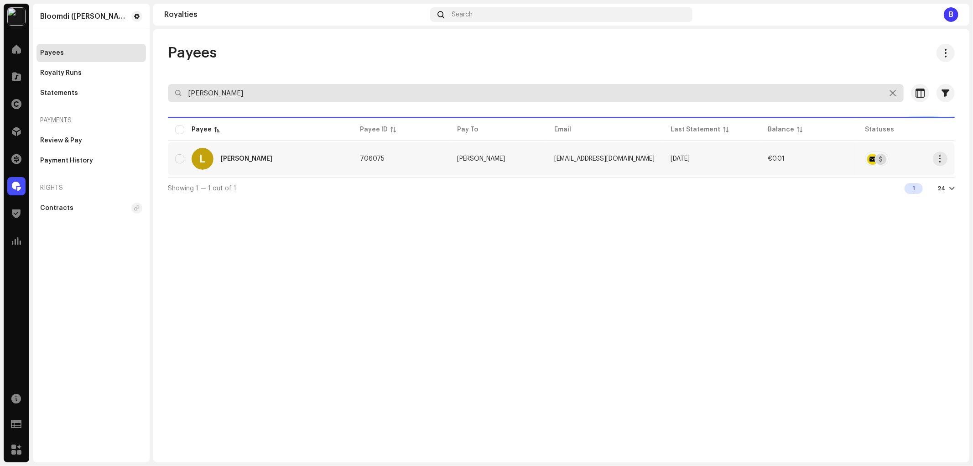
type input "Lubomír Piskoř"
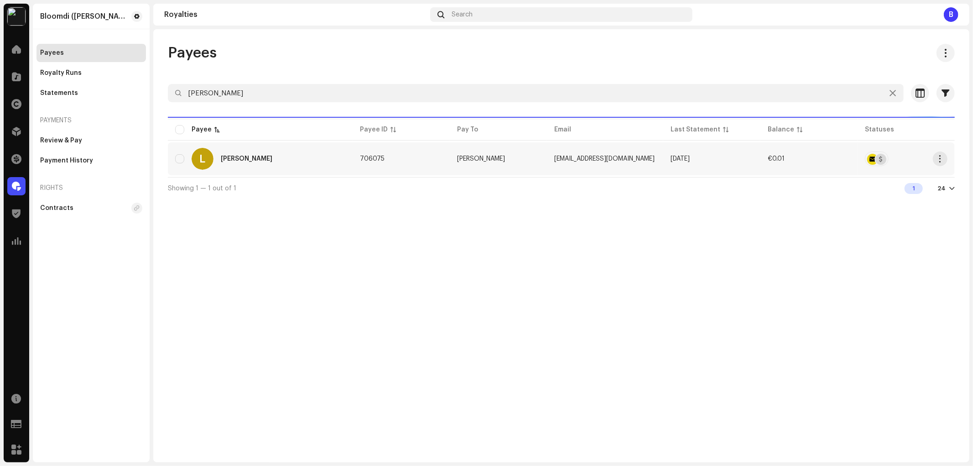
click at [268, 158] on div "L Lubomír Piskoř" at bounding box center [260, 159] width 170 height 22
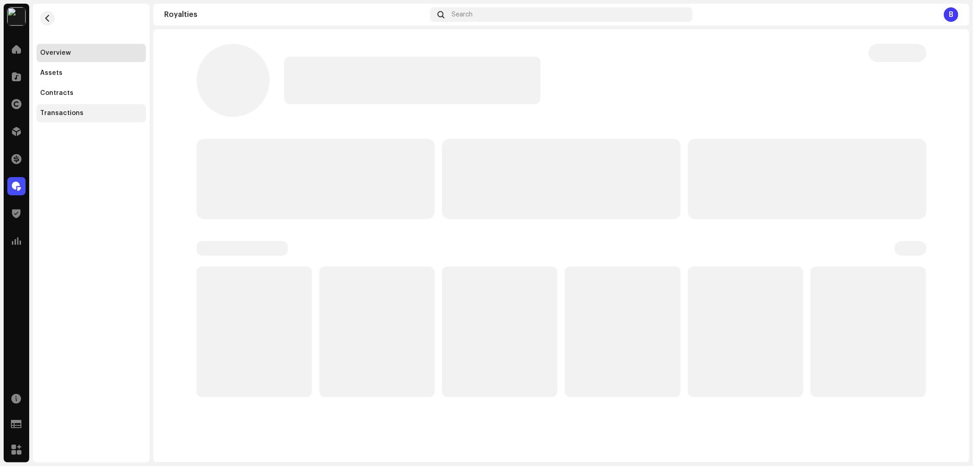
click at [93, 108] on div "Transactions" at bounding box center [90, 113] width 109 height 18
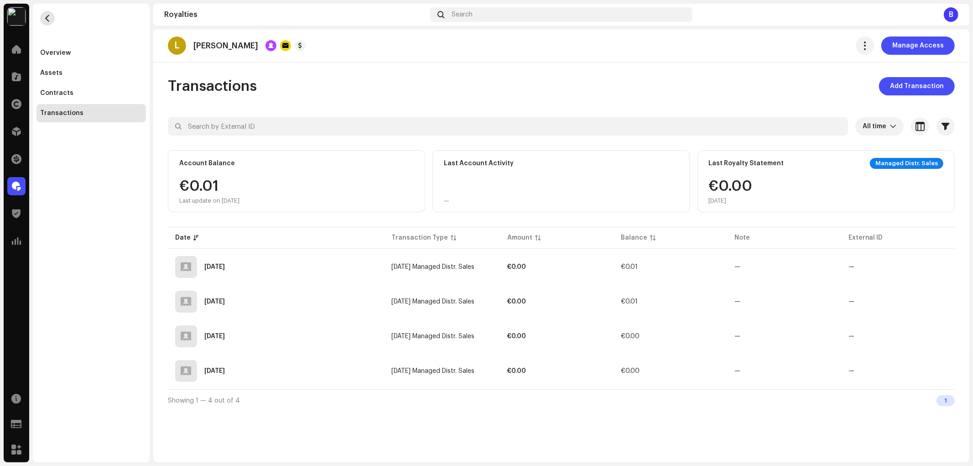
click at [47, 20] on span "button" at bounding box center [47, 18] width 7 height 7
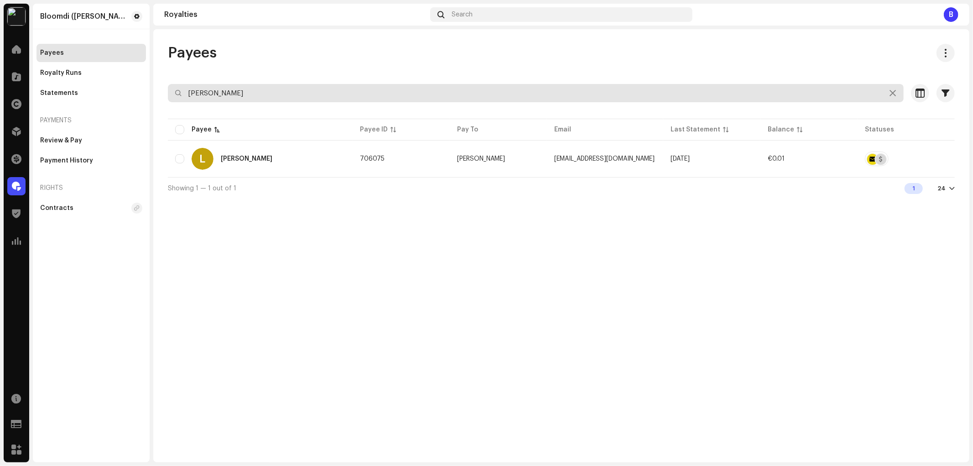
paste input "Zuzana Needle"
drag, startPoint x: 233, startPoint y: 91, endPoint x: 35, endPoint y: 99, distance: 198.5
click at [35, 99] on div "Bloomdi (Ruka Hore) Home Catalog Rights Distribution Finance Royalties Trust & …" at bounding box center [486, 233] width 973 height 466
click at [242, 98] on input "Zuzana Needleř" at bounding box center [536, 93] width 736 height 18
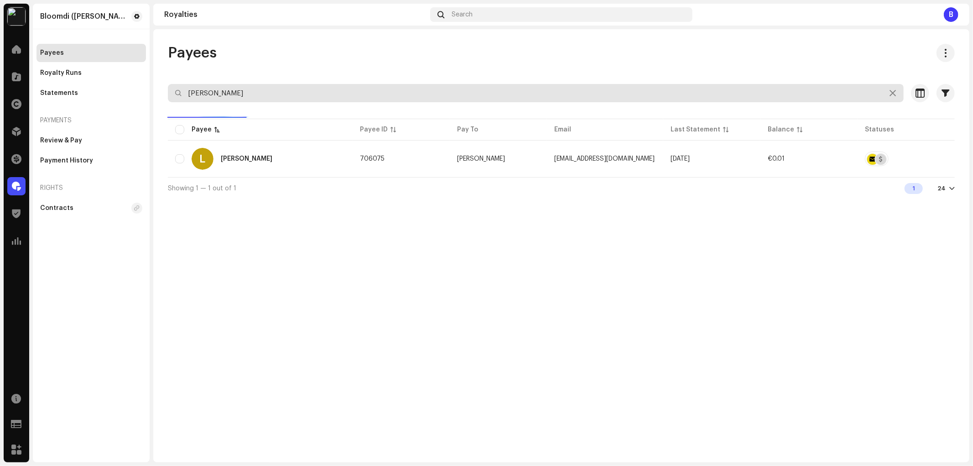
click at [242, 98] on input "Zuzana Needleř" at bounding box center [536, 93] width 736 height 18
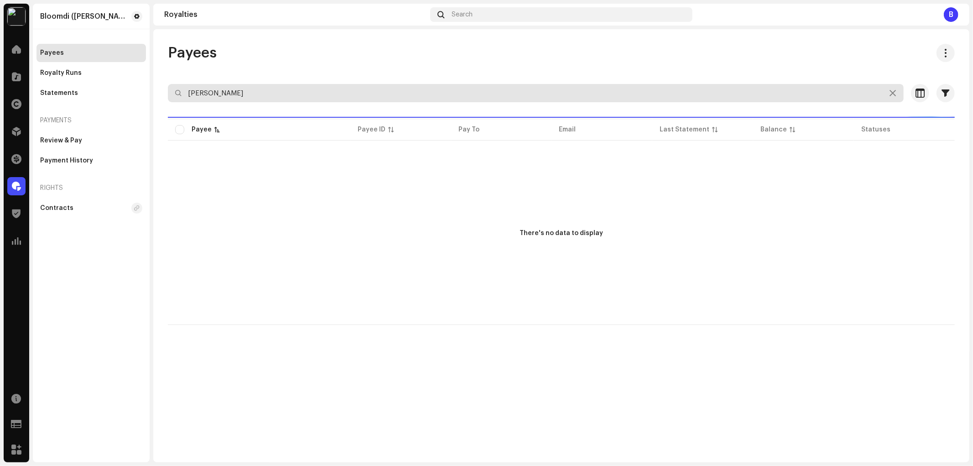
type input "Zuzana Needle"
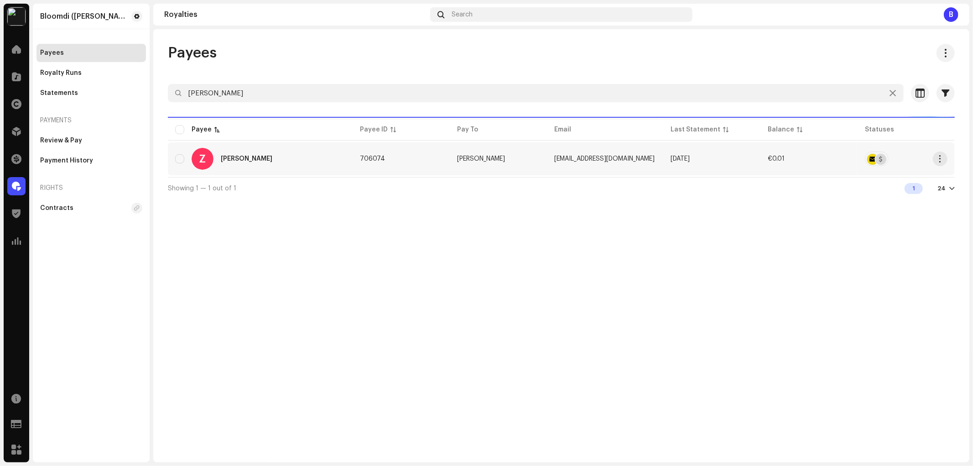
click at [258, 161] on div "Zuzana Needle" at bounding box center [247, 159] width 52 height 6
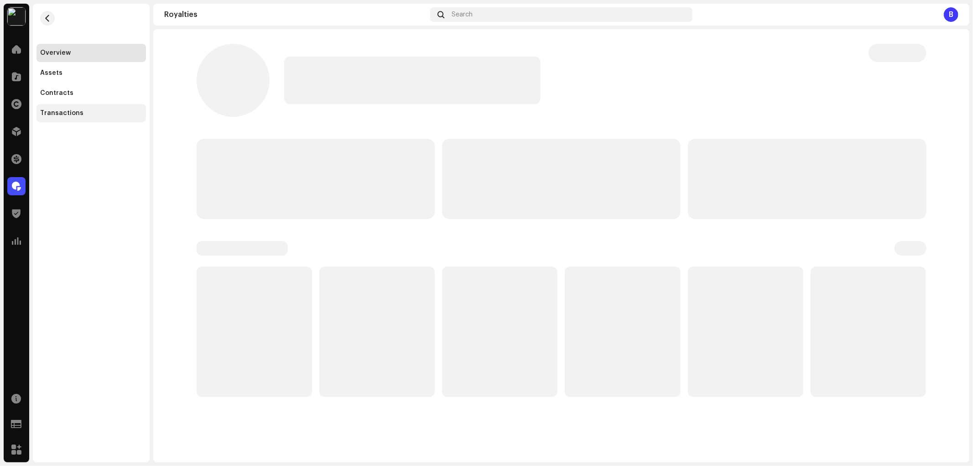
click at [94, 121] on div "Transactions" at bounding box center [90, 113] width 109 height 18
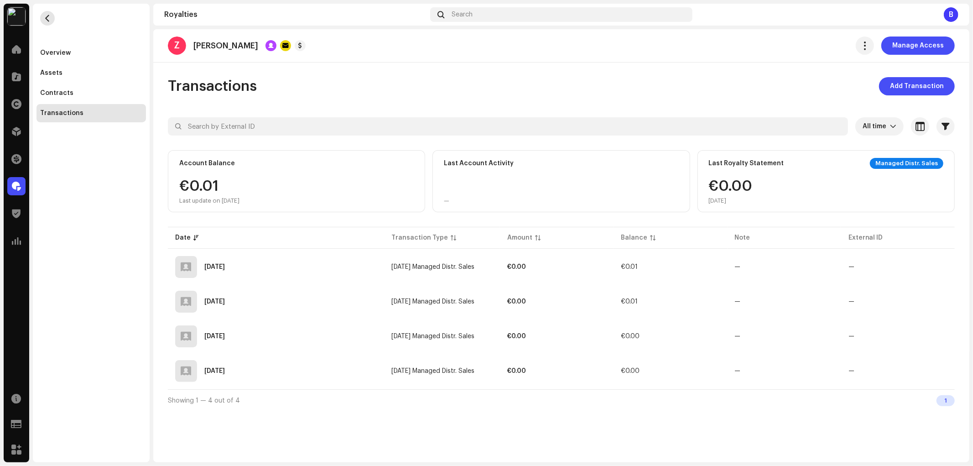
click at [47, 16] on span "button" at bounding box center [47, 18] width 7 height 7
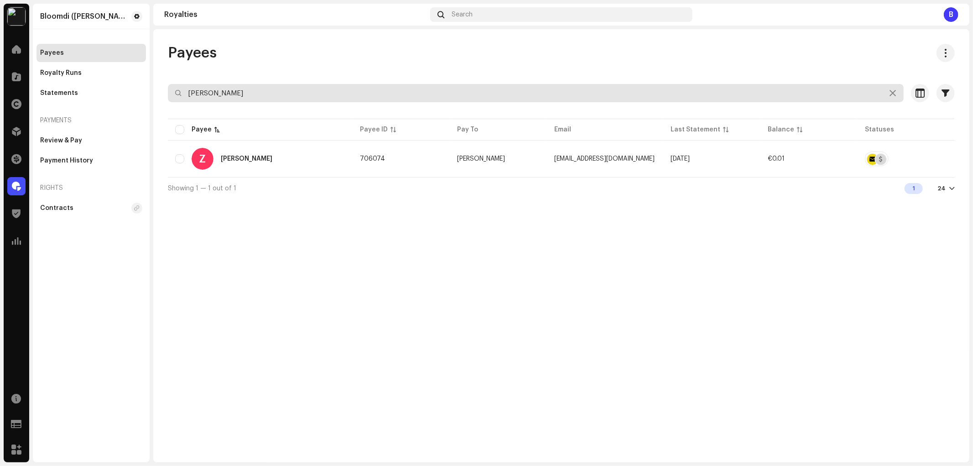
paste input "[PERSON_NAME]"
drag, startPoint x: 236, startPoint y: 91, endPoint x: 20, endPoint y: 94, distance: 216.2
click at [21, 94] on div "Bloomdi (Ruka Hore) Home Catalog Rights Distribution Finance Royalties Trust & …" at bounding box center [486, 233] width 973 height 466
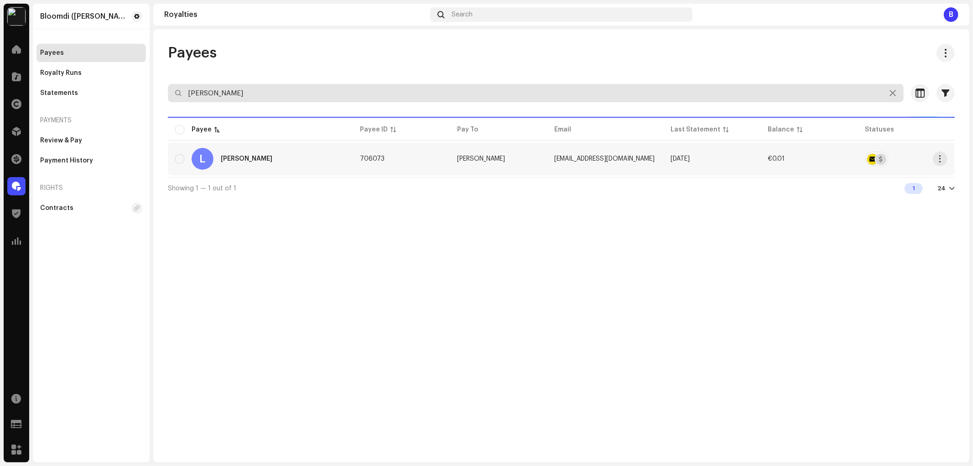
type input "[PERSON_NAME]"
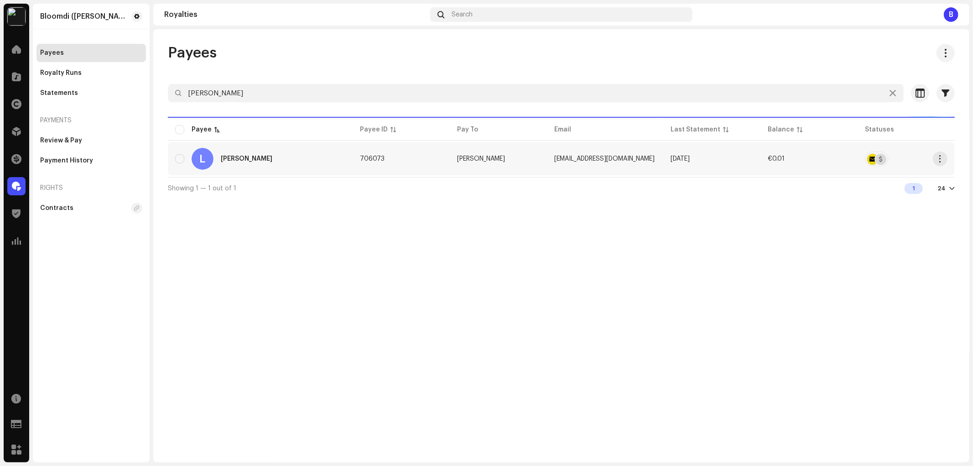
click at [249, 161] on div "[PERSON_NAME]" at bounding box center [247, 159] width 52 height 6
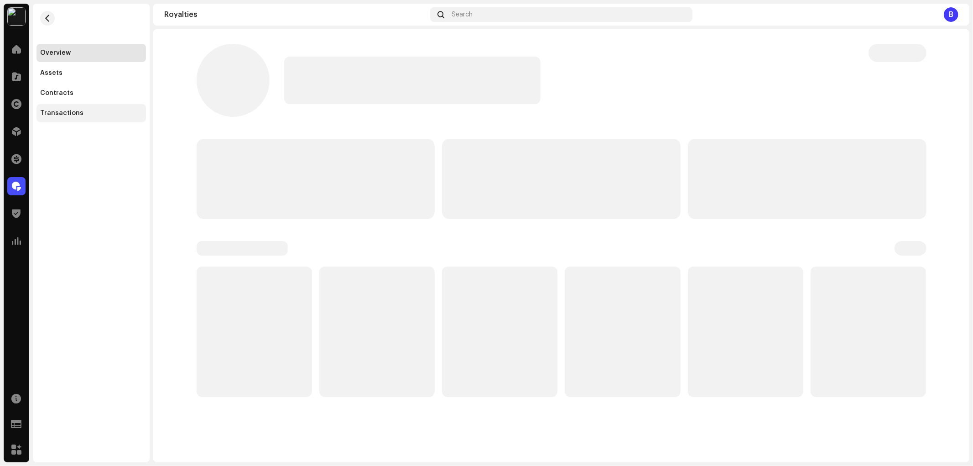
click at [98, 111] on div "Transactions" at bounding box center [91, 112] width 102 height 7
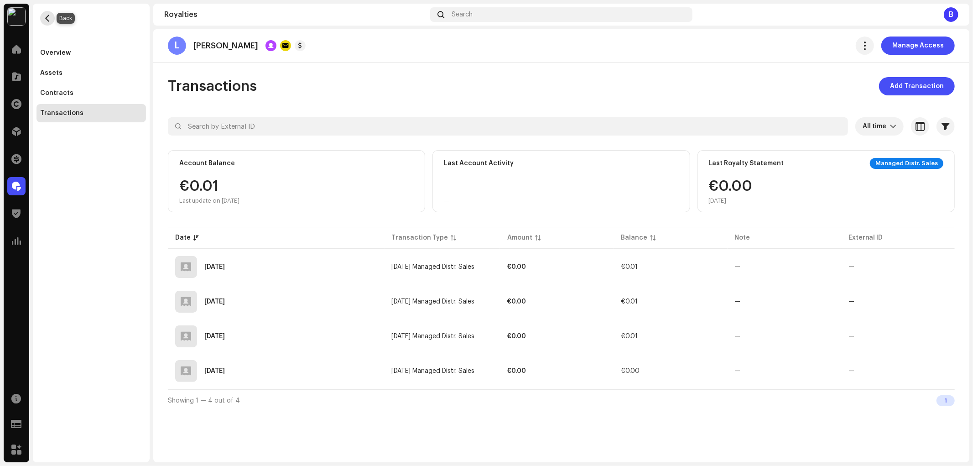
click at [49, 23] on button "button" at bounding box center [47, 18] width 15 height 15
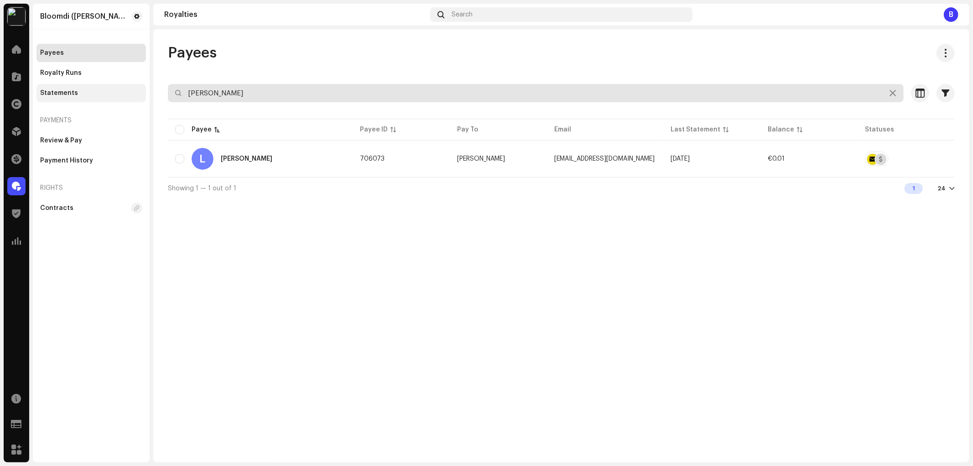
paste input "[PERSON_NAME]"
type input "[PERSON_NAME]"
drag, startPoint x: 239, startPoint y: 88, endPoint x: 70, endPoint y: 93, distance: 168.8
click at [70, 93] on div "Bloomdi (Ruka Hore) Home Catalog Rights Distribution Finance Royalties Trust & …" at bounding box center [486, 233] width 973 height 466
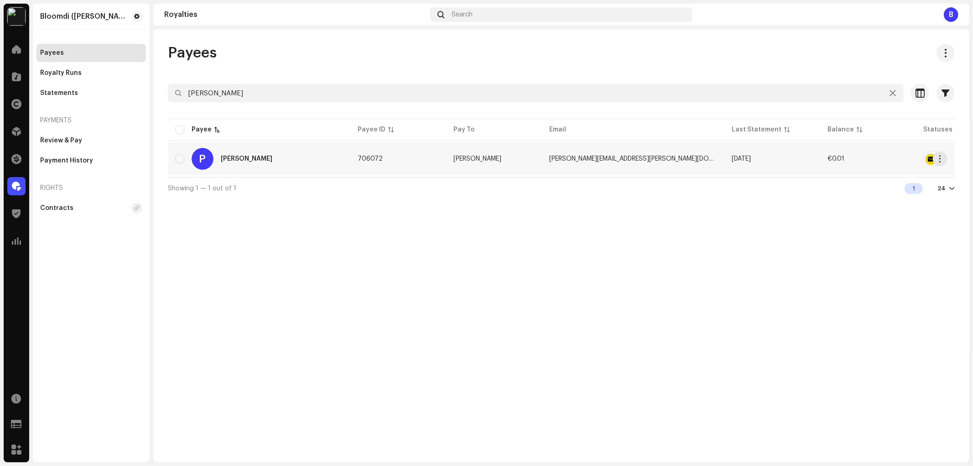
type input "[PERSON_NAME]"
click at [244, 166] on td "P [PERSON_NAME]" at bounding box center [259, 158] width 182 height 33
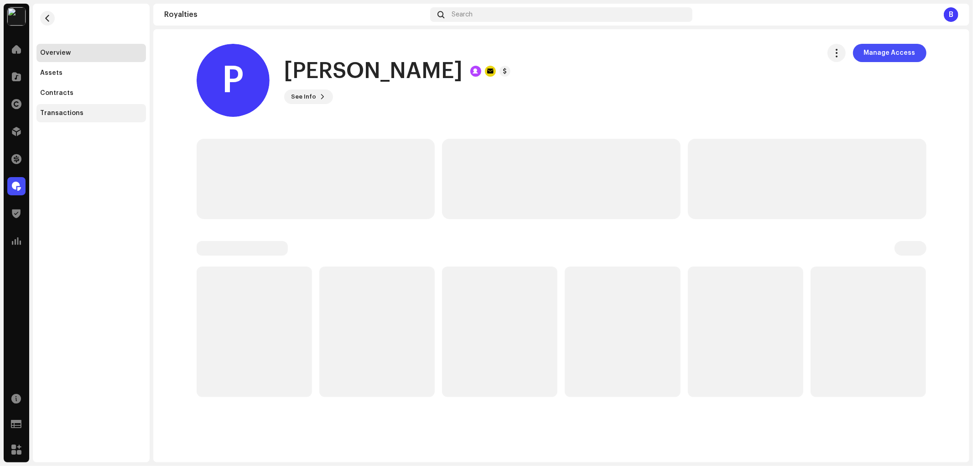
click at [111, 107] on div "Transactions" at bounding box center [90, 113] width 109 height 18
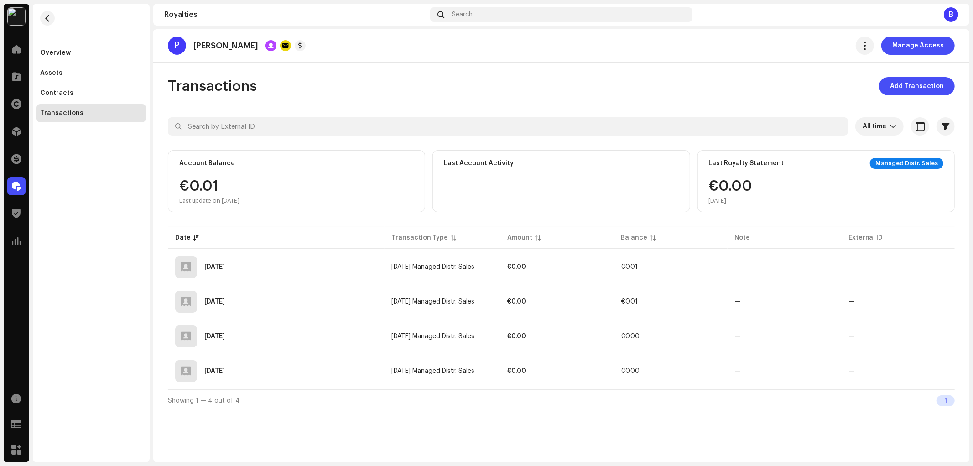
click at [56, 16] on re-m-nav-back at bounding box center [47, 24] width 22 height 40
click at [48, 16] on span "button" at bounding box center [47, 18] width 7 height 7
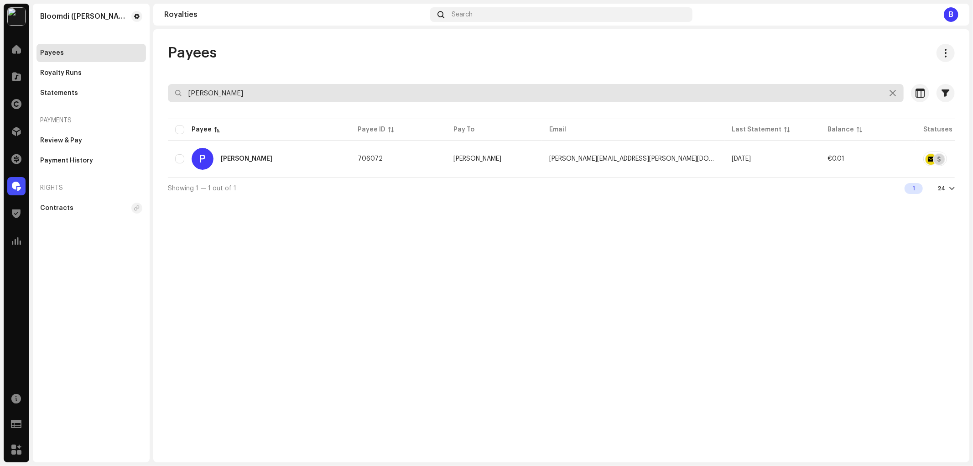
paste input "[PERSON_NAME] (Sun)"
drag, startPoint x: 239, startPoint y: 98, endPoint x: 0, endPoint y: 90, distance: 239.5
click at [0, 90] on div "Bloomdi (Ruka Hore) Home Catalog Rights Distribution Finance Royalties Trust & …" at bounding box center [486, 233] width 973 height 466
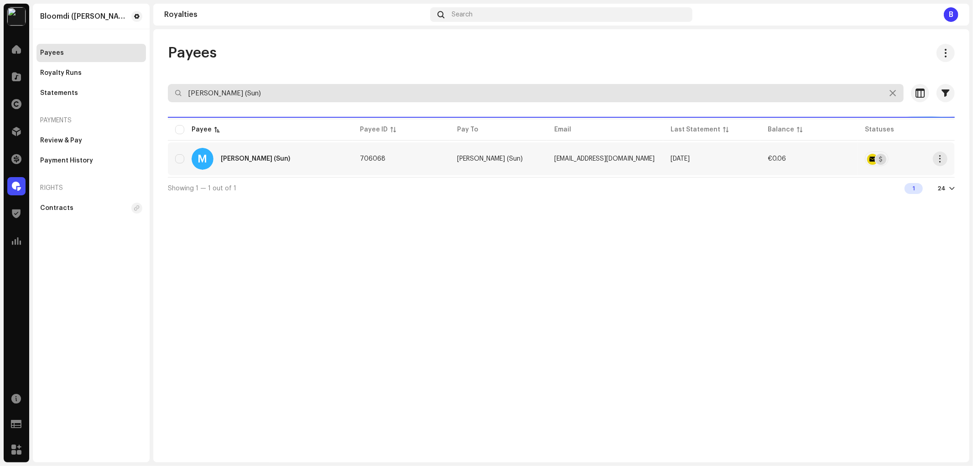
type input "[PERSON_NAME] (Sun)"
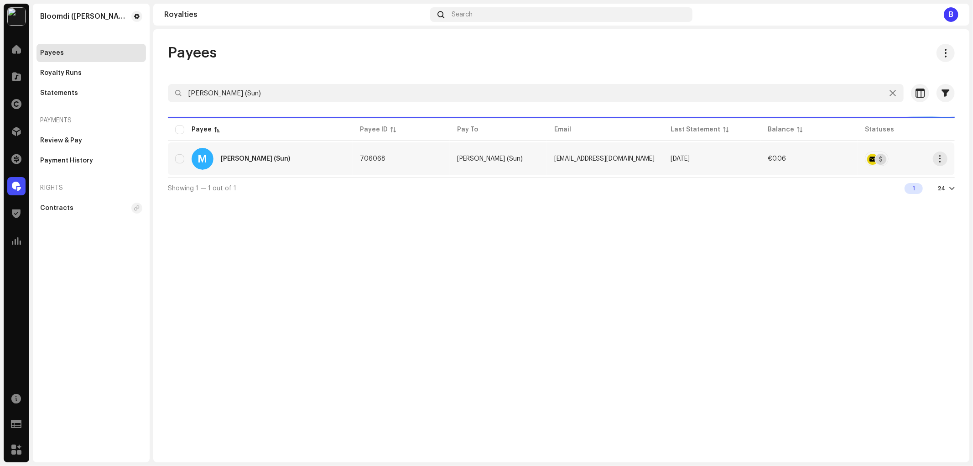
click at [246, 154] on div "M [PERSON_NAME] (Sun)" at bounding box center [260, 159] width 170 height 22
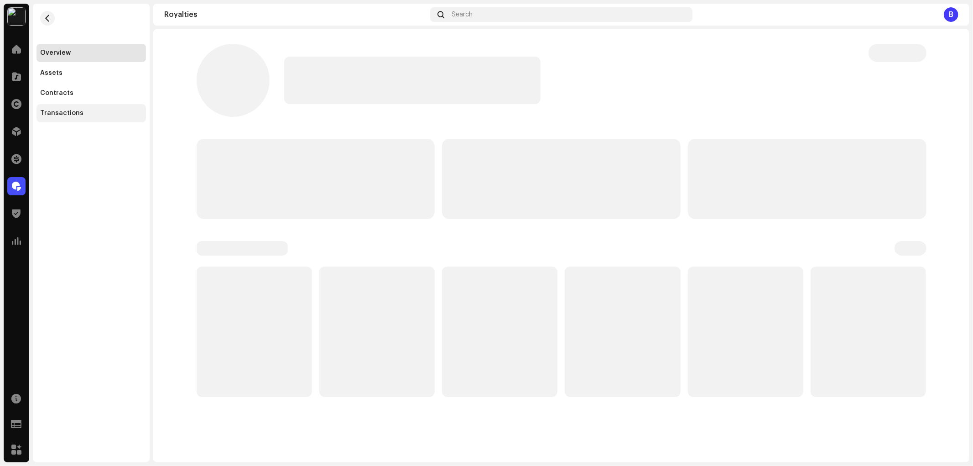
click at [99, 111] on div "Transactions" at bounding box center [91, 112] width 102 height 7
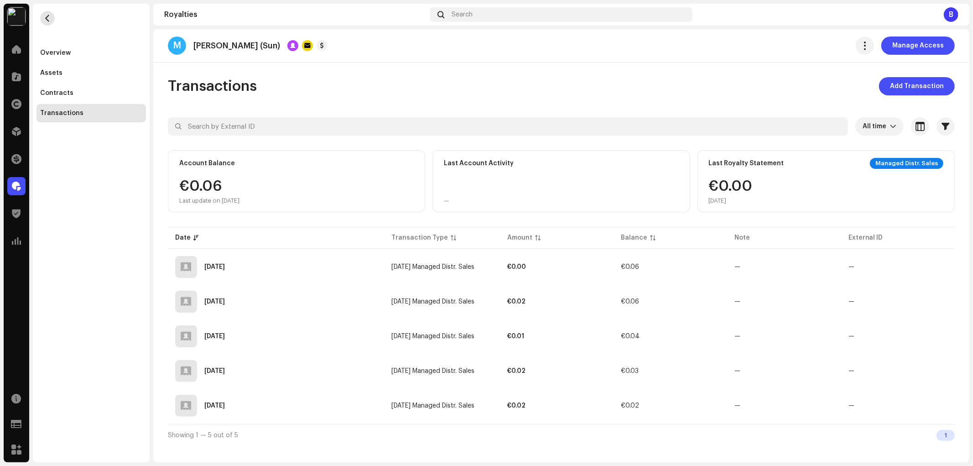
click at [44, 16] on span "button" at bounding box center [47, 18] width 7 height 7
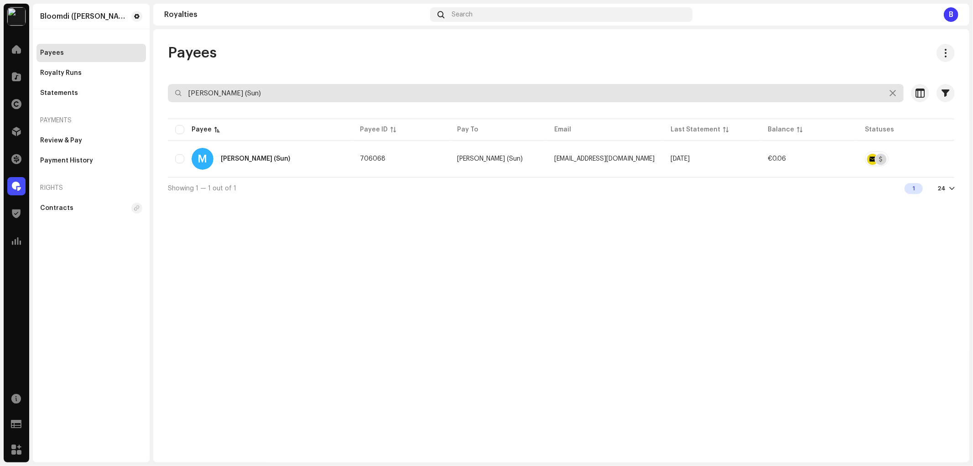
paste input "[PERSON_NAME] ([PERSON_NAME]"
drag, startPoint x: 165, startPoint y: 85, endPoint x: 30, endPoint y: 76, distance: 135.3
click at [30, 76] on div "Bloomdi (Ruka Hore) Home Catalog Rights Distribution Finance Royalties Trust & …" at bounding box center [486, 233] width 973 height 466
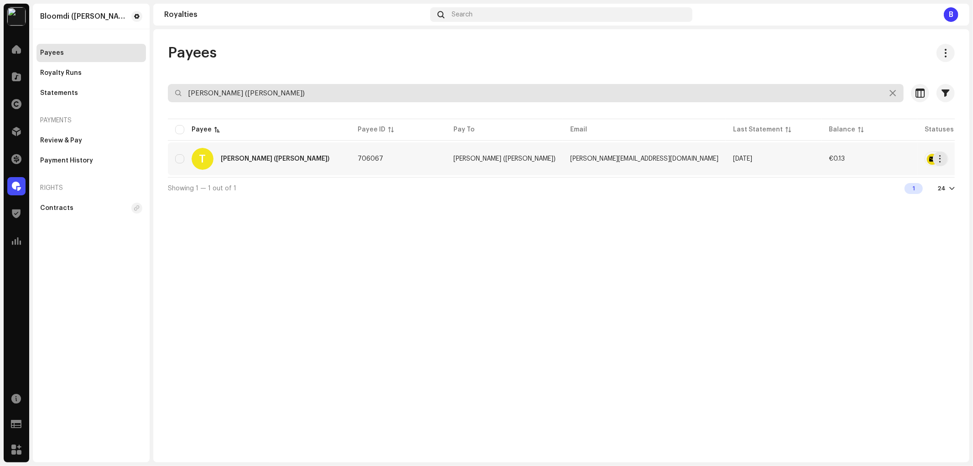
type input "[PERSON_NAME] ([PERSON_NAME])"
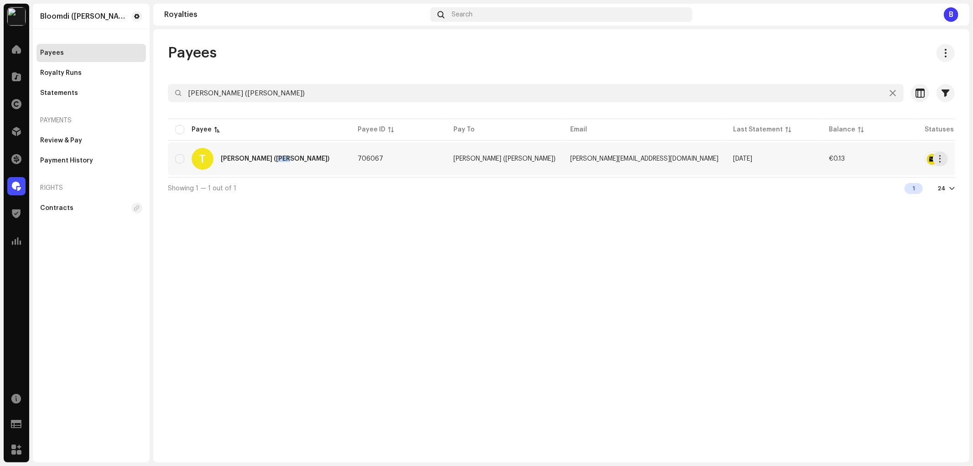
drag, startPoint x: 279, startPoint y: 172, endPoint x: 271, endPoint y: 169, distance: 8.8
click at [271, 169] on td "T [PERSON_NAME] ([PERSON_NAME])" at bounding box center [259, 158] width 182 height 33
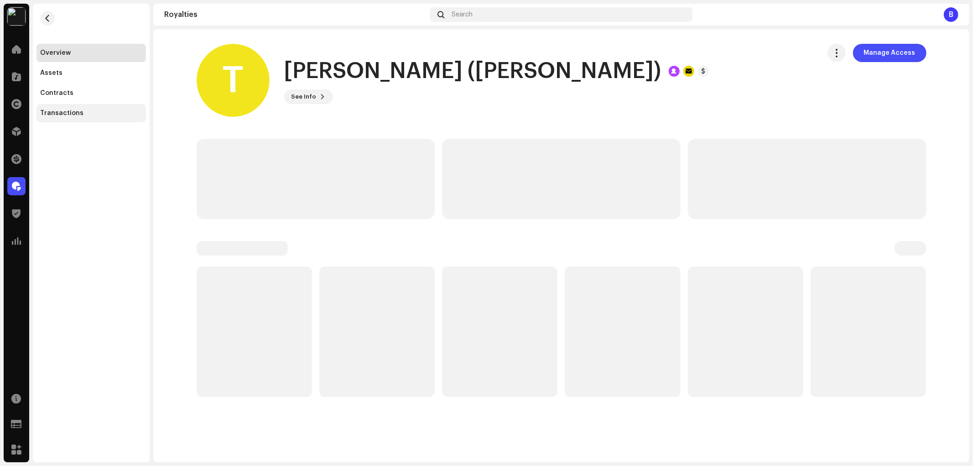
click at [99, 114] on div "Transactions" at bounding box center [91, 112] width 102 height 7
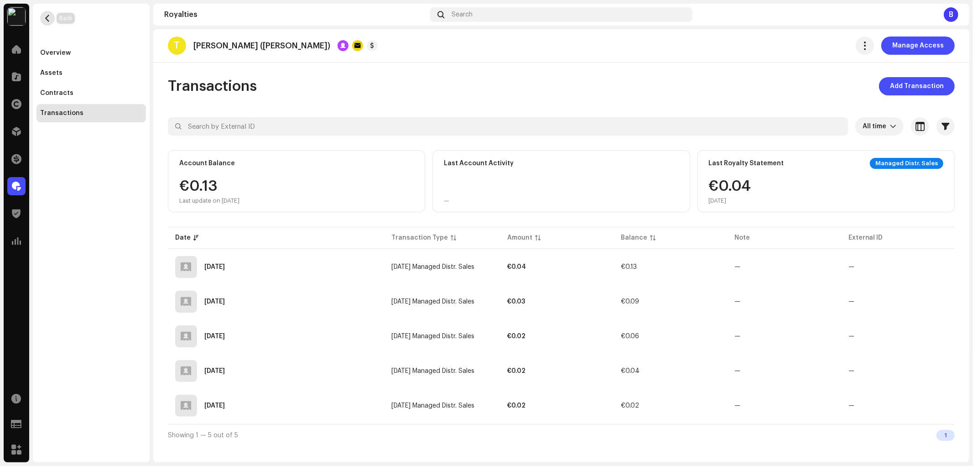
click at [52, 16] on button "button" at bounding box center [47, 18] width 15 height 15
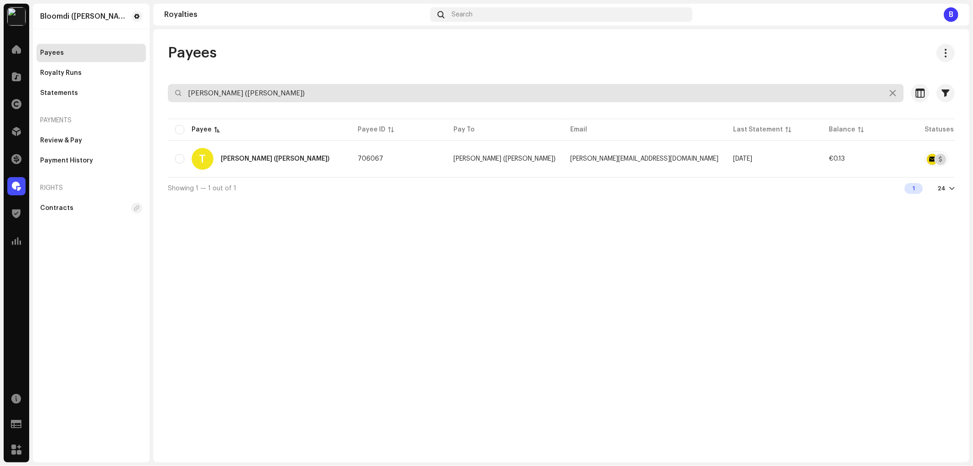
paste input "Cup Of Tea"
drag, startPoint x: 256, startPoint y: 92, endPoint x: 0, endPoint y: 85, distance: 255.9
click at [0, 85] on div "Bloomdi (Ruka Hore) Home Catalog Rights Distribution Finance Royalties Trust & …" at bounding box center [486, 233] width 973 height 466
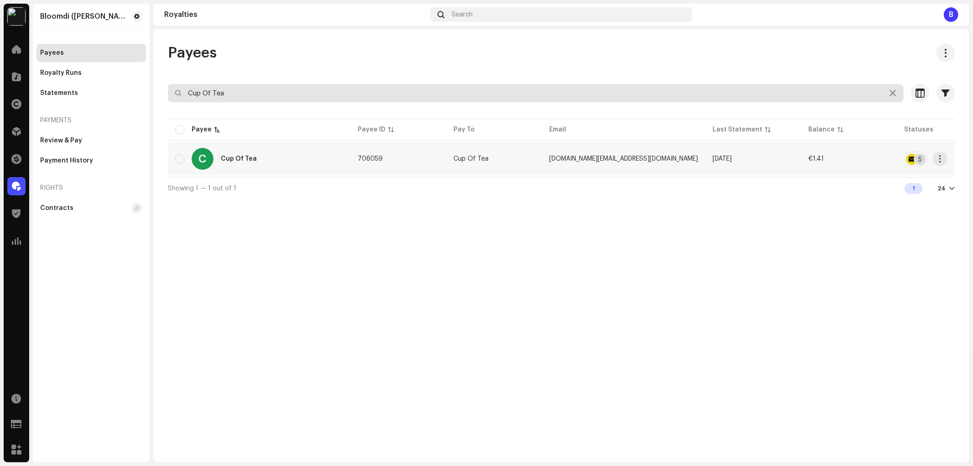
type input "Cup Of Tea"
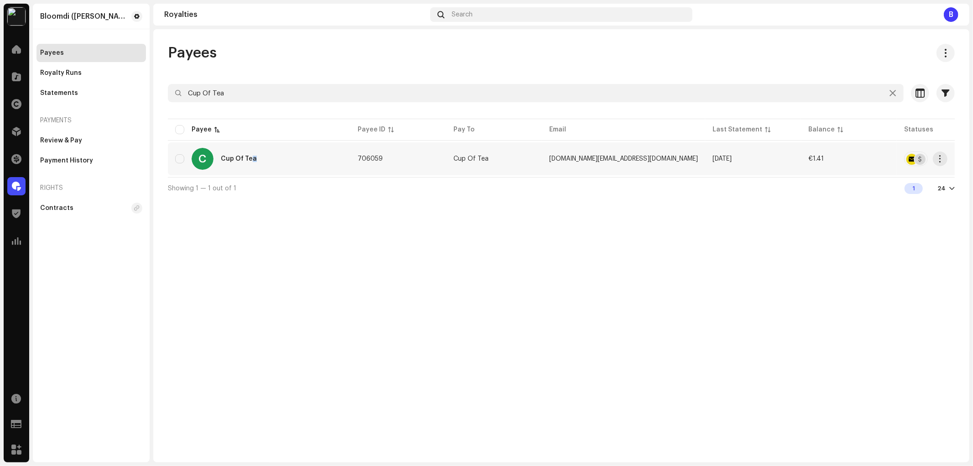
click at [249, 166] on td "C Cup Of Tea" at bounding box center [259, 158] width 182 height 33
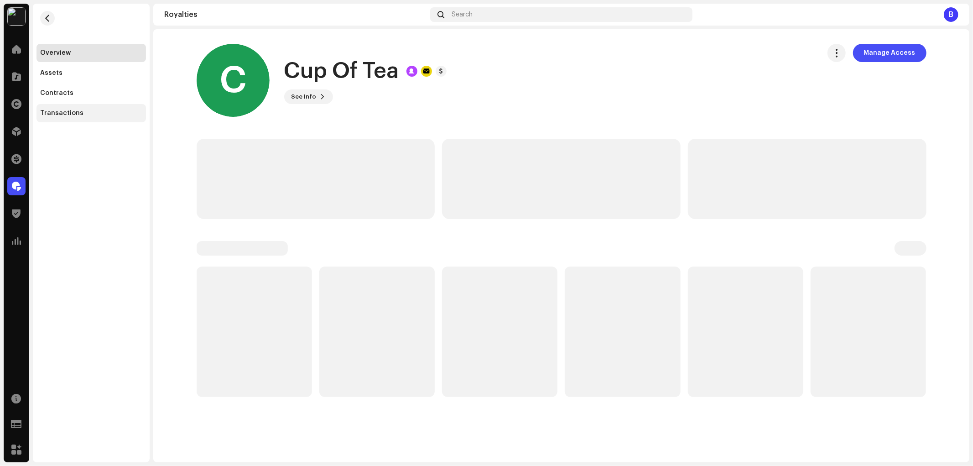
click at [116, 115] on div "Transactions" at bounding box center [91, 112] width 102 height 7
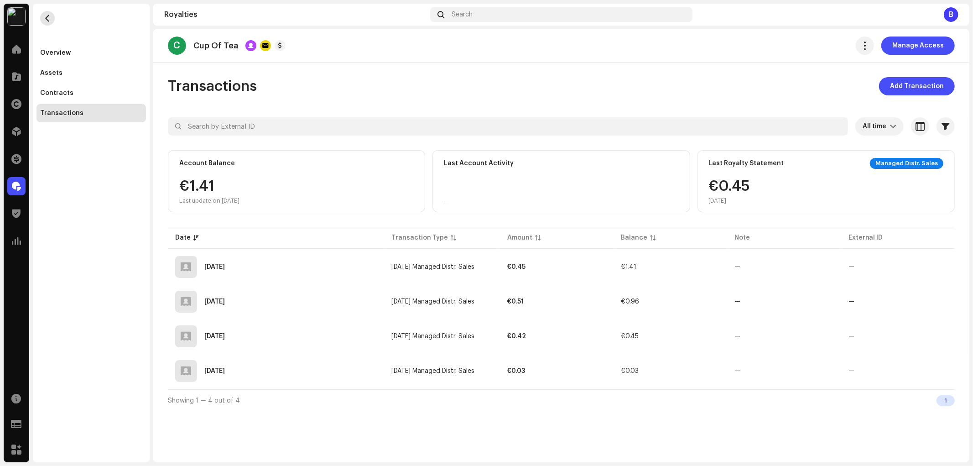
click at [50, 16] on span "button" at bounding box center [47, 18] width 7 height 7
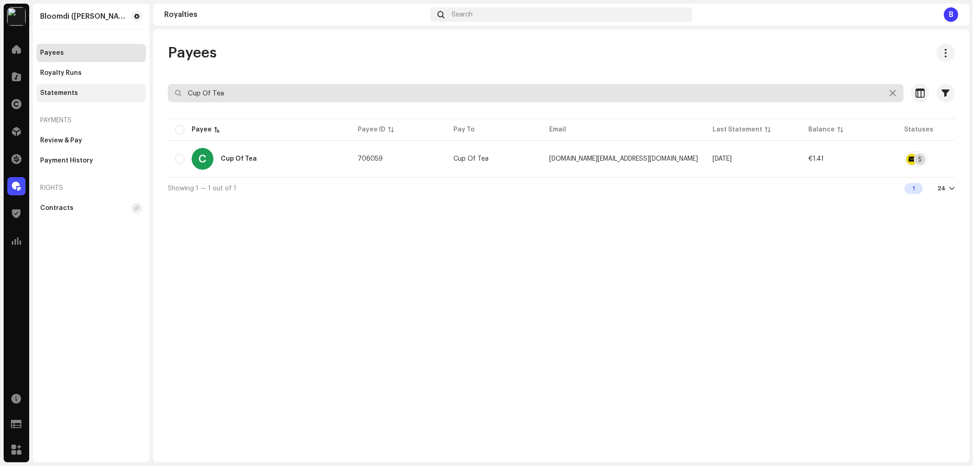
paste input "[PERSON_NAME]"
drag, startPoint x: 260, startPoint y: 93, endPoint x: 78, endPoint y: 96, distance: 182.4
click at [78, 96] on div "Bloomdi (Ruka Hore) Home Catalog Rights Distribution Finance Royalties Trust & …" at bounding box center [486, 233] width 973 height 466
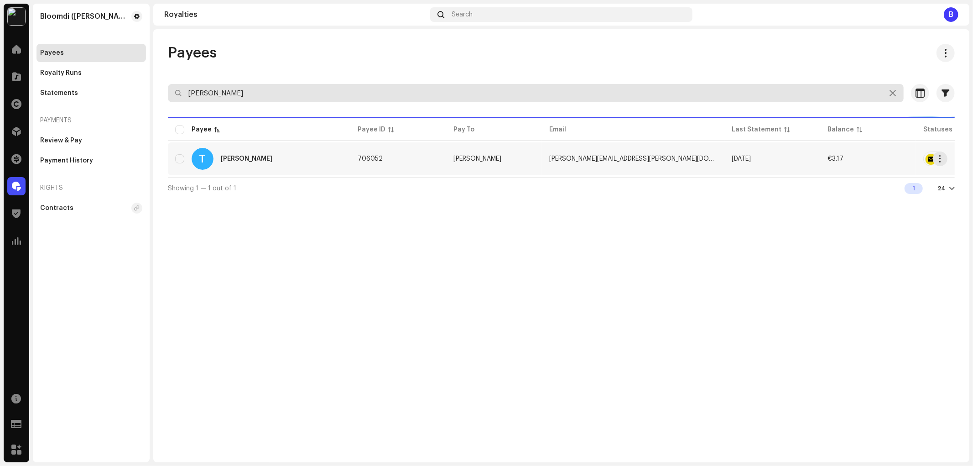
type input "[PERSON_NAME]"
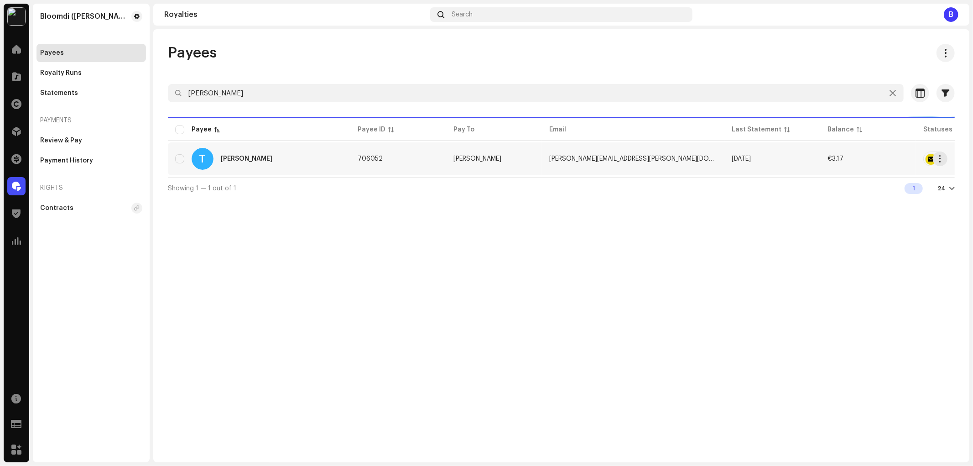
click at [219, 162] on div "T [PERSON_NAME]" at bounding box center [259, 159] width 168 height 22
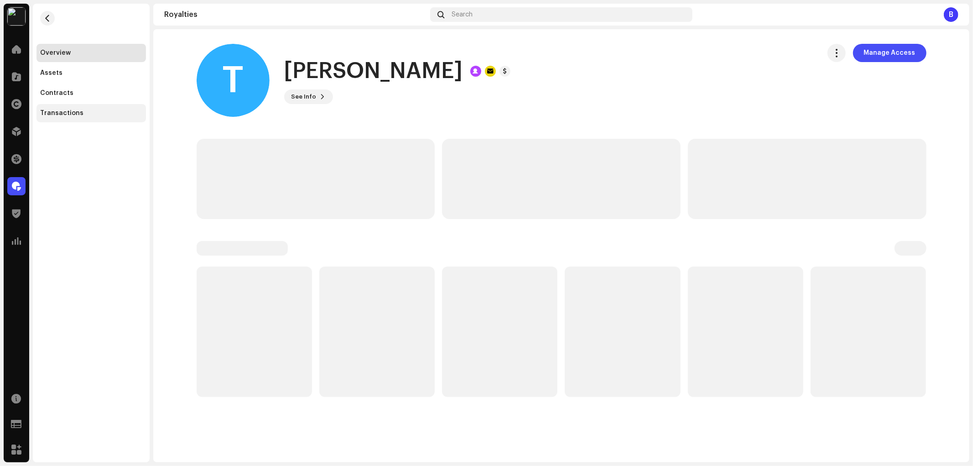
click at [113, 116] on div "Transactions" at bounding box center [91, 112] width 102 height 7
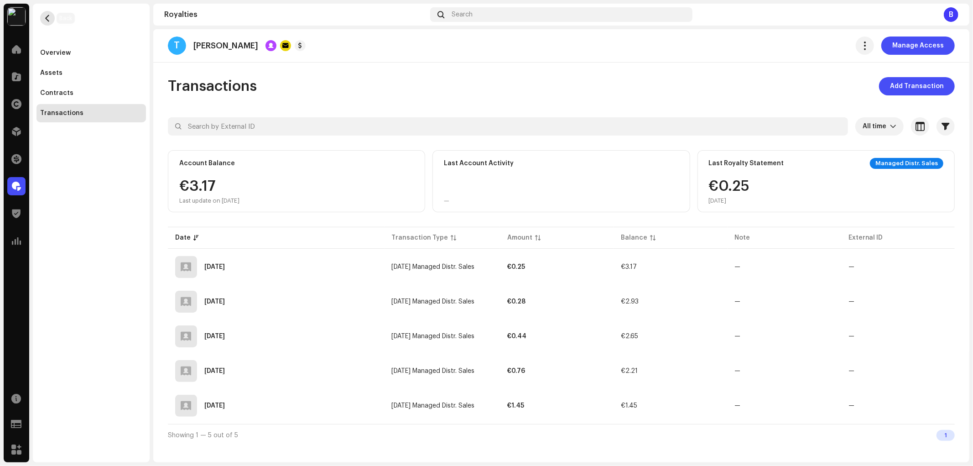
click at [48, 20] on span "button" at bounding box center [47, 18] width 7 height 7
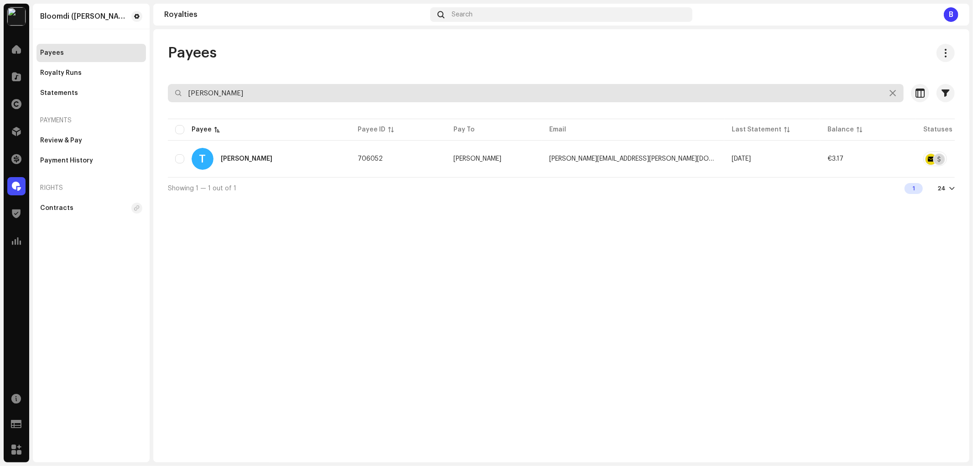
paste input "[PERSON_NAME]"
drag, startPoint x: 146, startPoint y: 85, endPoint x: 0, endPoint y: 73, distance: 146.9
click at [0, 73] on div "Bloomdi (Ruka Hore) Home Catalog Rights Distribution Finance Royalties Trust & …" at bounding box center [486, 233] width 973 height 466
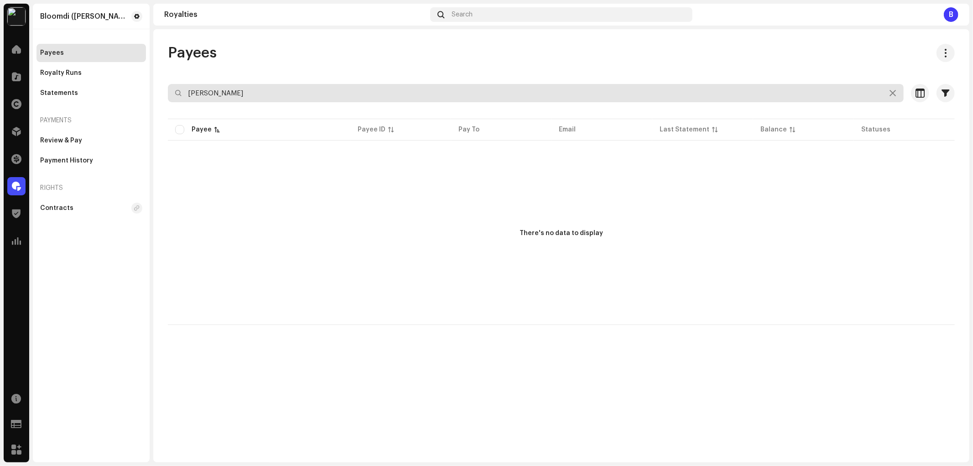
click at [262, 93] on input "[PERSON_NAME]" at bounding box center [536, 93] width 736 height 18
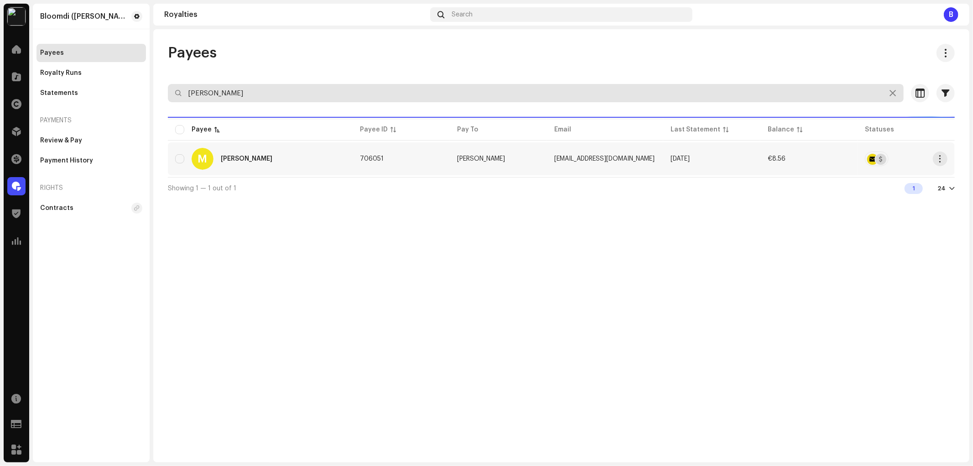
type input "[PERSON_NAME]"
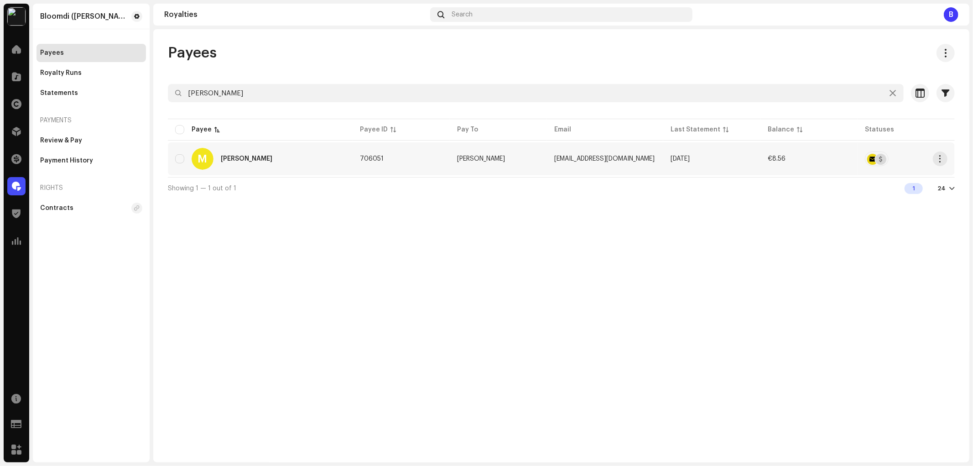
click at [243, 158] on div "[PERSON_NAME]" at bounding box center [247, 159] width 52 height 6
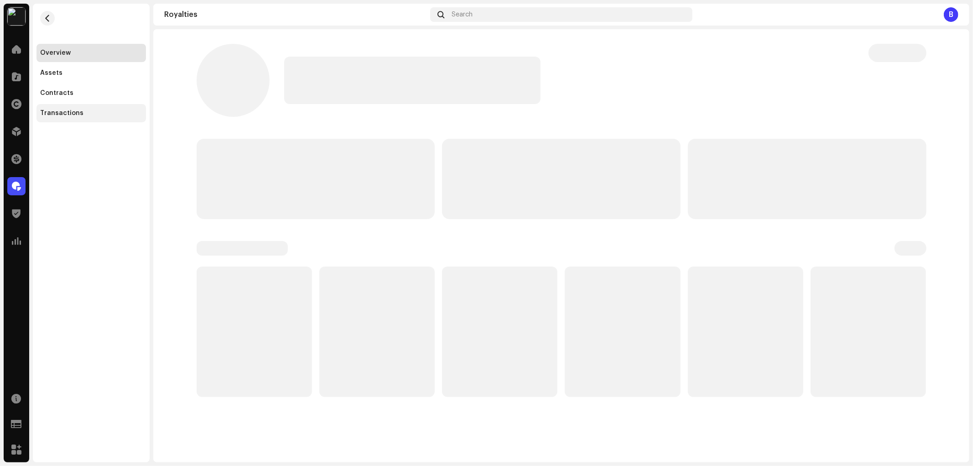
click at [88, 109] on div "Transactions" at bounding box center [91, 112] width 102 height 7
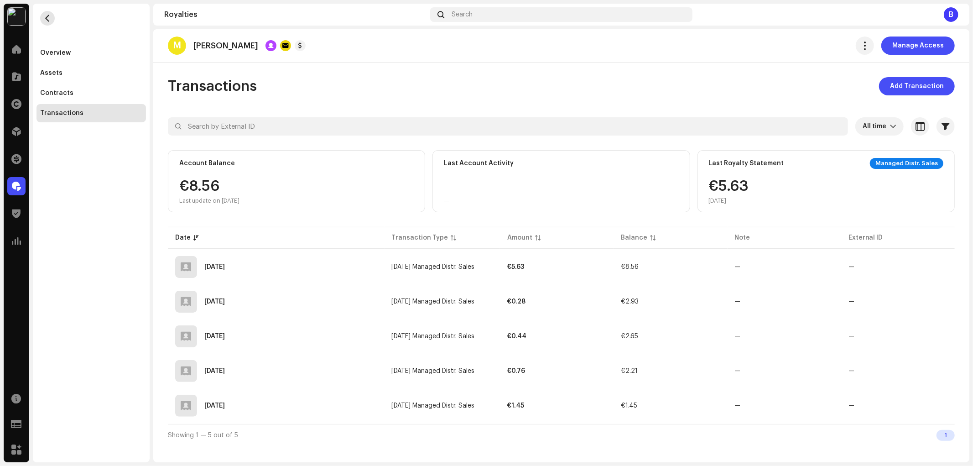
click at [53, 16] on button "button" at bounding box center [47, 18] width 15 height 15
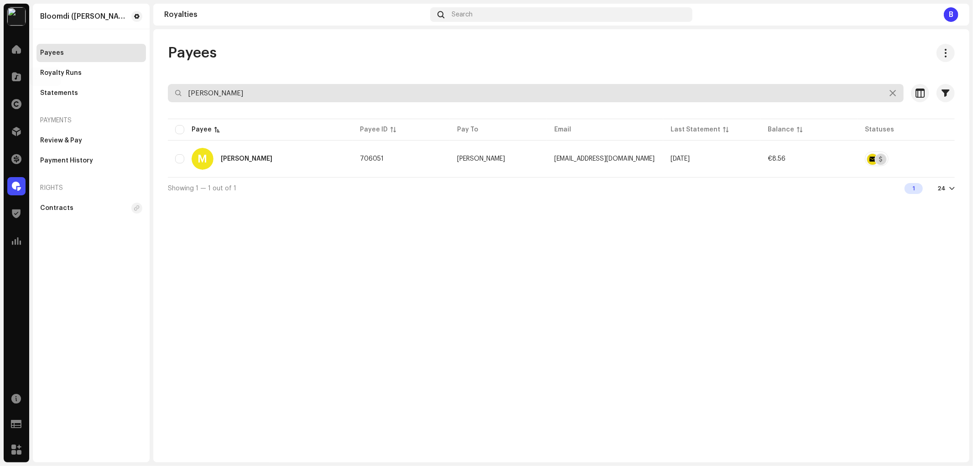
paste input "[PERSON_NAME] [PERSON_NAME] (Hey [PERSON_NAME])"
drag, startPoint x: 166, startPoint y: 93, endPoint x: 0, endPoint y: 84, distance: 166.2
click at [0, 84] on div "Bloomdi (Ruka Hore) Home Catalog Rights Distribution Finance Royalties Trust & …" at bounding box center [486, 233] width 973 height 466
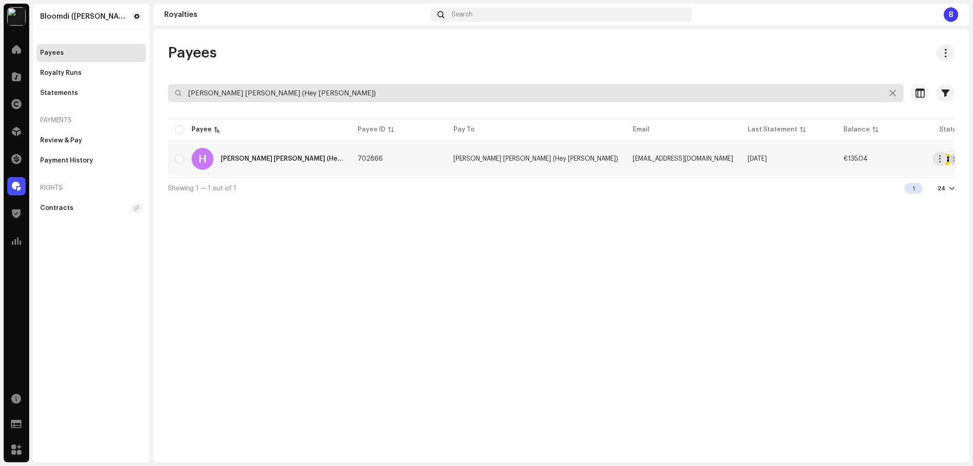
type input "[PERSON_NAME] [PERSON_NAME] (Hey [PERSON_NAME])"
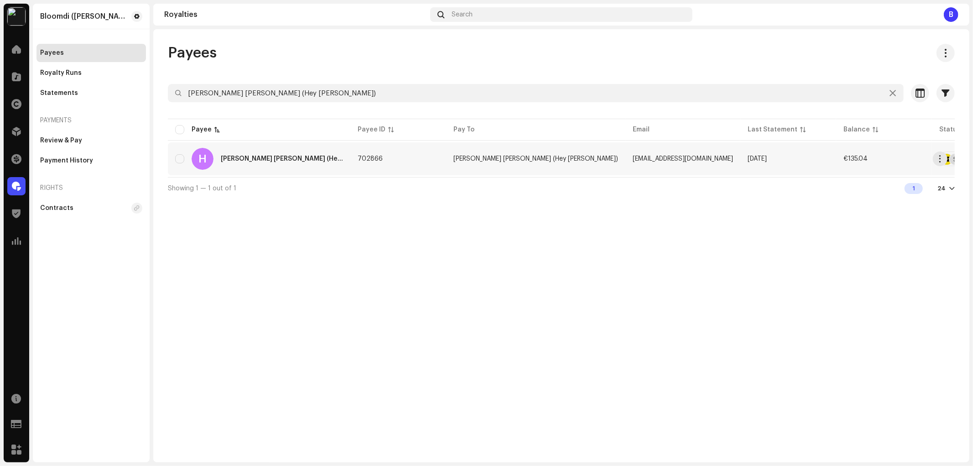
click at [276, 166] on div "H [PERSON_NAME] [PERSON_NAME] (Hey Yendo)" at bounding box center [259, 159] width 168 height 22
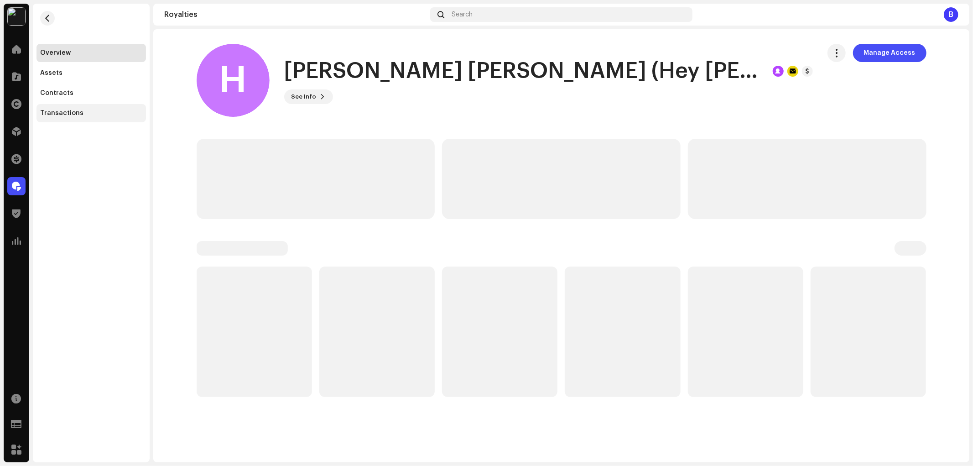
click at [72, 107] on div "Transactions" at bounding box center [90, 113] width 109 height 18
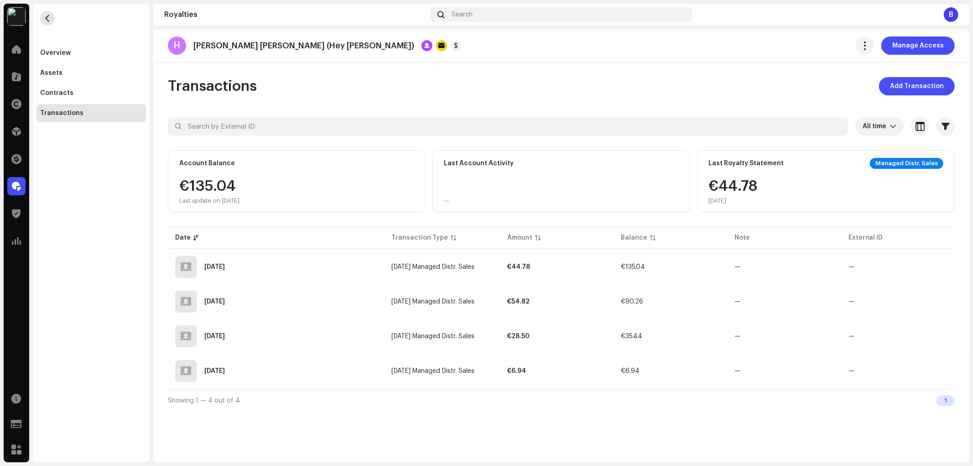
click at [53, 21] on button "button" at bounding box center [47, 18] width 15 height 15
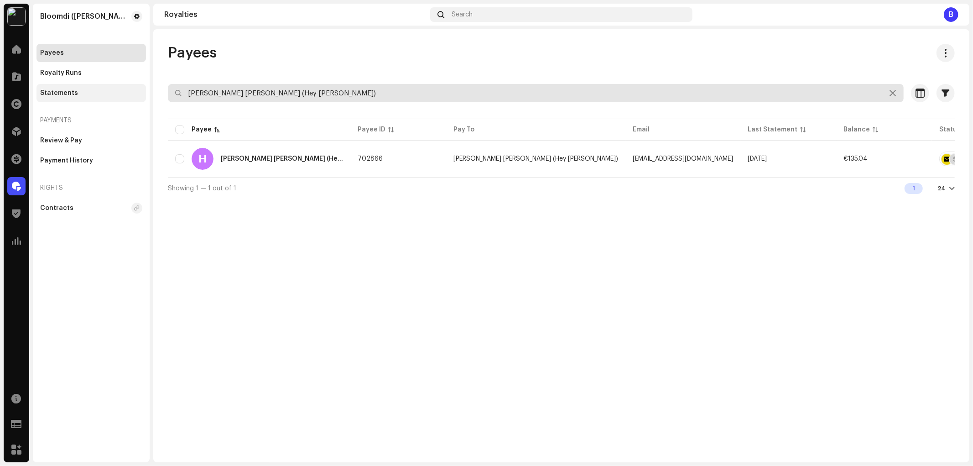
paste input "[PERSON_NAME] ([PERSON_NAME]"
drag, startPoint x: 215, startPoint y: 99, endPoint x: 111, endPoint y: 97, distance: 104.0
click at [111, 97] on div "Bloomdi (Ruka Hore) Home Catalog Rights Distribution Finance Royalties Trust & …" at bounding box center [486, 233] width 973 height 466
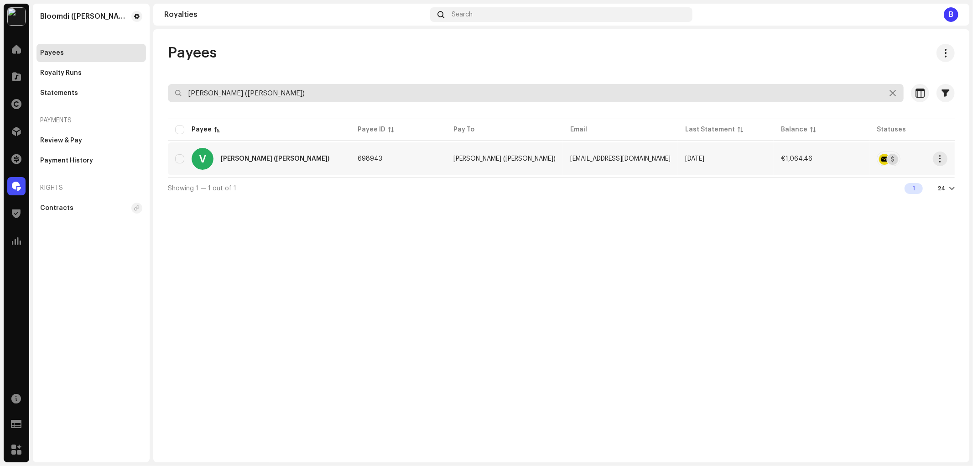
type input "[PERSON_NAME] ([PERSON_NAME])"
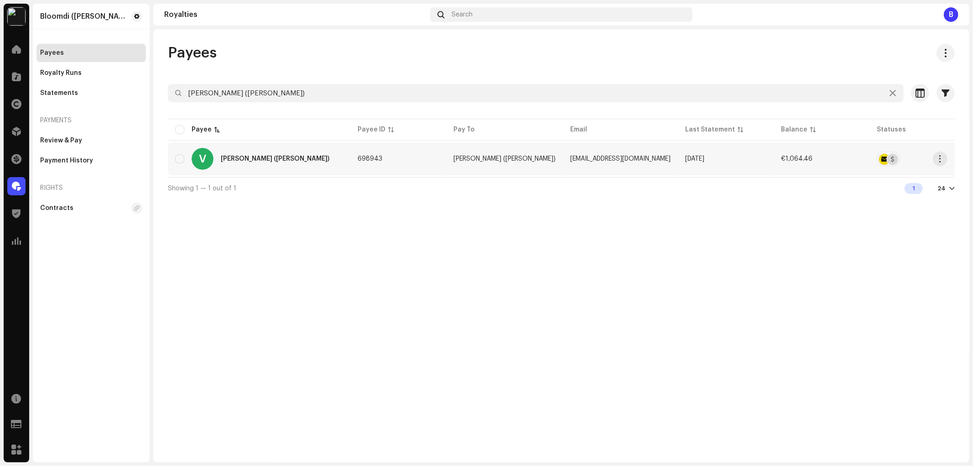
click at [272, 158] on div "[PERSON_NAME] ([PERSON_NAME])" at bounding box center [275, 159] width 109 height 6
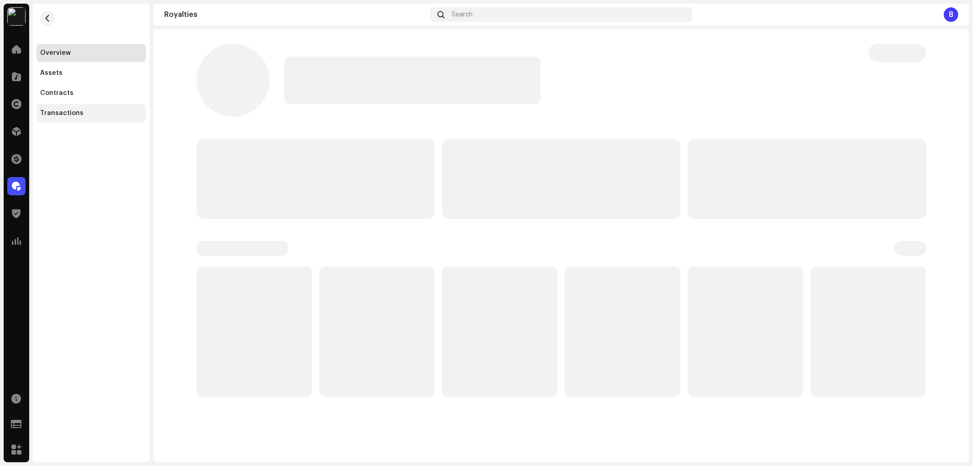
click at [126, 116] on div "Transactions" at bounding box center [91, 112] width 102 height 7
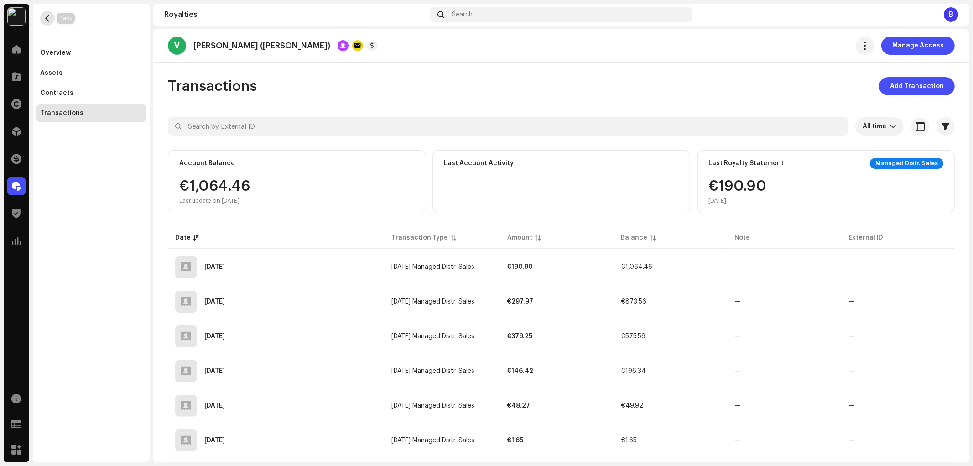
click at [53, 16] on button "button" at bounding box center [47, 18] width 15 height 15
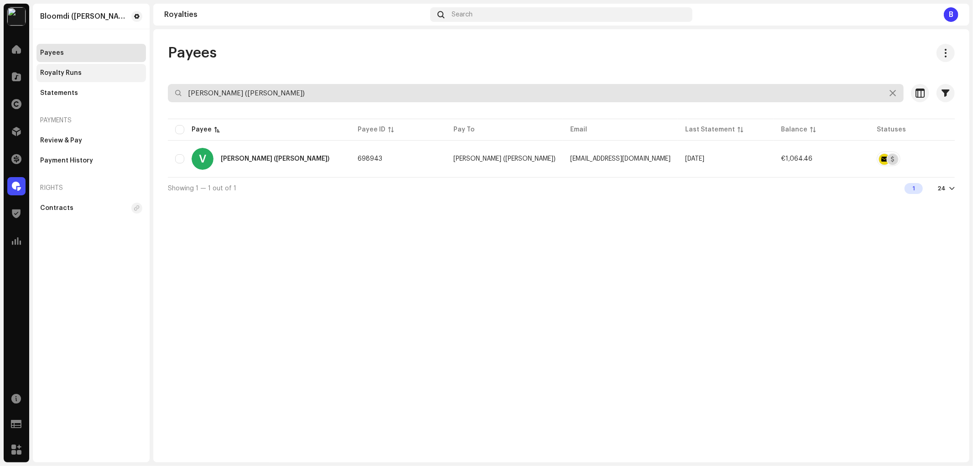
paste input "[PERSON_NAME] Ág"
drag, startPoint x: 290, startPoint y: 88, endPoint x: 57, endPoint y: 76, distance: 233.4
click at [57, 76] on div "Bloomdi (Ruka Hore) Home Catalog Rights Distribution Finance Royalties Trust & …" at bounding box center [486, 233] width 973 height 466
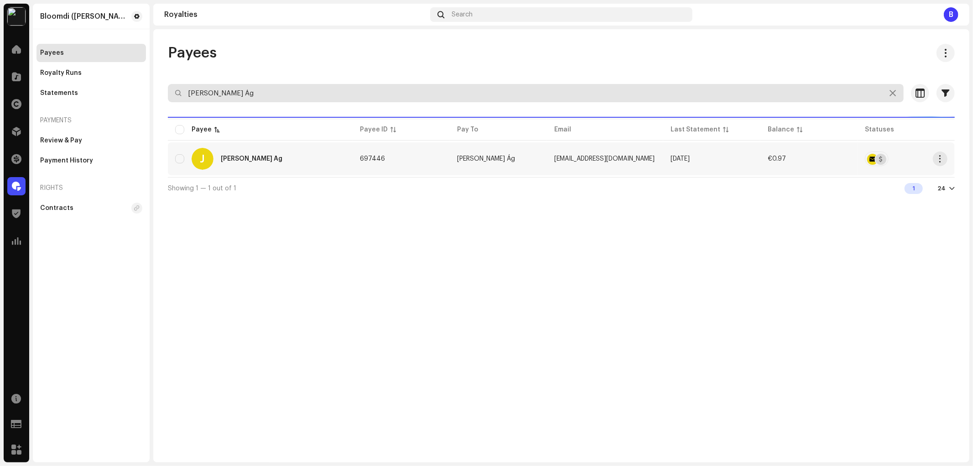
type input "[PERSON_NAME] Ág"
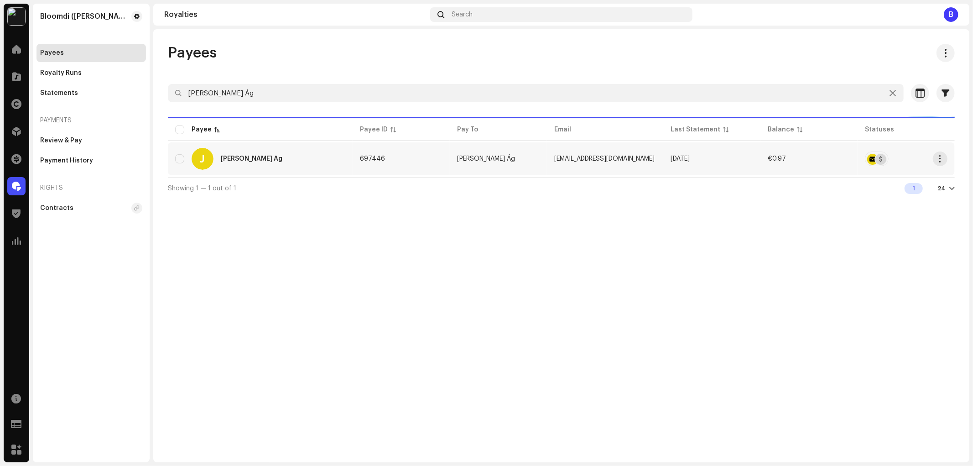
click at [260, 161] on div "J [PERSON_NAME] Ág" at bounding box center [260, 159] width 170 height 22
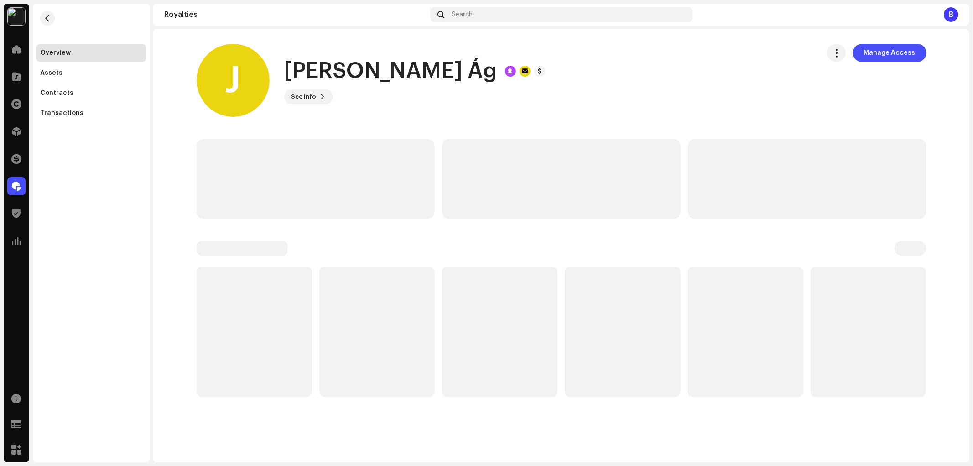
click at [99, 122] on div "Overview Assets Contracts Transactions" at bounding box center [91, 233] width 117 height 458
click at [106, 117] on div "Transactions" at bounding box center [90, 113] width 109 height 18
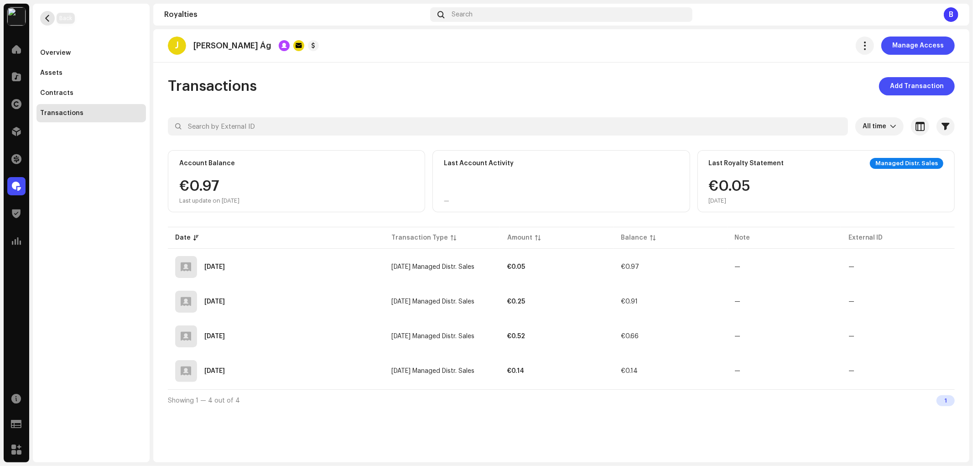
click at [47, 17] on span "button" at bounding box center [47, 18] width 7 height 7
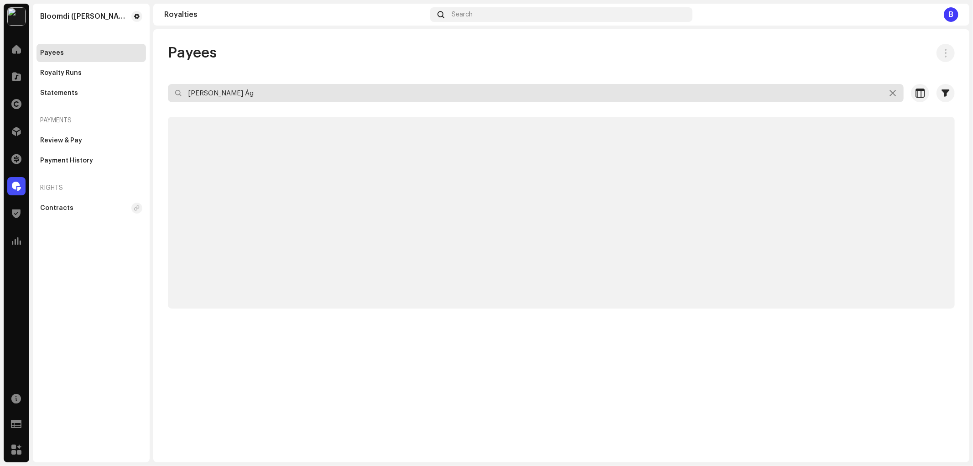
paste input "Song Empire, s.r.o."
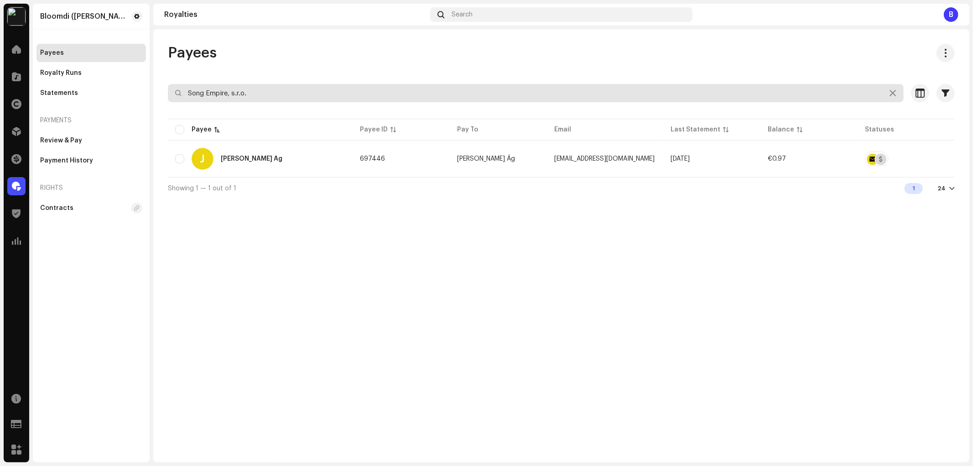
drag, startPoint x: 267, startPoint y: 91, endPoint x: 0, endPoint y: 75, distance: 267.3
click at [0, 75] on div "Bloomdi (Ruka Hore) Home Catalog Rights Distribution Finance Royalties Trust & …" at bounding box center [486, 233] width 973 height 466
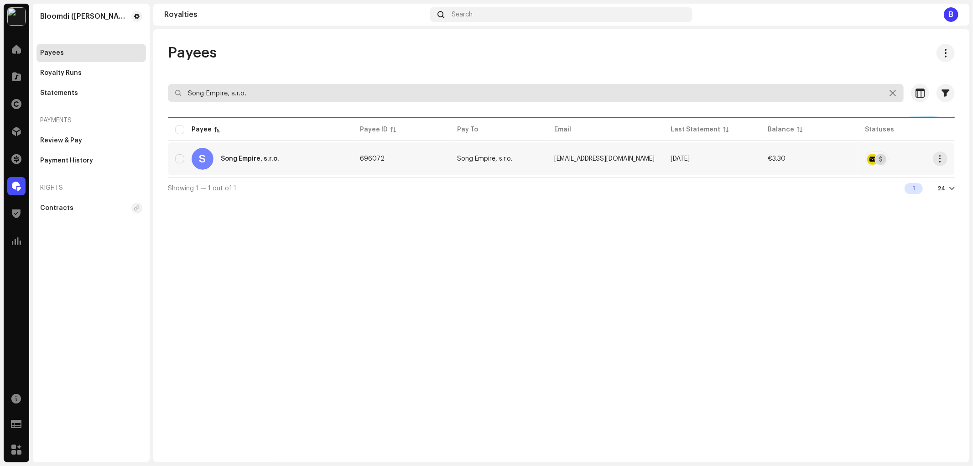
type input "Song Empire, s.r.o."
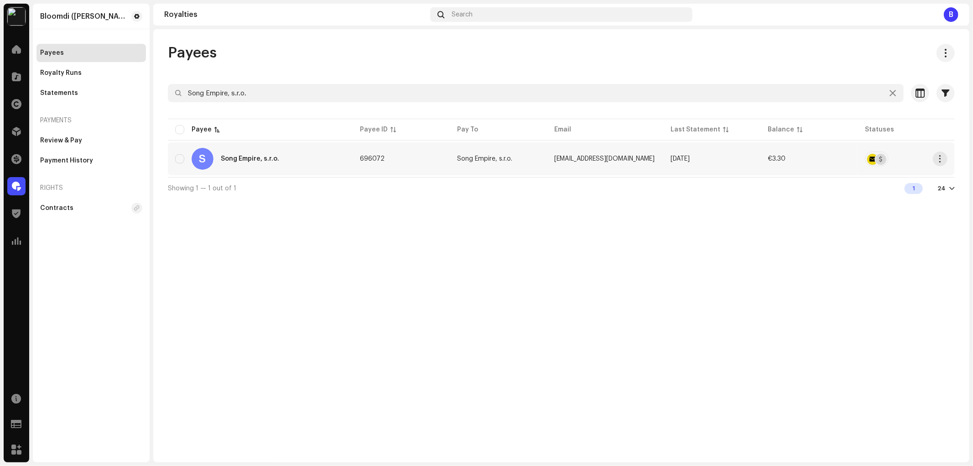
click at [263, 161] on div "Song Empire, s.r.o." at bounding box center [250, 159] width 58 height 6
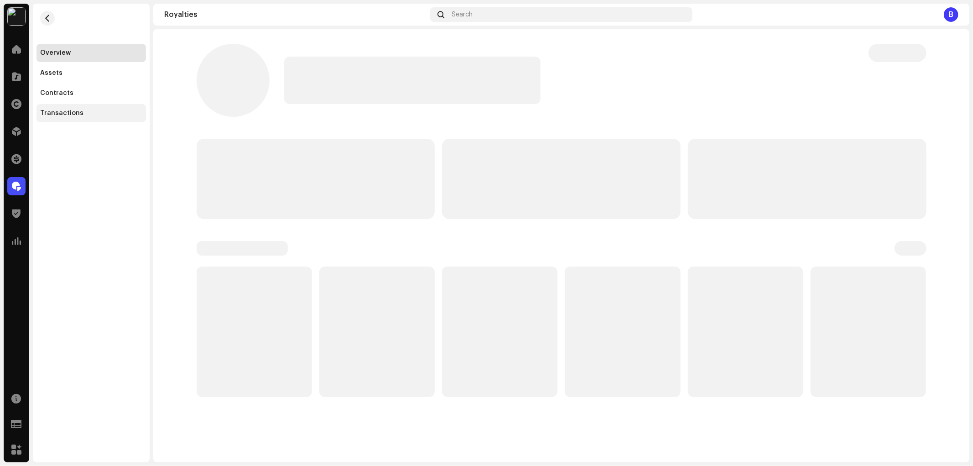
click at [92, 114] on div "Transactions" at bounding box center [91, 112] width 102 height 7
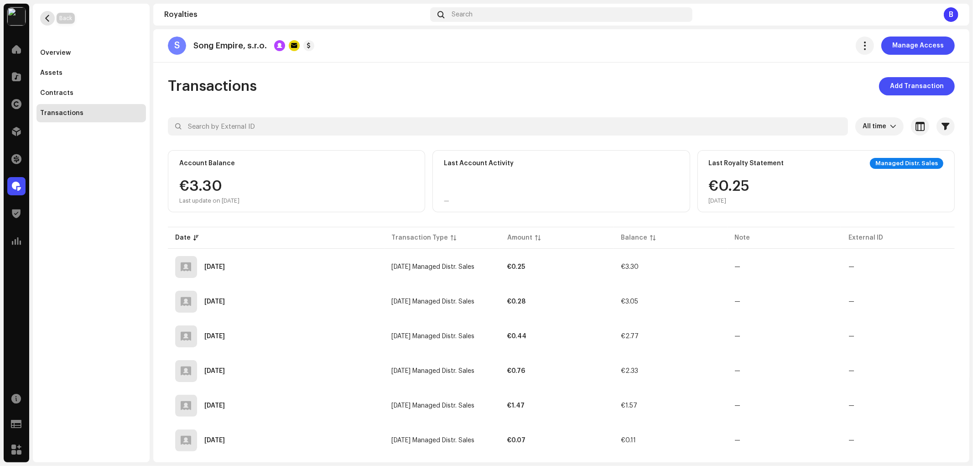
click at [47, 21] on span "button" at bounding box center [47, 18] width 7 height 7
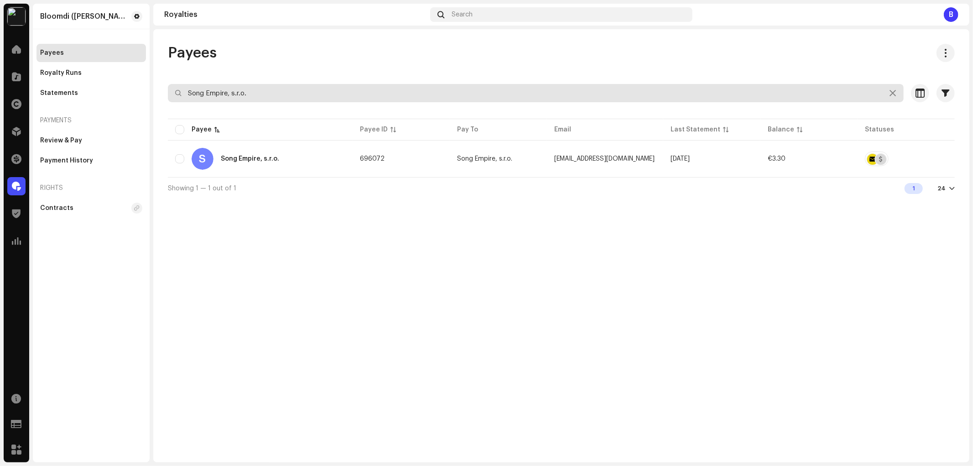
paste input "HKOP"
drag, startPoint x: 221, startPoint y: 92, endPoint x: 23, endPoint y: 87, distance: 198.0
click at [24, 87] on div "Bloomdi (Ruka Hore) Home Catalog Rights Distribution Finance Royalties Trust & …" at bounding box center [486, 233] width 973 height 466
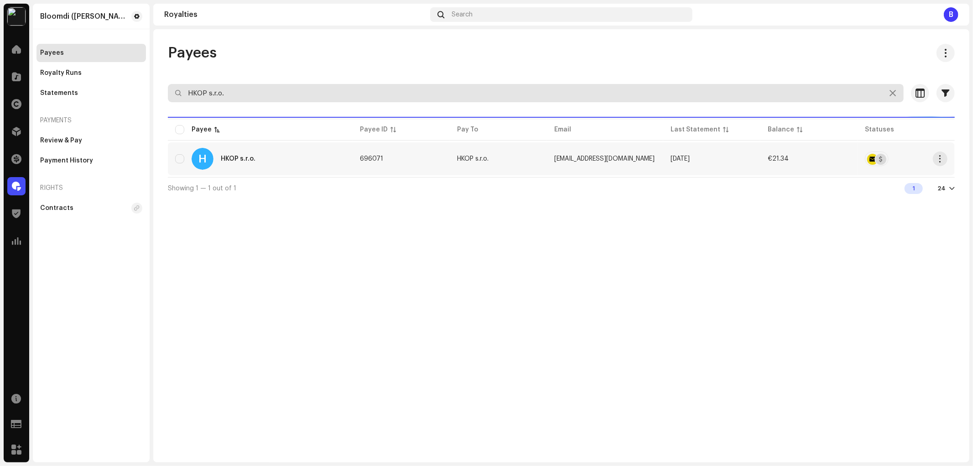
type input "HKOP s.r.o."
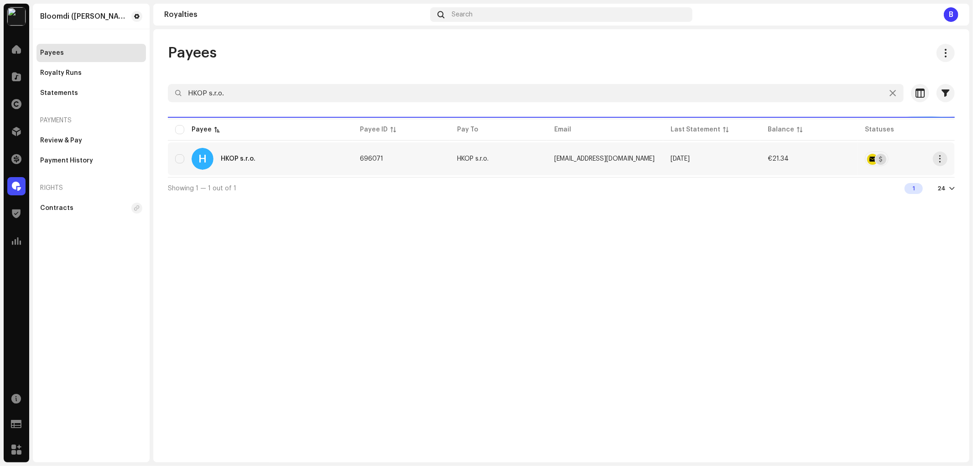
click at [259, 158] on div "H HKOP s.r.o." at bounding box center [260, 159] width 170 height 22
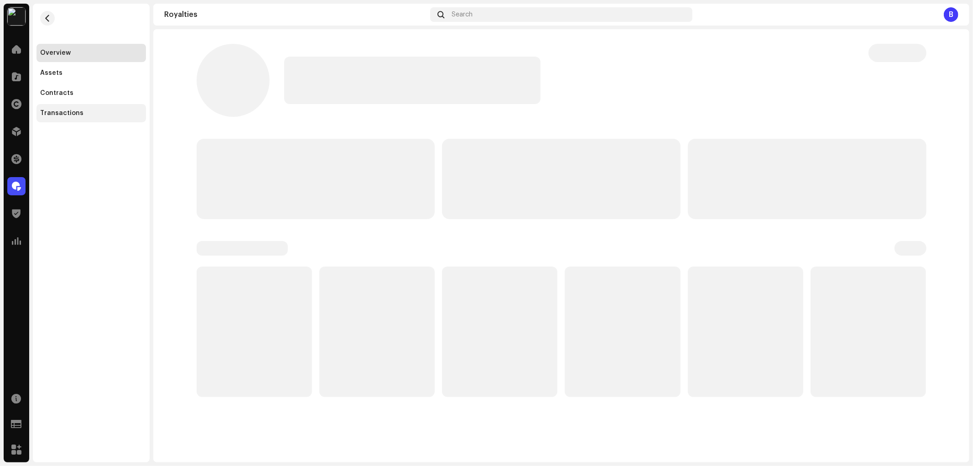
click at [94, 114] on div "Transactions" at bounding box center [91, 112] width 102 height 7
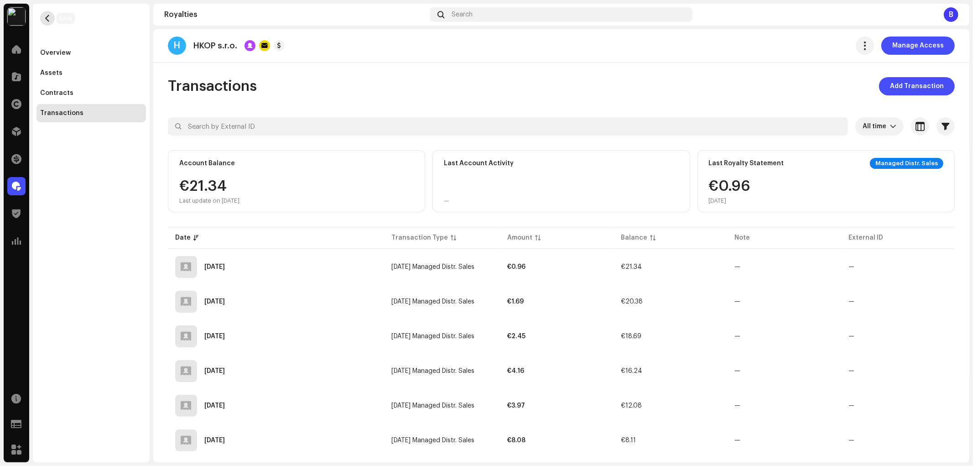
click at [50, 19] on span "button" at bounding box center [47, 18] width 7 height 7
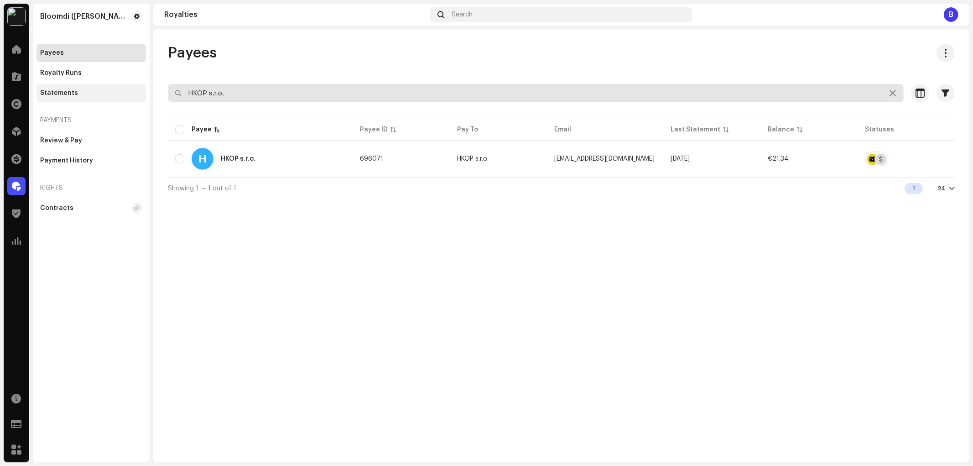
paste input "[PERSON_NAME]"
drag, startPoint x: 62, startPoint y: 88, endPoint x: 55, endPoint y: 88, distance: 7.3
click at [55, 88] on div "Bloomdi (Ruka Hore) Home Catalog Rights Distribution Finance Royalties Trust & …" at bounding box center [486, 233] width 973 height 466
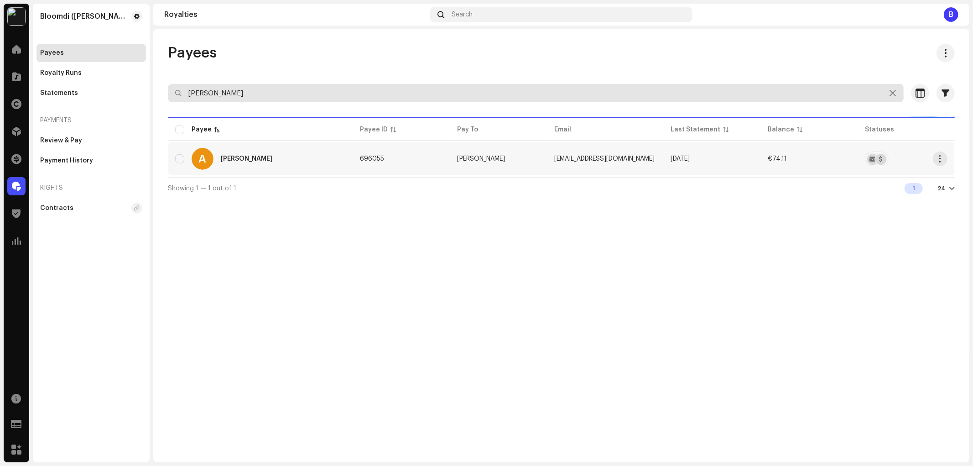
type input "[PERSON_NAME]"
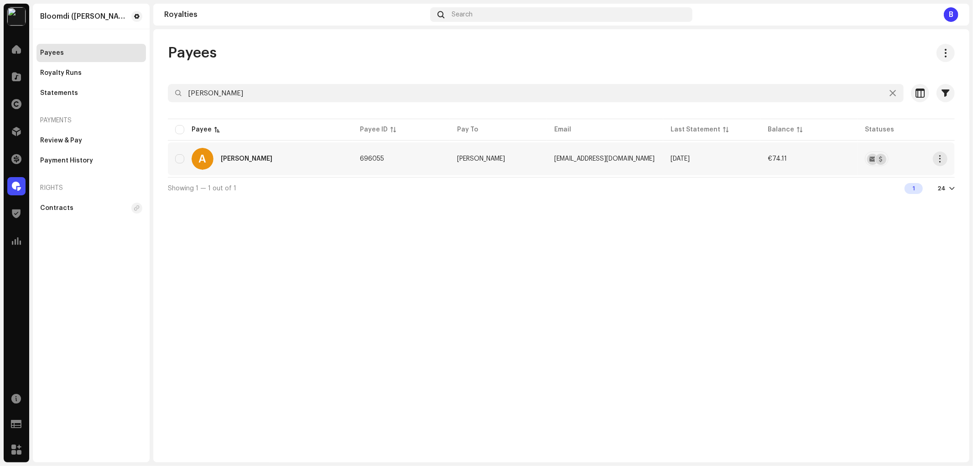
click at [259, 160] on div "[PERSON_NAME]" at bounding box center [247, 159] width 52 height 6
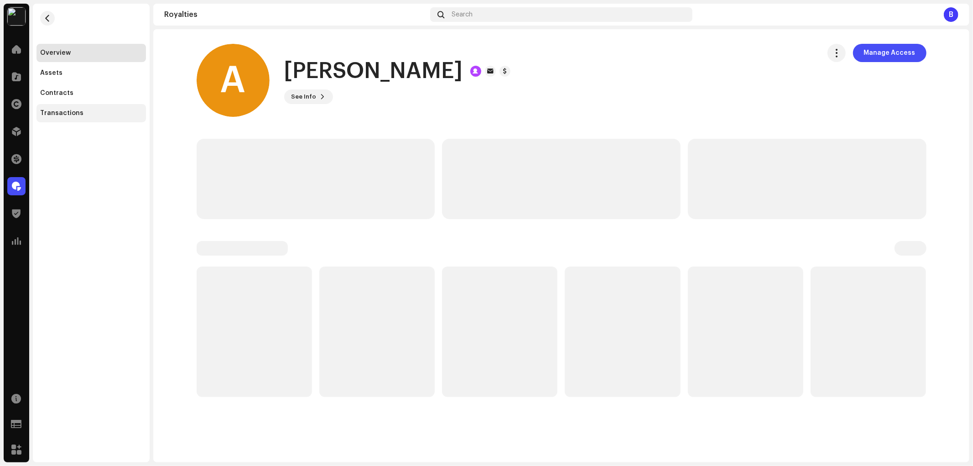
click at [92, 108] on div "Transactions" at bounding box center [90, 113] width 109 height 18
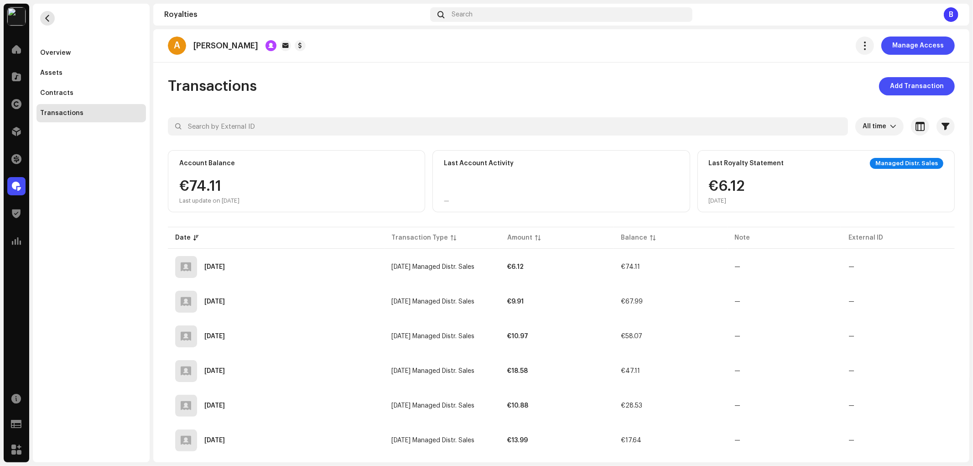
click at [43, 21] on button "button" at bounding box center [47, 18] width 15 height 15
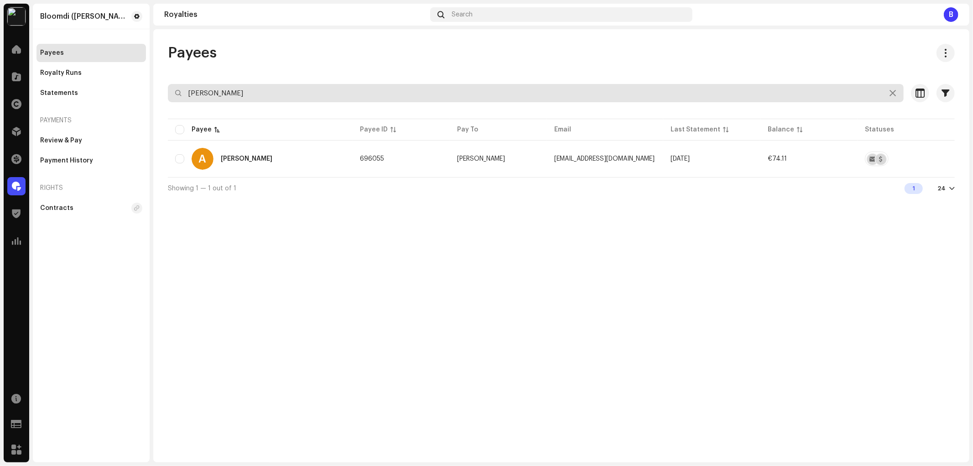
paste input "[PERSON_NAME]"
drag, startPoint x: 265, startPoint y: 96, endPoint x: 31, endPoint y: 99, distance: 234.4
click at [31, 99] on div "Bloomdi (Ruka Hore) Home Catalog Rights Distribution Finance Royalties Trust & …" at bounding box center [486, 233] width 973 height 466
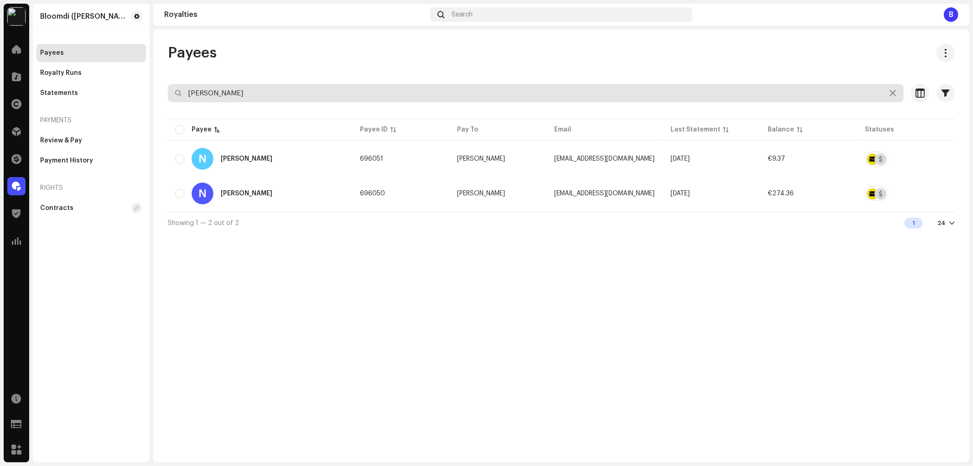
type input "[PERSON_NAME]"
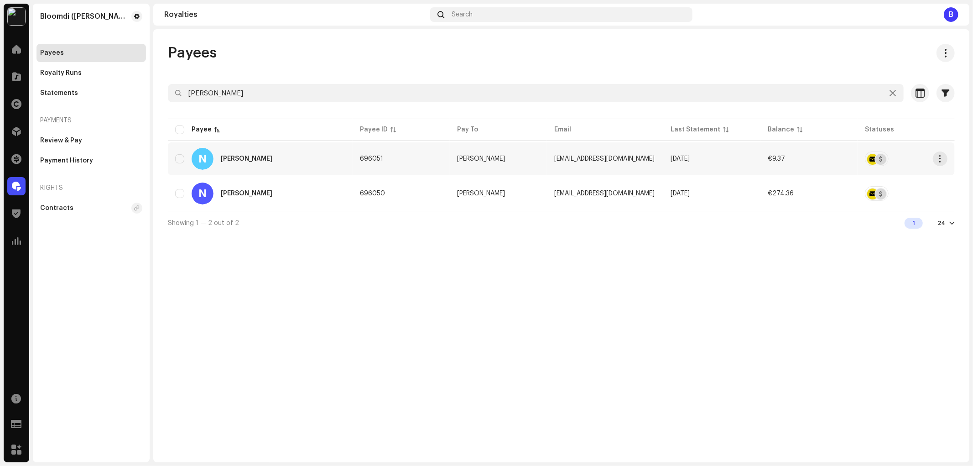
click at [227, 151] on div "N [PERSON_NAME]" at bounding box center [260, 159] width 170 height 22
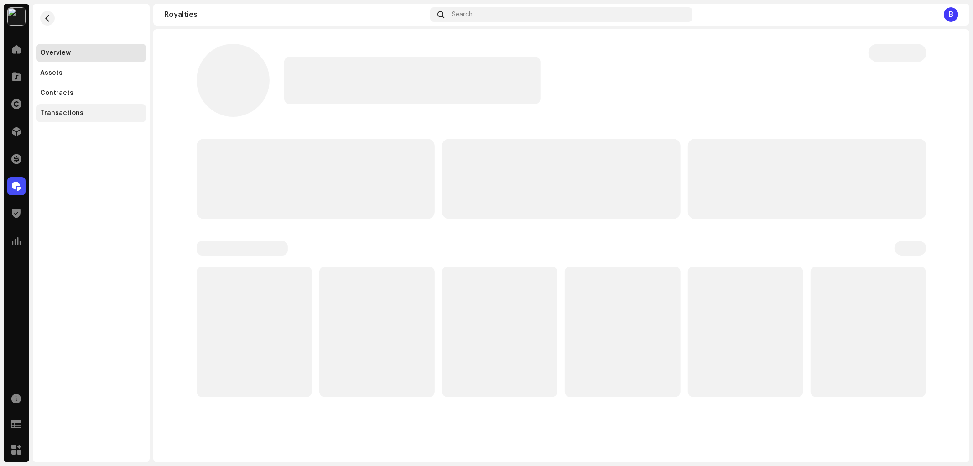
click at [78, 115] on div "Transactions" at bounding box center [61, 112] width 43 height 7
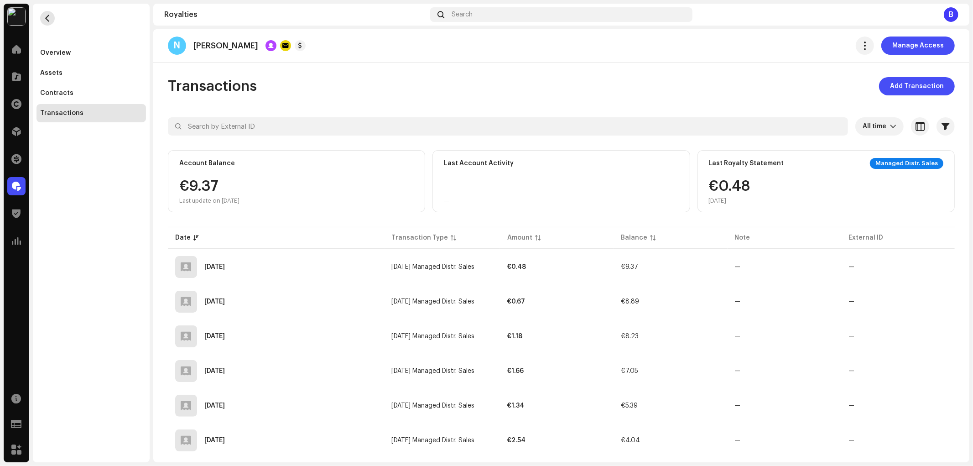
drag, startPoint x: 32, startPoint y: 20, endPoint x: 42, endPoint y: 17, distance: 10.4
click at [39, 19] on div "Overview Assets Contracts Transactions" at bounding box center [91, 63] width 117 height 119
click at [42, 17] on button "button" at bounding box center [47, 18] width 15 height 15
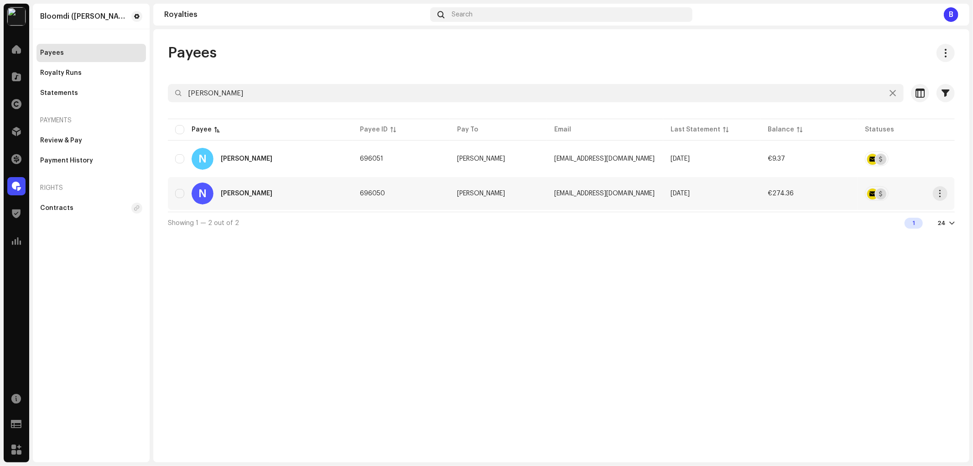
click at [256, 190] on div "[PERSON_NAME]" at bounding box center [247, 193] width 52 height 6
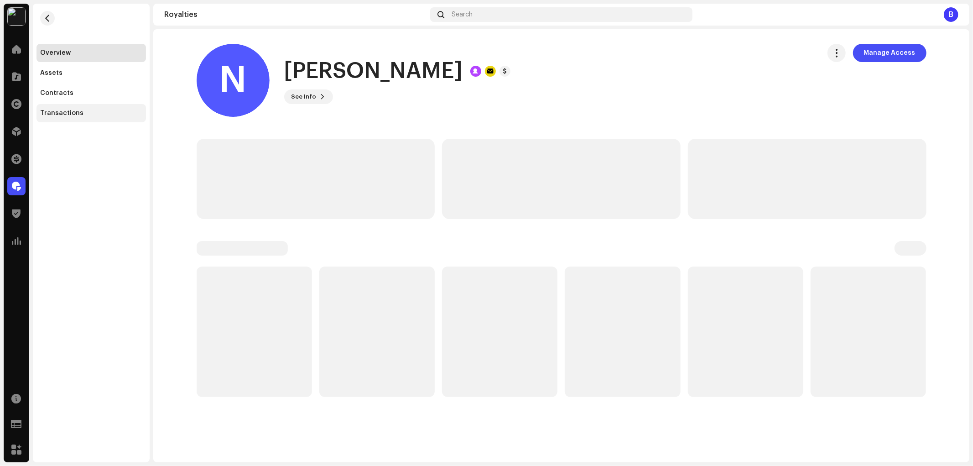
click at [96, 112] on div "Transactions" at bounding box center [91, 112] width 102 height 7
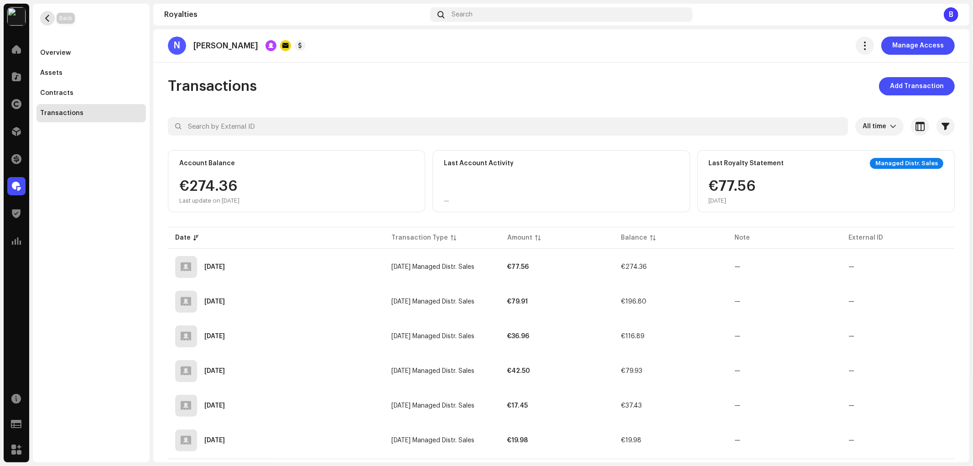
click at [52, 16] on button "button" at bounding box center [47, 18] width 15 height 15
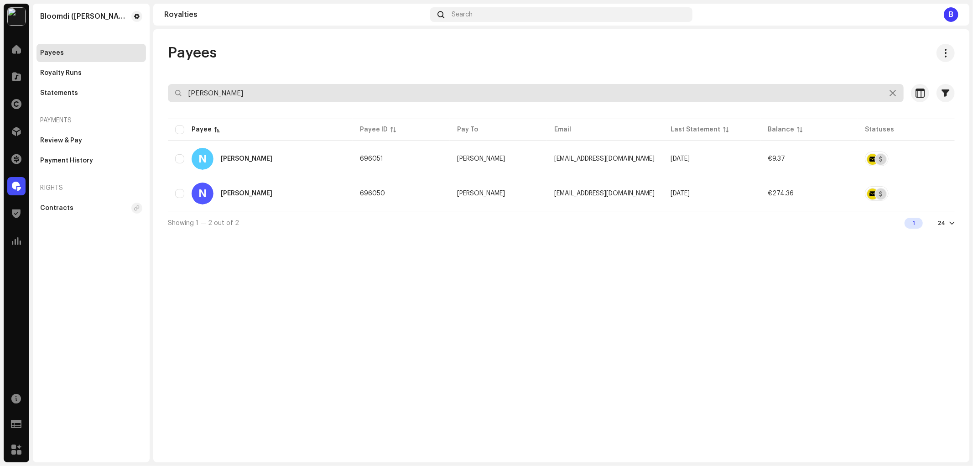
click at [278, 93] on input "[PERSON_NAME]" at bounding box center [536, 93] width 736 height 18
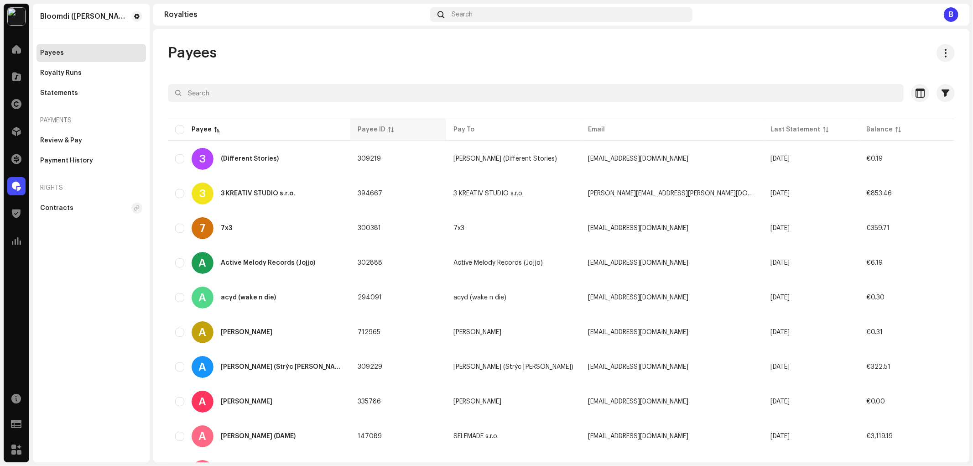
click at [378, 128] on div "Payee ID" at bounding box center [372, 129] width 28 height 9
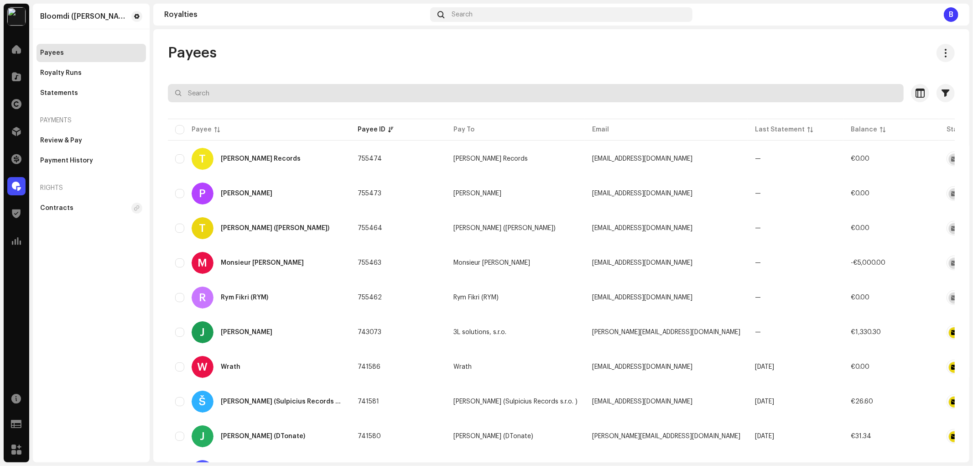
click at [253, 92] on input "text" at bounding box center [536, 93] width 736 height 18
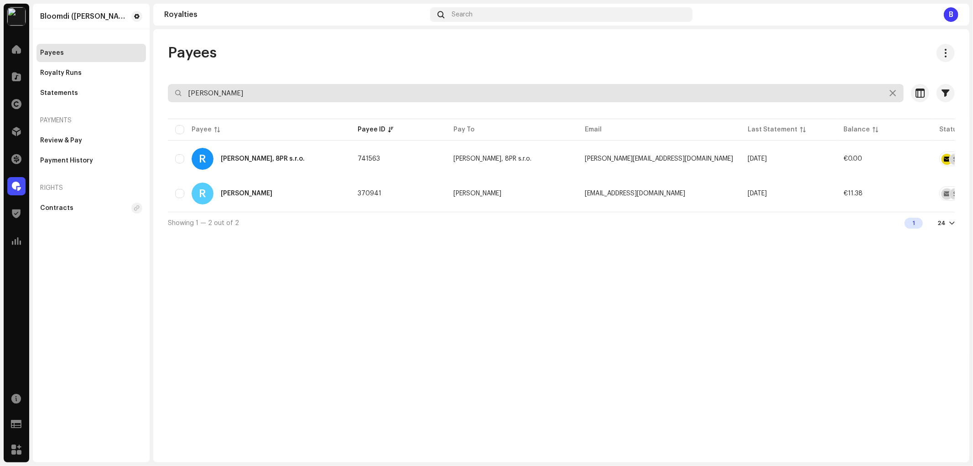
type input "[PERSON_NAME]"
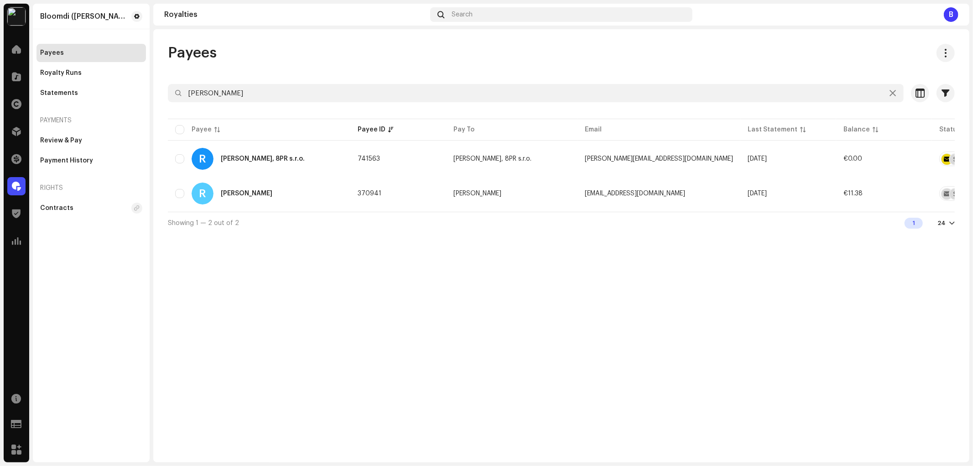
click at [814, 365] on div "Payees radoslav aug Selected 0 Select all 2 Options Filters Status Active Payou…" at bounding box center [561, 245] width 816 height 433
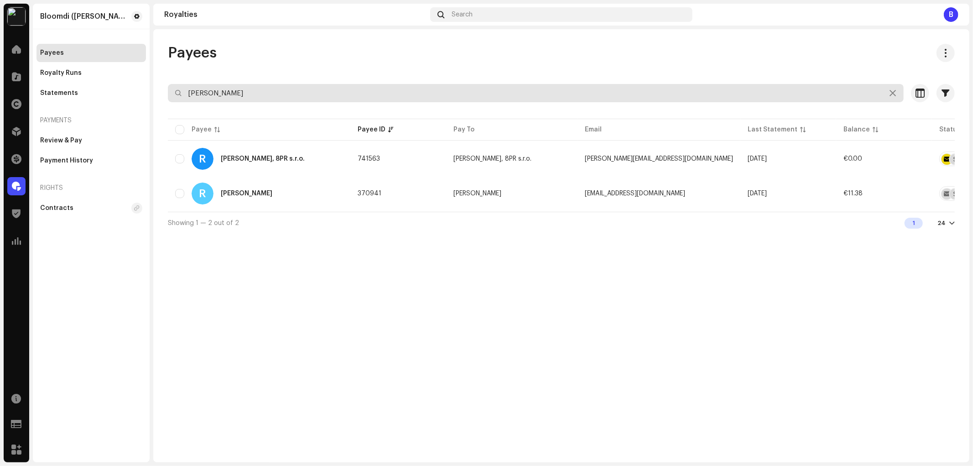
click at [271, 98] on input "[PERSON_NAME]" at bounding box center [536, 93] width 736 height 18
click at [271, 97] on input "[PERSON_NAME]" at bounding box center [536, 93] width 736 height 18
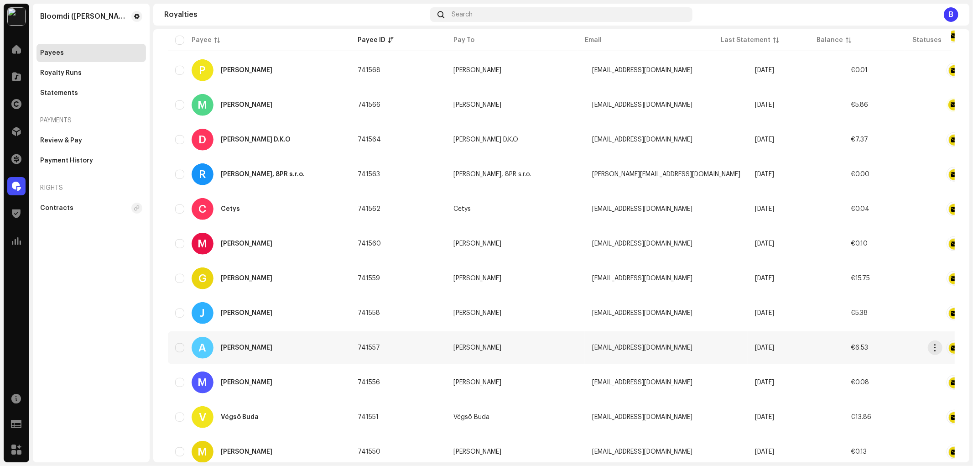
scroll to position [531, 0]
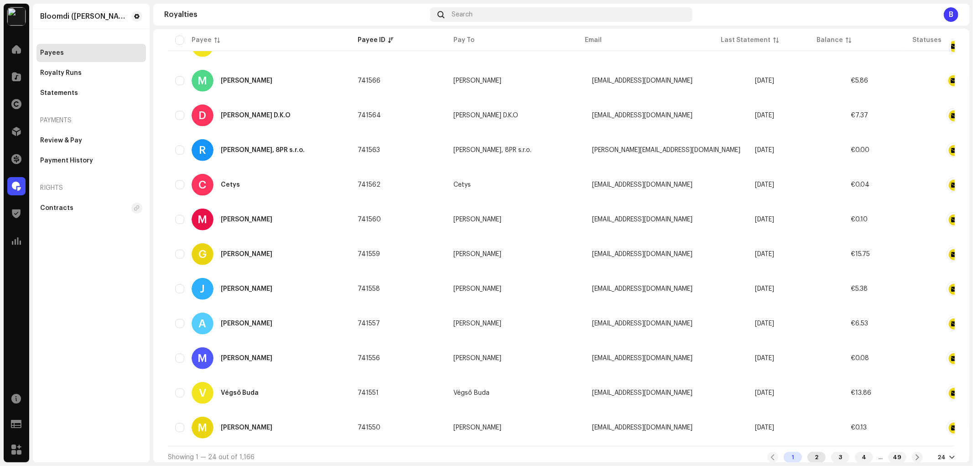
click at [807, 451] on div "2" at bounding box center [816, 456] width 18 height 11
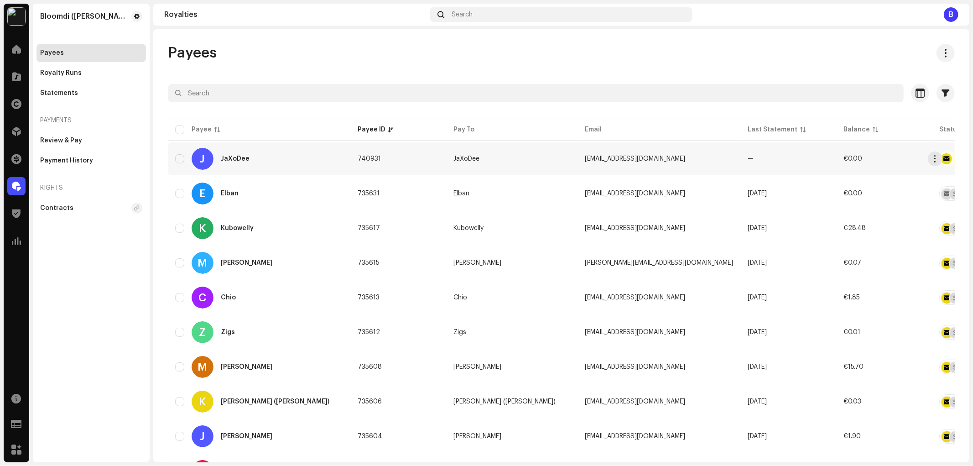
click at [272, 160] on div "J JaXoDee" at bounding box center [259, 159] width 168 height 22
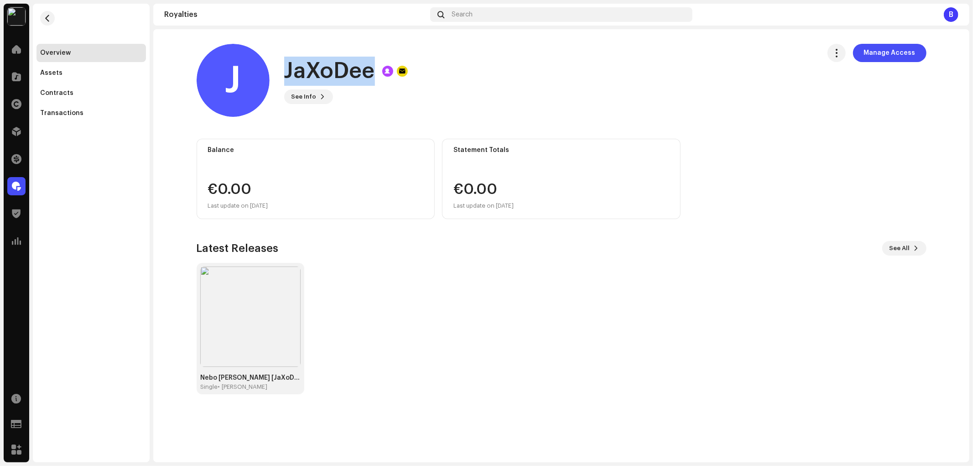
drag, startPoint x: 375, startPoint y: 74, endPoint x: 285, endPoint y: 75, distance: 89.4
click at [285, 75] on div "JaXoDee" at bounding box center [346, 71] width 124 height 29
copy h1 "JaXoDee"
click at [66, 120] on div "Transactions" at bounding box center [90, 113] width 109 height 18
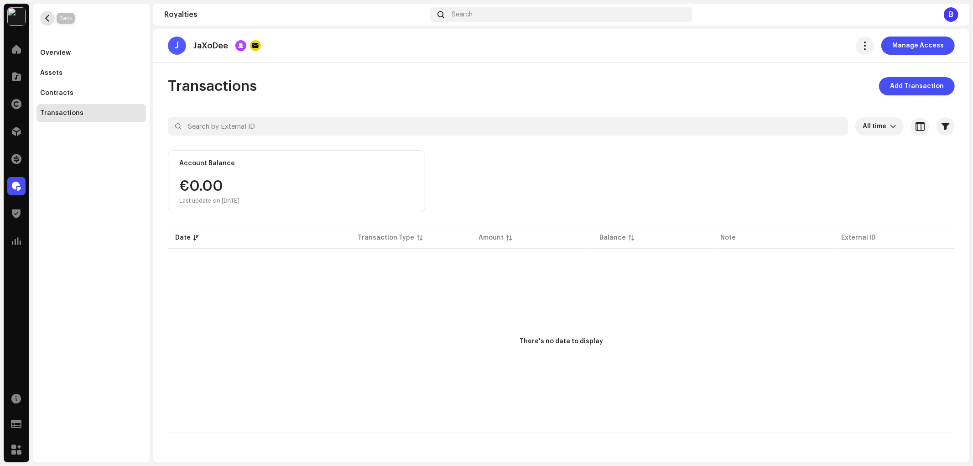
click at [51, 23] on button "button" at bounding box center [47, 18] width 15 height 15
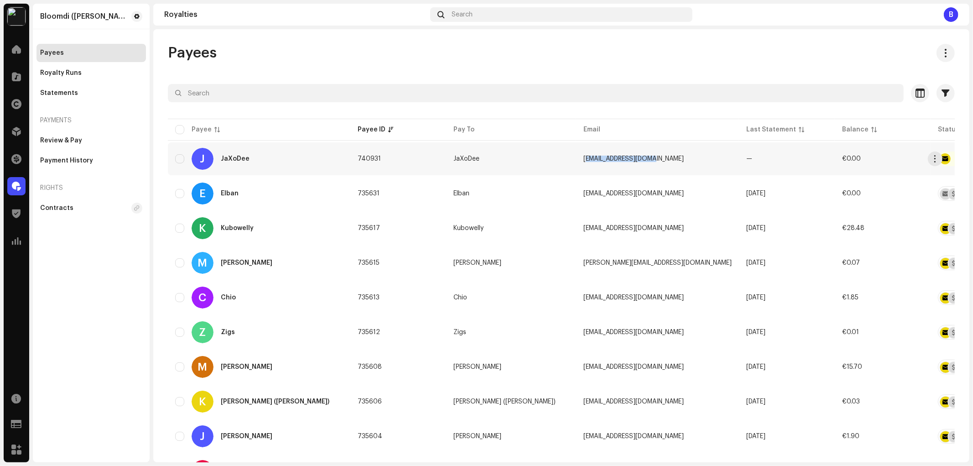
drag, startPoint x: 645, startPoint y: 157, endPoint x: 570, endPoint y: 159, distance: 74.8
click at [576, 159] on td "[EMAIL_ADDRESS][DOMAIN_NAME]" at bounding box center [657, 158] width 163 height 33
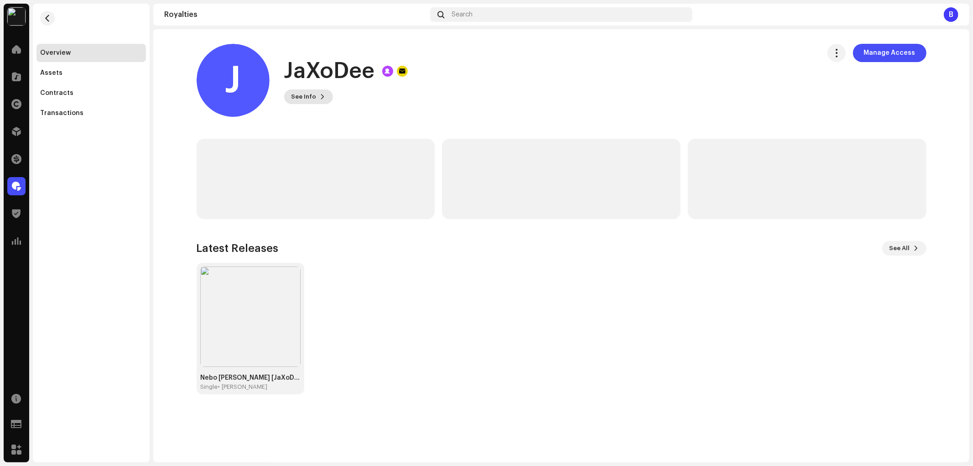
click at [326, 98] on button "See Info" at bounding box center [308, 96] width 49 height 15
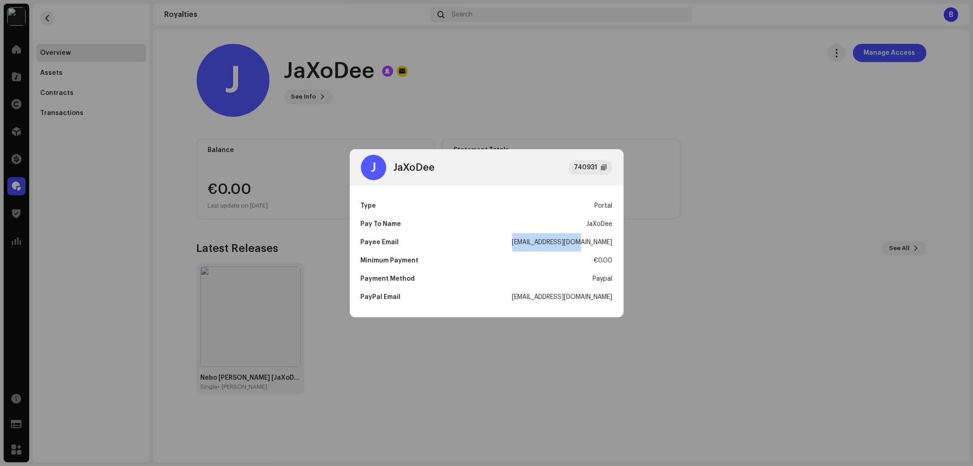
drag, startPoint x: 539, startPoint y: 240, endPoint x: 590, endPoint y: 242, distance: 50.6
click at [615, 249] on div "Type Portal Pay To Name JaXoDee Payee Email [EMAIL_ADDRESS][DOMAIN_NAME] Minimu…" at bounding box center [487, 251] width 274 height 131
copy div "[EMAIL_ADDRESS][DOMAIN_NAME]"
click at [498, 186] on div "Type Portal Pay To Name JaXoDee Payee Email [EMAIL_ADDRESS][DOMAIN_NAME] Minimu…" at bounding box center [487, 251] width 274 height 131
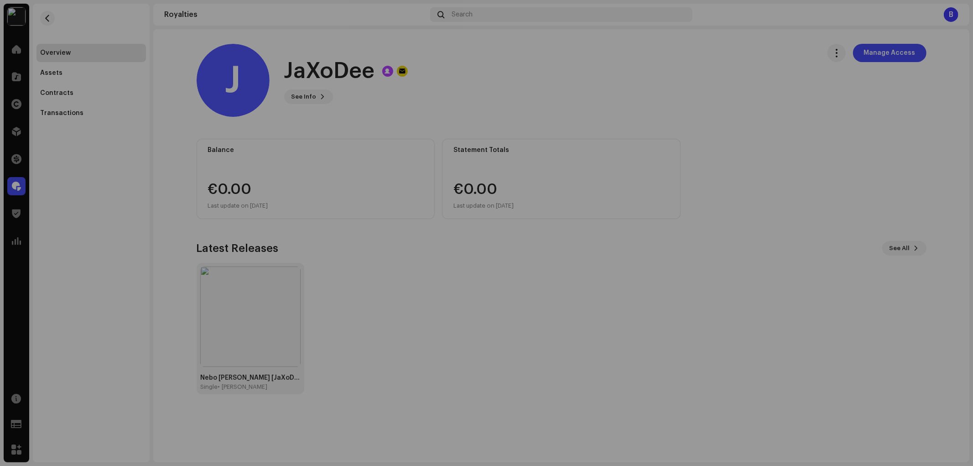
click at [85, 18] on div "J JaXoDee 740931 Type Portal Pay To Name JaXoDee Payee Email [EMAIL_ADDRESS][DO…" at bounding box center [486, 233] width 973 height 466
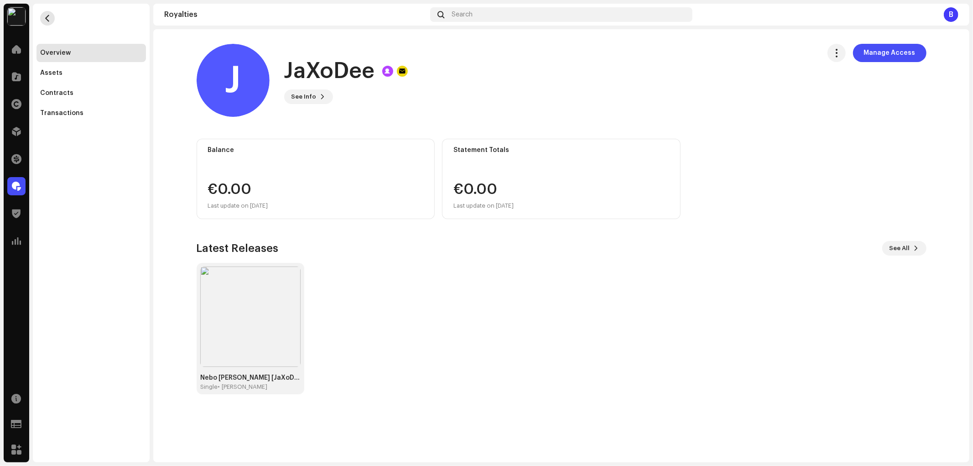
click at [47, 19] on span "button" at bounding box center [47, 18] width 7 height 7
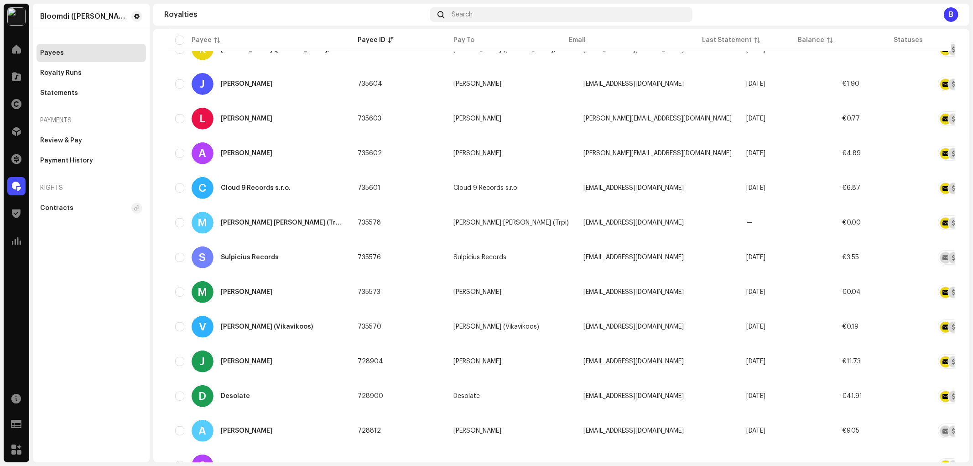
scroll to position [531, 0]
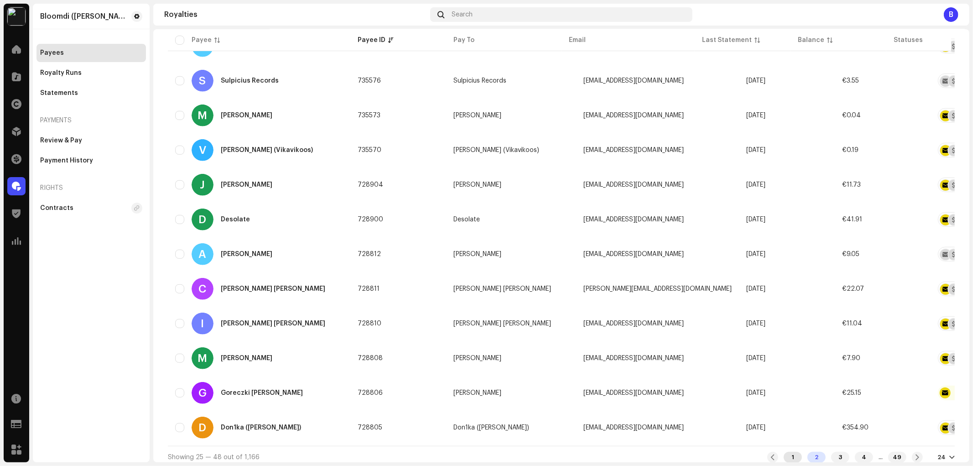
click at [783, 452] on div "1" at bounding box center [792, 456] width 18 height 11
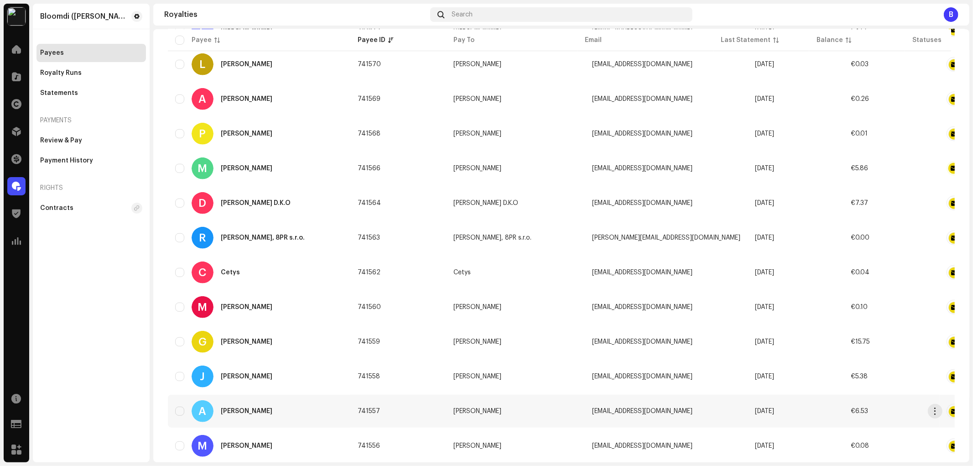
scroll to position [531, 0]
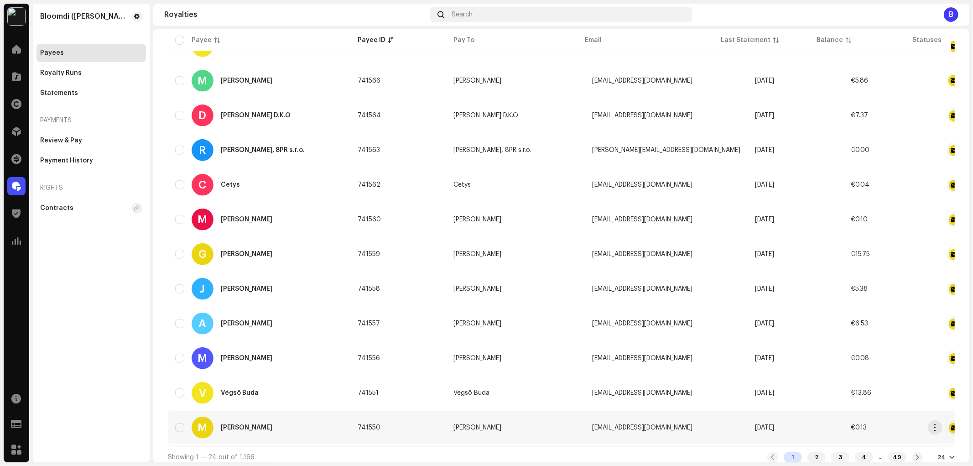
click at [281, 417] on div "M [PERSON_NAME]" at bounding box center [259, 427] width 168 height 22
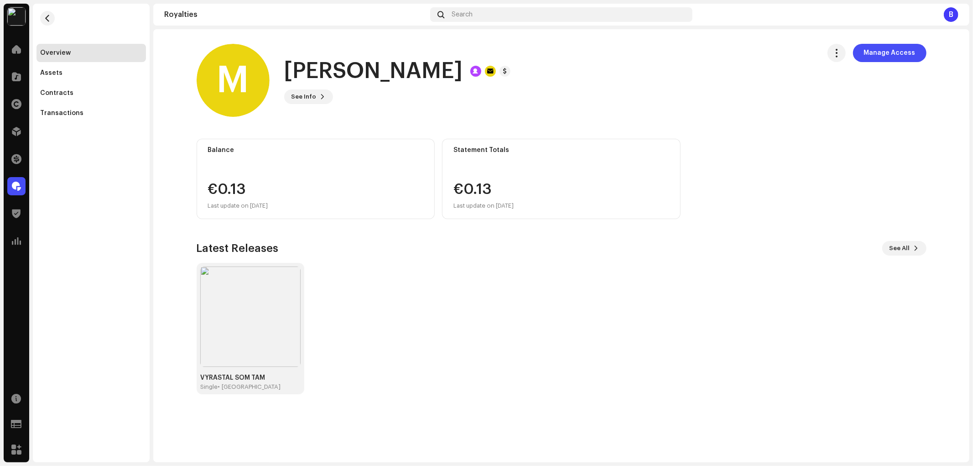
drag, startPoint x: 447, startPoint y: 74, endPoint x: 290, endPoint y: 76, distance: 157.3
click at [290, 76] on div "[PERSON_NAME]" at bounding box center [397, 71] width 226 height 29
copy h1 "[PERSON_NAME]"
click at [304, 100] on span "See Info" at bounding box center [303, 97] width 25 height 18
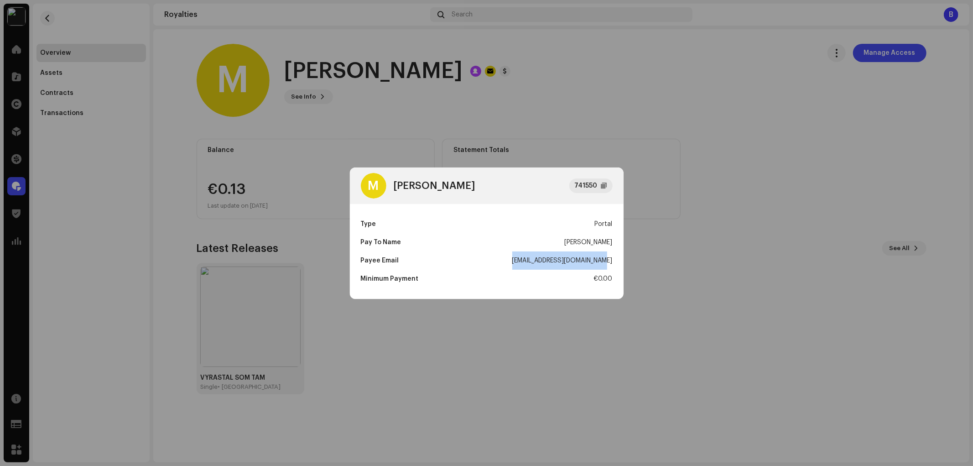
drag, startPoint x: 522, startPoint y: 257, endPoint x: 612, endPoint y: 262, distance: 90.4
click at [612, 262] on div "Type Portal Pay To Name [PERSON_NAME] Payee Email [EMAIL_ADDRESS][DOMAIN_NAME] …" at bounding box center [487, 251] width 274 height 95
copy div "[EMAIL_ADDRESS][DOMAIN_NAME]"
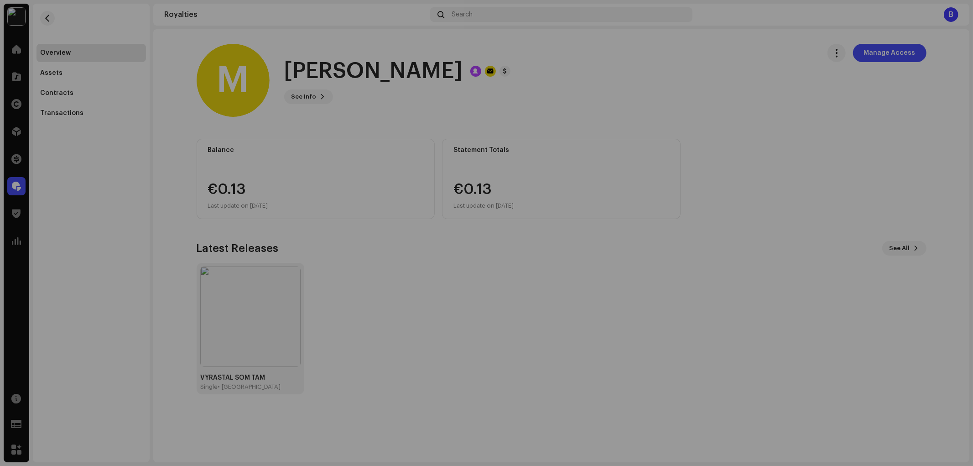
click at [83, 139] on div "M [PERSON_NAME] 741550 Type Portal Pay To Name [PERSON_NAME] Payee Email [EMAIL…" at bounding box center [486, 233] width 973 height 466
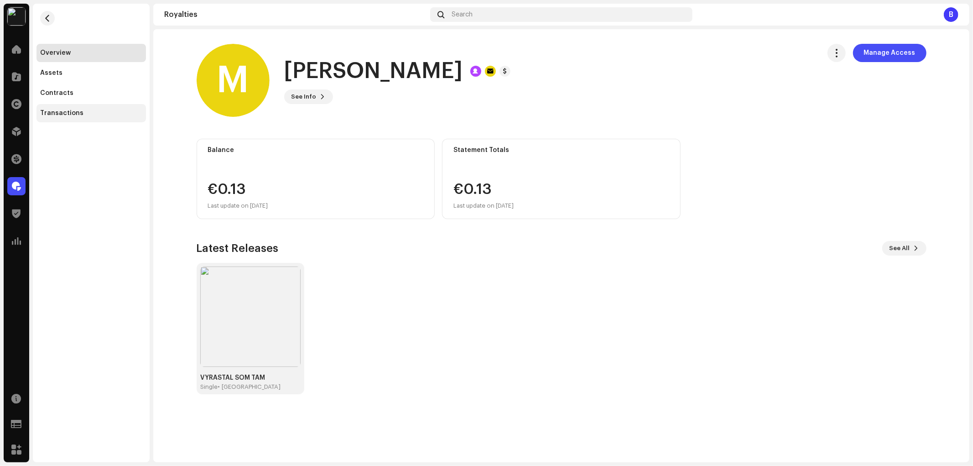
click at [84, 113] on div "Transactions" at bounding box center [91, 112] width 102 height 7
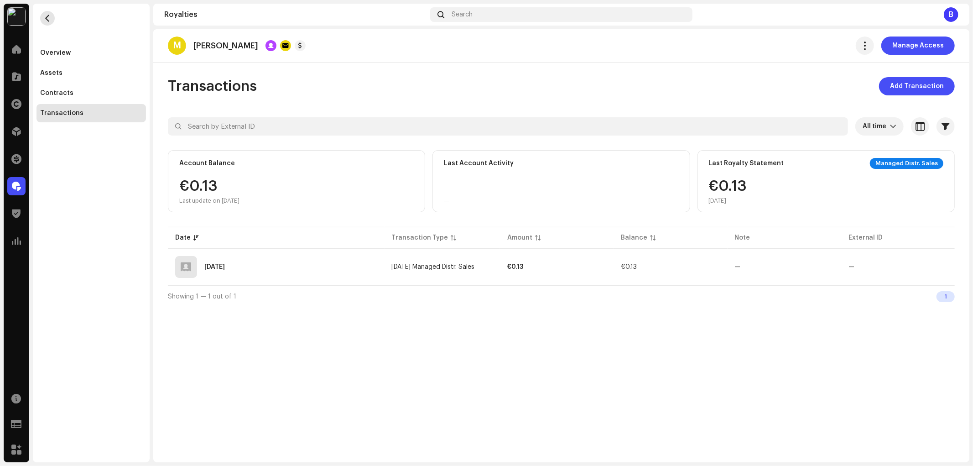
click at [47, 16] on span "button" at bounding box center [47, 18] width 7 height 7
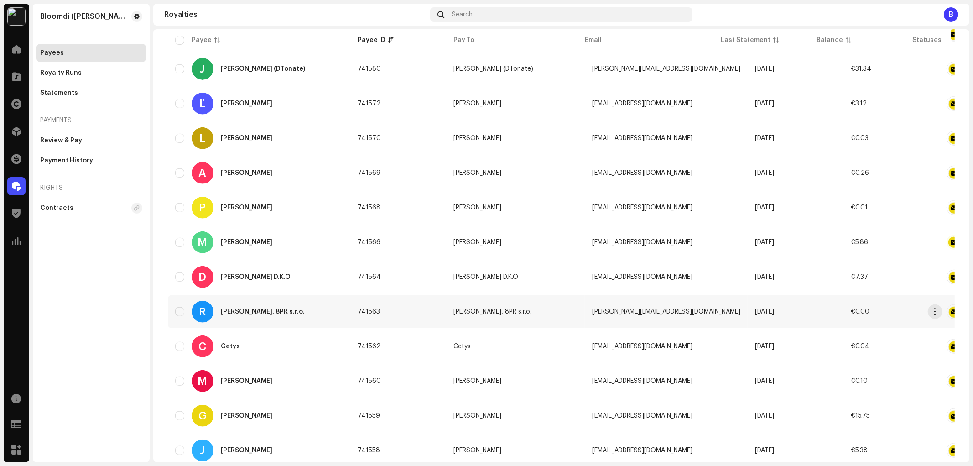
scroll to position [531, 0]
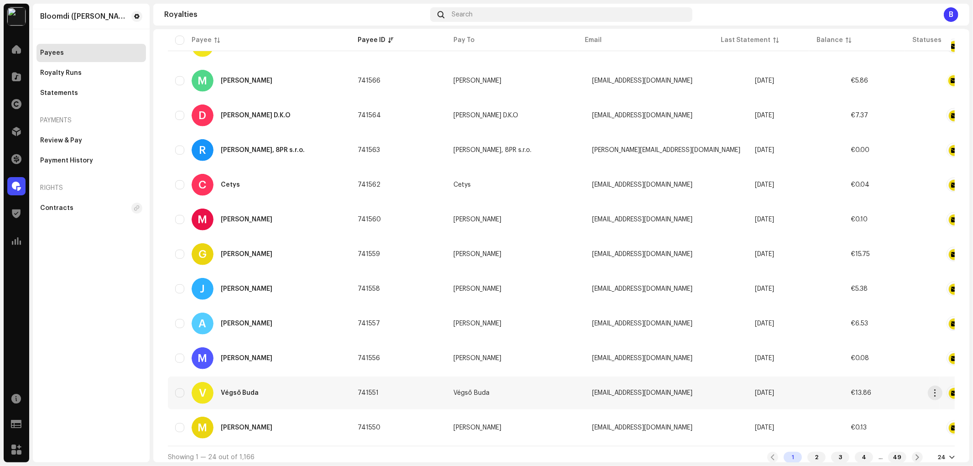
click at [260, 386] on div "V Végső Buda" at bounding box center [259, 393] width 168 height 22
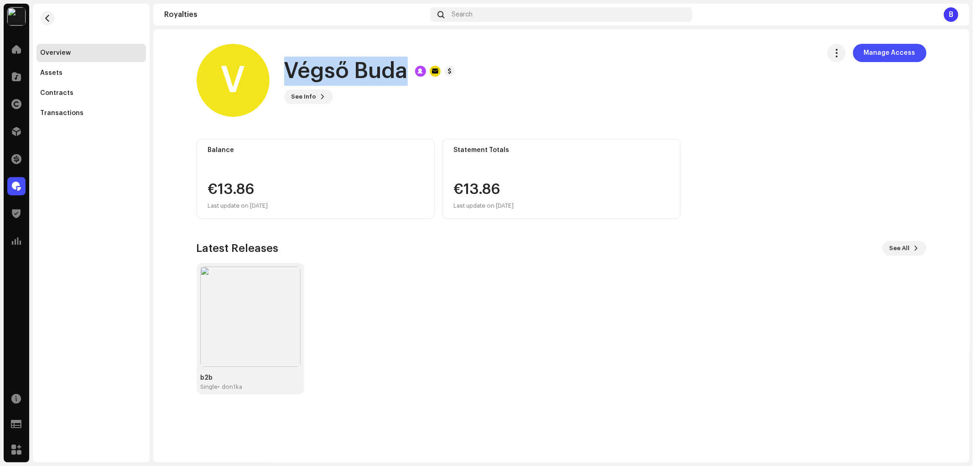
drag, startPoint x: 400, startPoint y: 73, endPoint x: 285, endPoint y: 69, distance: 115.4
click at [285, 69] on div "Végső Buda" at bounding box center [369, 71] width 171 height 29
copy h1 "Végső Buda"
click at [320, 98] on span at bounding box center [322, 96] width 5 height 7
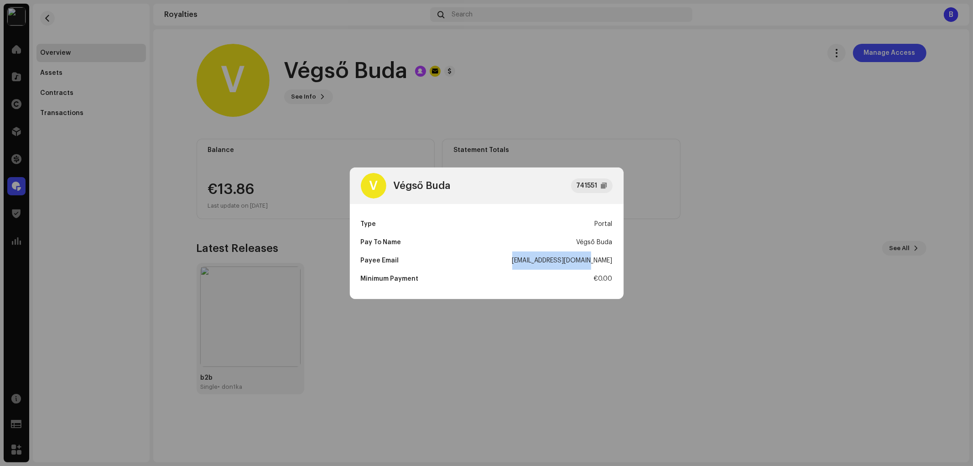
drag, startPoint x: 524, startPoint y: 261, endPoint x: 622, endPoint y: 262, distance: 97.6
click at [622, 262] on div "Type Portal Pay To Name Végső Buda Payee Email [EMAIL_ADDRESS][DOMAIN_NAME] Min…" at bounding box center [487, 251] width 274 height 95
copy div "[EMAIL_ADDRESS][DOMAIN_NAME]"
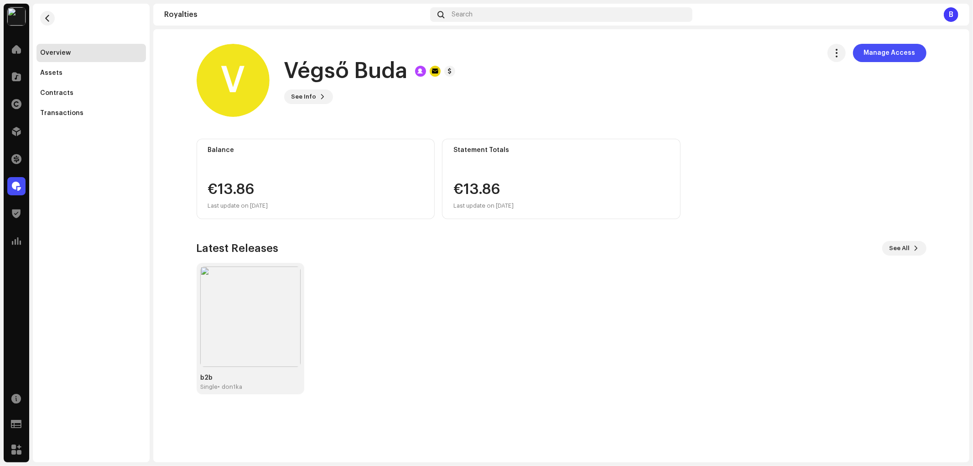
click at [294, 190] on div "V Végső Buda 741551 Type Portal Pay To Name Végső Buda Payee Email [EMAIL_ADDRE…" at bounding box center [486, 233] width 973 height 466
click at [87, 118] on div "Transactions" at bounding box center [90, 113] width 109 height 18
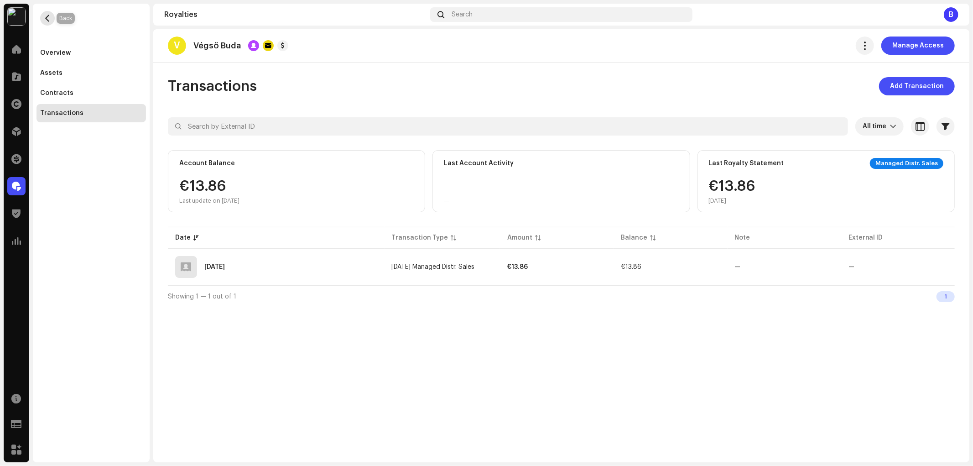
click at [52, 18] on button "button" at bounding box center [47, 18] width 15 height 15
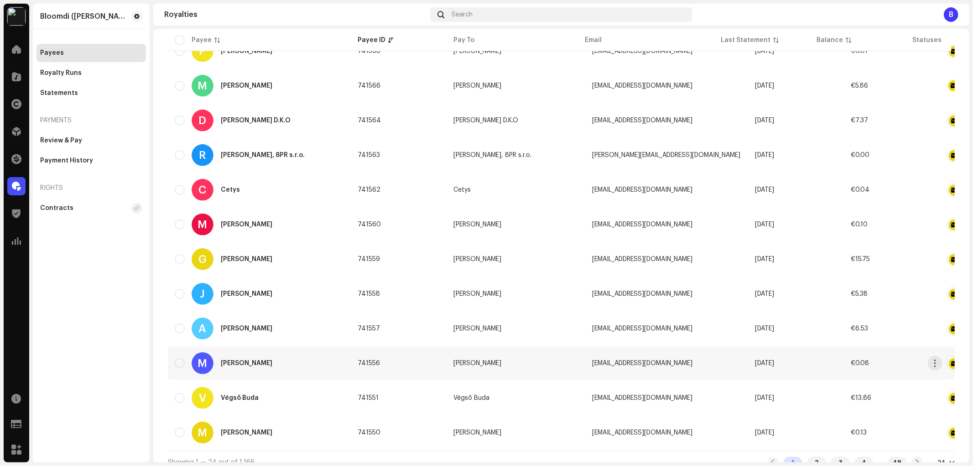
scroll to position [531, 0]
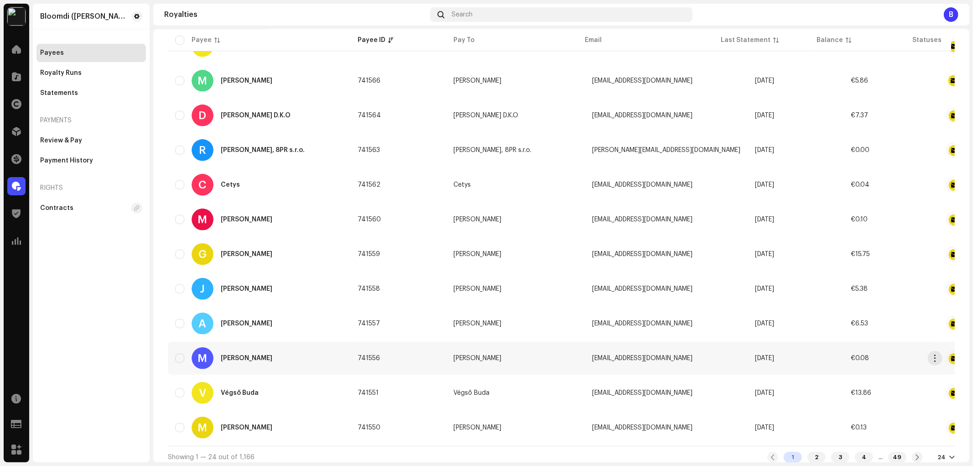
click at [258, 356] on div "M [PERSON_NAME]" at bounding box center [259, 358] width 168 height 22
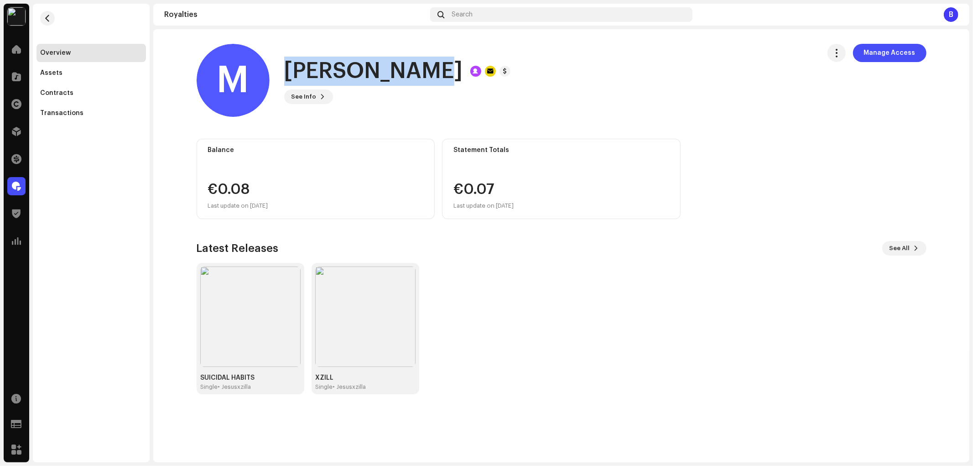
drag, startPoint x: 419, startPoint y: 73, endPoint x: 290, endPoint y: 73, distance: 129.1
click at [278, 78] on div "M [PERSON_NAME] See Info Manage Access" at bounding box center [505, 80] width 616 height 73
copy h1 "[PERSON_NAME]"
click at [312, 101] on span "See Info" at bounding box center [303, 97] width 25 height 18
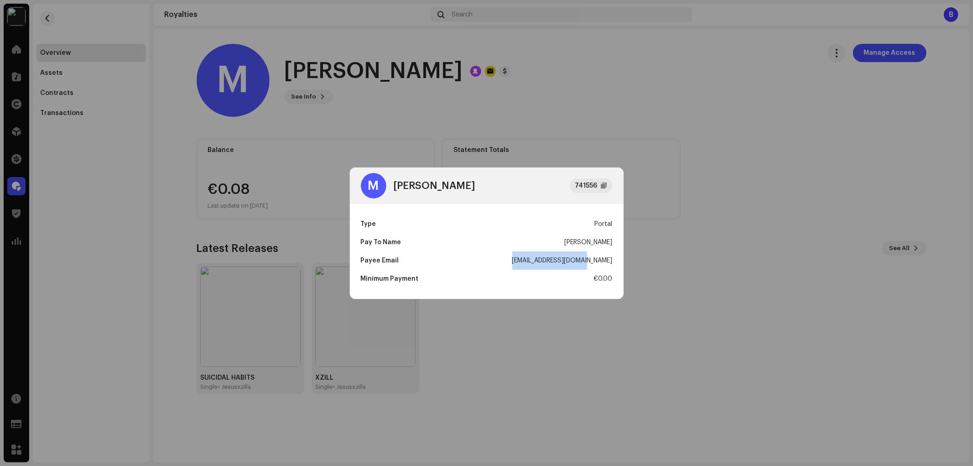
drag, startPoint x: 543, startPoint y: 258, endPoint x: 612, endPoint y: 265, distance: 70.2
click at [612, 265] on div "Type Portal Pay To Name [PERSON_NAME] Payee Email [EMAIL_ADDRESS][DOMAIN_NAME] …" at bounding box center [487, 251] width 274 height 95
copy div "[EMAIL_ADDRESS][DOMAIN_NAME]"
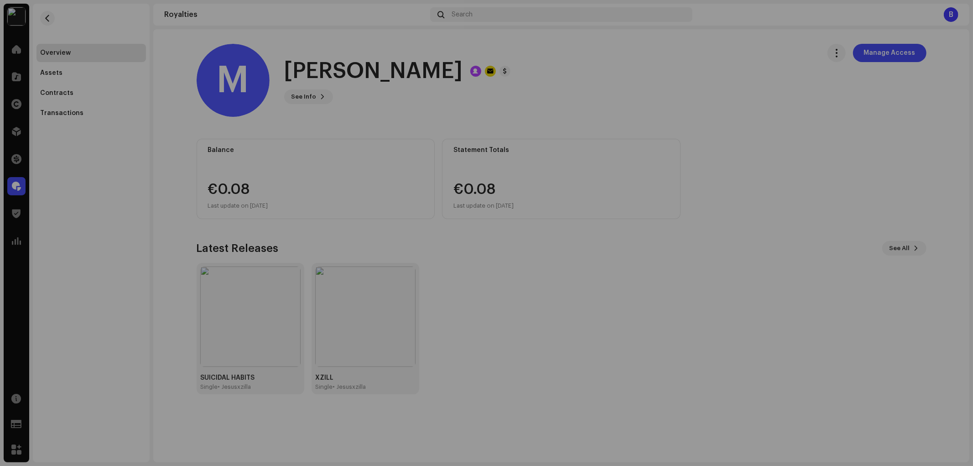
click at [550, 378] on div "M [PERSON_NAME] 741556 Type Portal Pay To Name [PERSON_NAME] Payee Email [EMAIL…" at bounding box center [486, 233] width 973 height 466
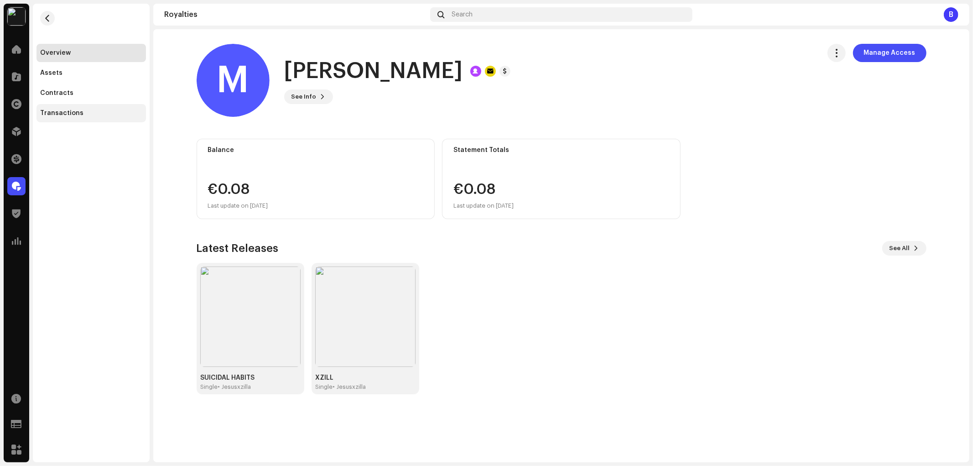
click at [91, 121] on div "Transactions" at bounding box center [90, 113] width 109 height 18
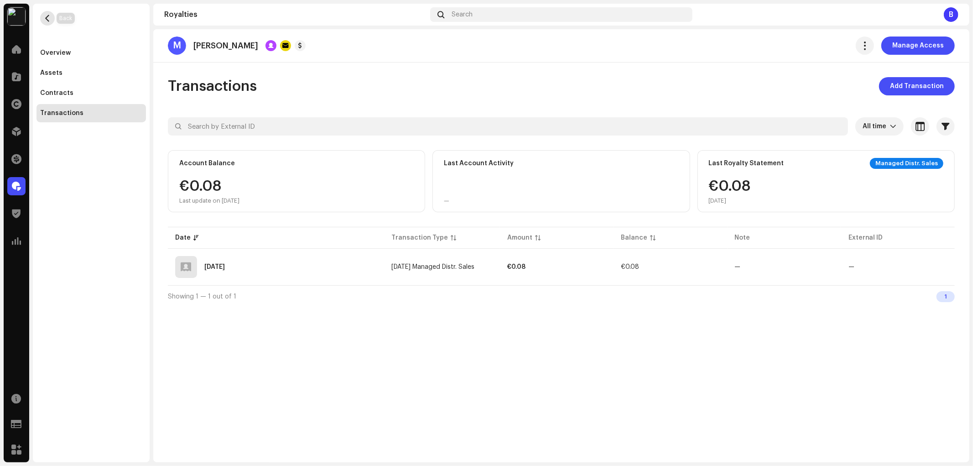
click at [49, 23] on button "button" at bounding box center [47, 18] width 15 height 15
